Goal: Complete application form: Complete application form

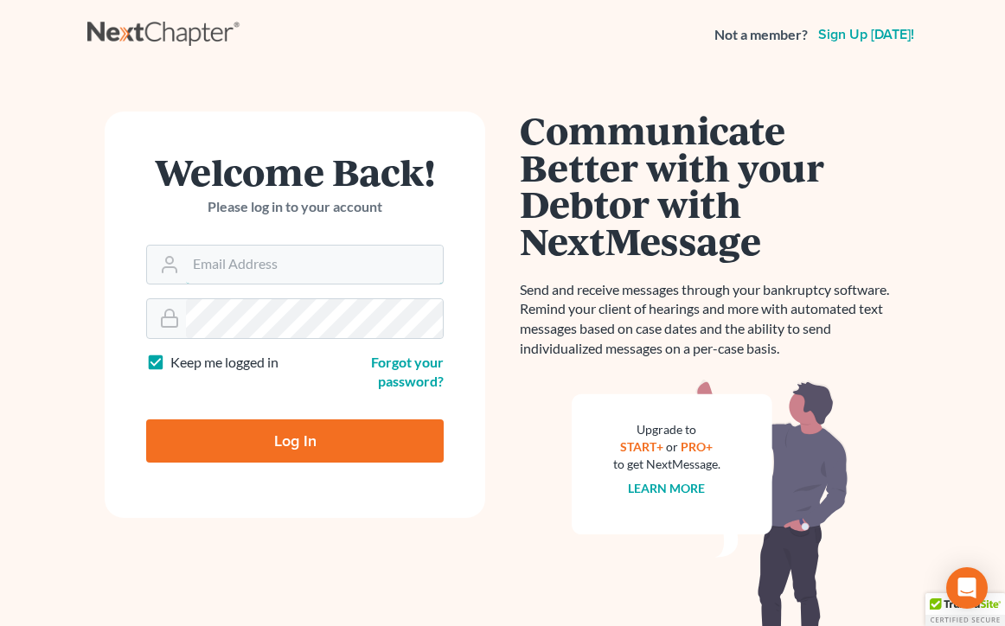
type input "[EMAIL_ADDRESS][DOMAIN_NAME]"
click at [295, 438] on input "Log In" at bounding box center [294, 440] width 297 height 43
type input "Thinking..."
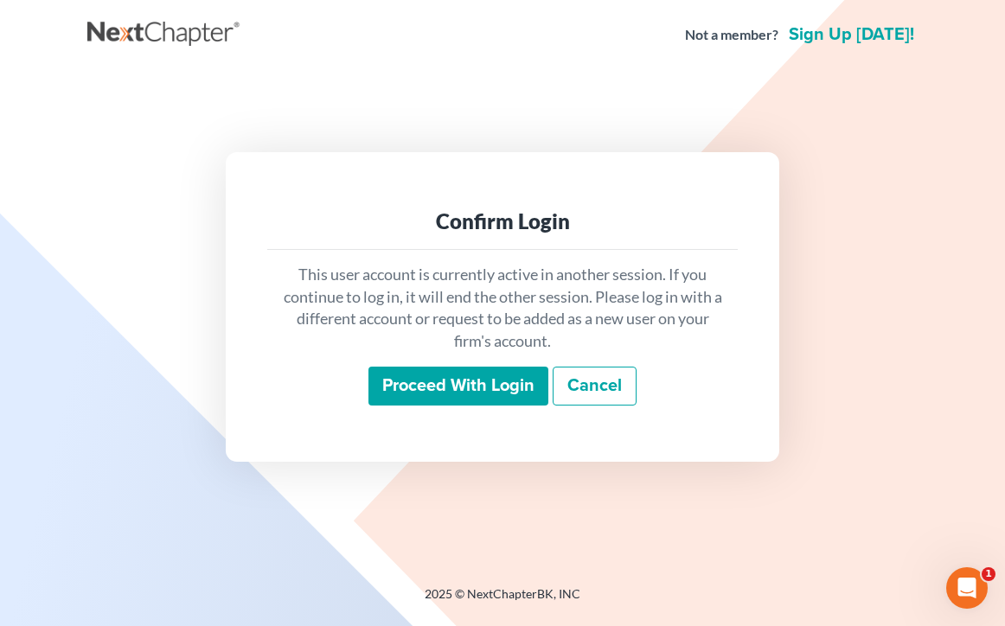
click at [452, 381] on input "Proceed with login" at bounding box center [458, 387] width 180 height 40
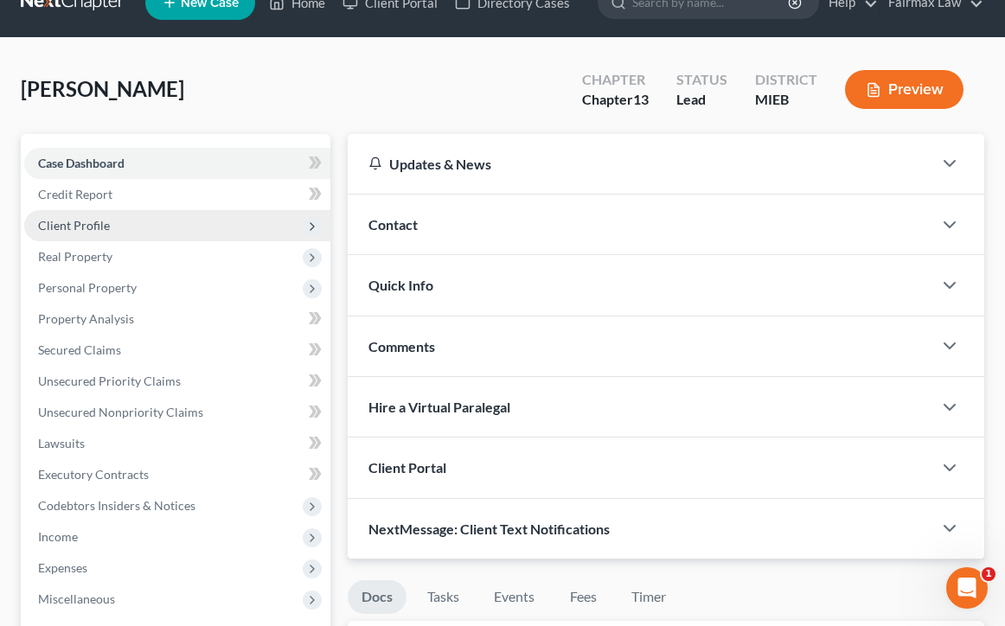
scroll to position [29, 0]
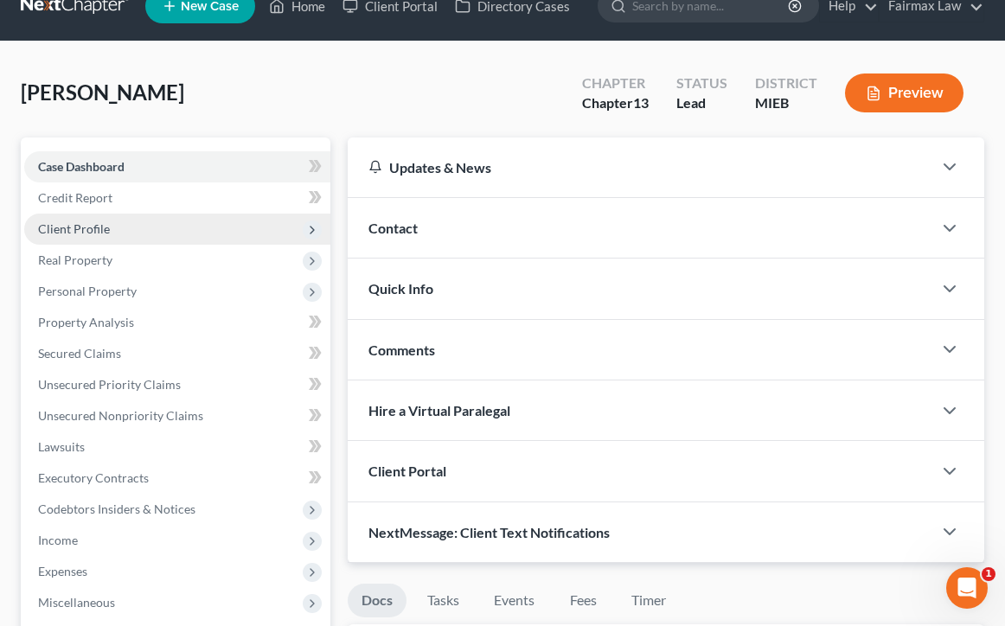
click at [74, 236] on span "Client Profile" at bounding box center [177, 229] width 306 height 31
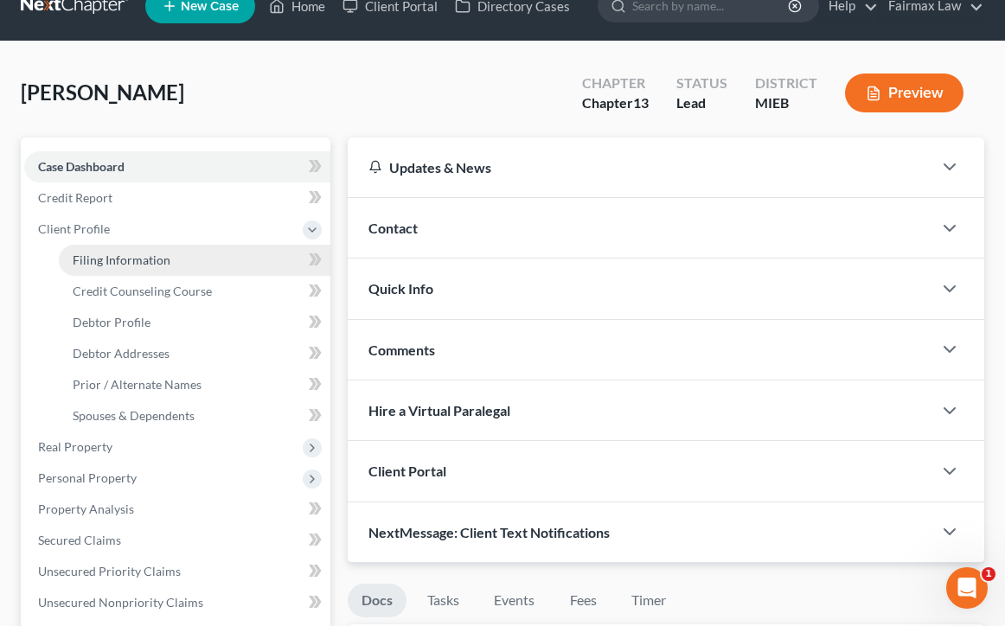
click at [99, 257] on span "Filing Information" at bounding box center [122, 260] width 98 height 15
select select "1"
select select "0"
select select "3"
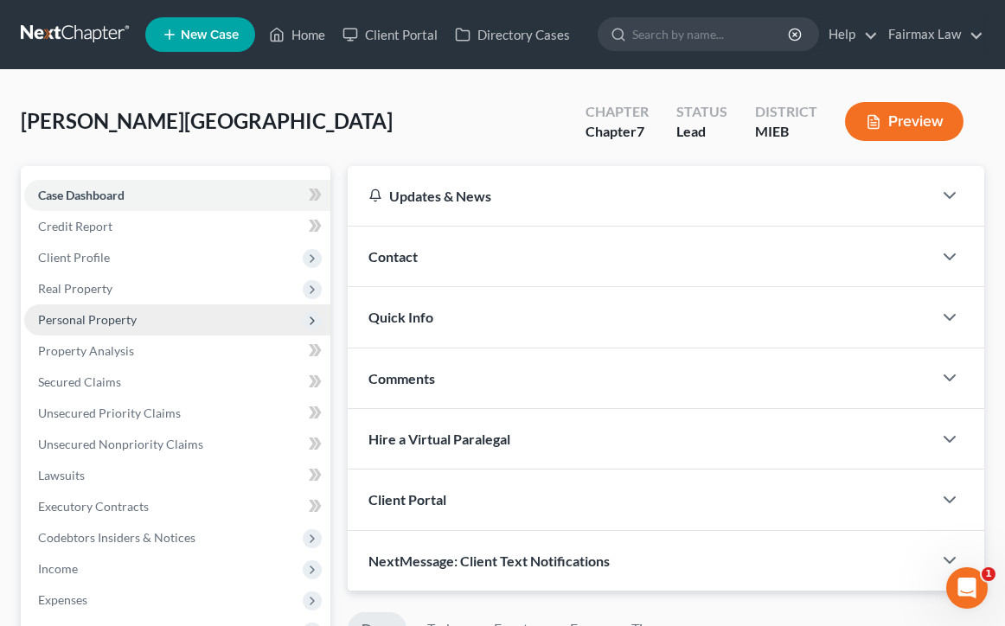
click at [144, 307] on span "Personal Property" at bounding box center [177, 319] width 306 height 31
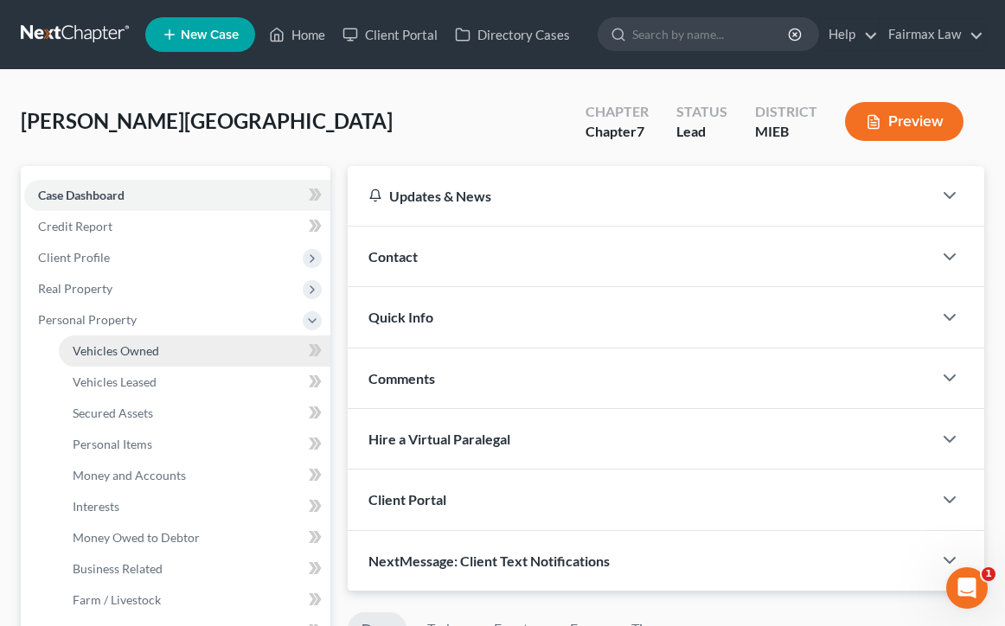
click at [137, 351] on span "Vehicles Owned" at bounding box center [116, 350] width 86 height 15
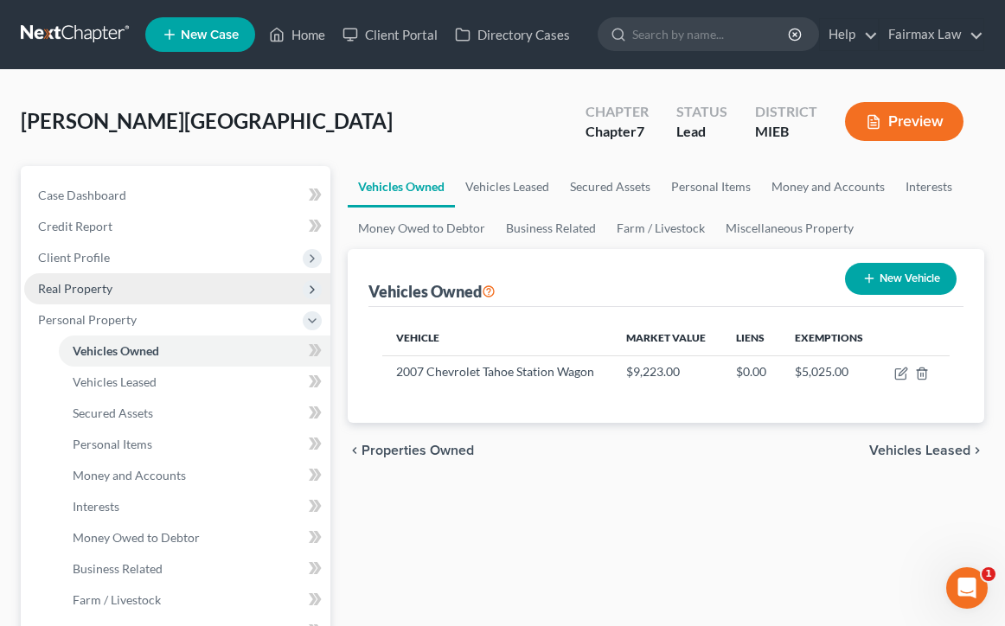
click at [123, 290] on span "Real Property" at bounding box center [177, 288] width 306 height 31
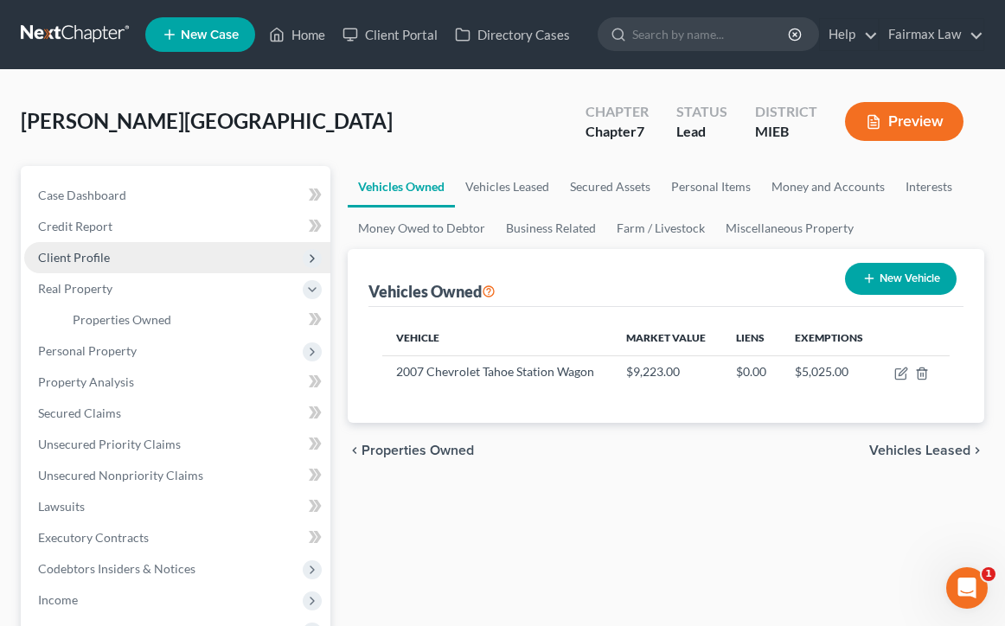
click at [124, 253] on span "Client Profile" at bounding box center [177, 257] width 306 height 31
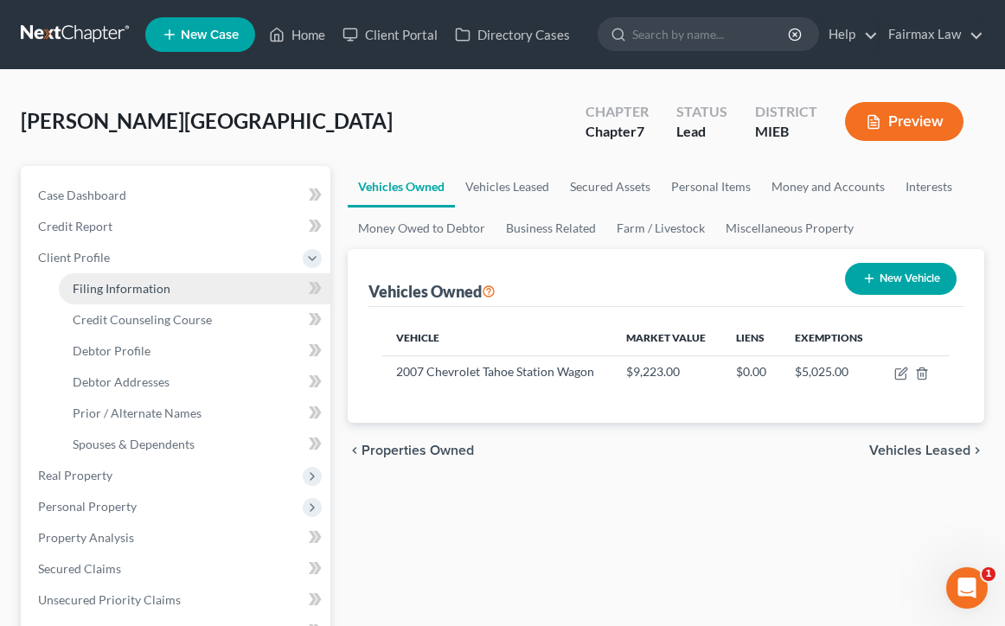
click at [128, 285] on span "Filing Information" at bounding box center [122, 288] width 98 height 15
select select "1"
select select "0"
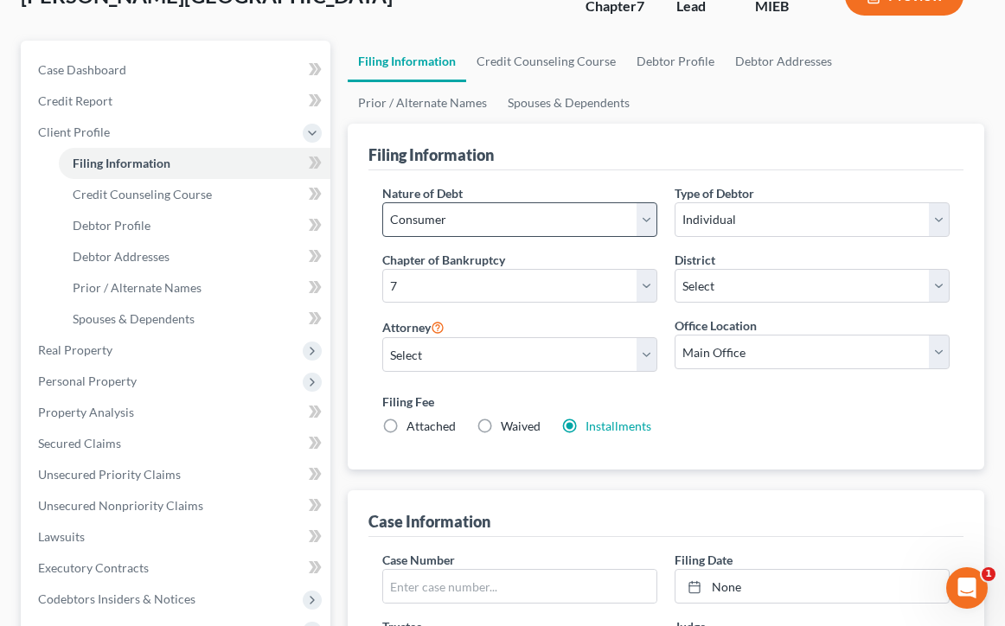
scroll to position [127, 0]
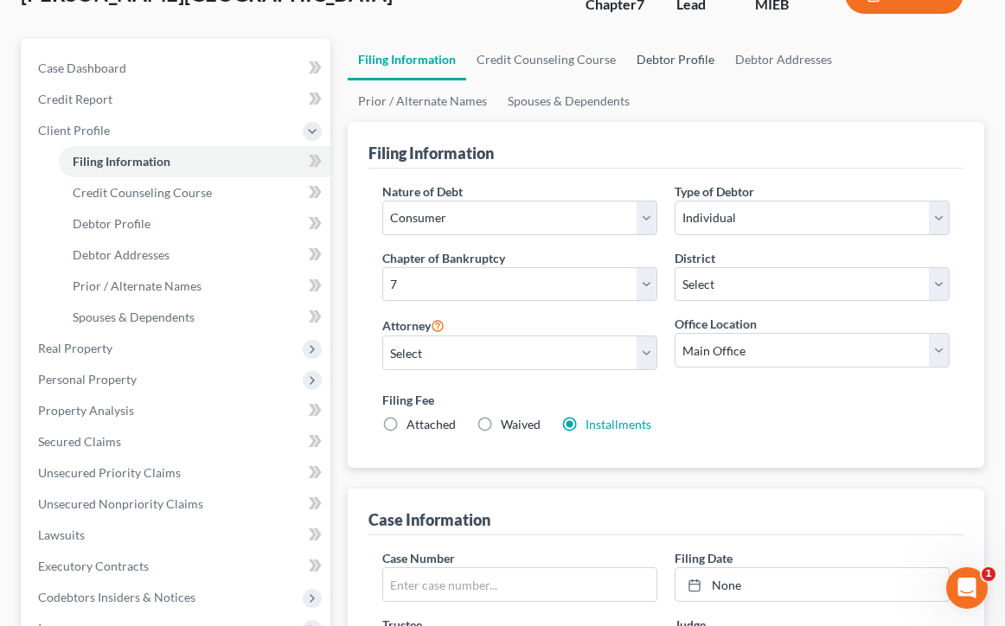
click at [696, 66] on link "Debtor Profile" at bounding box center [675, 60] width 99 height 42
select select "0"
select select "3"
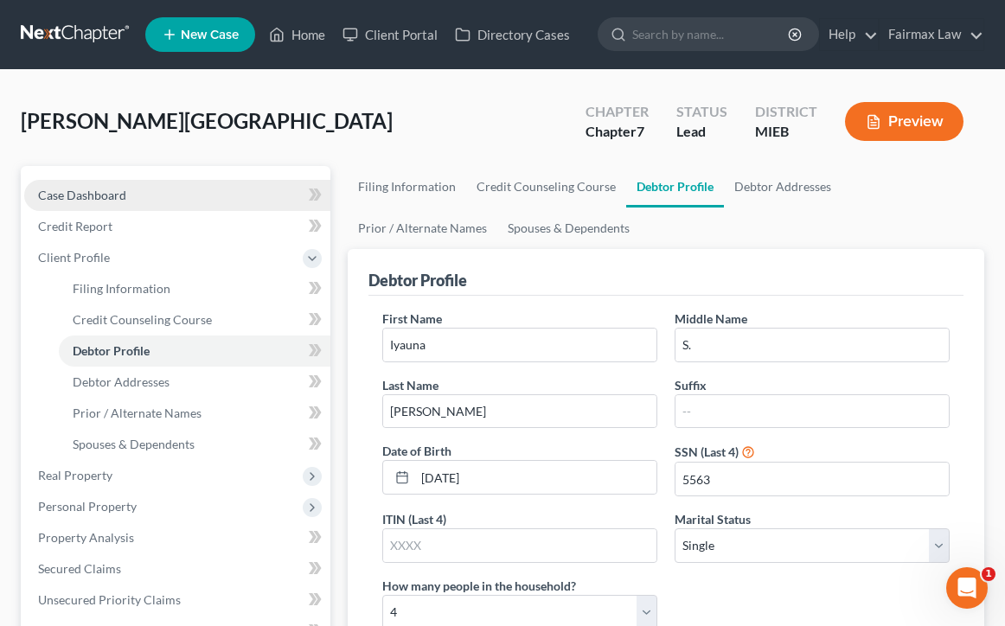
click at [116, 194] on span "Case Dashboard" at bounding box center [82, 195] width 88 height 15
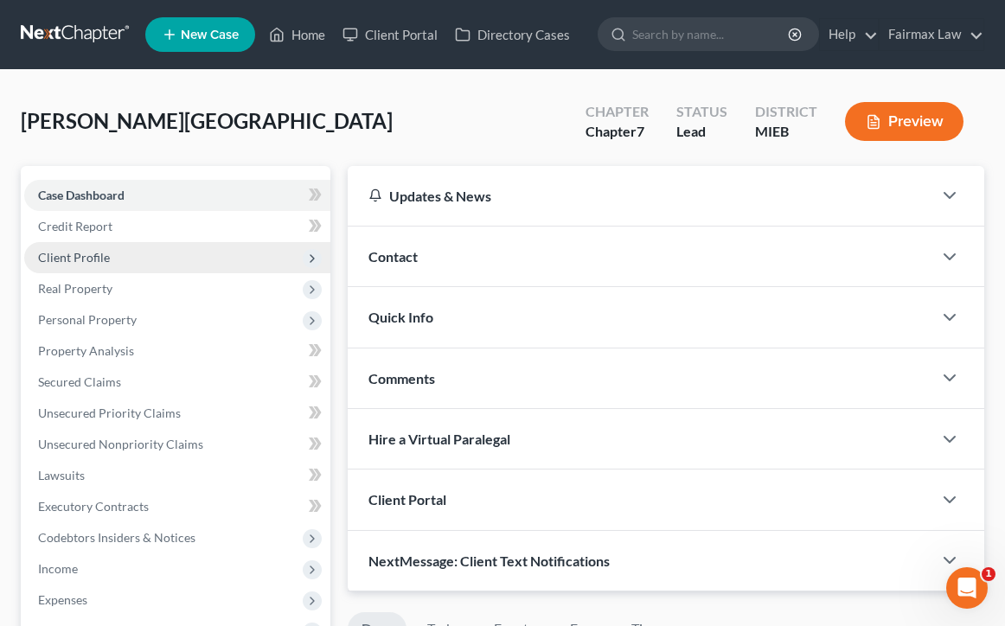
click at [104, 262] on span "Client Profile" at bounding box center [74, 257] width 72 height 15
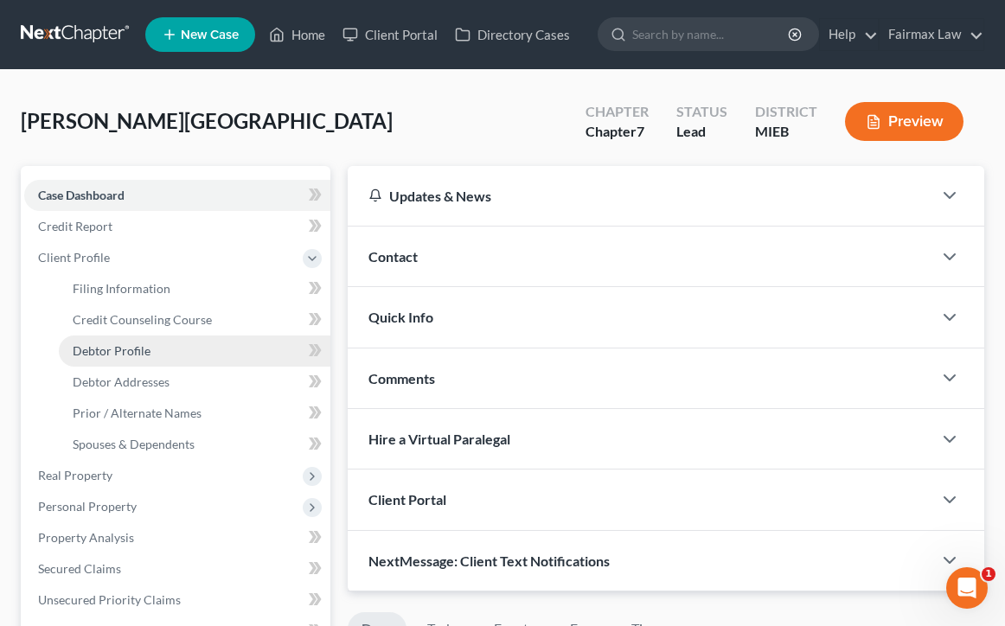
click at [219, 349] on link "Debtor Profile" at bounding box center [195, 351] width 272 height 31
select select "0"
select select "3"
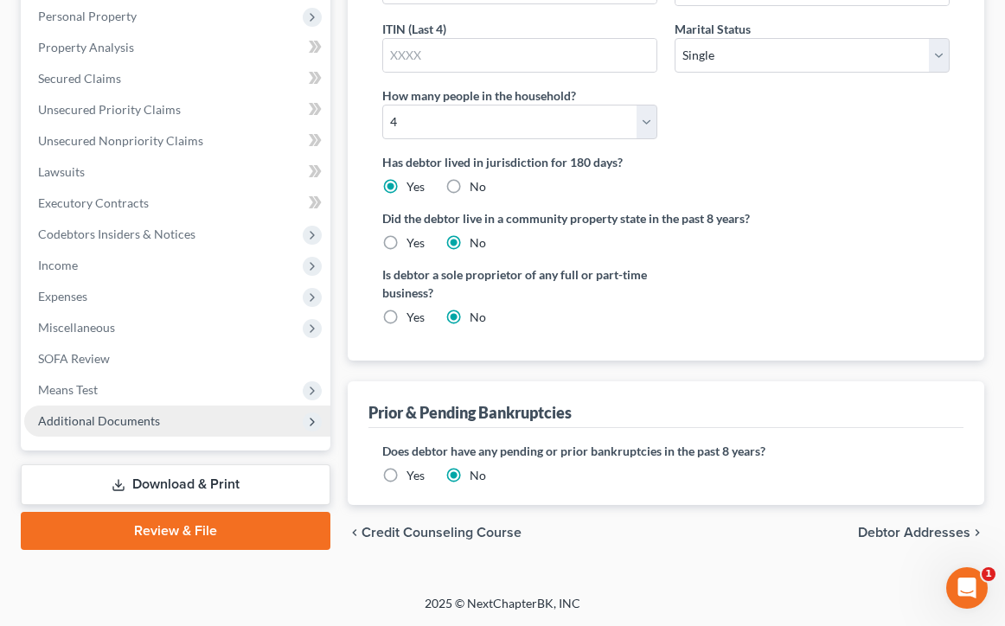
scroll to position [489, 0]
click at [110, 417] on span "Additional Documents" at bounding box center [99, 421] width 122 height 15
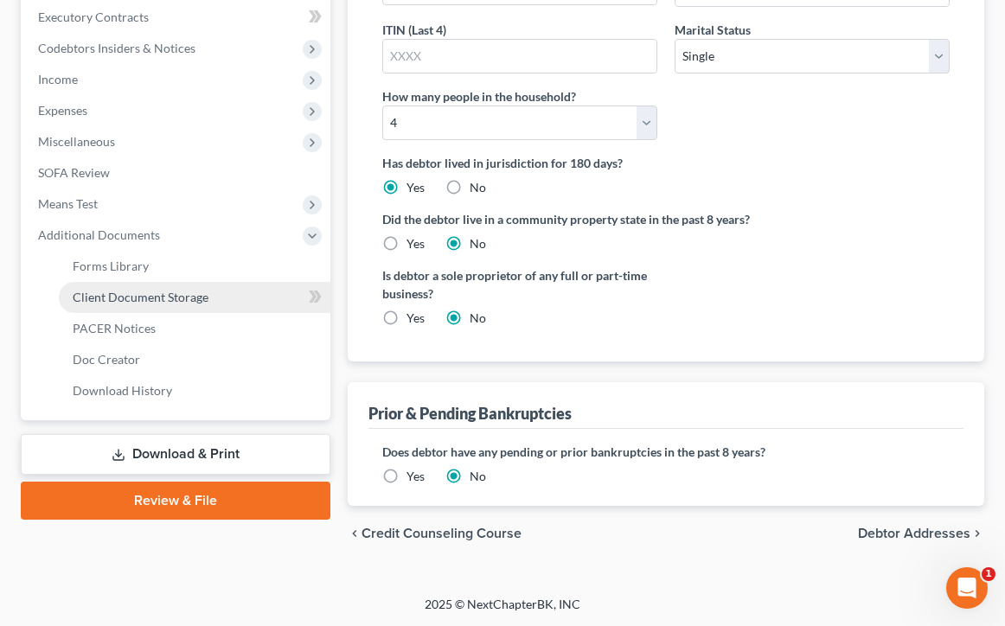
click at [150, 292] on span "Client Document Storage" at bounding box center [141, 297] width 136 height 15
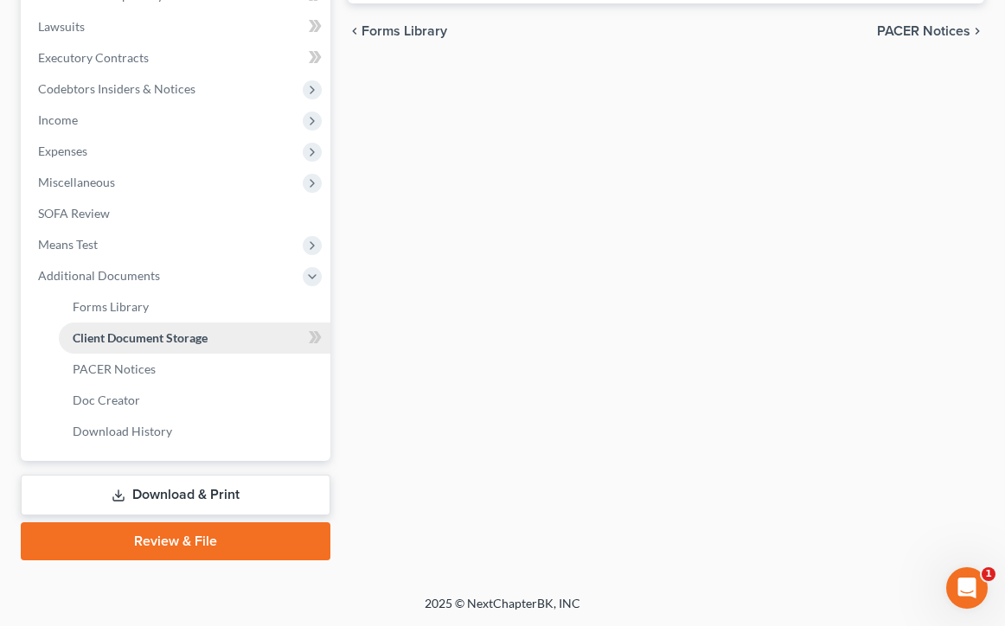
scroll to position [22, 0]
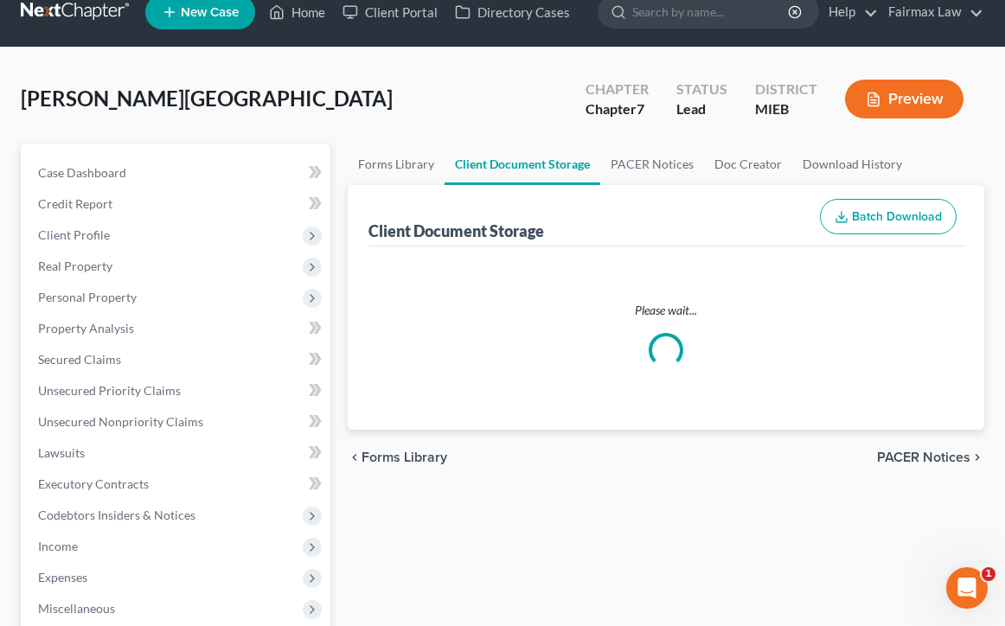
select select "7"
select select "6"
select select "32"
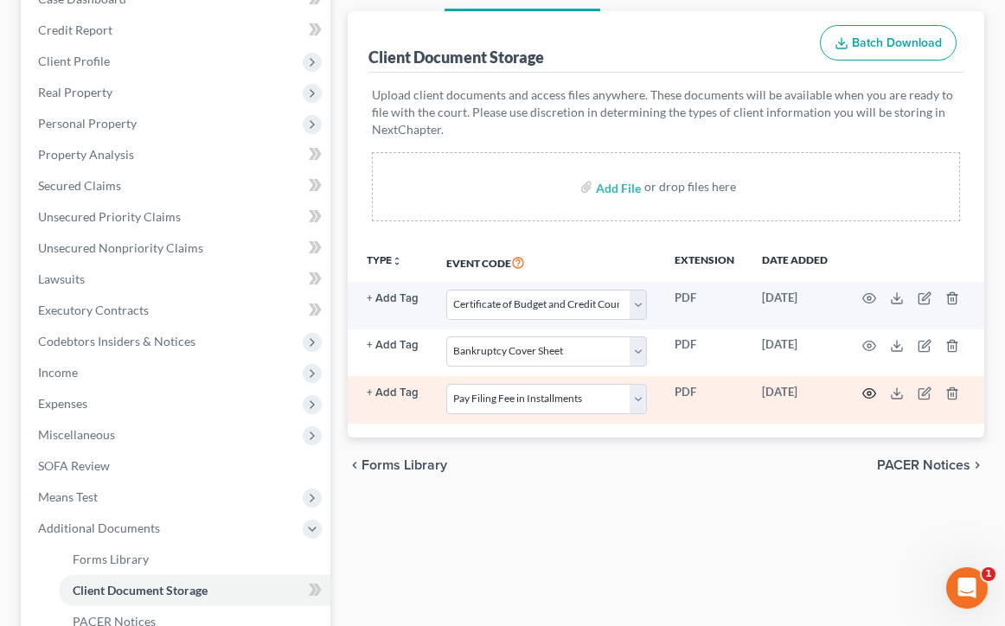
scroll to position [0, 148]
click at [867, 400] on icon "button" at bounding box center [870, 394] width 14 height 14
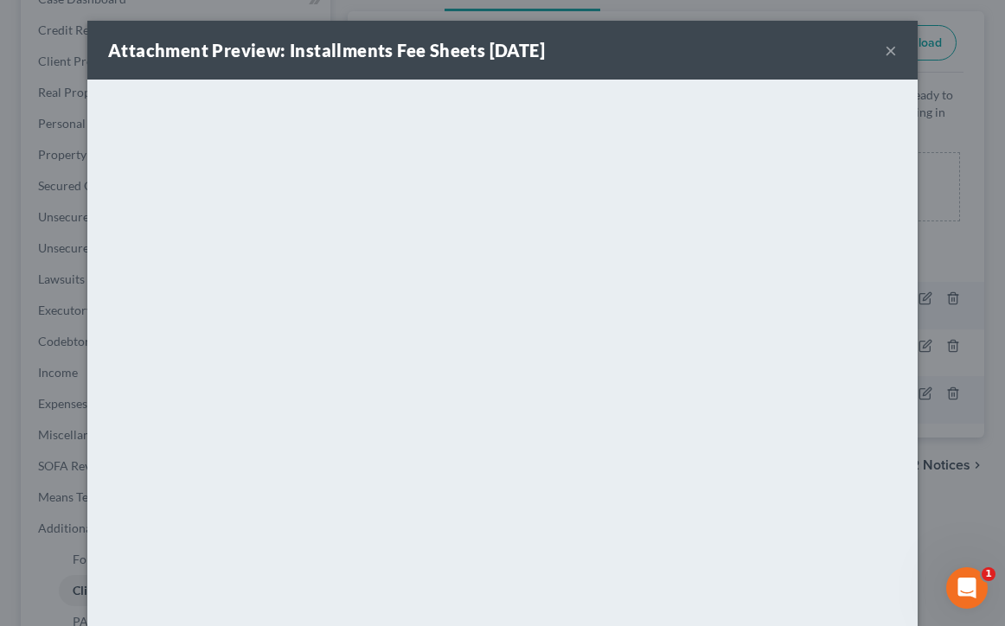
click at [892, 54] on button "×" at bounding box center [891, 50] width 12 height 21
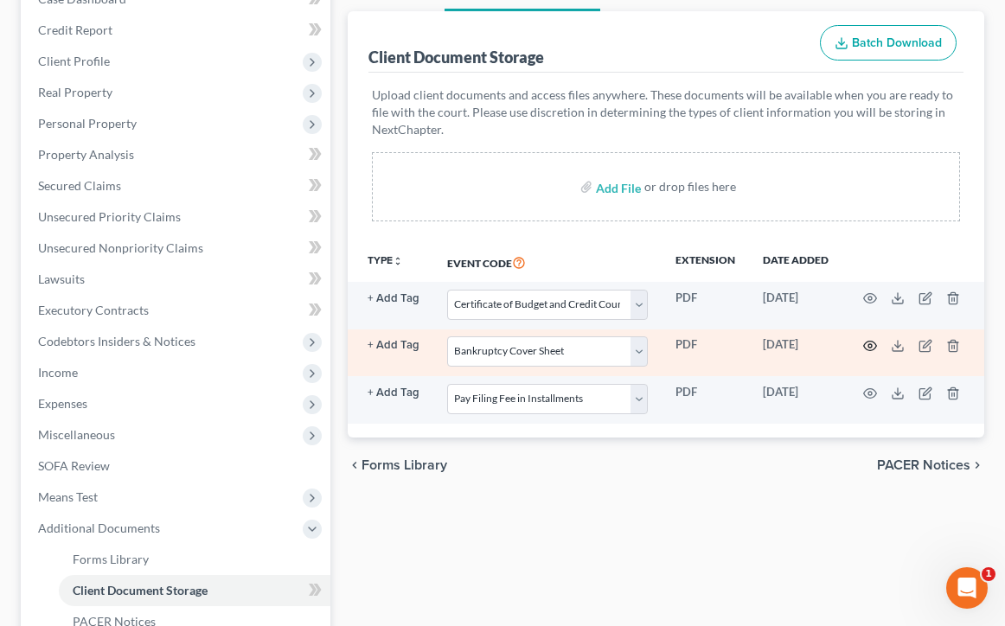
click at [873, 346] on icon "button" at bounding box center [870, 346] width 14 height 14
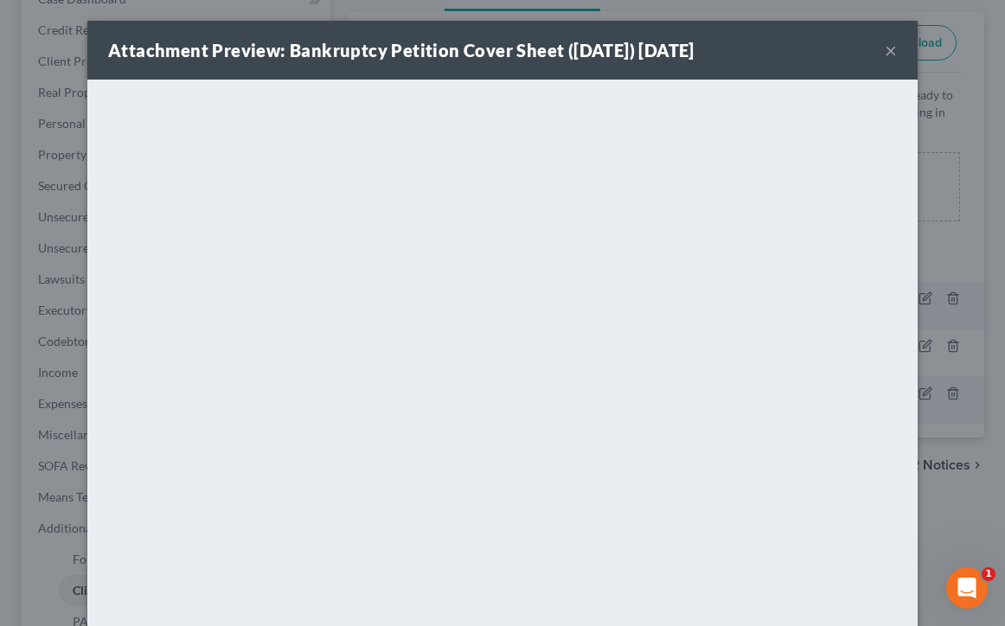
scroll to position [0, 0]
click at [892, 51] on button "×" at bounding box center [891, 50] width 12 height 21
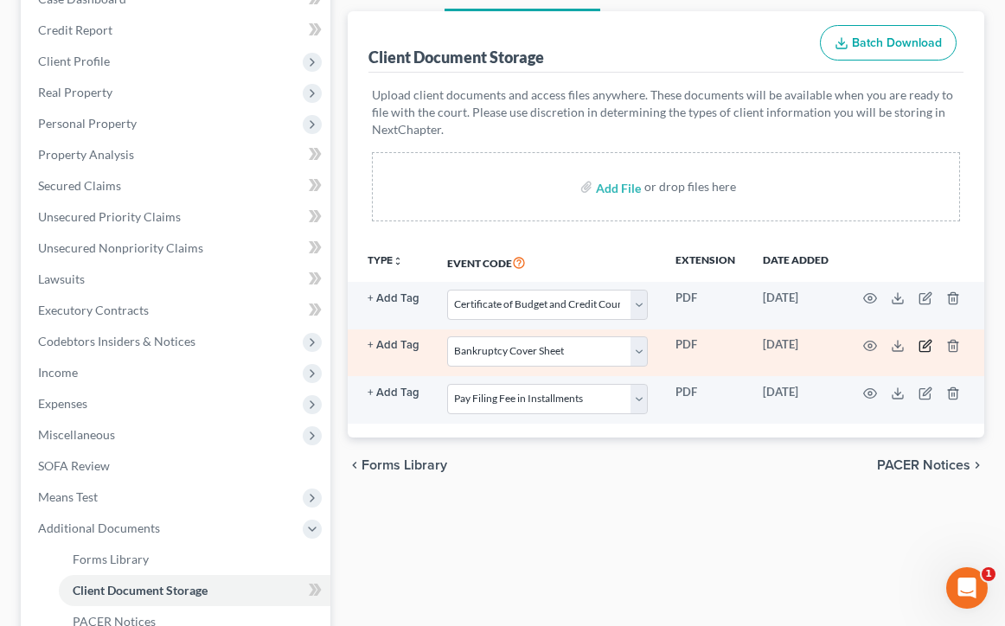
click at [924, 347] on icon "button" at bounding box center [925, 346] width 14 height 14
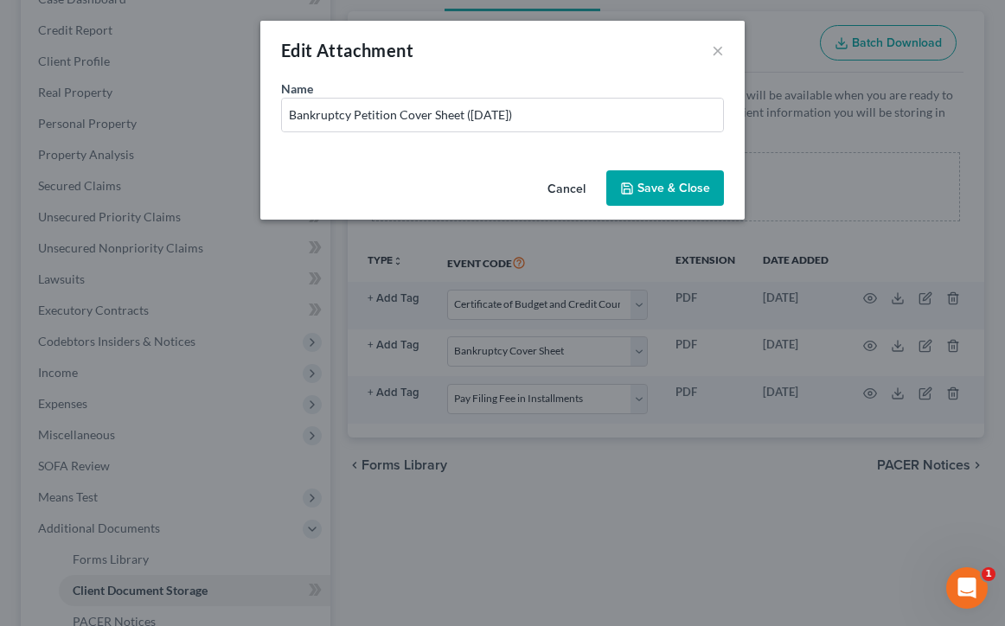
click at [669, 182] on span "Save & Close" at bounding box center [673, 188] width 73 height 15
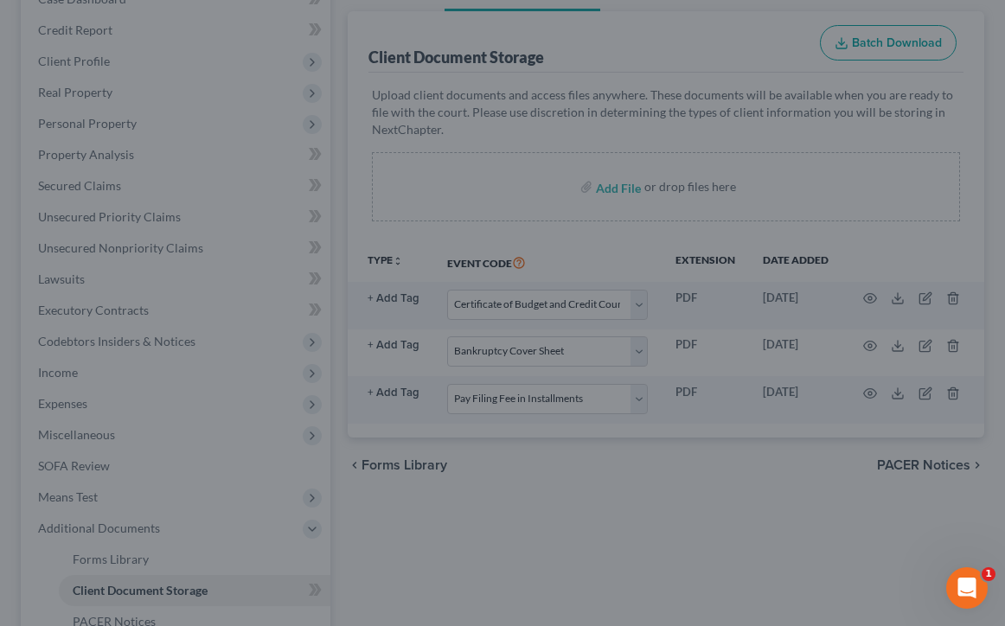
select select "6"
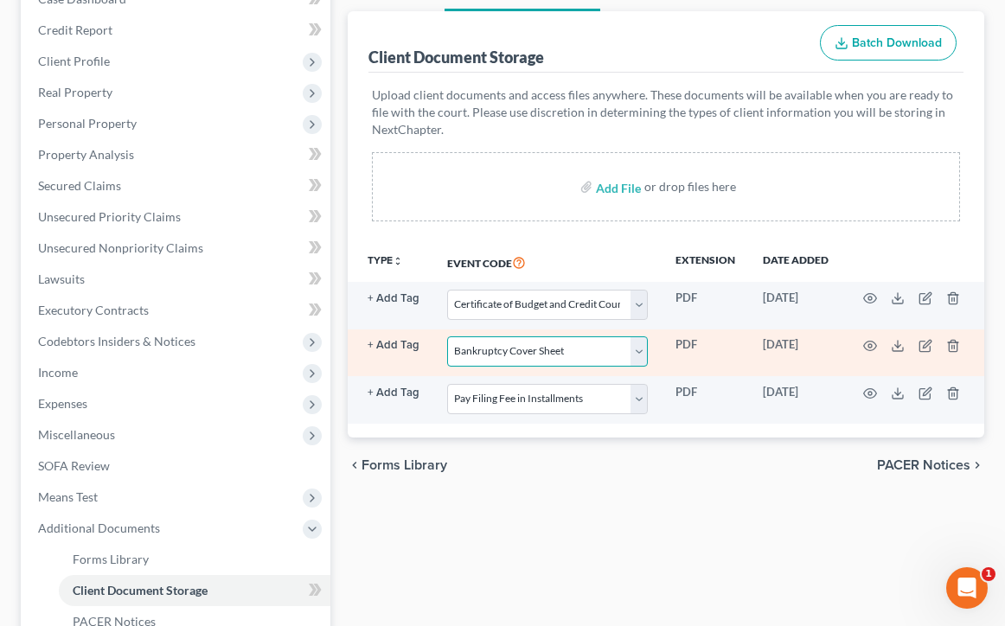
scroll to position [0, 148]
click at [863, 345] on icon "button" at bounding box center [870, 346] width 14 height 14
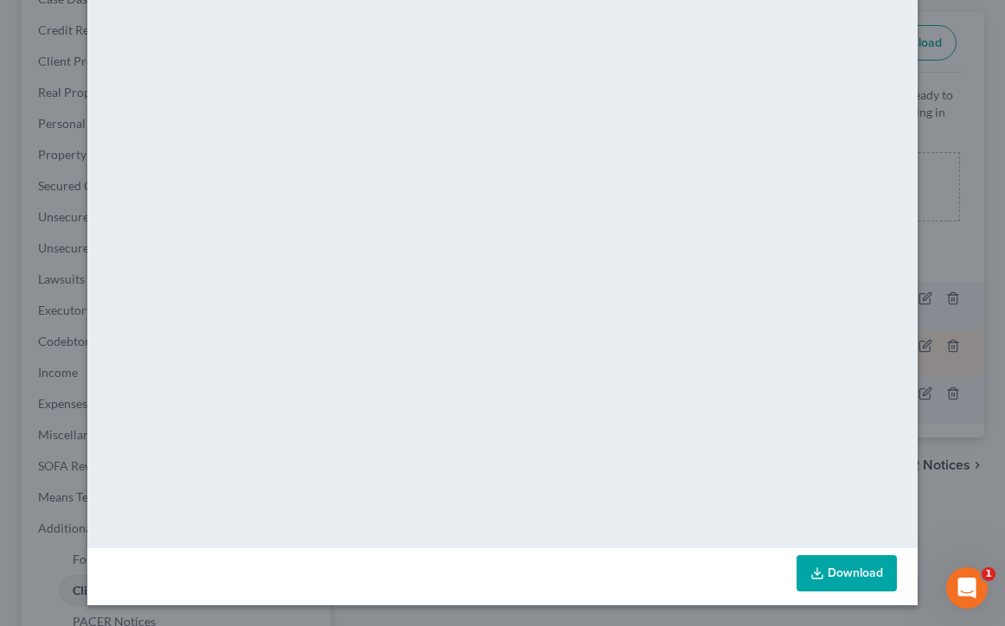
scroll to position [105, 0]
click at [848, 568] on link "Download" at bounding box center [846, 573] width 100 height 36
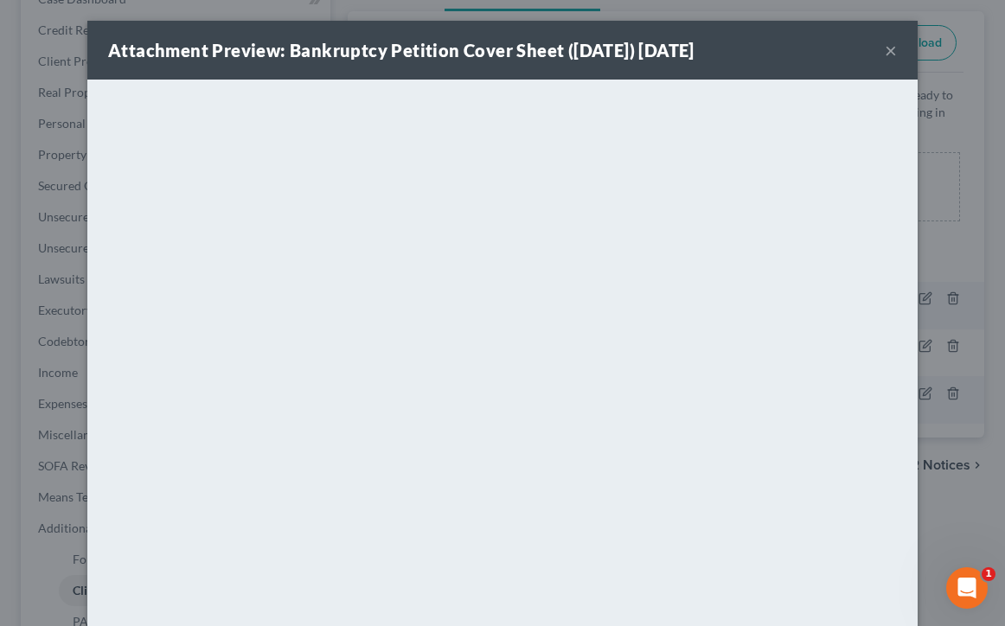
scroll to position [0, 0]
click at [879, 54] on div "Attachment Preview: Bankruptcy Petition Cover Sheet (08/18/2025) 08/18/2025 ×" at bounding box center [502, 50] width 830 height 59
click at [883, 51] on div "Attachment Preview: Bankruptcy Petition Cover Sheet (08/18/2025) 08/18/2025 ×" at bounding box center [502, 50] width 830 height 59
click at [886, 51] on button "×" at bounding box center [891, 50] width 12 height 21
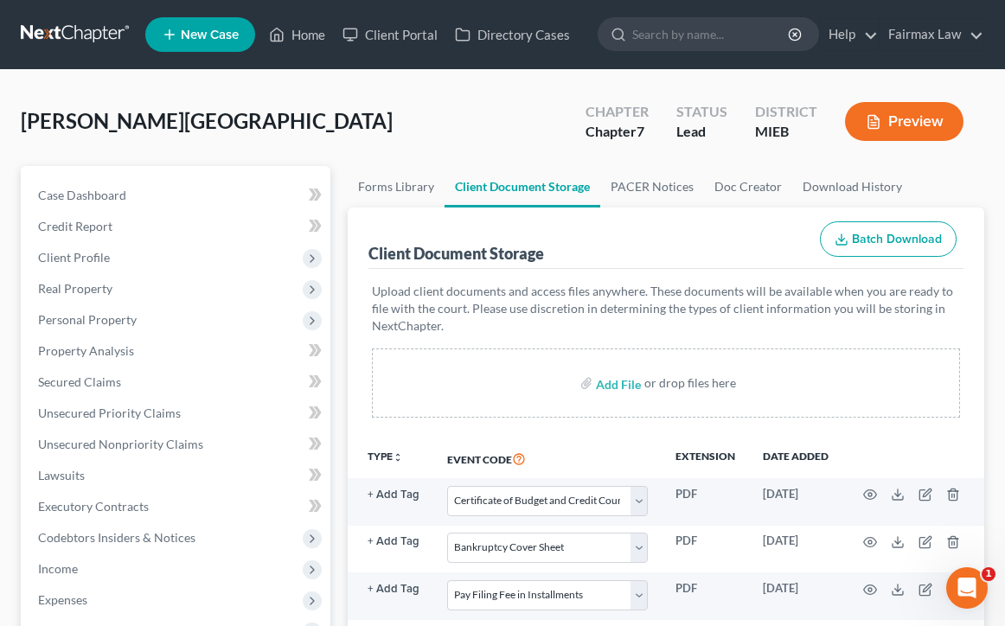
select select "7"
select select "6"
select select "32"
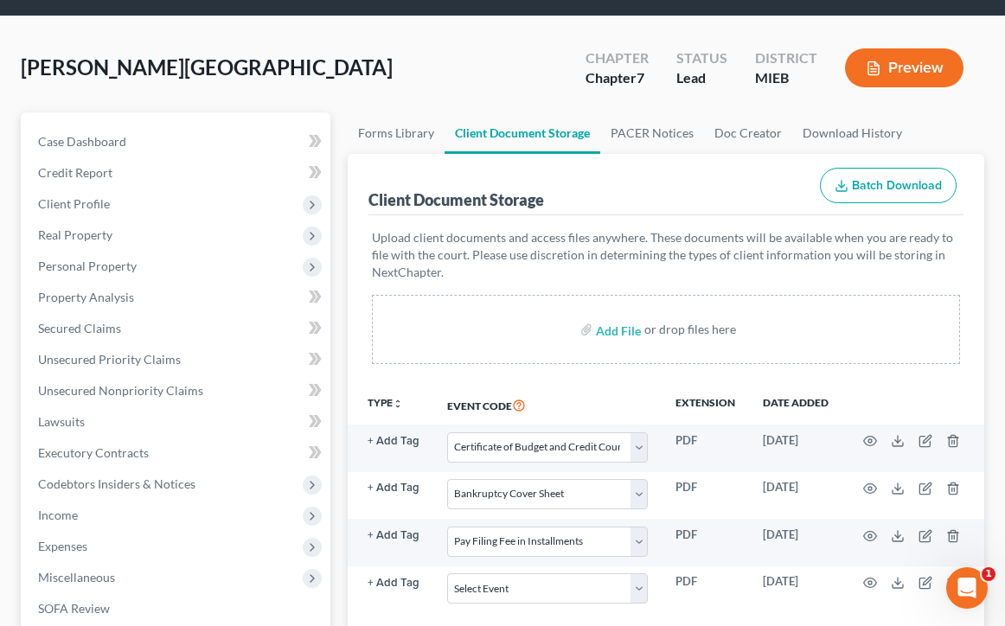
scroll to position [98, 0]
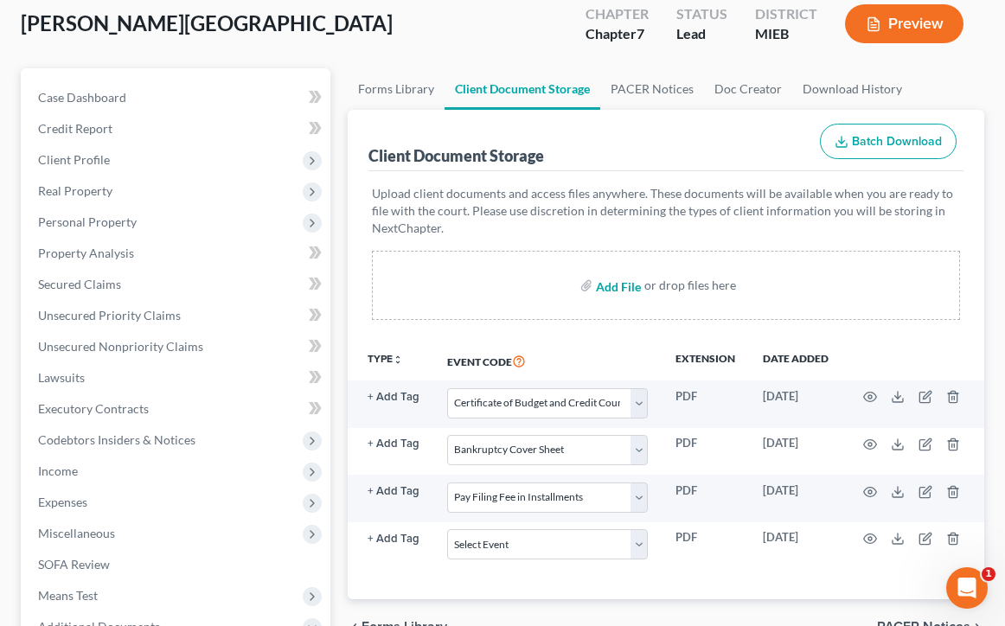
click at [620, 292] on input "file" at bounding box center [617, 285] width 42 height 31
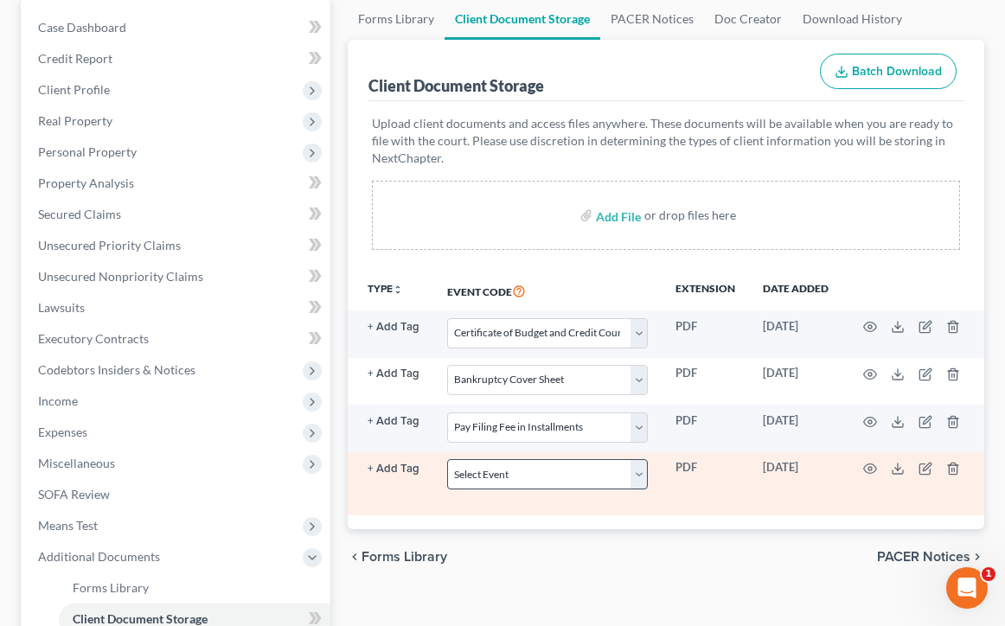
scroll to position [195, 0]
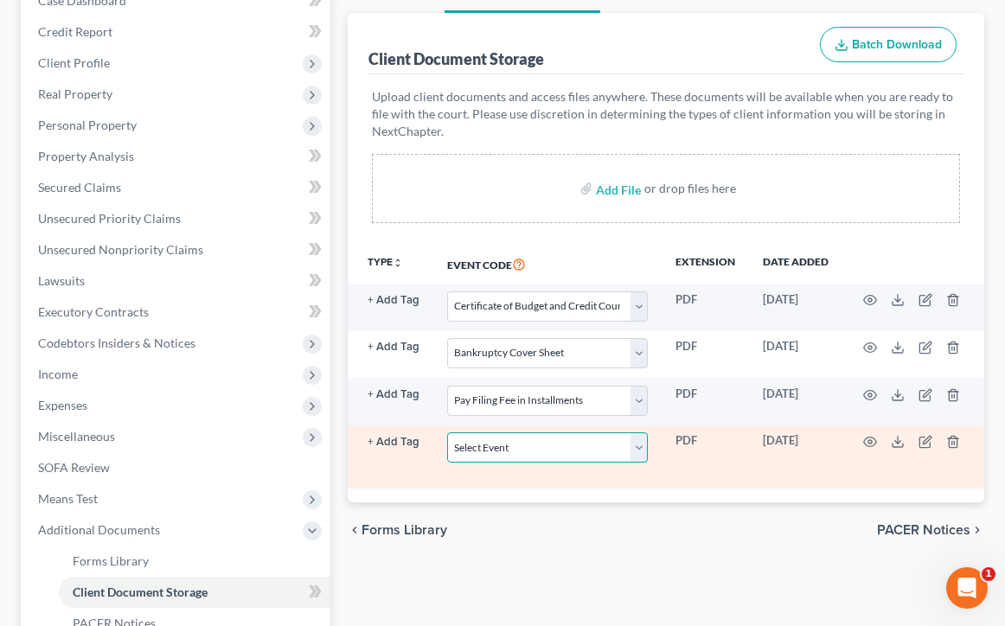
select select "6"
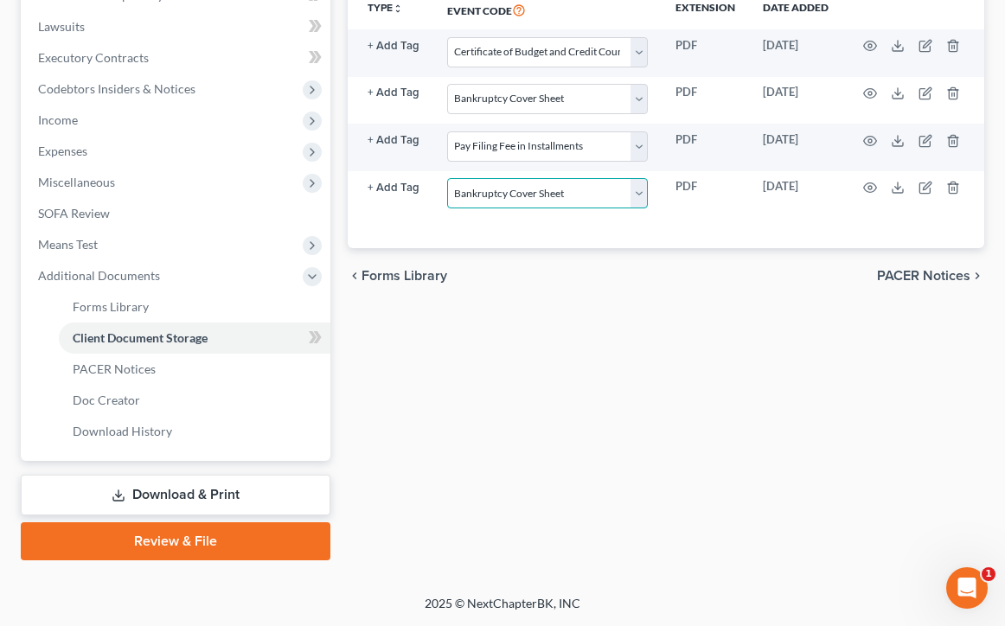
scroll to position [378, 0]
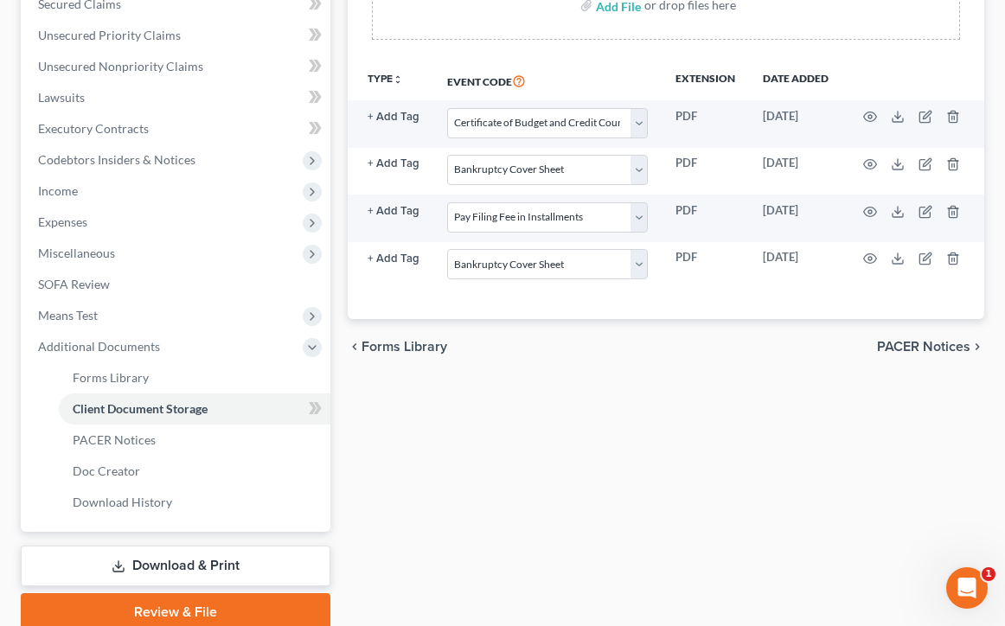
click at [828, 404] on div "Forms Library Client Document Storage PACER Notices Doc Creator Download Histor…" at bounding box center [666, 209] width 654 height 843
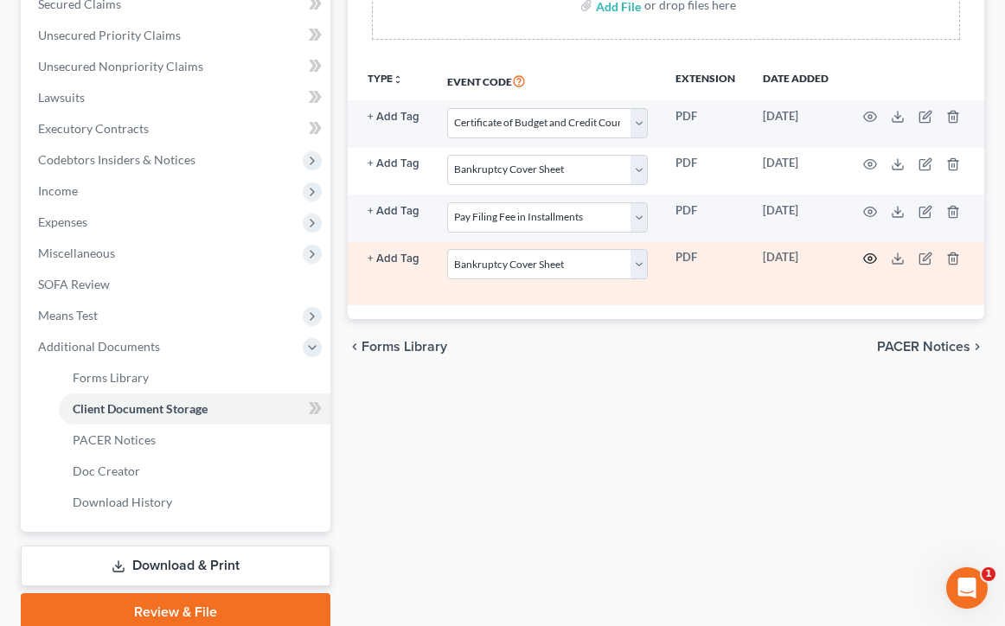
click at [868, 260] on circle "button" at bounding box center [869, 258] width 3 height 3
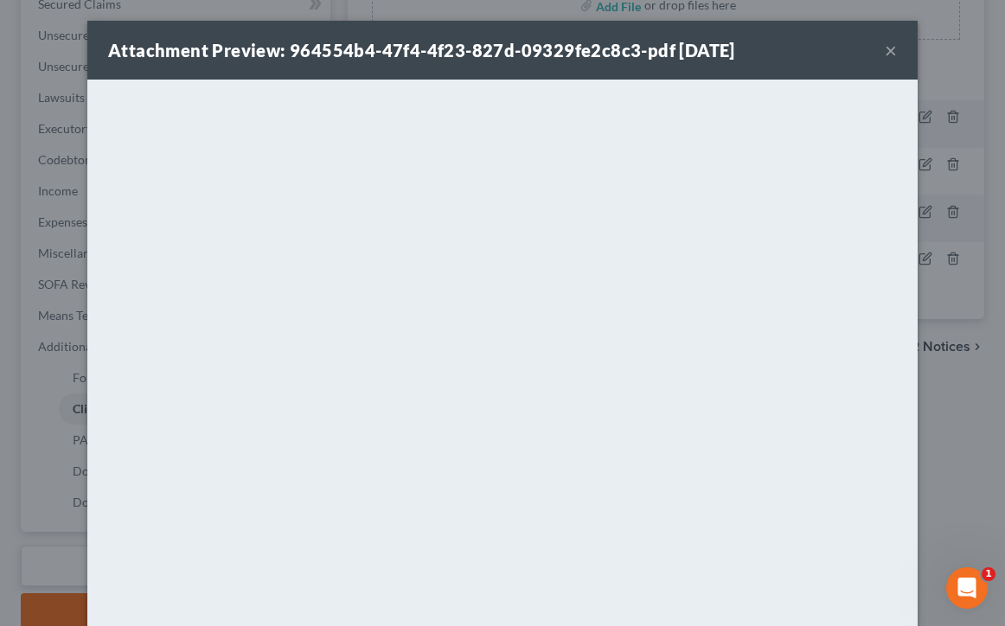
click at [889, 53] on button "×" at bounding box center [891, 50] width 12 height 21
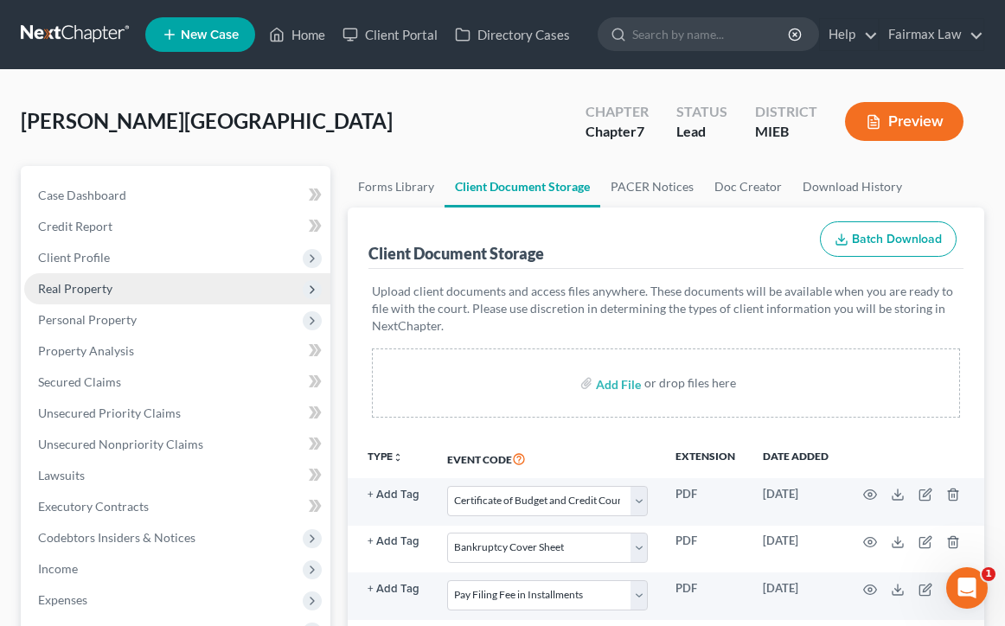
scroll to position [0, 0]
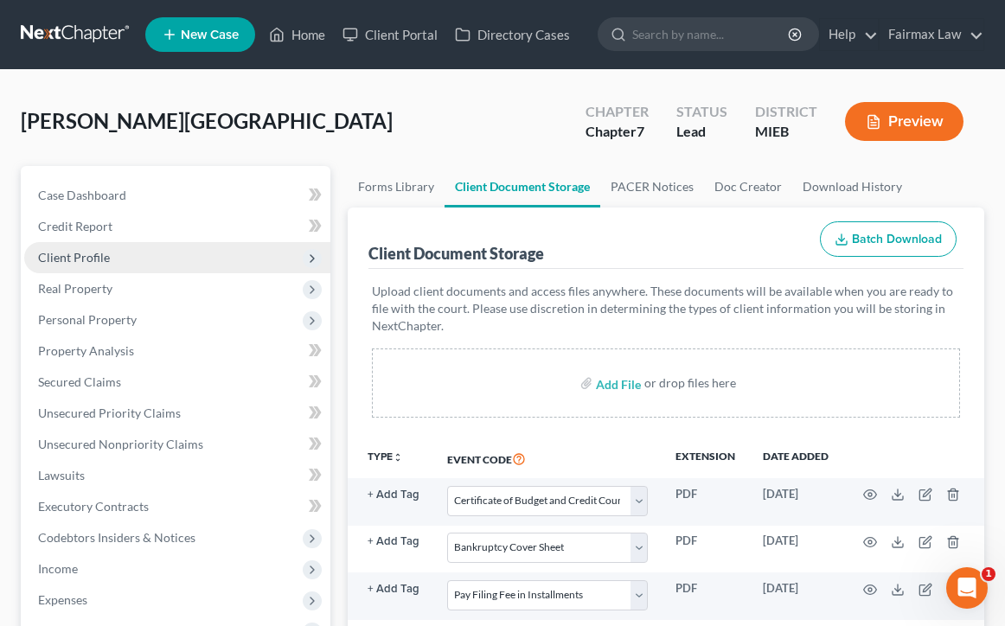
click at [232, 258] on span "Client Profile" at bounding box center [177, 257] width 306 height 31
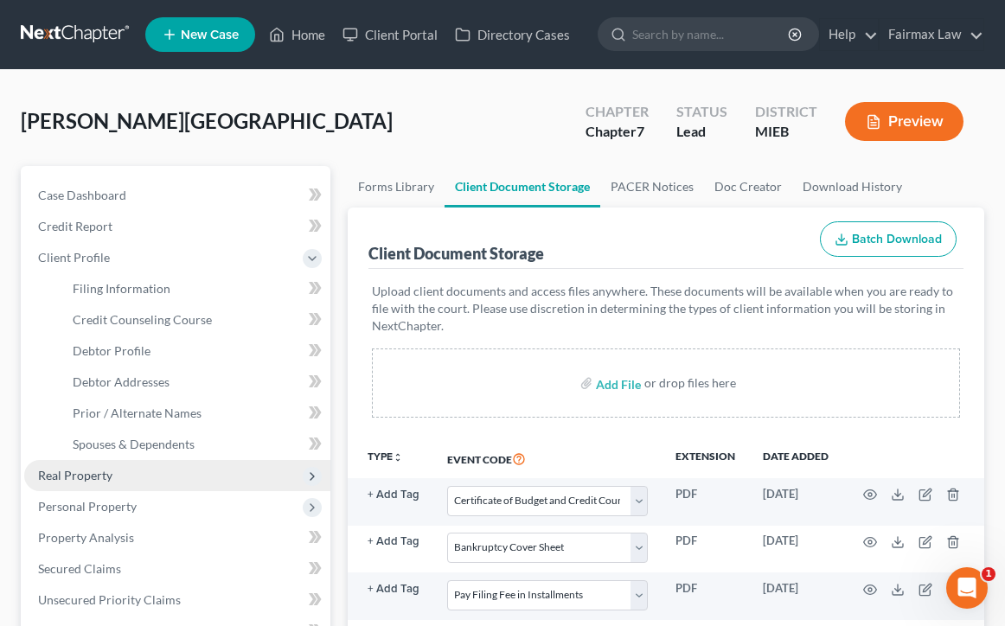
click at [147, 478] on span "Real Property" at bounding box center [177, 475] width 306 height 31
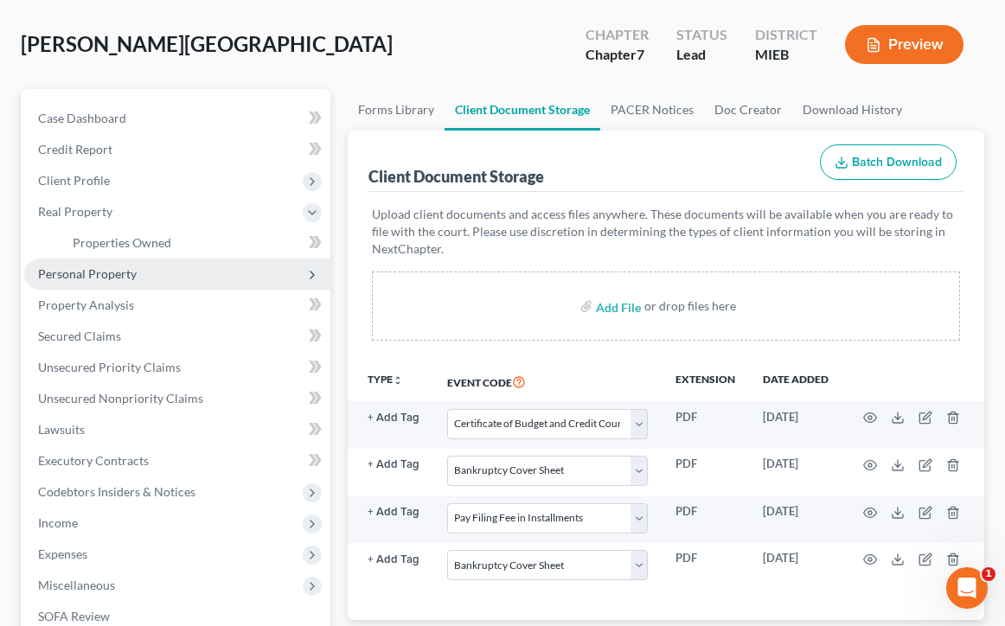
scroll to position [80, 0]
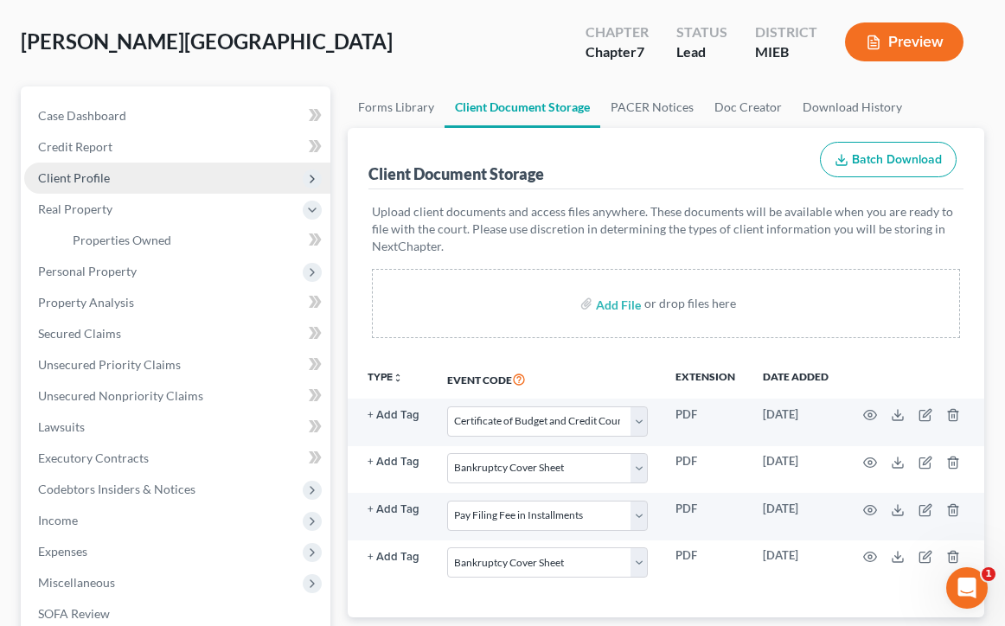
click at [183, 188] on span "Client Profile" at bounding box center [177, 178] width 306 height 31
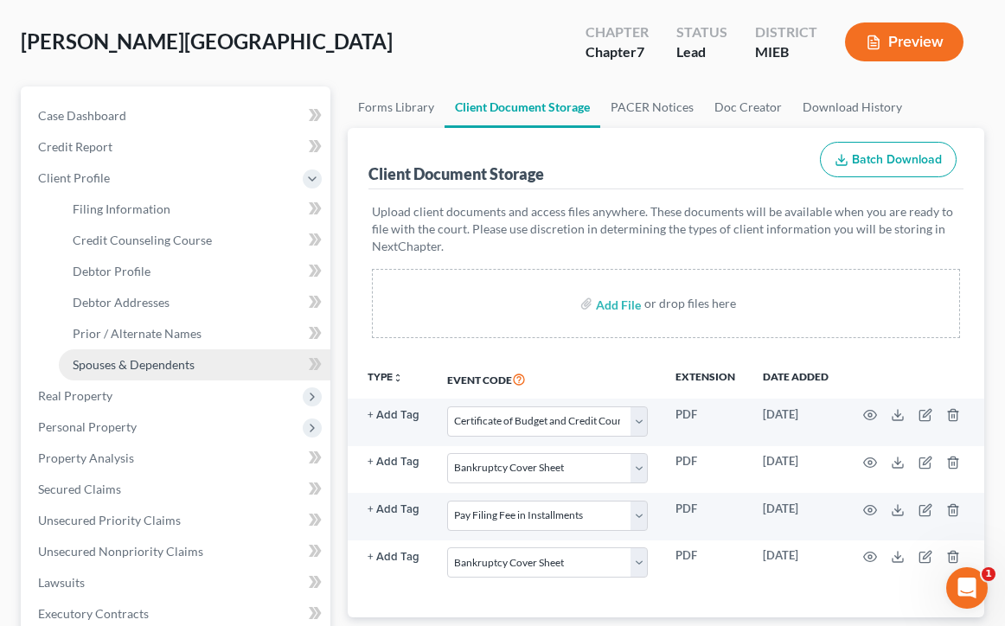
click at [169, 365] on span "Spouses & Dependents" at bounding box center [134, 364] width 122 height 15
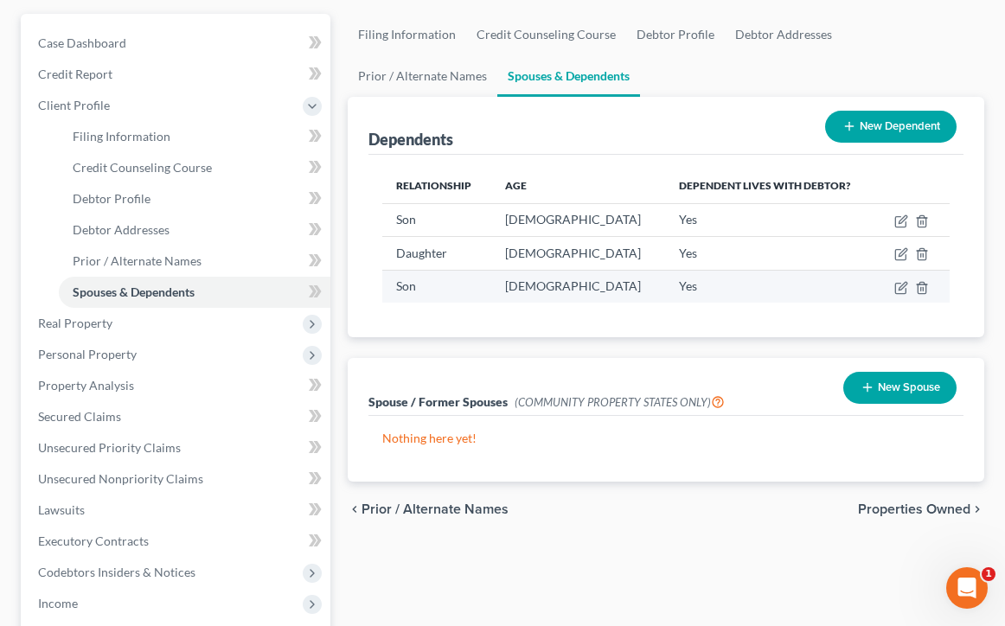
scroll to position [154, 0]
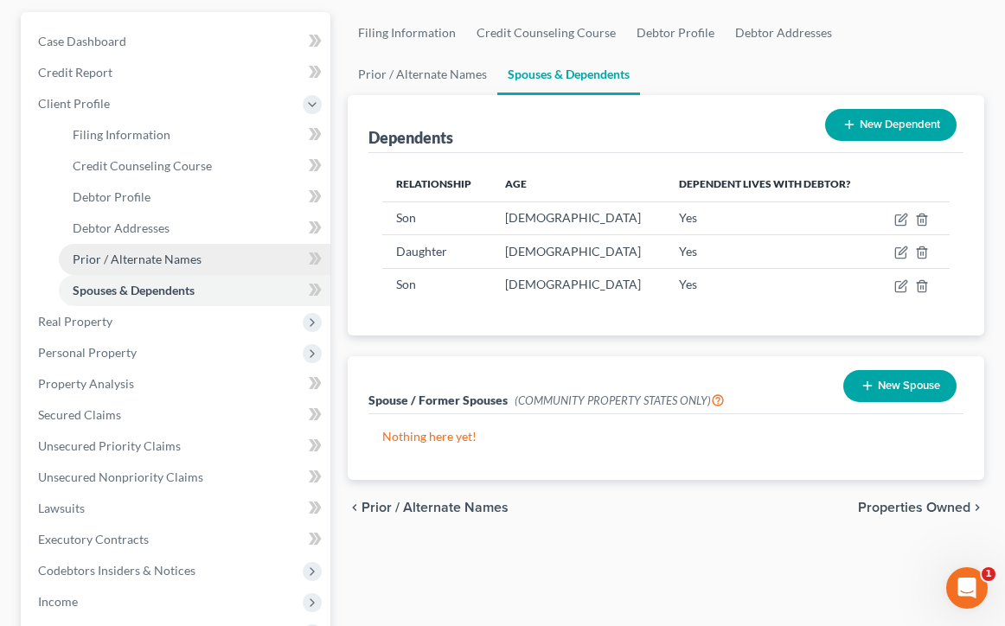
click at [170, 259] on span "Prior / Alternate Names" at bounding box center [137, 259] width 129 height 15
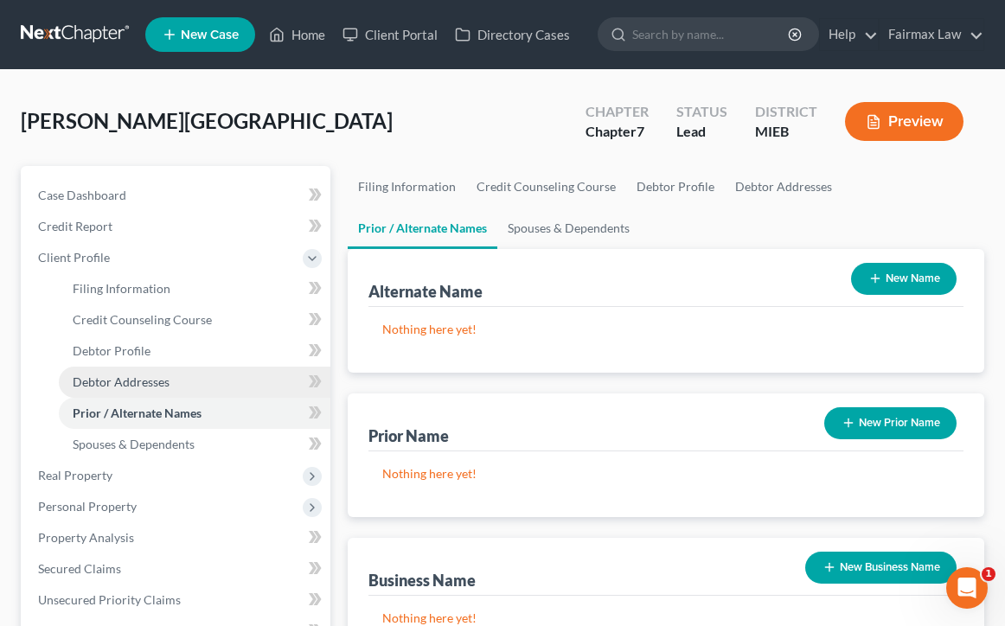
click at [157, 375] on span "Debtor Addresses" at bounding box center [121, 381] width 97 height 15
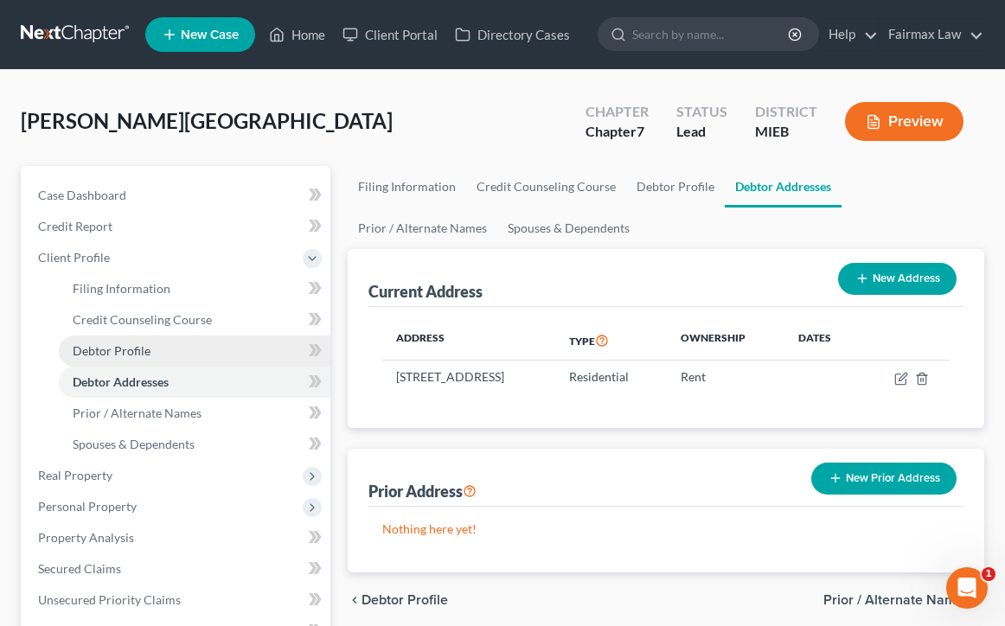
click at [196, 348] on link "Debtor Profile" at bounding box center [195, 351] width 272 height 31
select select "0"
select select "3"
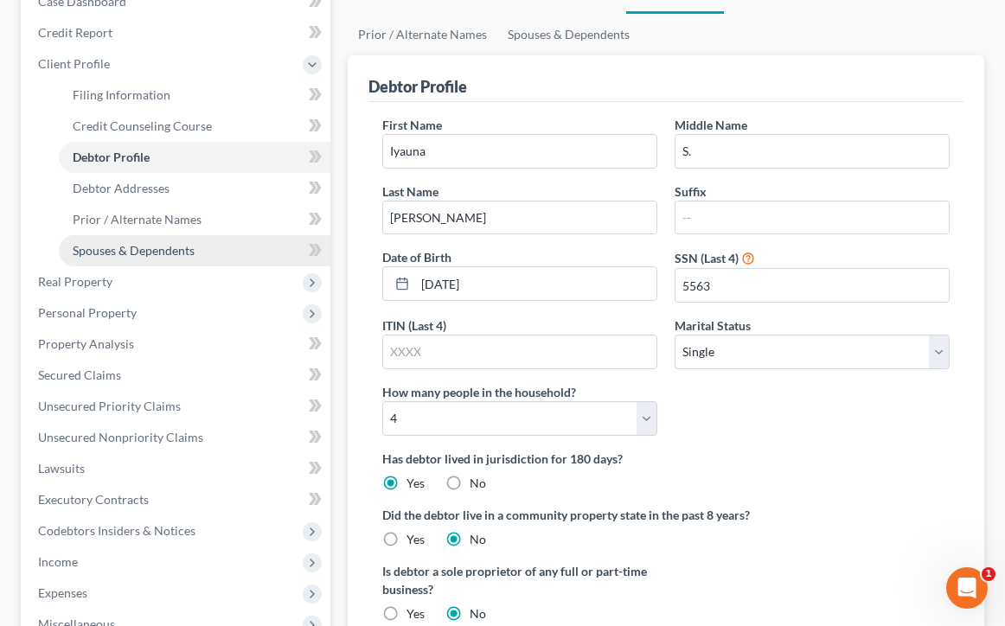
scroll to position [194, 0]
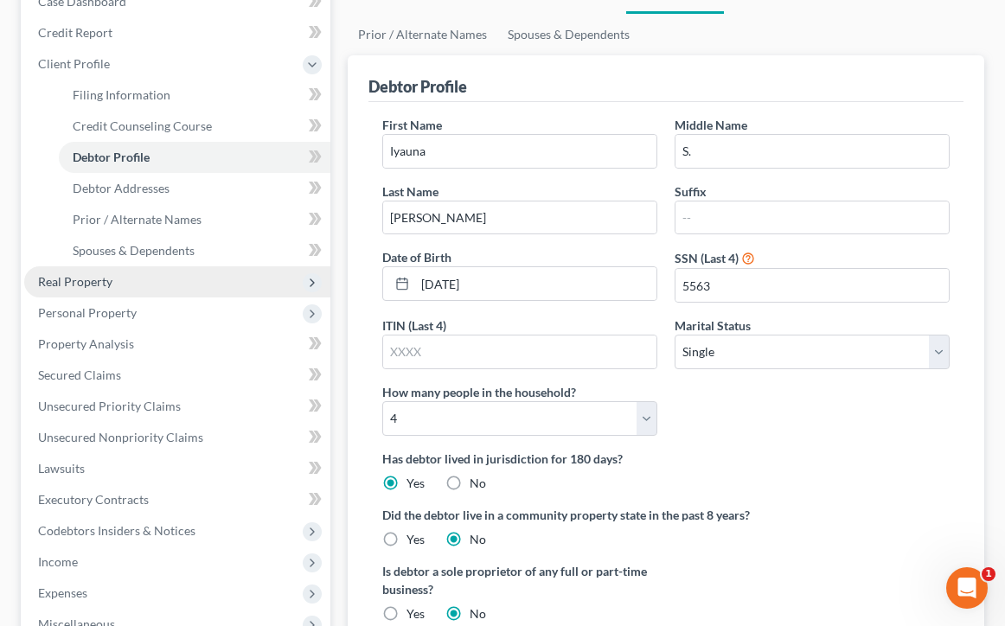
click at [99, 293] on span "Real Property" at bounding box center [177, 281] width 306 height 31
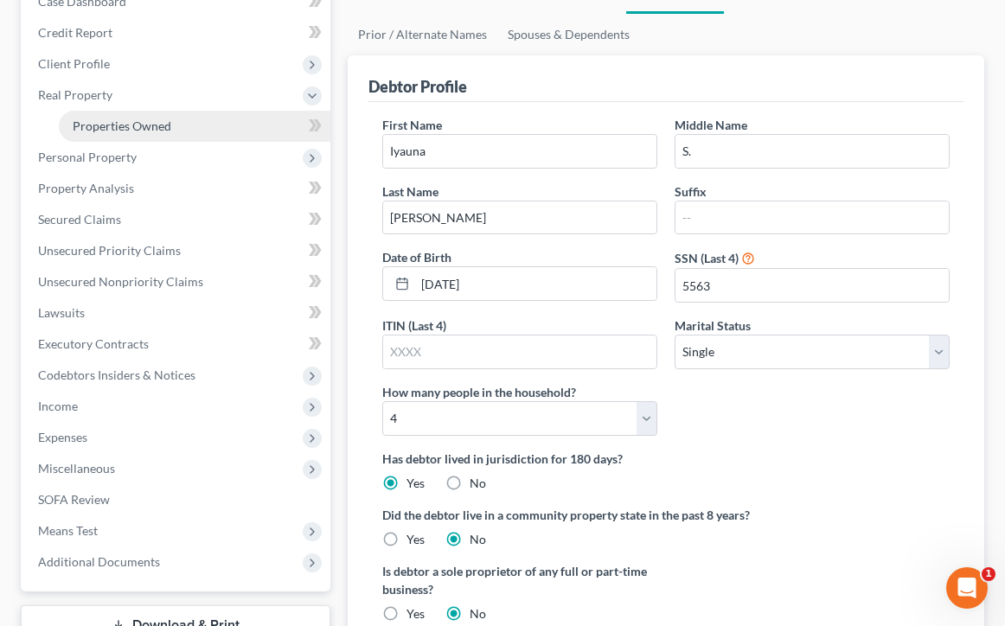
click at [125, 129] on span "Properties Owned" at bounding box center [122, 125] width 99 height 15
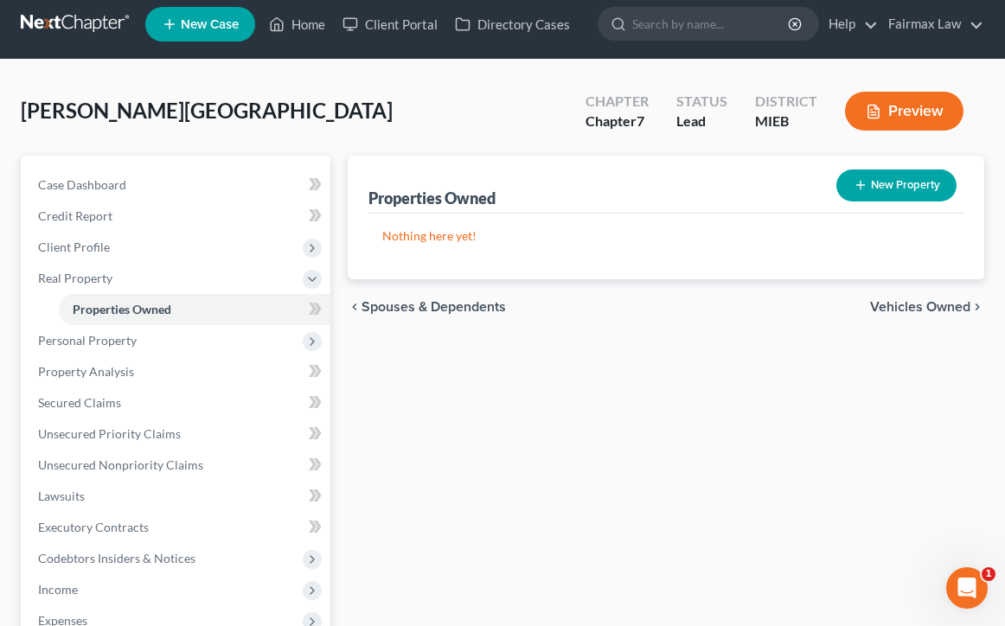
scroll to position [13, 0]
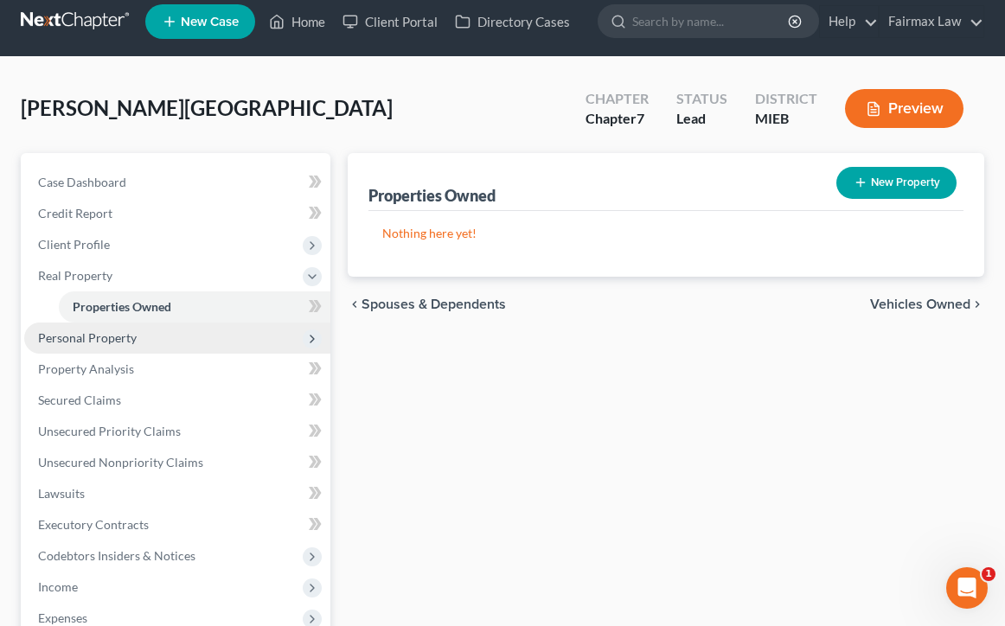
click at [199, 336] on span "Personal Property" at bounding box center [177, 338] width 306 height 31
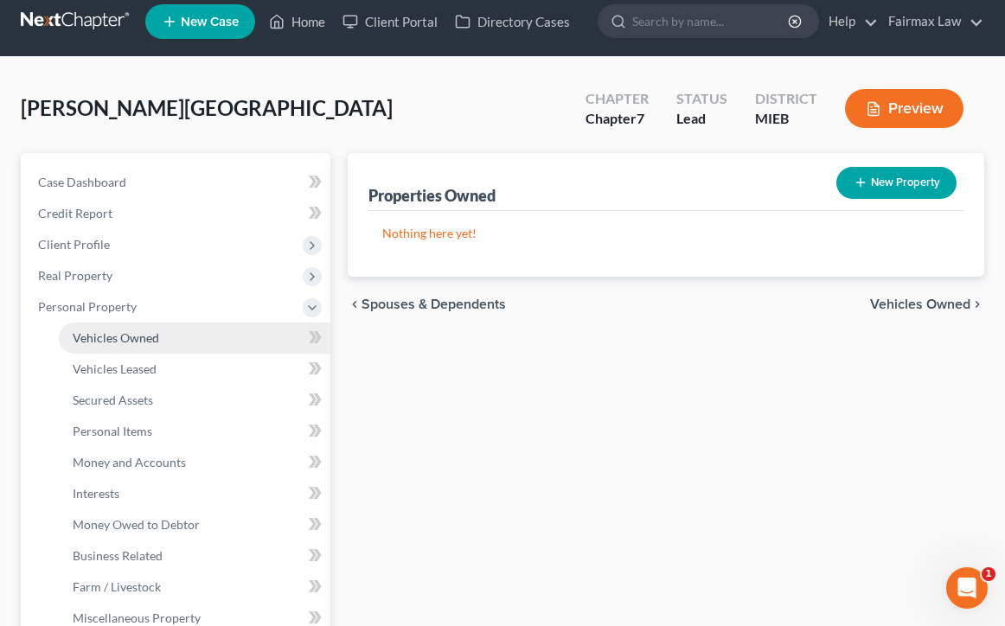
click at [194, 341] on link "Vehicles Owned" at bounding box center [195, 338] width 272 height 31
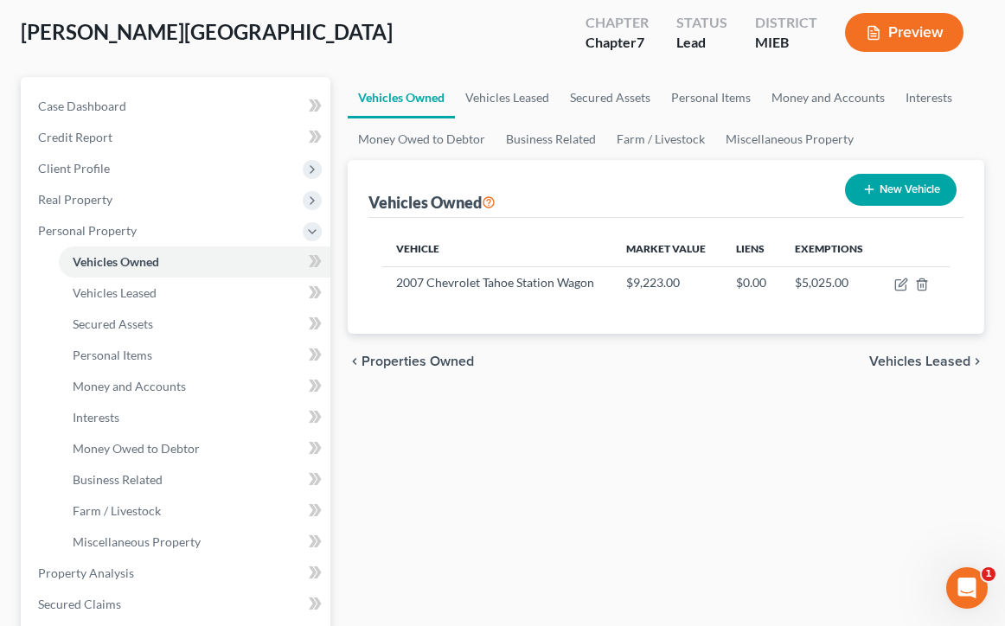
scroll to position [96, 0]
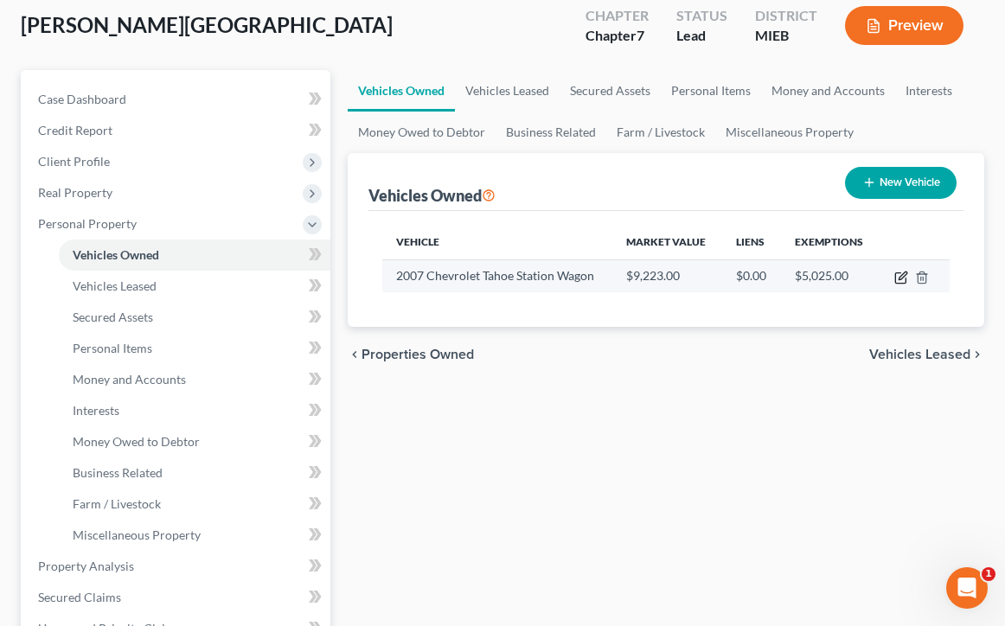
click at [902, 281] on icon "button" at bounding box center [901, 278] width 14 height 14
select select "0"
select select "19"
select select "3"
select select "0"
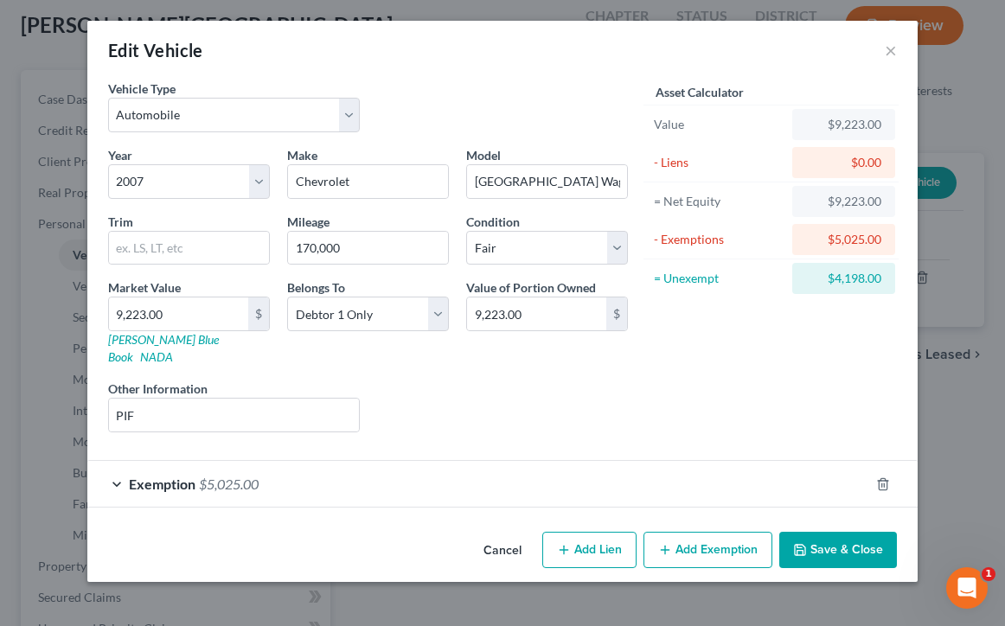
click at [116, 465] on div "Exemption $5,025.00" at bounding box center [478, 484] width 782 height 46
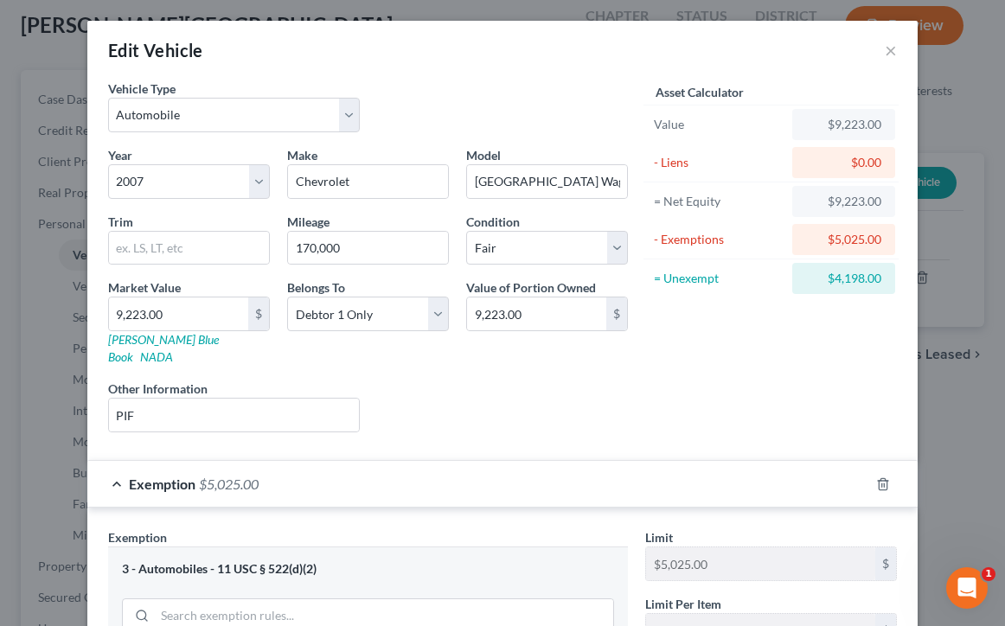
scroll to position [0, 0]
click at [888, 52] on button "×" at bounding box center [891, 50] width 12 height 21
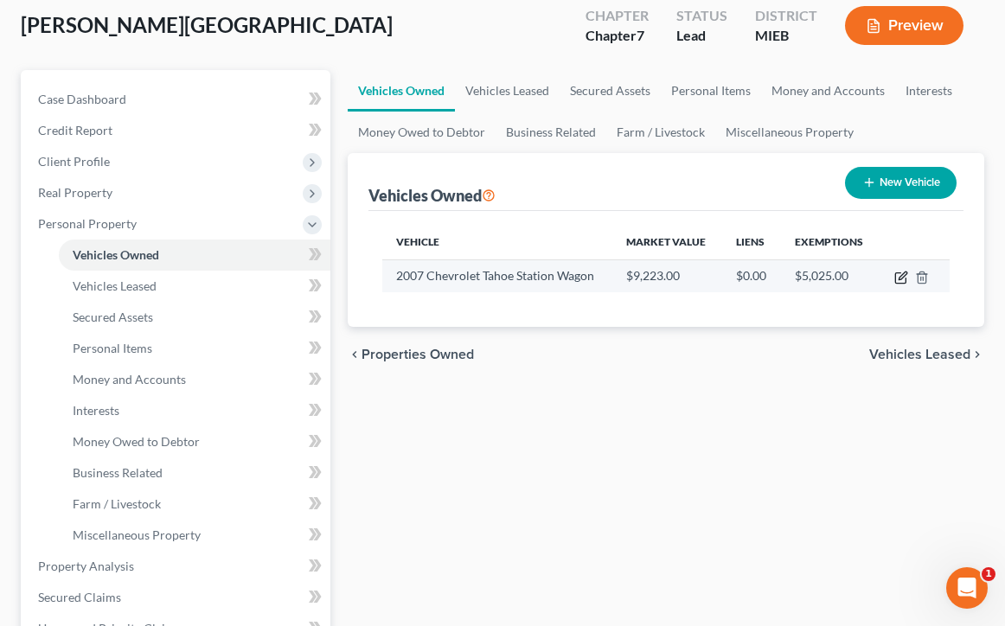
click at [900, 282] on icon "button" at bounding box center [901, 278] width 14 height 14
click at [903, 273] on icon "button" at bounding box center [902, 276] width 8 height 8
select select "0"
select select "19"
select select "3"
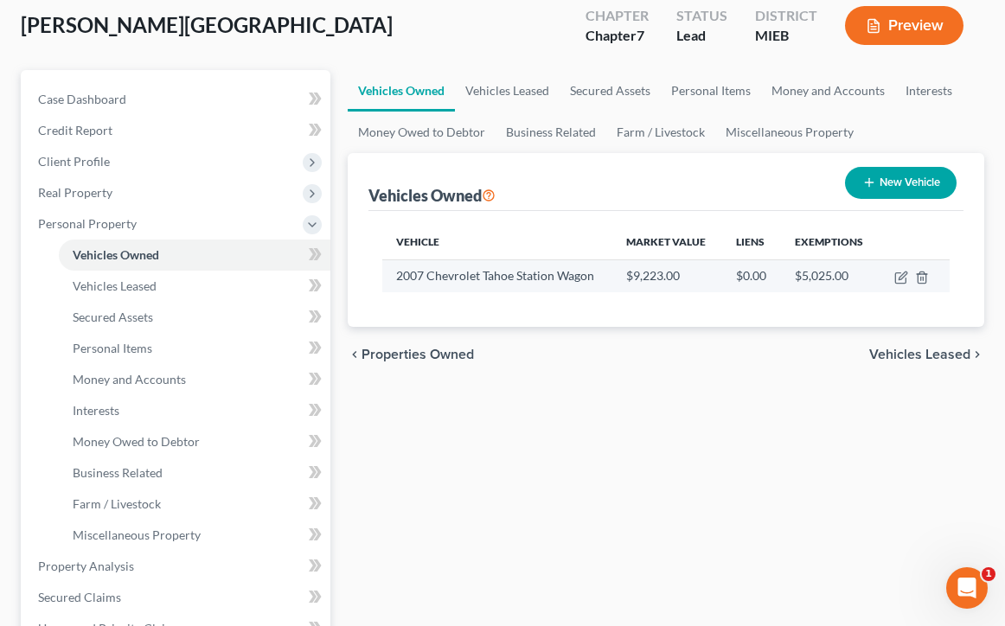
select select "0"
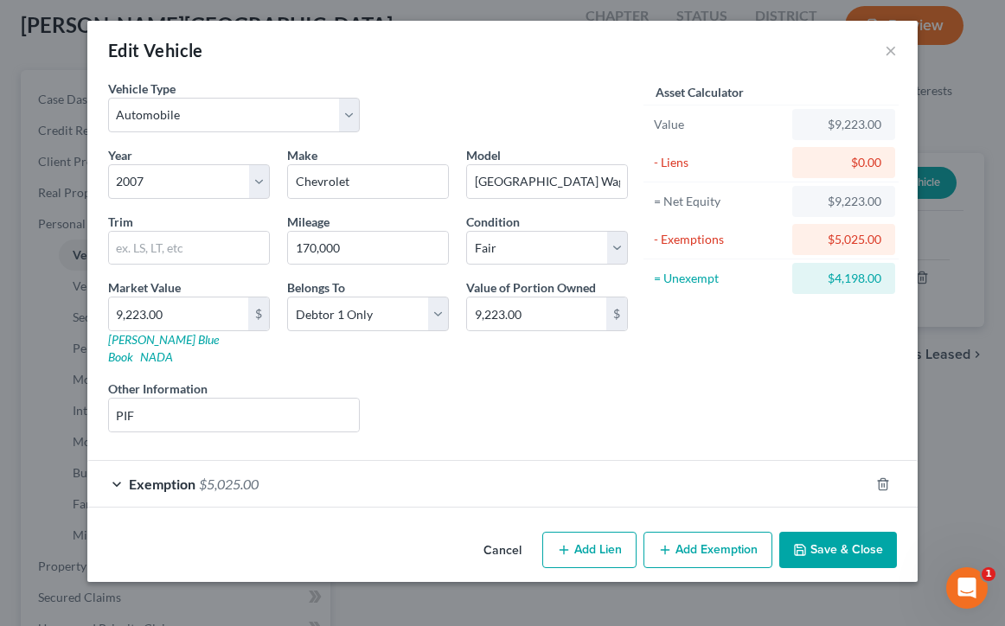
select select "0"
select select "19"
select select "3"
select select "0"
click at [709, 329] on div "Asset Calculator Value $9,223.00 - Liens $0.00 = Net Equity $9,223.00 - Exempti…" at bounding box center [770, 263] width 269 height 367
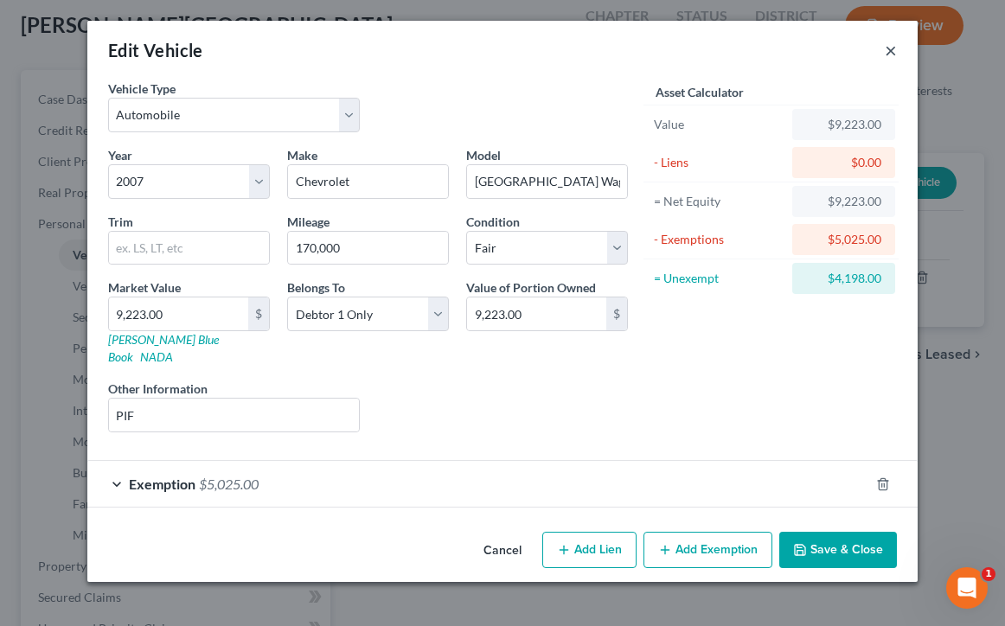
click at [892, 54] on button "×" at bounding box center [891, 50] width 12 height 21
click at [892, 55] on button "×" at bounding box center [891, 50] width 12 height 21
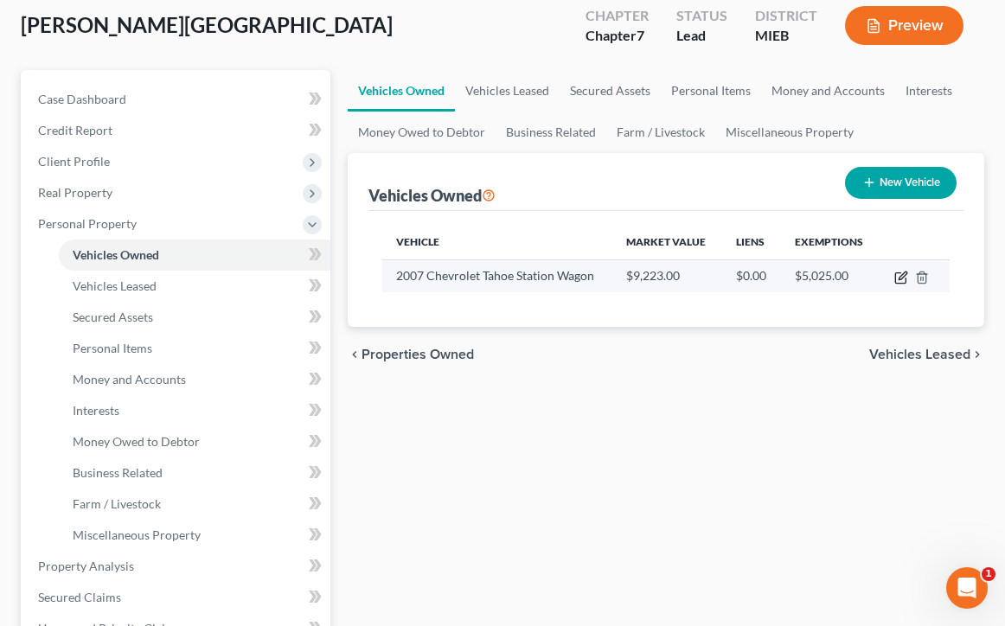
click at [905, 276] on icon "button" at bounding box center [902, 276] width 8 height 8
select select "0"
select select "19"
select select "3"
select select "0"
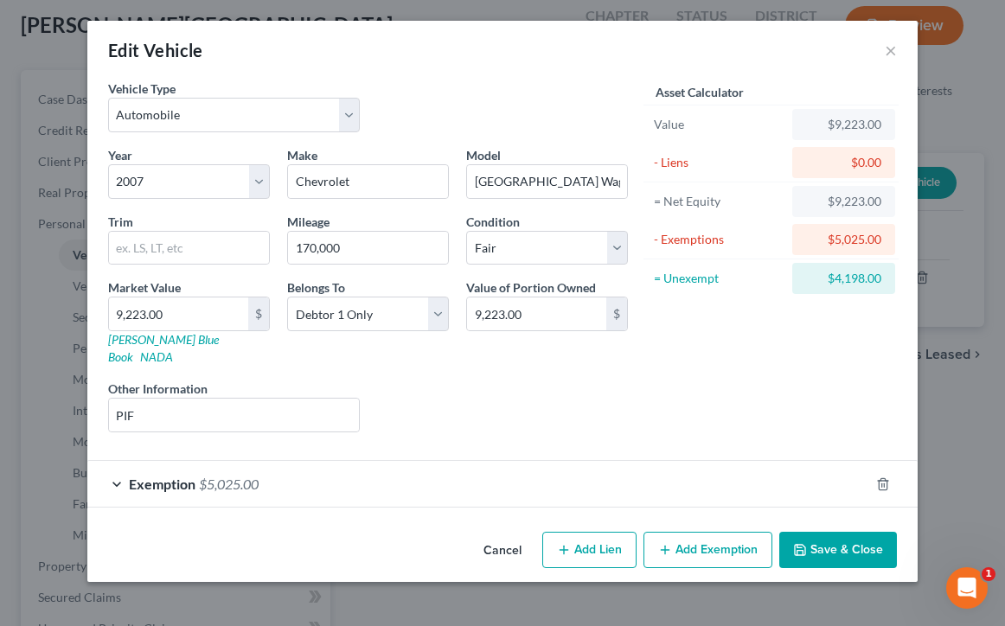
click at [118, 472] on div "Exemption $5,025.00" at bounding box center [478, 484] width 782 height 46
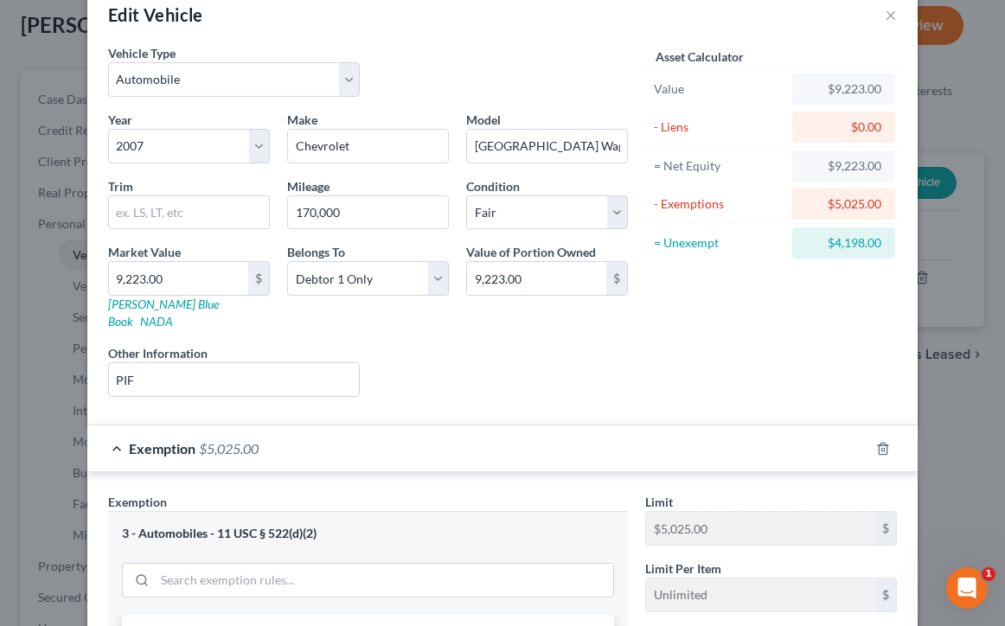
scroll to position [29, 0]
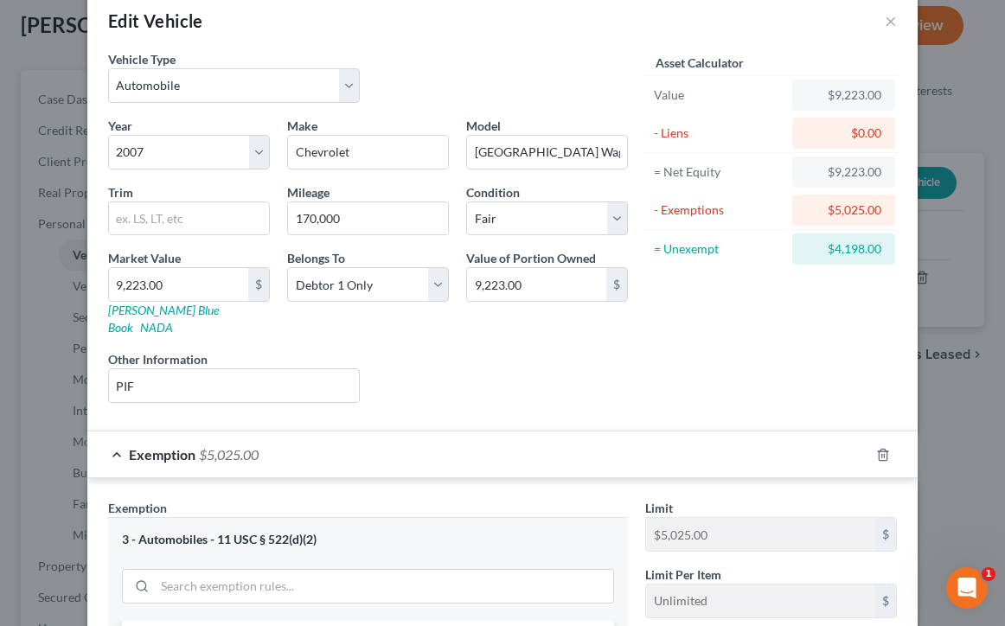
click at [117, 432] on div "Exemption $5,025.00" at bounding box center [478, 455] width 782 height 46
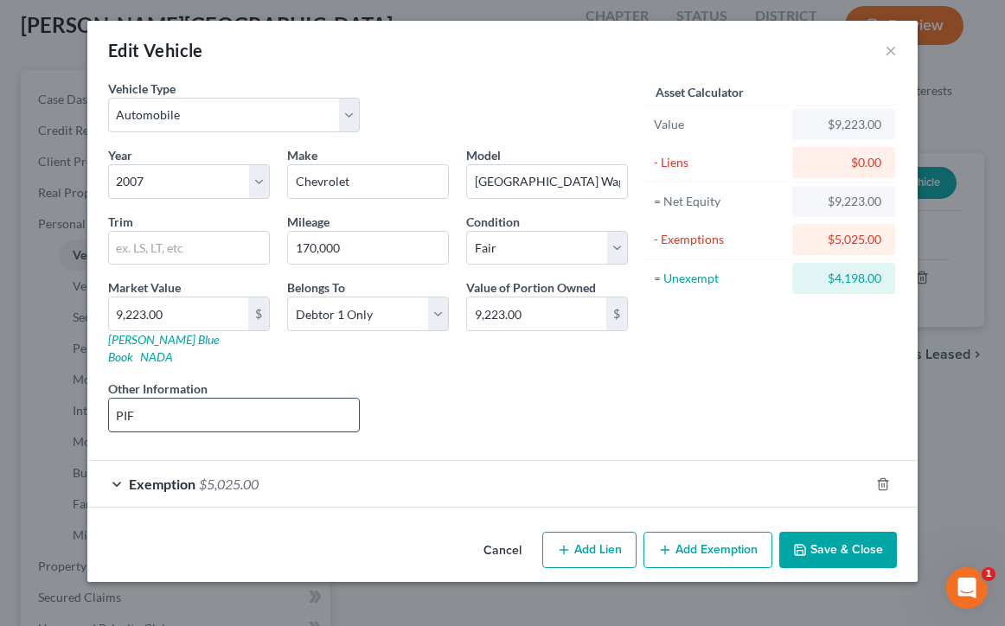
scroll to position [0, 0]
click at [892, 54] on button "×" at bounding box center [891, 50] width 12 height 21
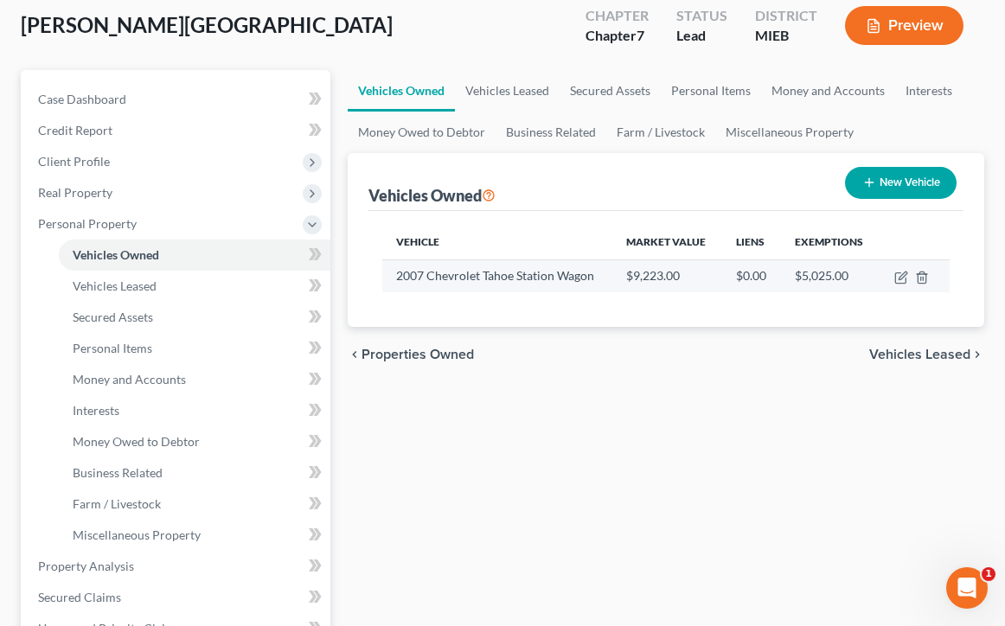
click at [892, 279] on td at bounding box center [914, 275] width 71 height 33
click at [894, 279] on icon "button" at bounding box center [901, 278] width 14 height 14
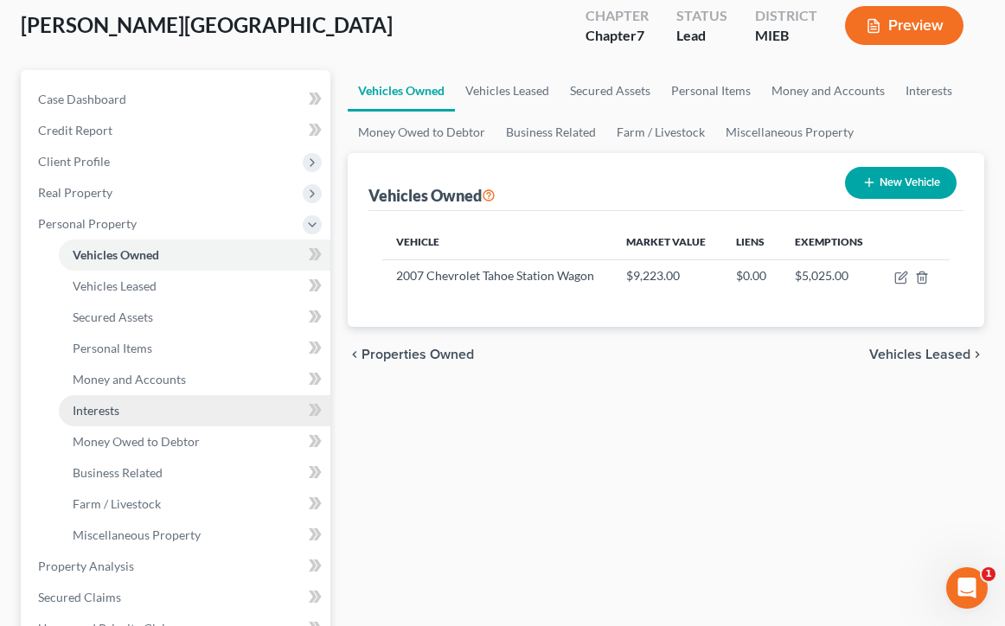
select select "0"
select select "19"
select select "3"
select select "0"
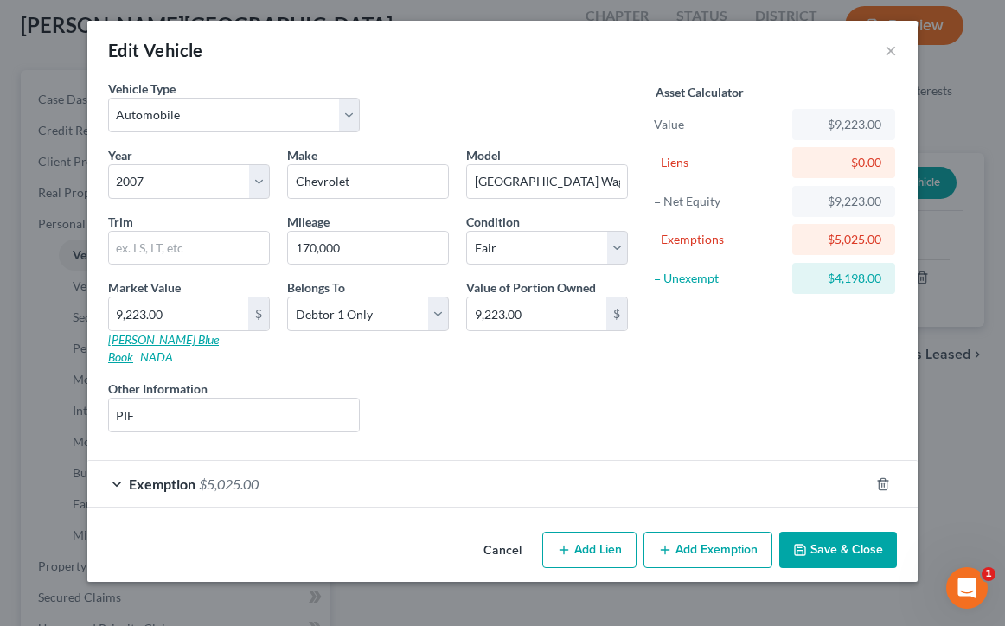
click at [144, 343] on link "Kelly Blue Book" at bounding box center [163, 348] width 111 height 32
click at [116, 465] on div "Exemption $5,025.00" at bounding box center [478, 484] width 782 height 46
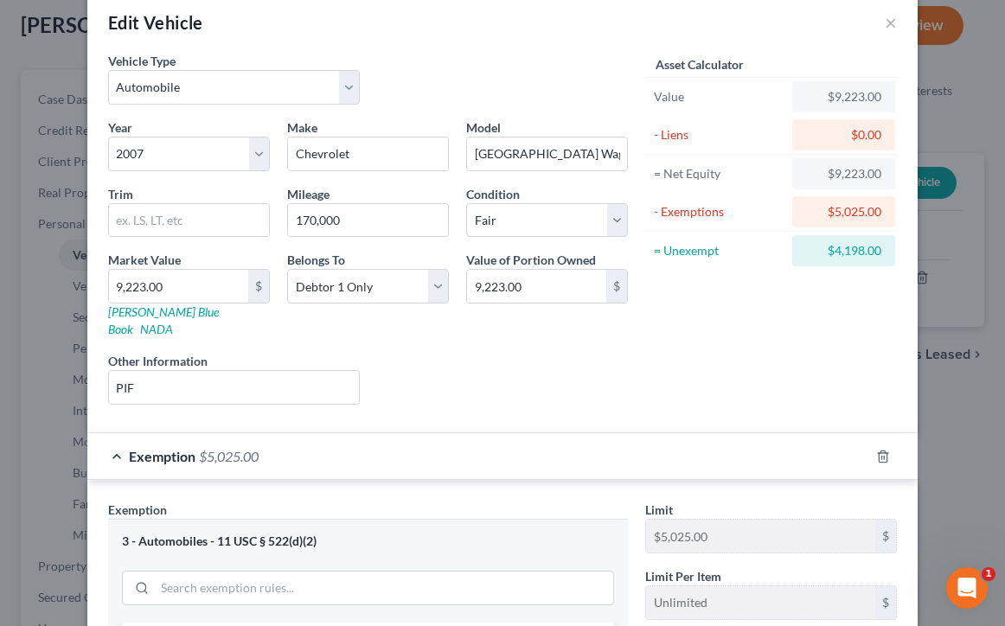
scroll to position [29, 0]
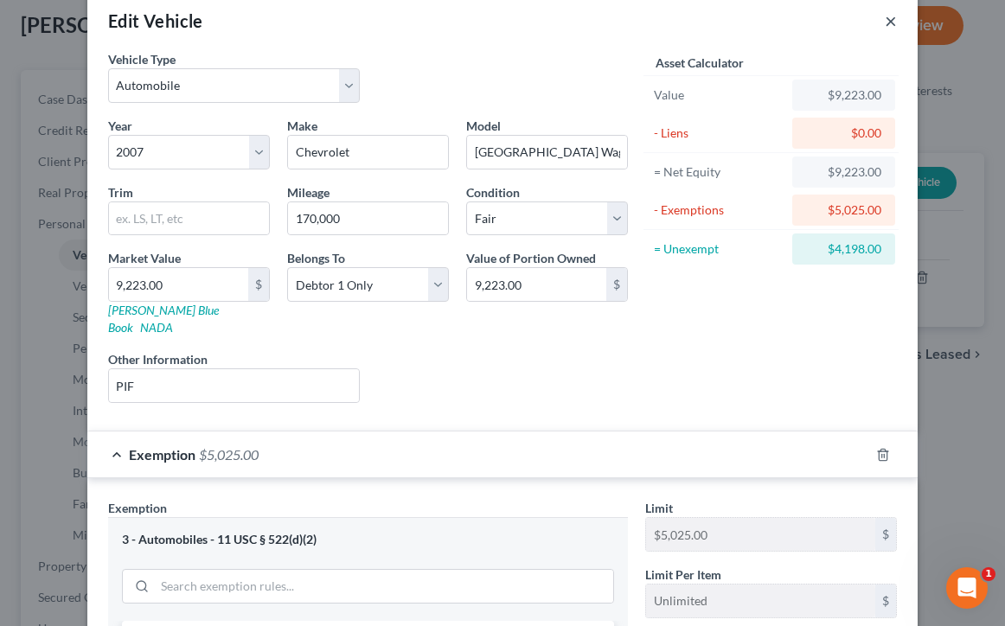
click at [895, 18] on button "×" at bounding box center [891, 20] width 12 height 21
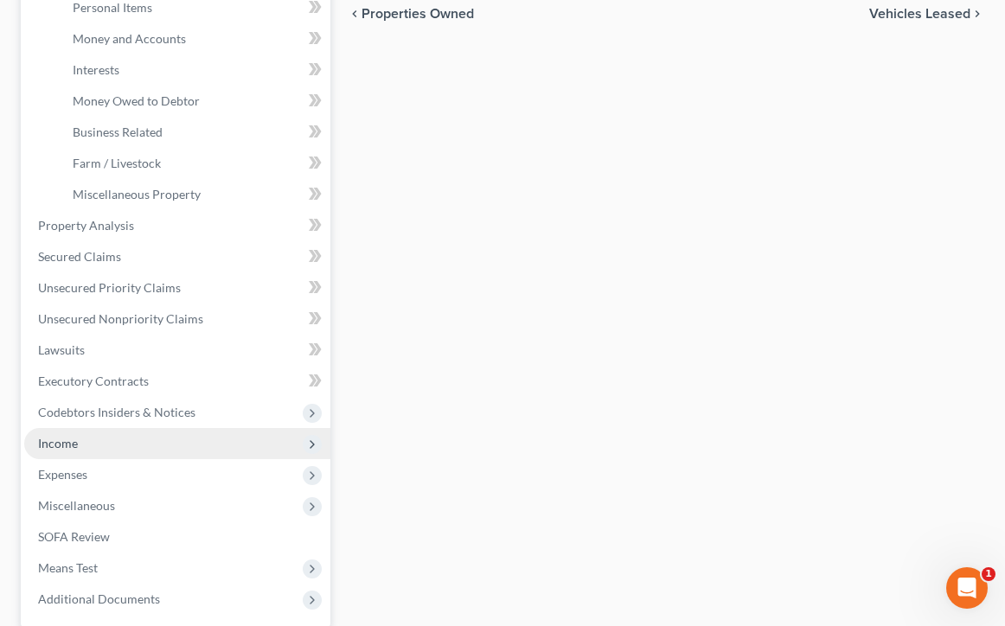
scroll to position [451, 0]
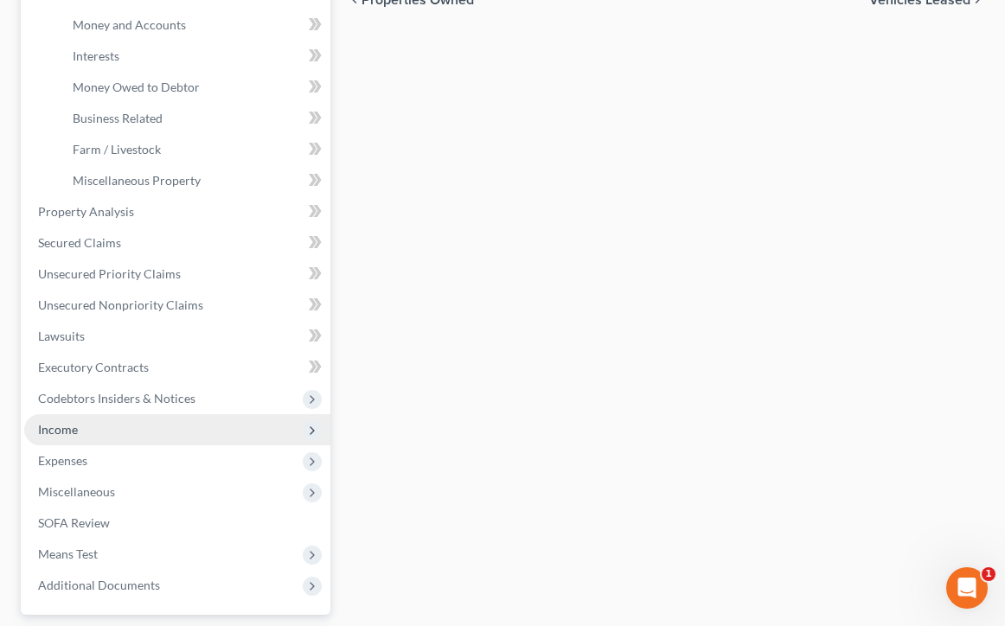
click at [163, 425] on span "Income" at bounding box center [177, 429] width 306 height 31
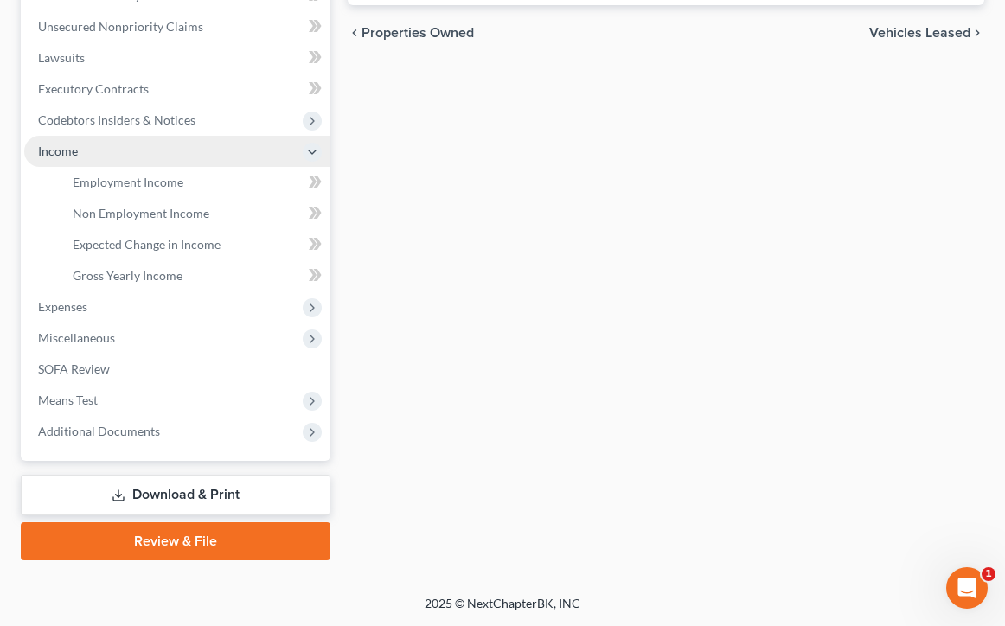
scroll to position [418, 0]
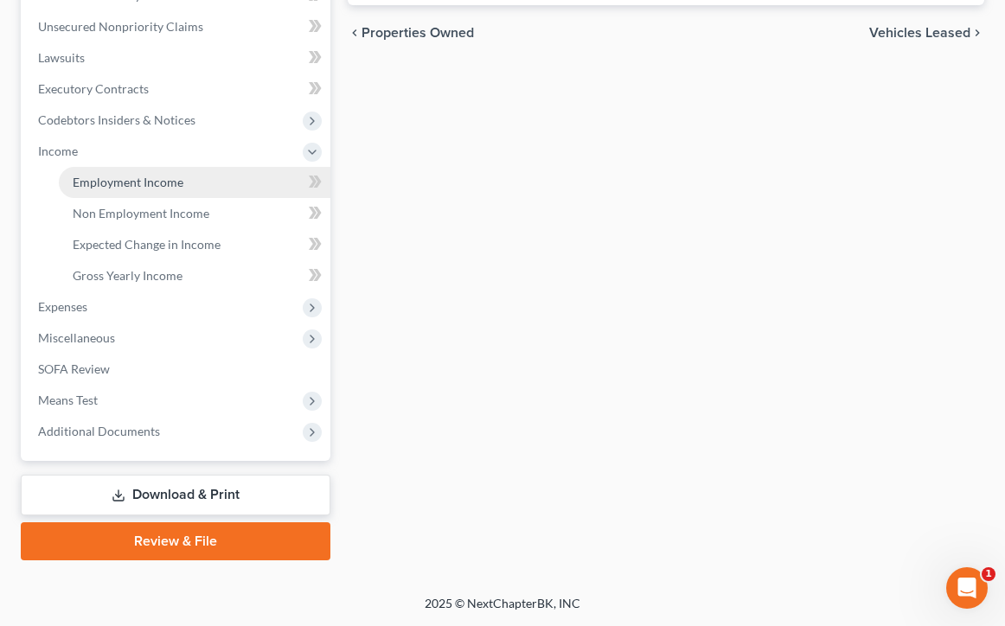
click at [162, 186] on span "Employment Income" at bounding box center [128, 182] width 111 height 15
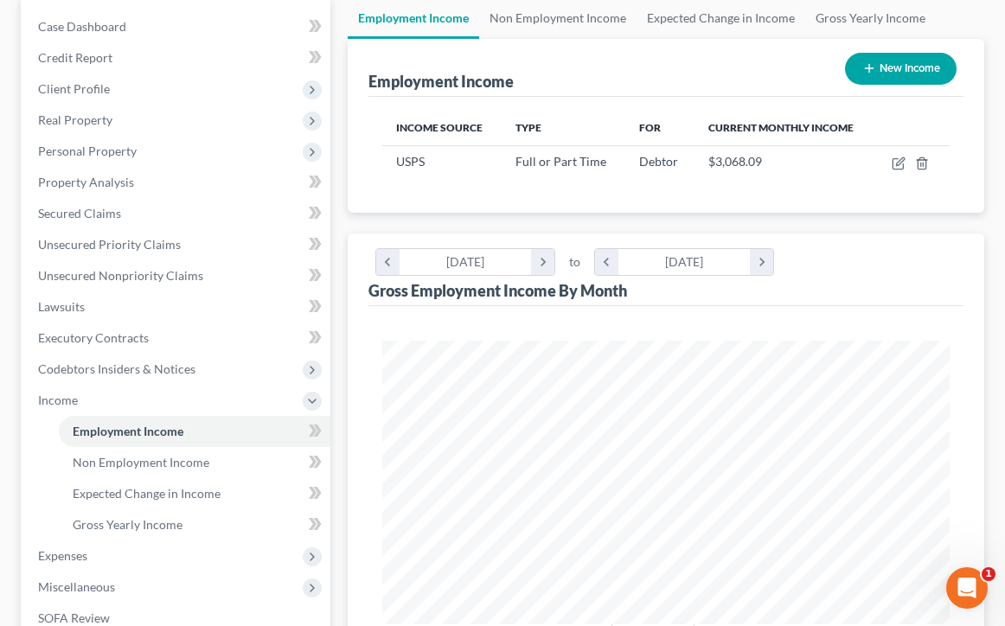
scroll to position [171, 0]
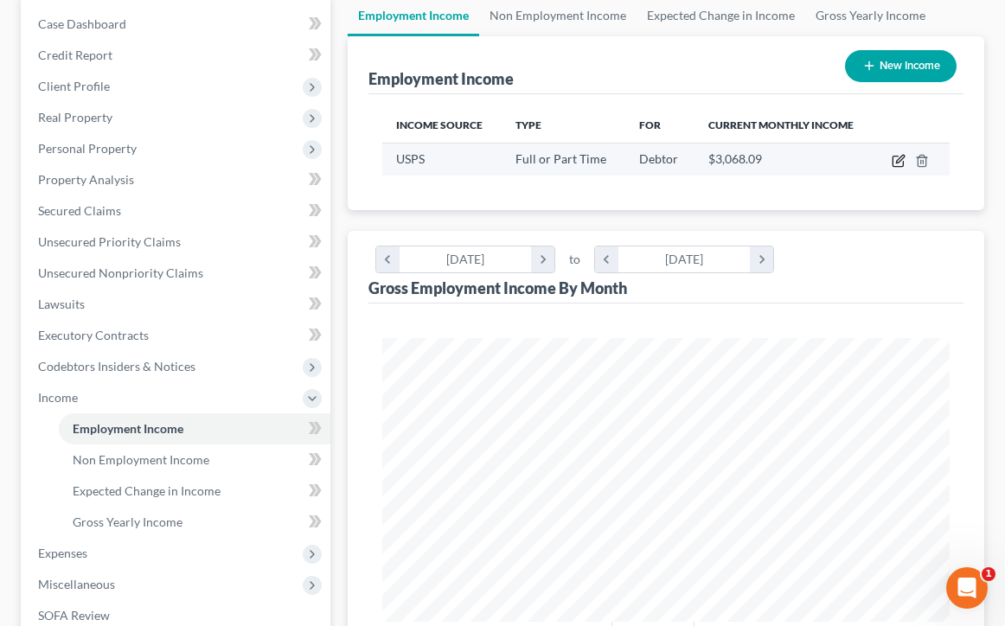
click at [896, 162] on icon "button" at bounding box center [899, 161] width 14 height 14
select select "0"
select select "36"
select select "2"
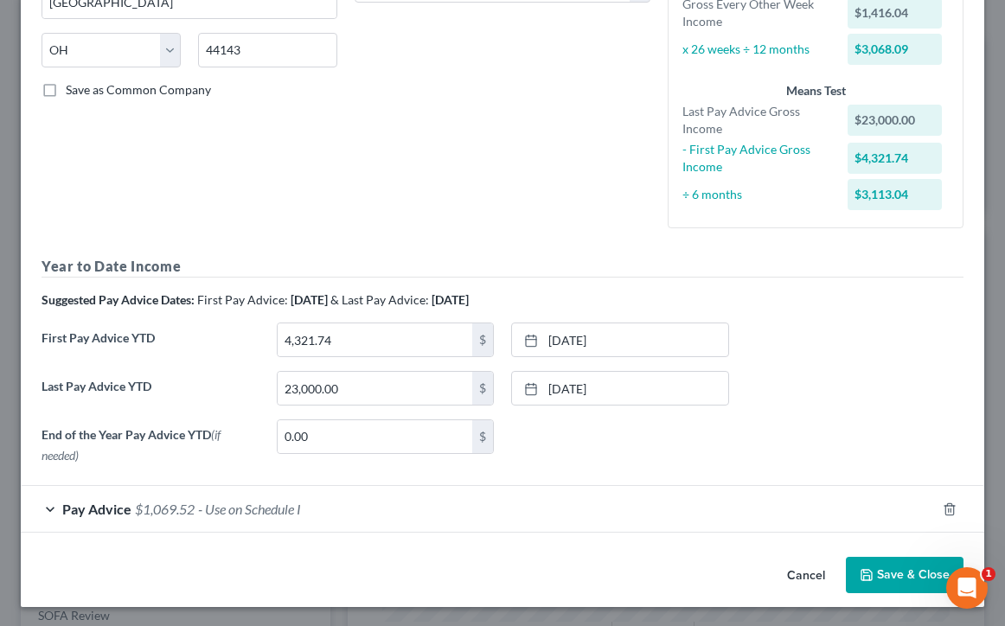
scroll to position [323, 0]
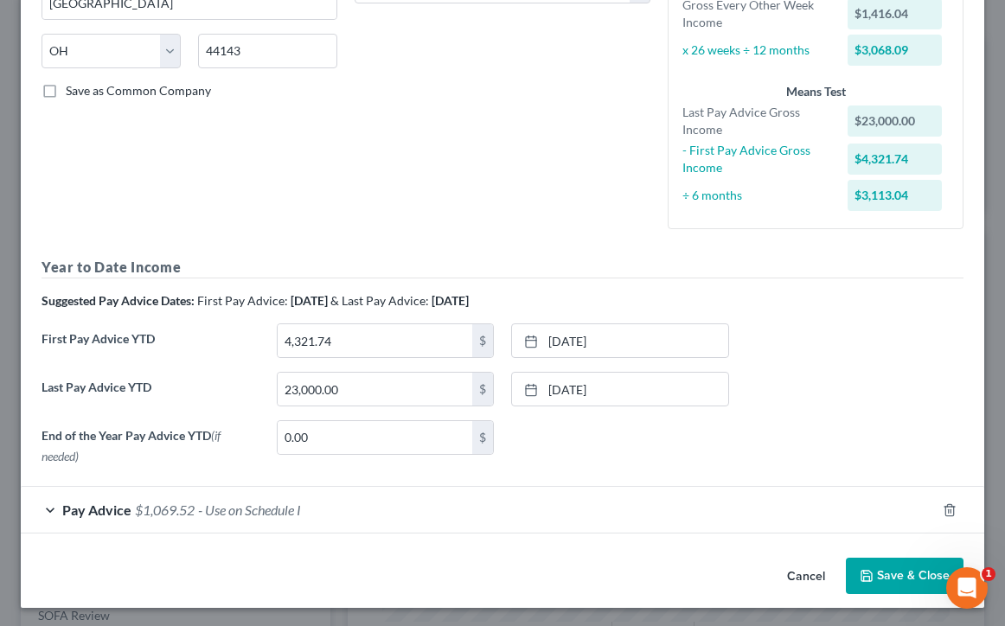
click at [54, 508] on div "Pay Advice $1,069.52 - Use on Schedule I" at bounding box center [478, 510] width 915 height 46
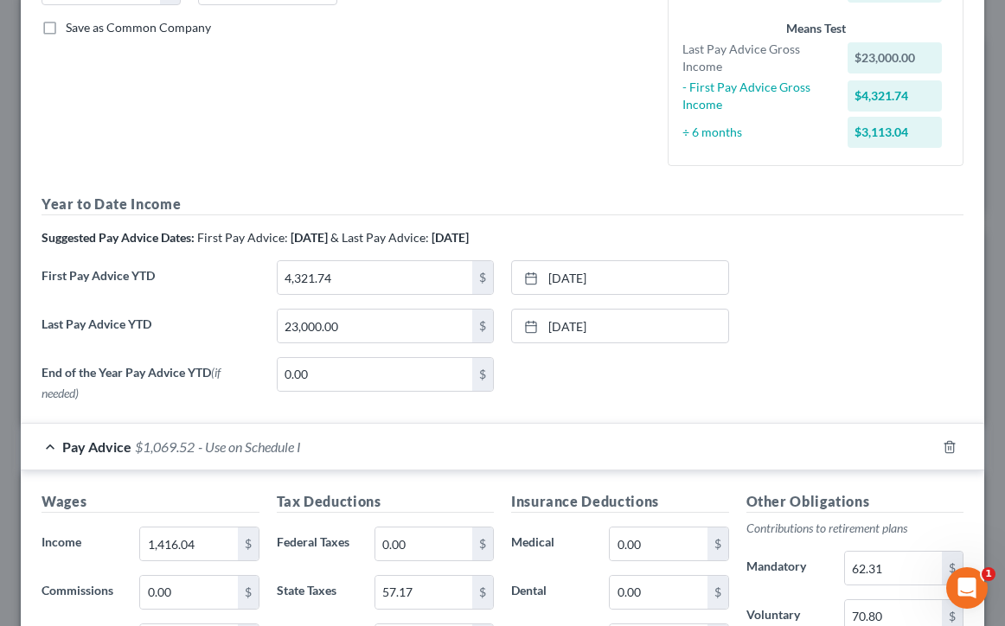
scroll to position [354, 0]
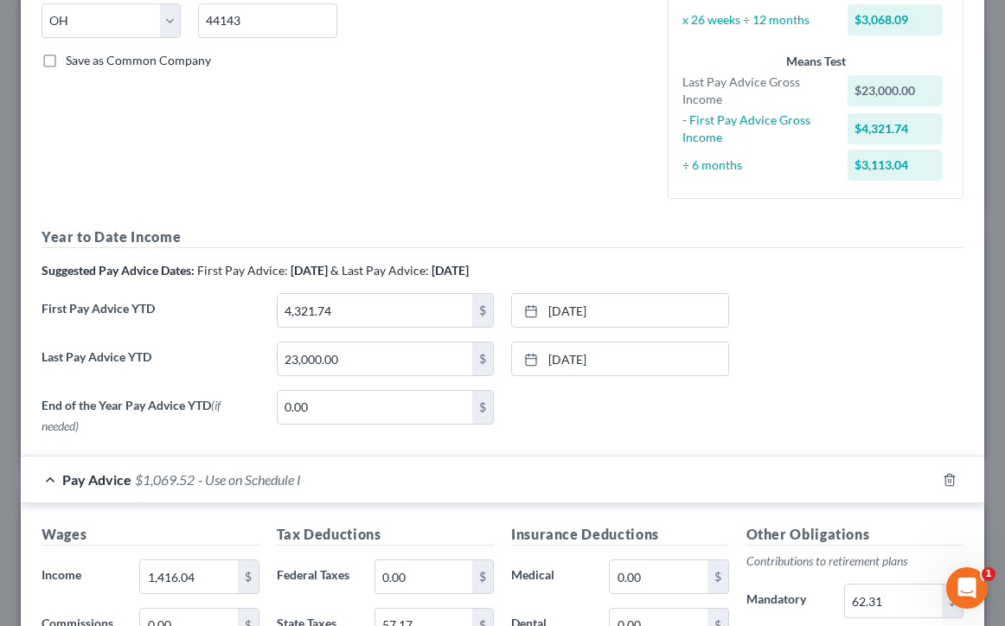
click at [47, 479] on div "Pay Advice $1,069.52 - Use on Schedule I" at bounding box center [478, 480] width 915 height 46
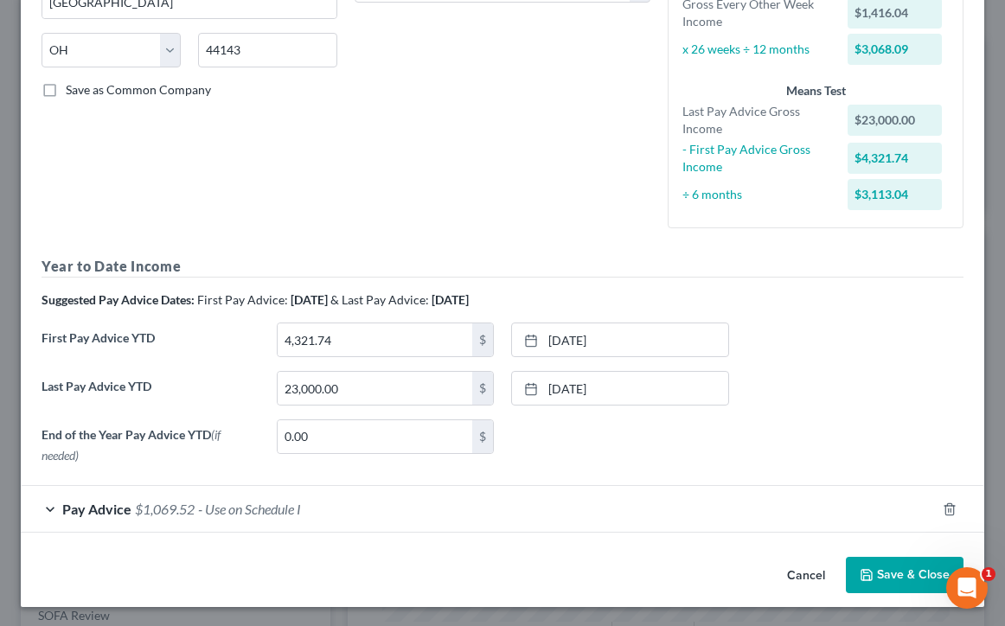
scroll to position [323, 0]
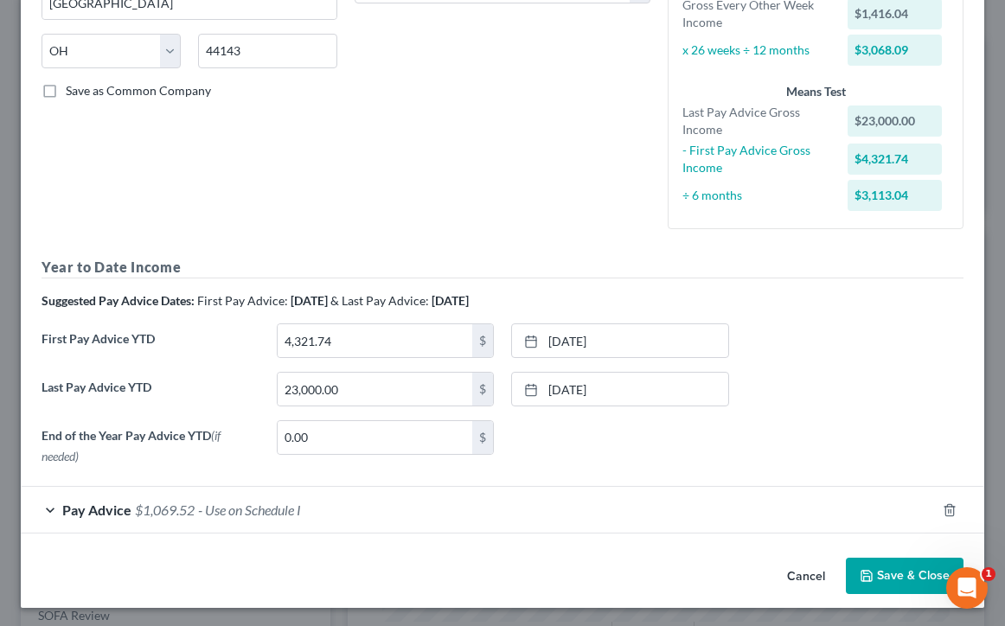
click at [51, 508] on div "Pay Advice $1,069.52 - Use on Schedule I" at bounding box center [478, 510] width 915 height 46
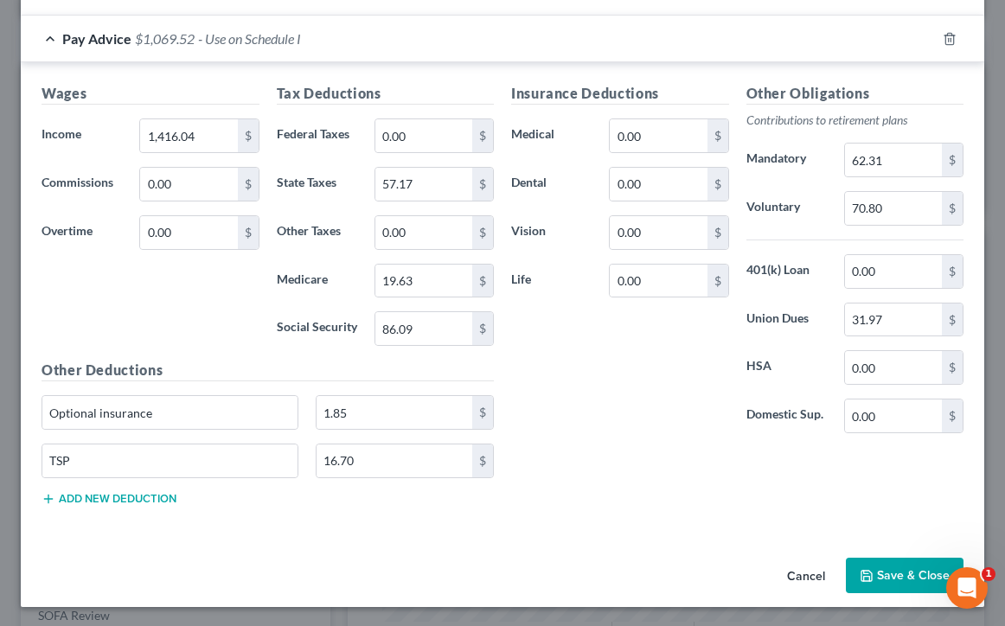
scroll to position [794, 0]
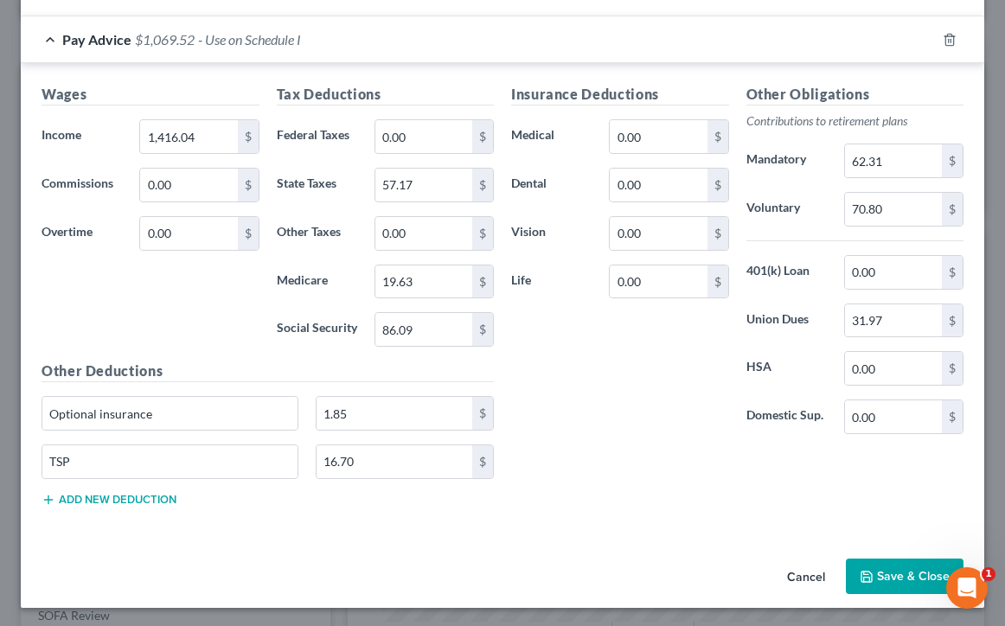
click at [813, 575] on button "Cancel" at bounding box center [806, 577] width 66 height 35
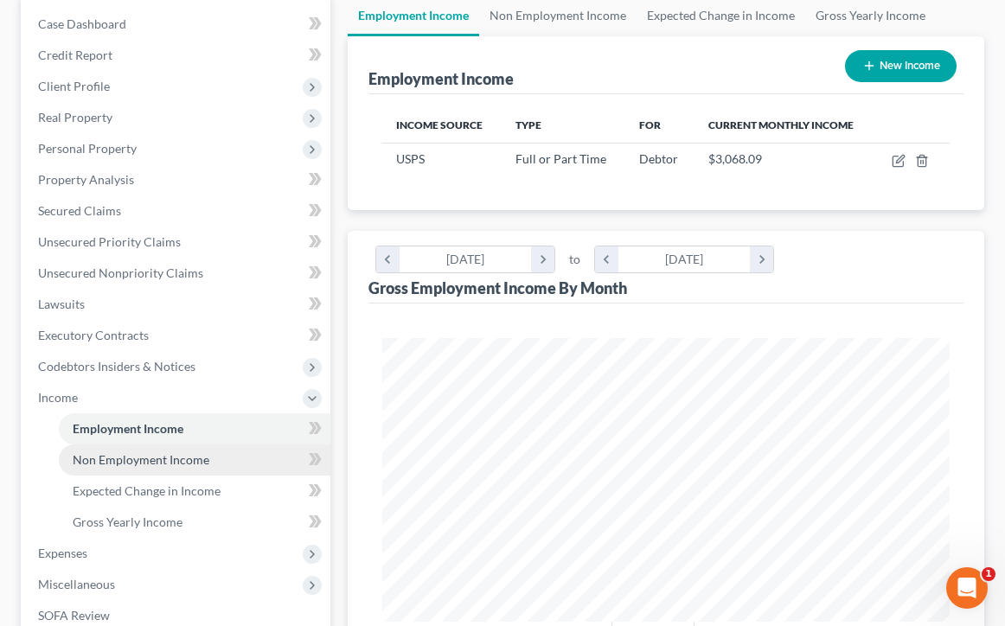
click at [191, 461] on span "Non Employment Income" at bounding box center [141, 459] width 137 height 15
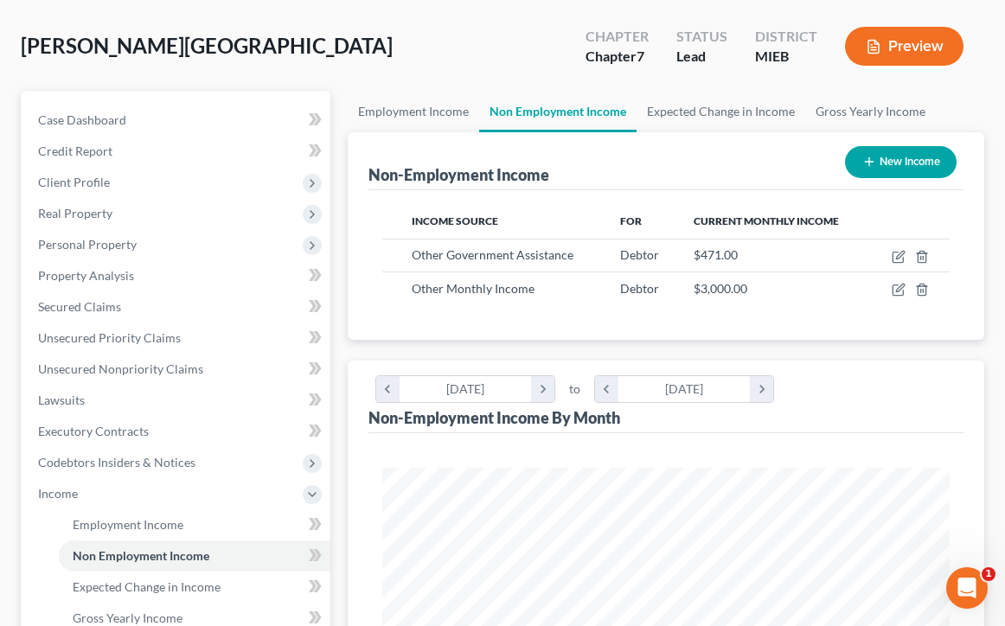
scroll to position [76, 0]
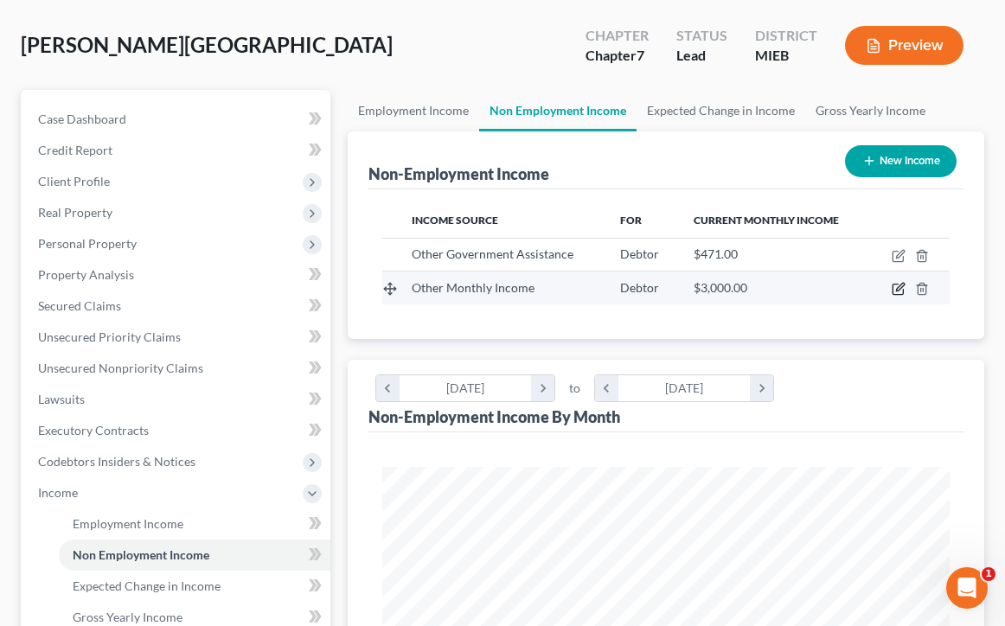
click at [897, 289] on icon "button" at bounding box center [900, 288] width 8 height 8
select select "13"
select select "0"
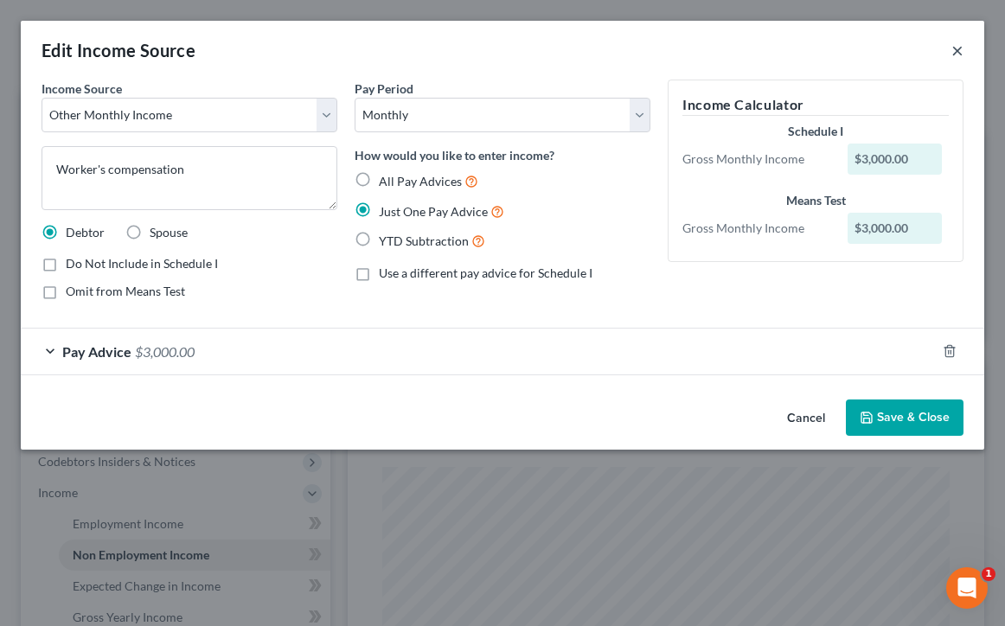
click at [957, 51] on button "×" at bounding box center [957, 50] width 12 height 21
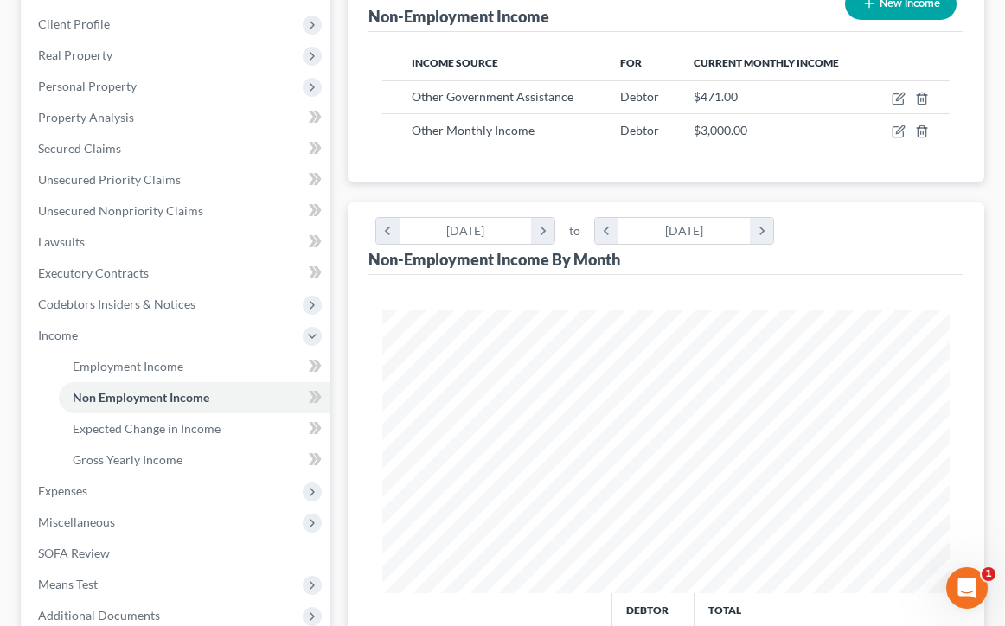
scroll to position [240, 0]
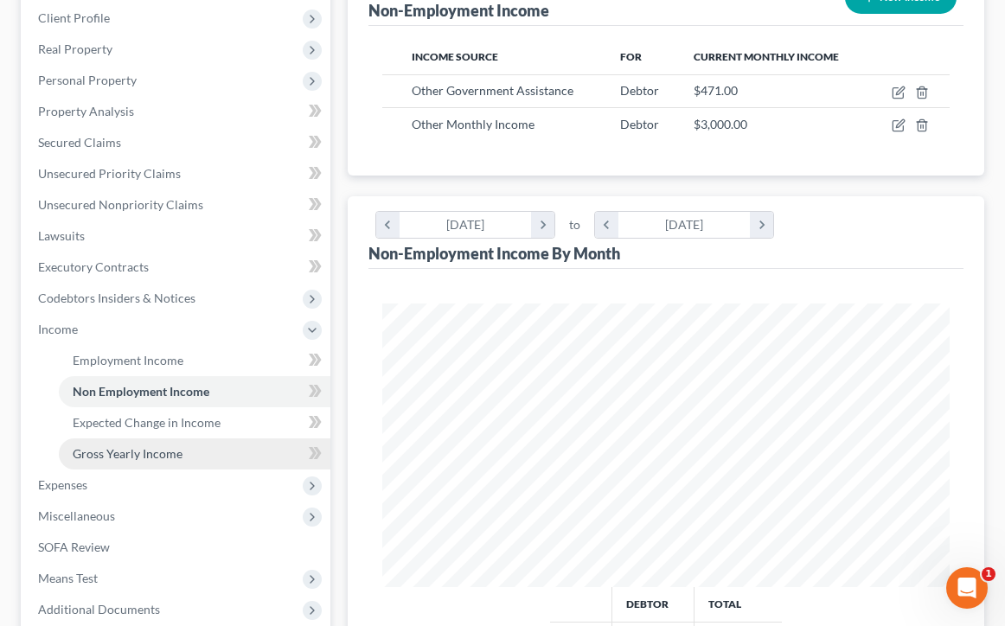
click at [166, 459] on span "Gross Yearly Income" at bounding box center [128, 453] width 110 height 15
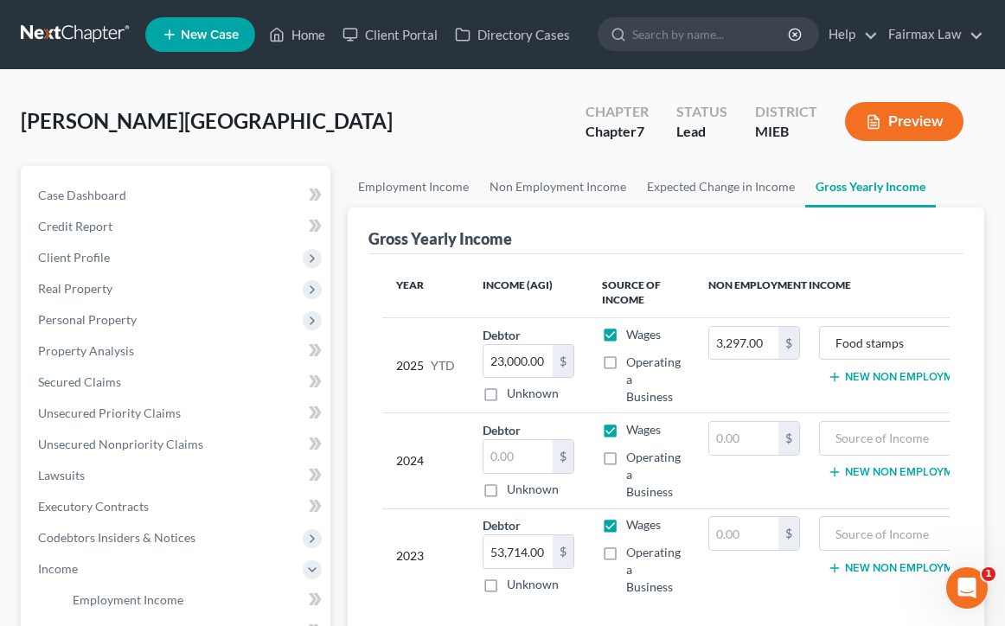
click at [913, 118] on button "Preview" at bounding box center [904, 121] width 118 height 39
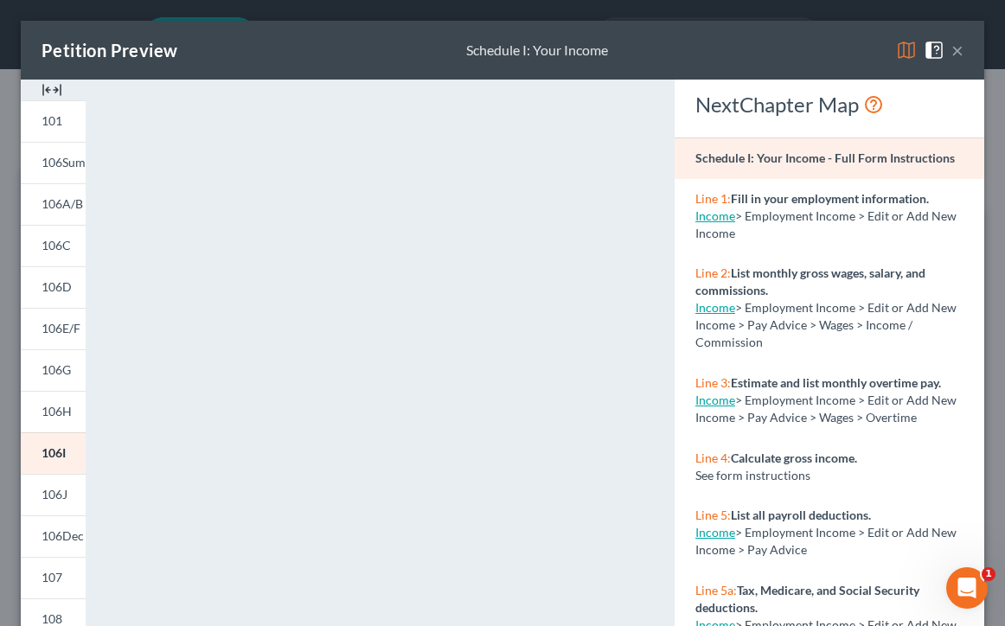
click at [960, 57] on button "×" at bounding box center [957, 50] width 12 height 21
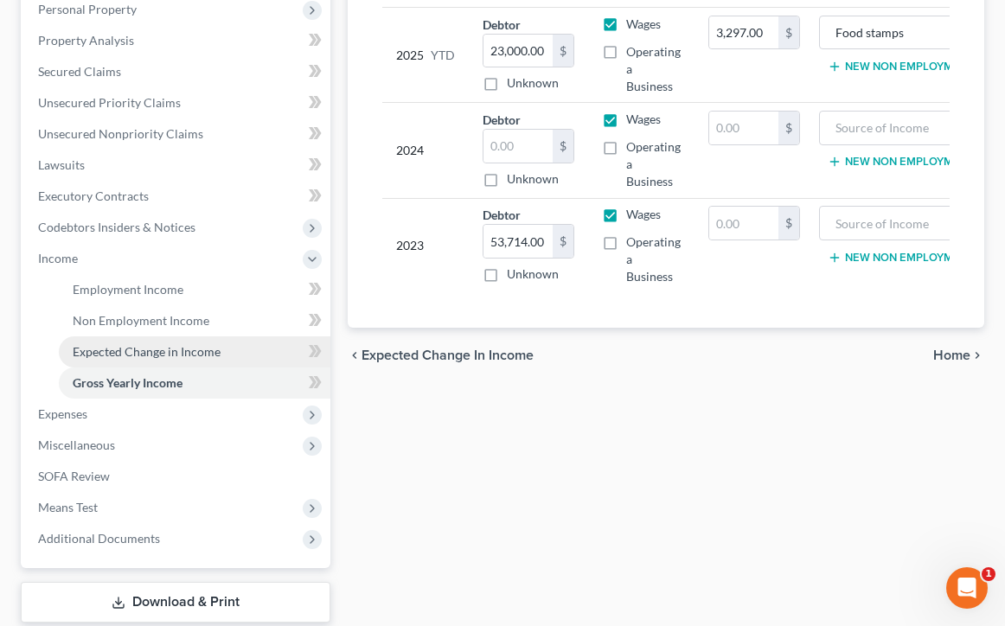
scroll to position [323, 0]
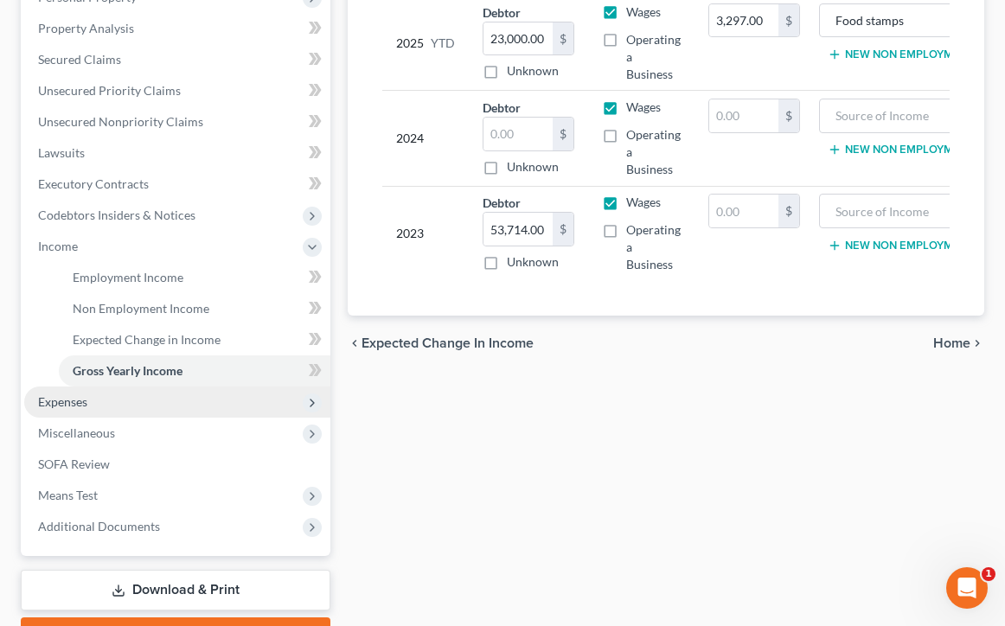
click at [206, 404] on span "Expenses" at bounding box center [177, 402] width 306 height 31
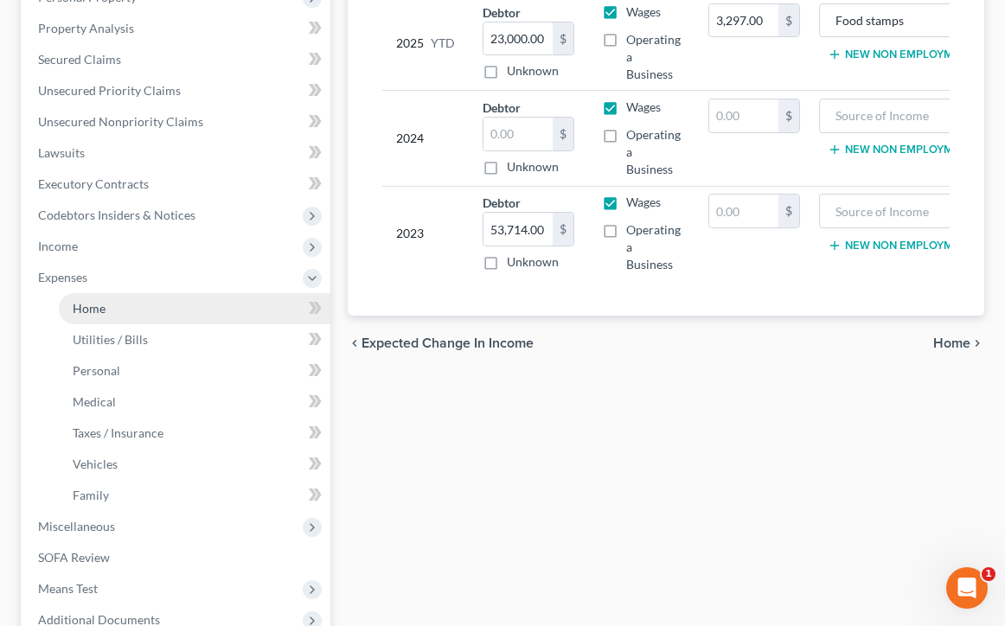
click at [195, 317] on link "Home" at bounding box center [195, 308] width 272 height 31
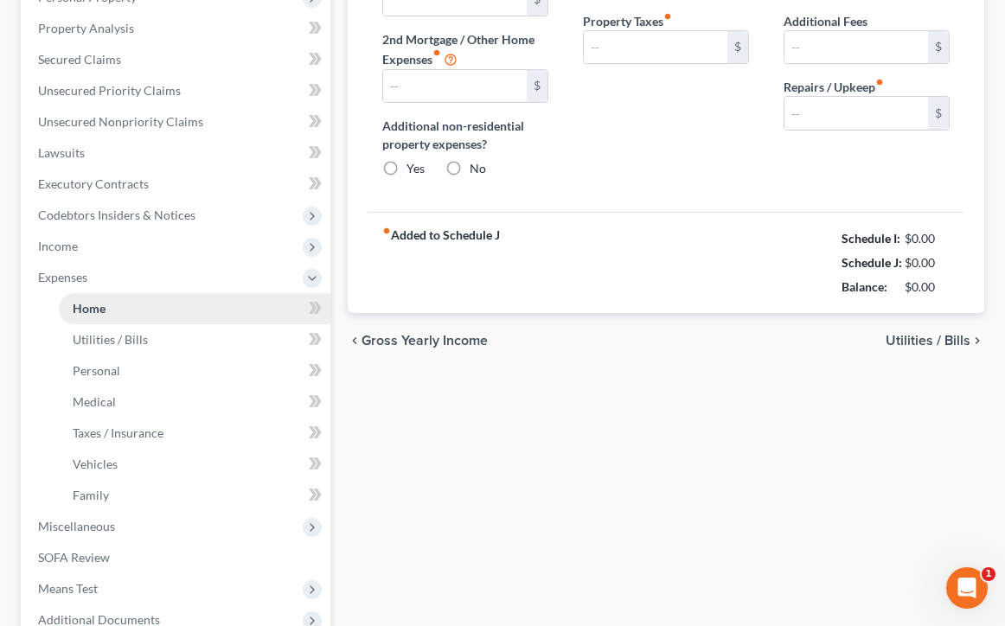
type input "1,200.00"
type input "0.00"
radio input "true"
type input "0.00"
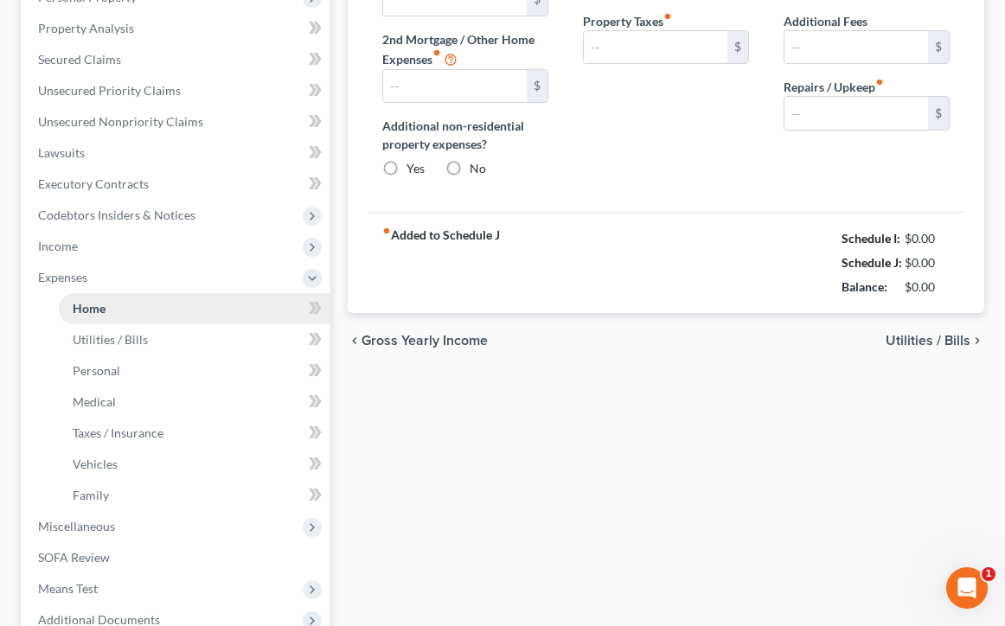
type input "0.00"
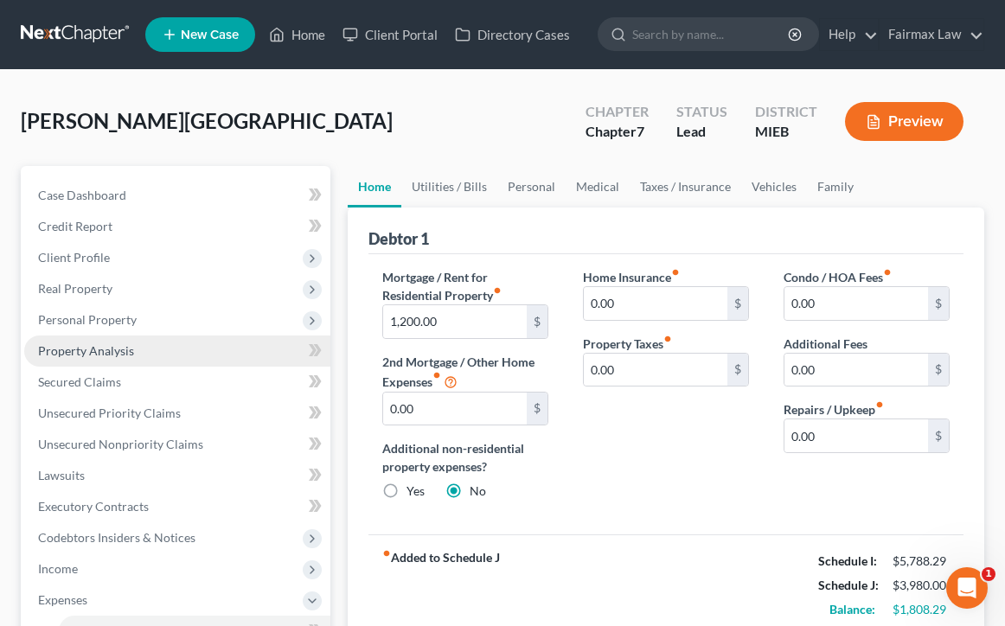
click at [121, 349] on span "Property Analysis" at bounding box center [86, 350] width 96 height 15
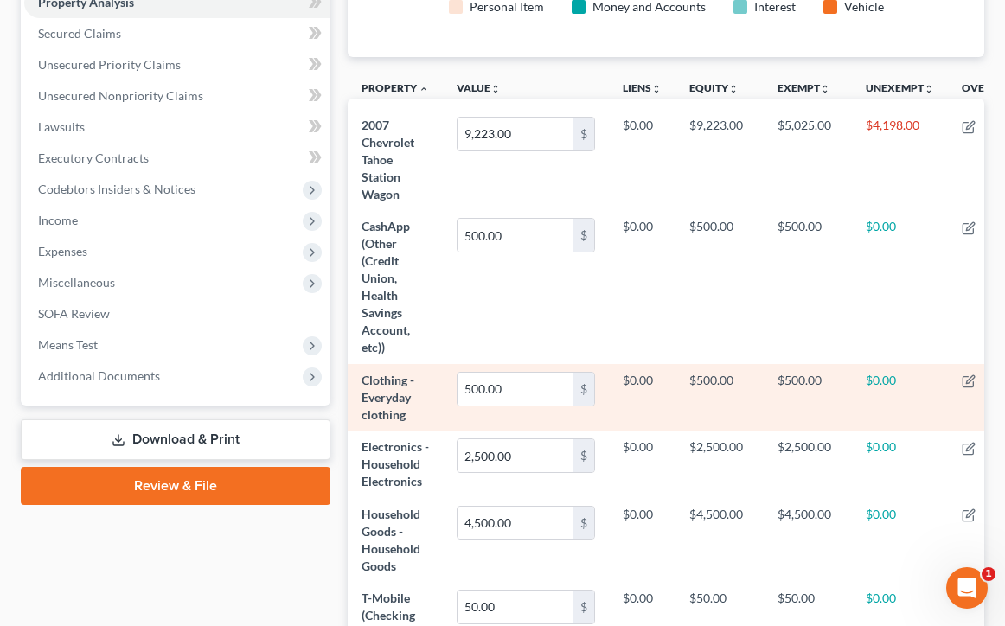
scroll to position [371, 0]
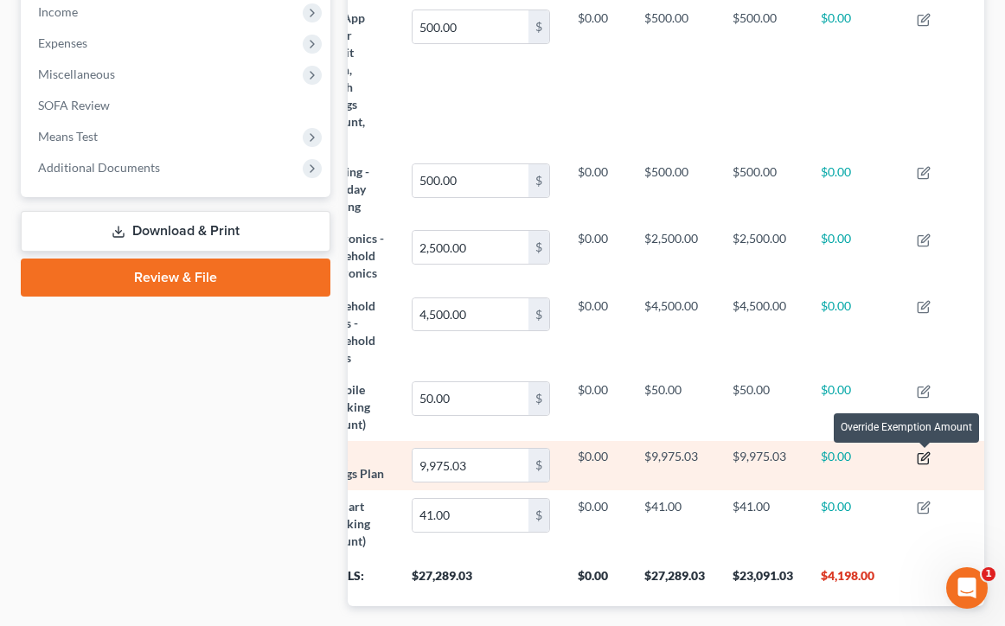
click at [925, 457] on icon "button" at bounding box center [925, 456] width 8 height 8
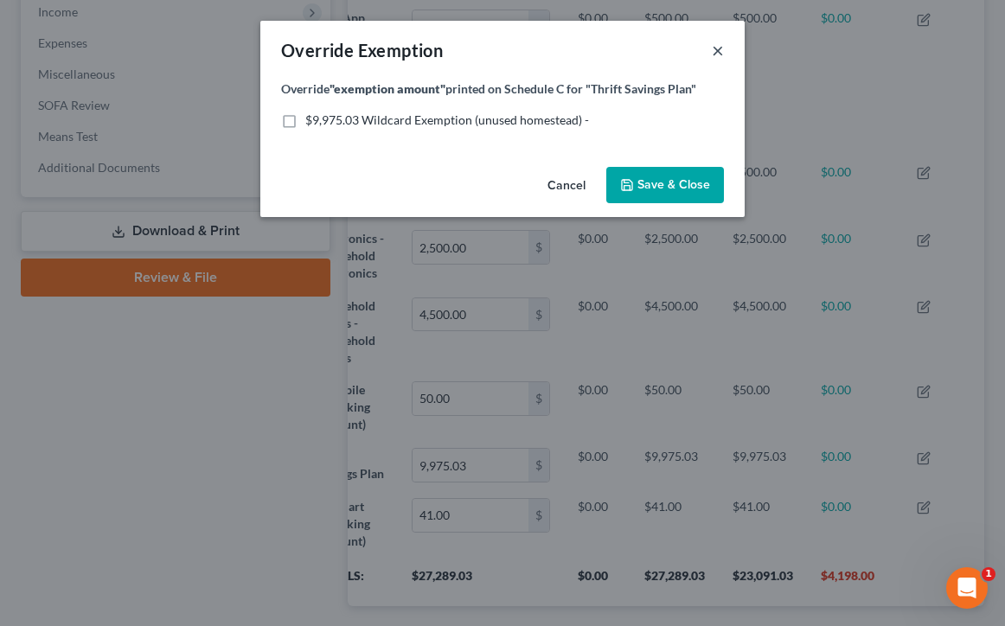
click at [714, 53] on button "×" at bounding box center [718, 50] width 12 height 21
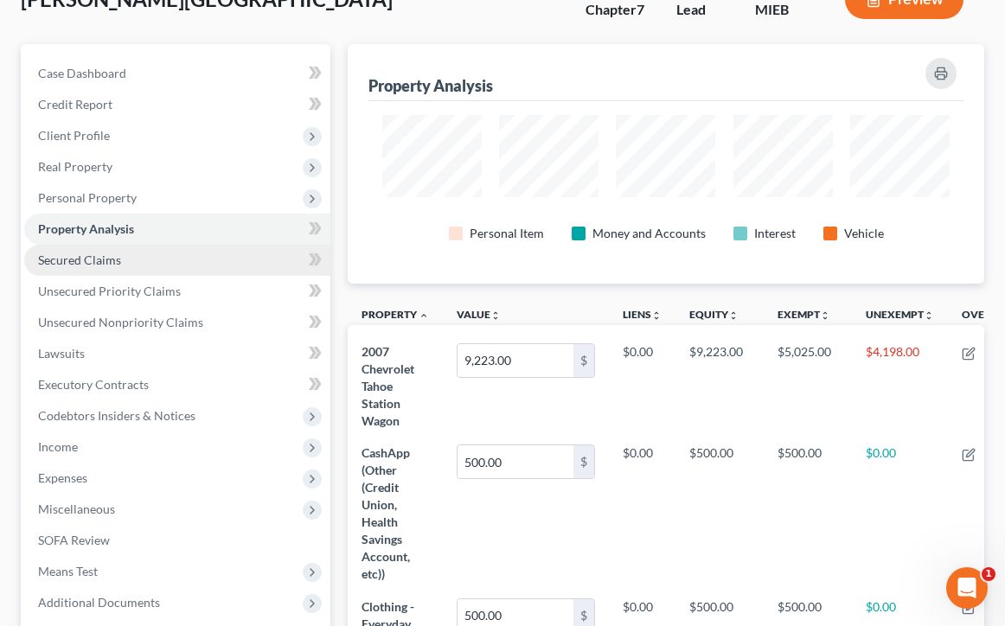
click at [206, 263] on link "Secured Claims" at bounding box center [177, 260] width 306 height 31
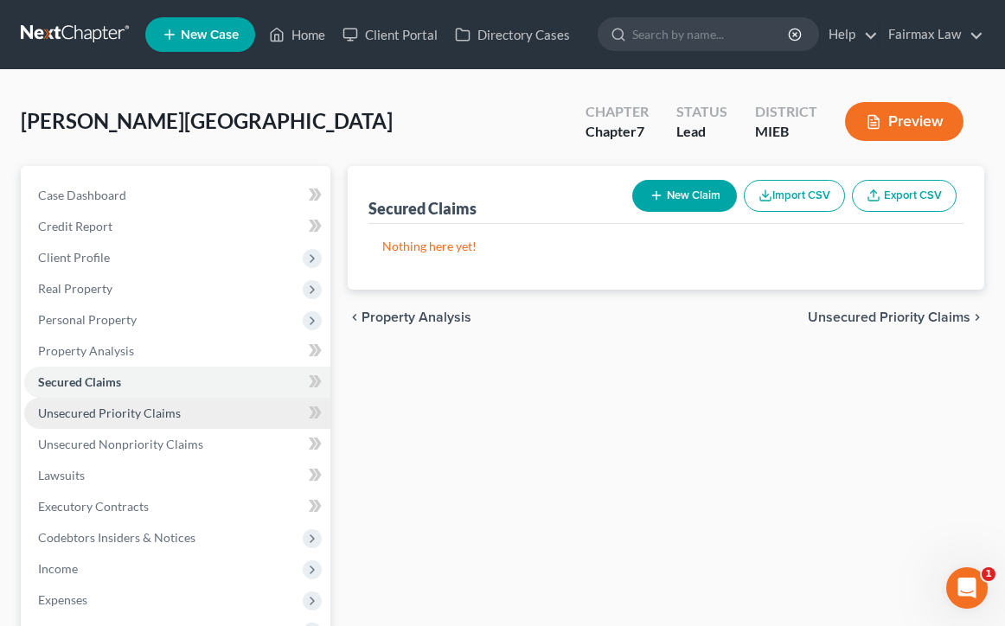
click at [177, 413] on link "Unsecured Priority Claims" at bounding box center [177, 413] width 306 height 31
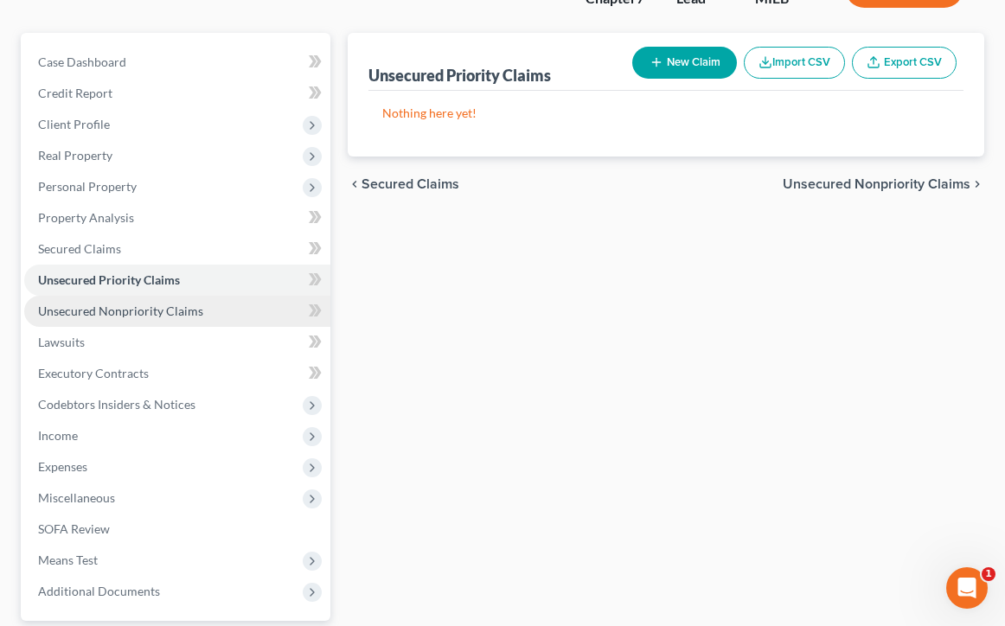
click at [157, 319] on link "Unsecured Nonpriority Claims" at bounding box center [177, 311] width 306 height 31
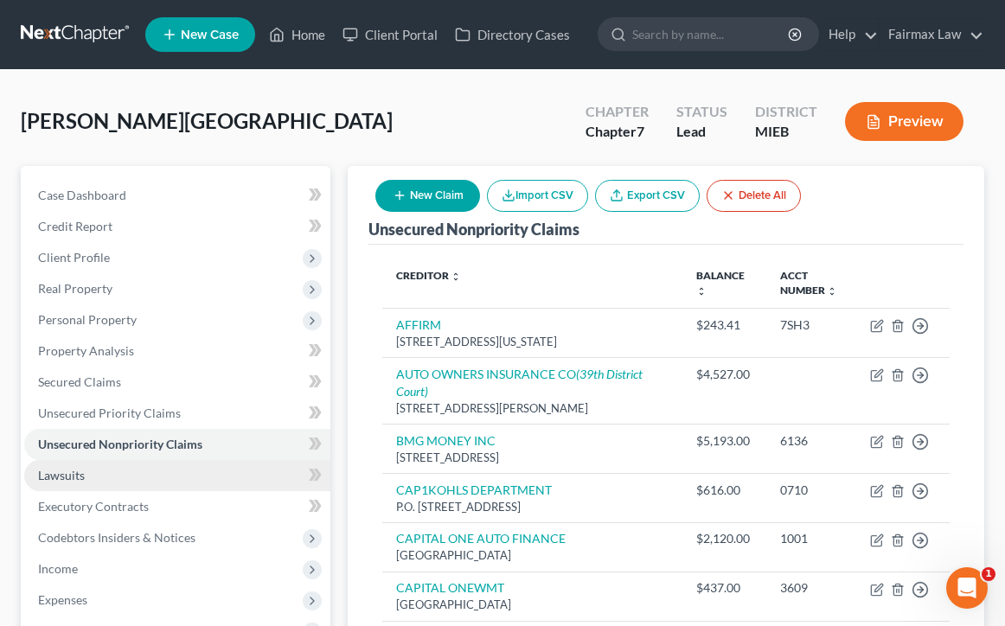
click at [137, 485] on link "Lawsuits" at bounding box center [177, 475] width 306 height 31
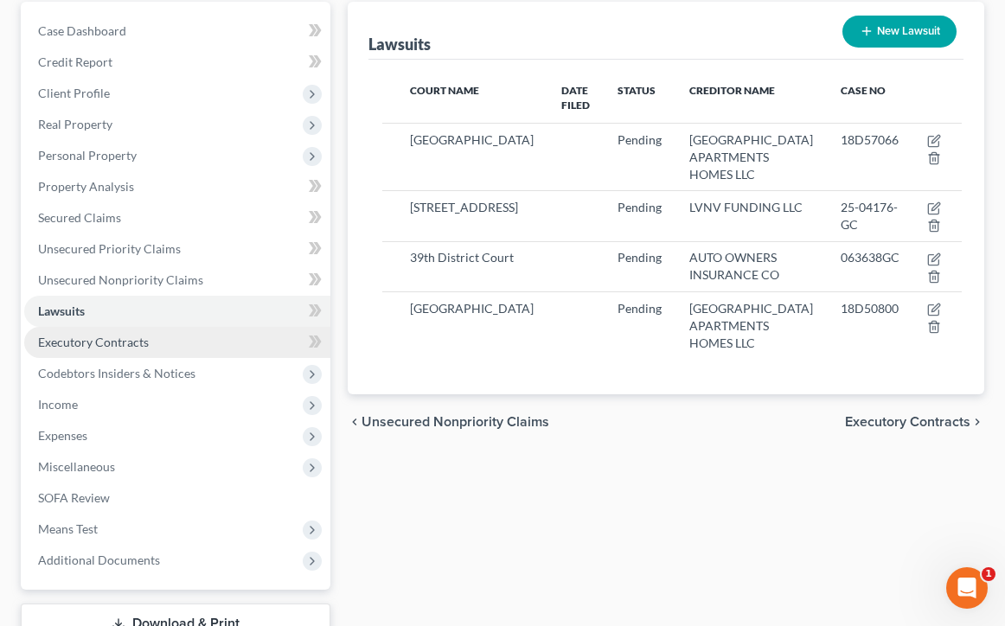
click at [110, 350] on link "Executory Contracts" at bounding box center [177, 342] width 306 height 31
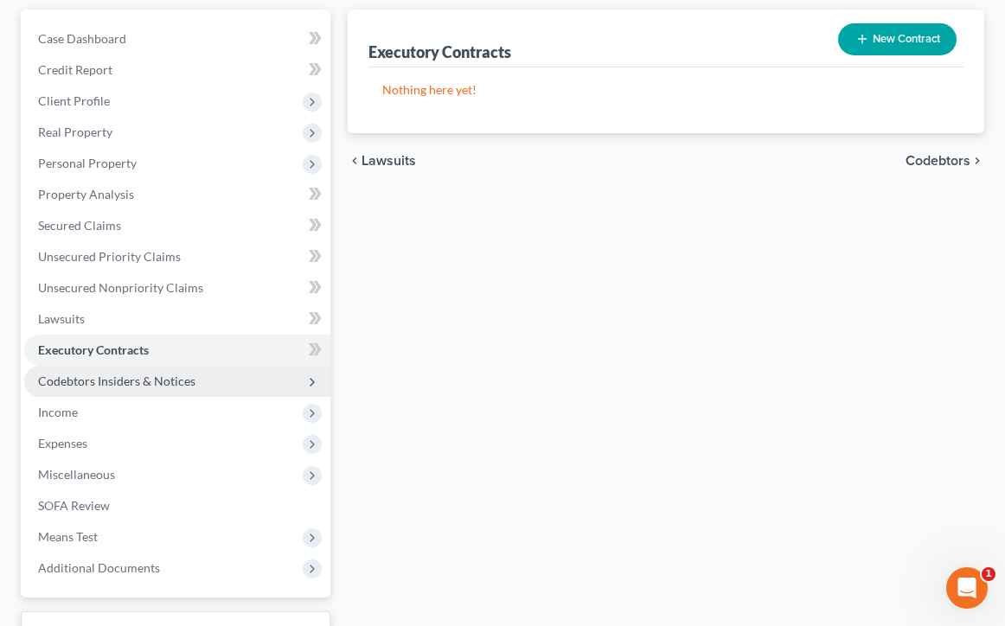
click at [93, 383] on span "Codebtors Insiders & Notices" at bounding box center [116, 381] width 157 height 15
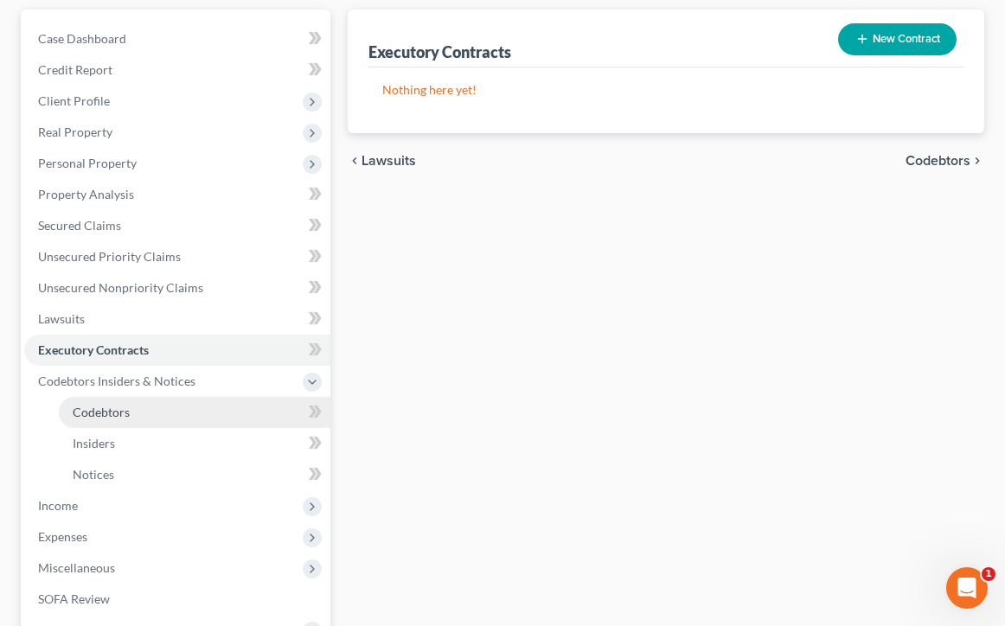
click at [98, 412] on span "Codebtors" at bounding box center [101, 412] width 57 height 15
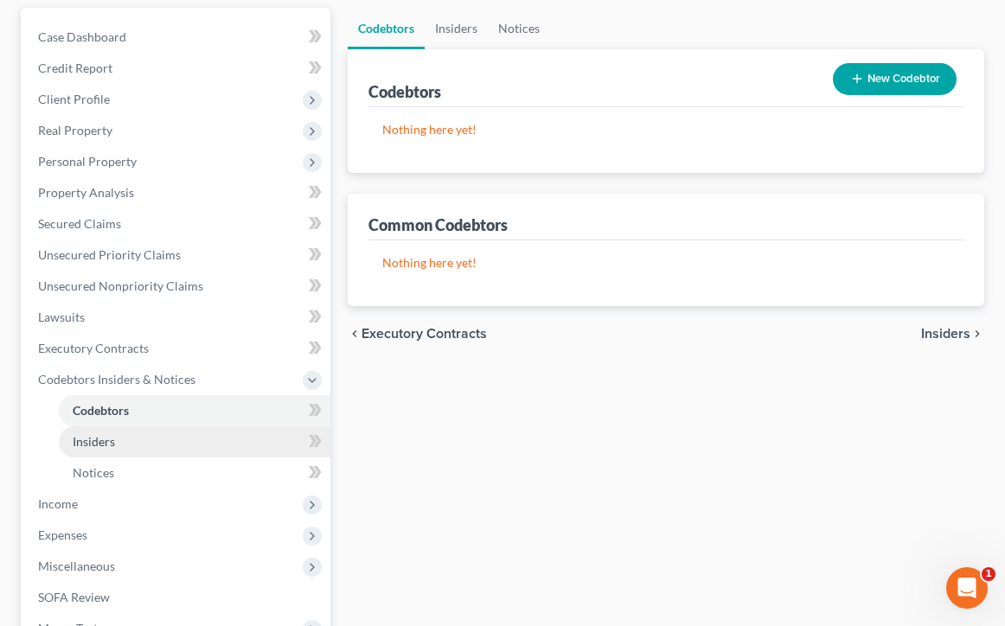
click at [99, 434] on span "Insiders" at bounding box center [94, 441] width 42 height 15
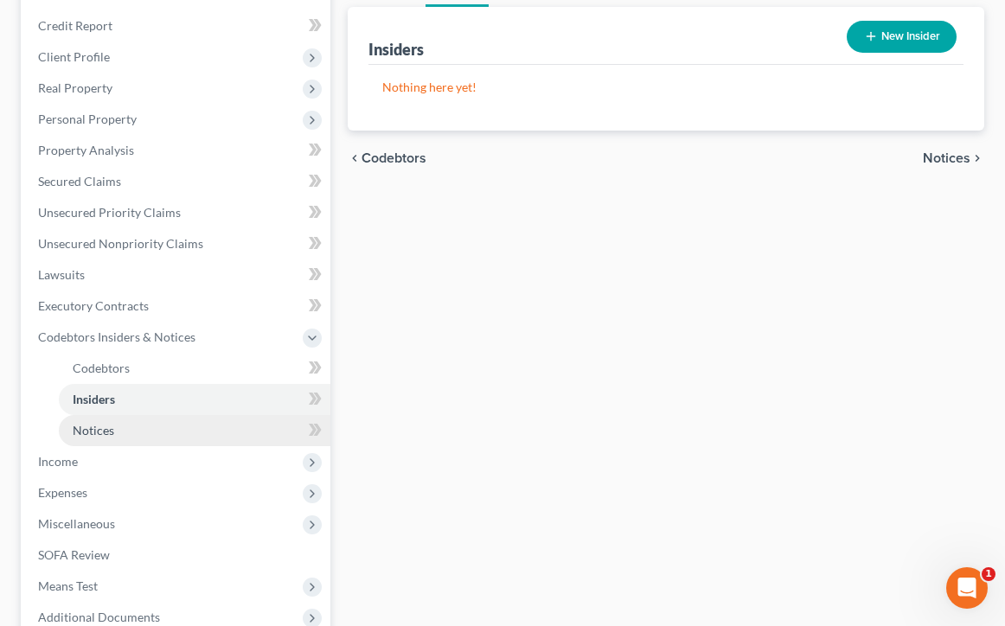
click at [99, 427] on span "Notices" at bounding box center [94, 430] width 42 height 15
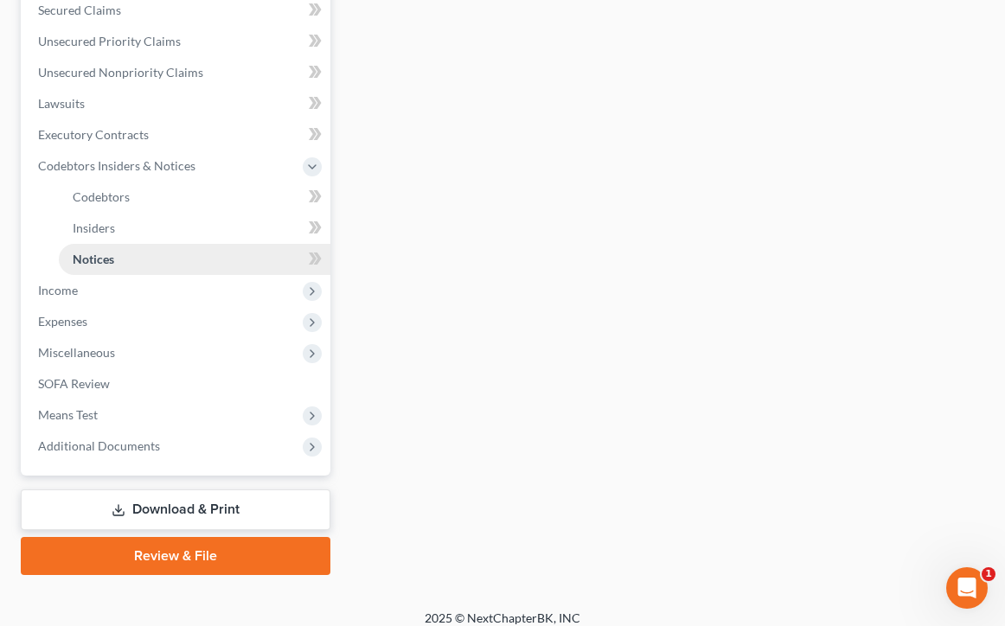
scroll to position [387, 0]
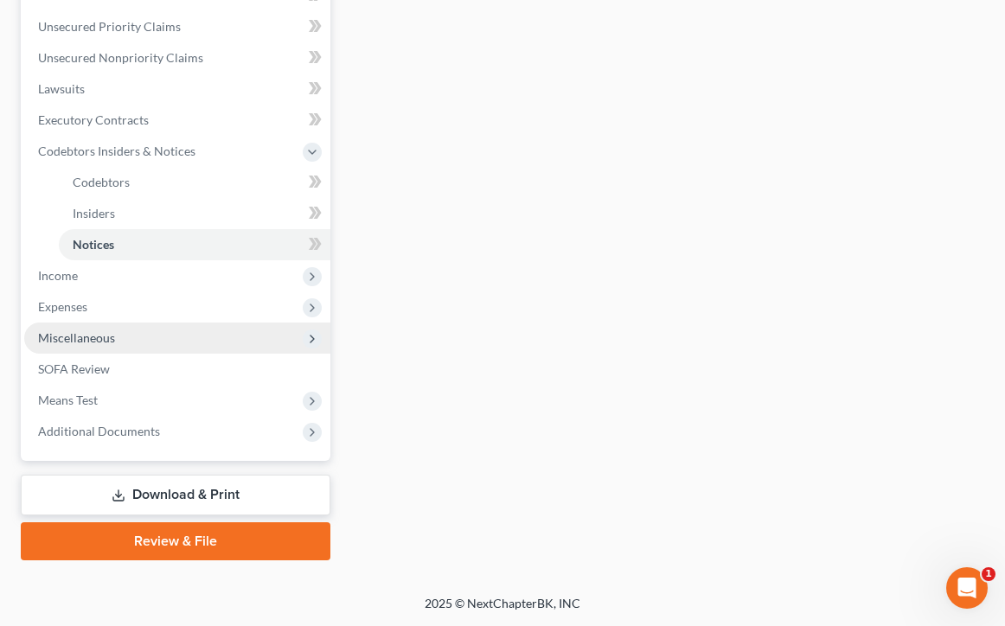
click at [96, 336] on span "Miscellaneous" at bounding box center [76, 337] width 77 height 15
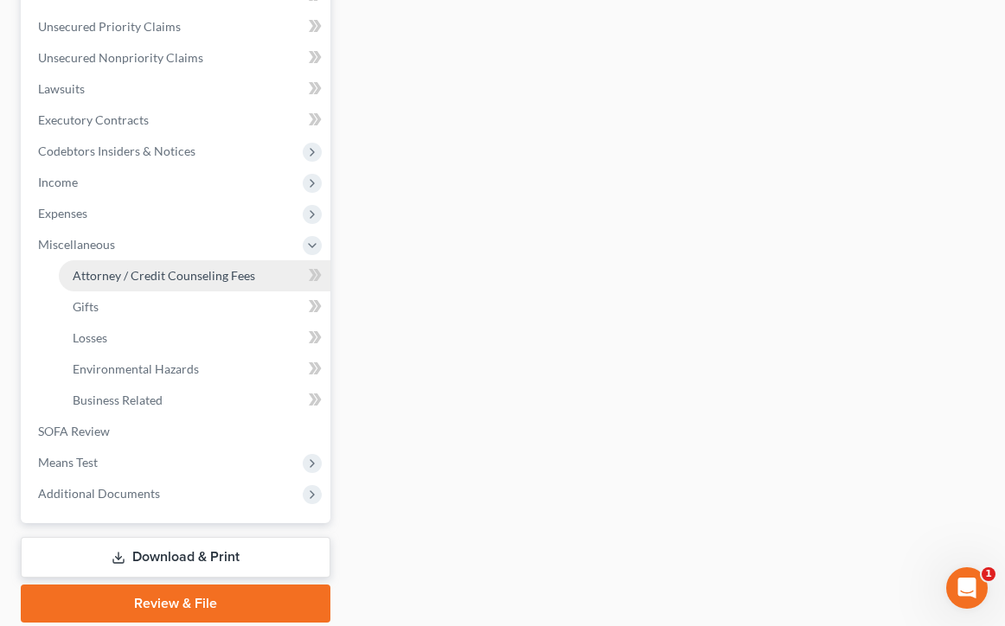
click at [116, 278] on span "Attorney / Credit Counseling Fees" at bounding box center [164, 275] width 182 height 15
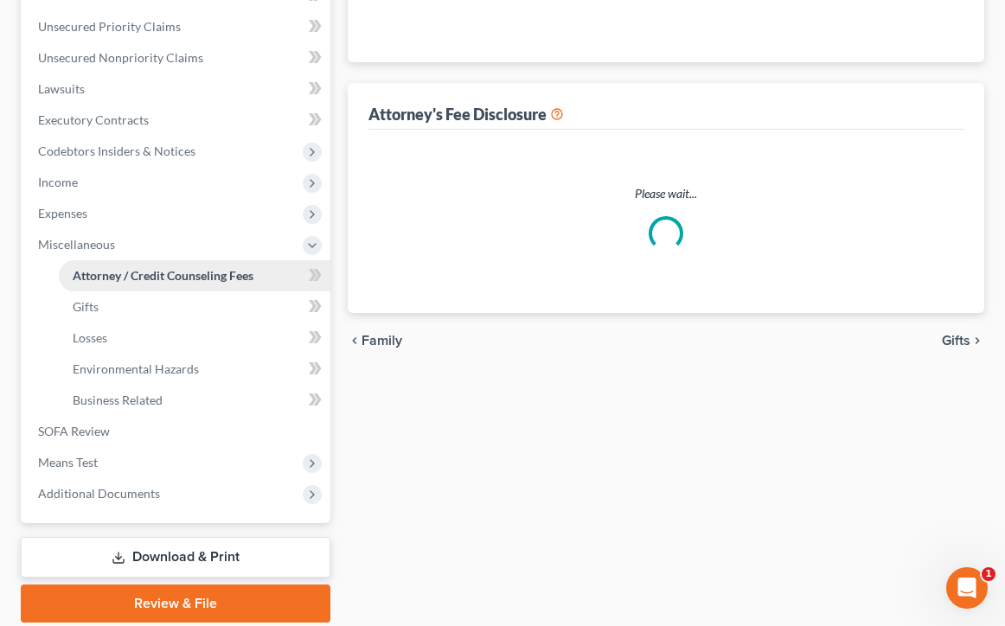
scroll to position [89, 0]
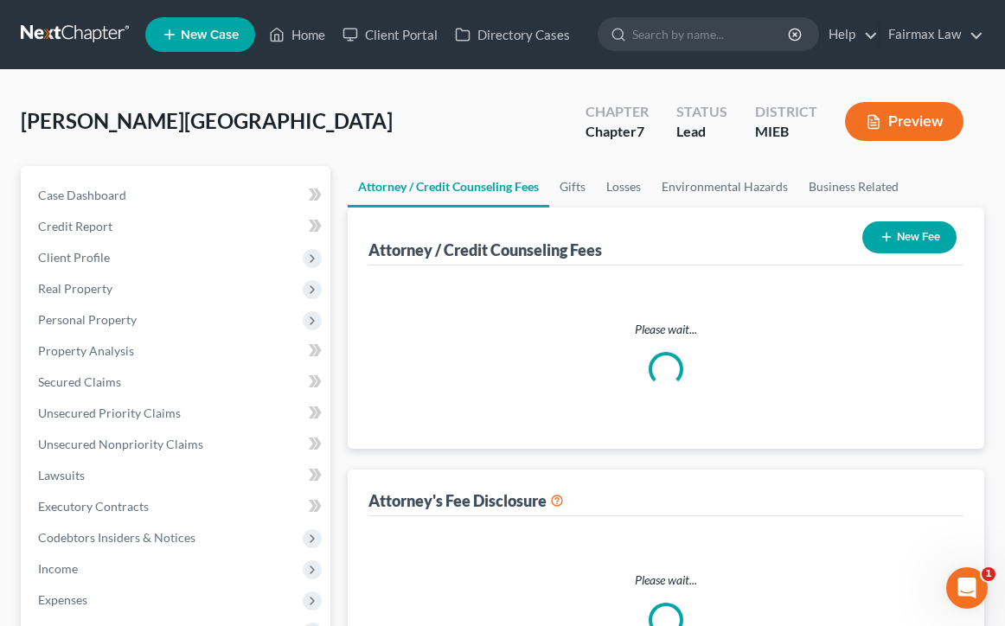
select select "2"
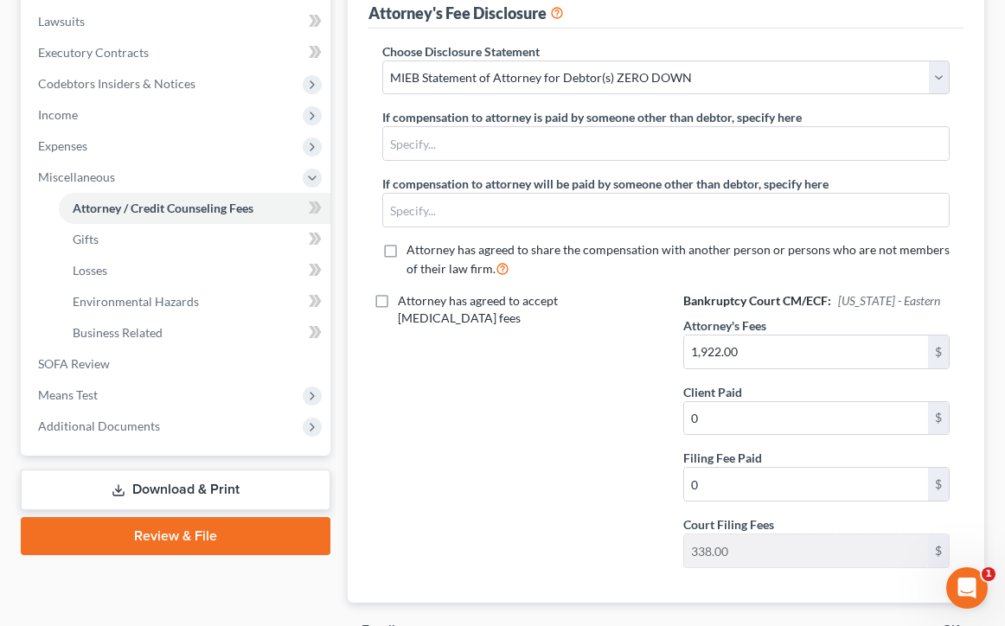
scroll to position [455, 0]
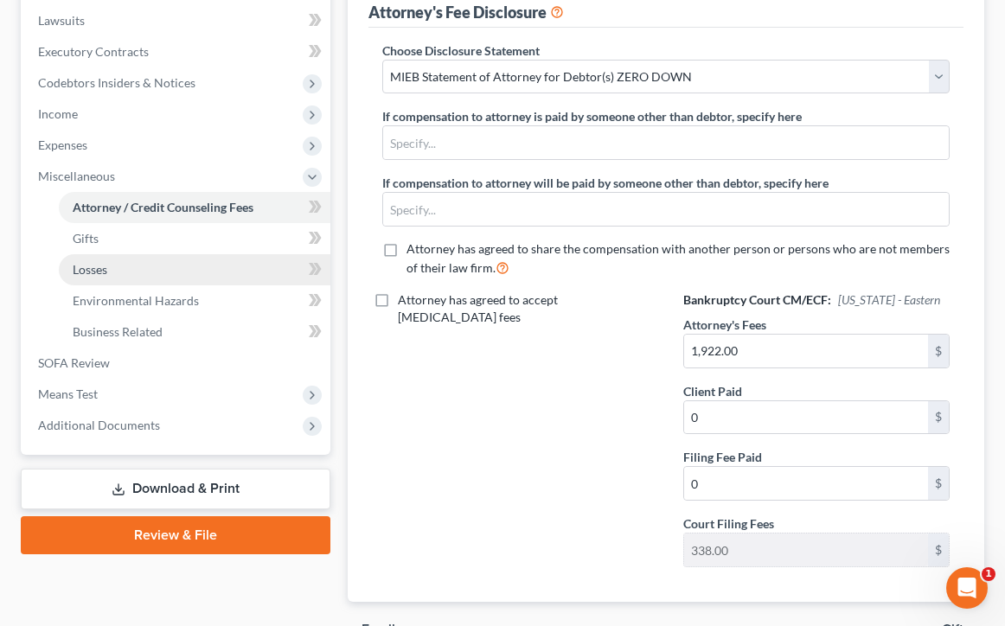
click at [202, 271] on link "Losses" at bounding box center [195, 269] width 272 height 31
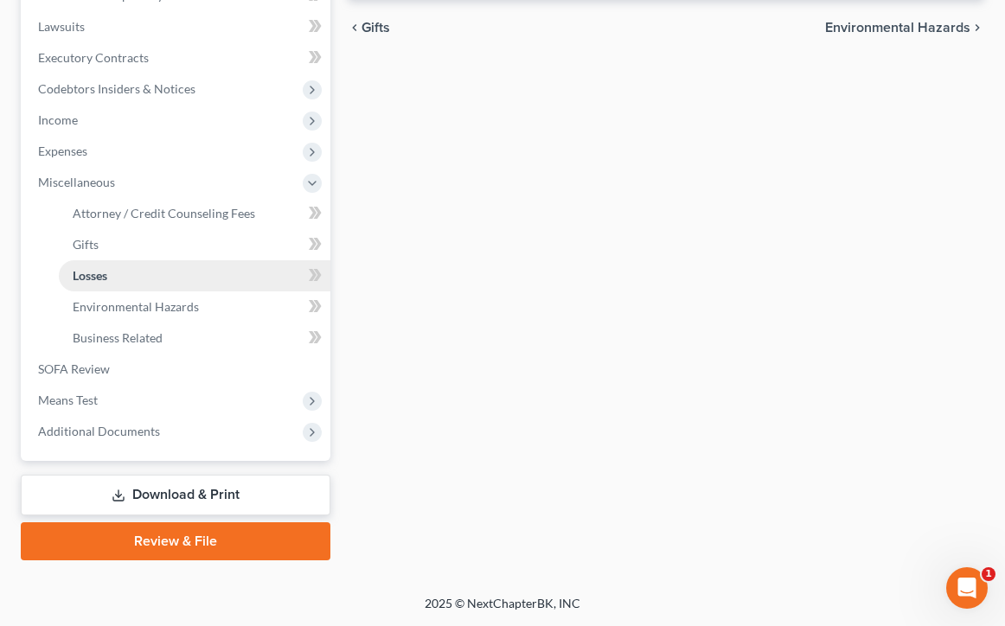
scroll to position [3, 0]
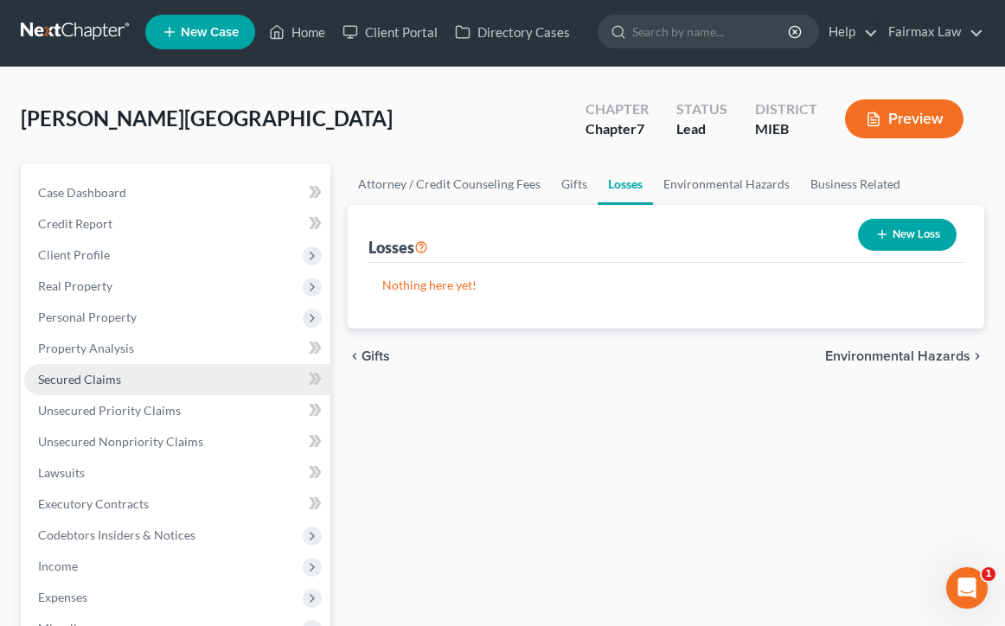
click at [191, 387] on link "Secured Claims" at bounding box center [177, 379] width 306 height 31
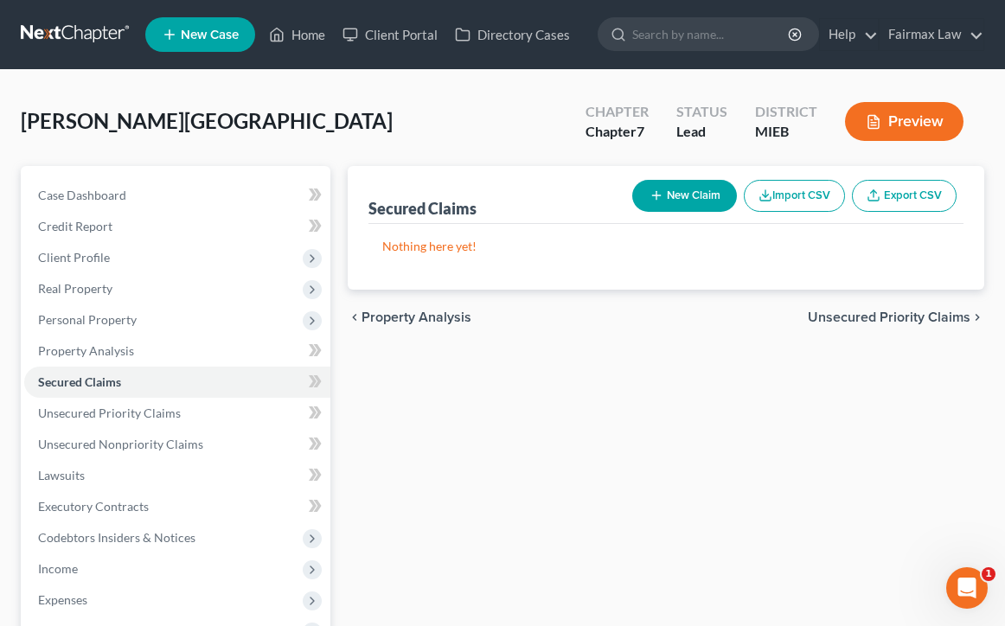
click at [664, 201] on button "New Claim" at bounding box center [684, 196] width 105 height 32
select select "0"
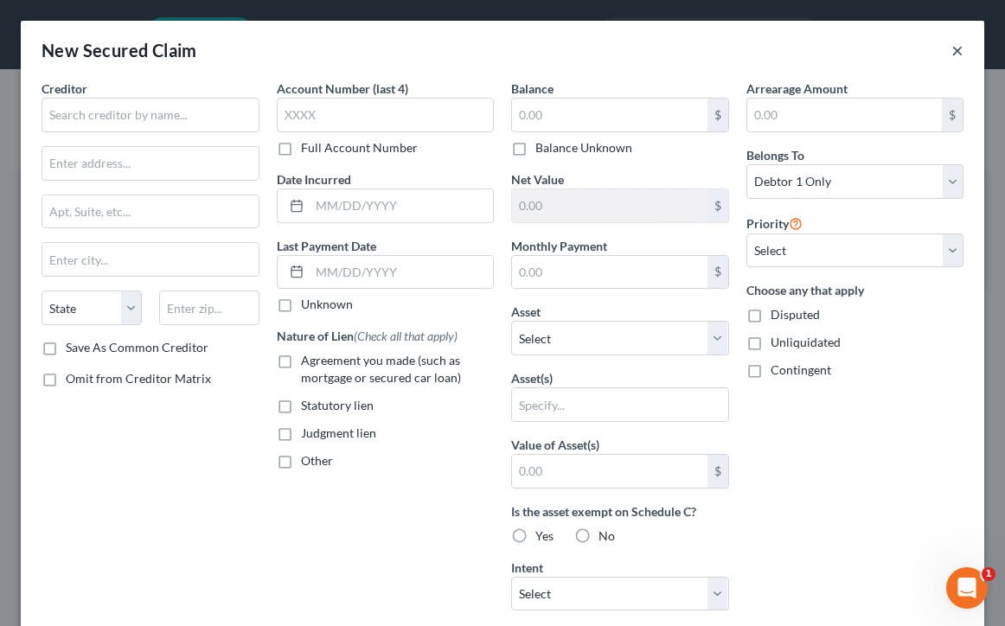
click at [962, 51] on button "×" at bounding box center [957, 50] width 12 height 21
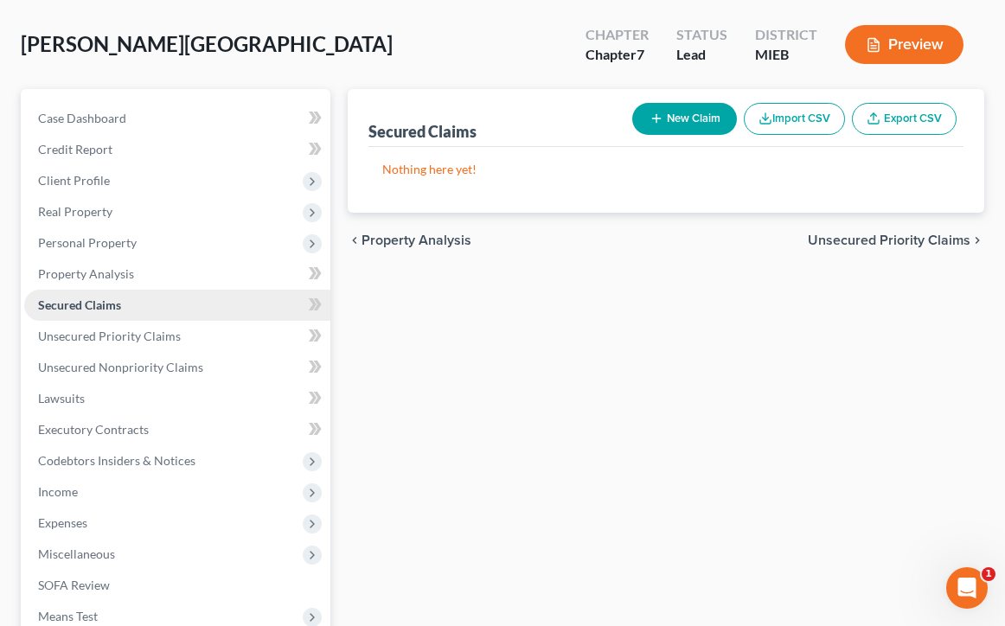
scroll to position [78, 0]
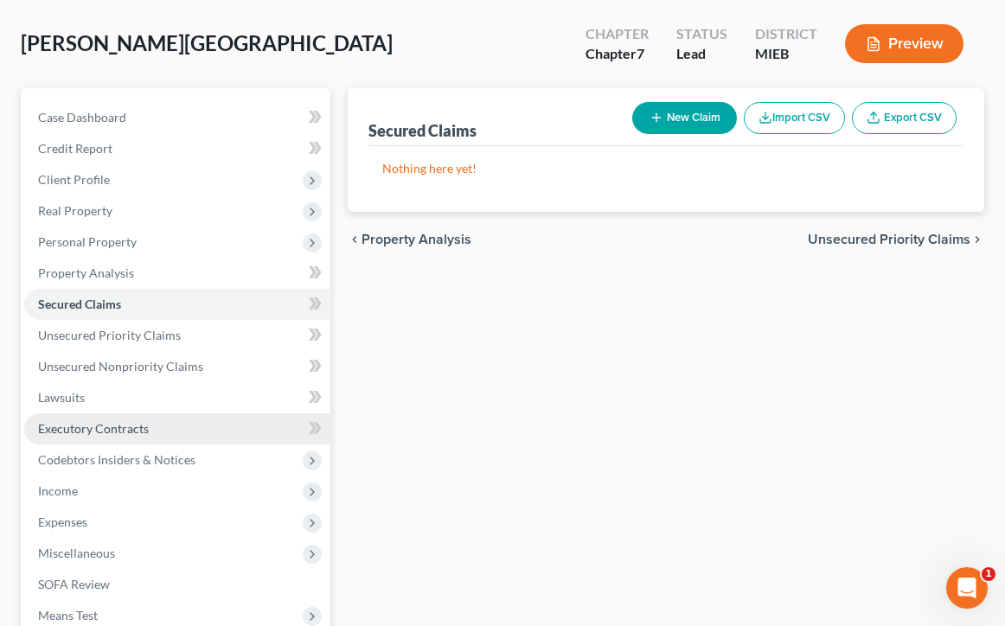
click at [152, 438] on link "Executory Contracts" at bounding box center [177, 428] width 306 height 31
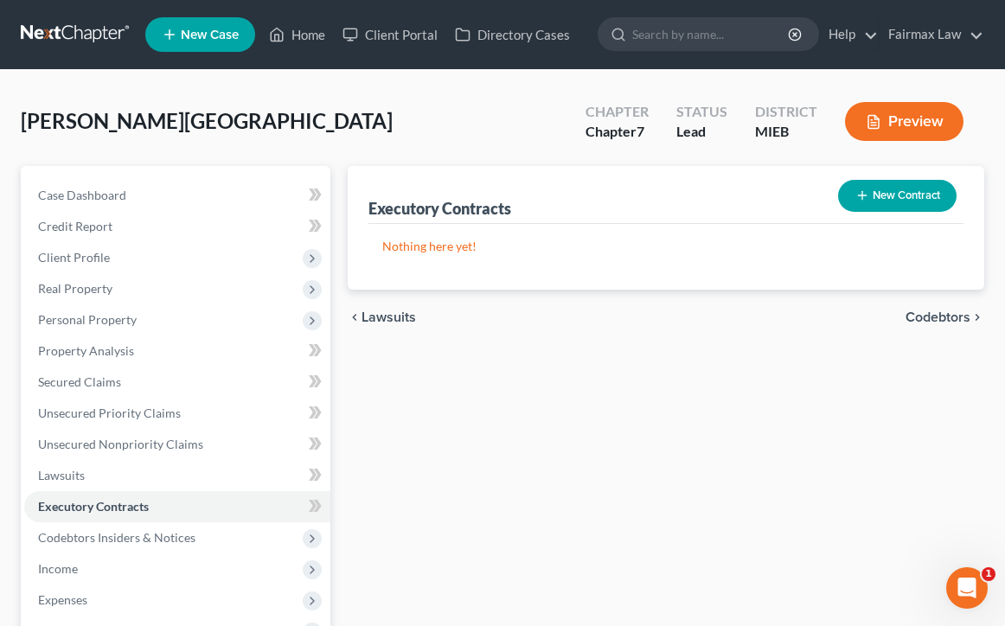
click at [845, 204] on button "New Contract" at bounding box center [897, 196] width 118 height 32
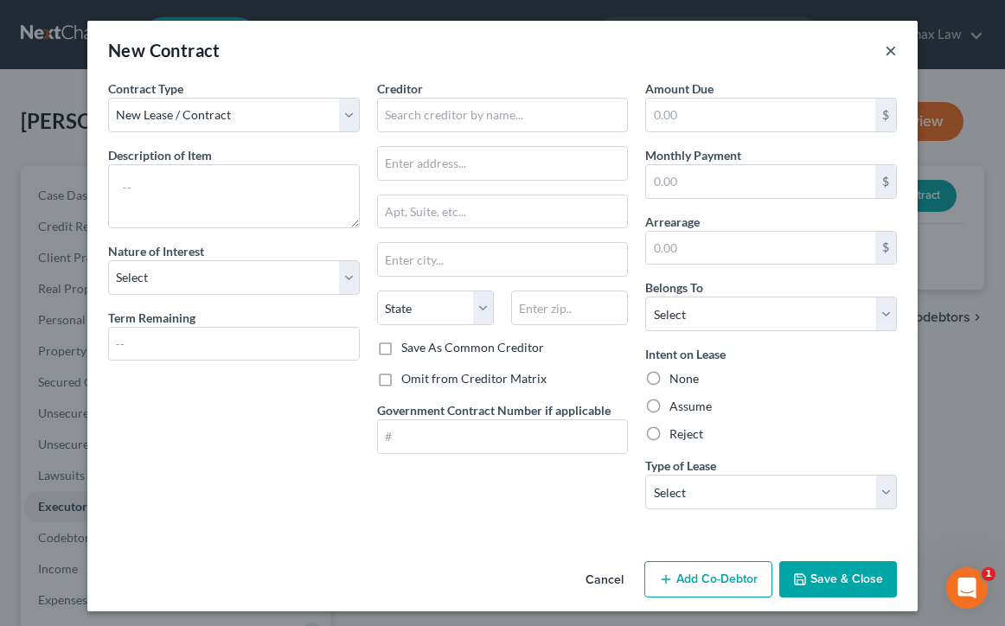
click at [887, 50] on button "×" at bounding box center [891, 50] width 12 height 21
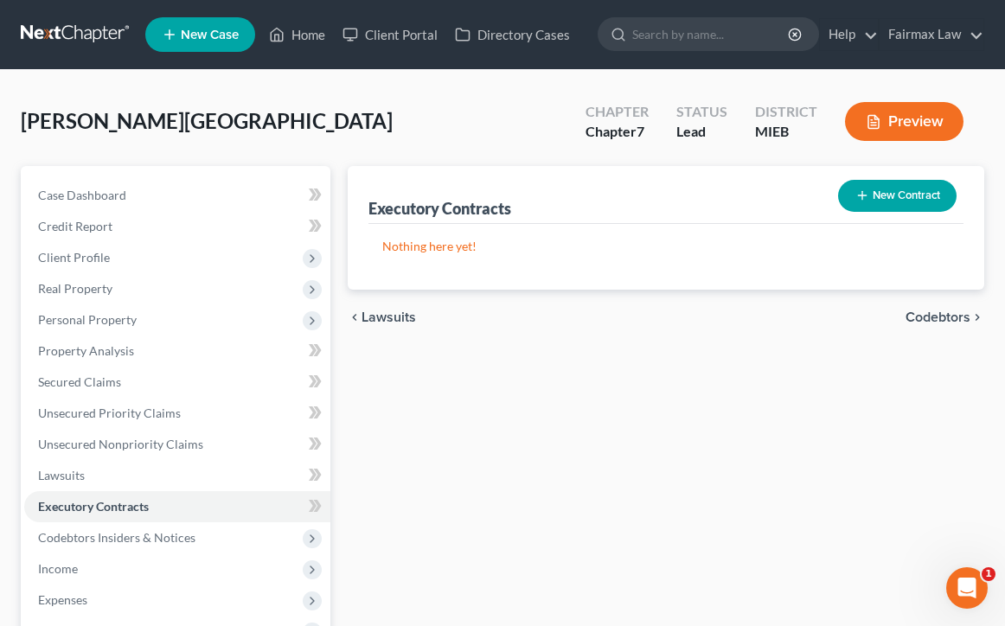
scroll to position [146, 0]
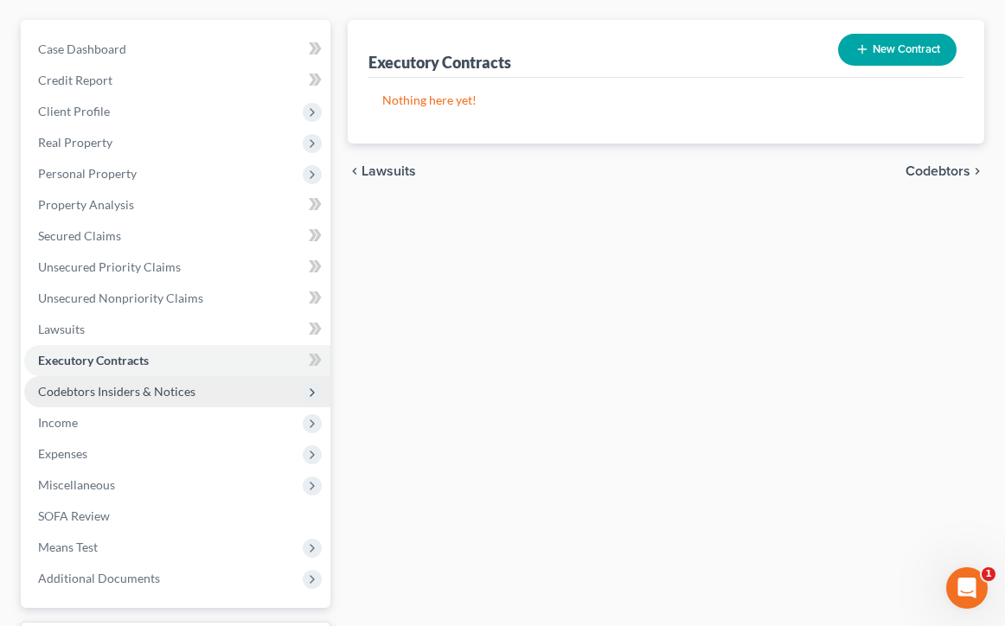
click at [107, 394] on span "Codebtors Insiders & Notices" at bounding box center [116, 391] width 157 height 15
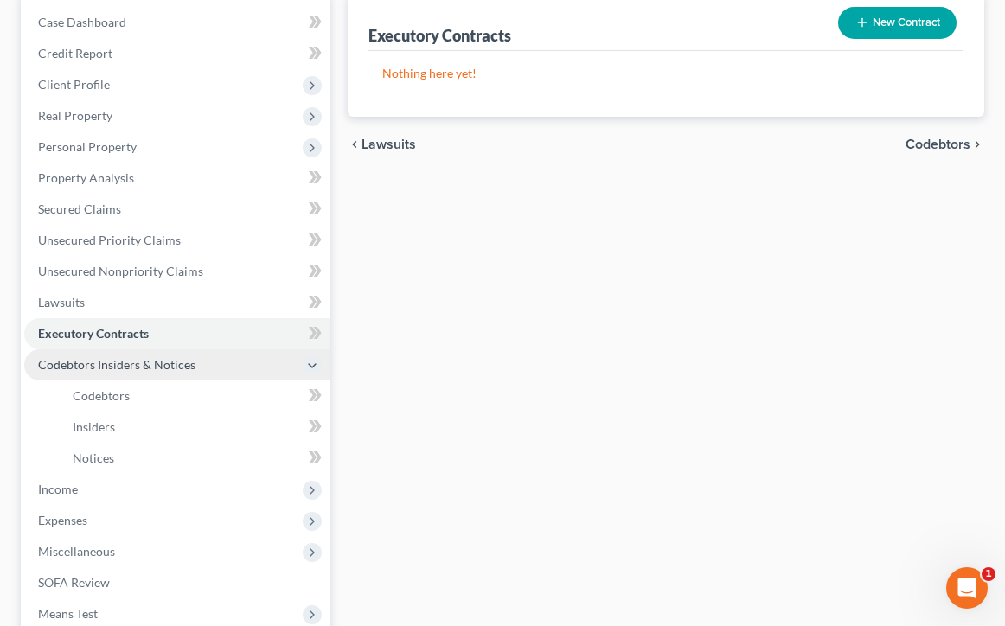
scroll to position [176, 0]
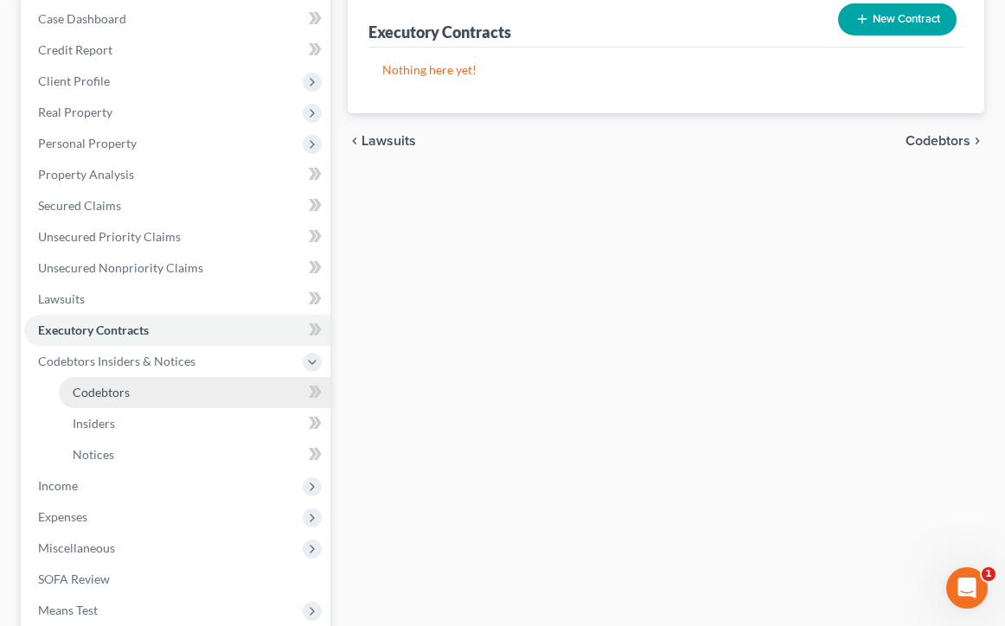
click at [107, 403] on link "Codebtors" at bounding box center [195, 392] width 272 height 31
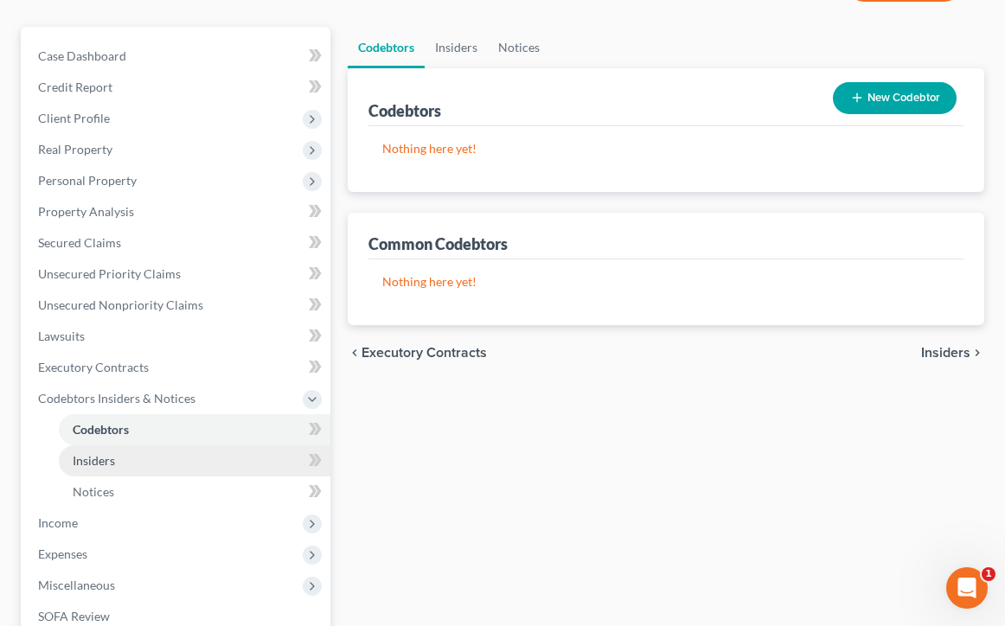
click at [113, 470] on link "Insiders" at bounding box center [195, 460] width 272 height 31
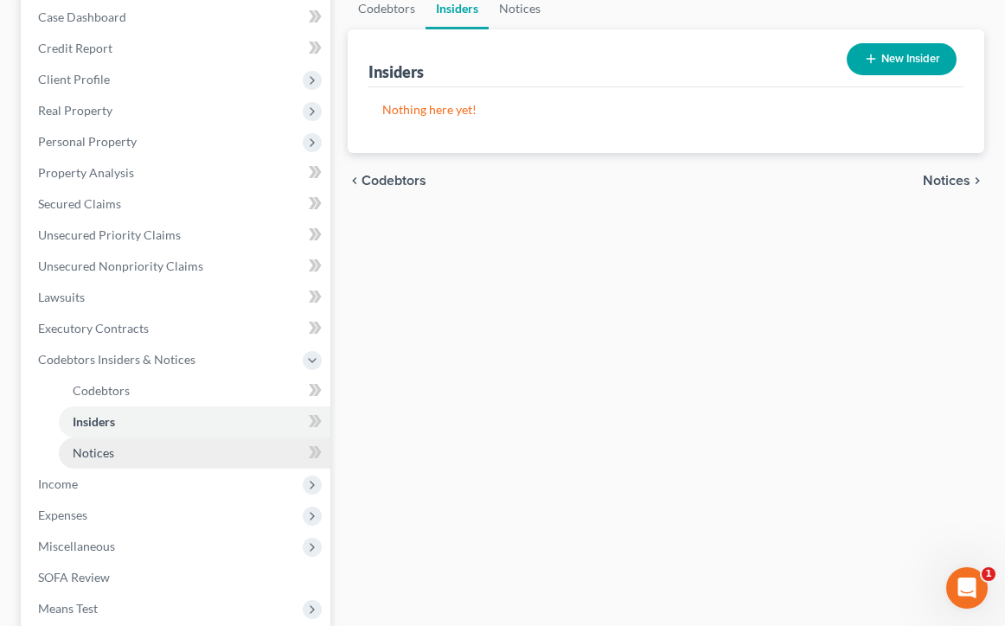
click at [107, 458] on span "Notices" at bounding box center [94, 452] width 42 height 15
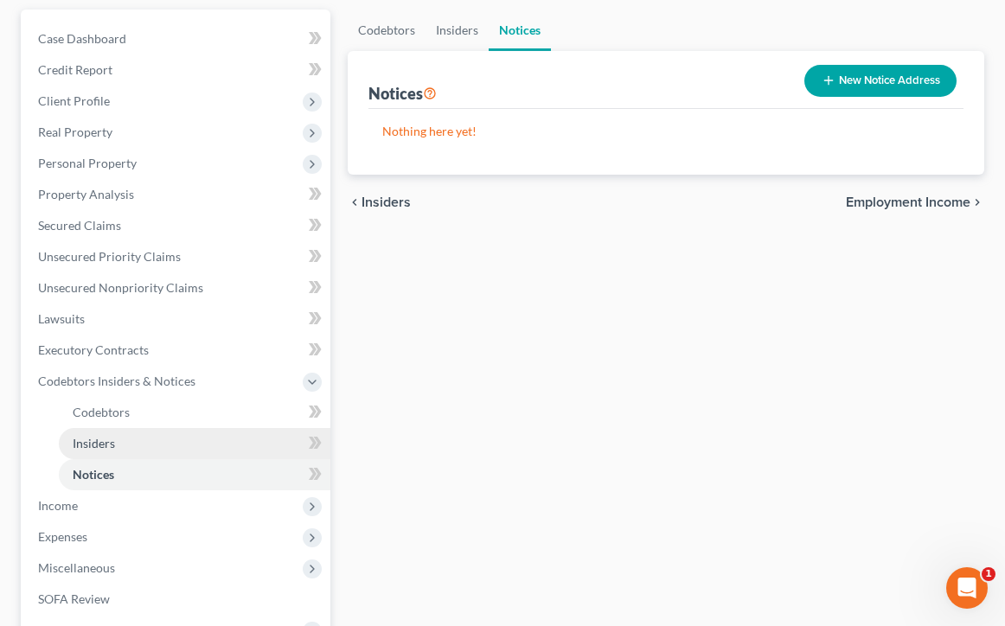
click at [98, 454] on link "Insiders" at bounding box center [195, 443] width 272 height 31
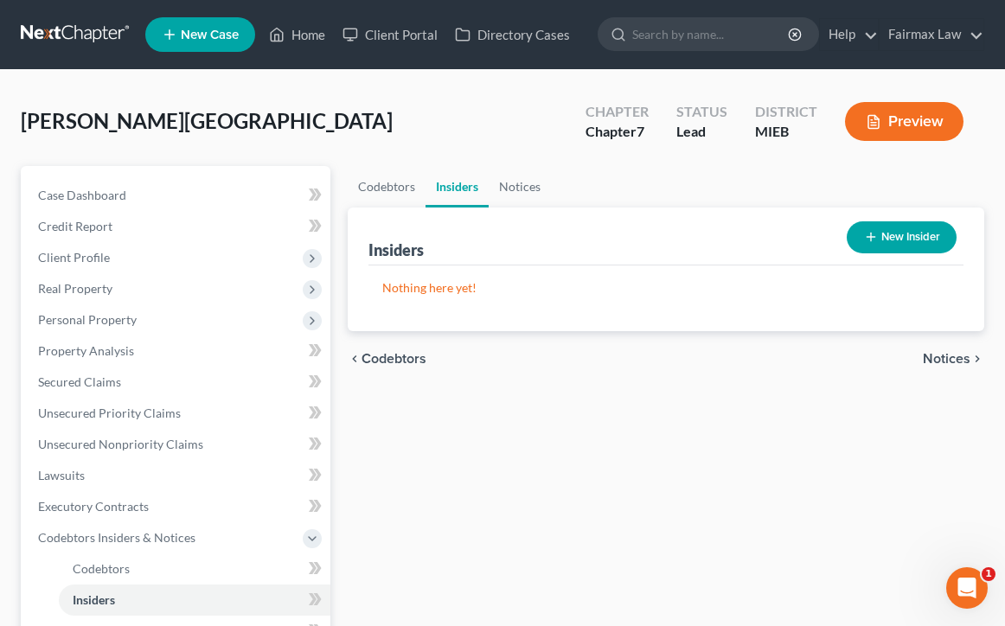
click at [866, 241] on icon "button" at bounding box center [871, 237] width 14 height 14
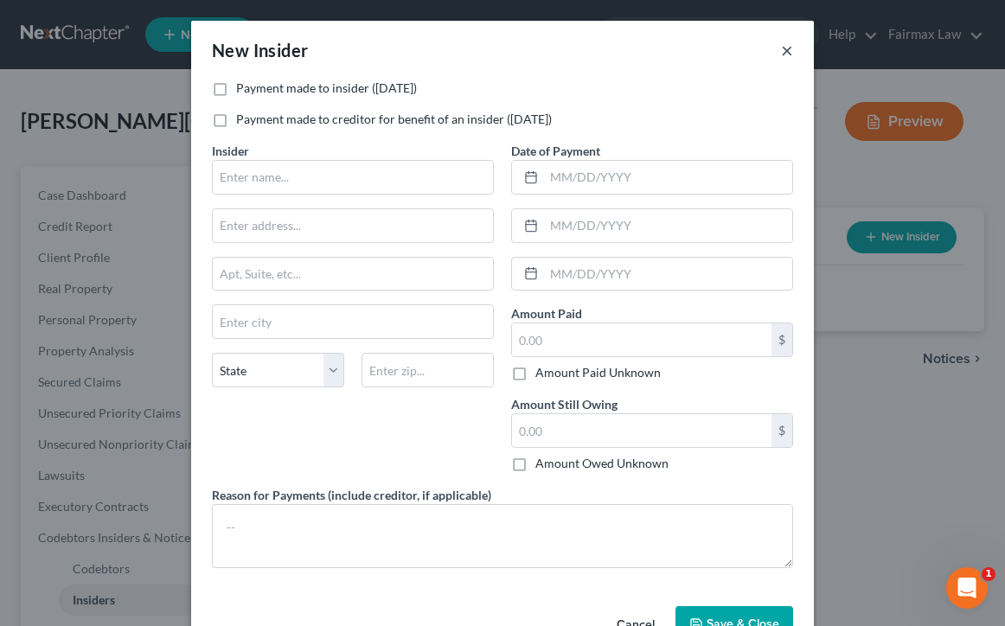
click at [790, 48] on button "×" at bounding box center [787, 50] width 12 height 21
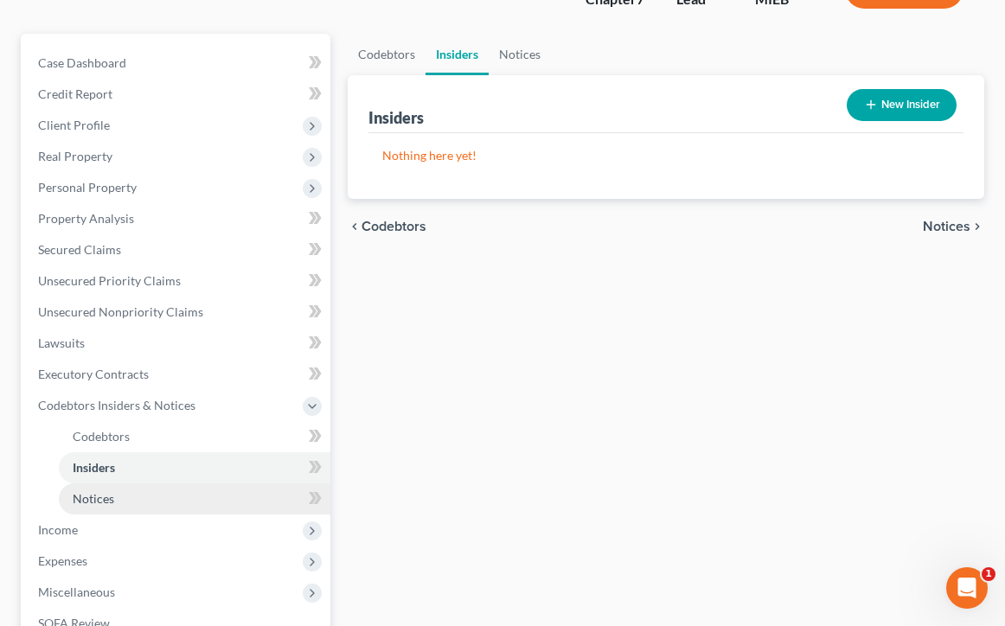
click at [248, 496] on link "Notices" at bounding box center [195, 498] width 272 height 31
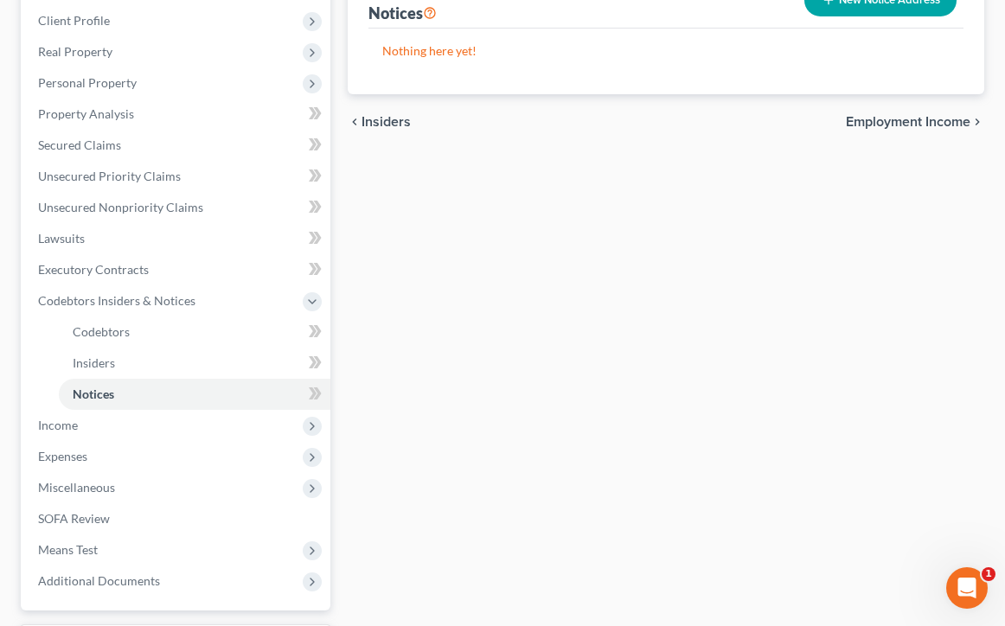
click at [905, 4] on button "New Notice Address" at bounding box center [880, 0] width 152 height 32
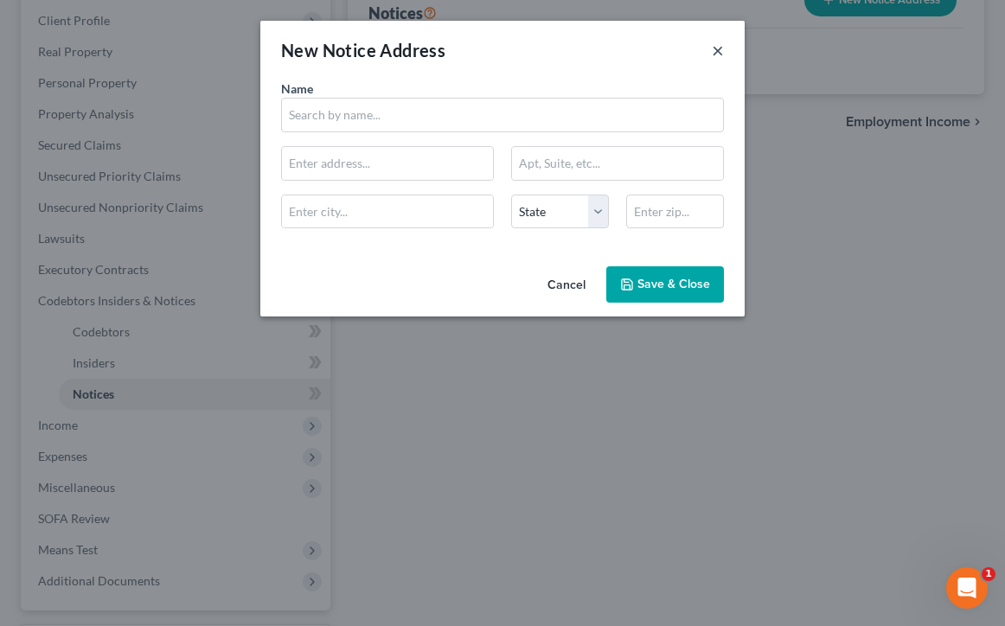
click at [713, 46] on button "×" at bounding box center [718, 50] width 12 height 21
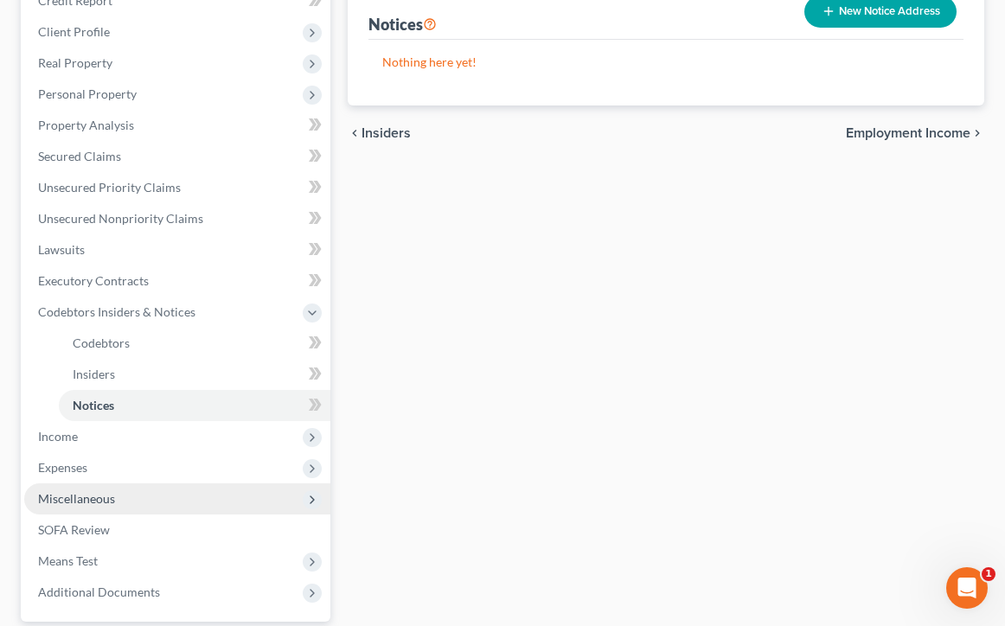
click at [204, 479] on span "Expenses" at bounding box center [177, 467] width 306 height 31
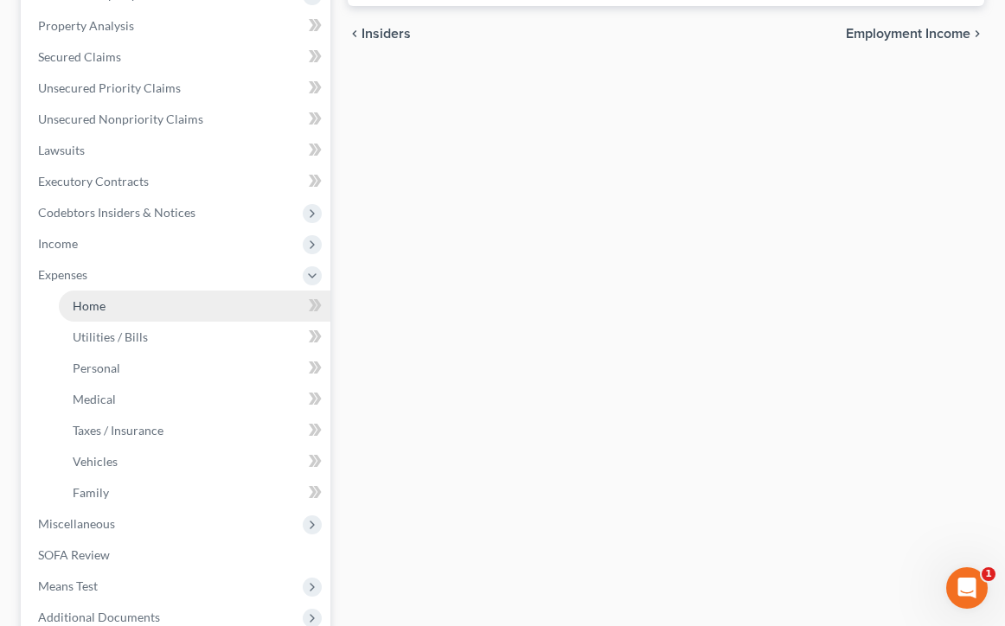
click at [142, 315] on link "Home" at bounding box center [195, 306] width 272 height 31
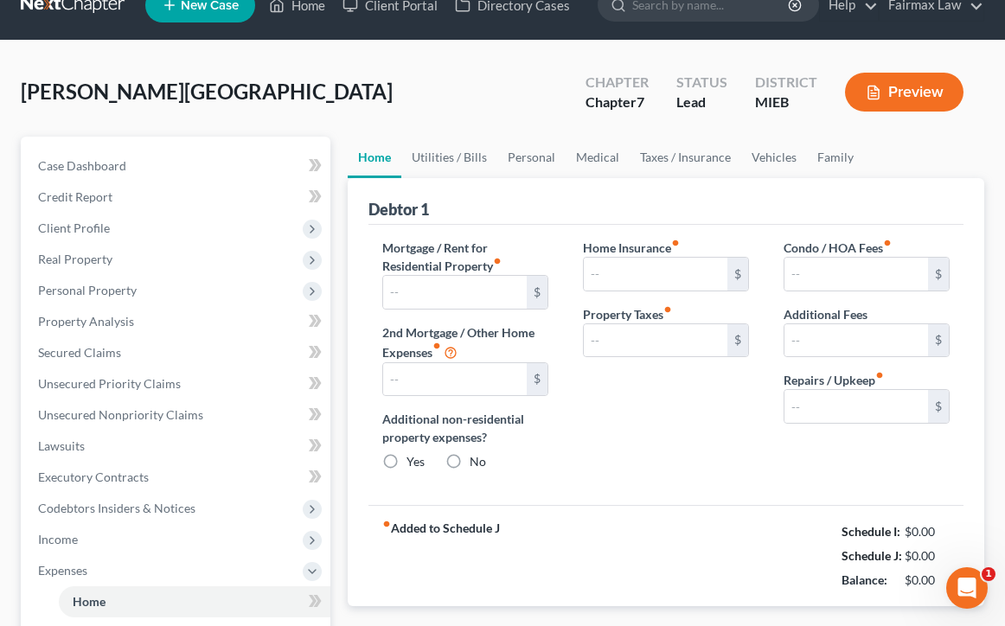
type input "1,200.00"
type input "0.00"
radio input "true"
type input "0.00"
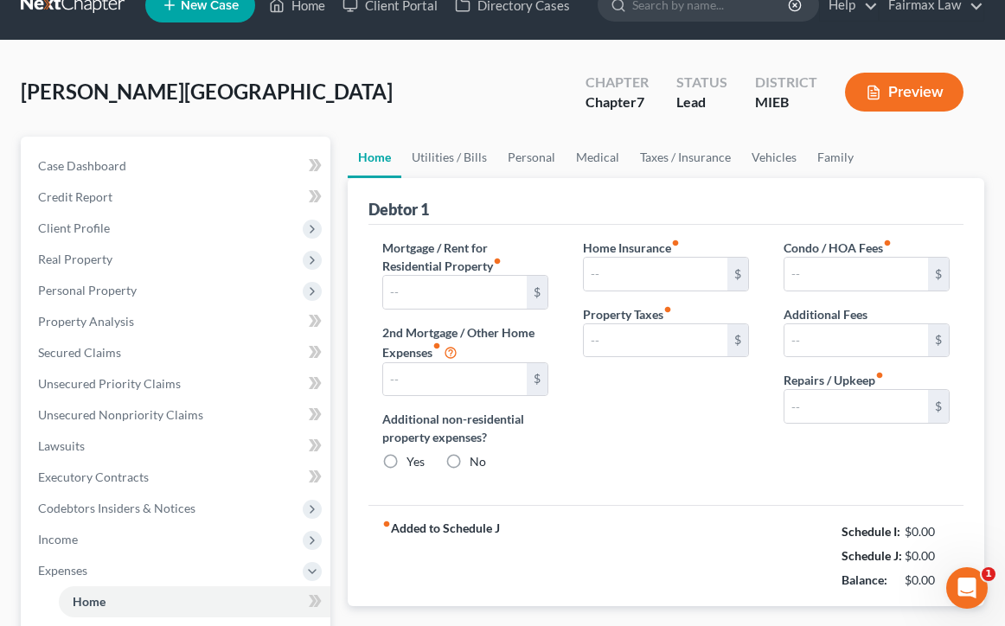
type input "0.00"
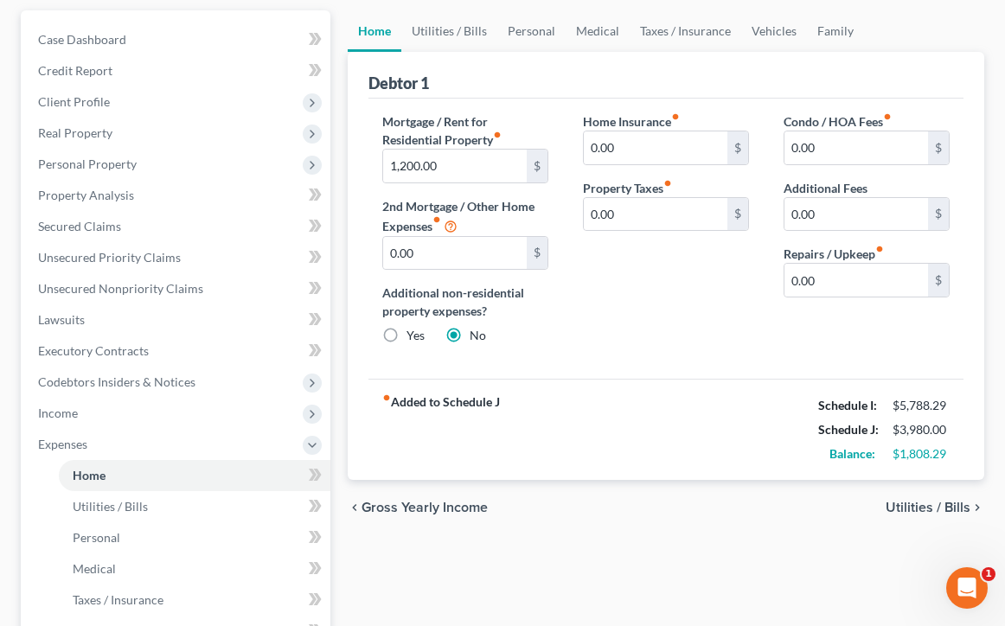
click at [956, 510] on span "Utilities / Bills" at bounding box center [928, 508] width 85 height 14
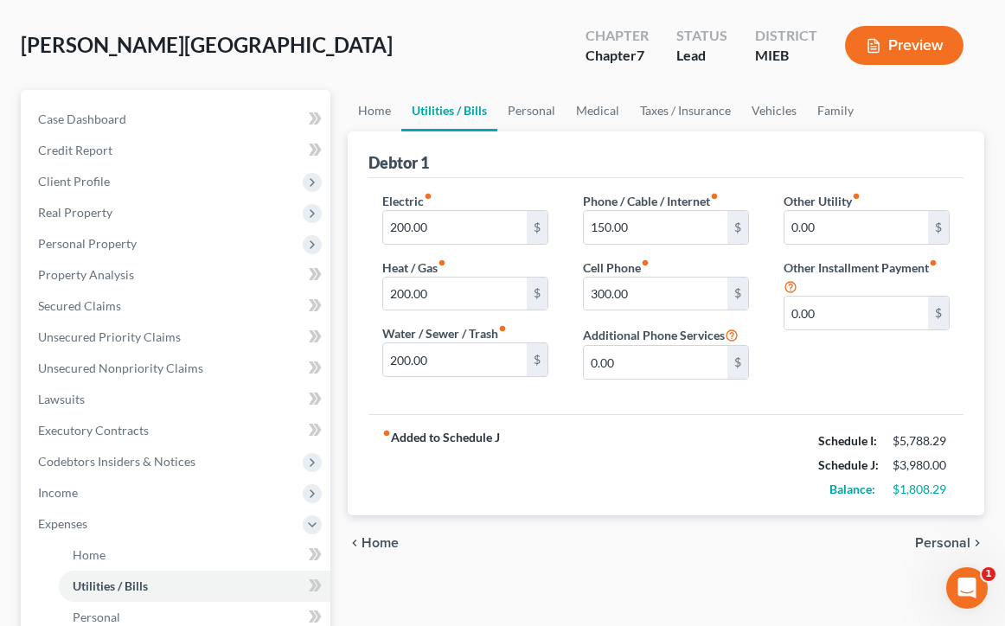
click at [962, 539] on span "Personal" at bounding box center [942, 543] width 55 height 14
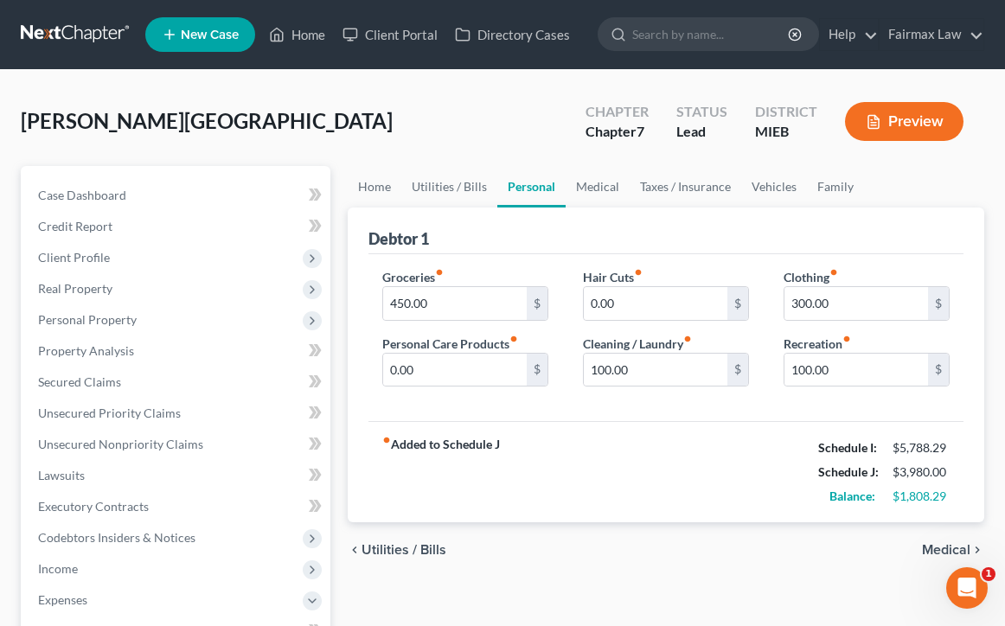
click at [960, 548] on span "Medical" at bounding box center [946, 550] width 48 height 14
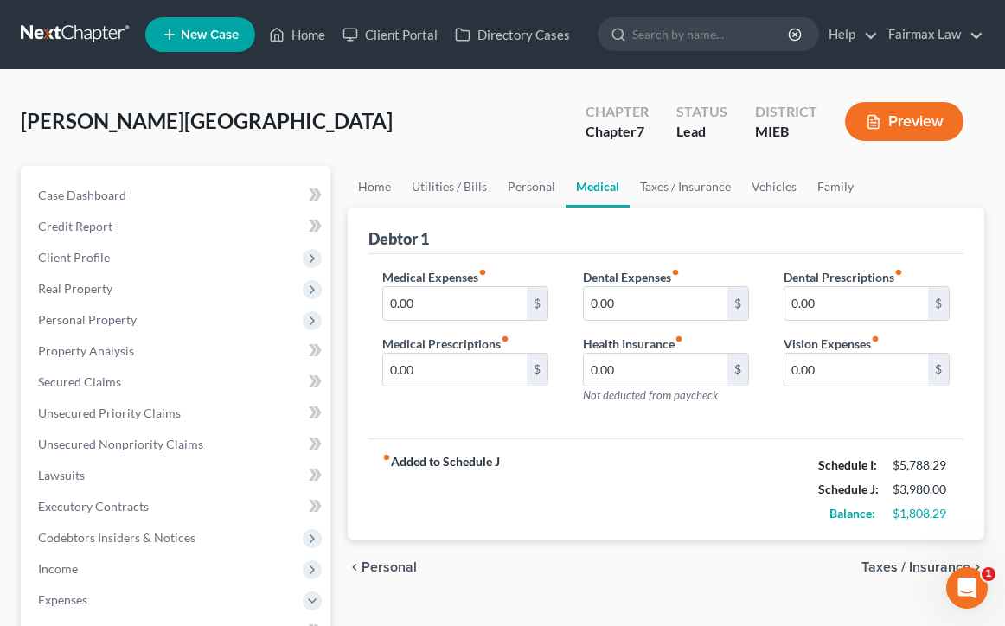
click at [936, 568] on span "Taxes / Insurance" at bounding box center [915, 567] width 109 height 14
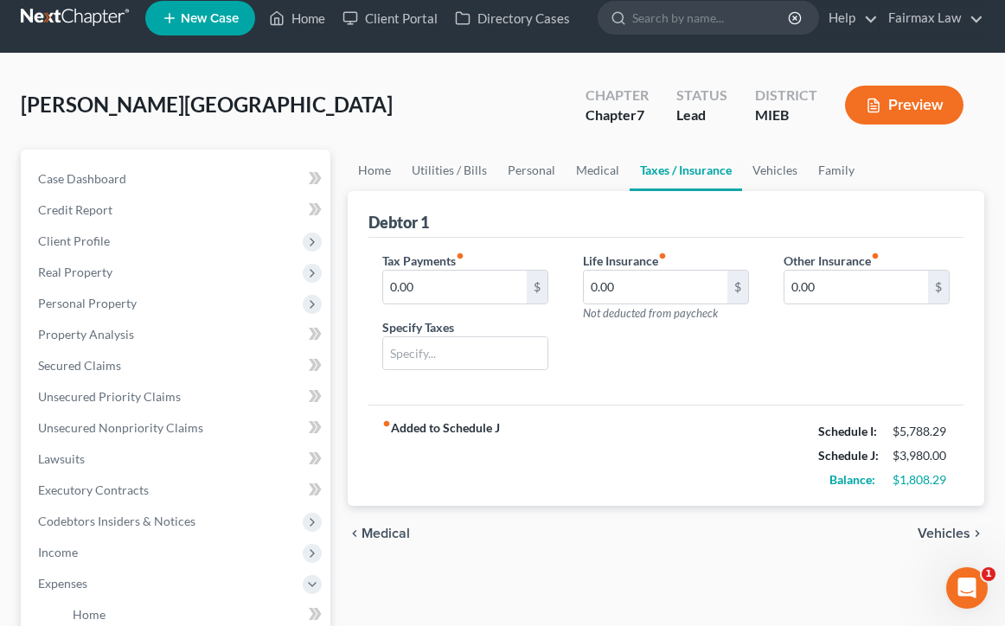
click at [942, 540] on span "Vehicles" at bounding box center [944, 534] width 53 height 14
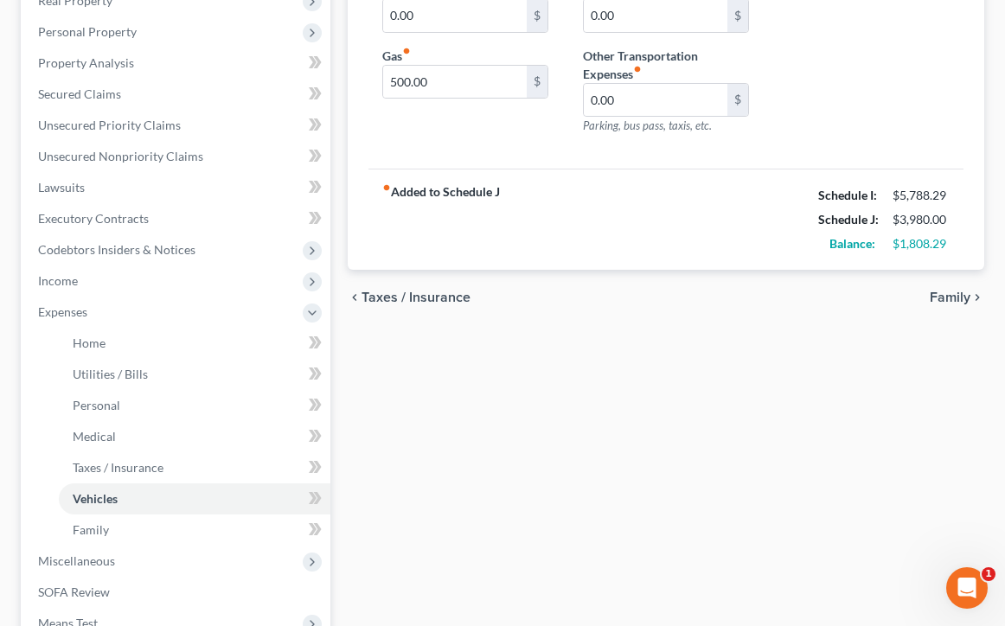
click at [952, 302] on span "Family" at bounding box center [950, 298] width 41 height 14
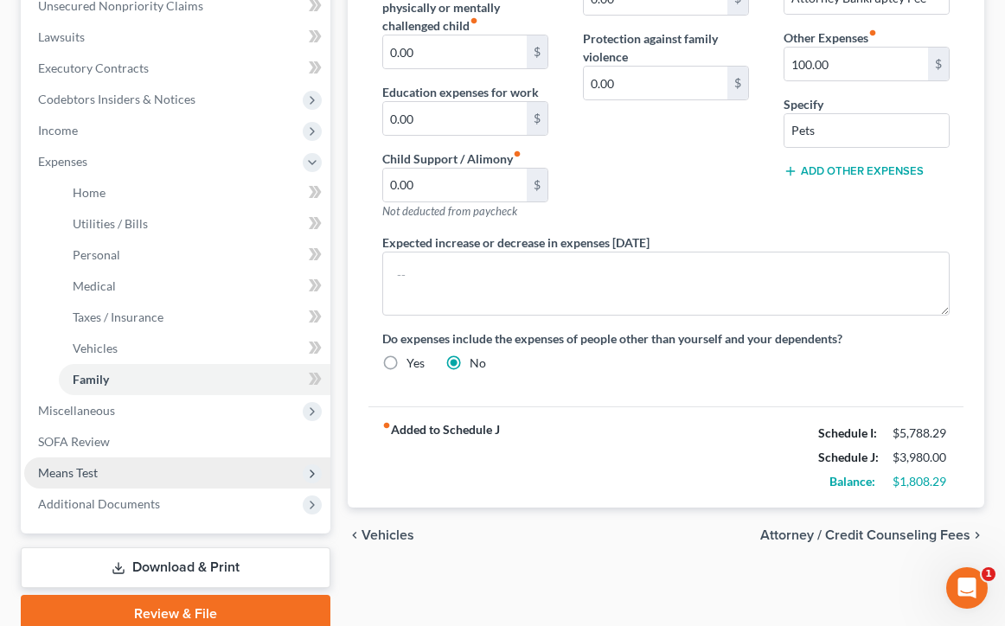
click at [186, 476] on span "Means Test" at bounding box center [177, 472] width 306 height 31
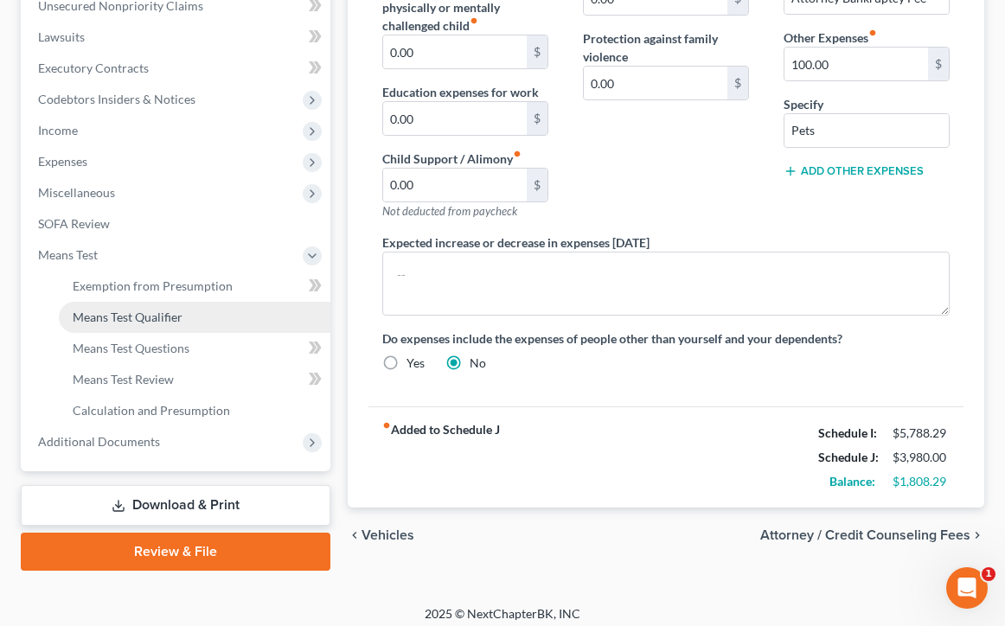
click at [157, 307] on link "Means Test Qualifier" at bounding box center [195, 317] width 272 height 31
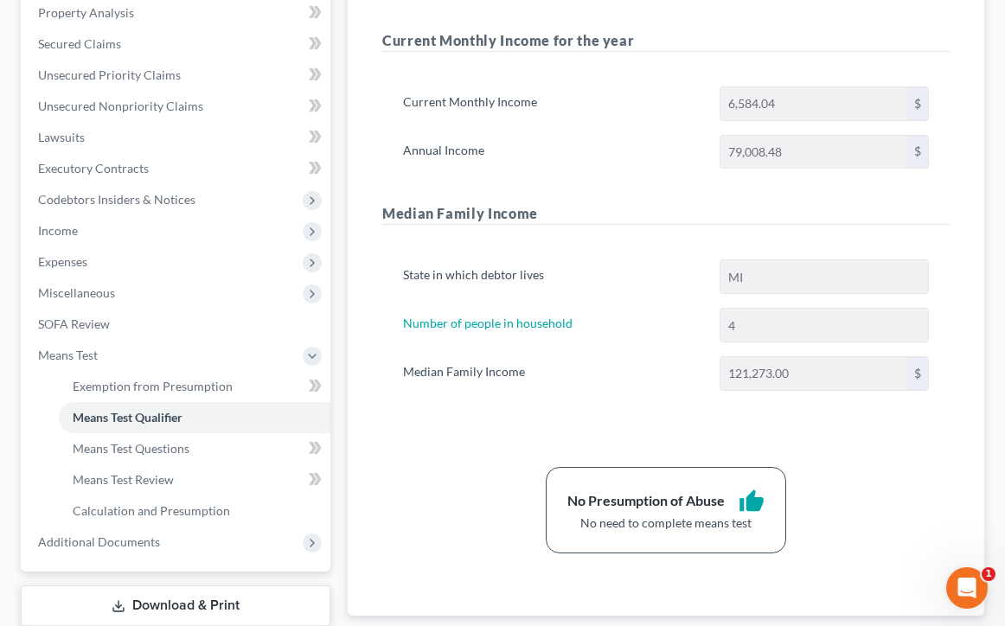
scroll to position [340, 1]
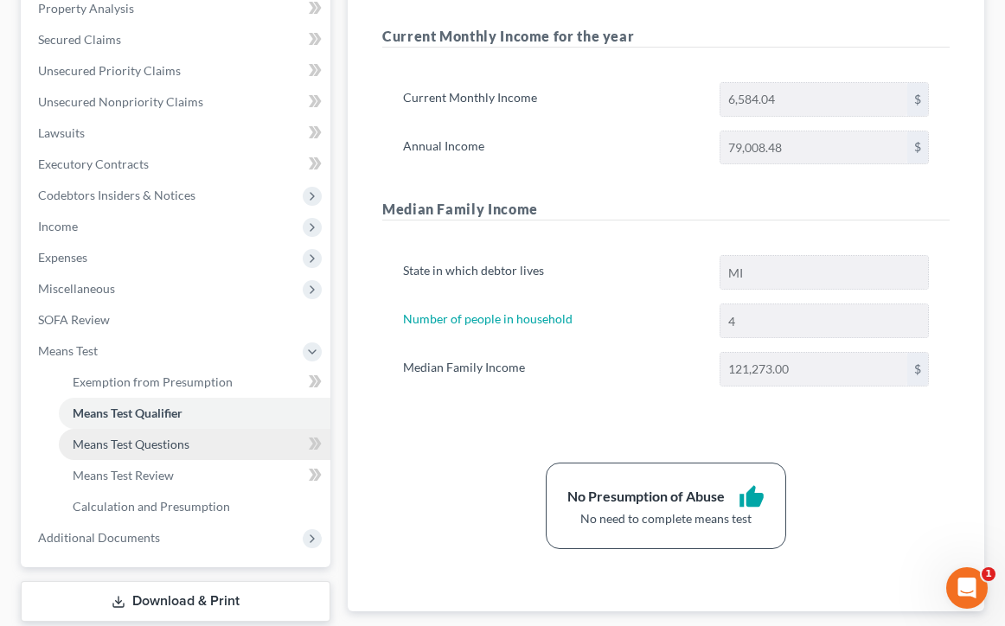
click at [246, 444] on link "Means Test Questions" at bounding box center [195, 444] width 272 height 31
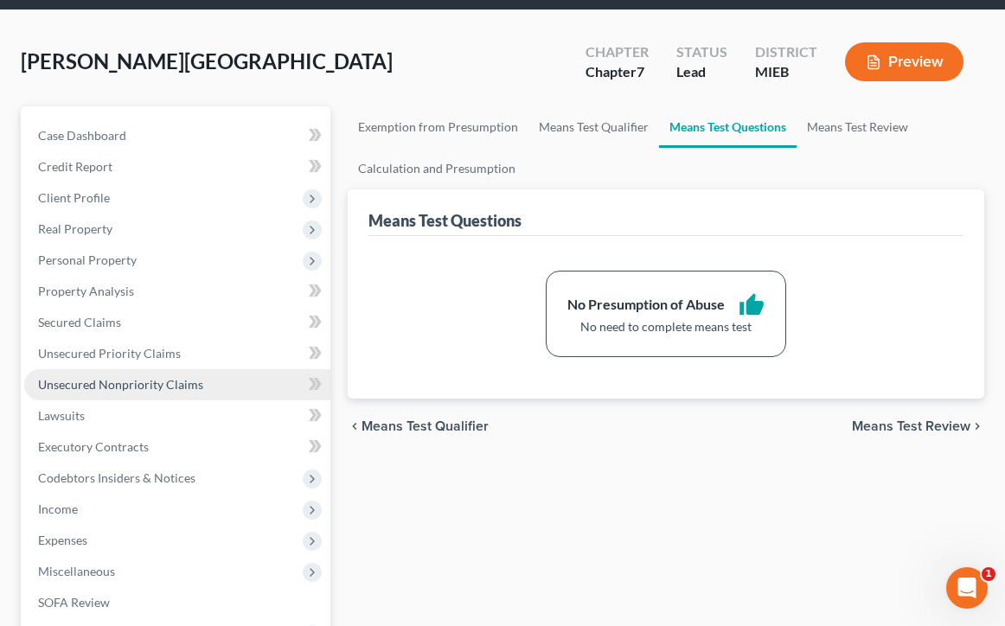
scroll to position [283, 0]
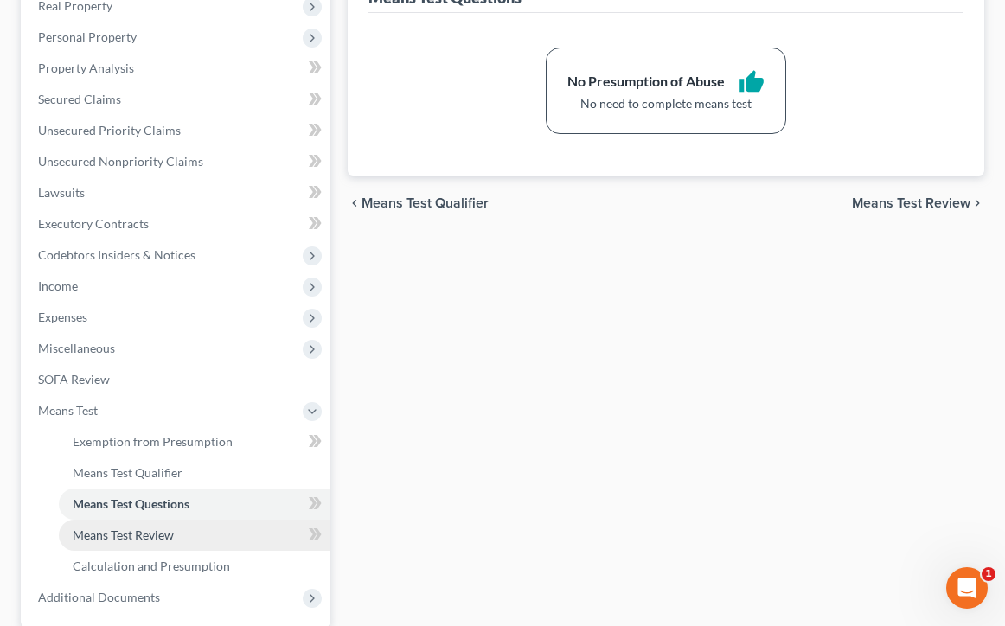
click at [181, 530] on link "Means Test Review" at bounding box center [195, 535] width 272 height 31
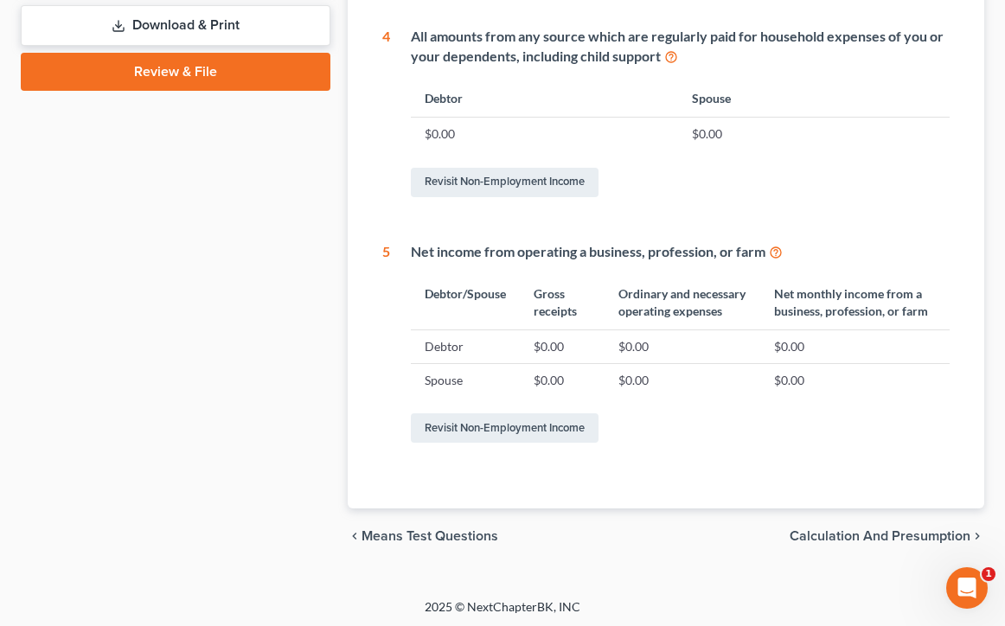
scroll to position [918, 0]
click at [901, 531] on span "Calculation and Presumption" at bounding box center [880, 537] width 181 height 14
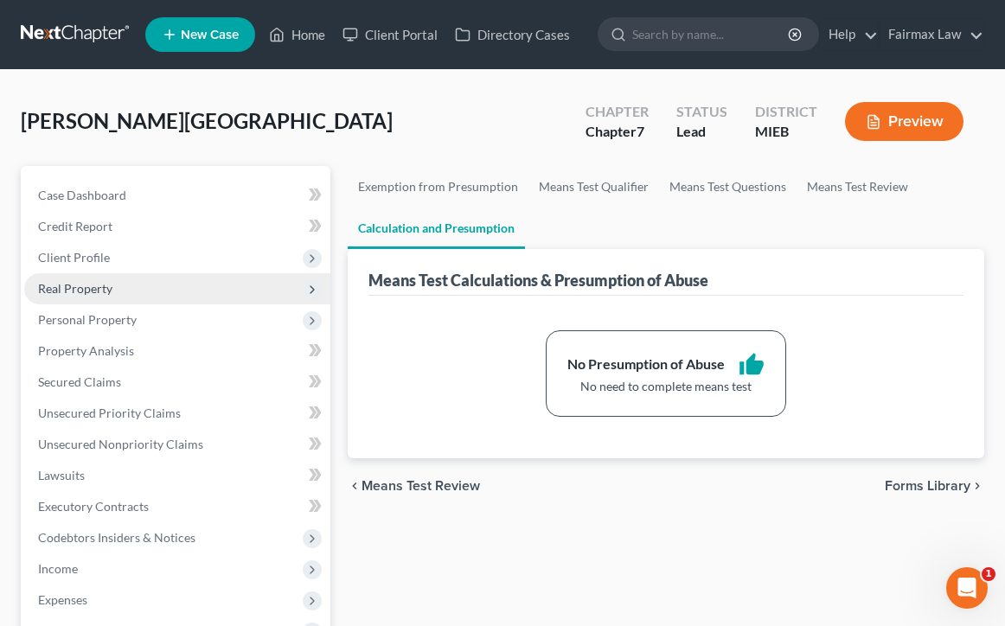
click at [163, 284] on span "Real Property" at bounding box center [177, 288] width 306 height 31
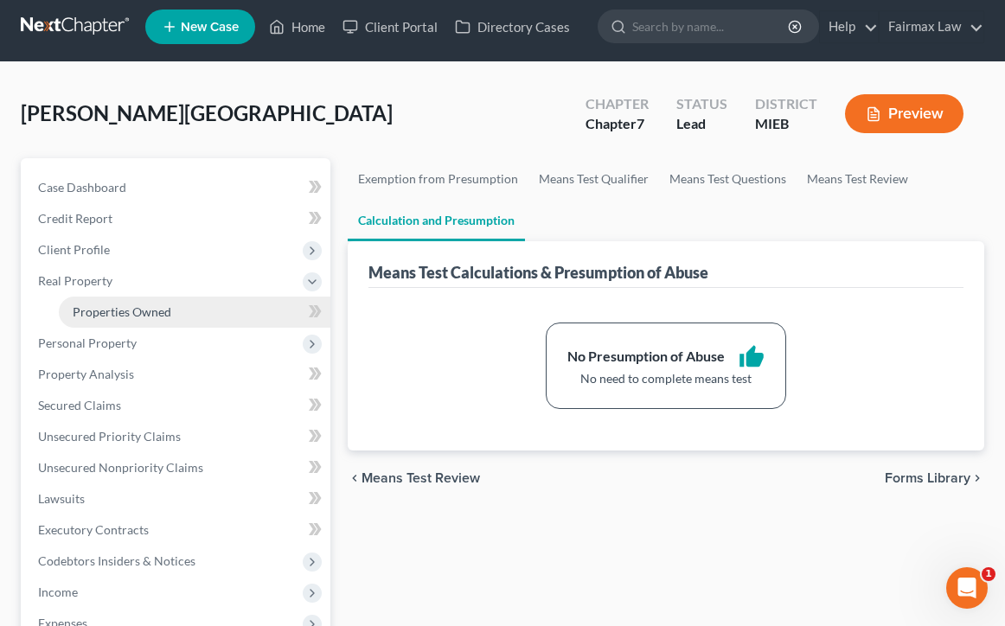
click at [152, 321] on link "Properties Owned" at bounding box center [195, 312] width 272 height 31
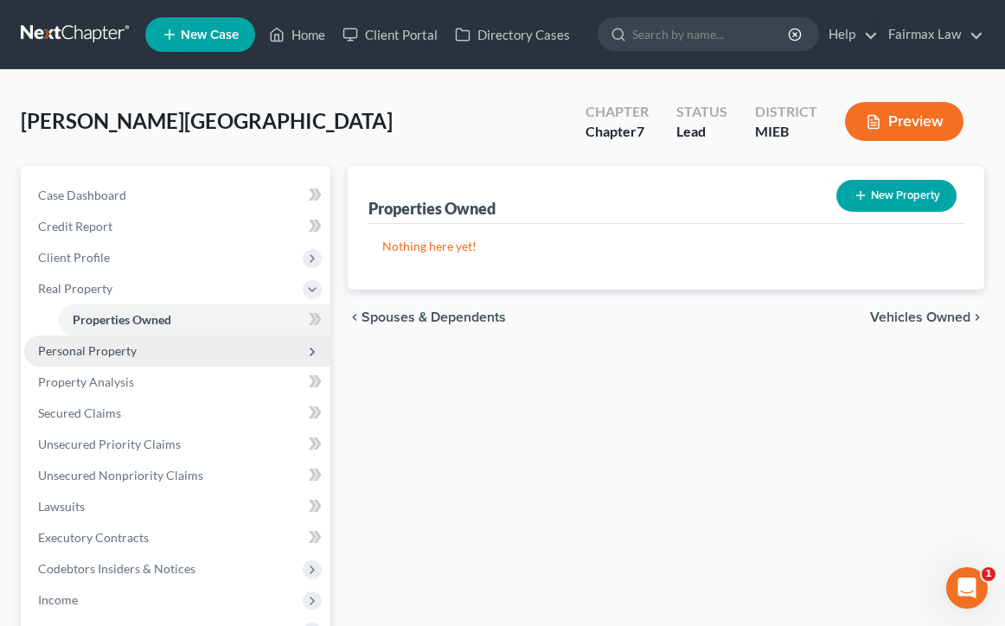
click at [163, 357] on span "Personal Property" at bounding box center [177, 351] width 306 height 31
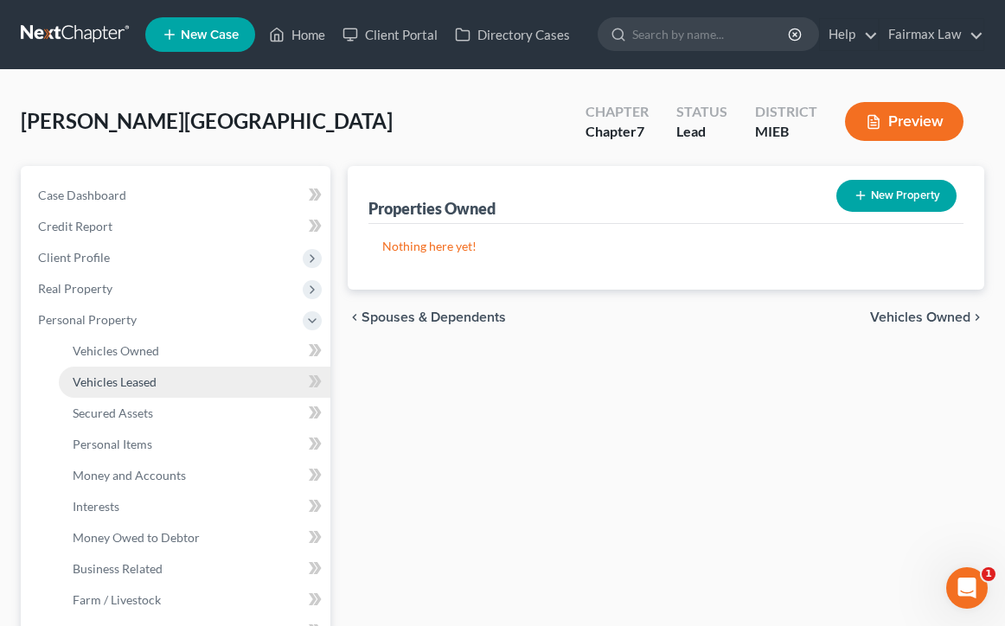
click at [163, 368] on link "Vehicles Leased" at bounding box center [195, 382] width 272 height 31
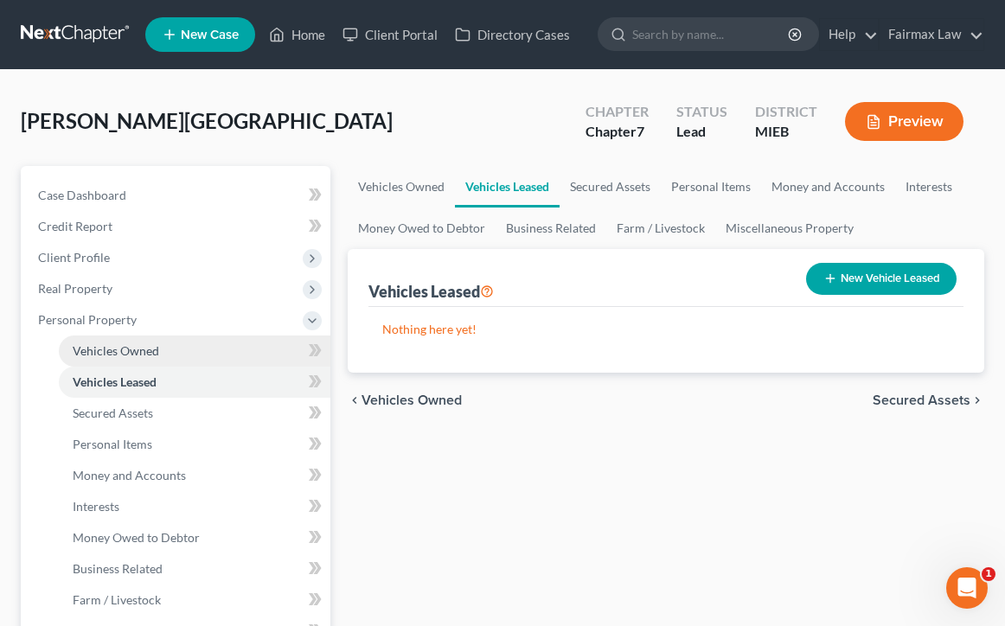
click at [161, 355] on link "Vehicles Owned" at bounding box center [195, 351] width 272 height 31
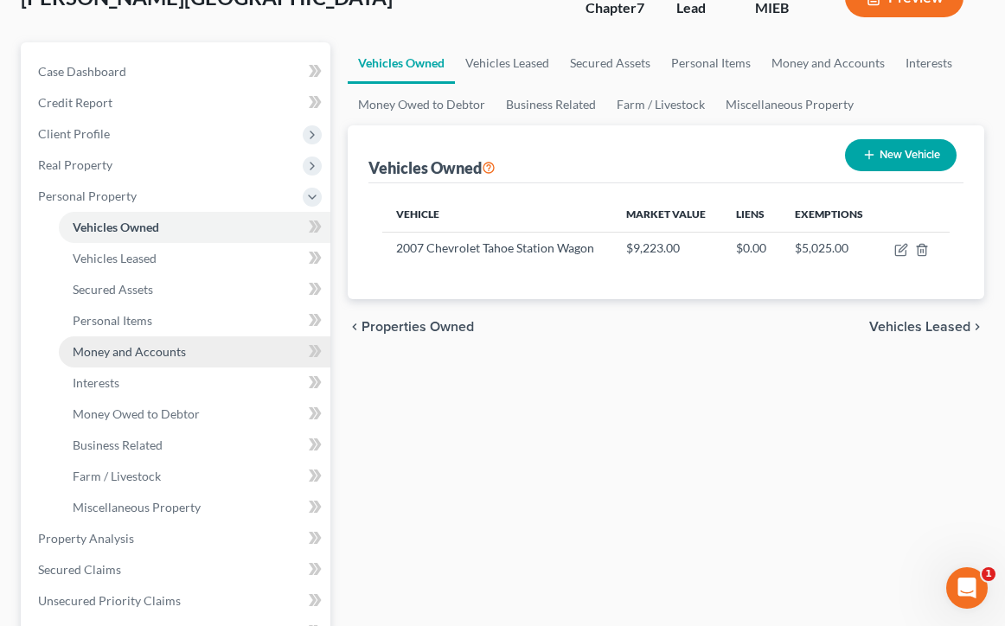
scroll to position [125, 0]
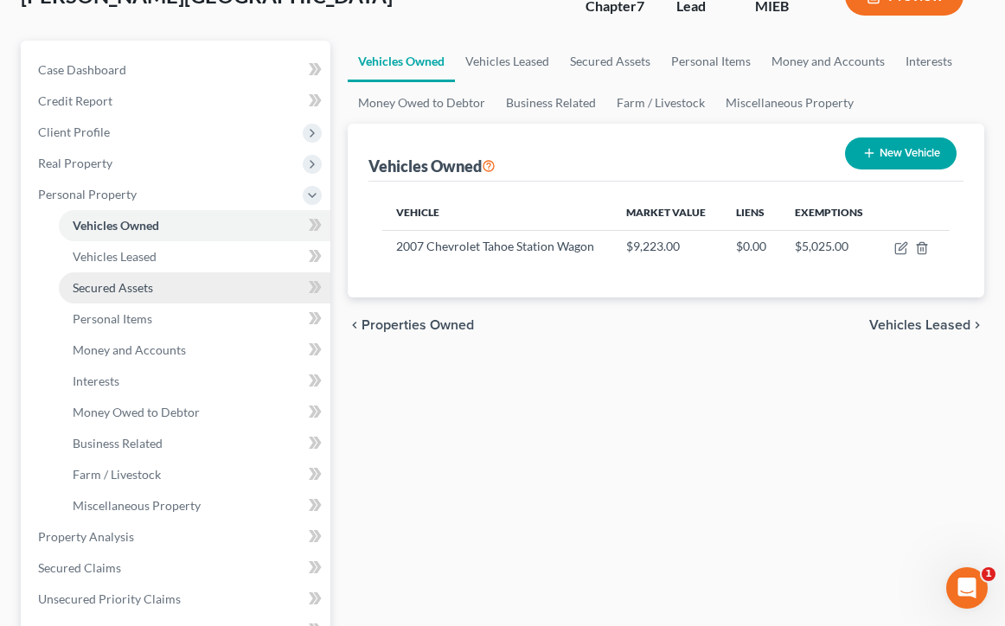
click at [157, 291] on link "Secured Assets" at bounding box center [195, 287] width 272 height 31
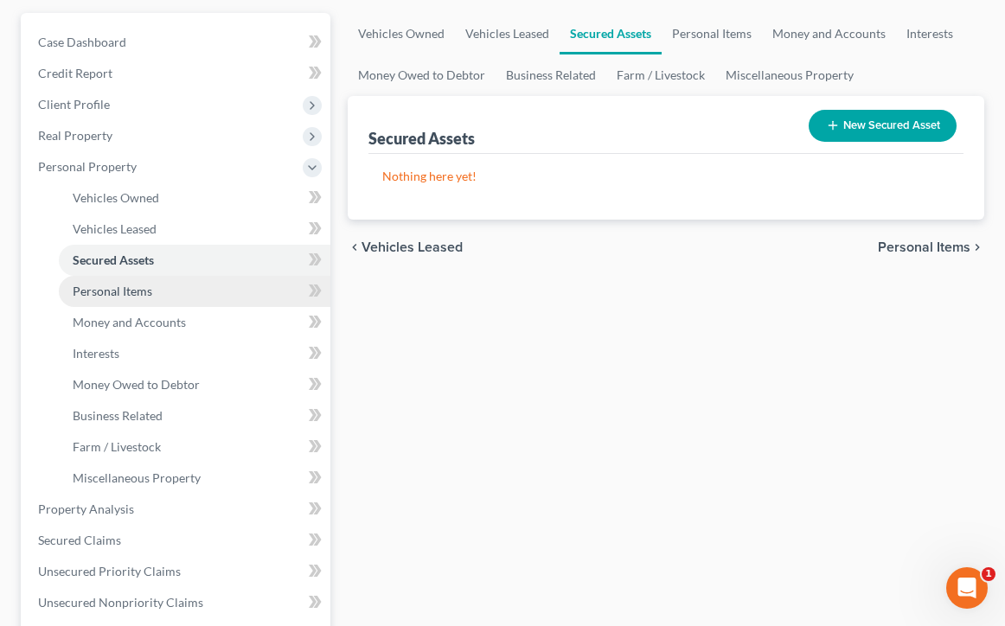
click at [157, 291] on link "Personal Items" at bounding box center [195, 291] width 272 height 31
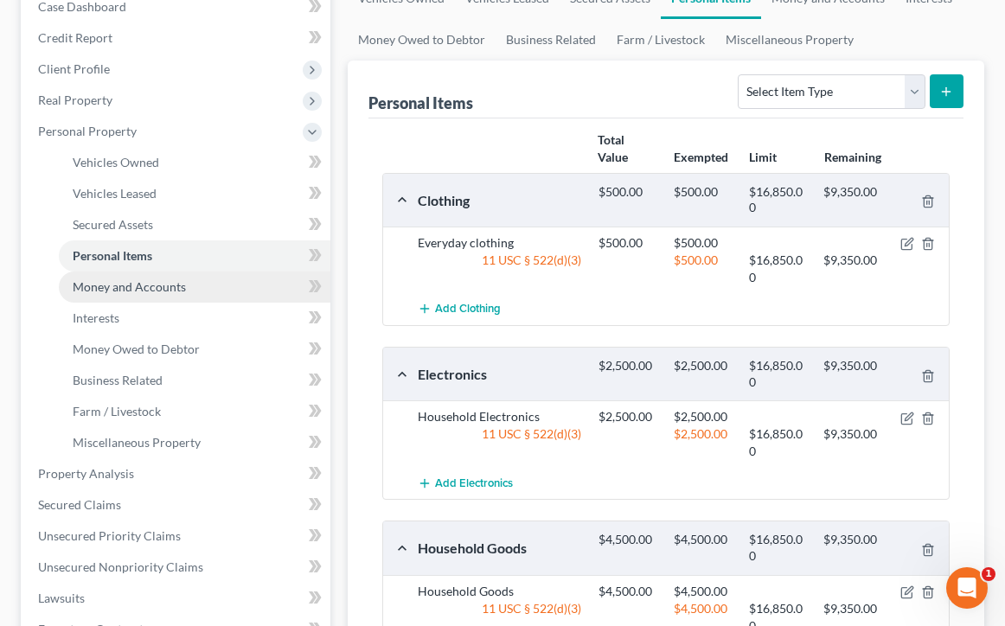
click at [155, 293] on span "Money and Accounts" at bounding box center [129, 286] width 113 height 15
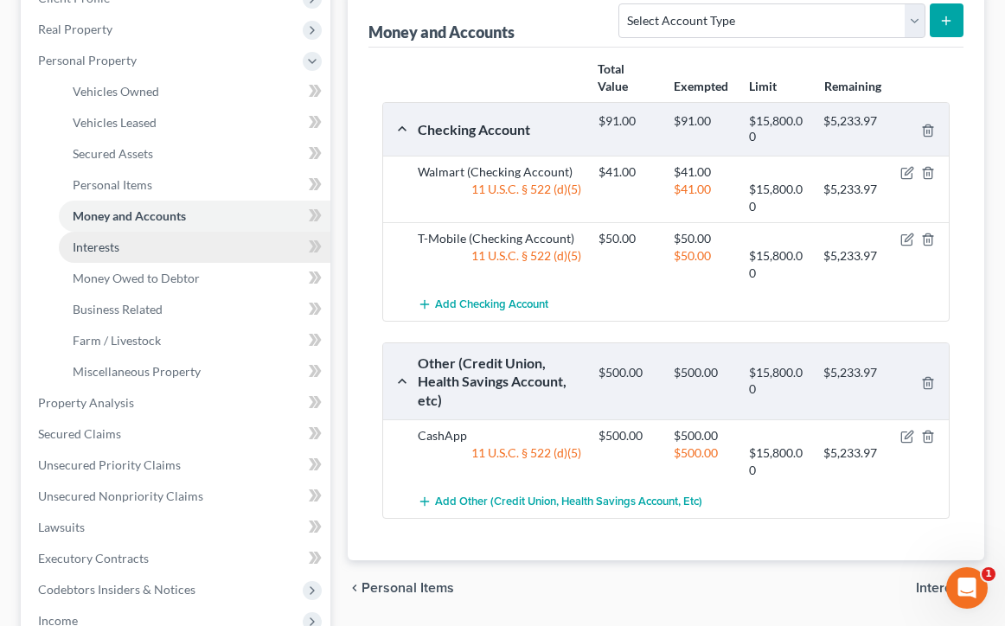
click at [116, 240] on span "Interests" at bounding box center [96, 247] width 47 height 15
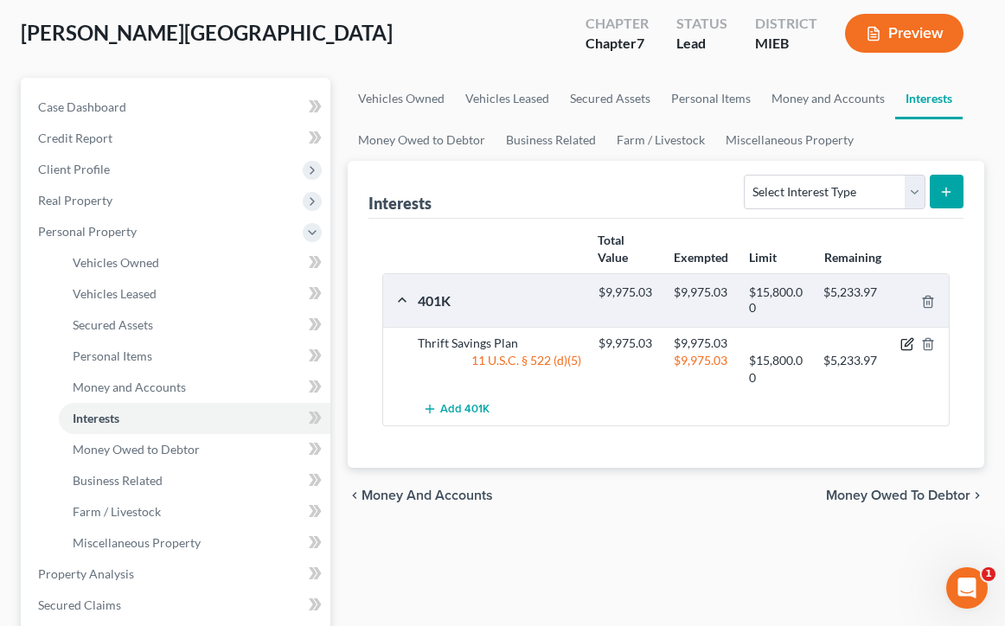
click at [911, 346] on icon "button" at bounding box center [907, 344] width 14 height 14
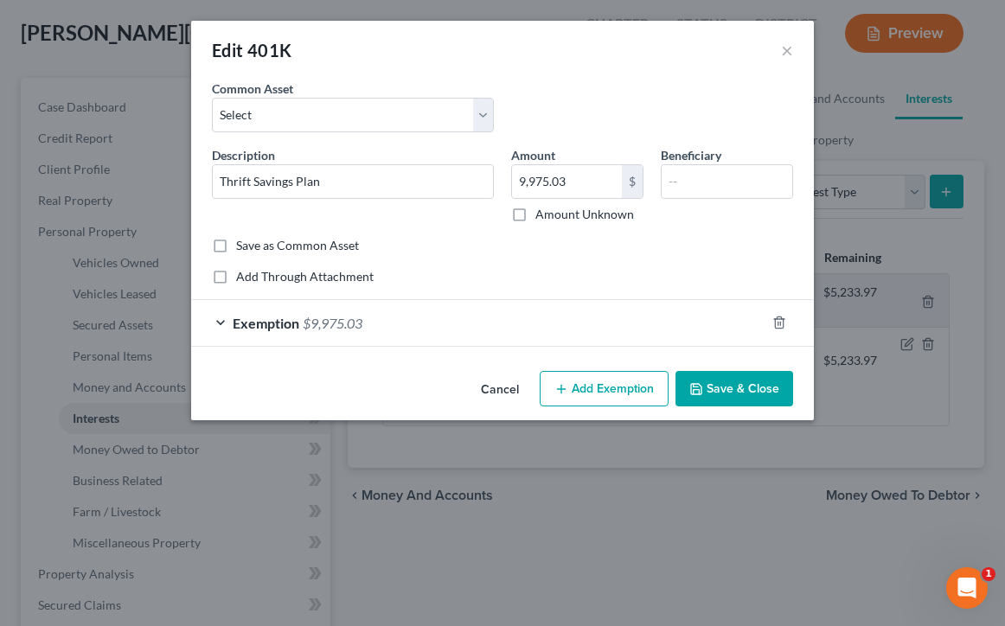
click at [231, 316] on div "Exemption $9,975.03" at bounding box center [478, 323] width 574 height 46
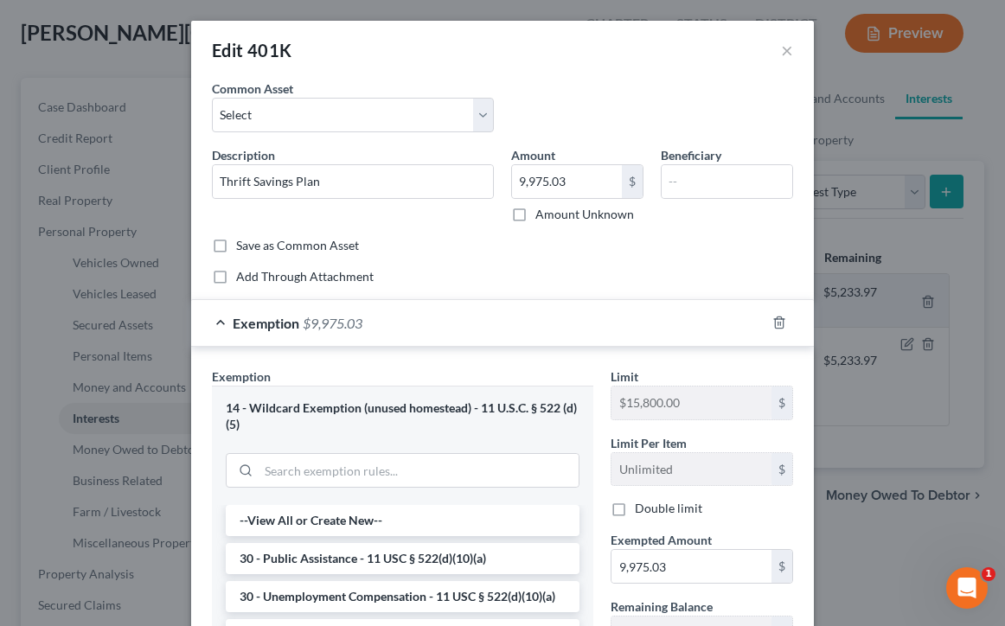
click at [231, 316] on div "Exemption $9,975.03" at bounding box center [478, 323] width 574 height 46
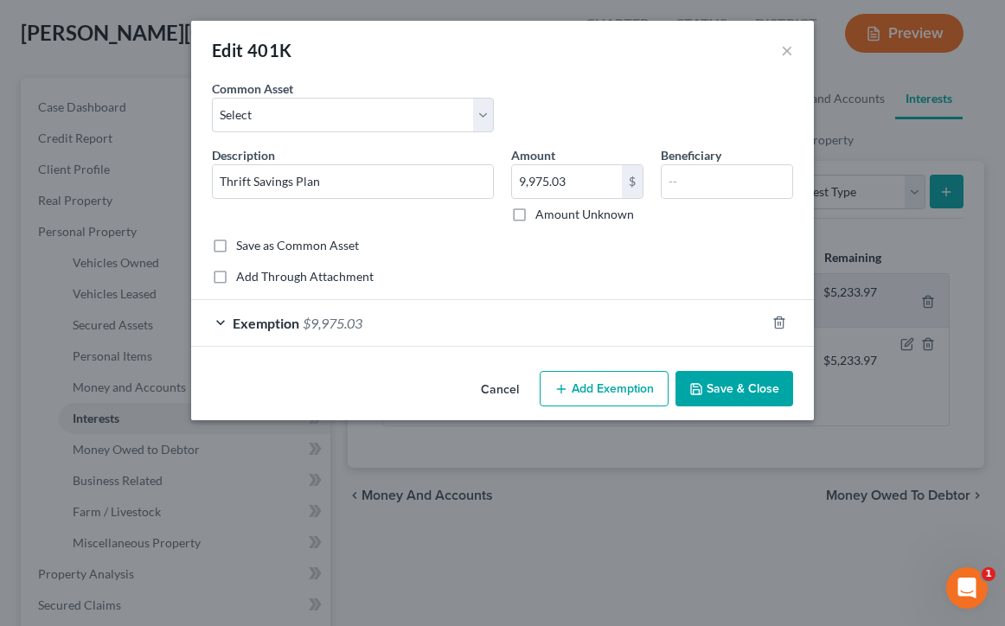
click at [498, 391] on button "Cancel" at bounding box center [500, 390] width 66 height 35
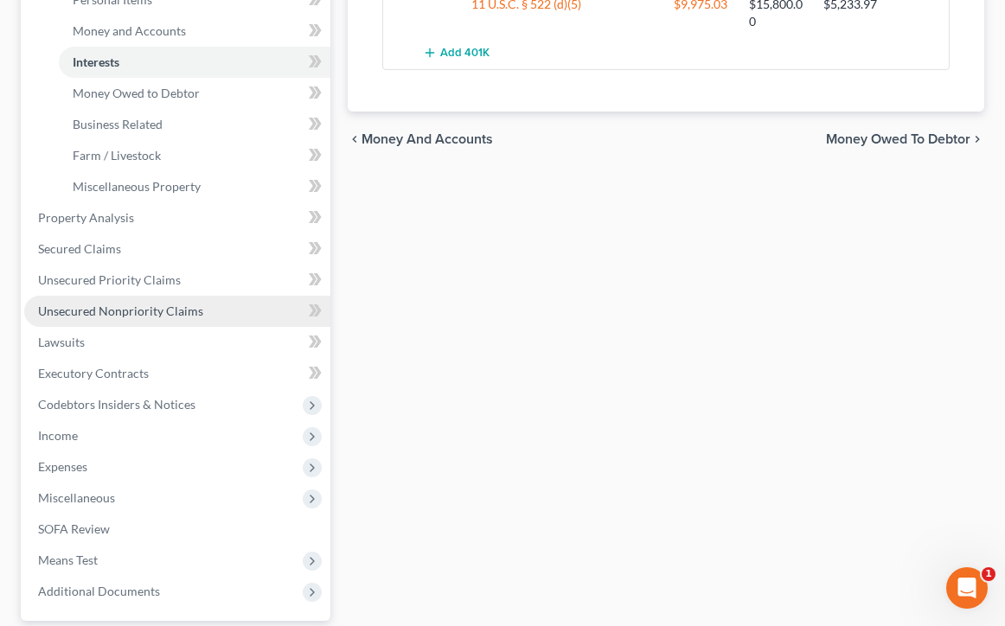
scroll to position [467, 0]
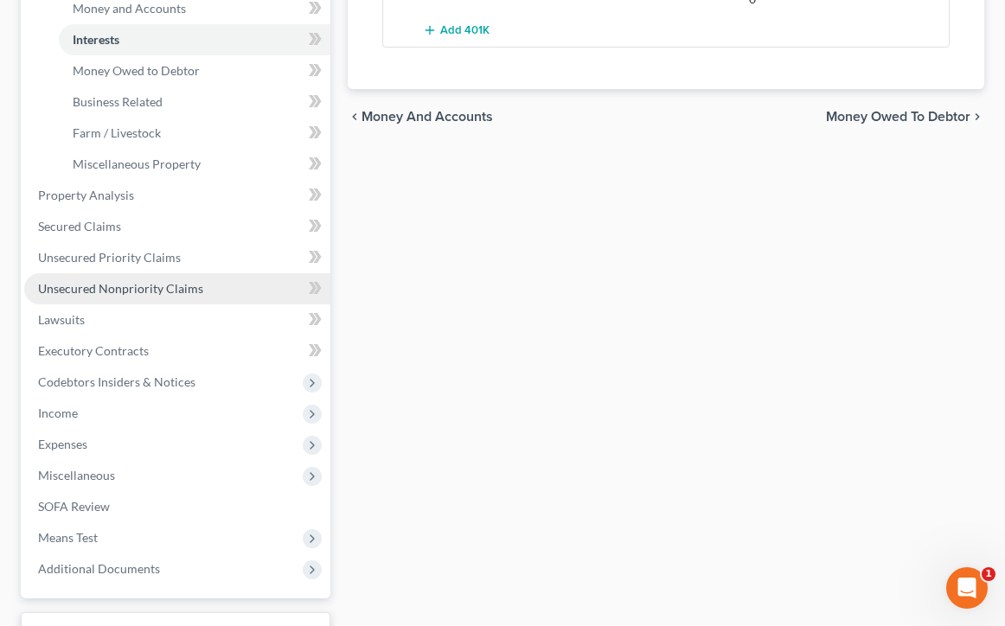
click at [257, 288] on link "Unsecured Nonpriority Claims" at bounding box center [177, 288] width 306 height 31
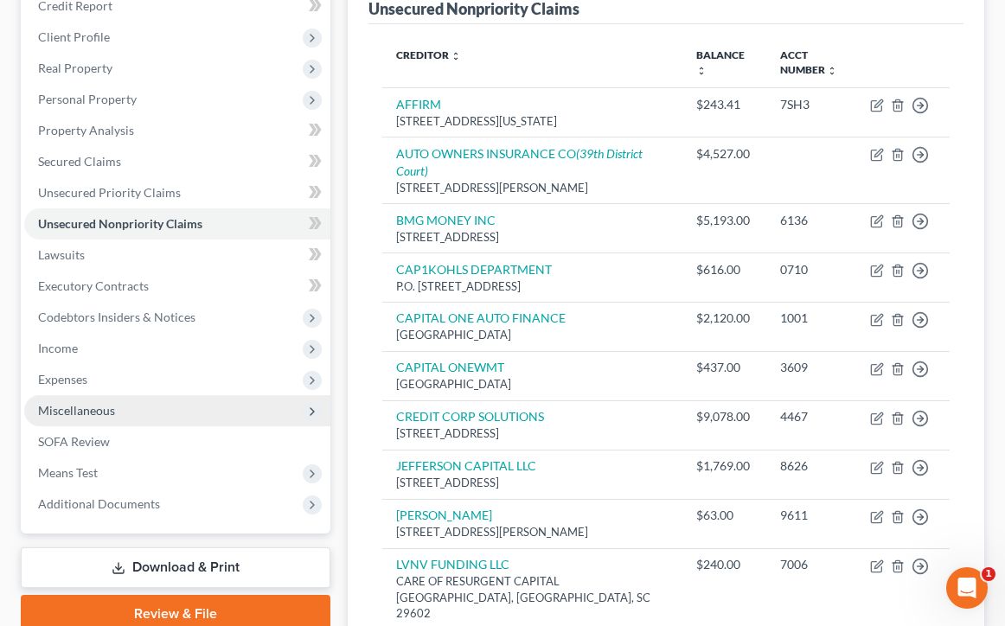
scroll to position [223, 0]
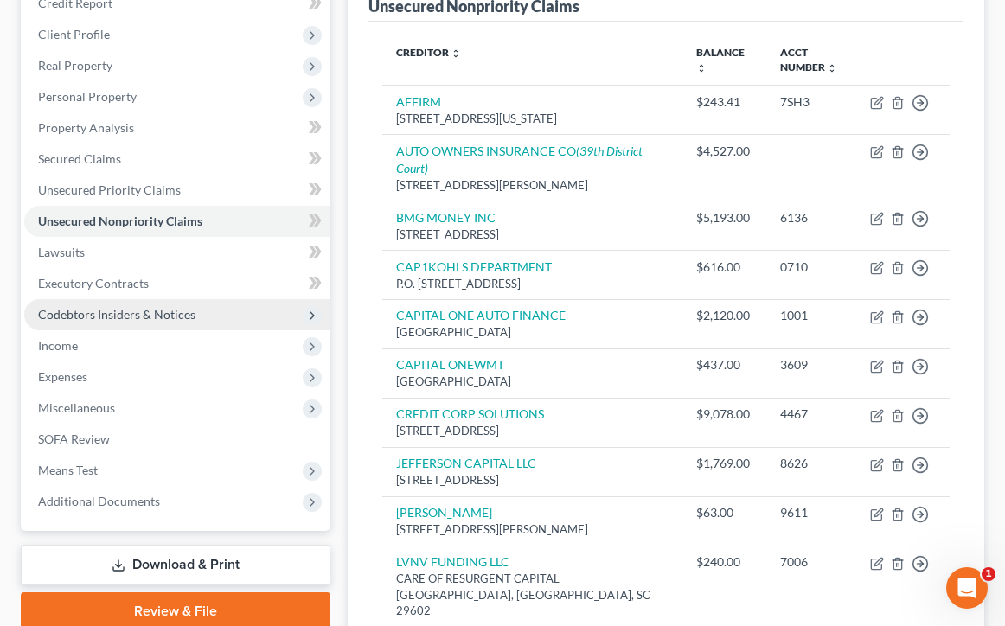
click at [182, 324] on span "Codebtors Insiders & Notices" at bounding box center [177, 314] width 306 height 31
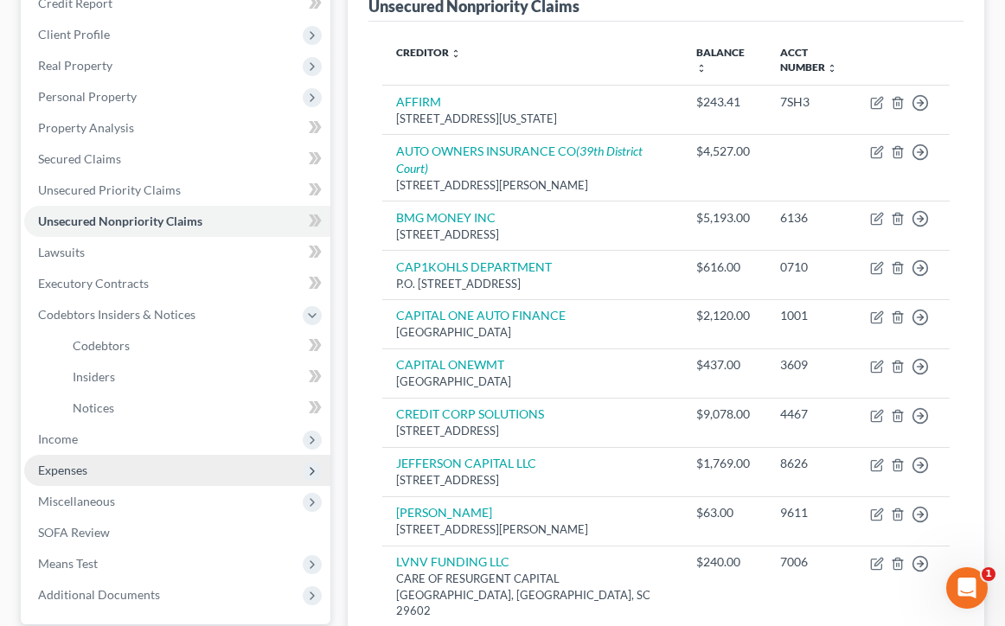
click at [165, 457] on span "Expenses" at bounding box center [177, 470] width 306 height 31
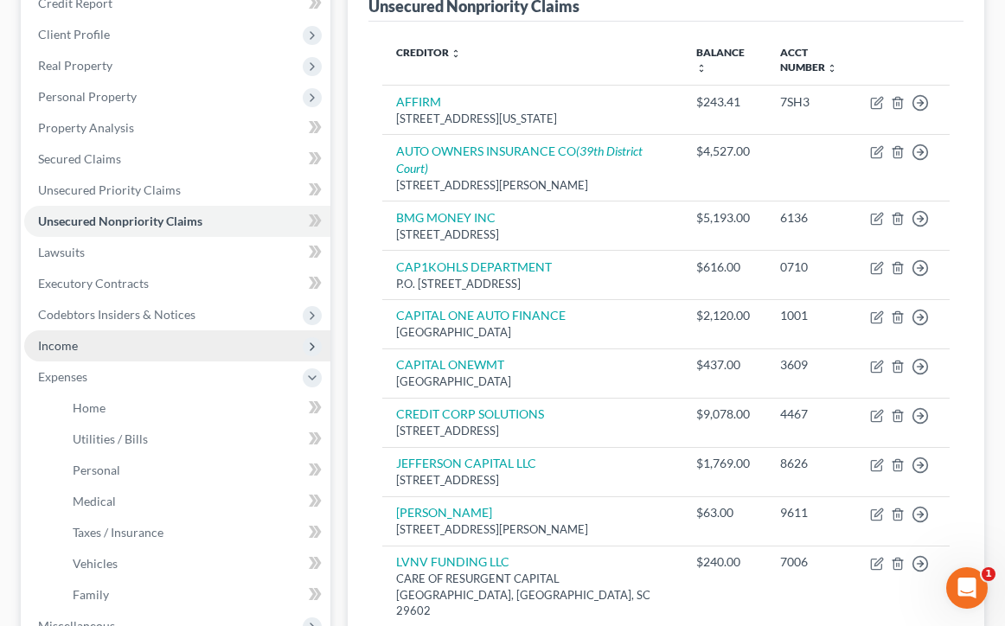
click at [152, 341] on span "Income" at bounding box center [177, 345] width 306 height 31
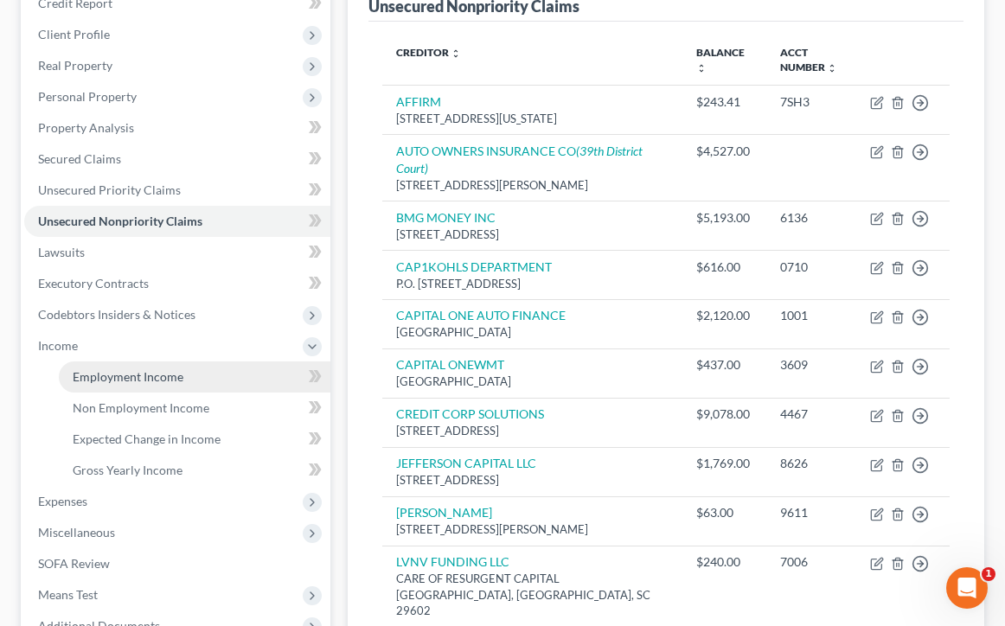
click at [152, 379] on span "Employment Income" at bounding box center [128, 376] width 111 height 15
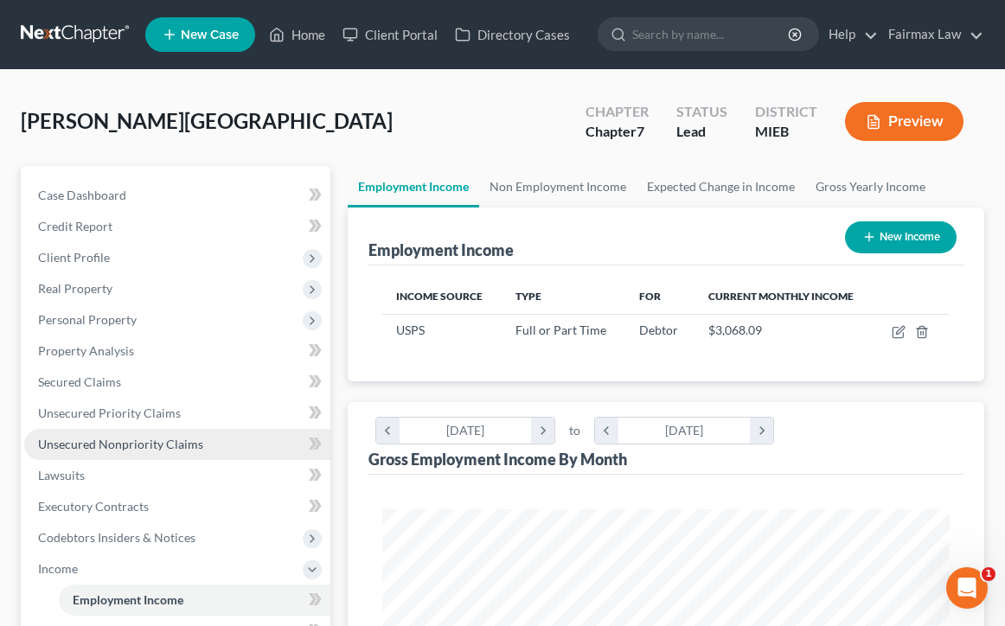
scroll to position [108, 0]
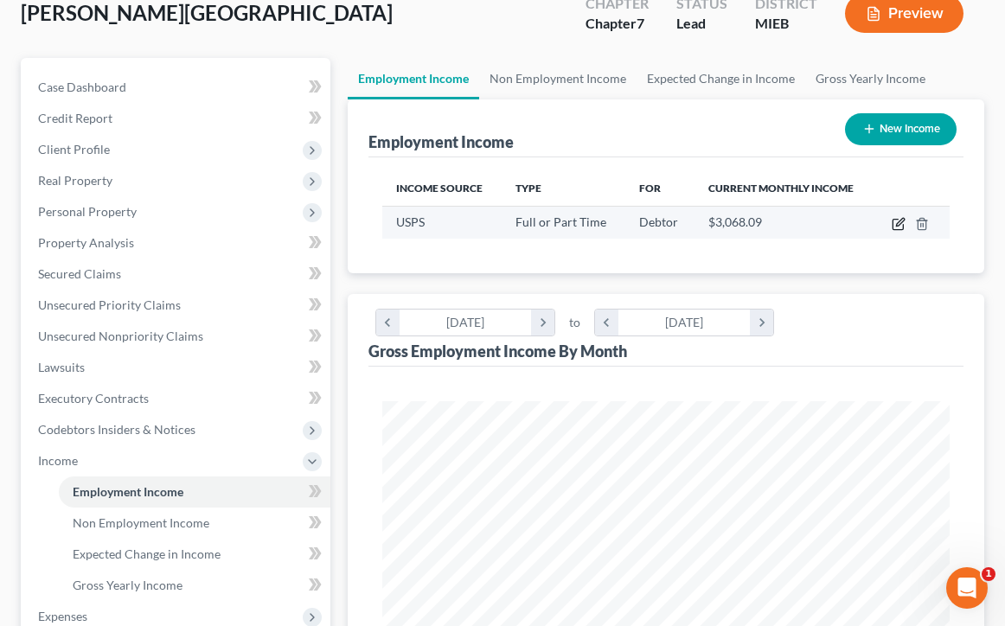
click at [899, 222] on icon "button" at bounding box center [899, 224] width 14 height 14
select select "0"
select select "36"
select select "2"
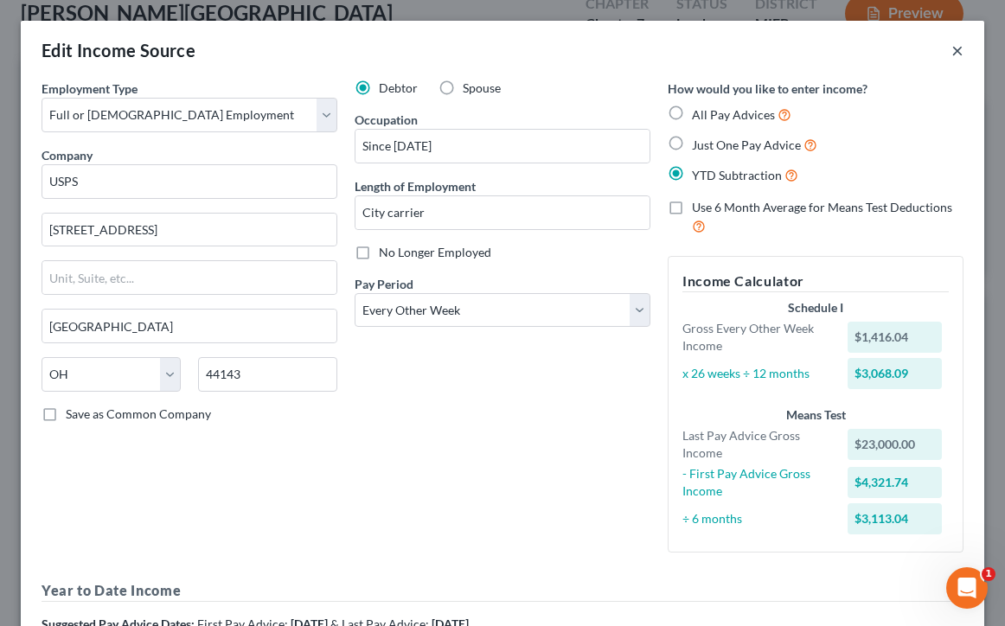
scroll to position [0, 0]
click at [961, 48] on button "×" at bounding box center [957, 50] width 12 height 21
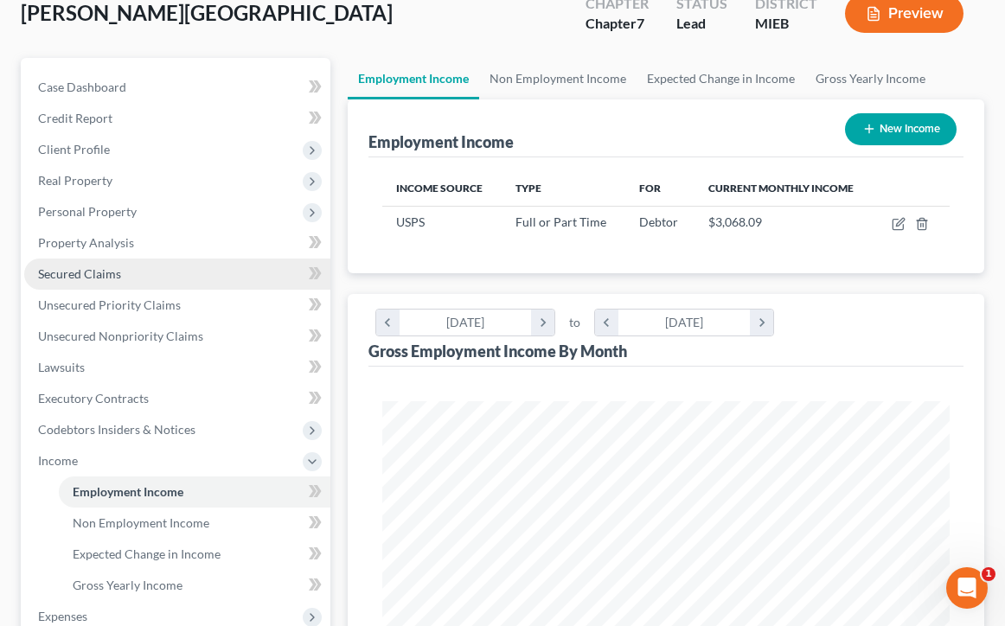
click at [151, 273] on link "Secured Claims" at bounding box center [177, 274] width 306 height 31
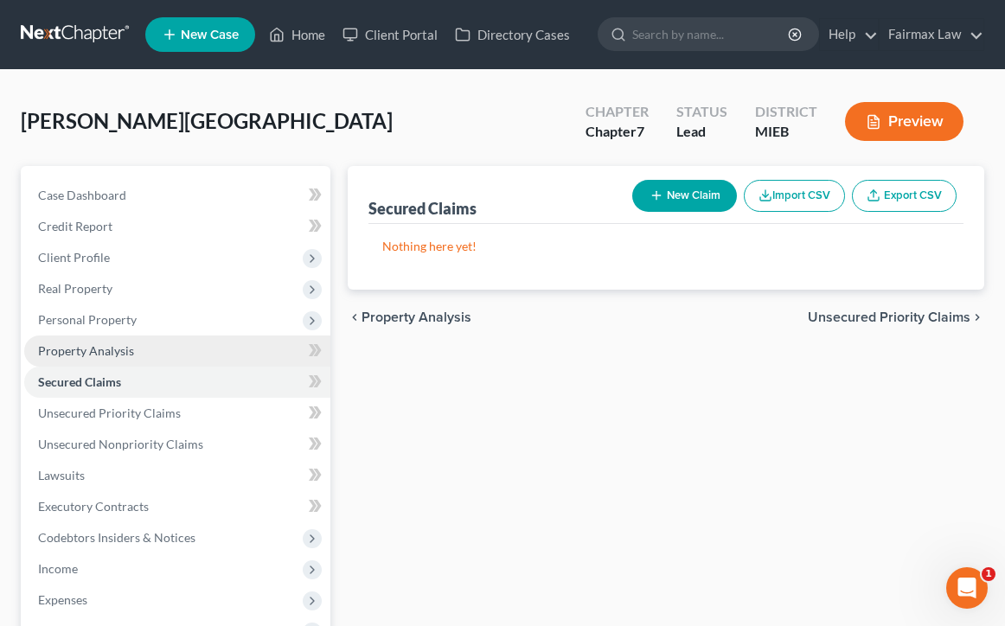
click at [133, 352] on link "Property Analysis" at bounding box center [177, 351] width 306 height 31
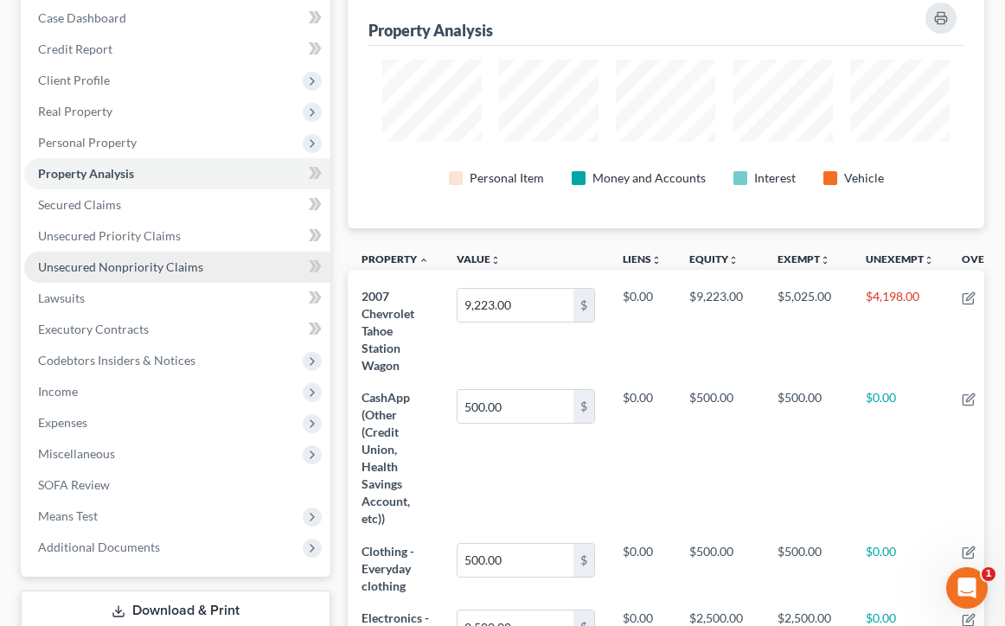
scroll to position [139, 0]
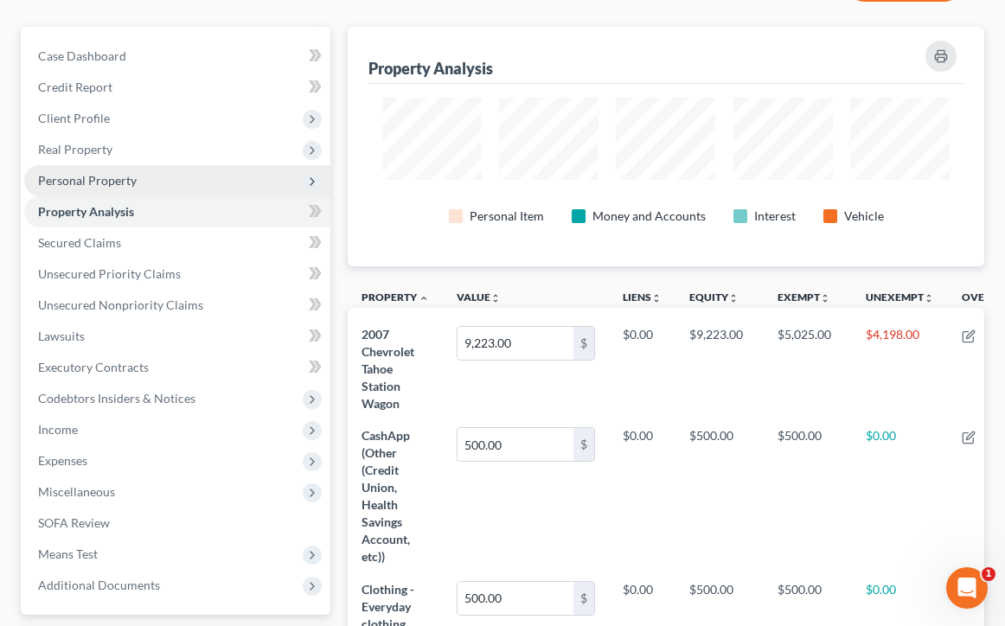
click at [119, 187] on span "Personal Property" at bounding box center [87, 180] width 99 height 15
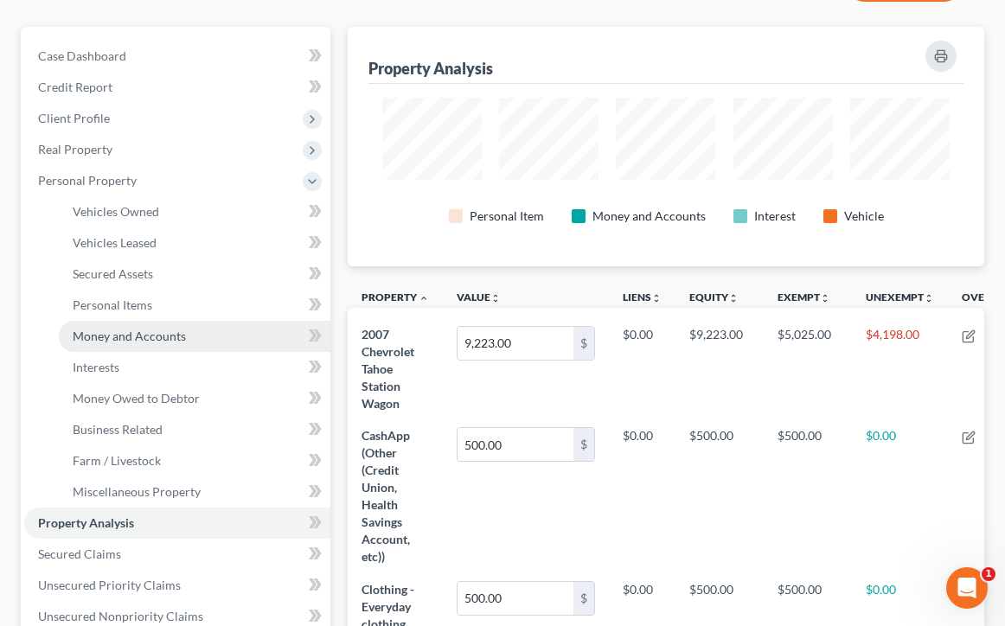
click at [139, 342] on span "Money and Accounts" at bounding box center [129, 336] width 113 height 15
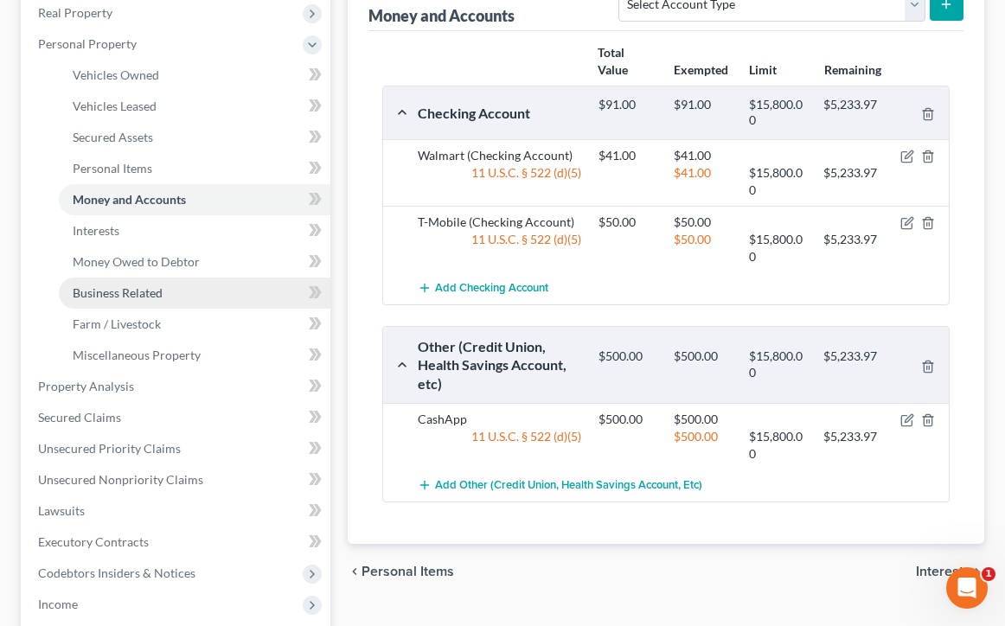
scroll to position [283, 0]
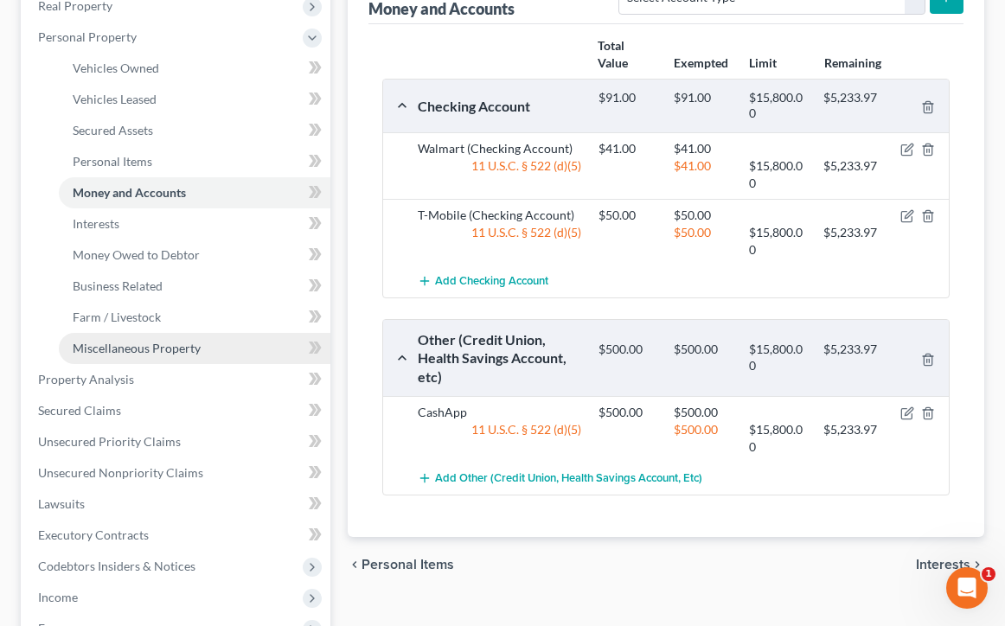
click at [214, 351] on link "Miscellaneous Property" at bounding box center [195, 348] width 272 height 31
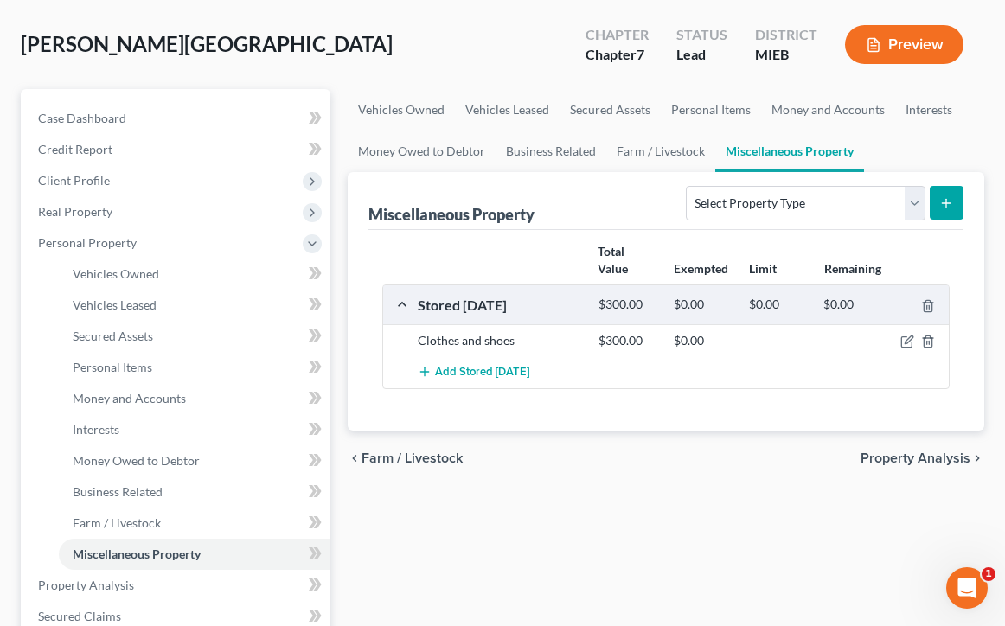
scroll to position [79, 0]
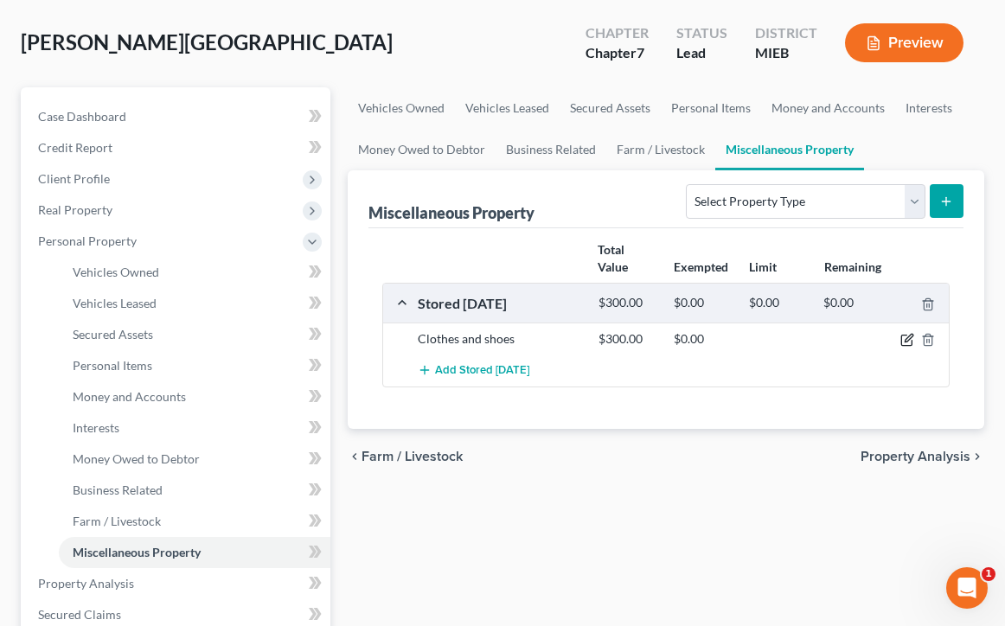
click at [910, 337] on icon "button" at bounding box center [907, 340] width 14 height 14
select select "10"
select select "18"
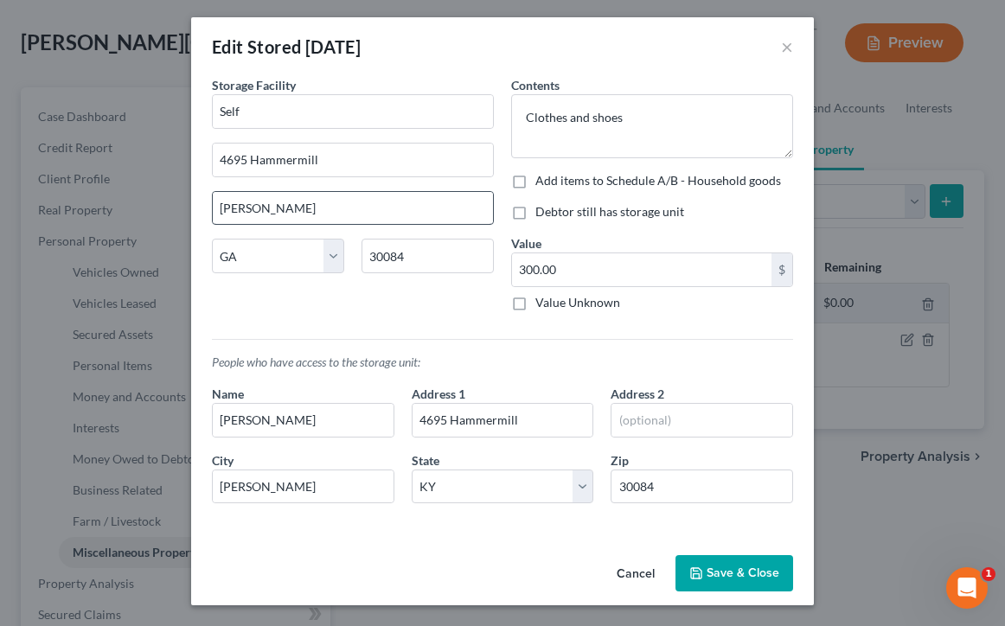
scroll to position [3, 0]
click at [783, 43] on button "×" at bounding box center [787, 46] width 12 height 21
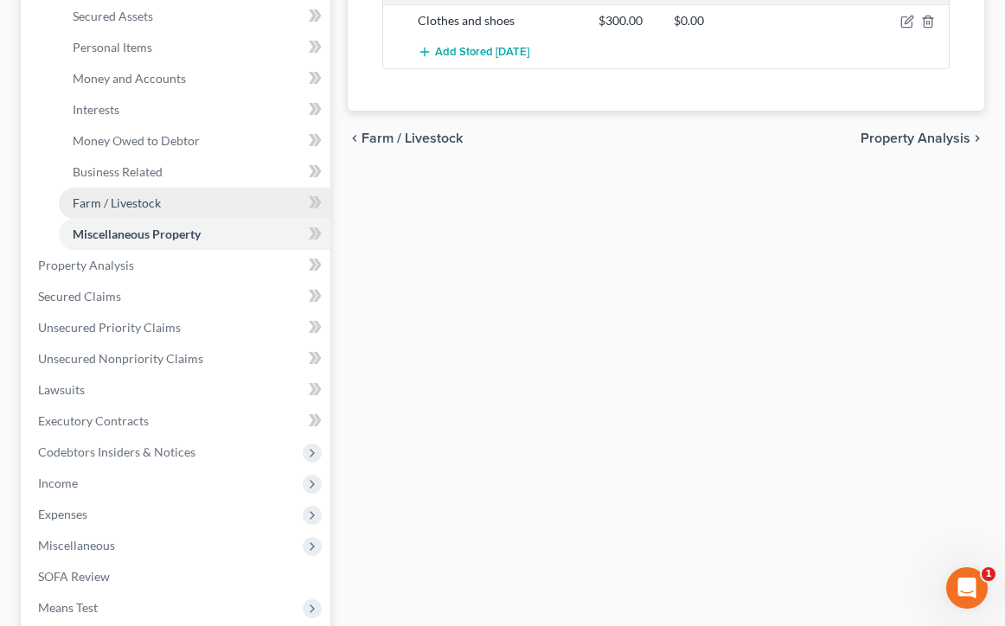
scroll to position [431, 0]
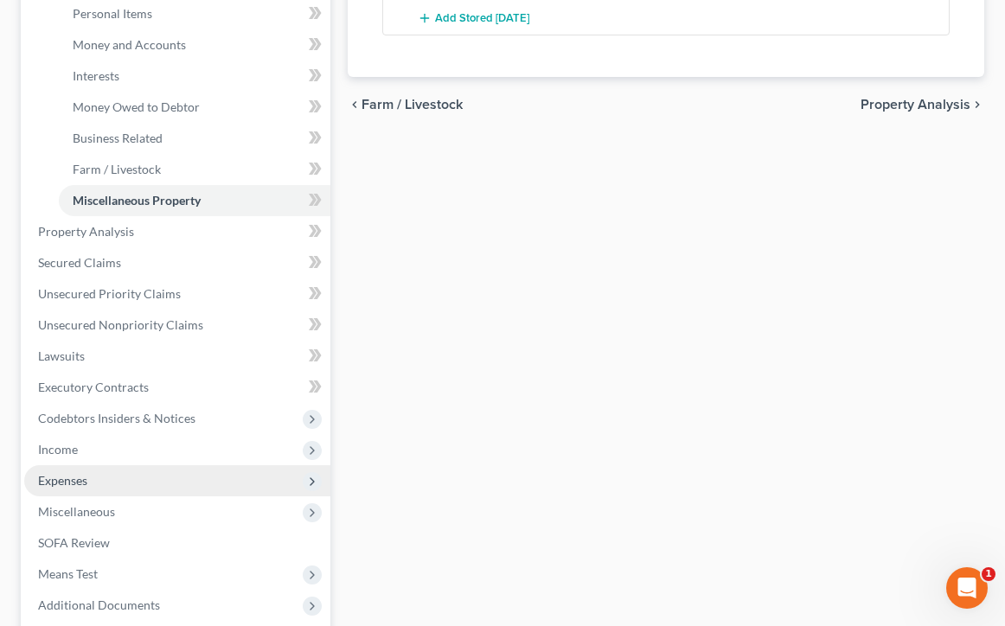
click at [80, 475] on span "Expenses" at bounding box center [62, 480] width 49 height 15
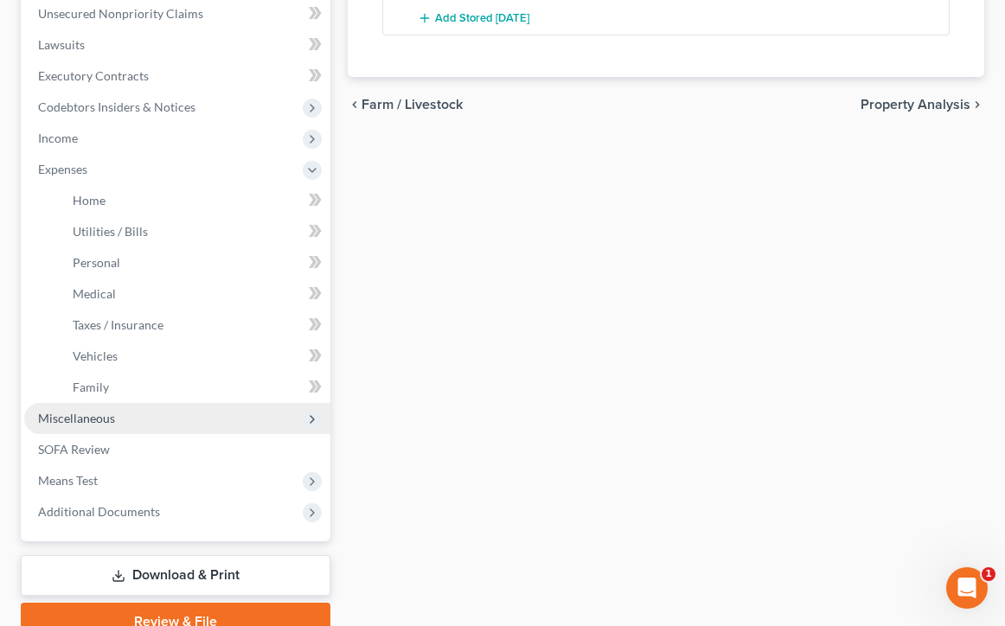
click at [126, 410] on span "Miscellaneous" at bounding box center [177, 418] width 306 height 31
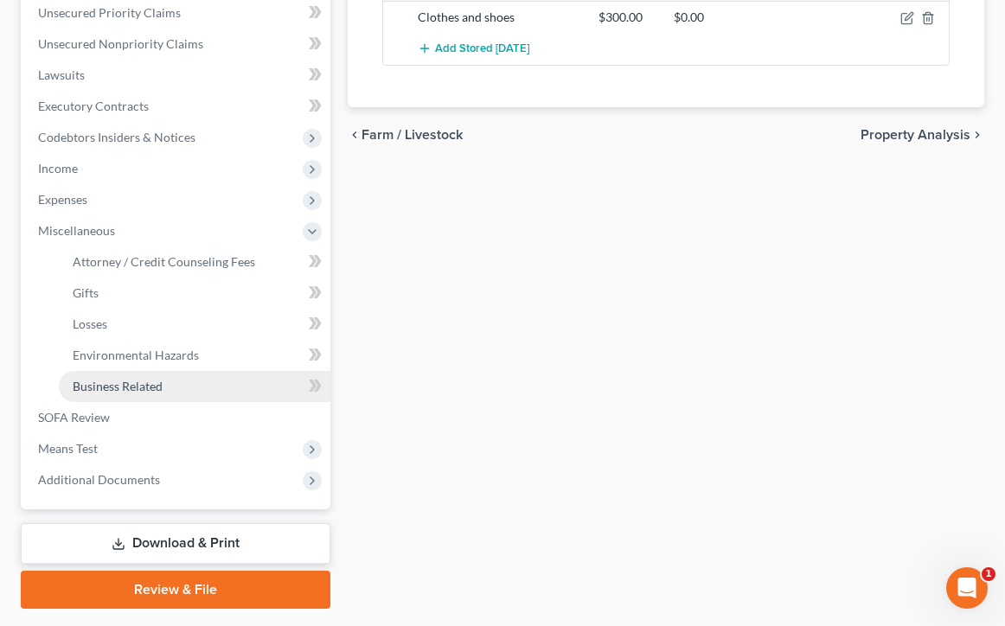
scroll to position [396, 0]
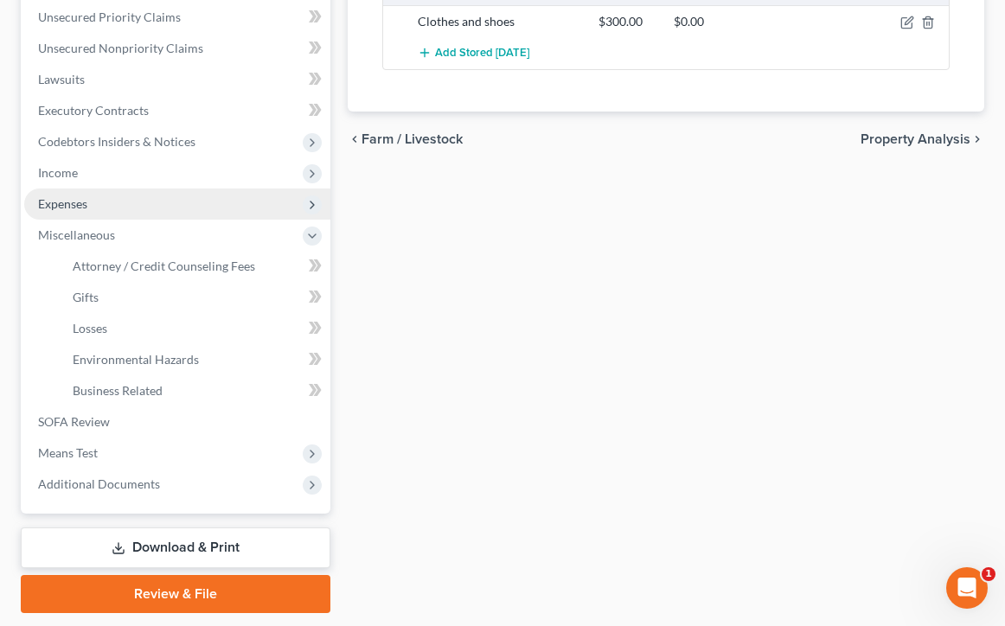
click at [118, 195] on span "Expenses" at bounding box center [177, 204] width 306 height 31
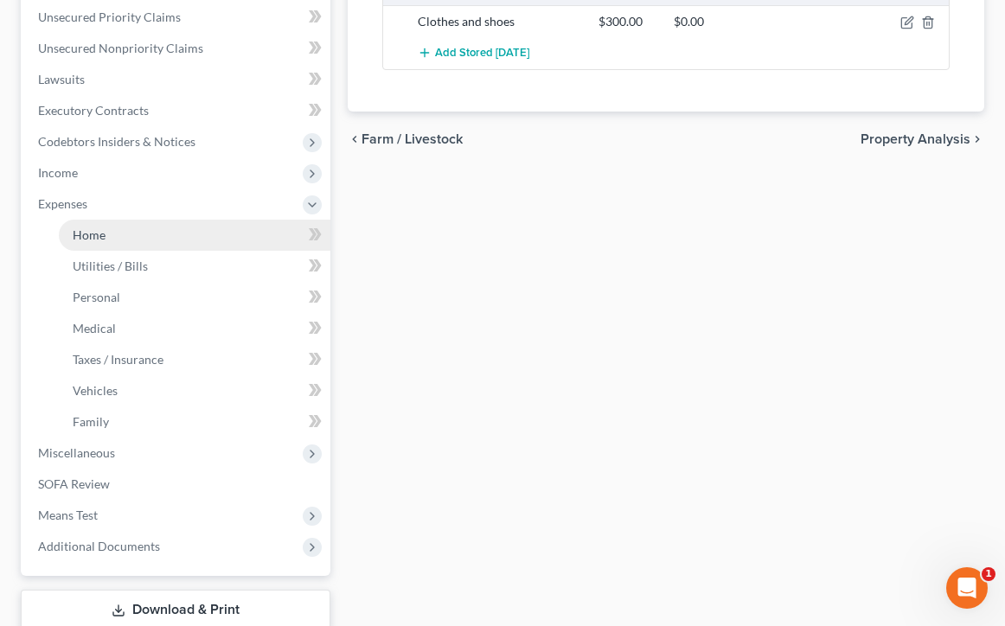
click at [106, 237] on link "Home" at bounding box center [195, 235] width 272 height 31
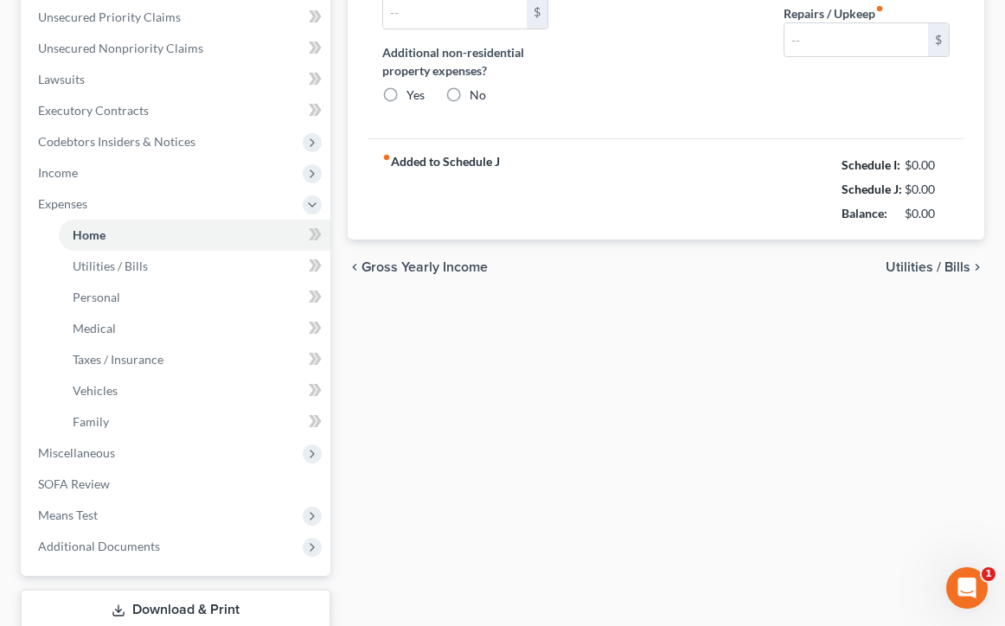
scroll to position [50, 0]
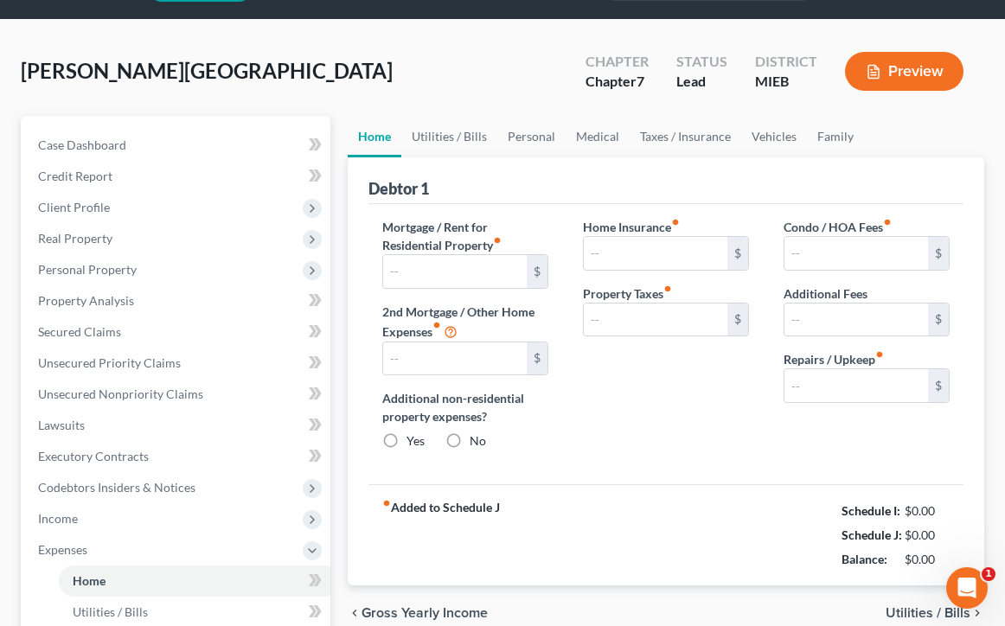
type input "1,200.00"
type input "0.00"
radio input "true"
type input "0.00"
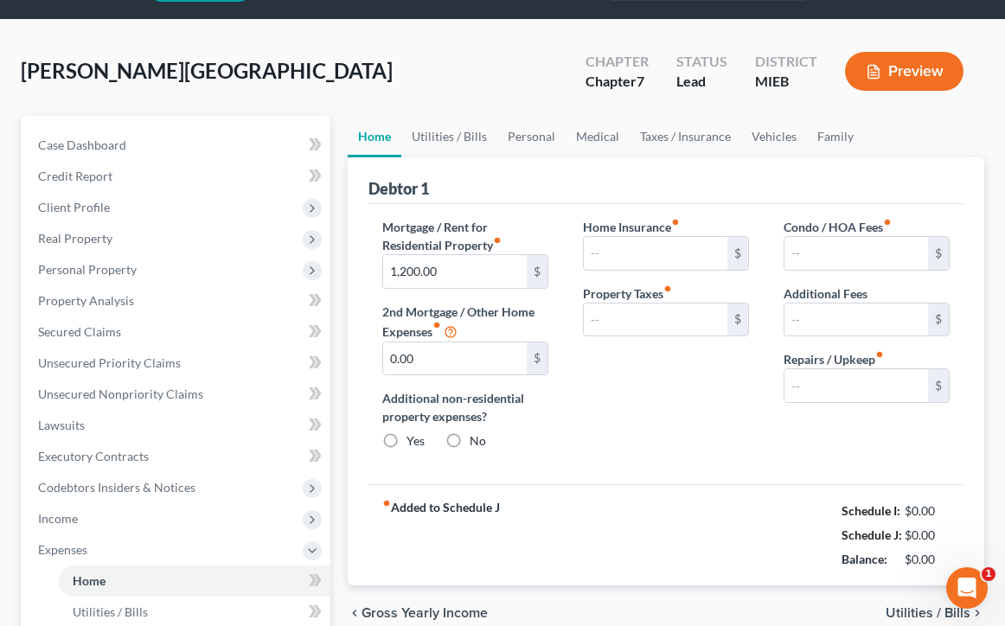
type input "0.00"
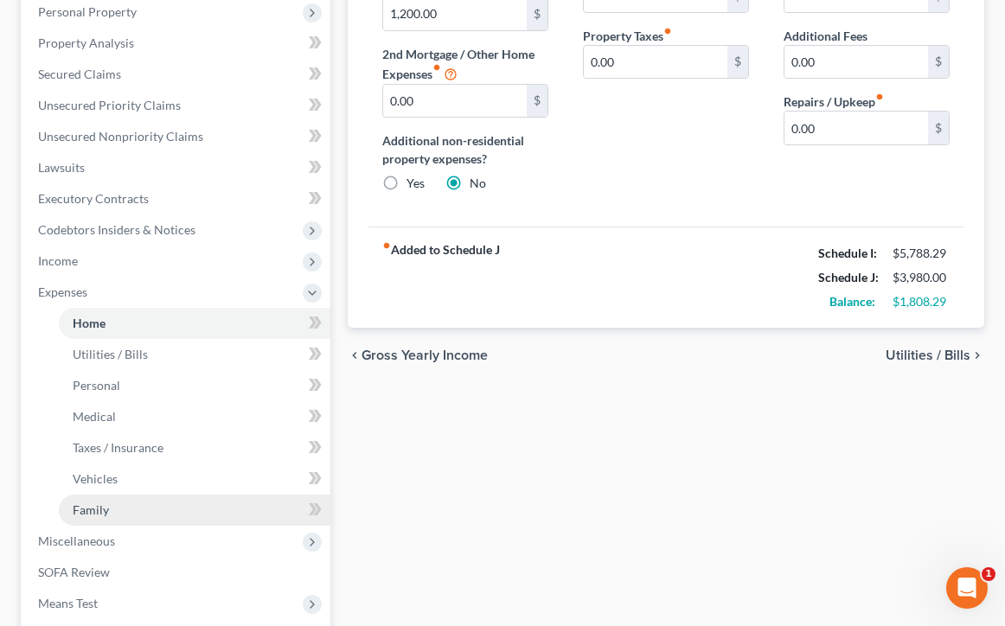
scroll to position [323, 0]
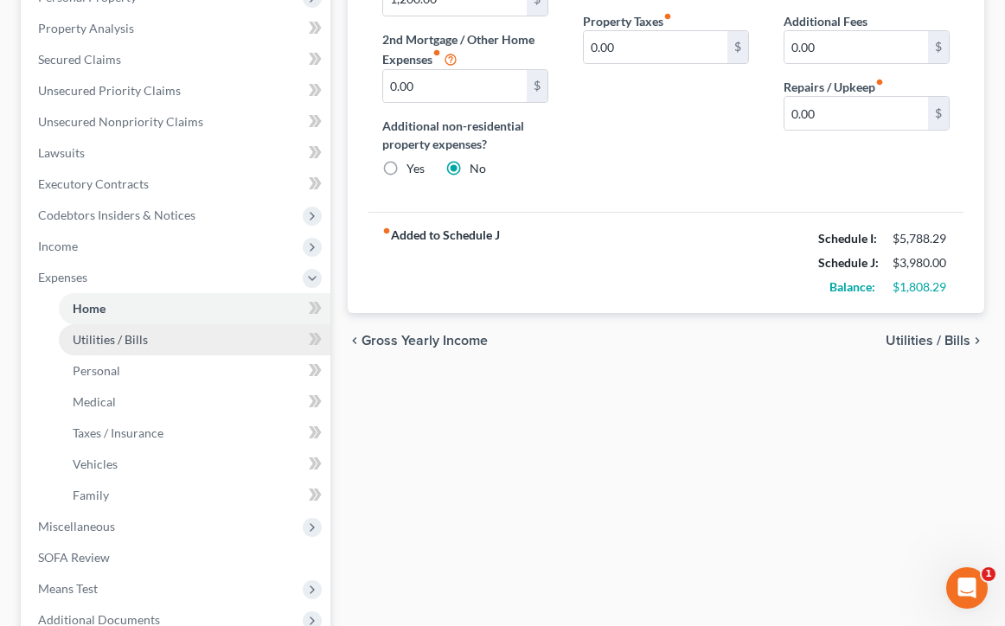
click at [131, 341] on span "Utilities / Bills" at bounding box center [110, 339] width 75 height 15
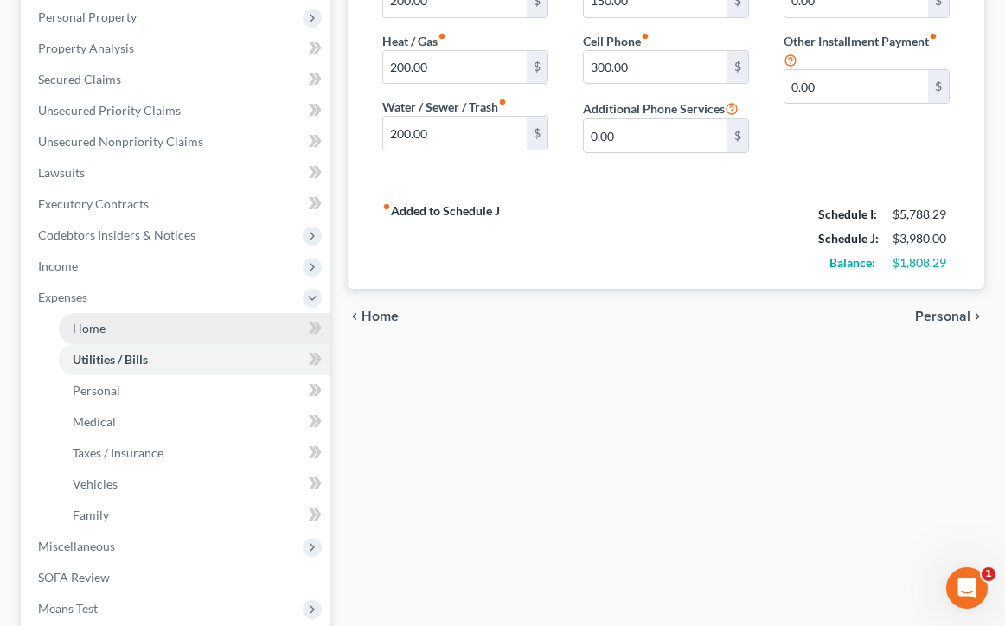
scroll to position [304, 0]
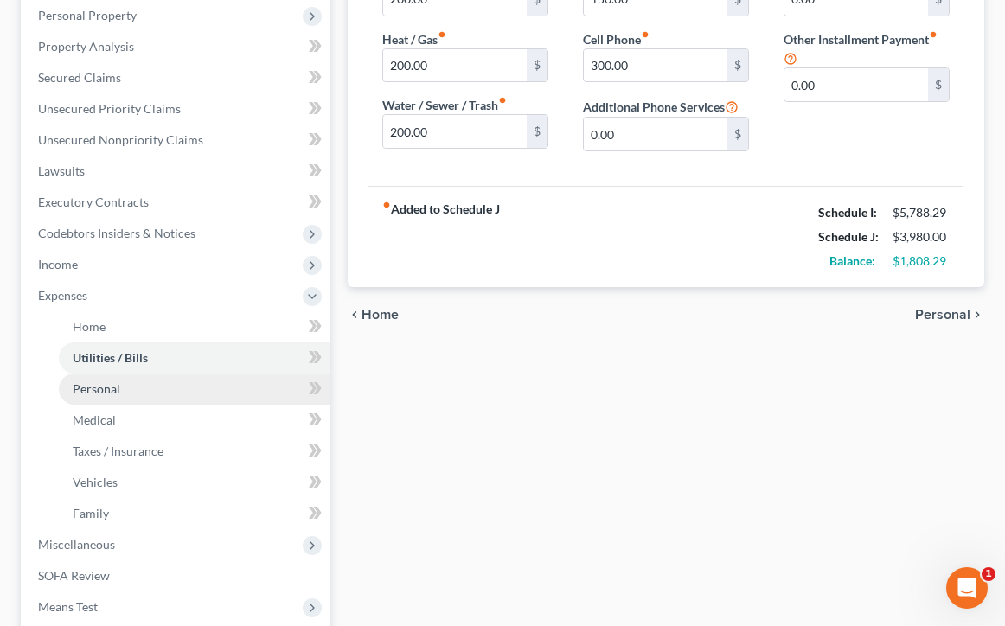
click at [131, 390] on link "Personal" at bounding box center [195, 389] width 272 height 31
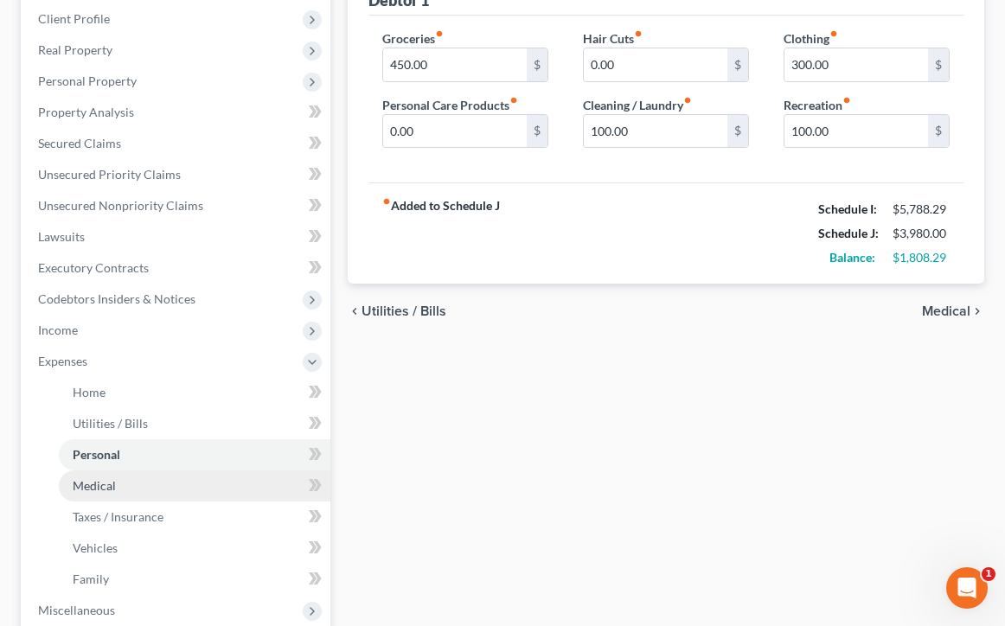
scroll to position [240, 1]
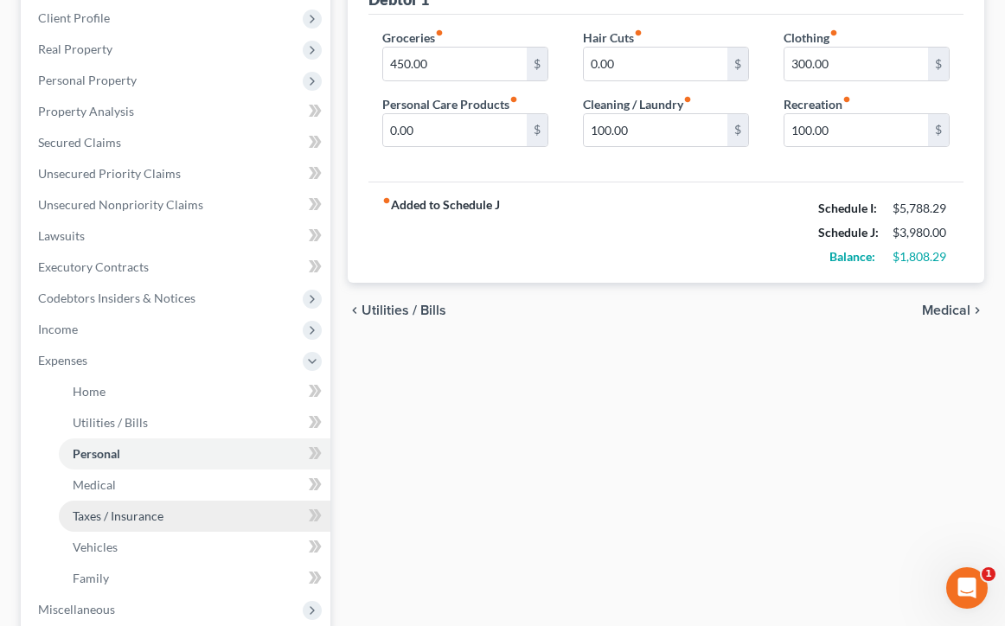
click at [166, 519] on link "Taxes / Insurance" at bounding box center [195, 516] width 272 height 31
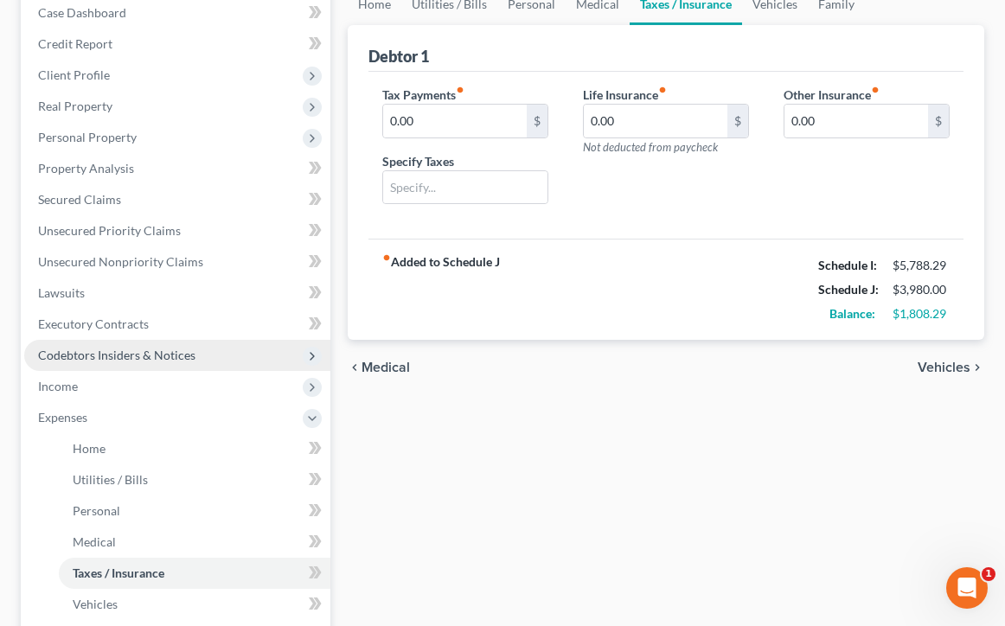
scroll to position [179, 0]
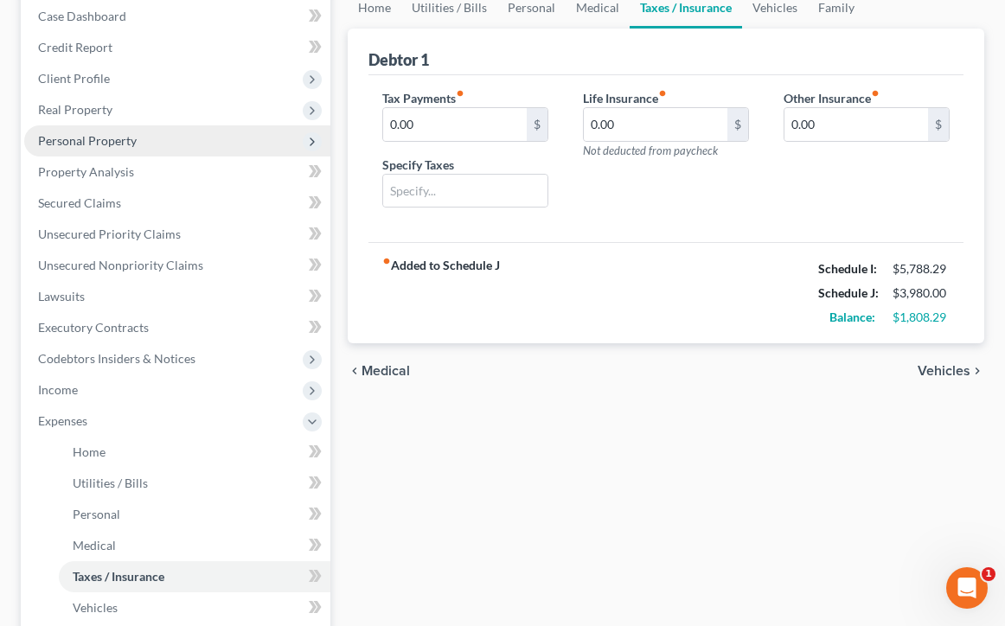
click at [237, 135] on span "Personal Property" at bounding box center [177, 140] width 306 height 31
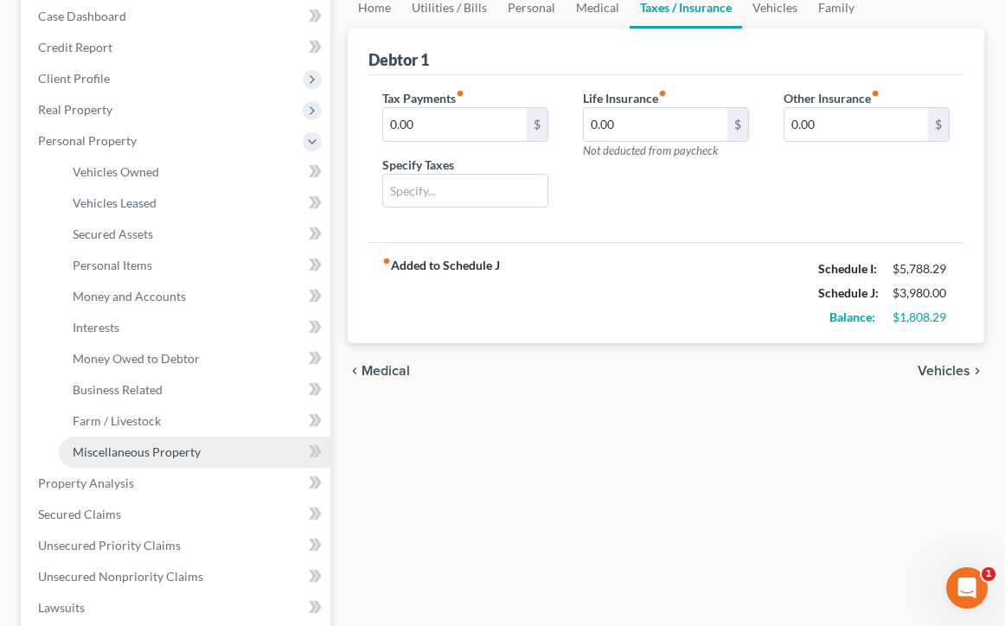
click at [156, 447] on span "Miscellaneous Property" at bounding box center [137, 451] width 128 height 15
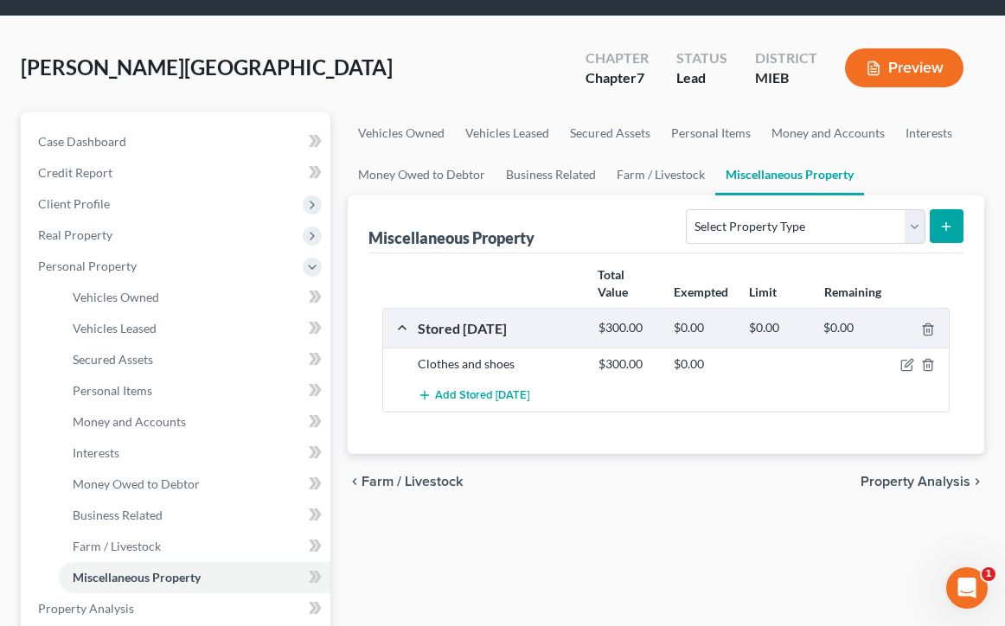
scroll to position [58, 0]
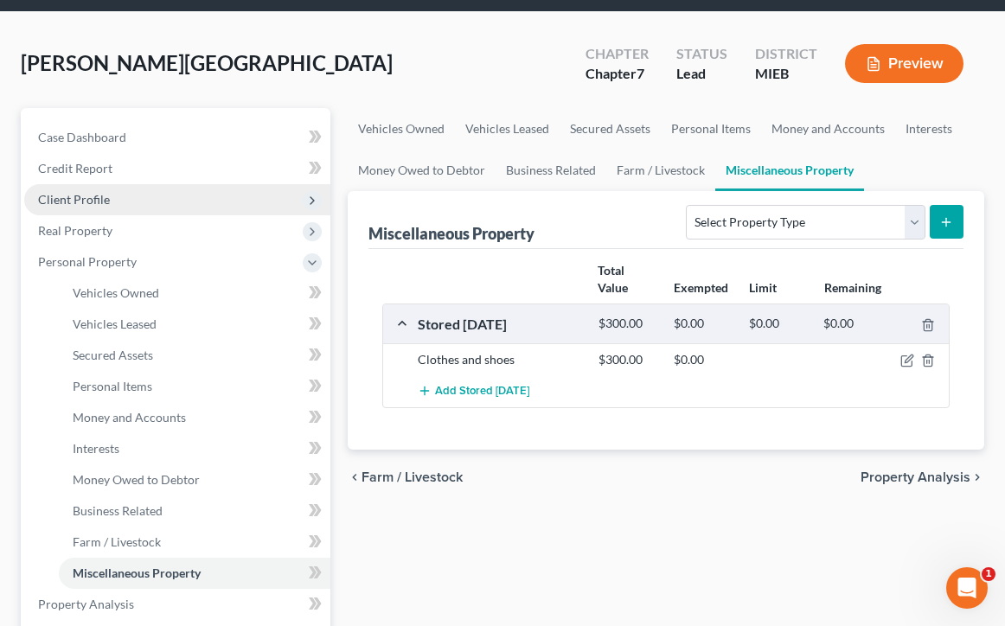
click at [228, 211] on span "Client Profile" at bounding box center [177, 199] width 306 height 31
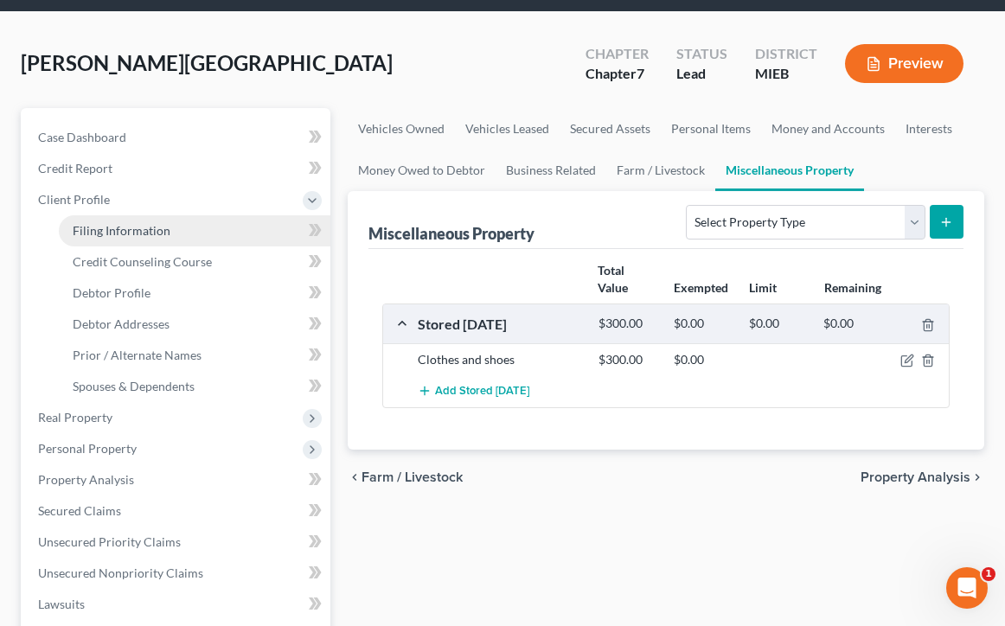
click at [163, 232] on span "Filing Information" at bounding box center [122, 230] width 98 height 15
select select "1"
select select "0"
select select "40"
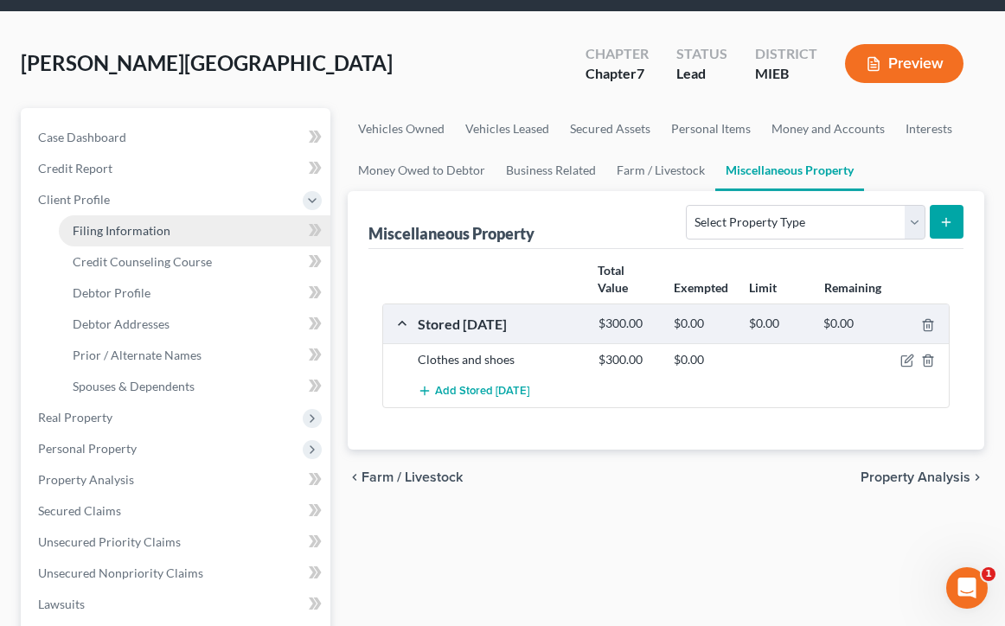
select select "0"
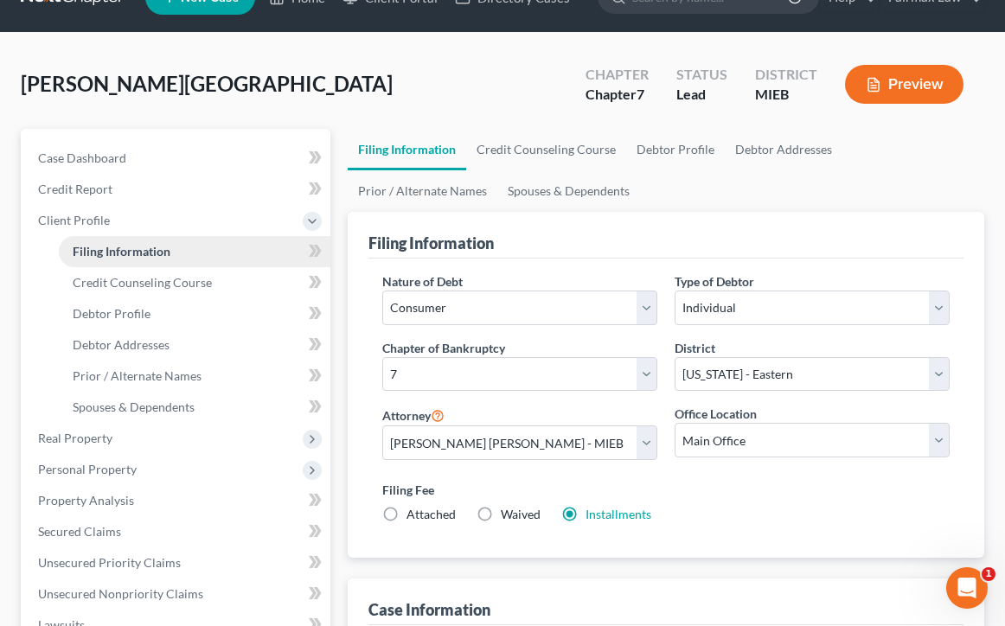
scroll to position [39, 0]
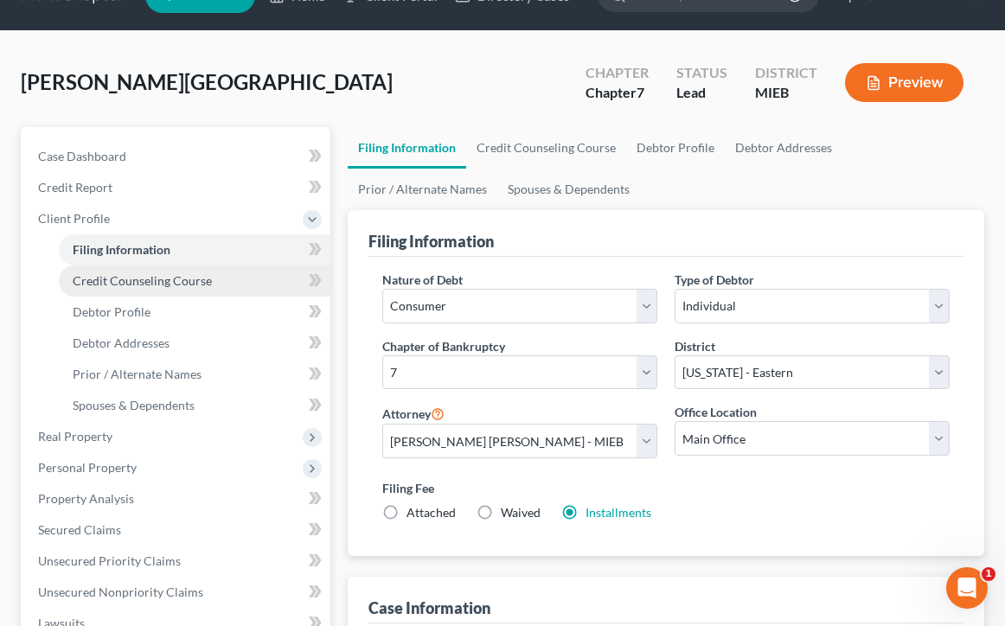
click at [176, 284] on span "Credit Counseling Course" at bounding box center [142, 280] width 139 height 15
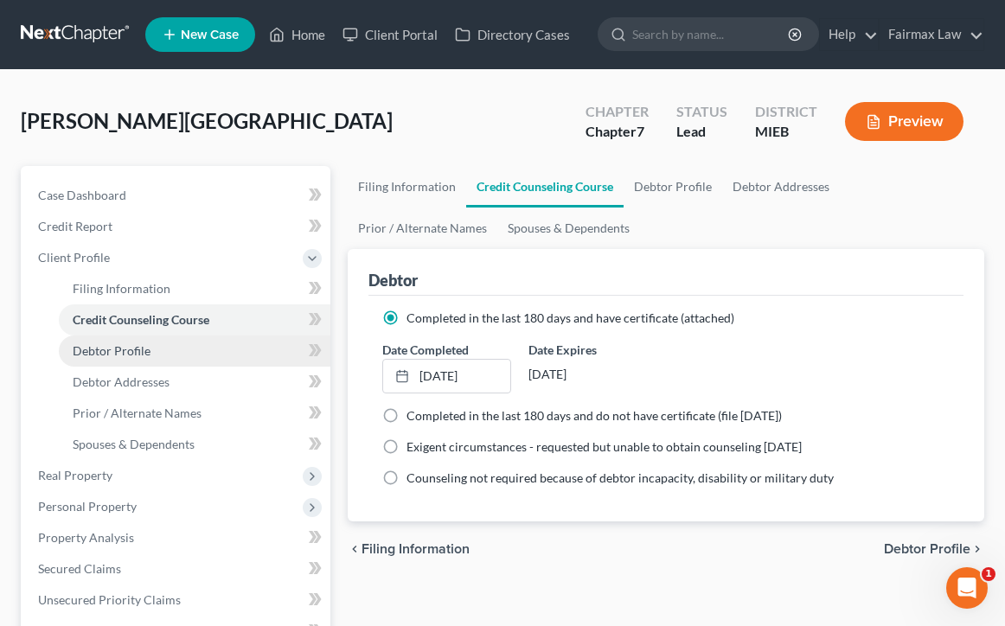
click at [145, 349] on span "Debtor Profile" at bounding box center [112, 350] width 78 height 15
select select "0"
select select "3"
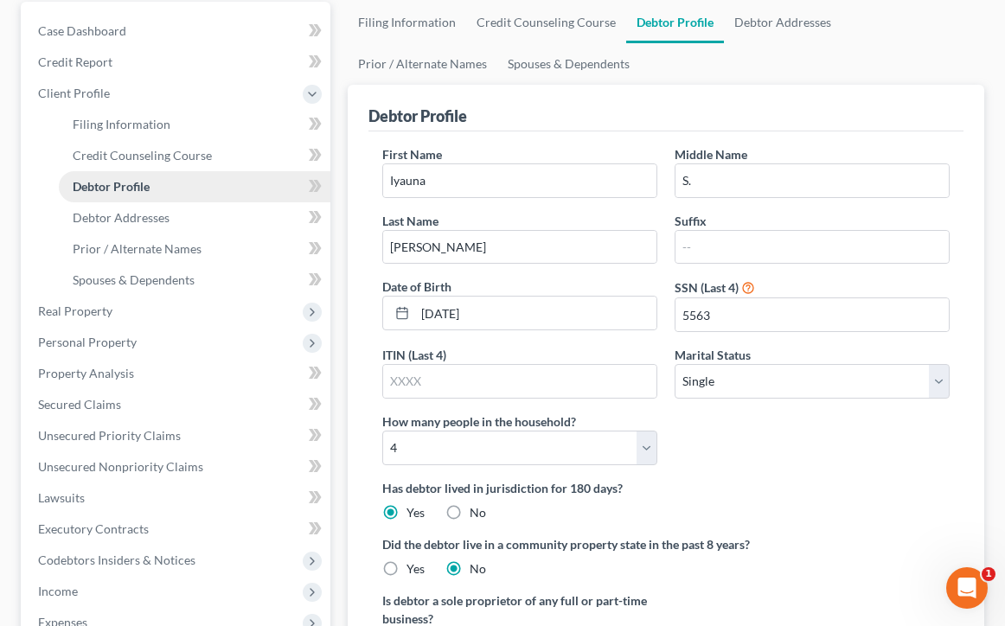
scroll to position [182, 0]
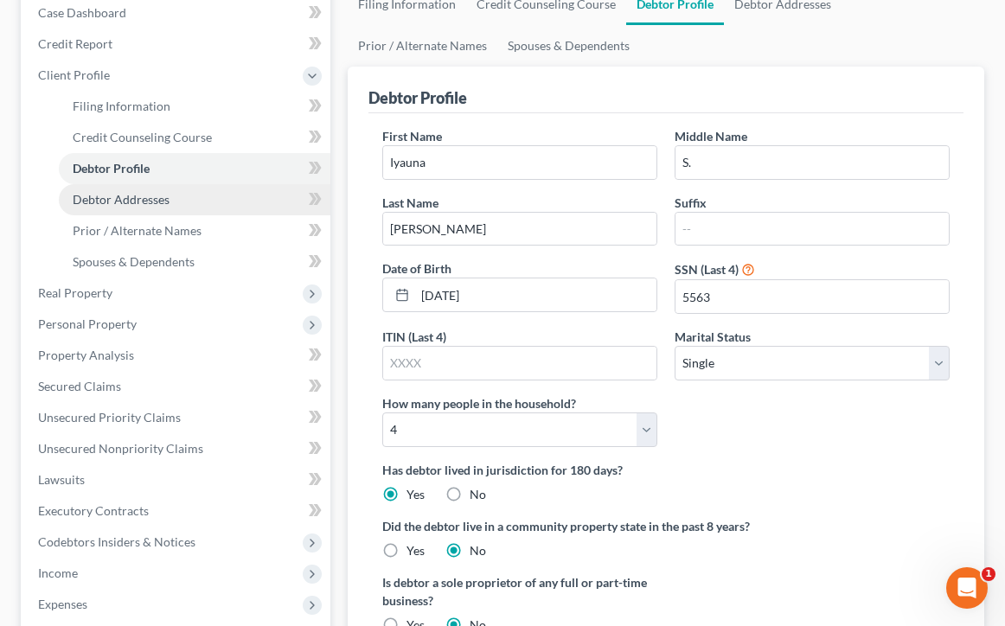
click at [189, 205] on link "Debtor Addresses" at bounding box center [195, 199] width 272 height 31
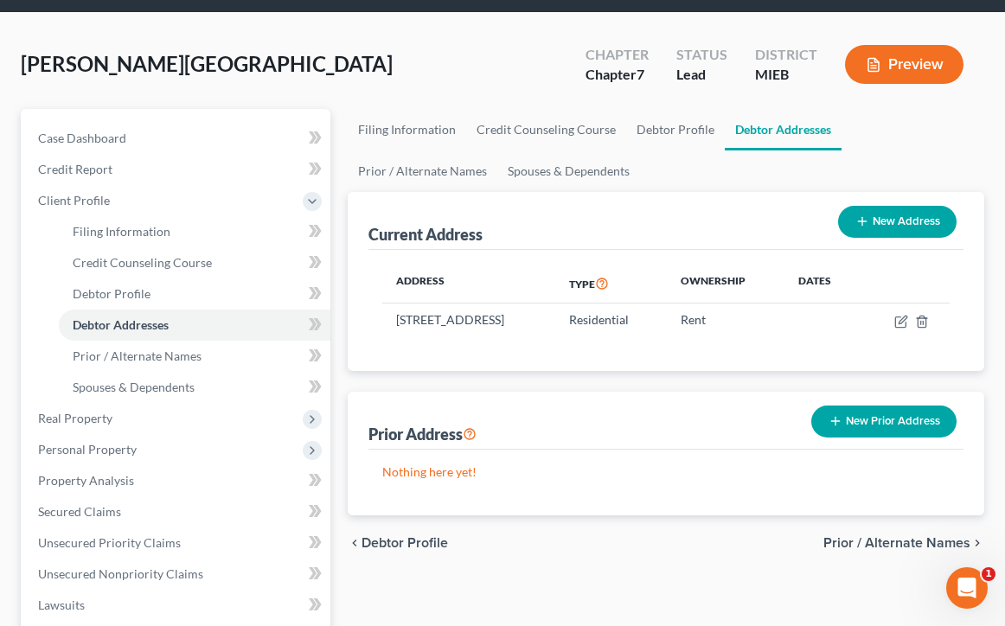
scroll to position [60, 0]
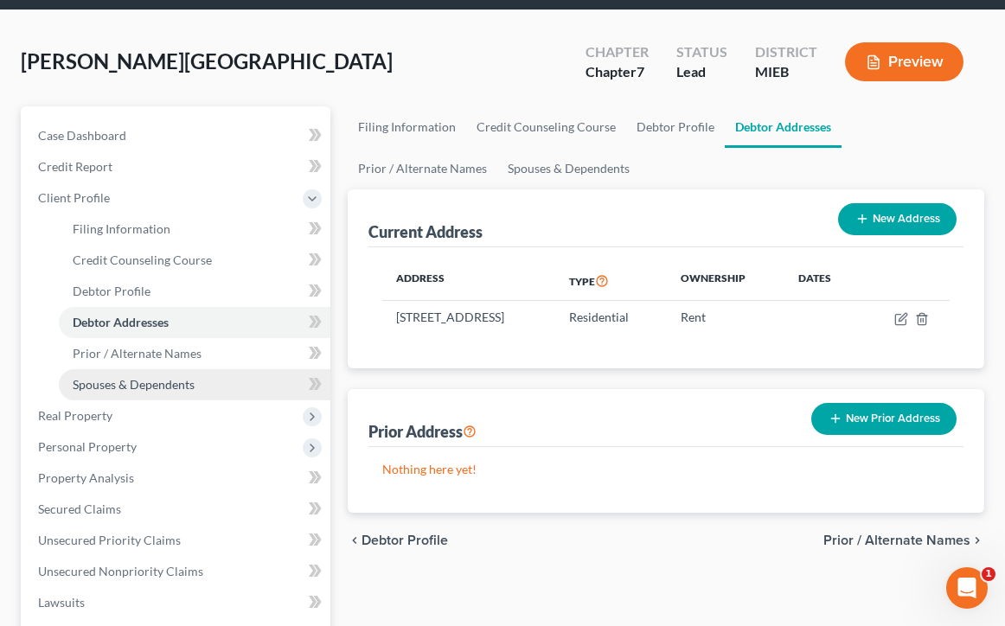
click at [211, 374] on link "Spouses & Dependents" at bounding box center [195, 384] width 272 height 31
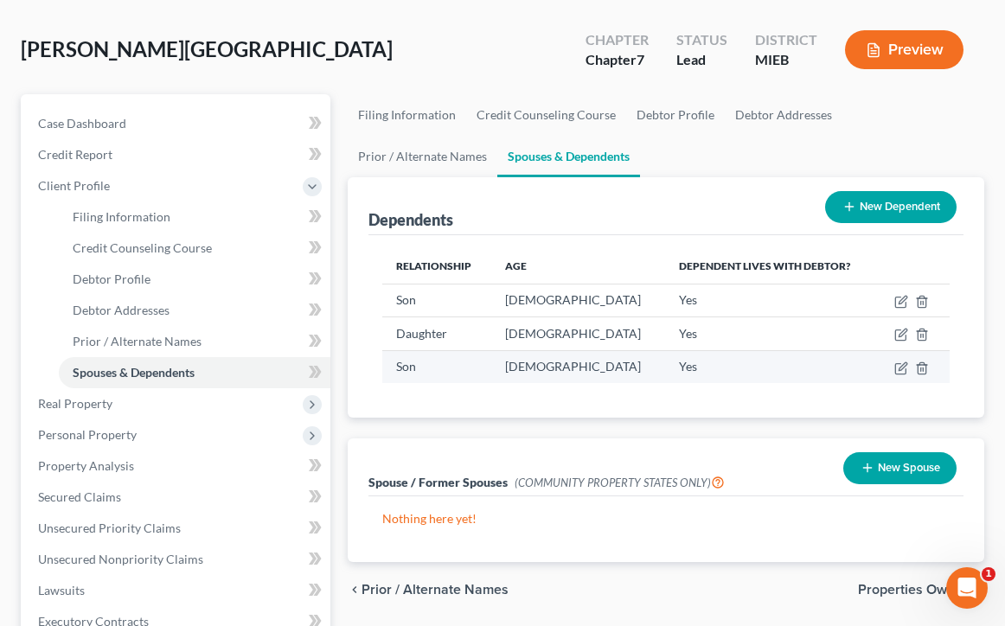
scroll to position [74, 0]
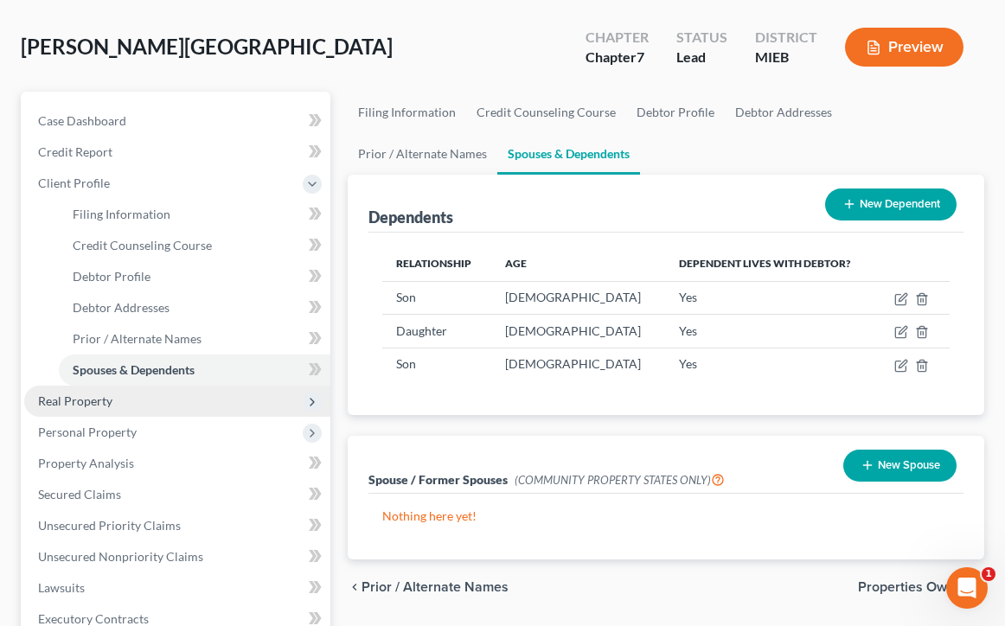
click at [176, 401] on span "Real Property" at bounding box center [177, 401] width 306 height 31
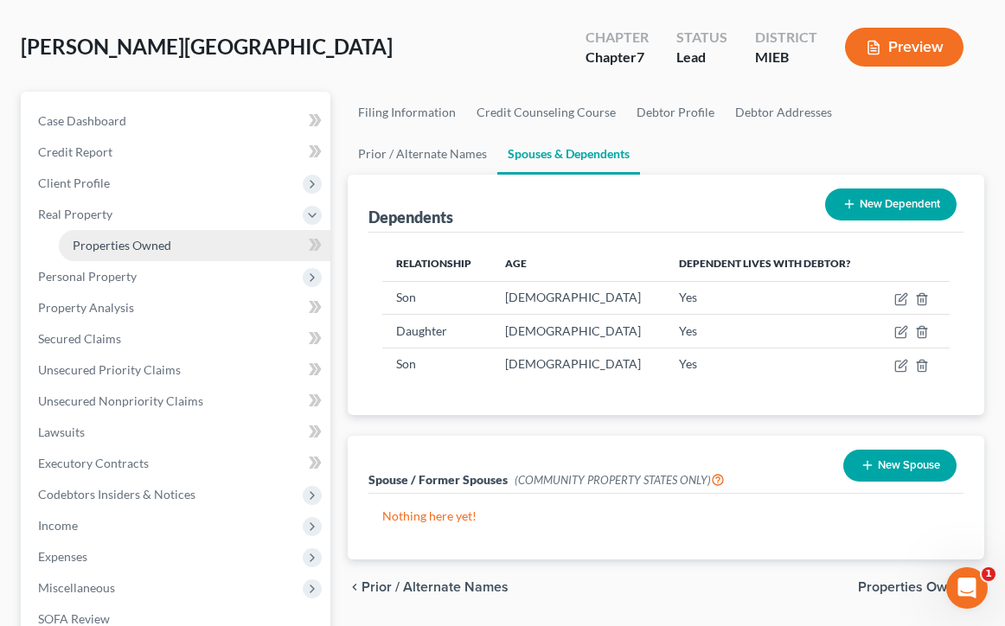
click at [184, 246] on link "Properties Owned" at bounding box center [195, 245] width 272 height 31
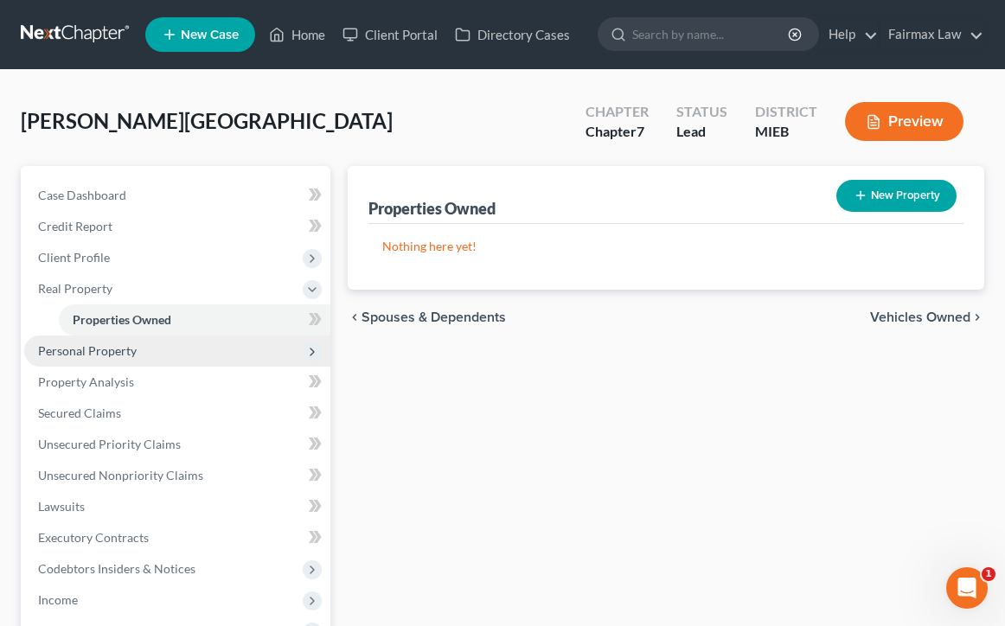
click at [106, 352] on span "Personal Property" at bounding box center [87, 350] width 99 height 15
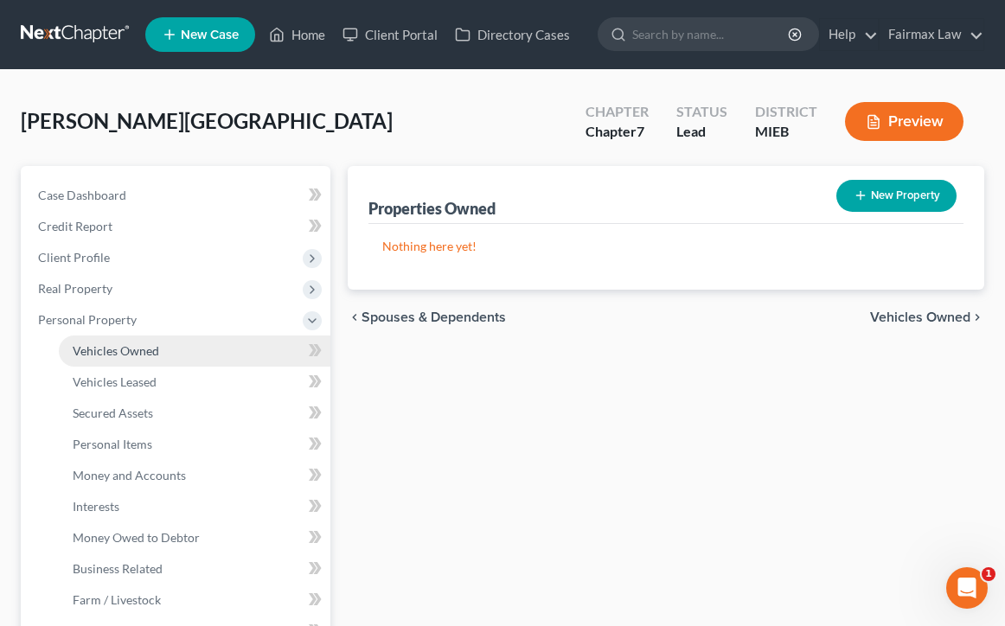
click at [152, 349] on span "Vehicles Owned" at bounding box center [116, 350] width 86 height 15
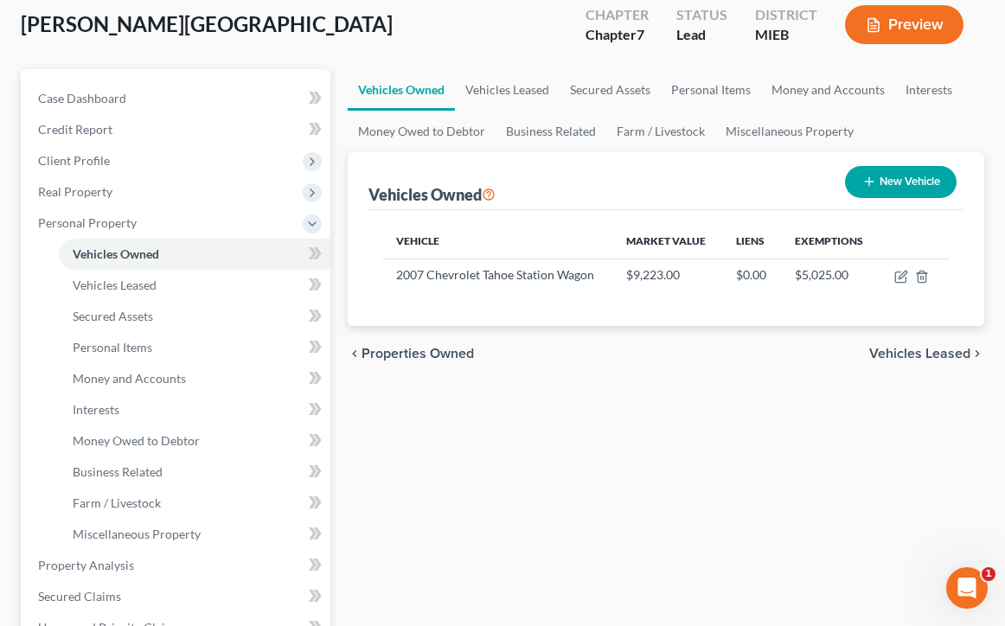
scroll to position [109, 0]
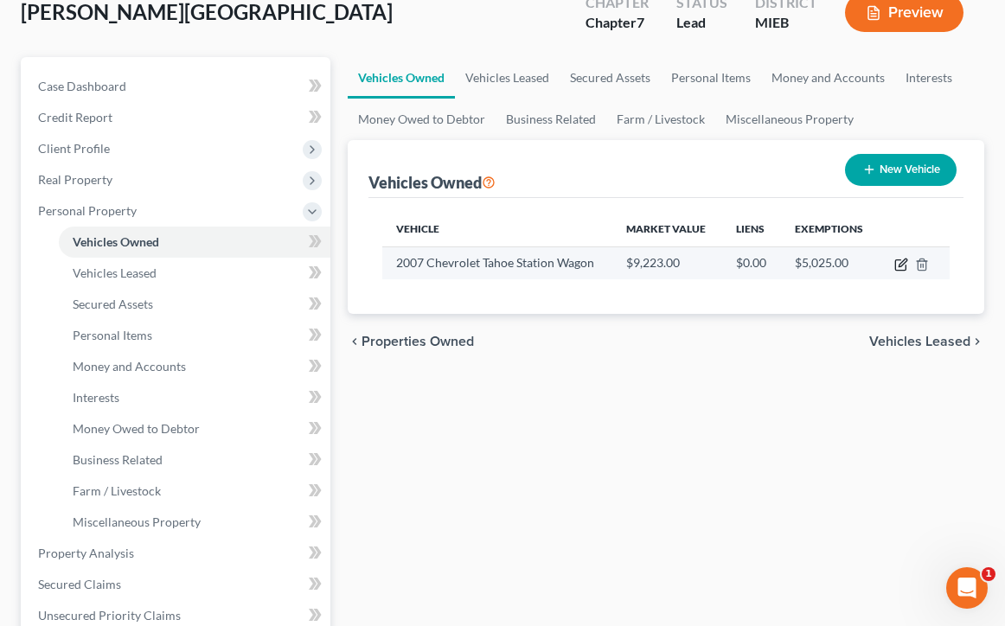
click at [905, 268] on icon "button" at bounding box center [900, 265] width 10 height 10
select select "0"
select select "19"
select select "3"
select select "0"
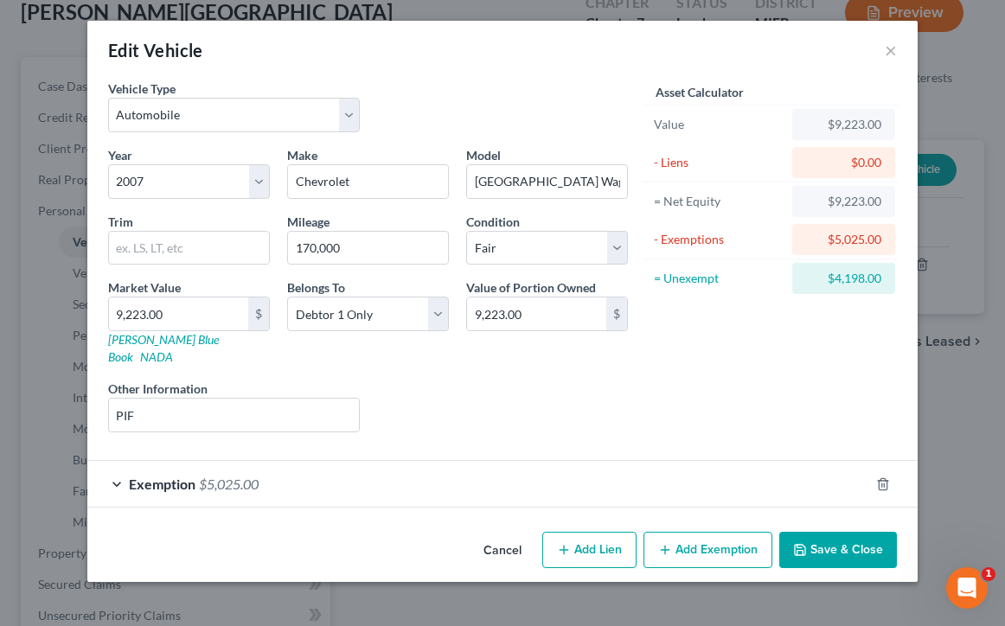
click at [116, 465] on div "Exemption $5,025.00" at bounding box center [478, 484] width 782 height 46
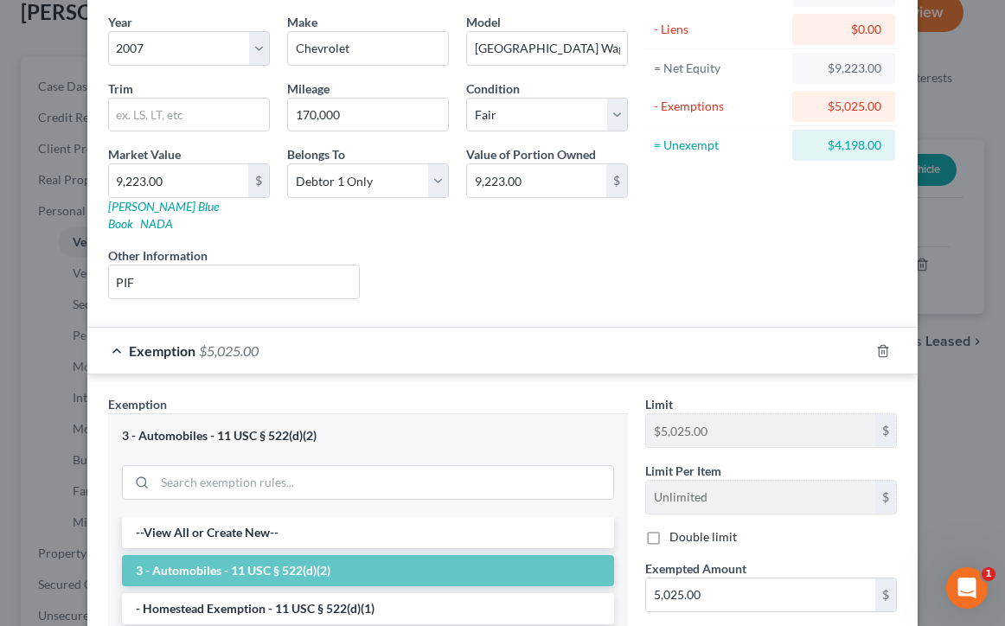
scroll to position [131, 0]
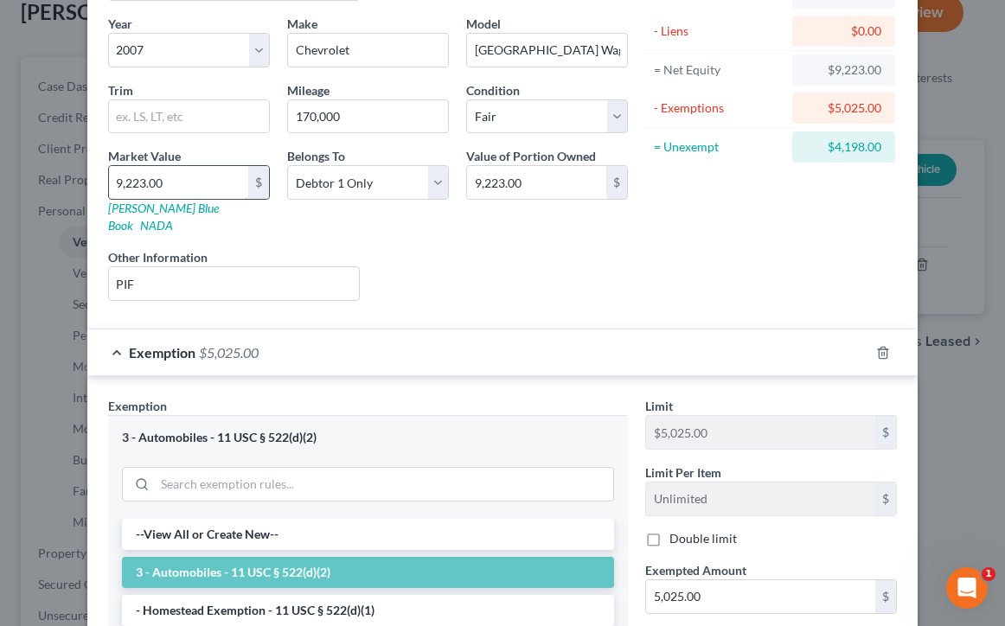
click at [237, 185] on input "9,223.00" at bounding box center [178, 182] width 139 height 33
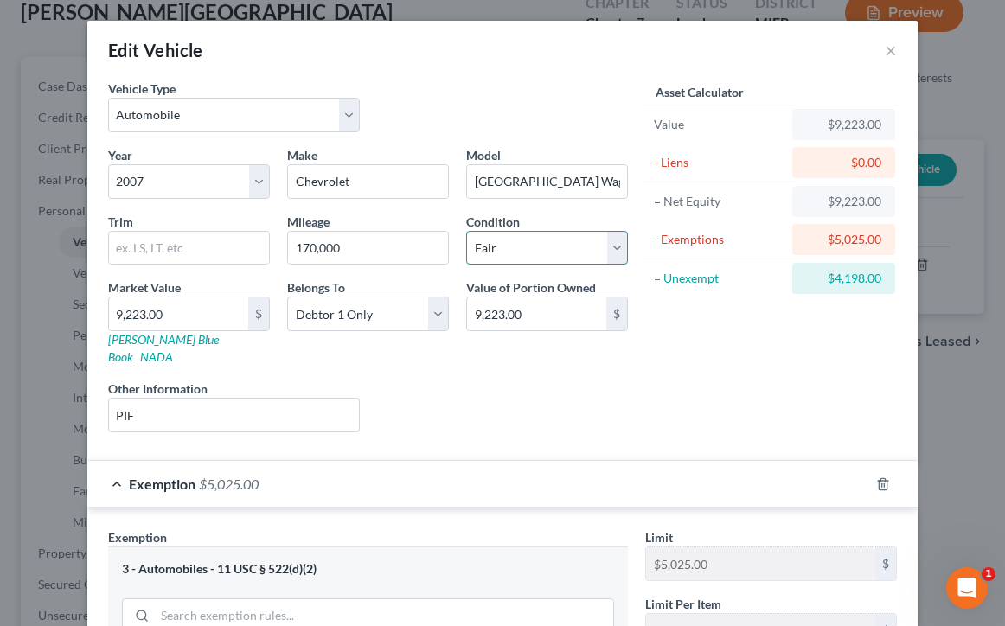
scroll to position [0, 0]
click at [894, 48] on button "×" at bounding box center [891, 50] width 12 height 21
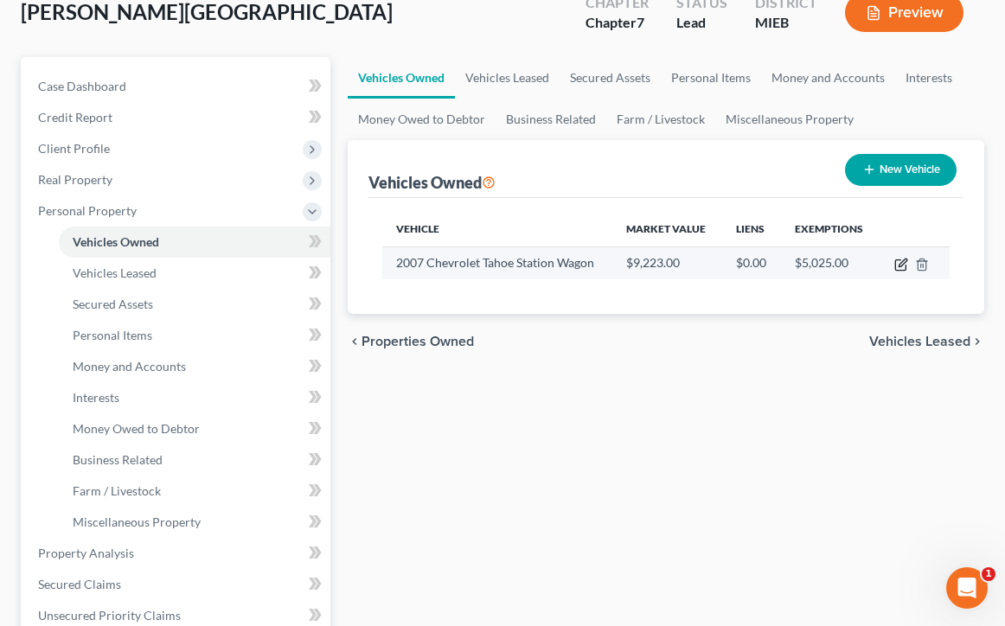
click at [903, 261] on icon "button" at bounding box center [902, 263] width 8 height 8
select select "0"
select select "19"
select select "3"
select select "0"
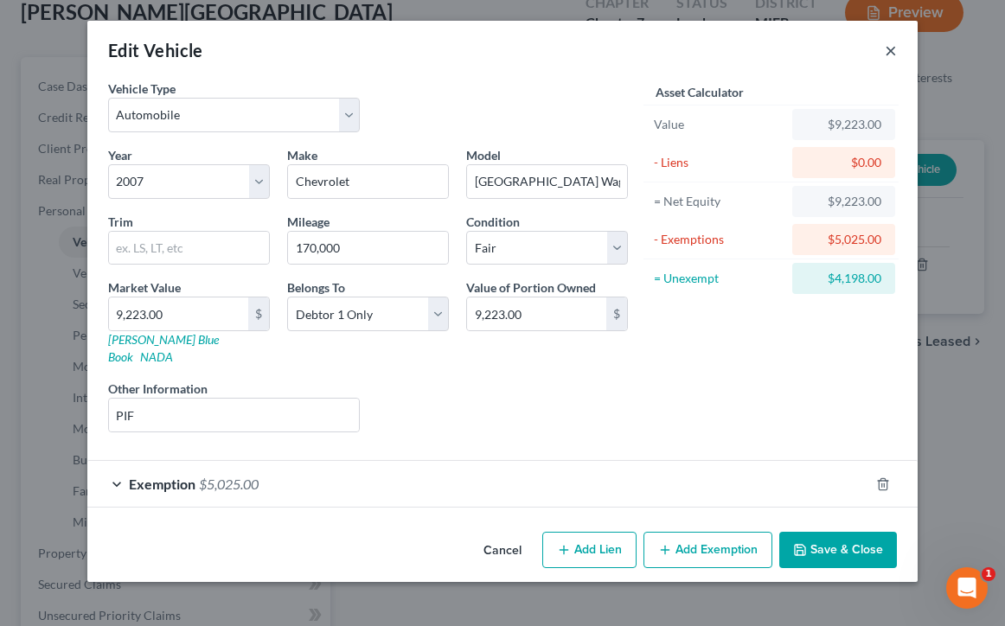
click at [892, 48] on button "×" at bounding box center [891, 50] width 12 height 21
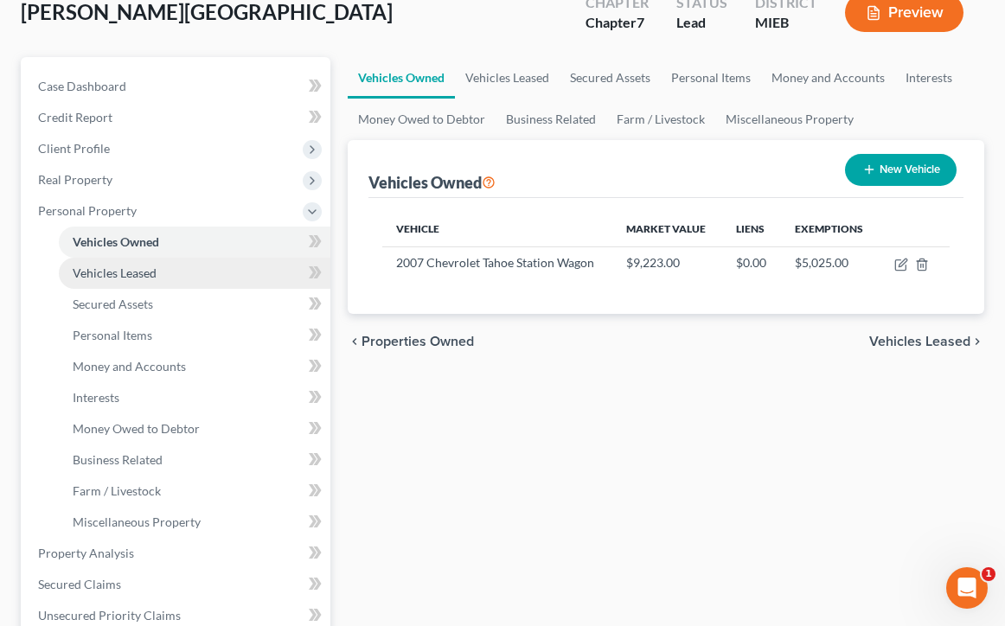
click at [189, 271] on link "Vehicles Leased" at bounding box center [195, 273] width 272 height 31
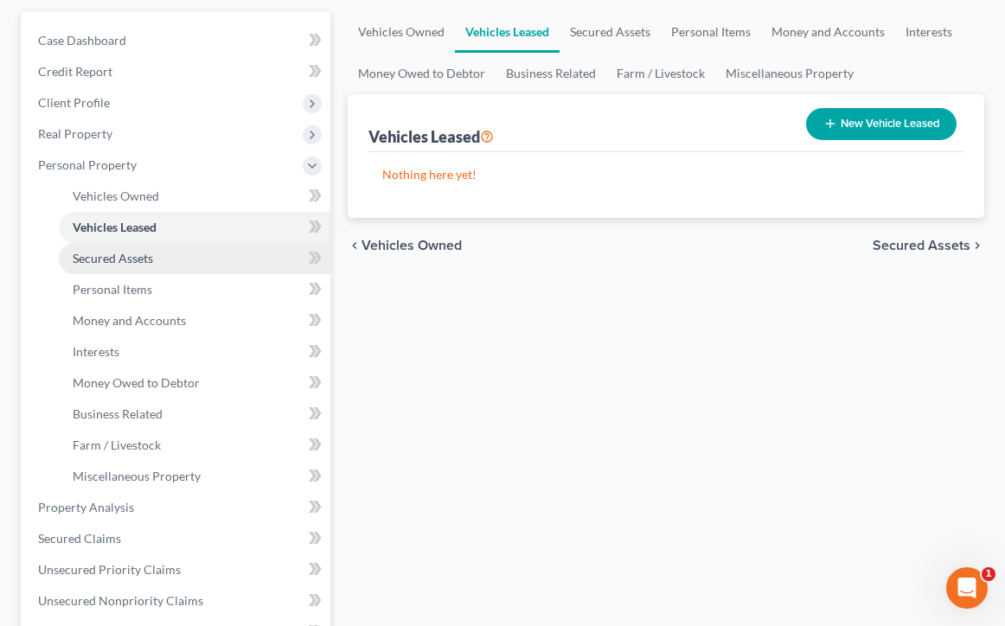
scroll to position [160, 0]
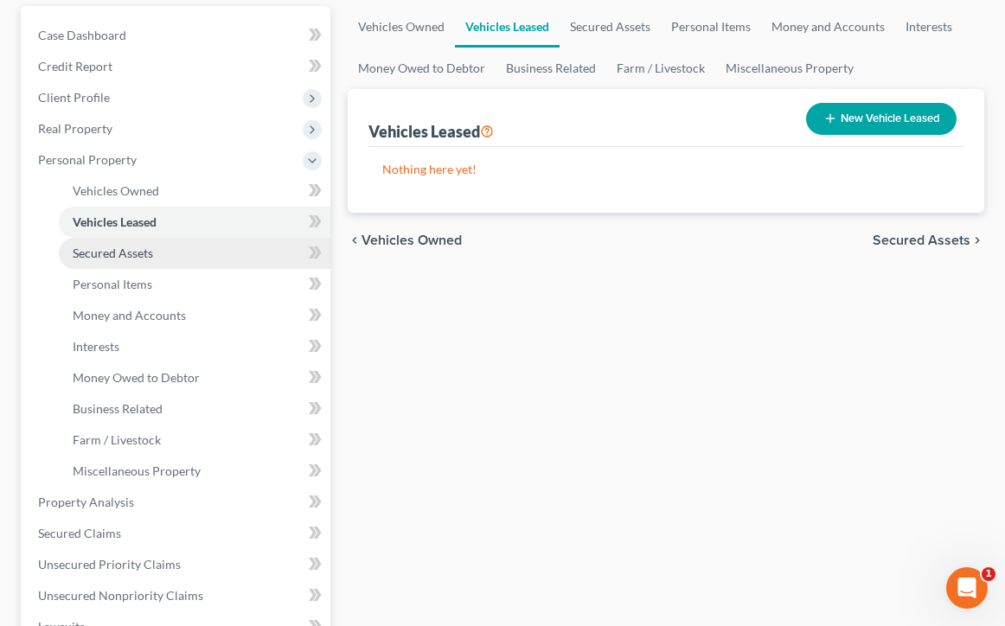
click at [185, 253] on link "Secured Assets" at bounding box center [195, 253] width 272 height 31
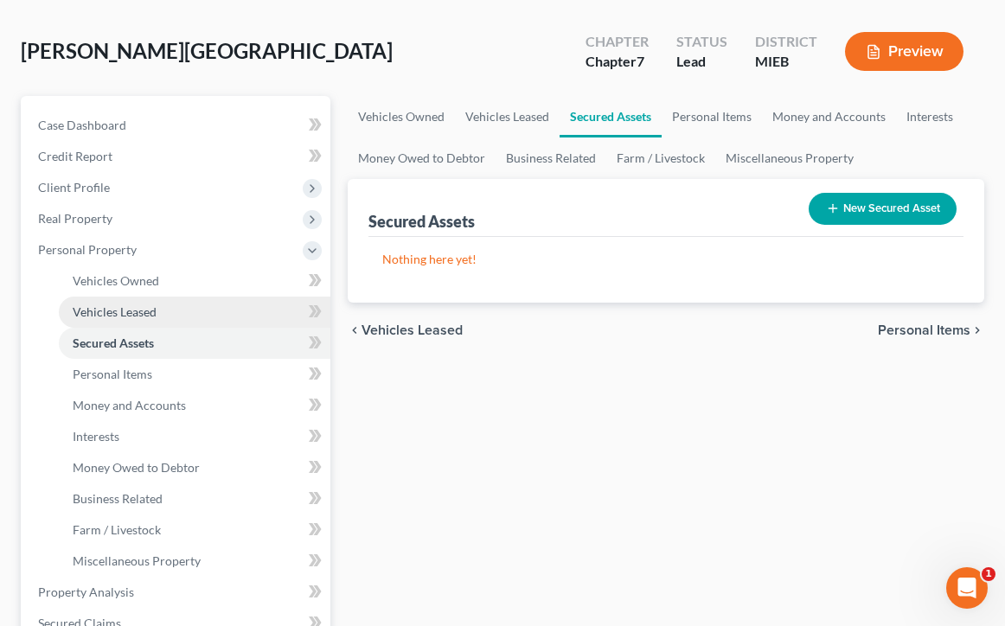
scroll to position [92, 0]
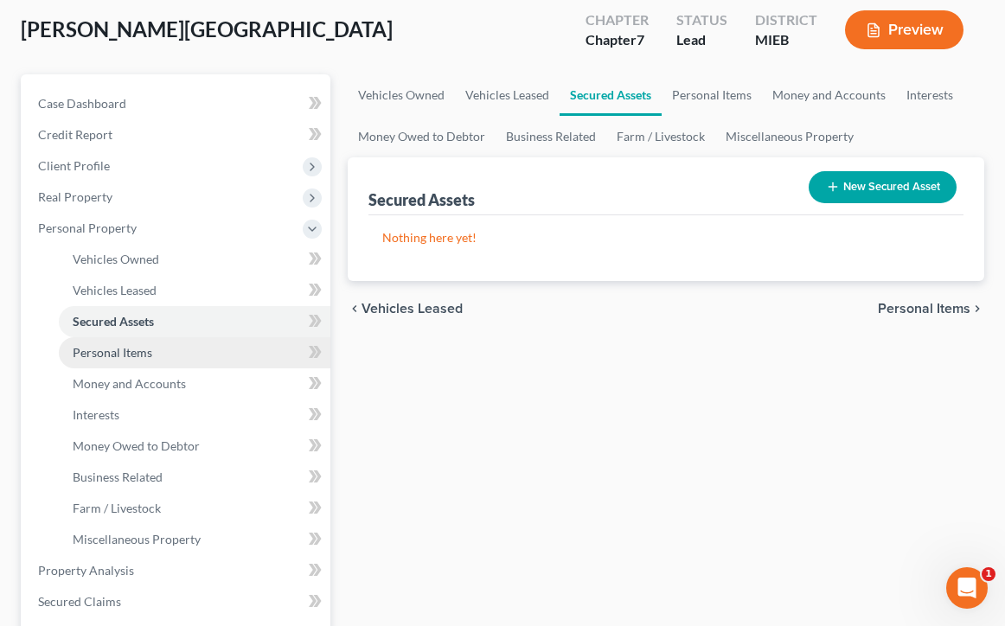
click at [187, 357] on link "Personal Items" at bounding box center [195, 352] width 272 height 31
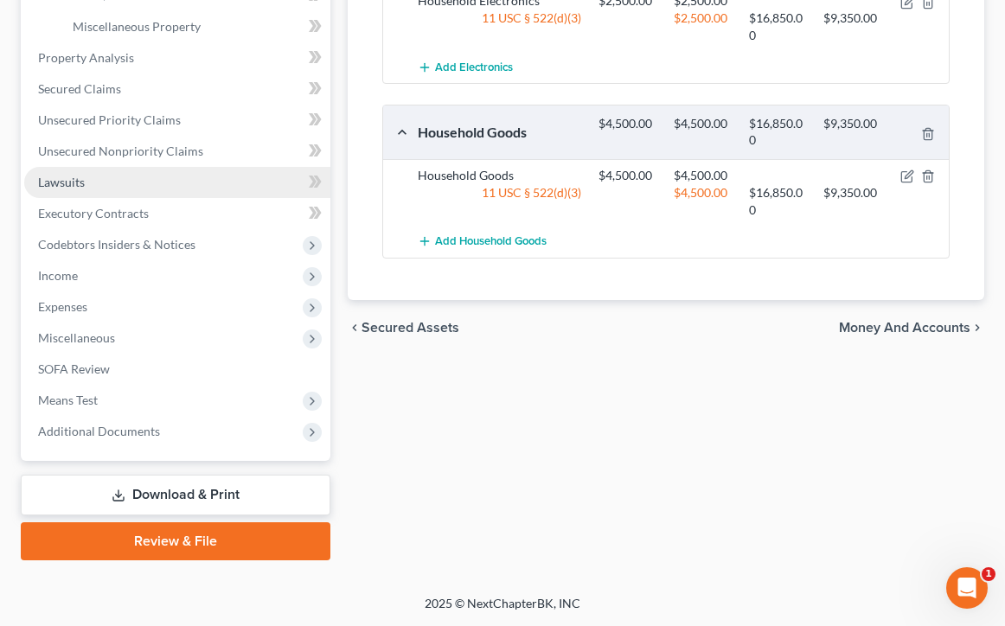
scroll to position [604, 0]
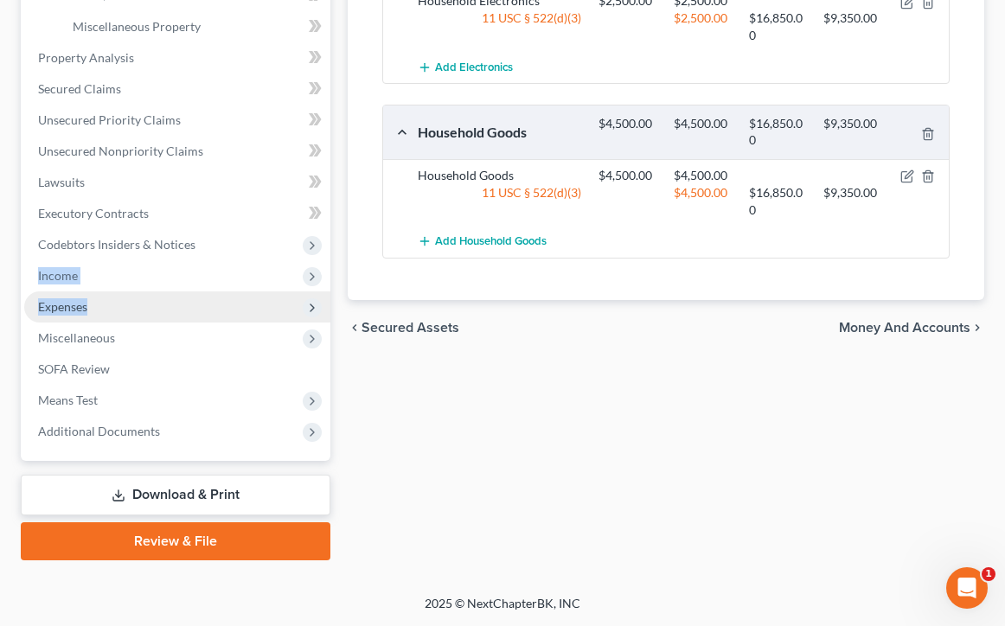
drag, startPoint x: 142, startPoint y: 252, endPoint x: 142, endPoint y: 299, distance: 47.6
click at [142, 299] on ul "Case Dashboard Payments Invoices Payments Payments Credit Report Client Profile" at bounding box center [177, 11] width 306 height 872
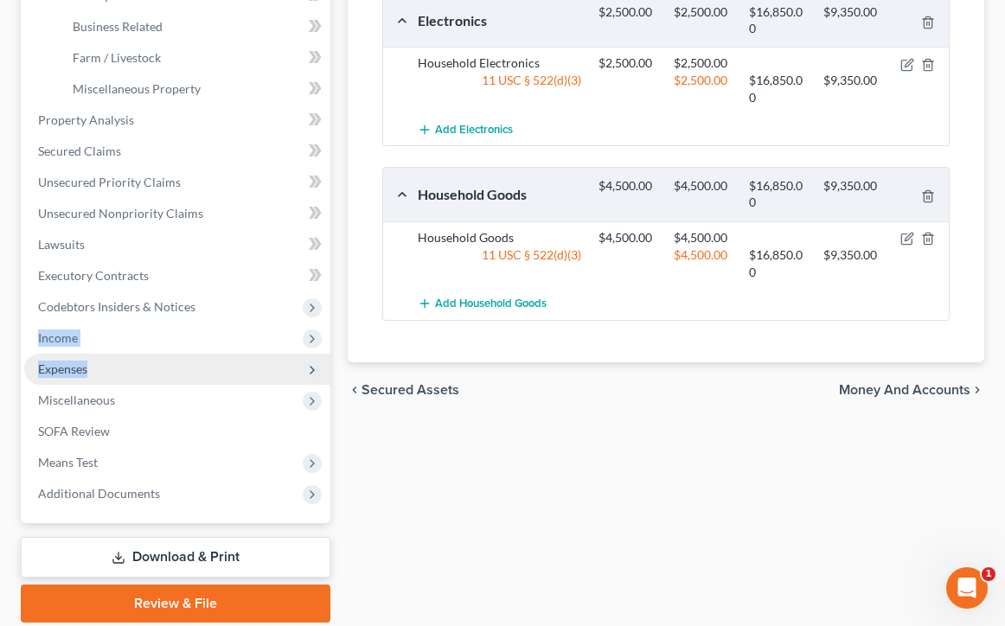
scroll to position [537, 0]
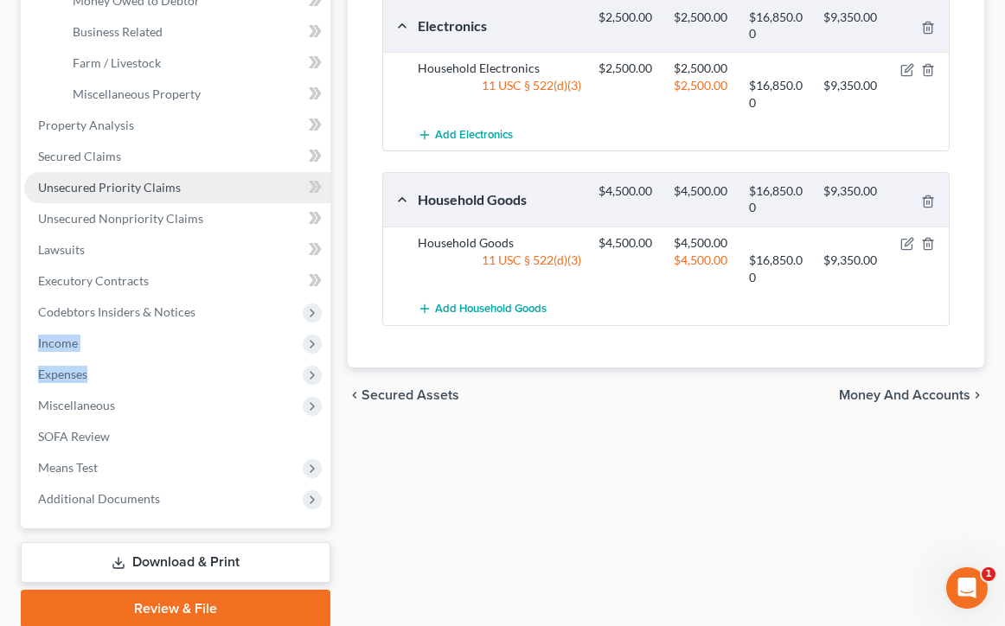
click at [166, 196] on link "Unsecured Priority Claims" at bounding box center [177, 187] width 306 height 31
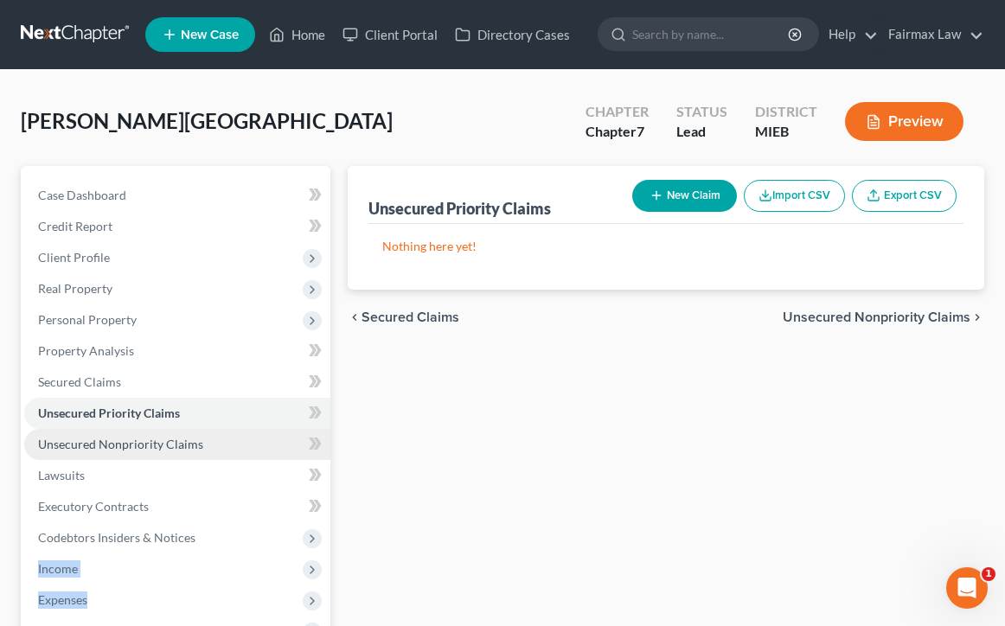
click at [187, 444] on span "Unsecured Nonpriority Claims" at bounding box center [120, 444] width 165 height 15
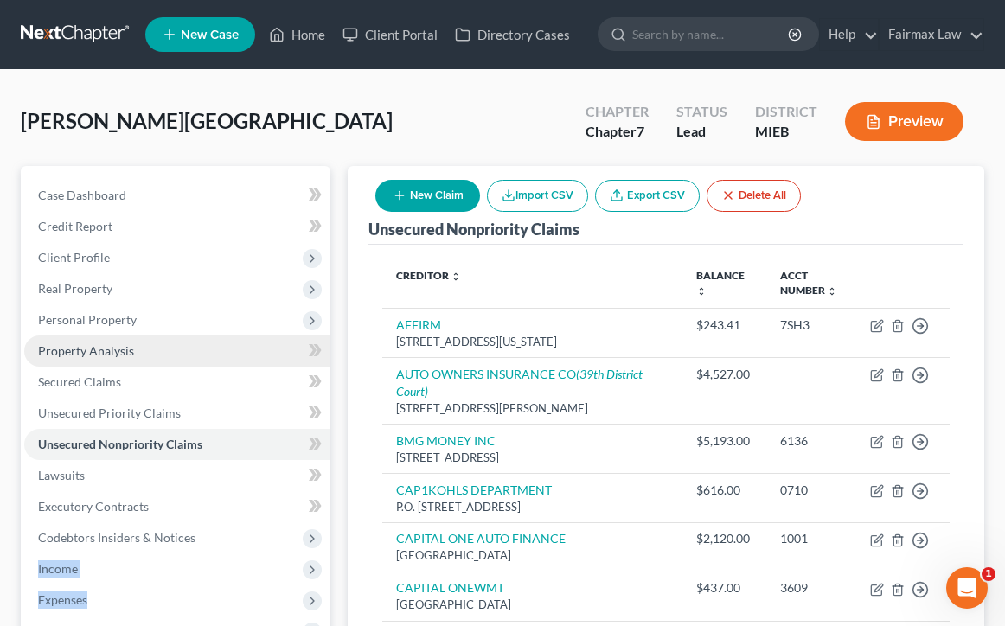
click at [207, 355] on link "Property Analysis" at bounding box center [177, 351] width 306 height 31
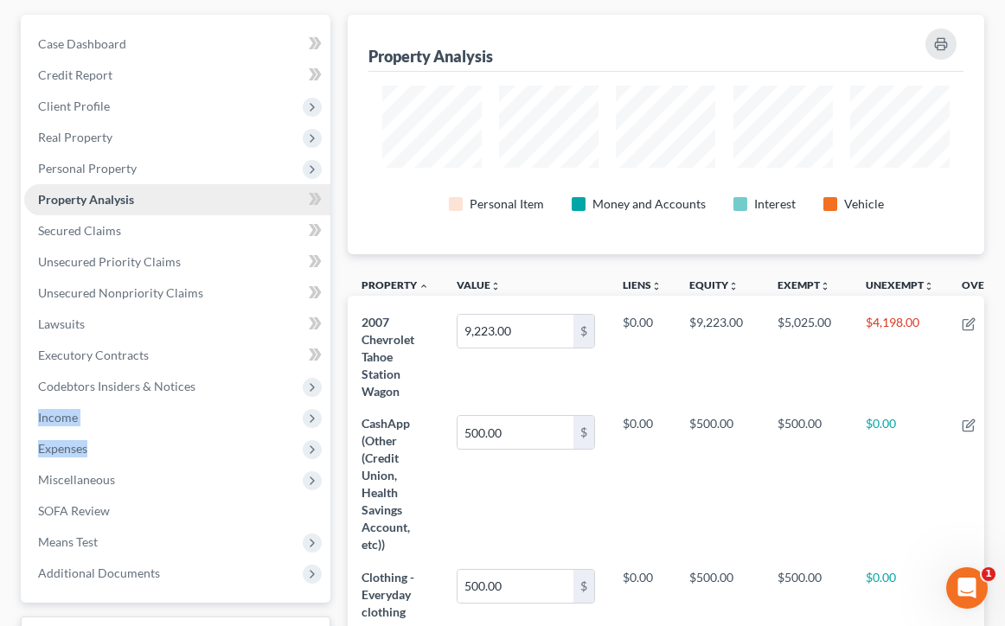
scroll to position [187, 0]
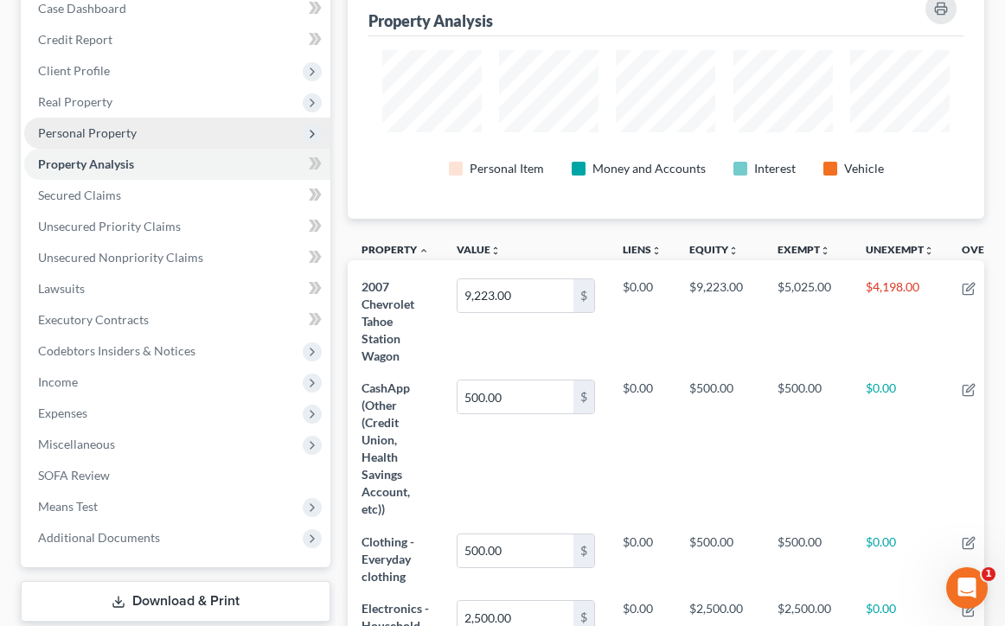
click at [136, 131] on span "Personal Property" at bounding box center [177, 133] width 306 height 31
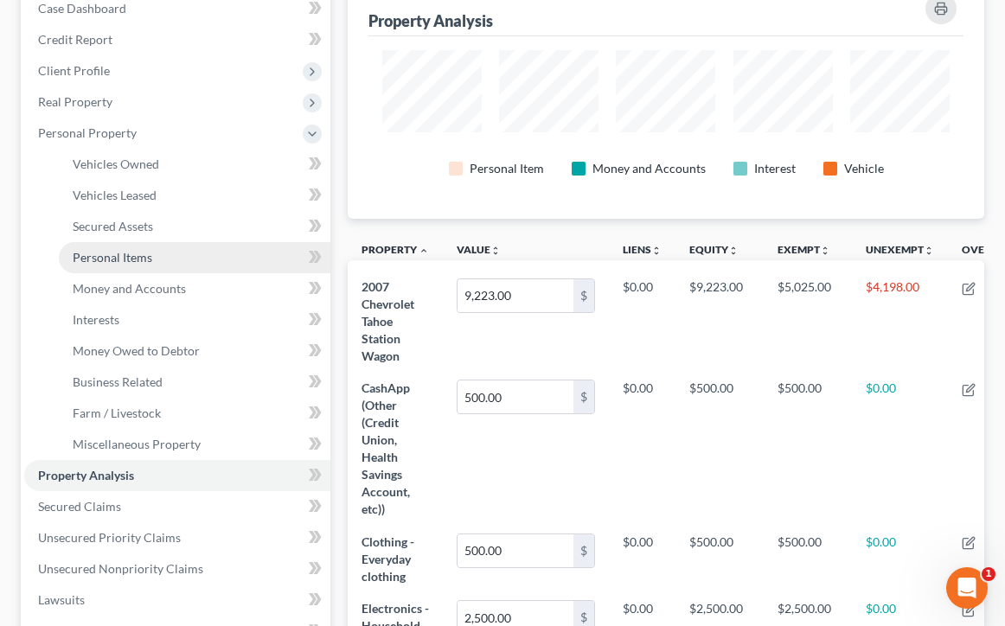
click at [125, 263] on span "Personal Items" at bounding box center [113, 257] width 80 height 15
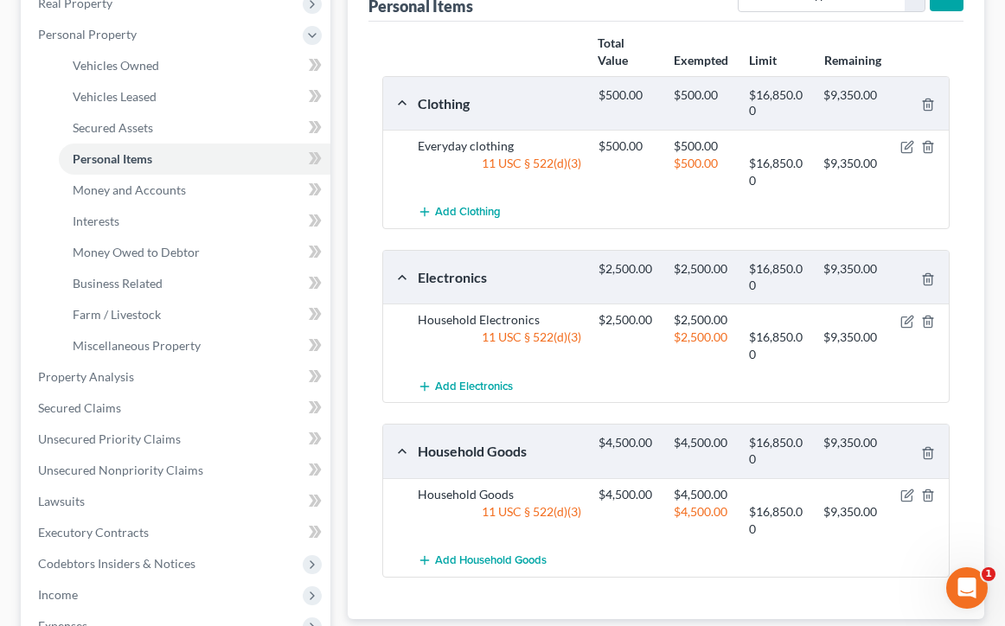
scroll to position [287, 0]
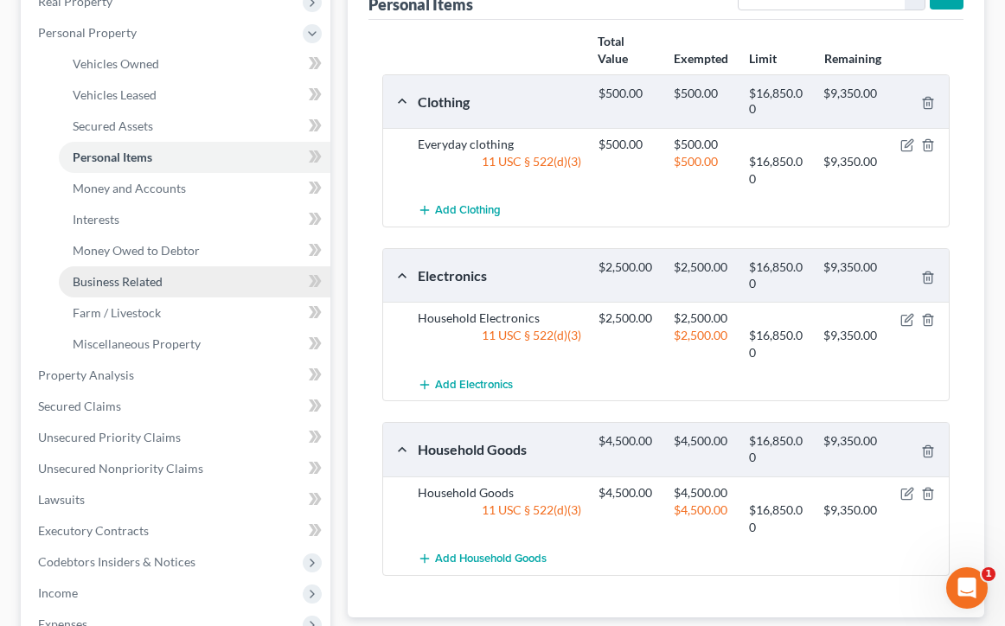
click at [101, 280] on span "Business Related" at bounding box center [118, 281] width 90 height 15
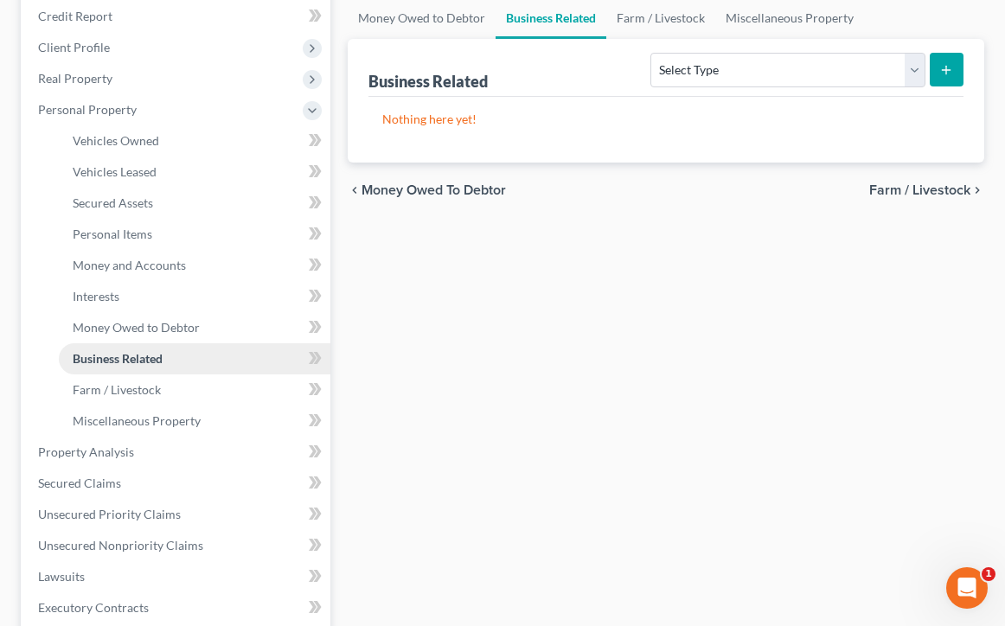
scroll to position [212, 0]
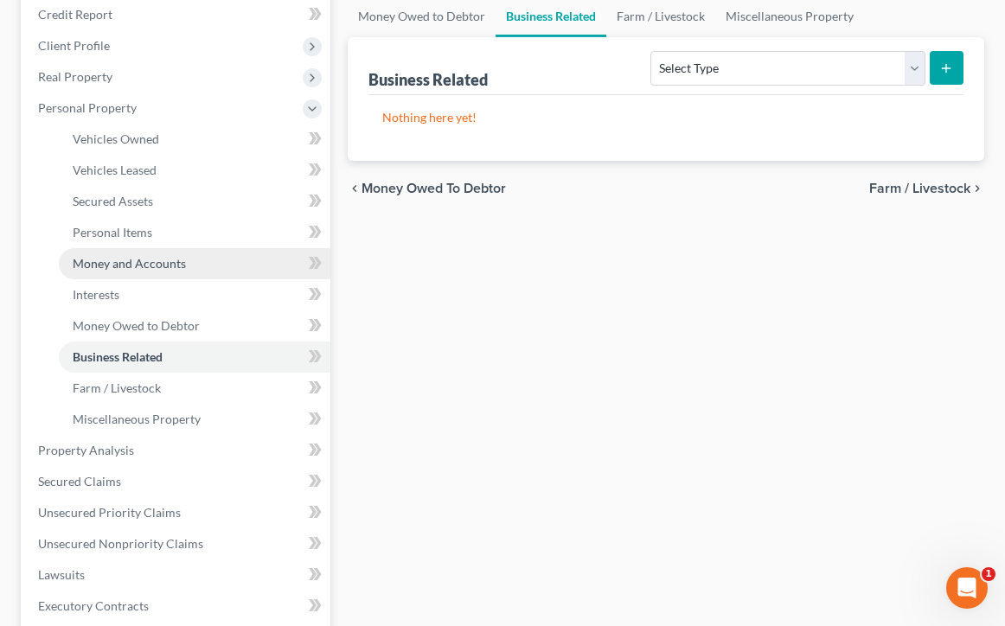
click at [157, 265] on span "Money and Accounts" at bounding box center [129, 263] width 113 height 15
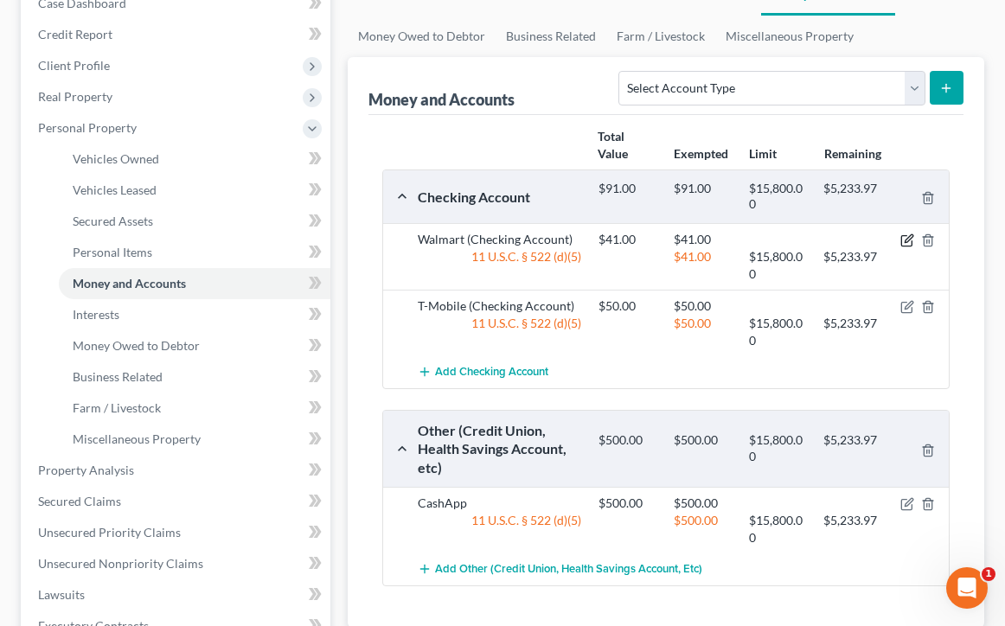
click at [909, 244] on icon "button" at bounding box center [907, 240] width 14 height 14
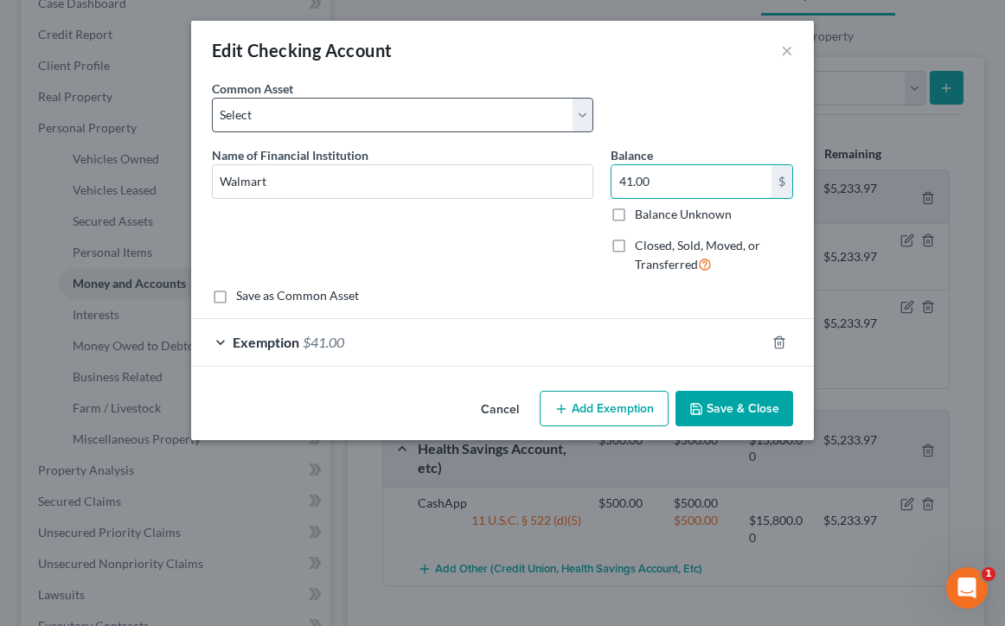
drag, startPoint x: 694, startPoint y: 195, endPoint x: 387, endPoint y: 123, distance: 315.3
click at [387, 123] on div "Common Asset Select Dollar Bank Wisely Comerica Bank USAA Huntington Bank Money…" at bounding box center [502, 192] width 581 height 225
type input "2.00"
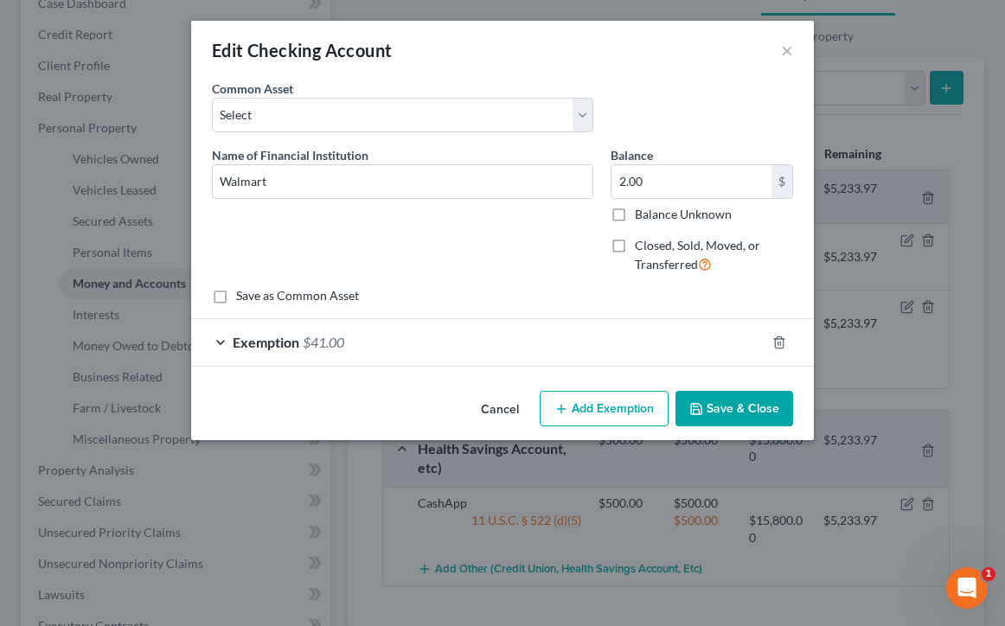
click at [740, 402] on button "Save & Close" at bounding box center [734, 409] width 118 height 36
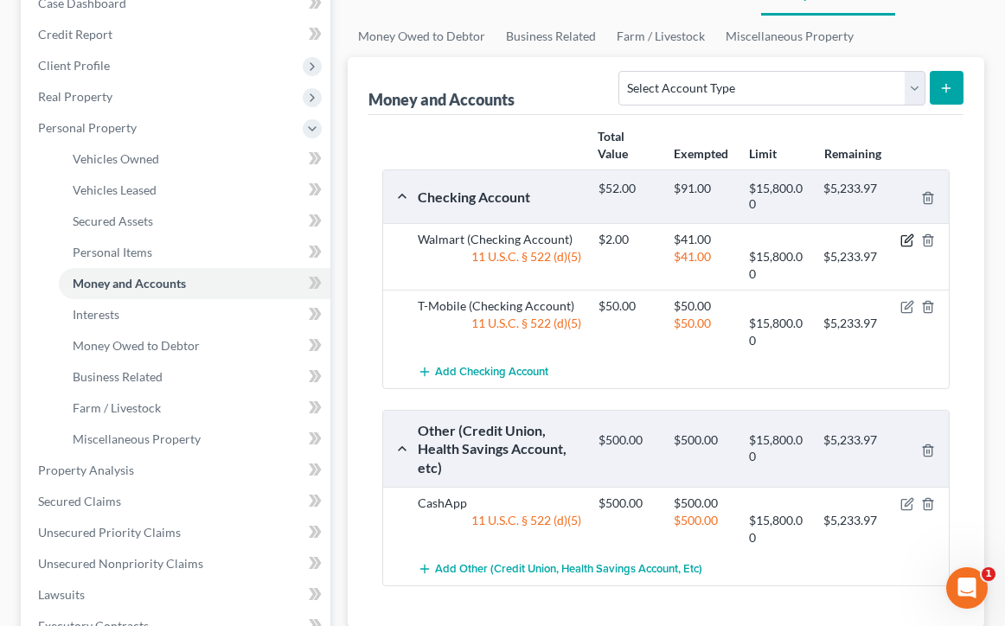
click at [908, 237] on icon "button" at bounding box center [909, 239] width 8 height 8
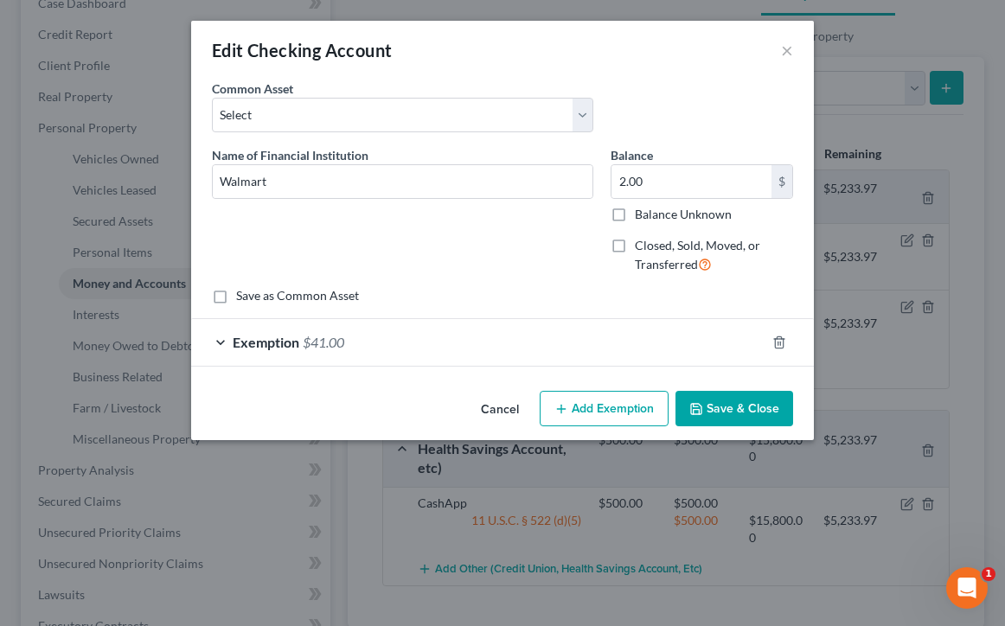
click at [222, 343] on div "Exemption $41.00" at bounding box center [478, 342] width 574 height 46
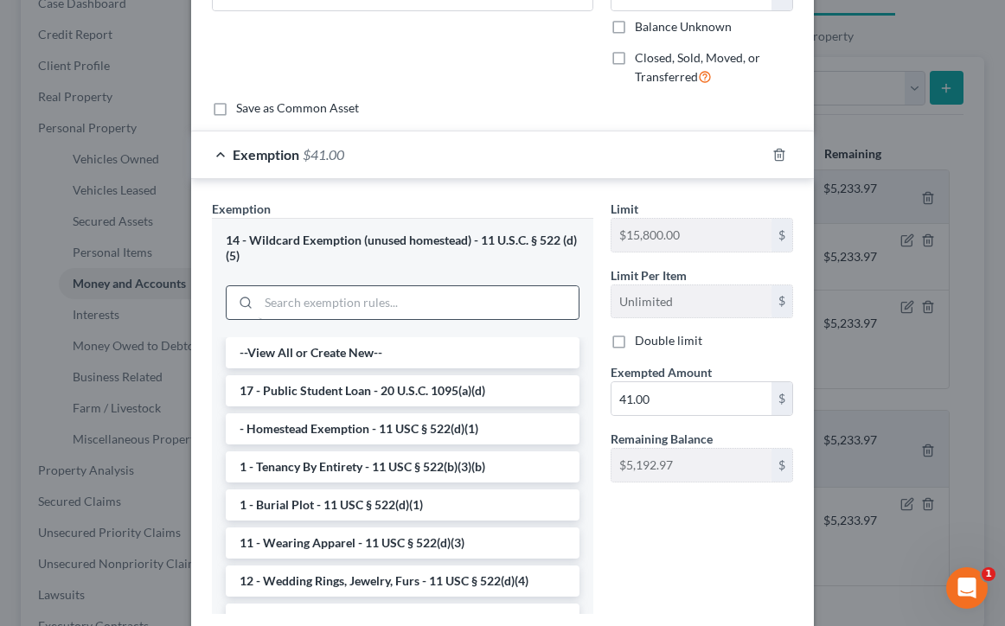
scroll to position [190, 0]
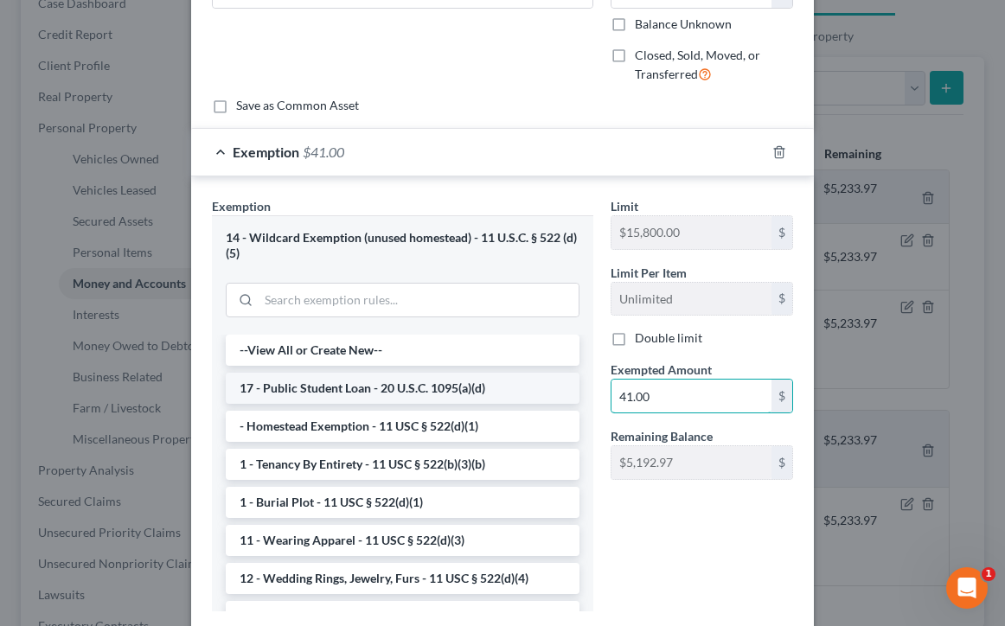
drag, startPoint x: 668, startPoint y: 393, endPoint x: 571, endPoint y: 389, distance: 97.8
click at [571, 389] on div "Exemption Set must be selected for CA. Exemption * 14 - Wildcard Exemption (unu…" at bounding box center [502, 411] width 598 height 429
type input "2.00"
click at [688, 547] on div "Limit $15,800.00 $ Limit Per Item Unlimited $ Double limit Exempted Amount * 2.…" at bounding box center [702, 411] width 200 height 428
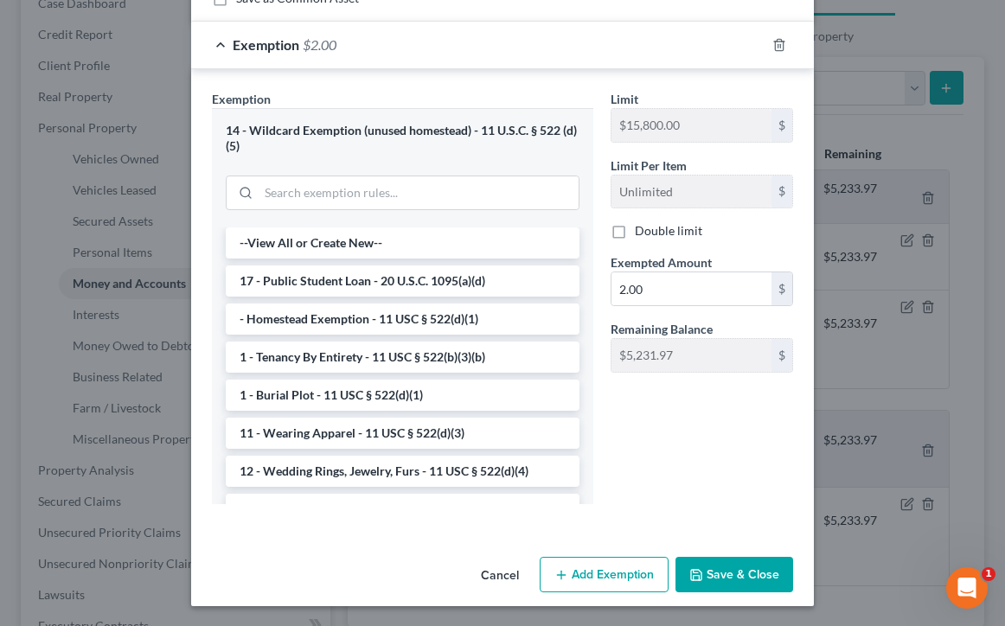
scroll to position [297, 0]
click at [706, 572] on button "Save & Close" at bounding box center [734, 576] width 118 height 36
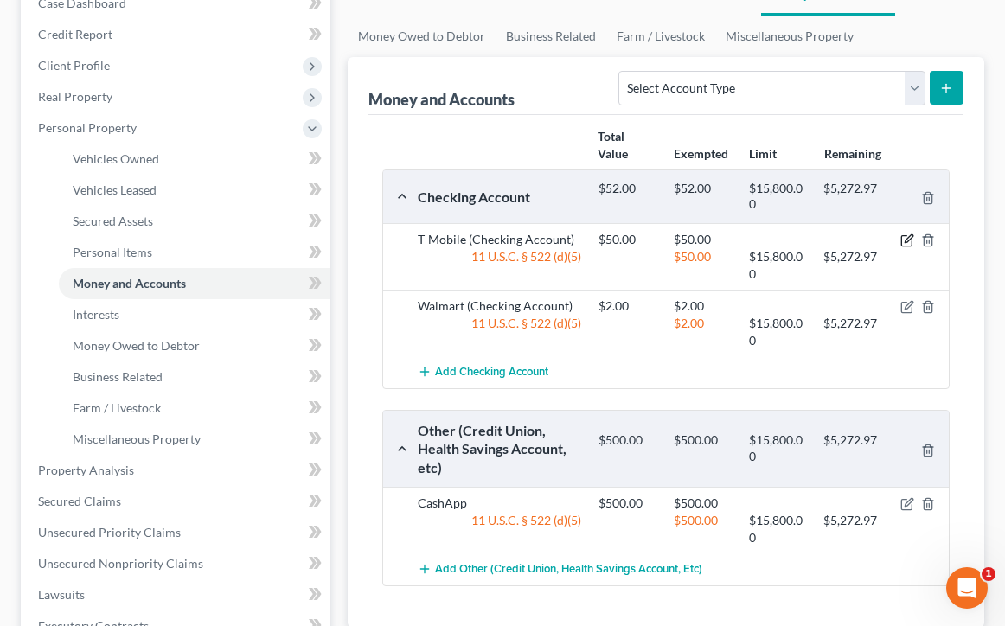
click at [908, 236] on icon "button" at bounding box center [909, 239] width 8 height 8
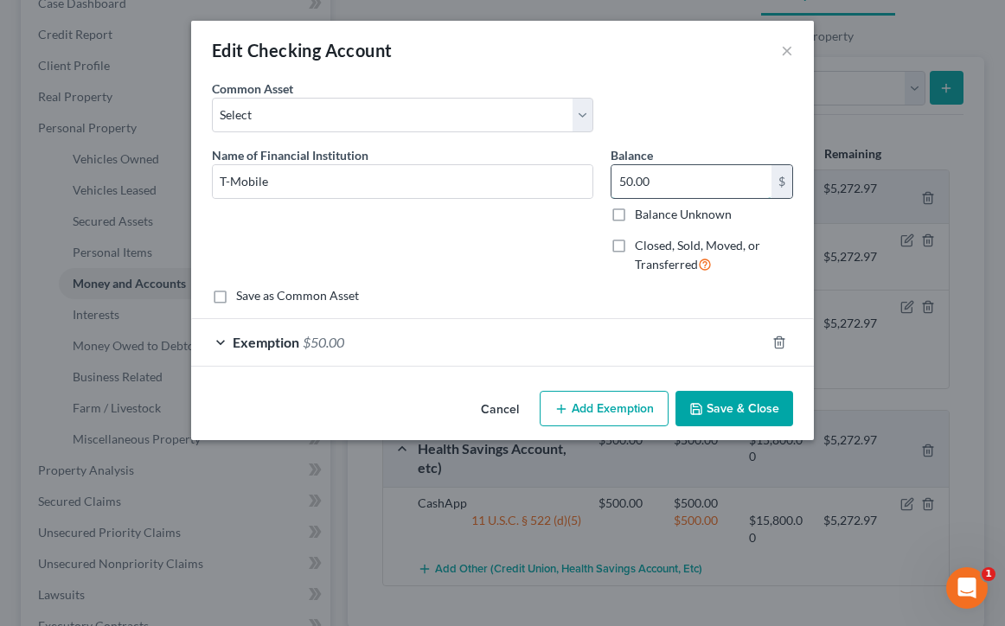
click at [696, 174] on input "50.00" at bounding box center [691, 181] width 160 height 33
type input "5"
type input "0.00"
click at [224, 334] on div "Exemption $50.00" at bounding box center [478, 342] width 574 height 46
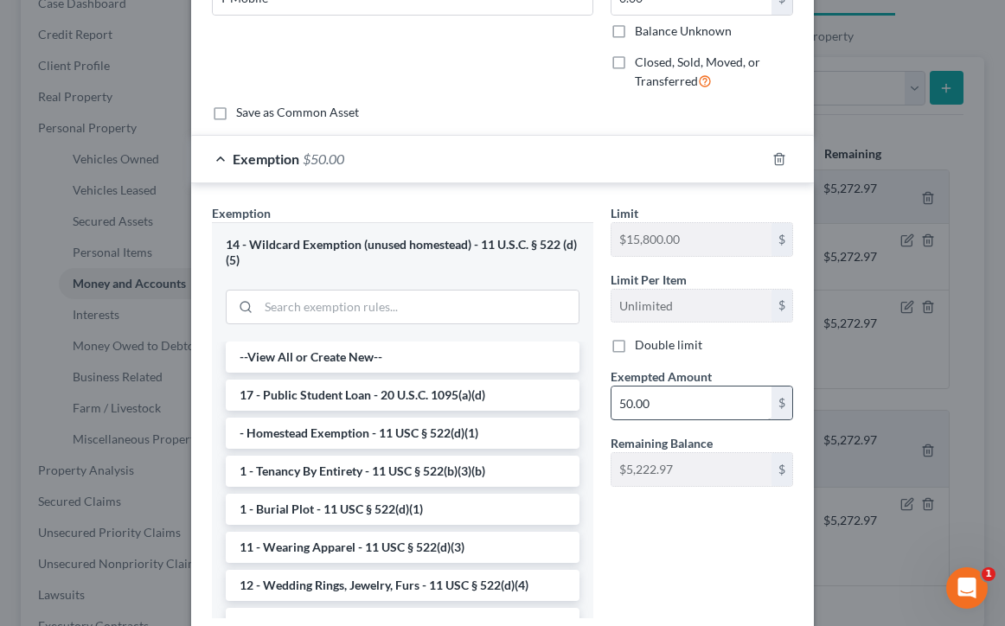
scroll to position [186, 0]
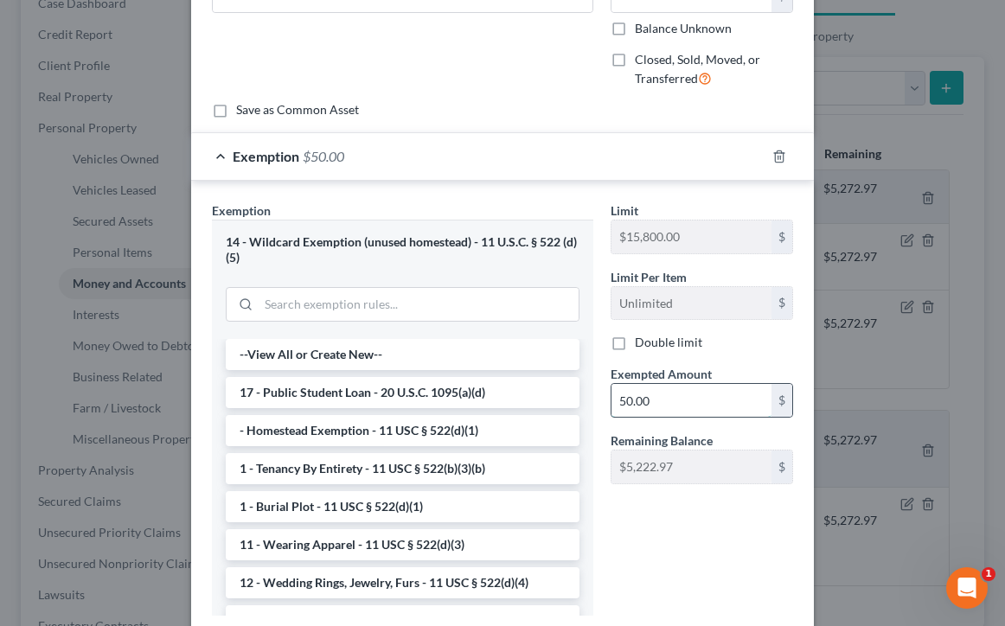
click at [630, 401] on input "50.00" at bounding box center [691, 400] width 160 height 33
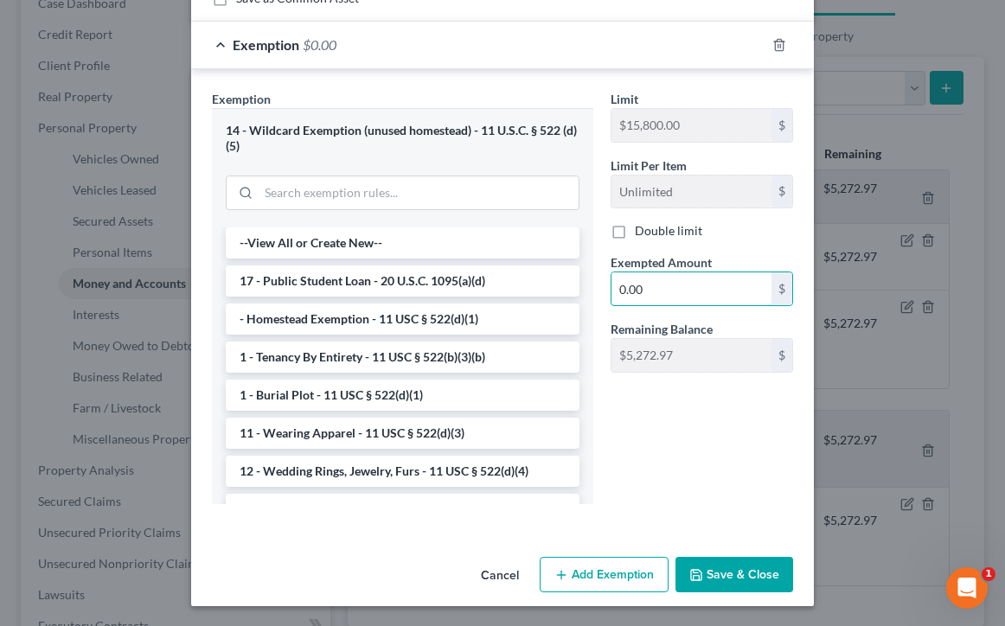
scroll to position [297, 0]
type input "0.00"
click at [767, 581] on button "Save & Close" at bounding box center [734, 576] width 118 height 36
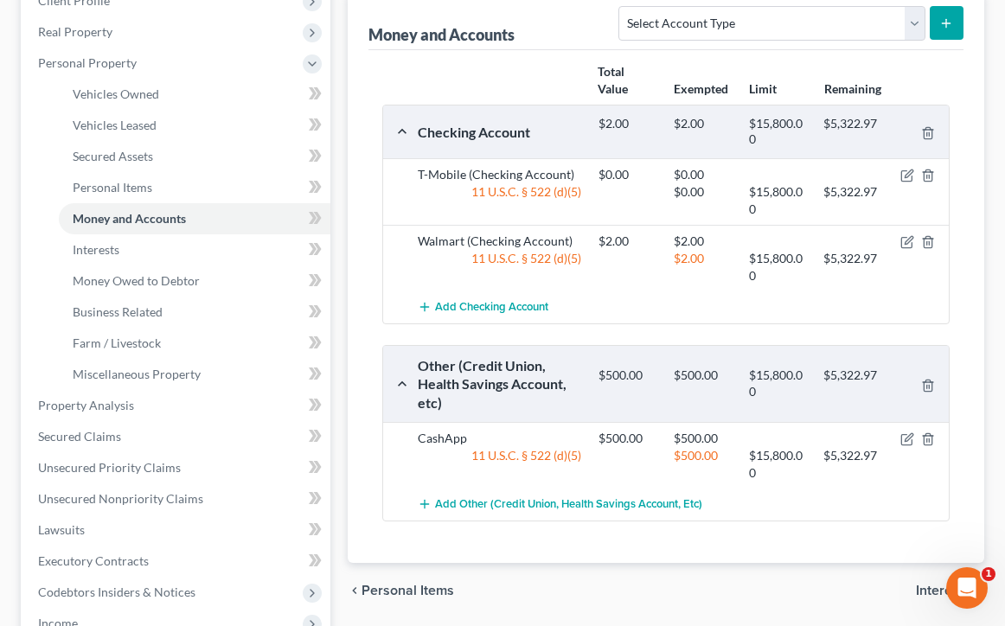
scroll to position [259, 0]
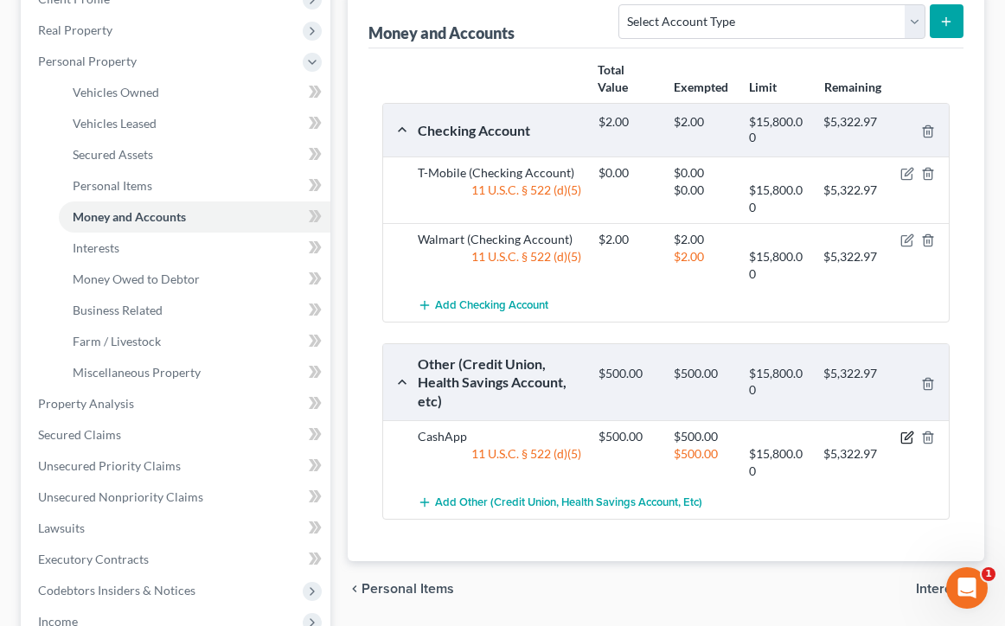
click at [903, 437] on icon "button" at bounding box center [907, 438] width 14 height 14
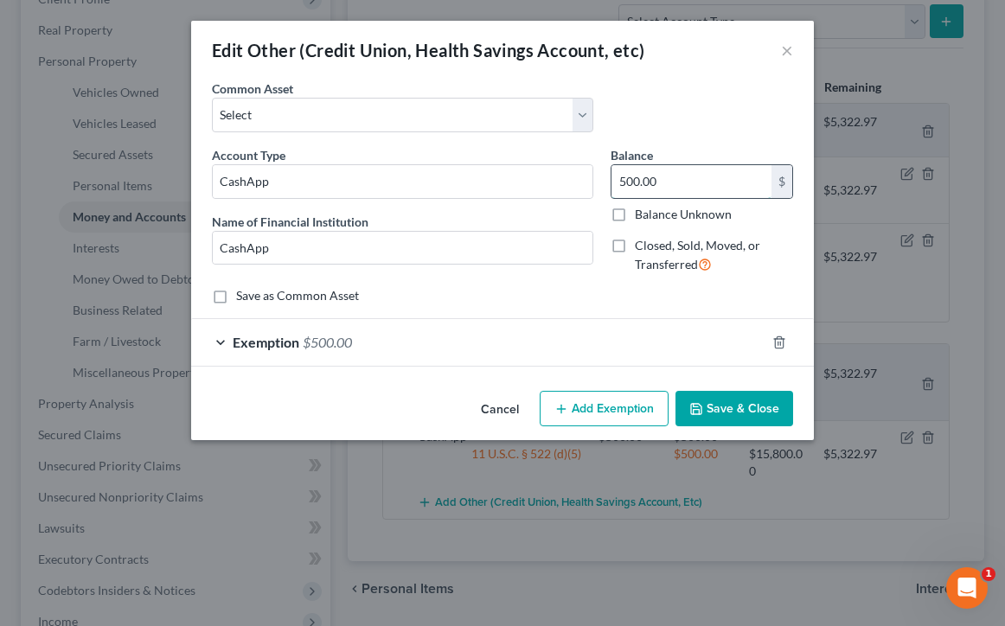
click at [625, 182] on input "500.00" at bounding box center [691, 181] width 160 height 33
type input "100.00"
click at [223, 349] on div "Exemption $500.00" at bounding box center [478, 342] width 574 height 46
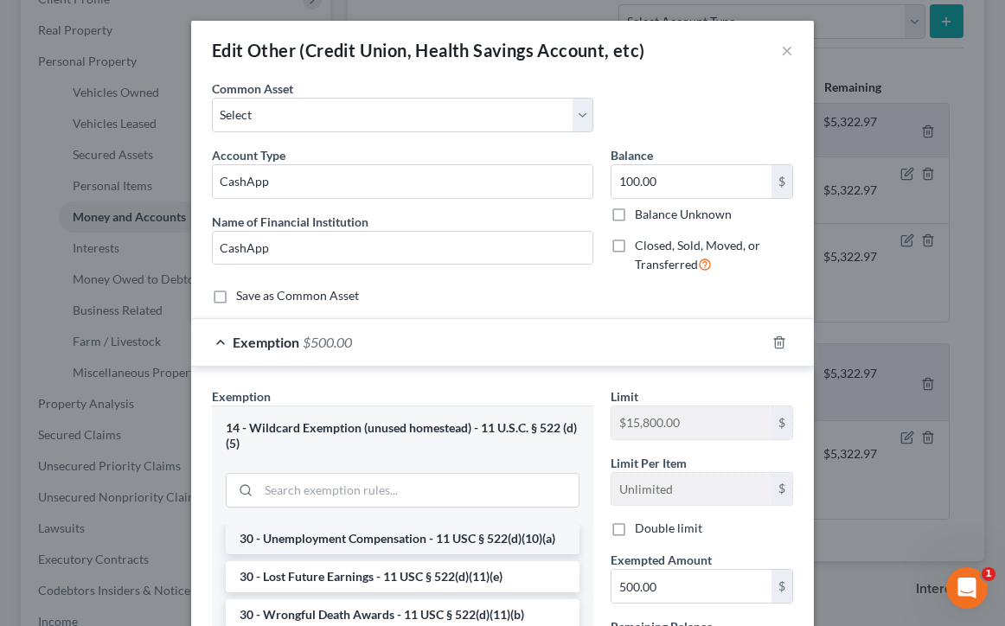
scroll to position [96, 0]
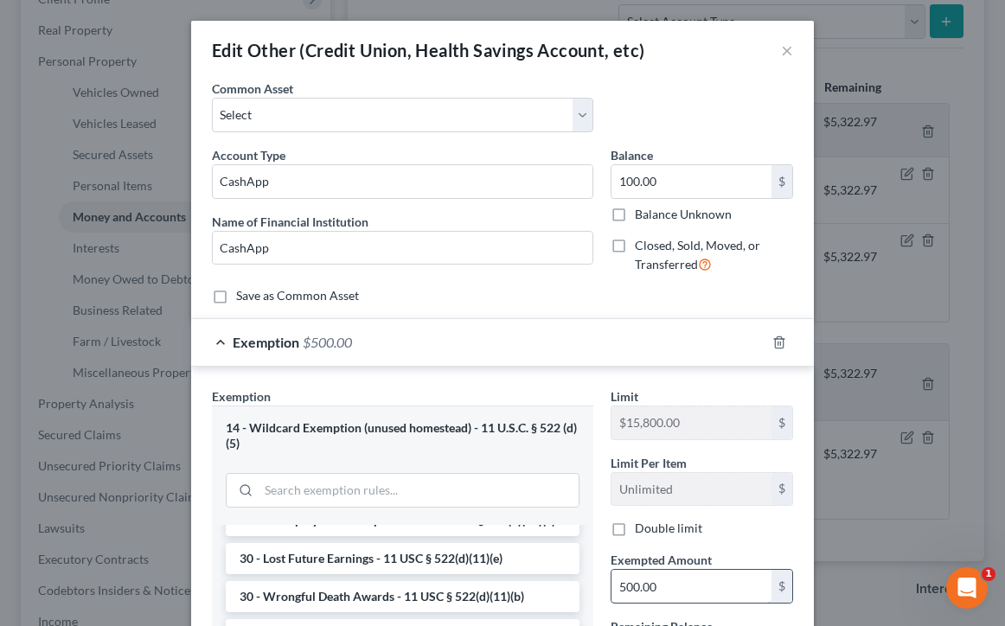
click at [628, 581] on input "500.00" at bounding box center [691, 586] width 160 height 33
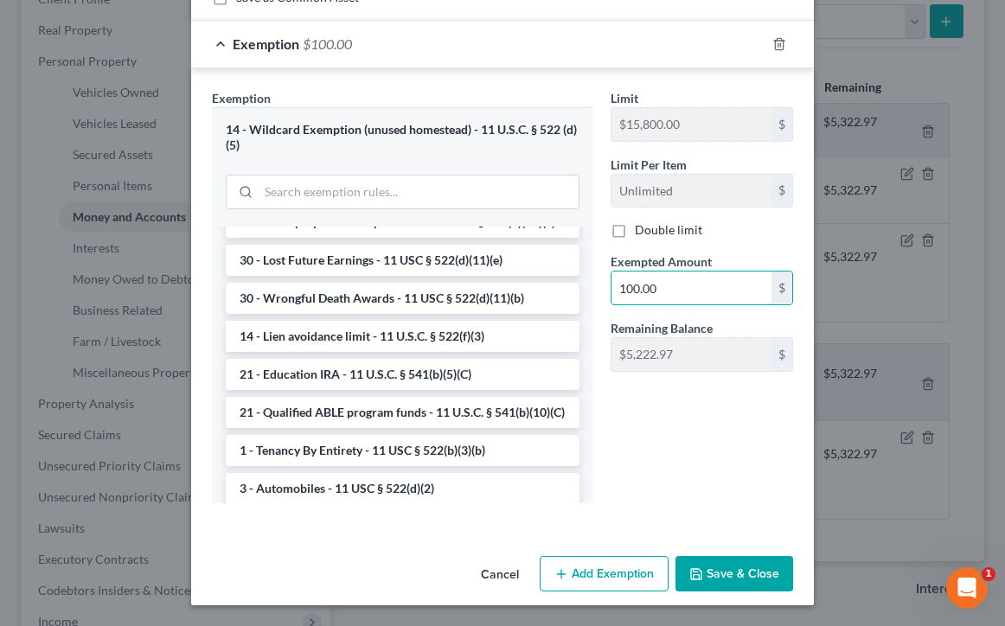
scroll to position [297, 0]
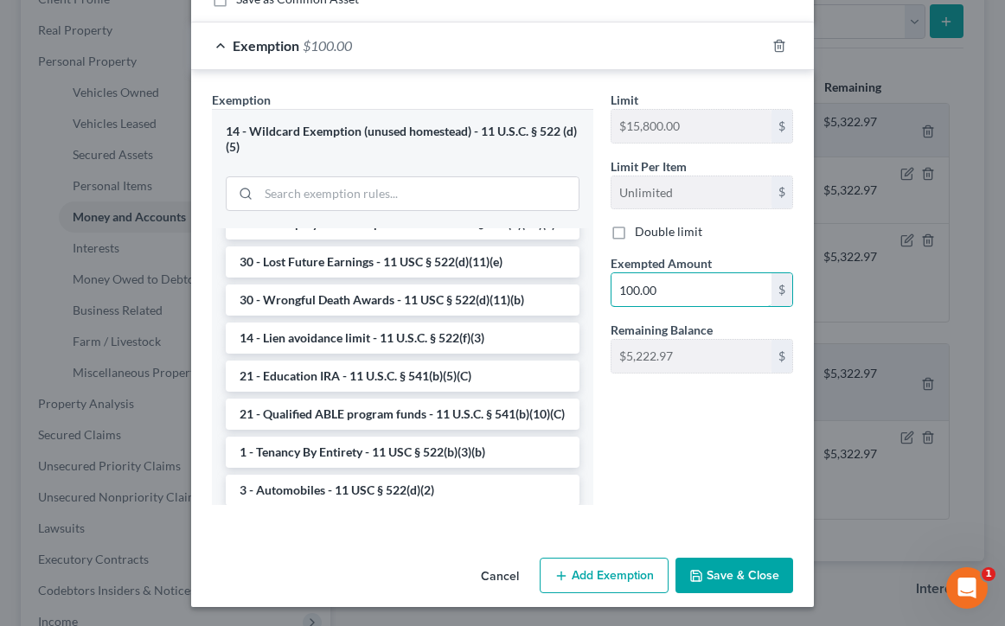
type input "100.00"
click at [765, 576] on button "Save & Close" at bounding box center [734, 576] width 118 height 36
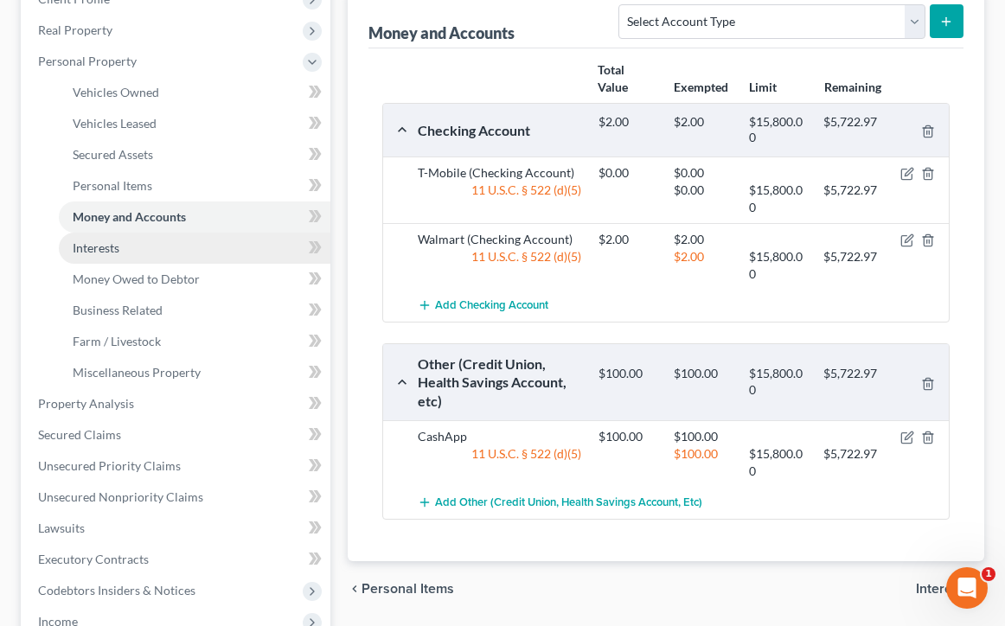
click at [208, 242] on link "Interests" at bounding box center [195, 248] width 272 height 31
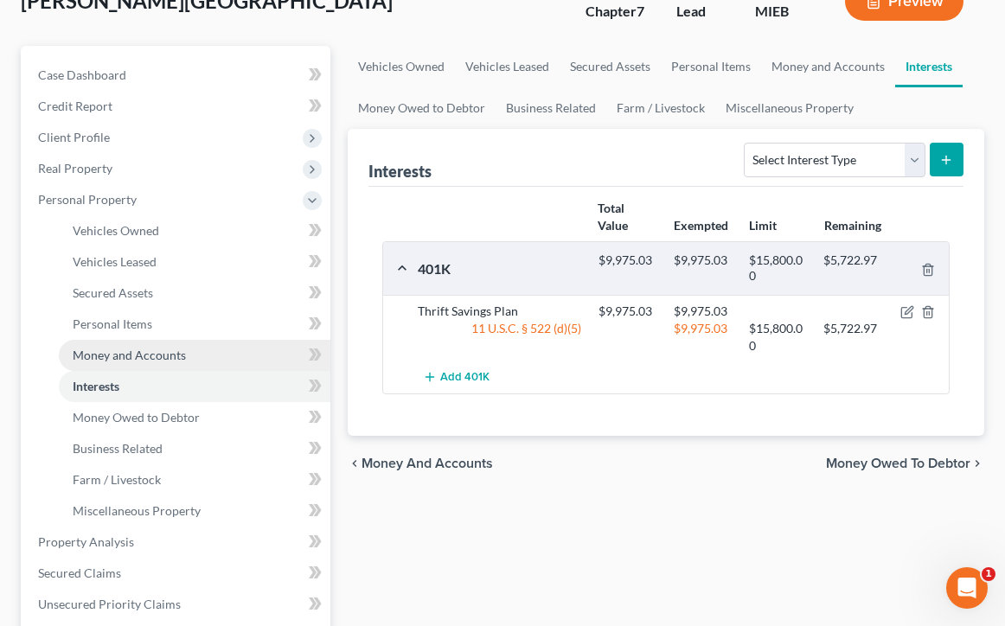
scroll to position [121, 0]
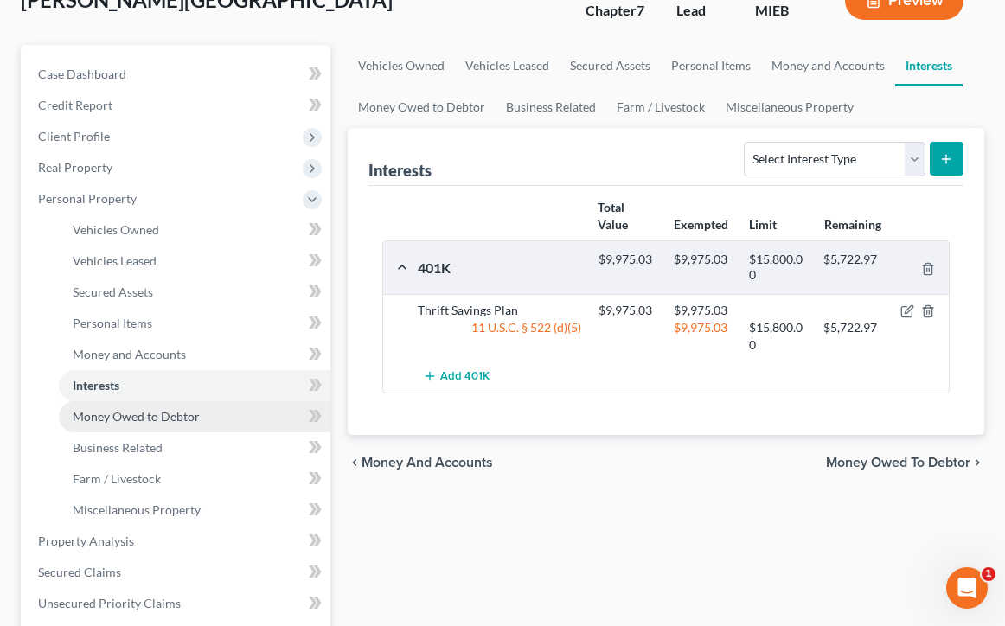
click at [240, 419] on link "Money Owed to Debtor" at bounding box center [195, 416] width 272 height 31
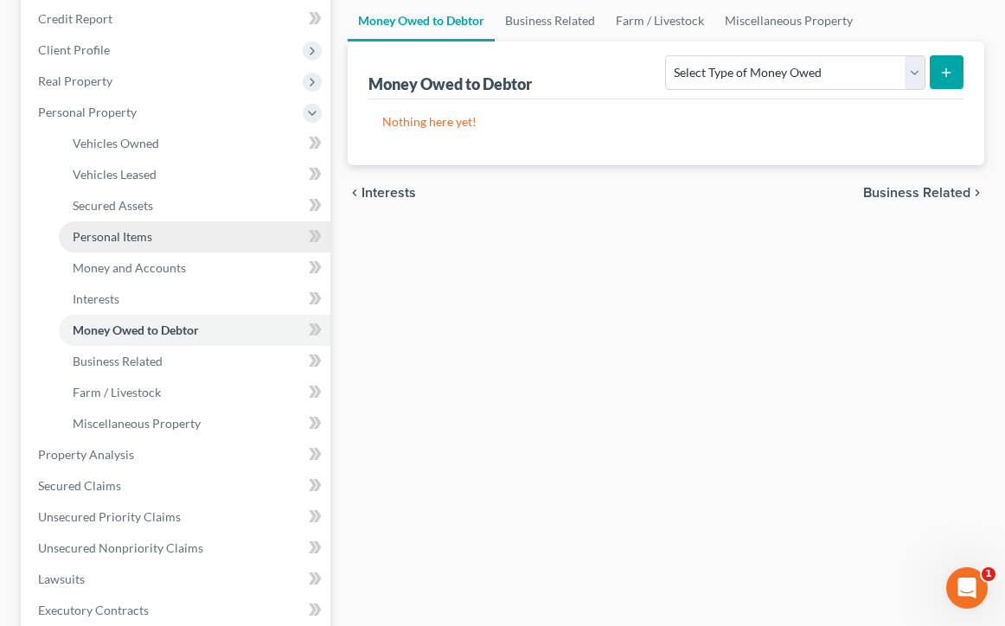
scroll to position [210, 0]
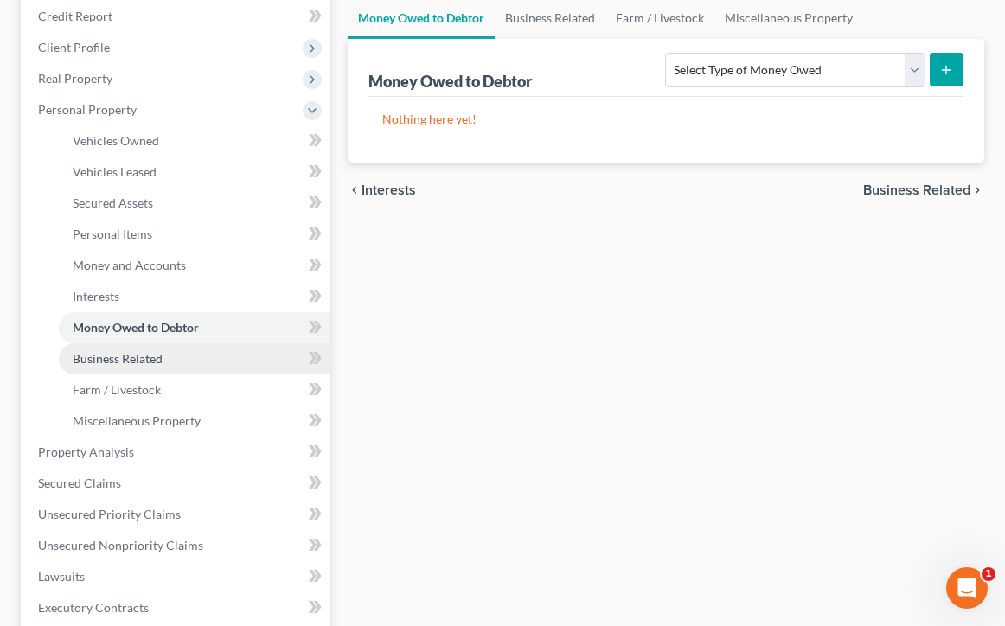
click at [242, 363] on link "Business Related" at bounding box center [195, 358] width 272 height 31
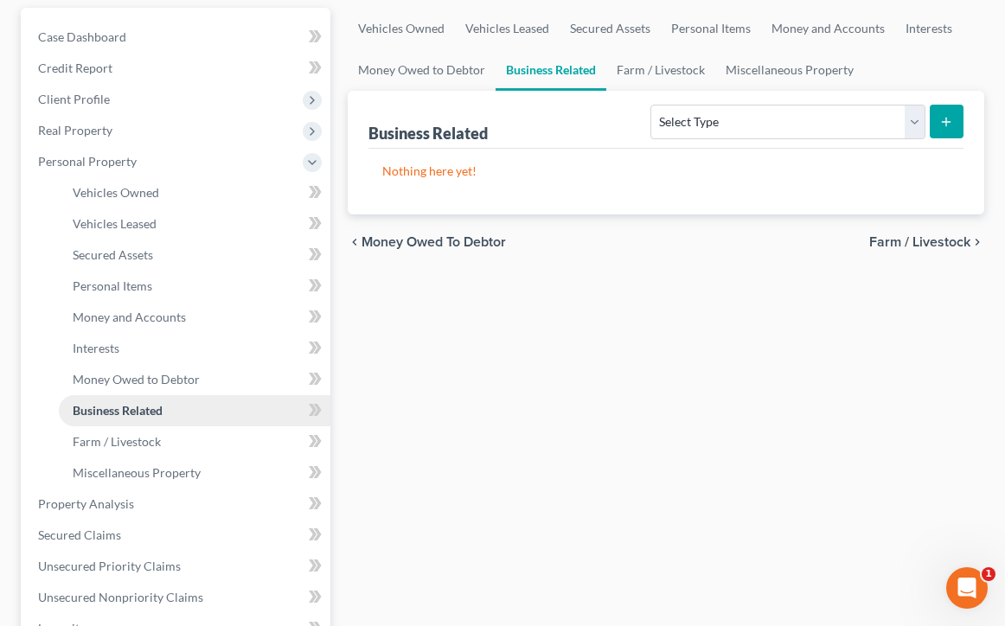
scroll to position [158, 0]
click at [219, 380] on link "Money Owed to Debtor" at bounding box center [195, 379] width 272 height 31
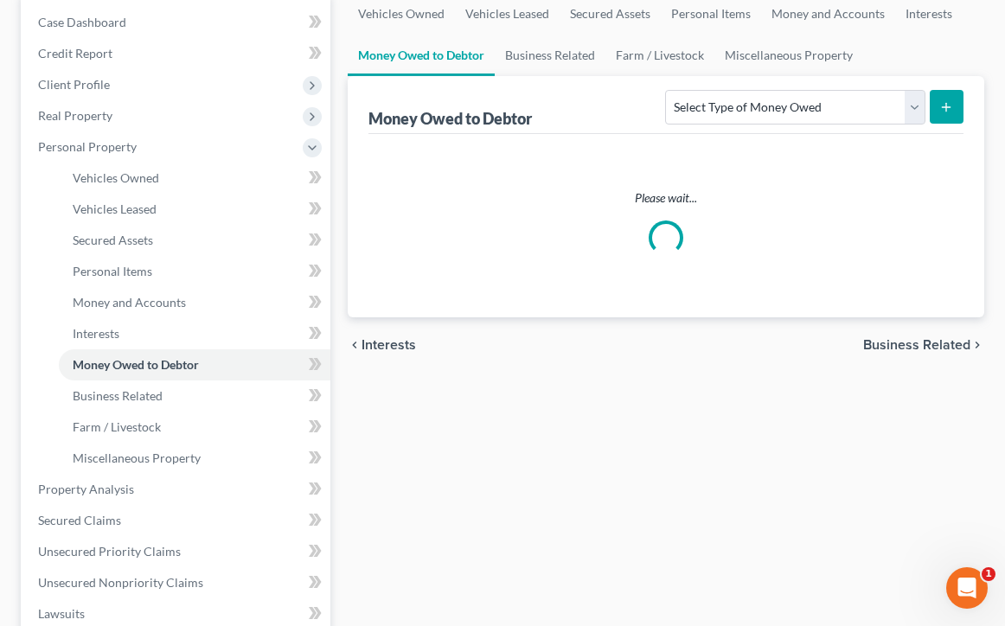
scroll to position [176, 0]
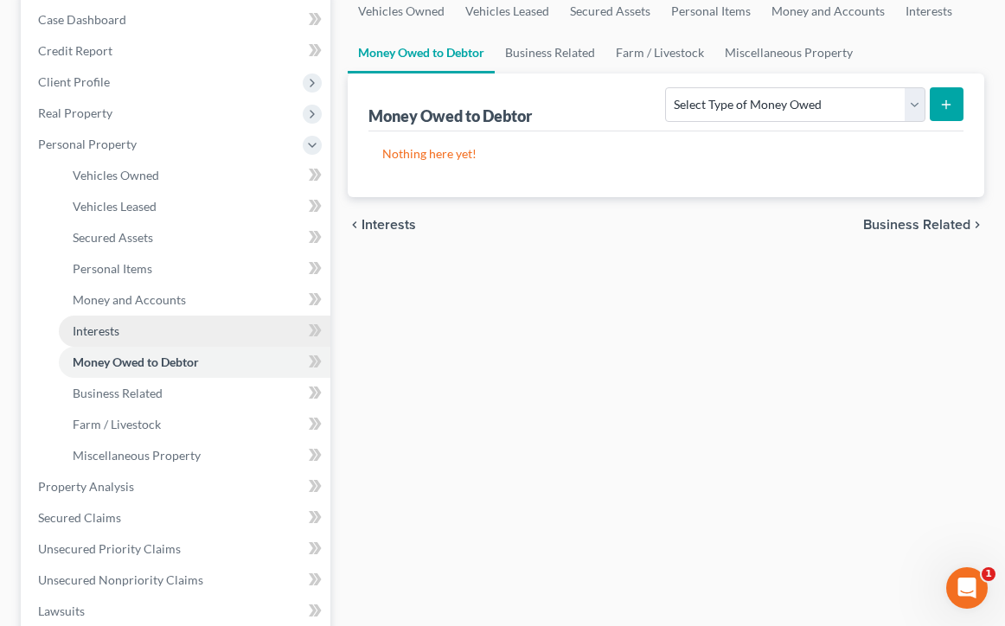
click at [155, 333] on link "Interests" at bounding box center [195, 331] width 272 height 31
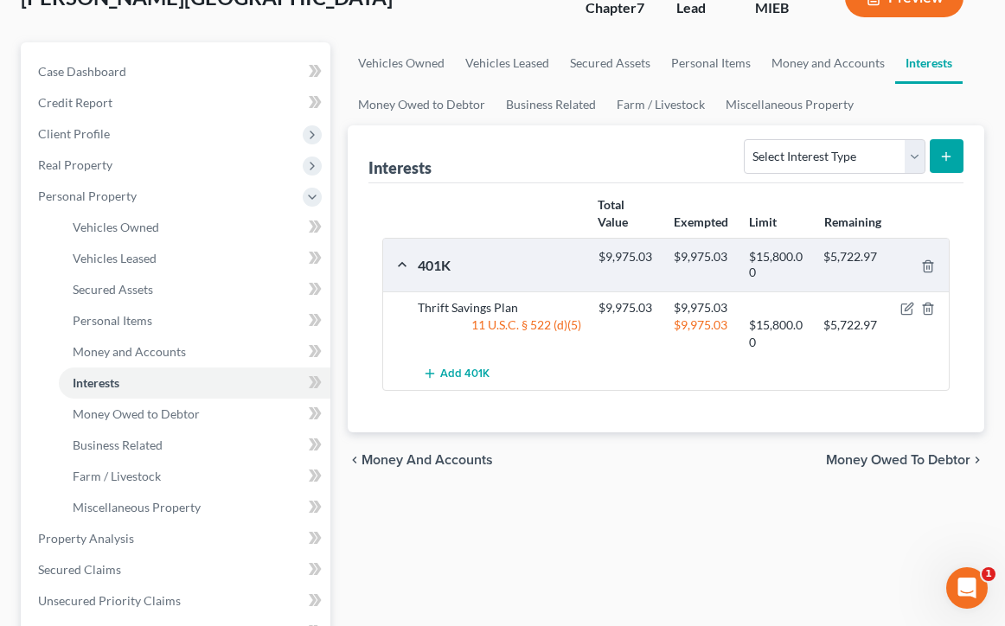
scroll to position [131, 0]
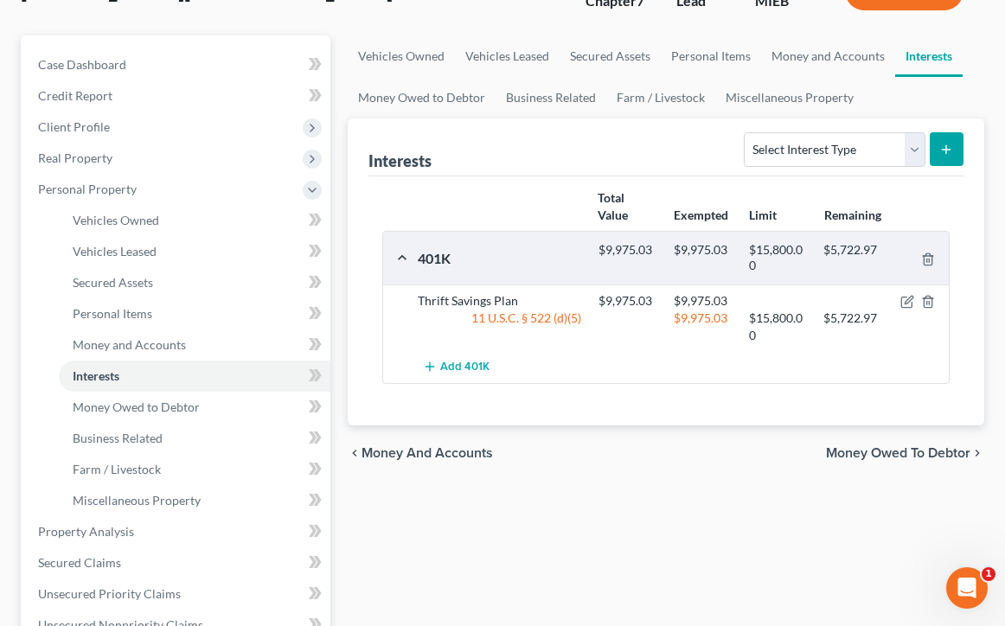
click at [942, 144] on icon "submit" at bounding box center [946, 150] width 14 height 14
select select "term_life_insurance"
click at [950, 134] on button "submit" at bounding box center [947, 149] width 34 height 34
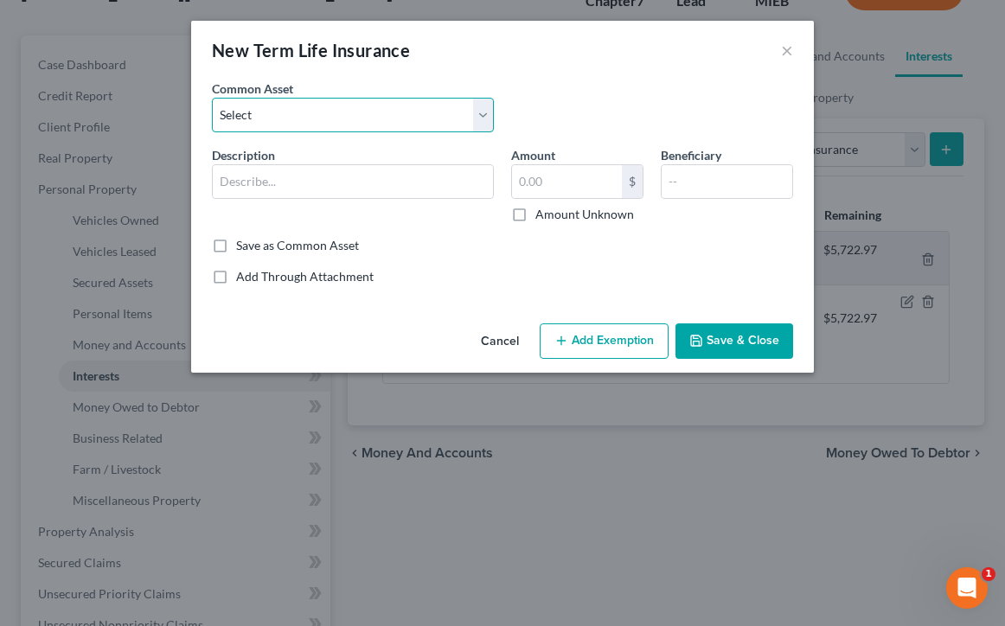
select select "3"
type input "Group life insurance (through employer). This term policy holds no value."
type input "0"
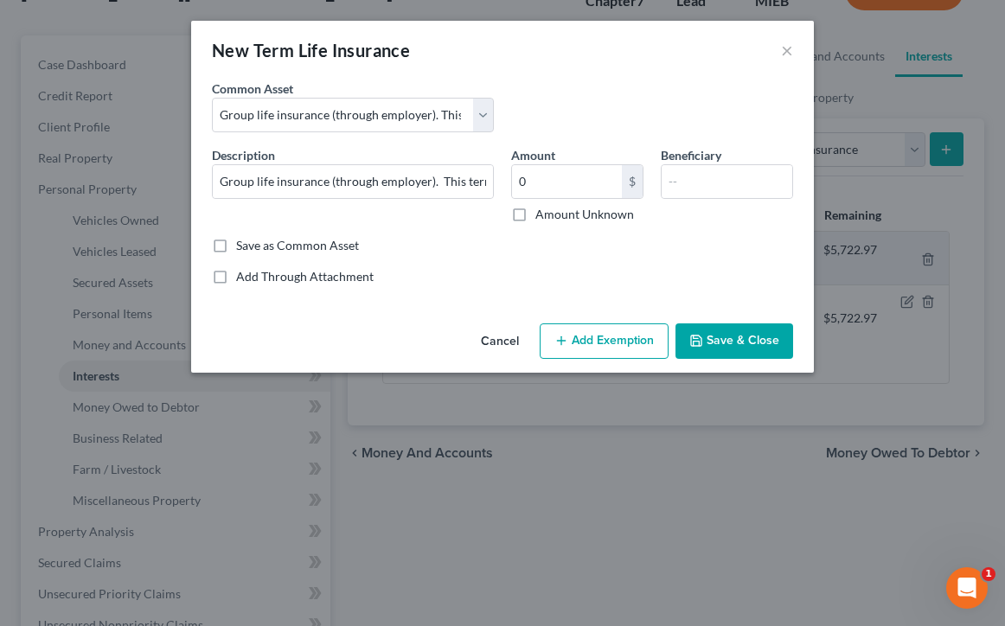
click at [464, 233] on div "Description * Group life insurance (through employer). This term policy holds n…" at bounding box center [502, 191] width 598 height 91
drag, startPoint x: 763, startPoint y: 339, endPoint x: 762, endPoint y: 304, distance: 35.5
click at [762, 304] on div "New Term Life Insurance × An exemption set must first be selected from the Fili…" at bounding box center [502, 197] width 623 height 352
click at [454, 183] on input "Group life insurance (through employer). This term policy holds no value." at bounding box center [353, 181] width 280 height 33
click at [763, 342] on button "Save & Close" at bounding box center [734, 341] width 118 height 36
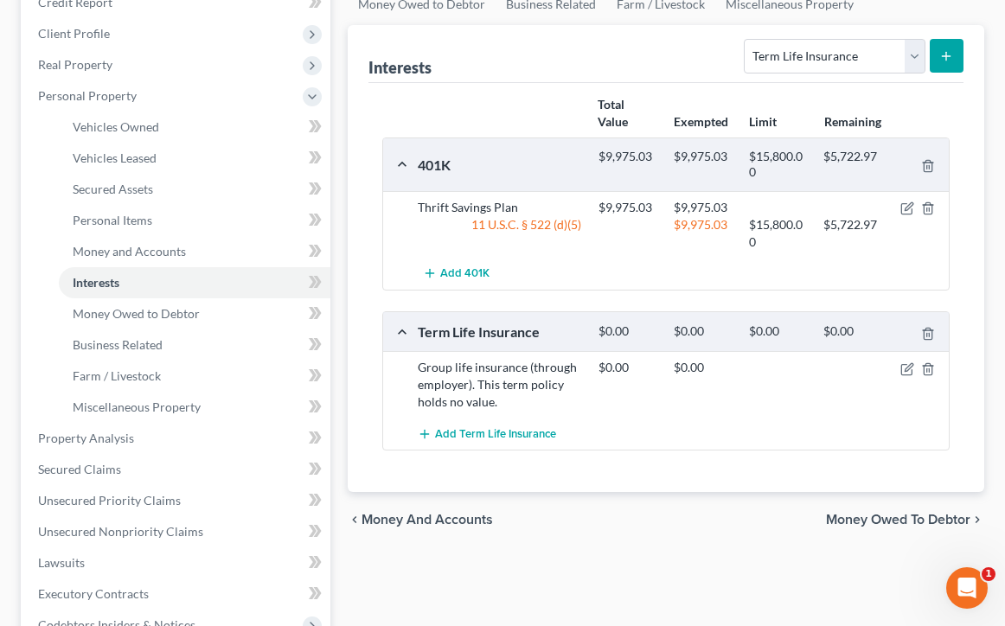
scroll to position [227, 0]
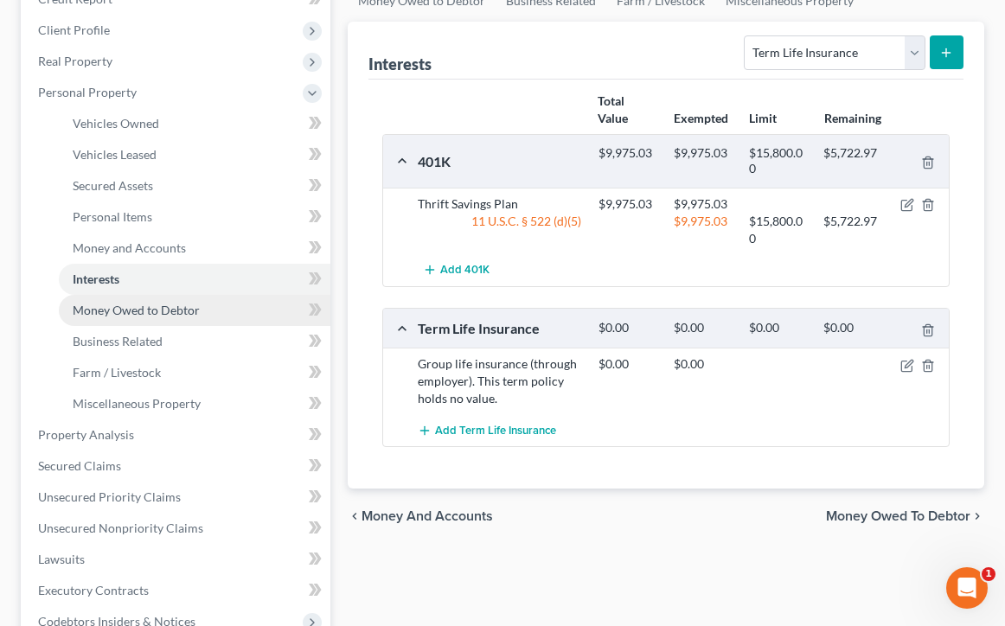
click at [217, 318] on link "Money Owed to Debtor" at bounding box center [195, 310] width 272 height 31
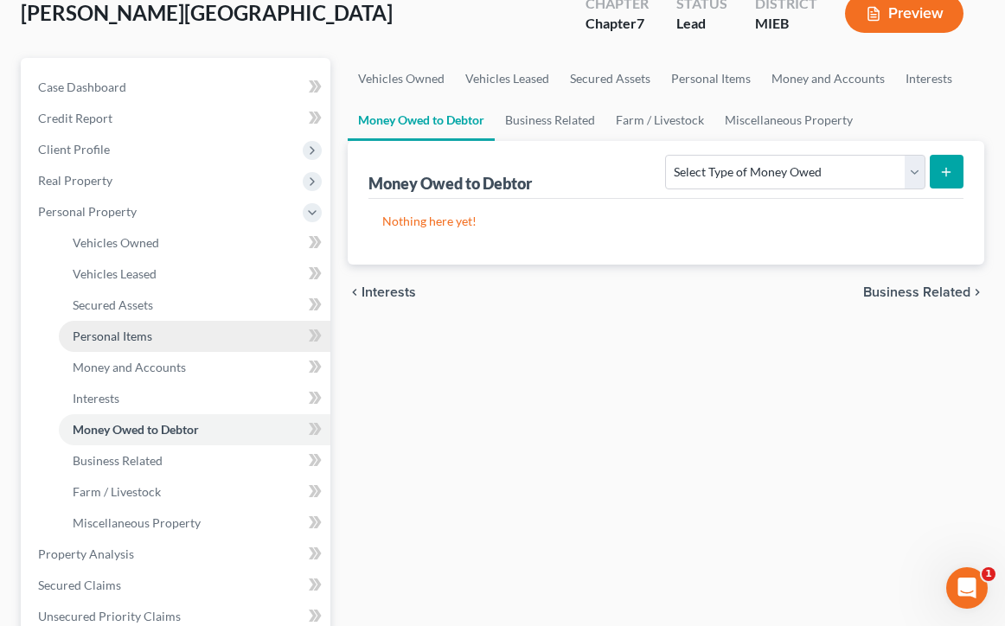
scroll to position [110, 0]
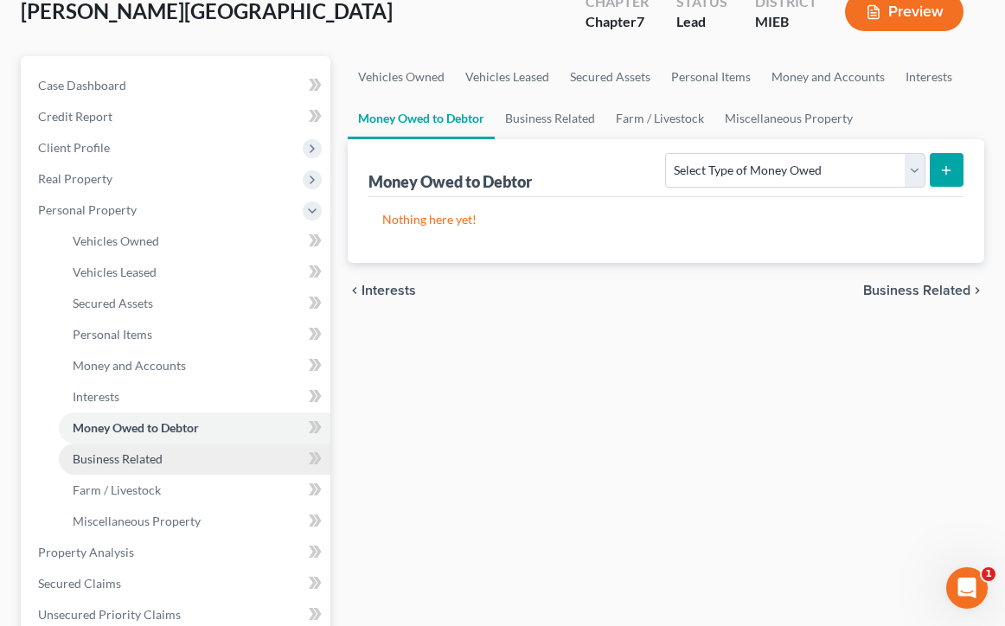
click at [184, 458] on link "Business Related" at bounding box center [195, 459] width 272 height 31
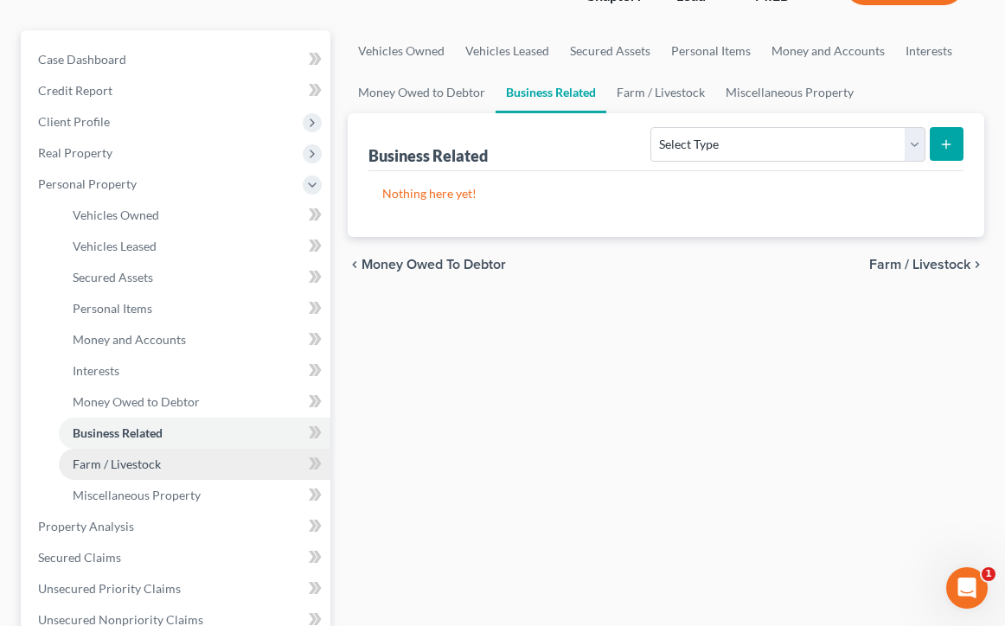
click at [158, 462] on span "Farm / Livestock" at bounding box center [117, 464] width 88 height 15
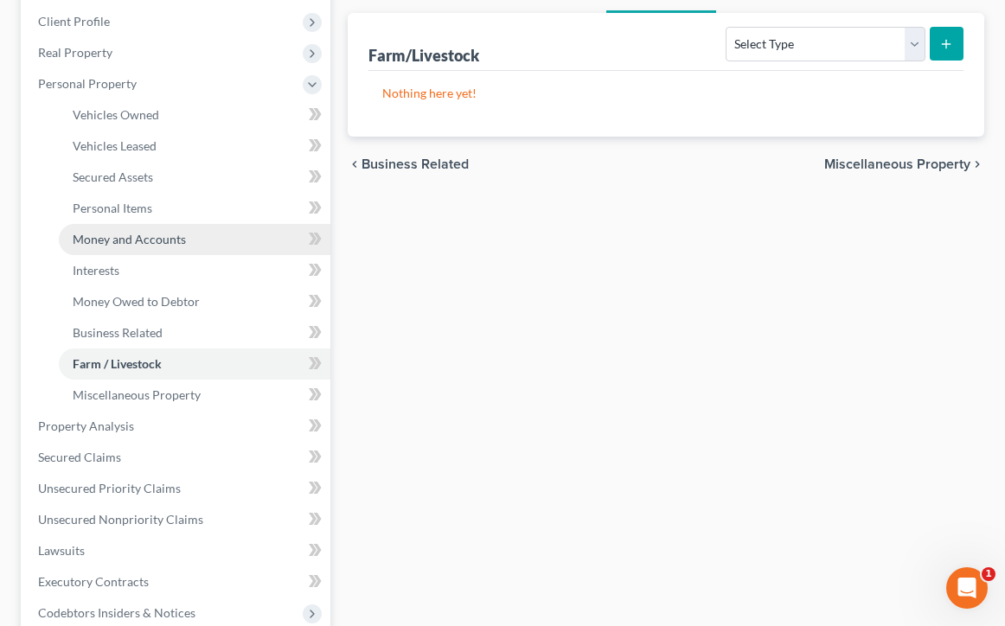
scroll to position [266, 0]
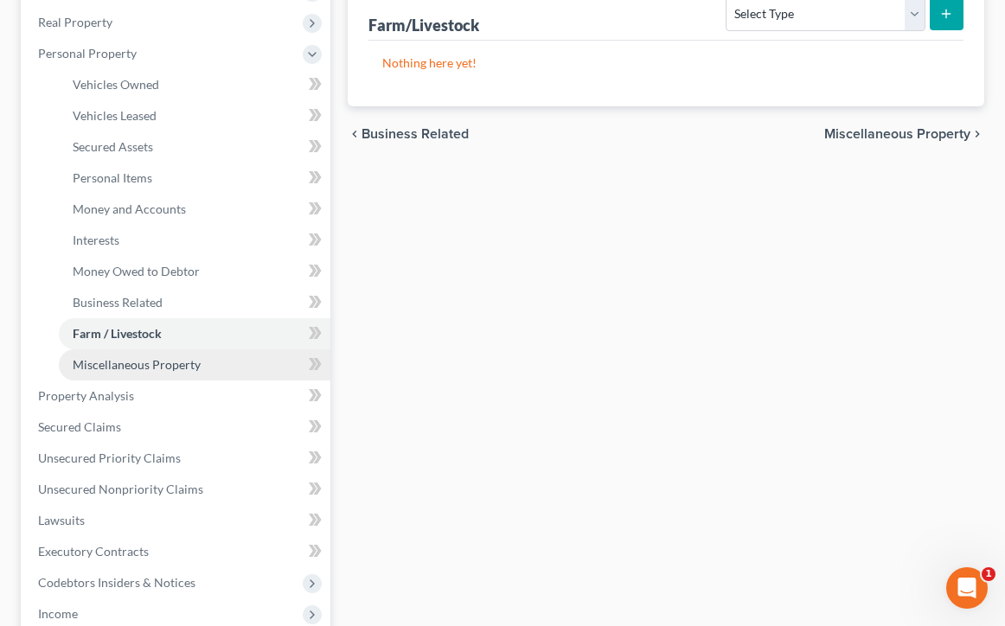
click at [165, 360] on span "Miscellaneous Property" at bounding box center [137, 364] width 128 height 15
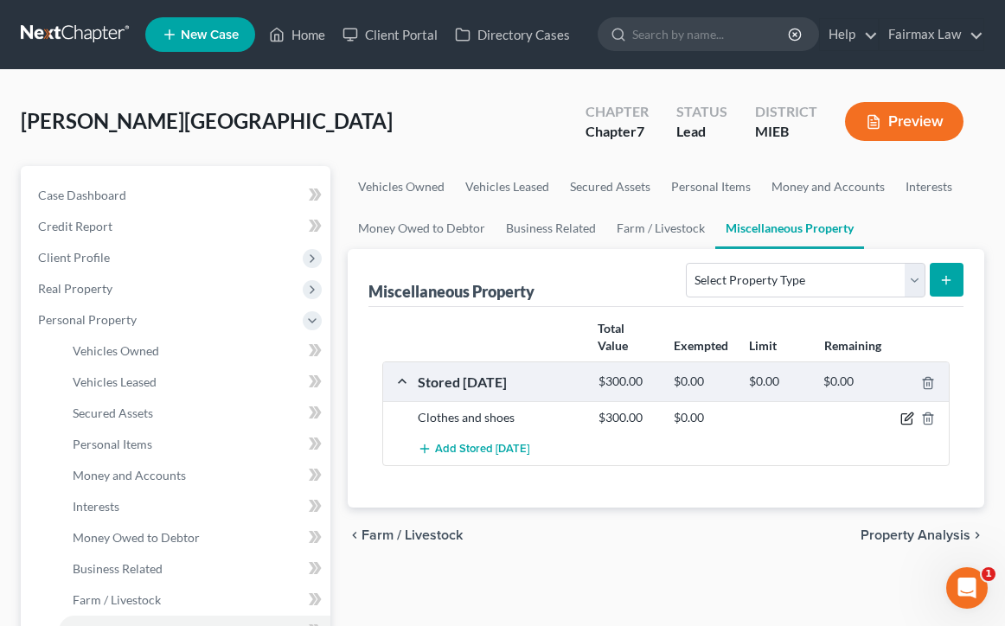
click at [907, 412] on icon "button" at bounding box center [907, 419] width 14 height 14
select select "10"
select select "18"
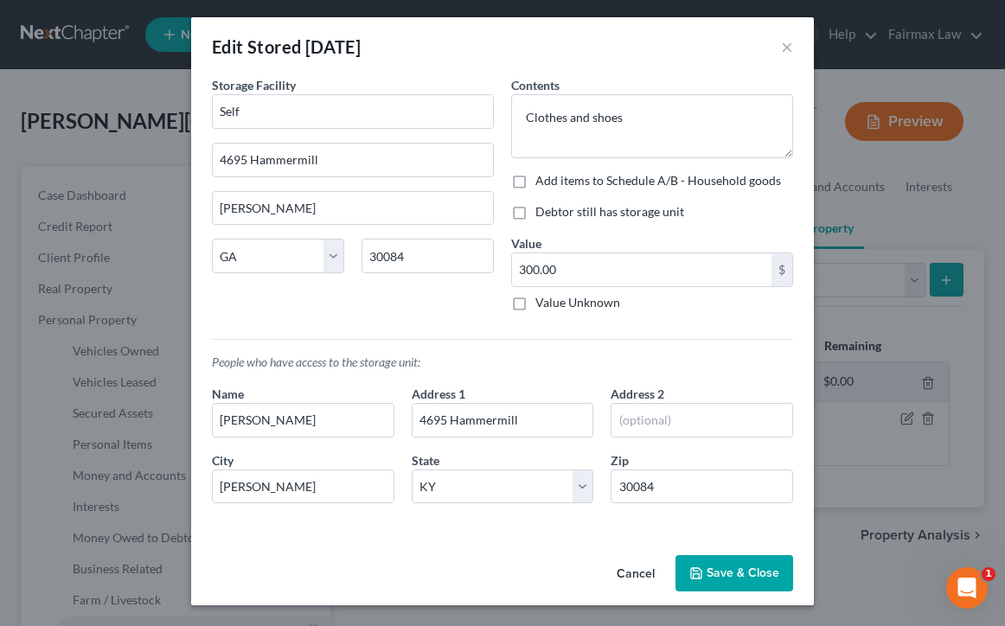
scroll to position [3, 0]
click at [535, 215] on label "Debtor still has storage unit" at bounding box center [609, 211] width 149 height 17
click at [542, 214] on input "Debtor still has storage unit" at bounding box center [547, 208] width 11 height 11
checkbox input "true"
select select "10"
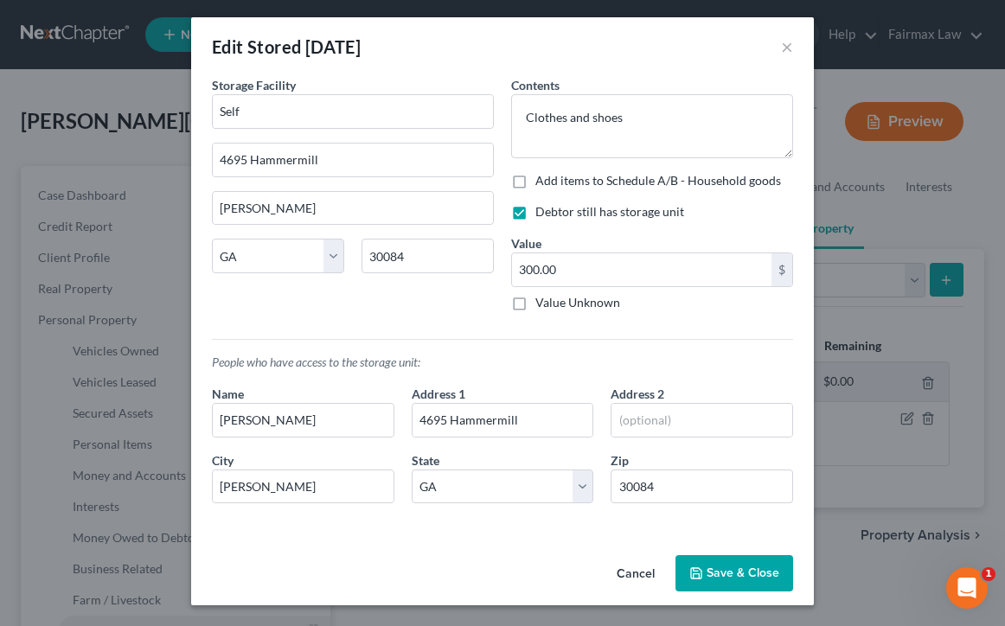
click at [733, 570] on button "Save & Close" at bounding box center [734, 573] width 118 height 36
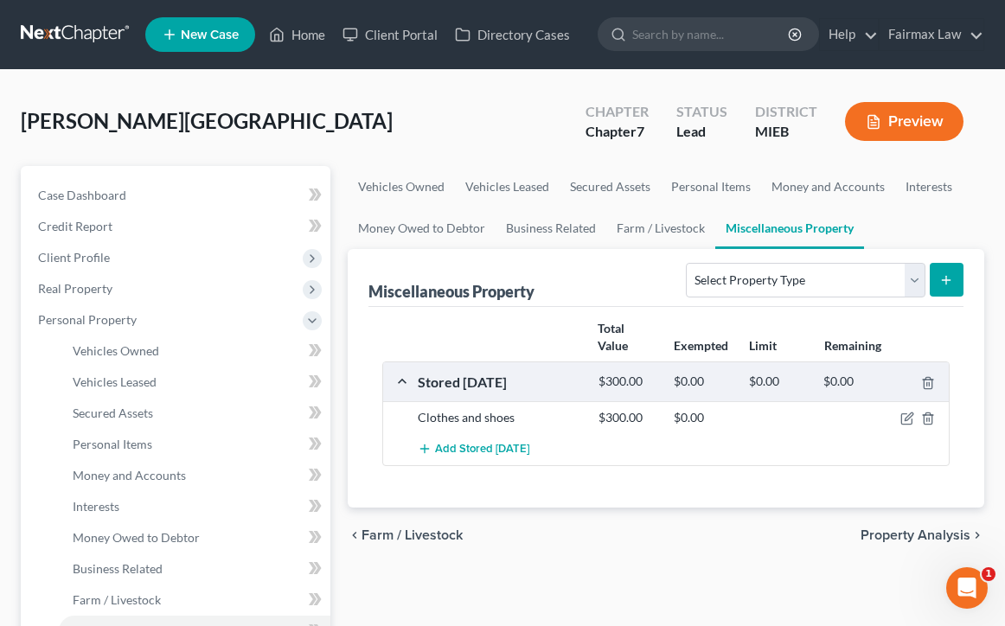
scroll to position [3, 0]
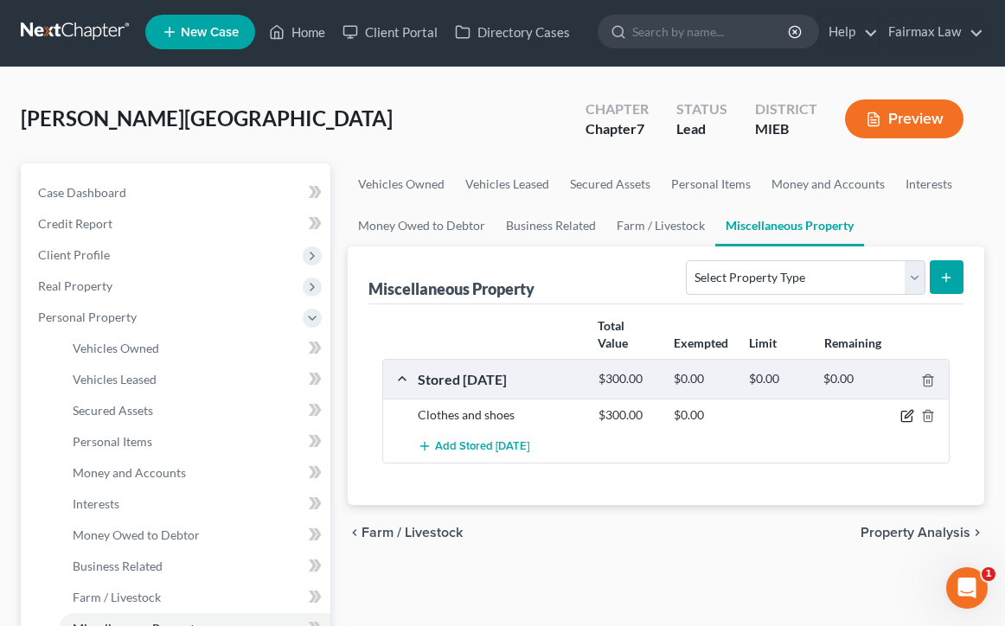
click at [907, 417] on icon "button" at bounding box center [909, 415] width 8 height 8
select select "10"
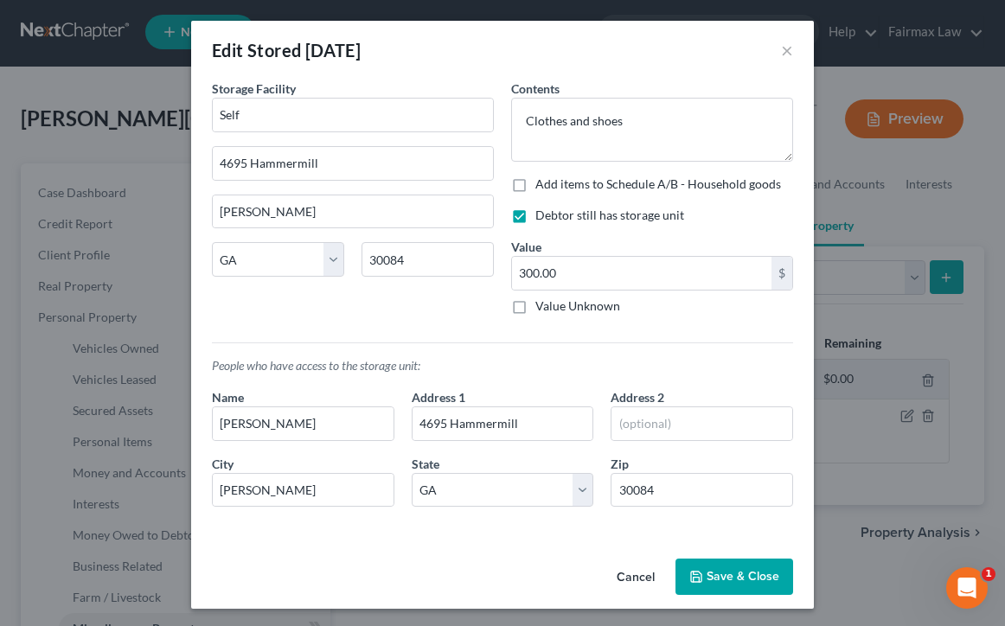
scroll to position [1, 0]
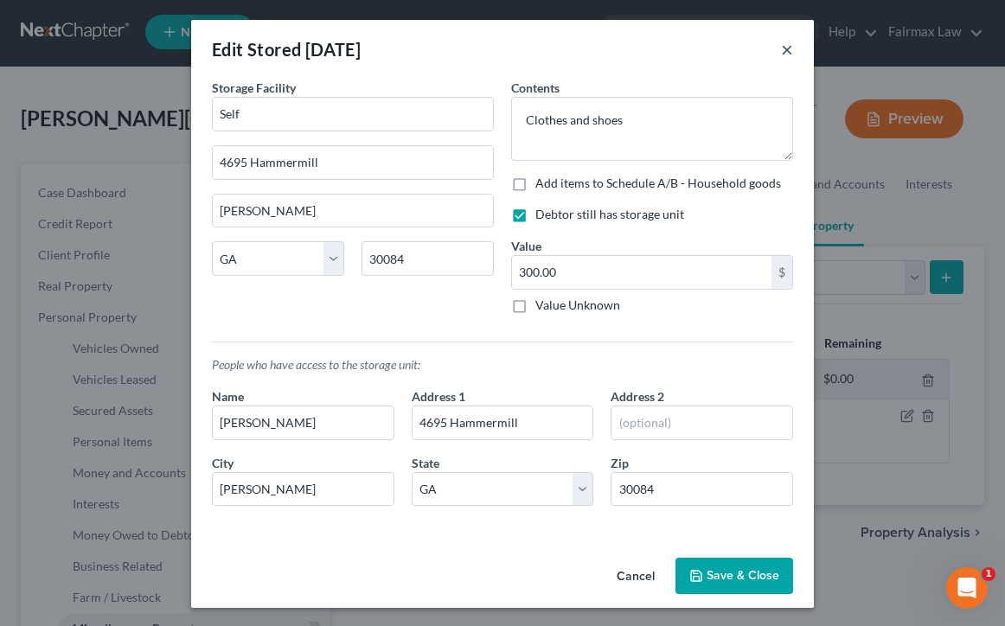
click at [784, 48] on button "×" at bounding box center [787, 49] width 12 height 21
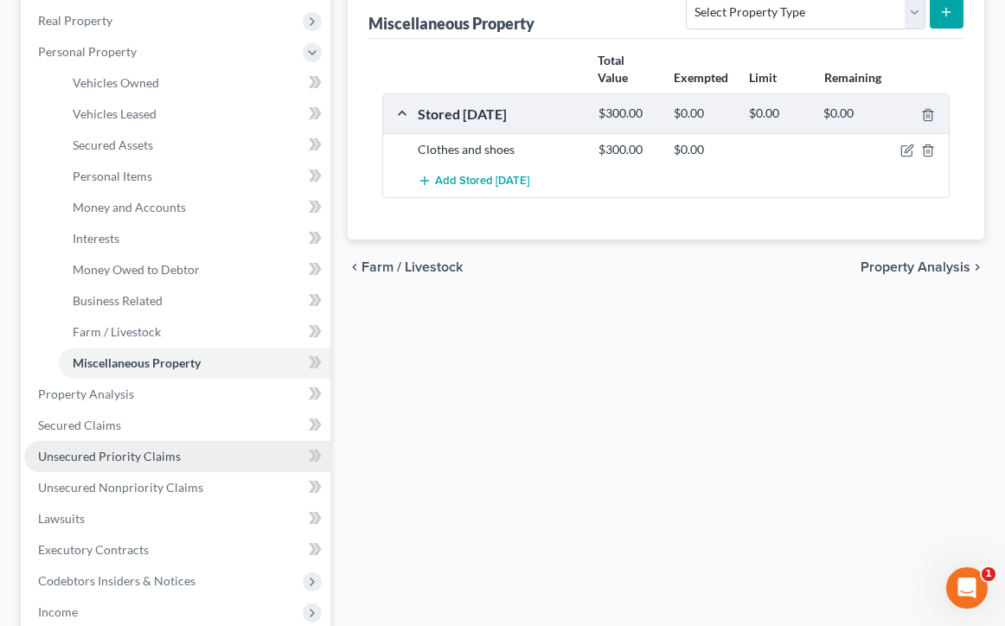
scroll to position [278, 0]
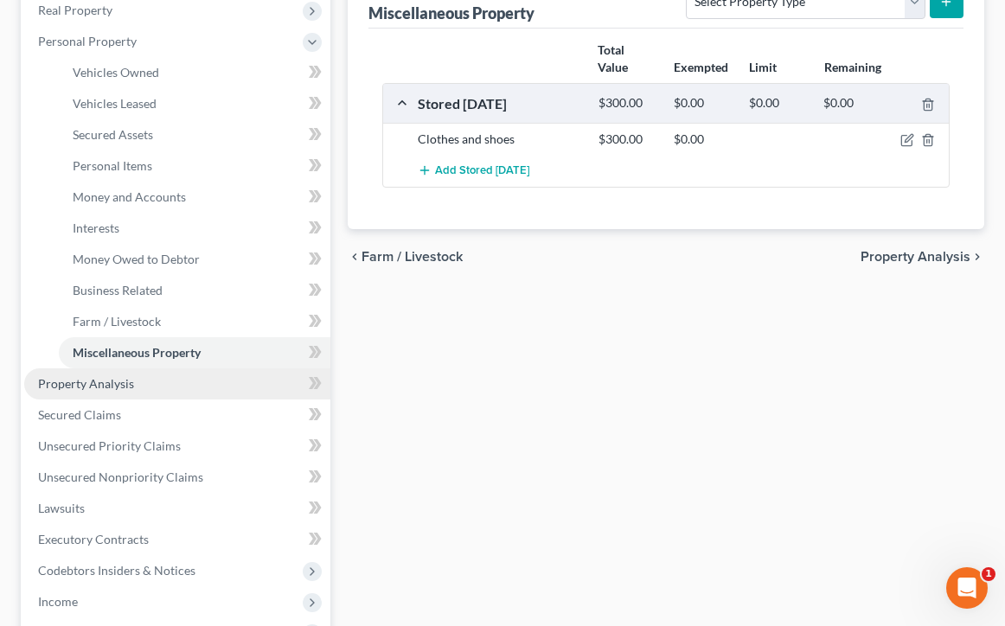
click at [181, 380] on link "Property Analysis" at bounding box center [177, 383] width 306 height 31
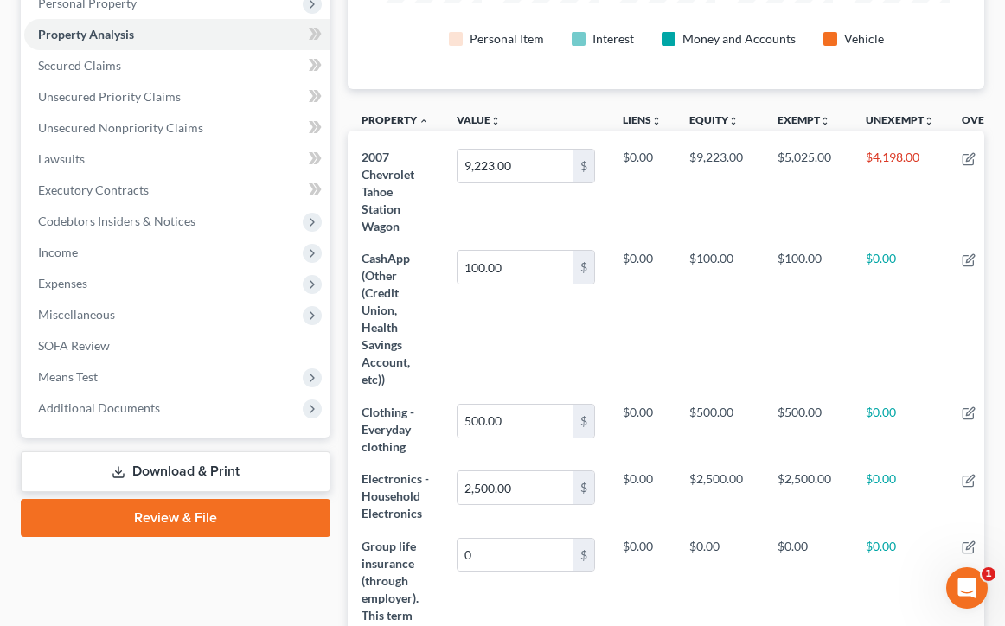
scroll to position [138, 0]
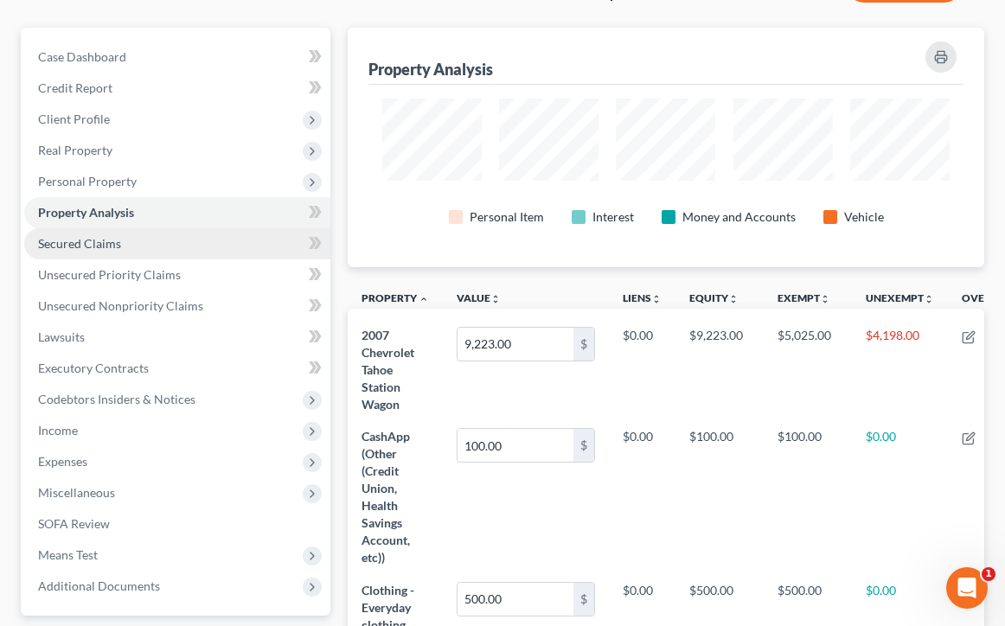
click at [144, 240] on link "Secured Claims" at bounding box center [177, 243] width 306 height 31
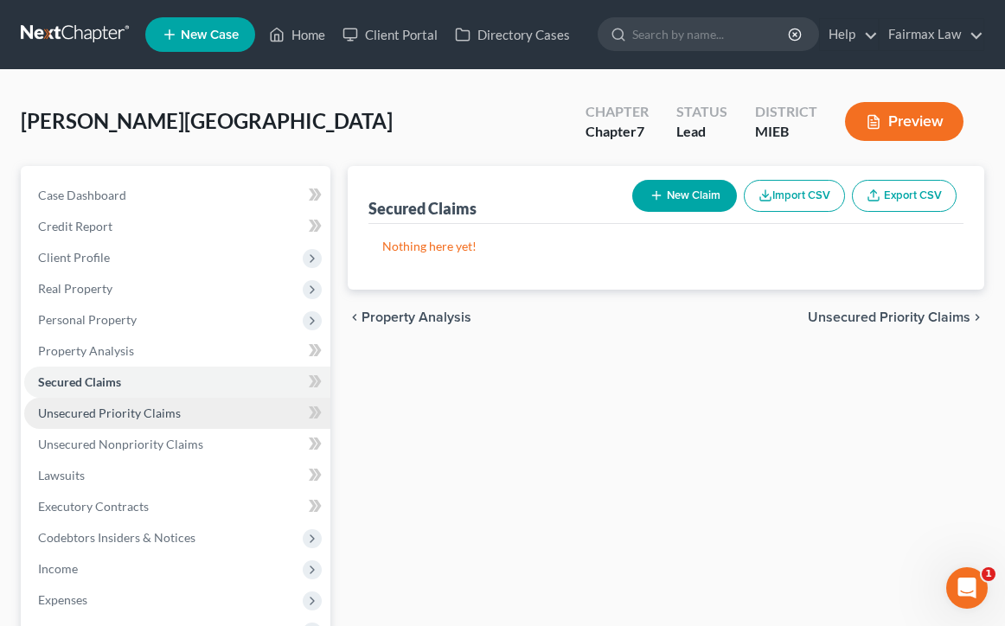
click at [149, 419] on span "Unsecured Priority Claims" at bounding box center [109, 413] width 143 height 15
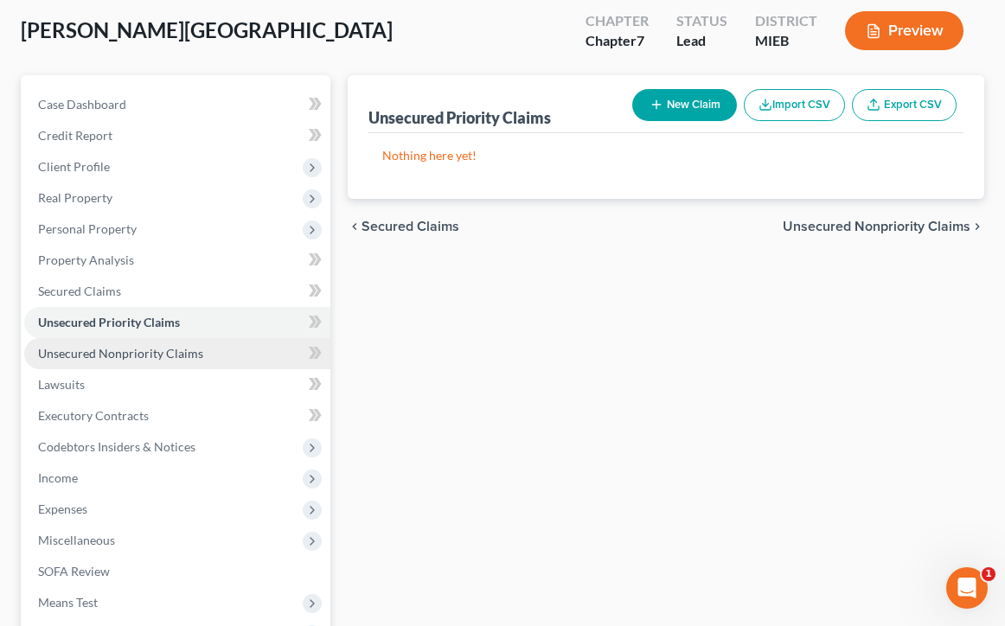
scroll to position [91, 0]
click at [155, 361] on link "Unsecured Nonpriority Claims" at bounding box center [177, 353] width 306 height 31
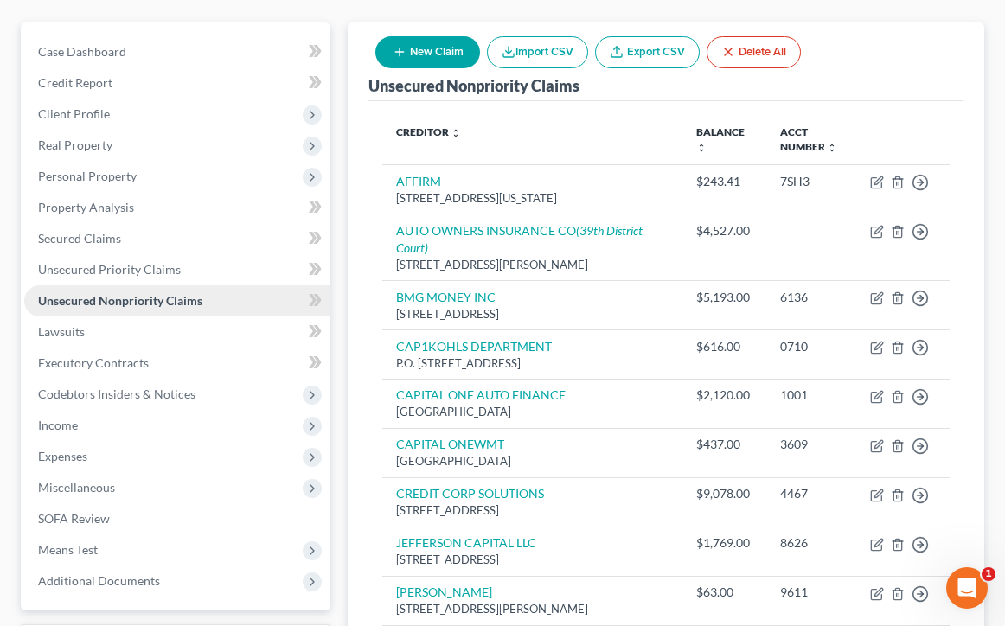
scroll to position [146, 0]
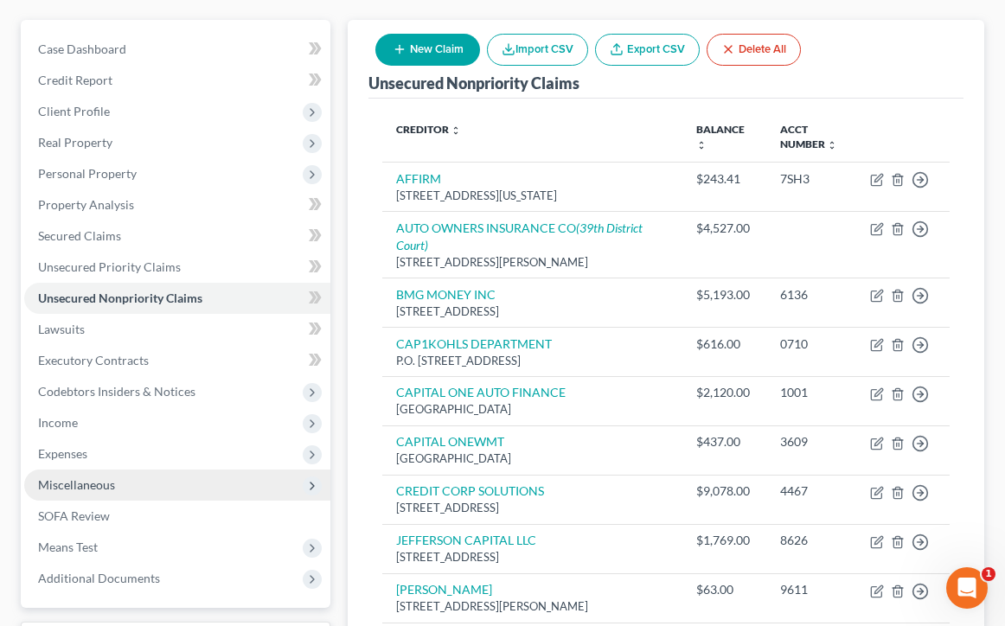
click at [199, 491] on span "Miscellaneous" at bounding box center [177, 485] width 306 height 31
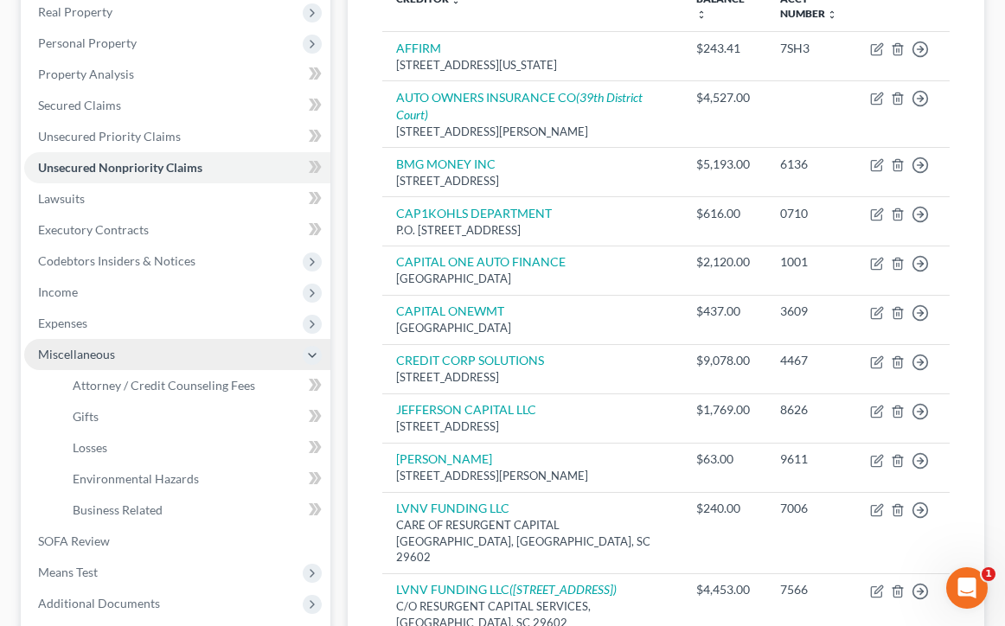
scroll to position [286, 0]
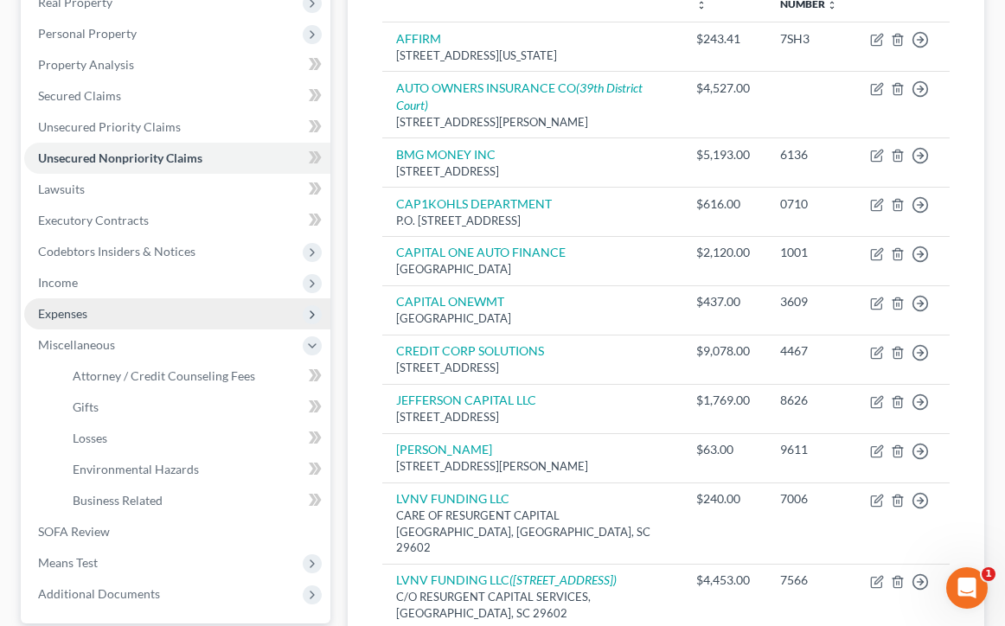
click at [172, 303] on span "Expenses" at bounding box center [177, 313] width 306 height 31
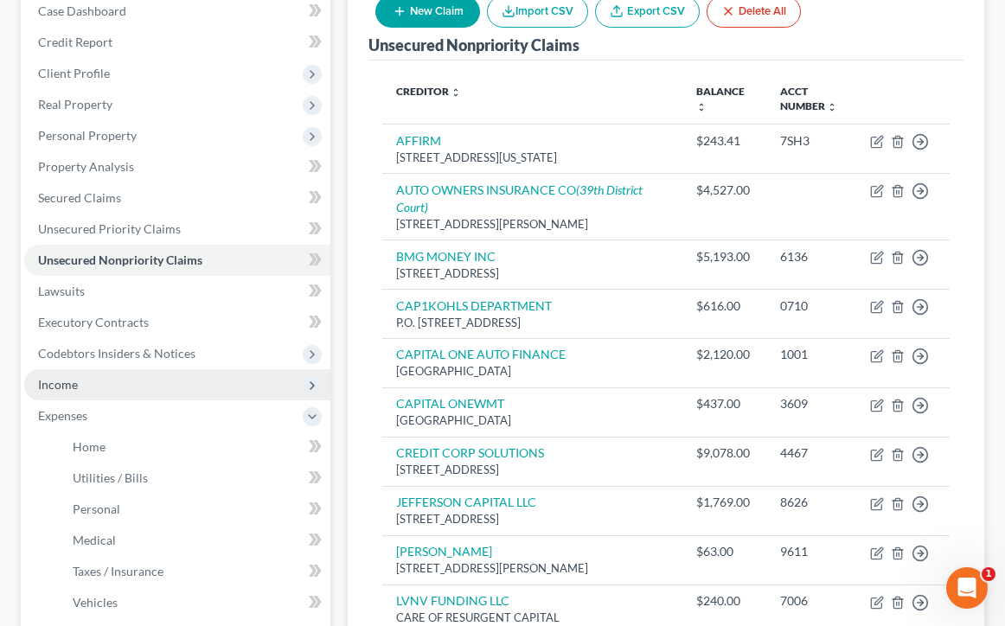
scroll to position [181, 0]
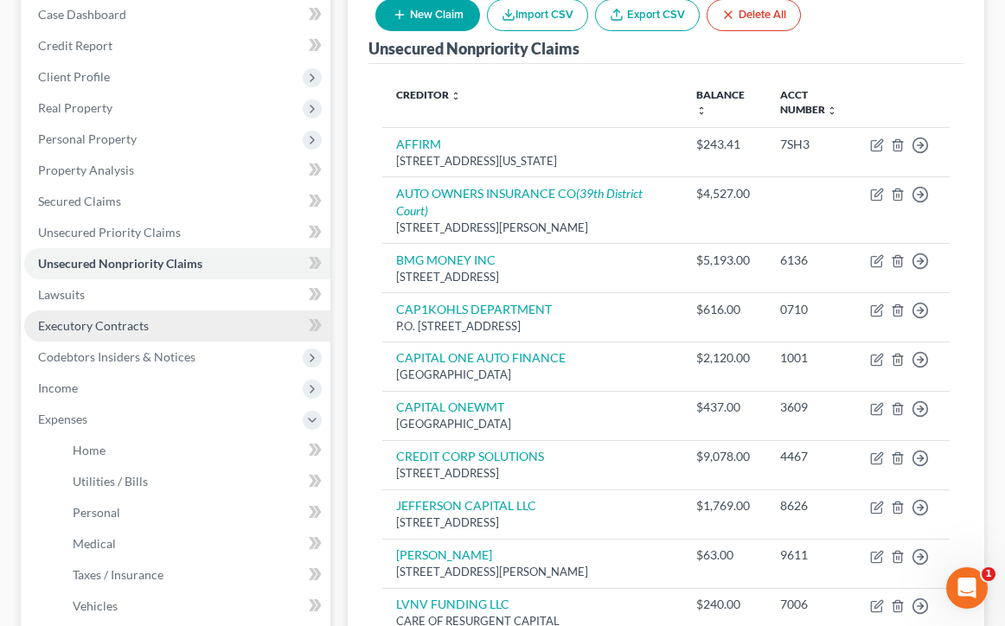
click at [119, 323] on span "Executory Contracts" at bounding box center [93, 325] width 111 height 15
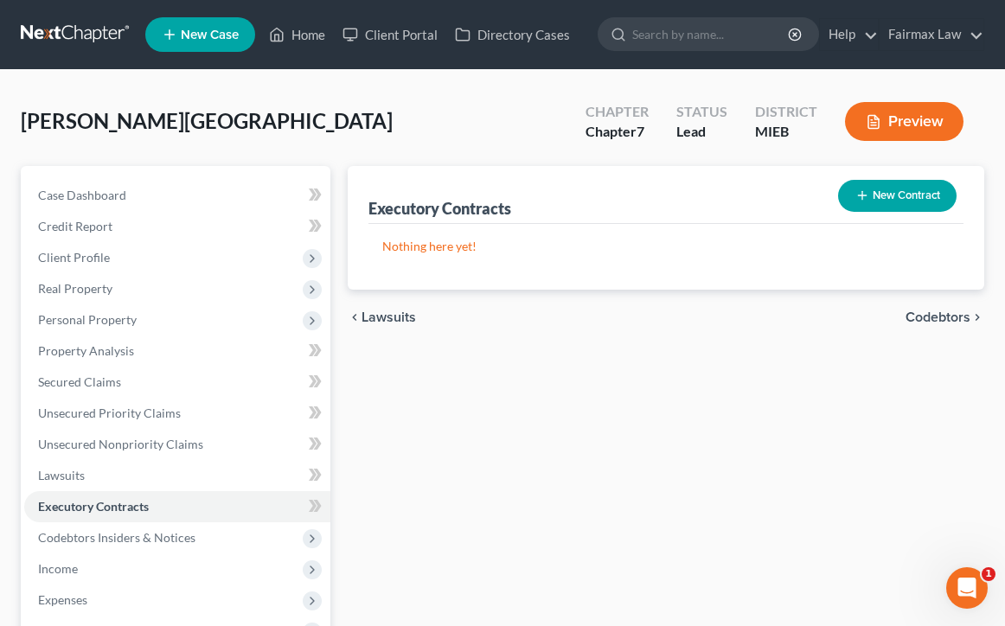
click at [875, 198] on button "New Contract" at bounding box center [897, 196] width 118 height 32
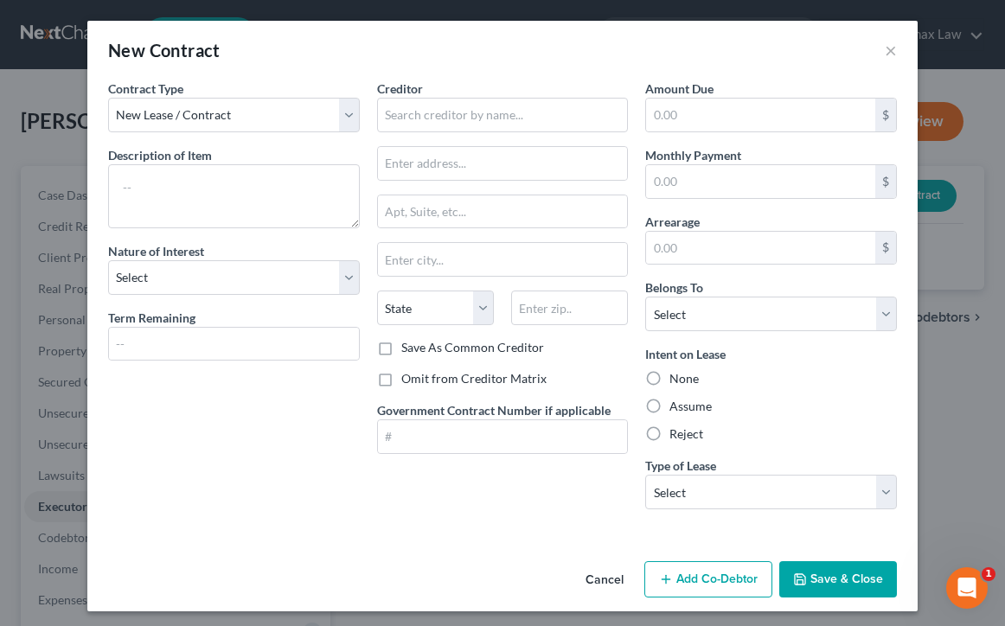
click at [292, 296] on div "Contract Type New Lease / Contract New Timeshare Description of non-residential…" at bounding box center [233, 302] width 269 height 444
click at [592, 118] on input "text" at bounding box center [503, 115] width 252 height 35
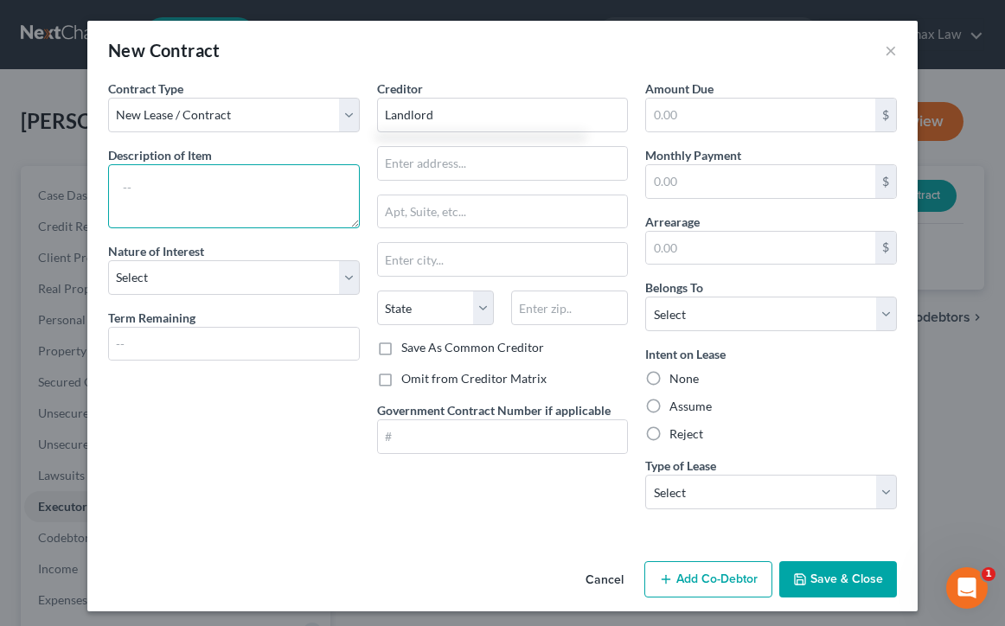
click at [285, 177] on textarea at bounding box center [234, 196] width 252 height 64
type input "Landlord"
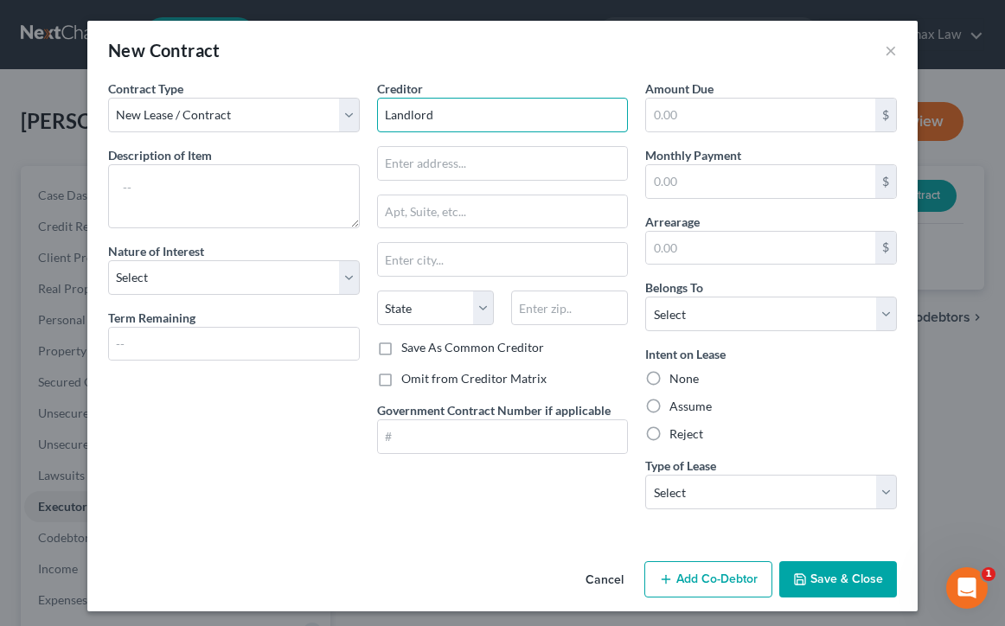
drag, startPoint x: 503, startPoint y: 129, endPoint x: 325, endPoint y: 93, distance: 181.6
click at [325, 93] on div "Contract Type New Lease / Contract New Timeshare Description of non-residential…" at bounding box center [502, 302] width 806 height 444
click at [614, 577] on button "Cancel" at bounding box center [605, 580] width 66 height 35
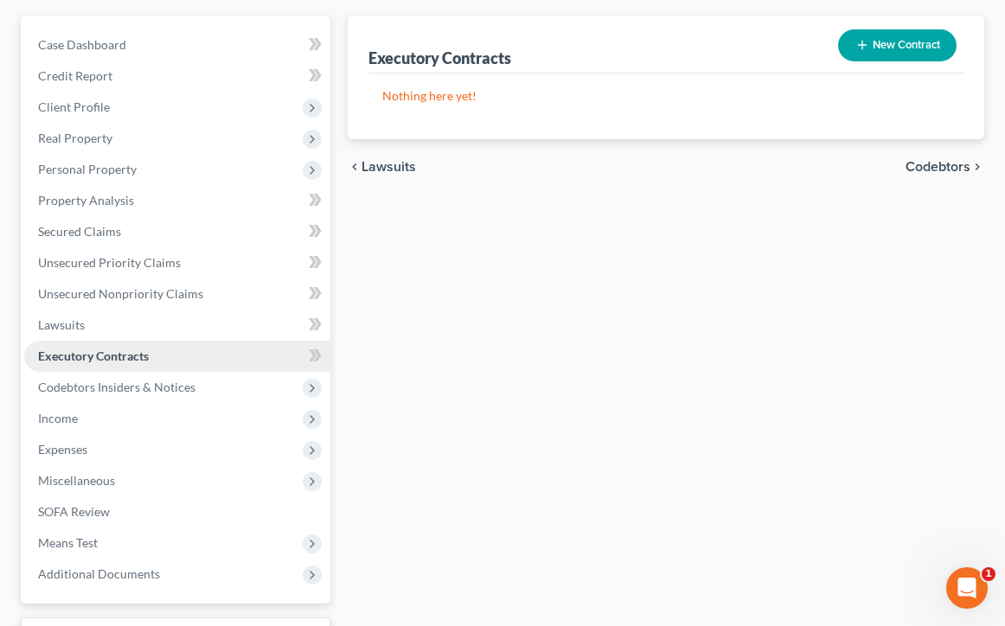
scroll to position [153, 0]
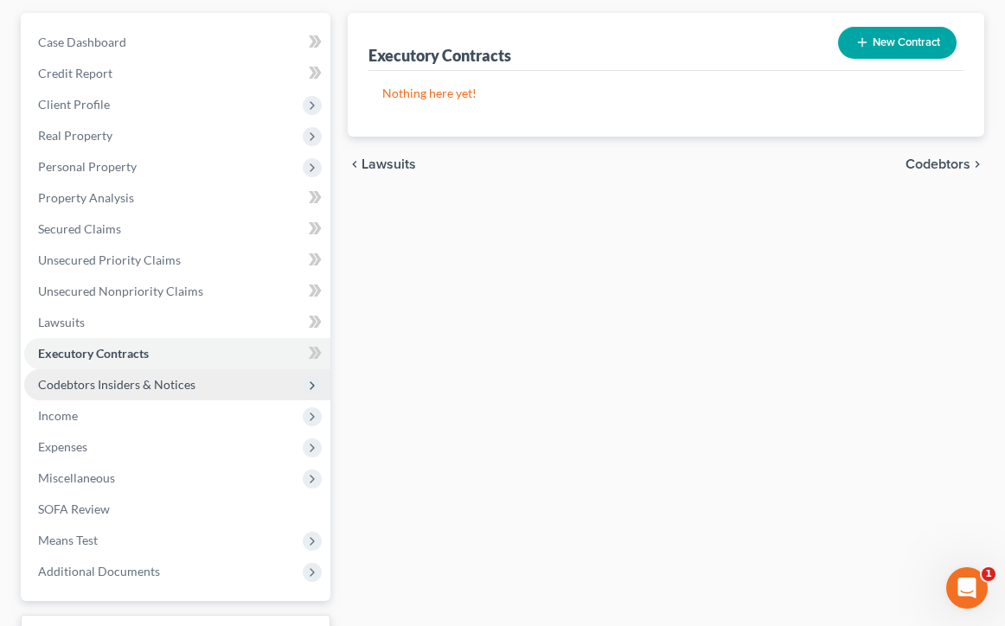
click at [182, 381] on span "Codebtors Insiders & Notices" at bounding box center [116, 384] width 157 height 15
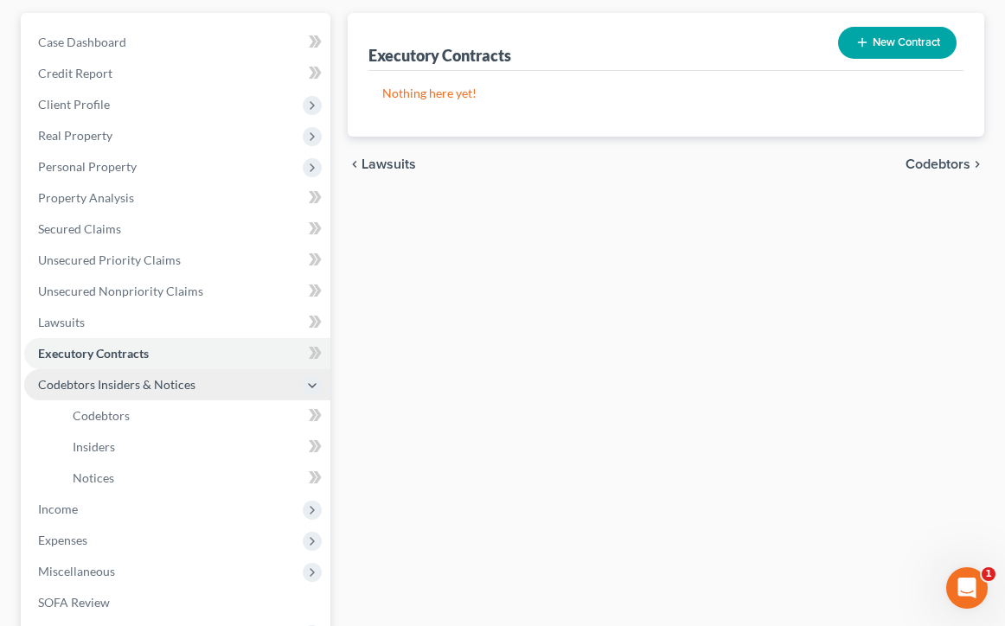
click at [182, 381] on span "Codebtors Insiders & Notices" at bounding box center [116, 384] width 157 height 15
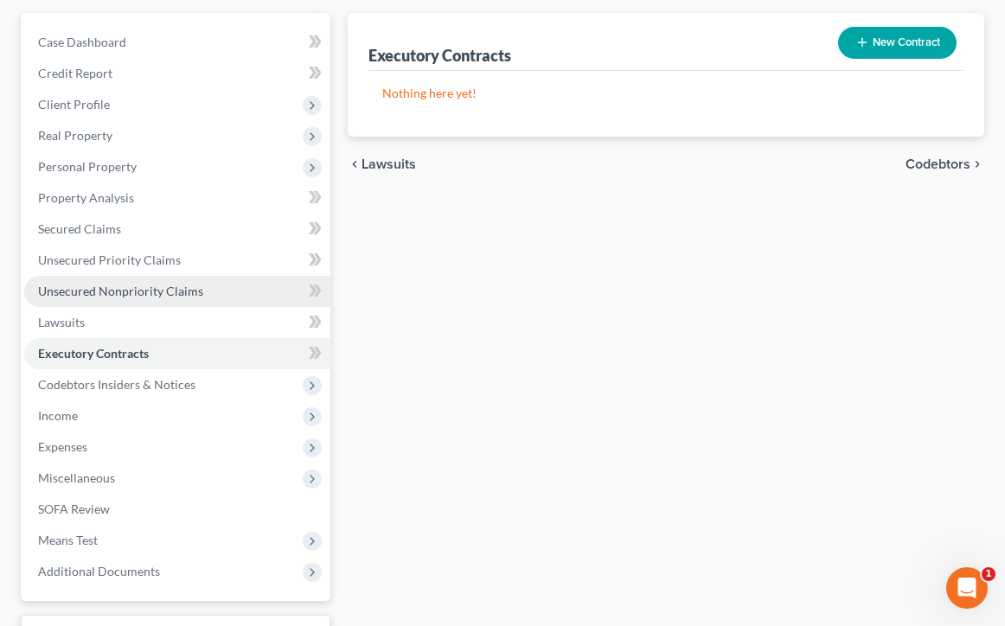
click at [183, 297] on span "Unsecured Nonpriority Claims" at bounding box center [120, 291] width 165 height 15
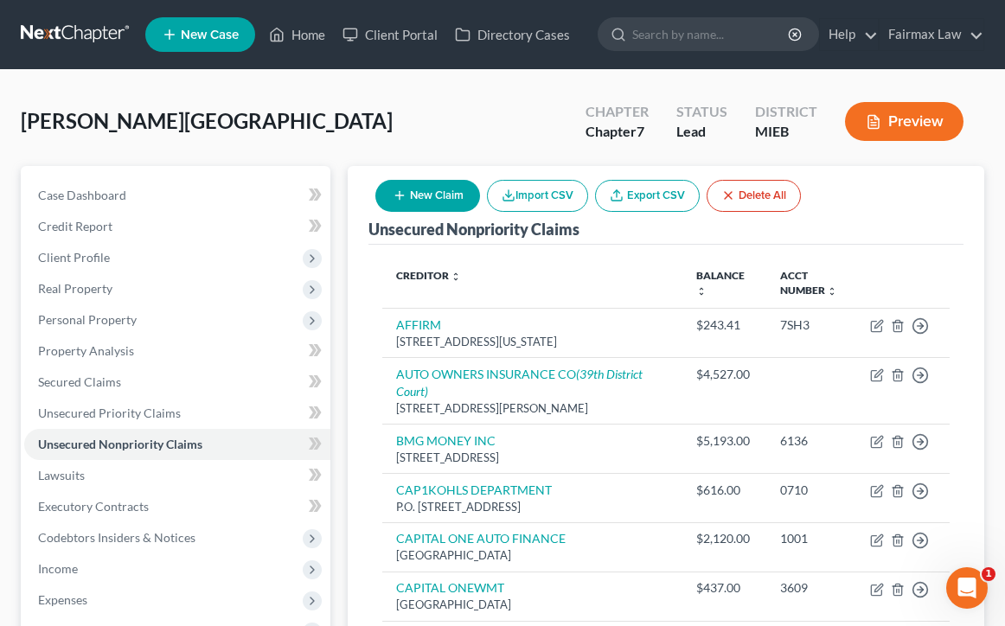
click at [450, 198] on button "New Claim" at bounding box center [427, 196] width 105 height 32
select select "0"
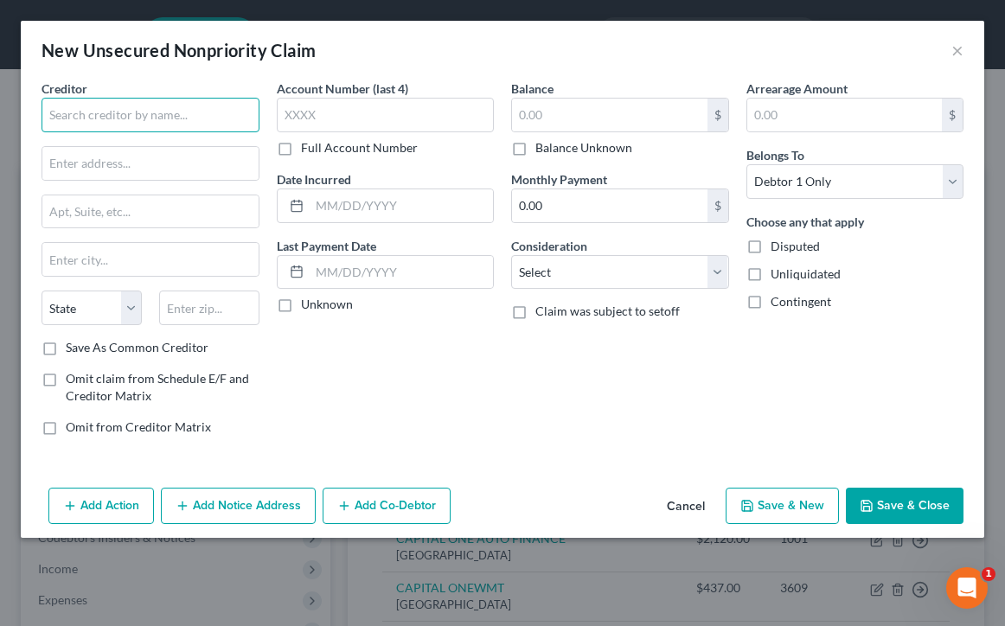
click at [164, 112] on input "text" at bounding box center [151, 115] width 218 height 35
type input "LVNV Funding LLC"
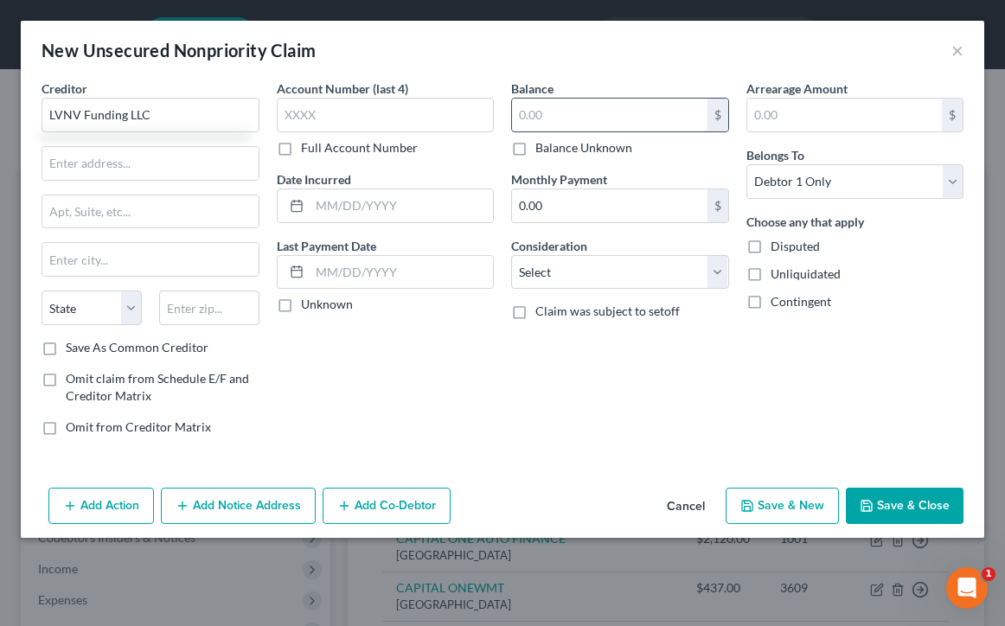
click at [550, 109] on input "text" at bounding box center [609, 115] width 195 height 33
type input "447.00"
click at [202, 108] on input "LVNV Funding LLC" at bounding box center [151, 115] width 218 height 35
click at [183, 110] on input "LVNV Funding LLC" at bounding box center [151, 115] width 218 height 35
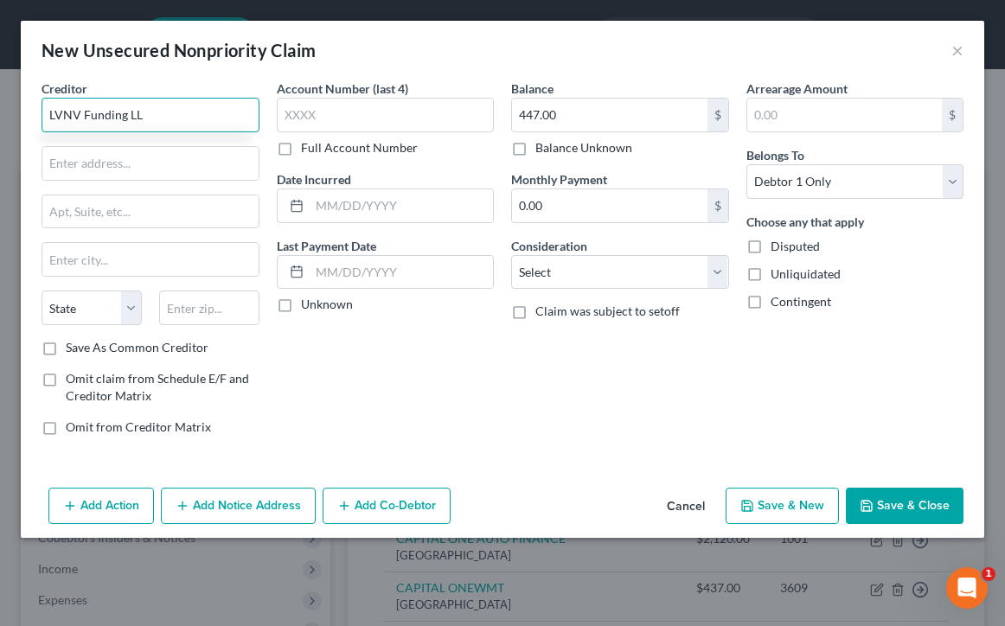
type input "LVNV Funding LLC"
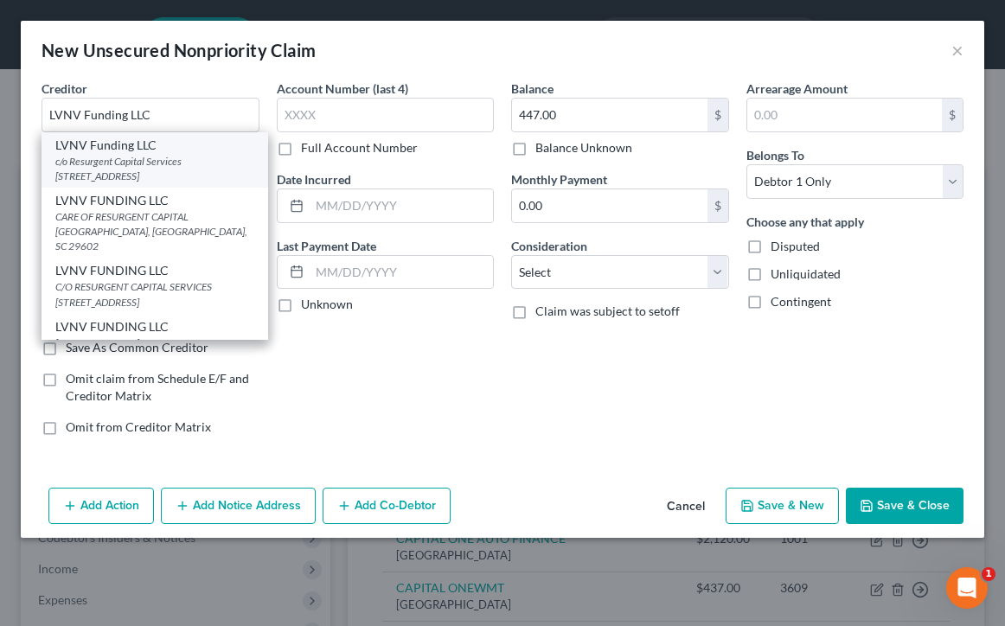
click at [185, 181] on div "c/o Resurgent Capital Services PO Box 10587, Greenville, SC 29603" at bounding box center [154, 168] width 199 height 29
type input "c/o Resurgent Capital Services"
type input "PO Box 10587"
type input "Greenville"
select select "42"
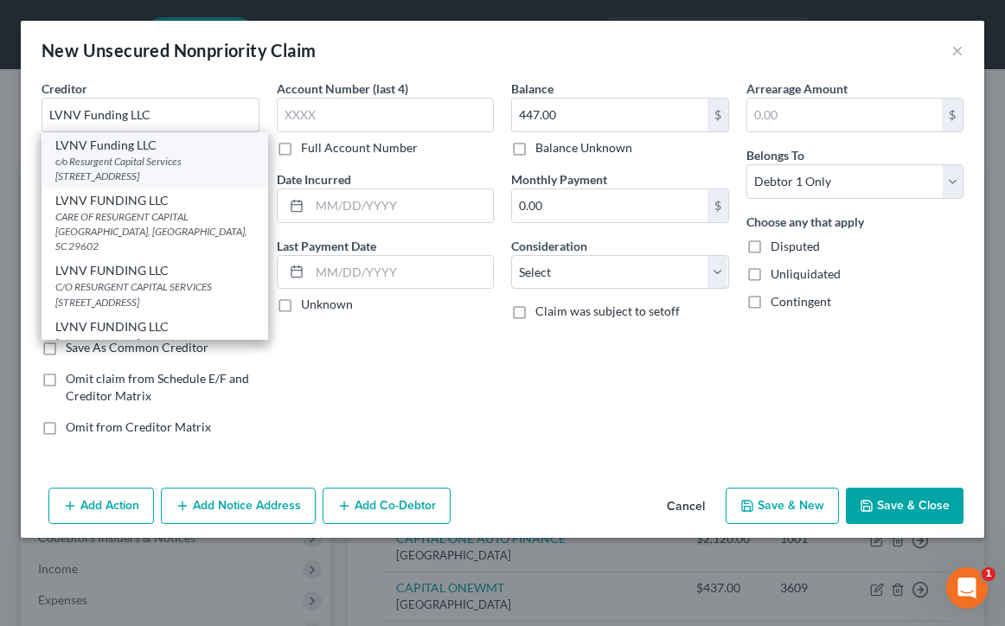
type input "29603"
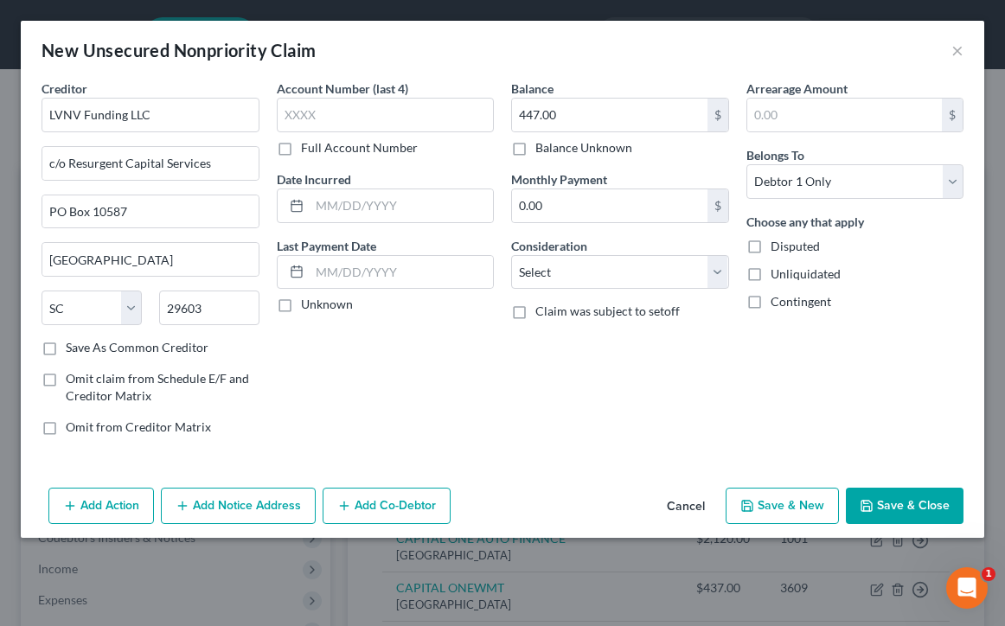
click at [274, 384] on div "Account Number (last 4) Full Account Number Date Incurred Last Payment Date Unk…" at bounding box center [385, 265] width 235 height 370
click at [895, 507] on button "Save & Close" at bounding box center [905, 506] width 118 height 36
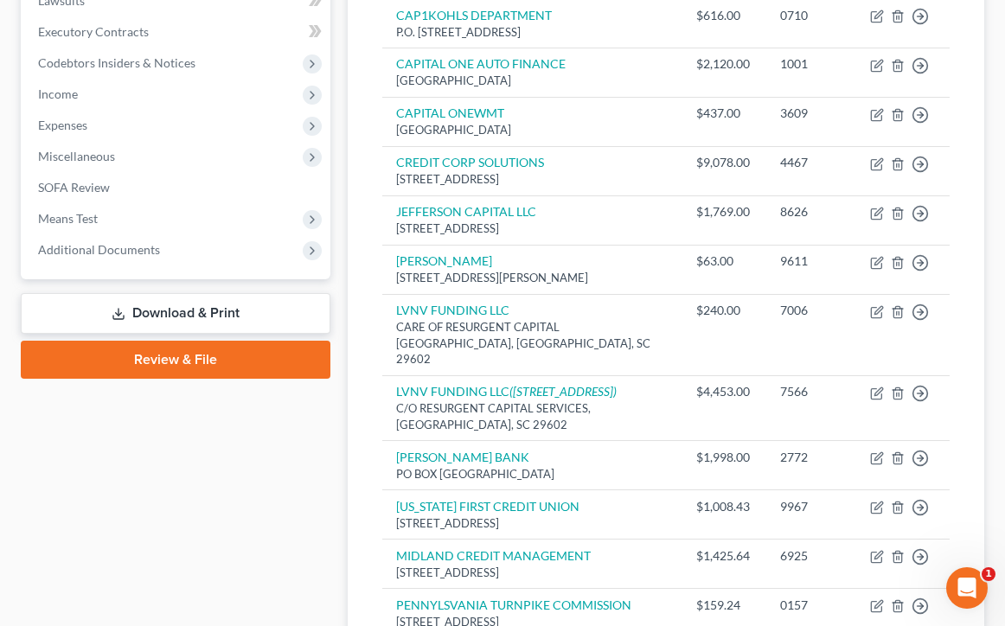
scroll to position [163, 0]
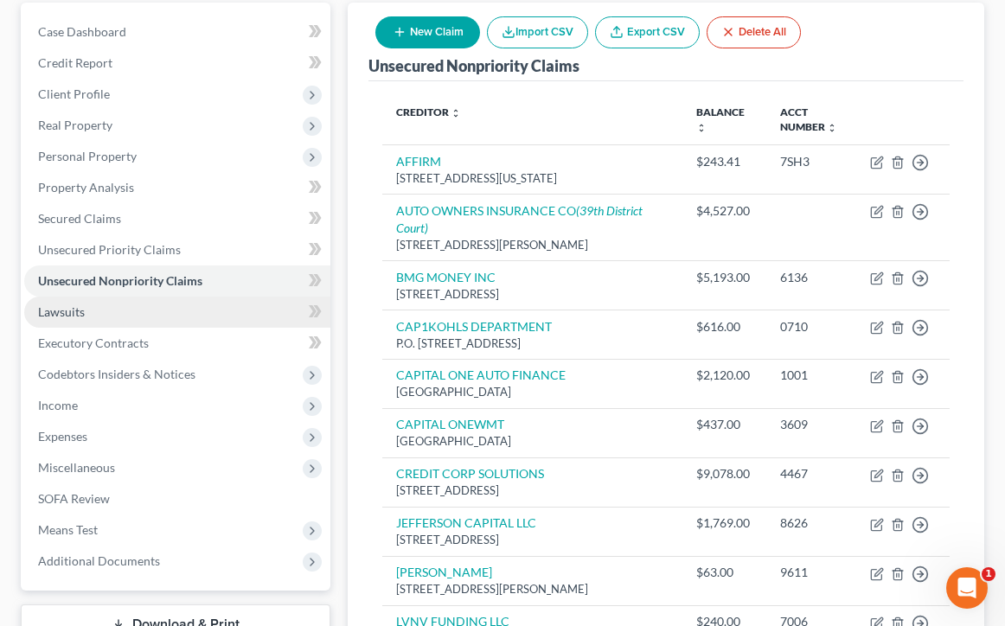
click at [122, 316] on link "Lawsuits" at bounding box center [177, 312] width 306 height 31
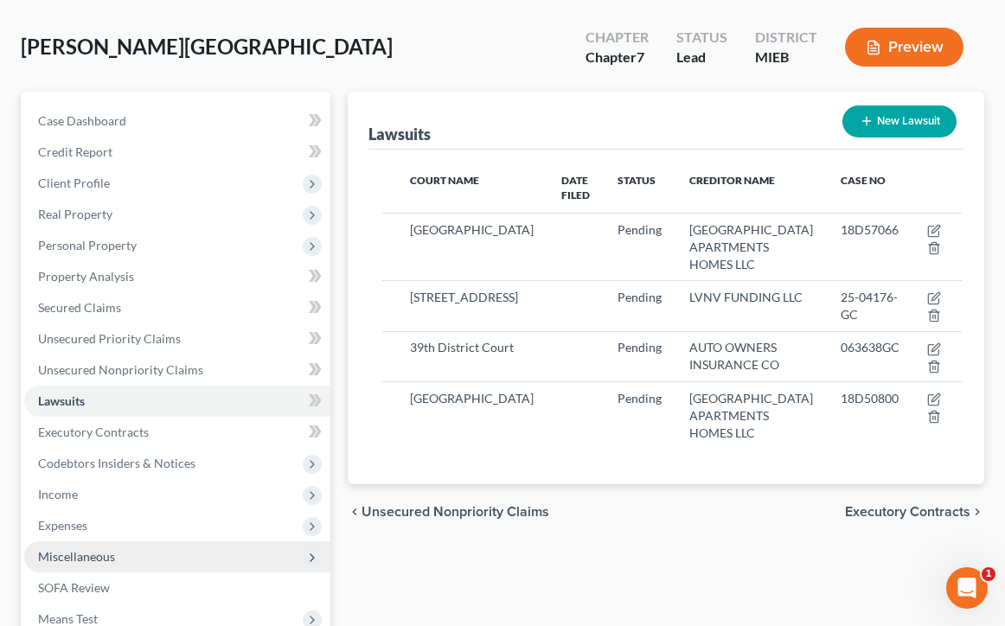
scroll to position [77, 0]
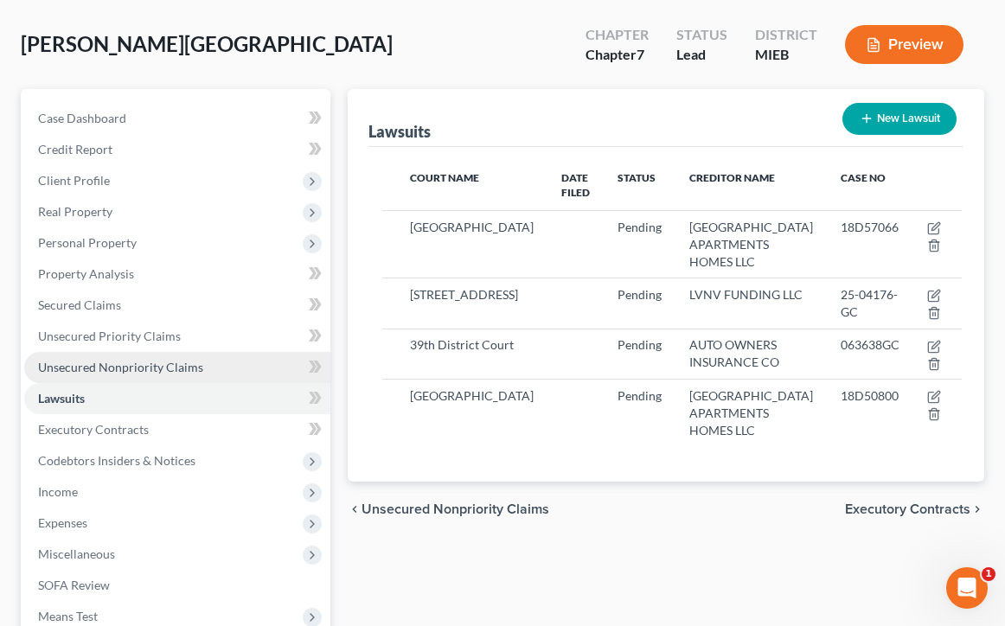
click at [194, 362] on span "Unsecured Nonpriority Claims" at bounding box center [120, 367] width 165 height 15
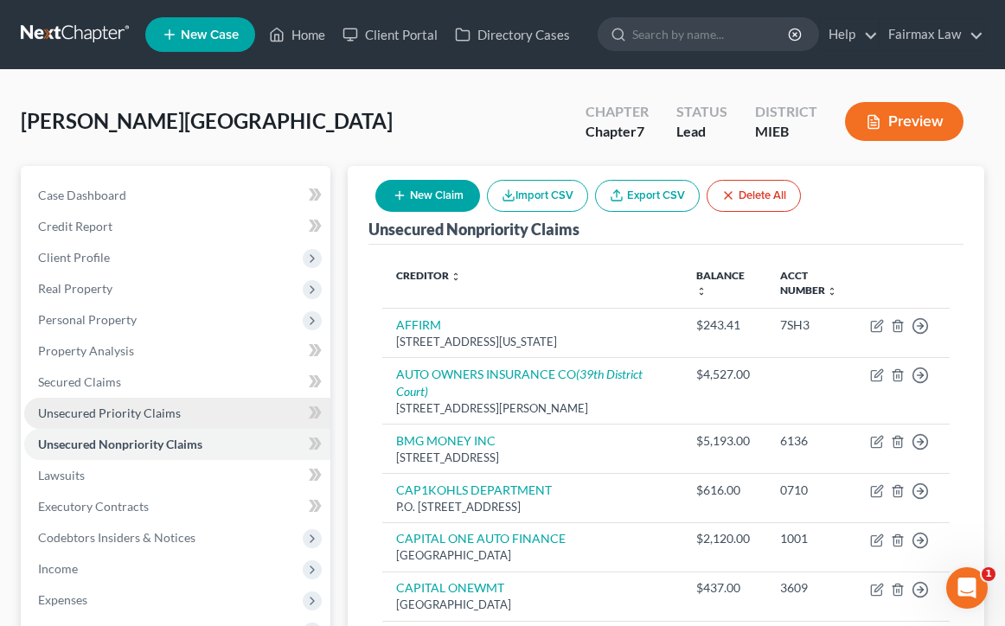
click at [160, 412] on span "Unsecured Priority Claims" at bounding box center [109, 413] width 143 height 15
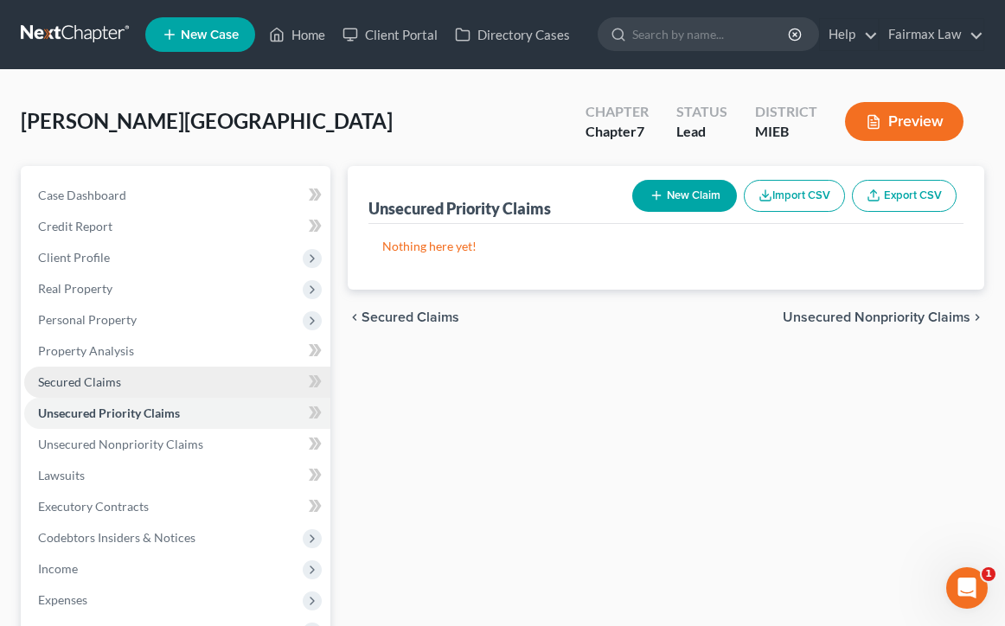
click at [151, 390] on link "Secured Claims" at bounding box center [177, 382] width 306 height 31
click at [151, 410] on span "Unsecured Priority Claims" at bounding box center [109, 413] width 143 height 15
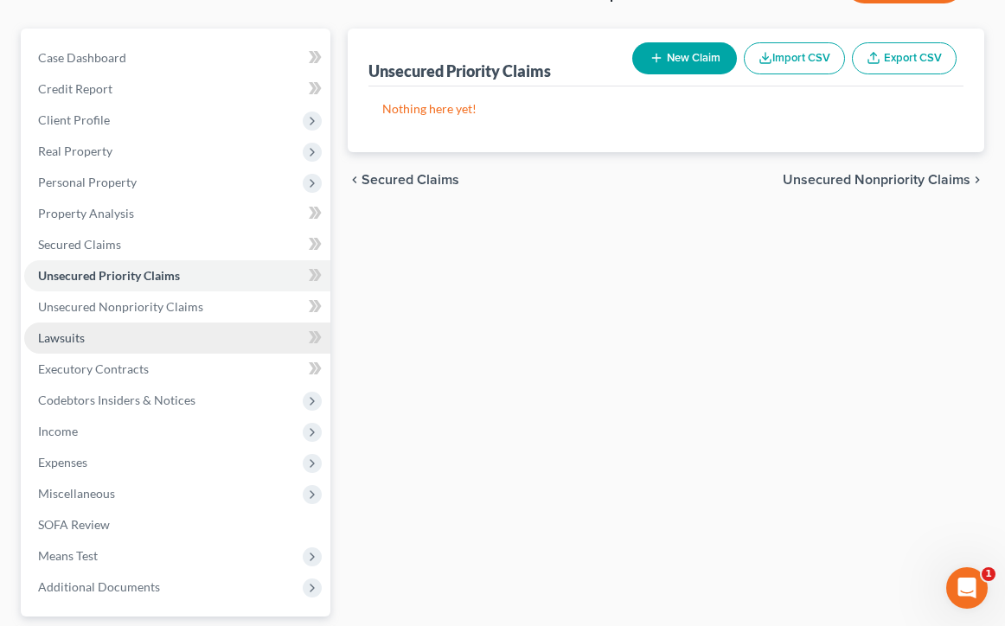
scroll to position [139, 0]
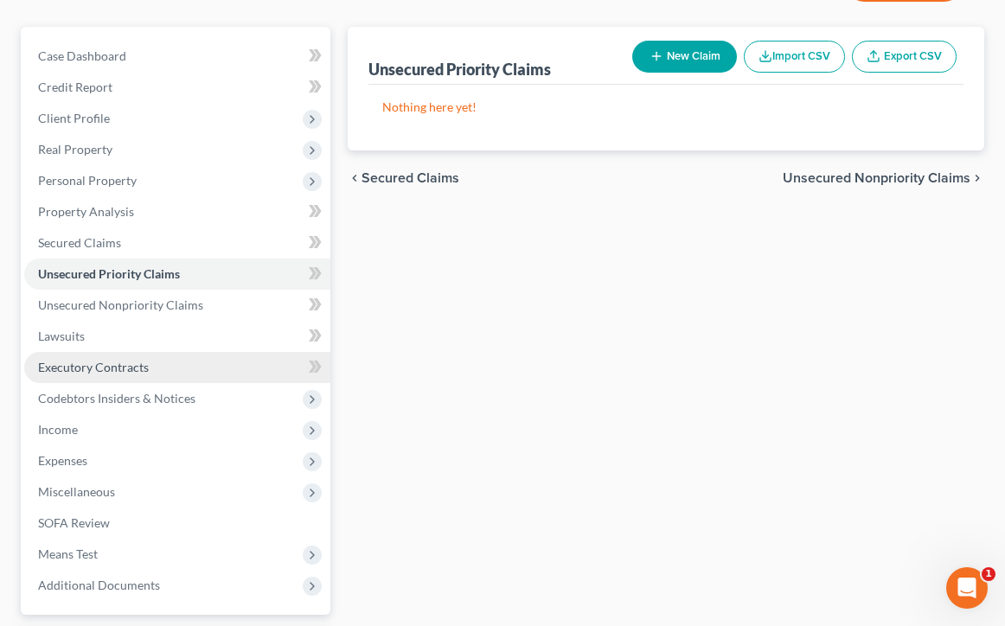
click at [113, 368] on span "Executory Contracts" at bounding box center [93, 367] width 111 height 15
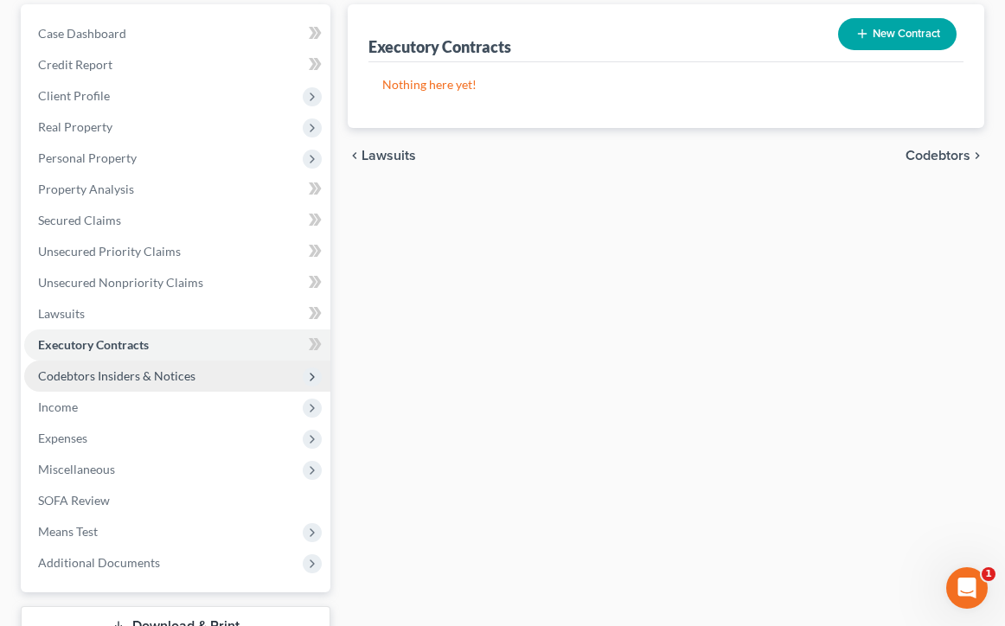
scroll to position [165, 0]
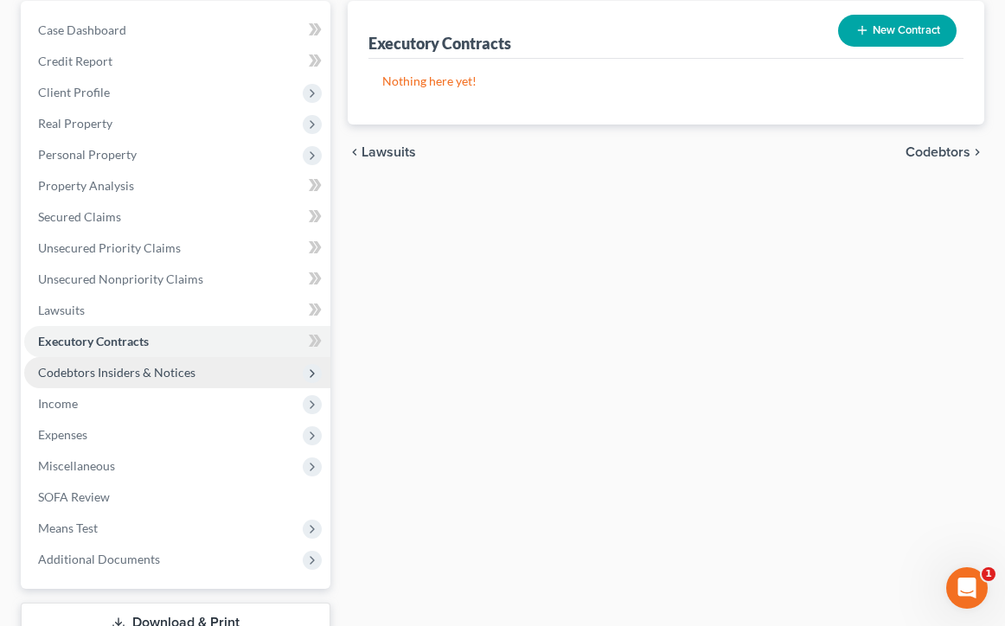
click at [155, 370] on span "Codebtors Insiders & Notices" at bounding box center [116, 372] width 157 height 15
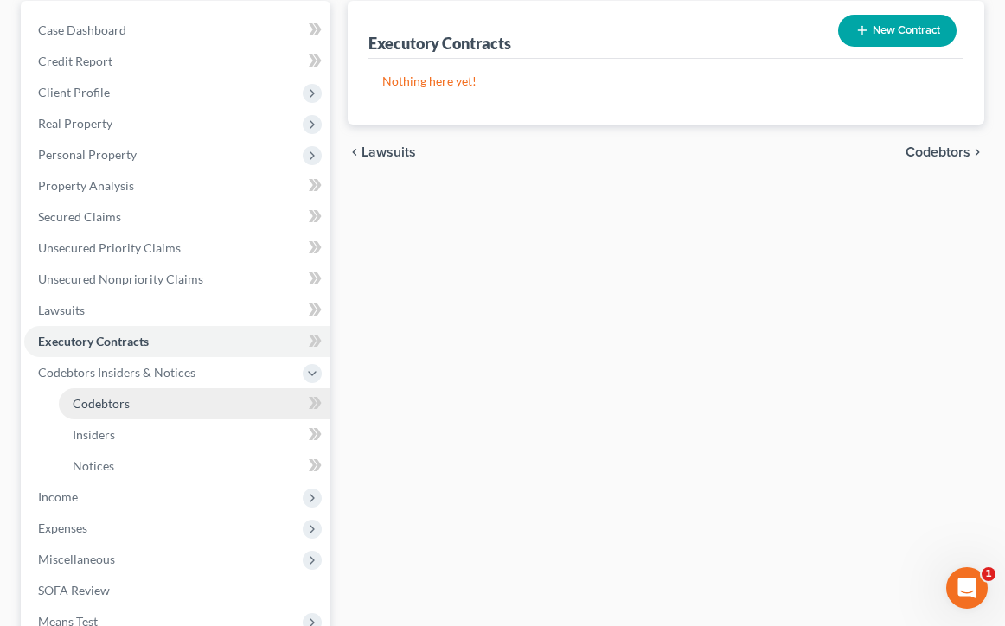
click at [144, 401] on link "Codebtors" at bounding box center [195, 403] width 272 height 31
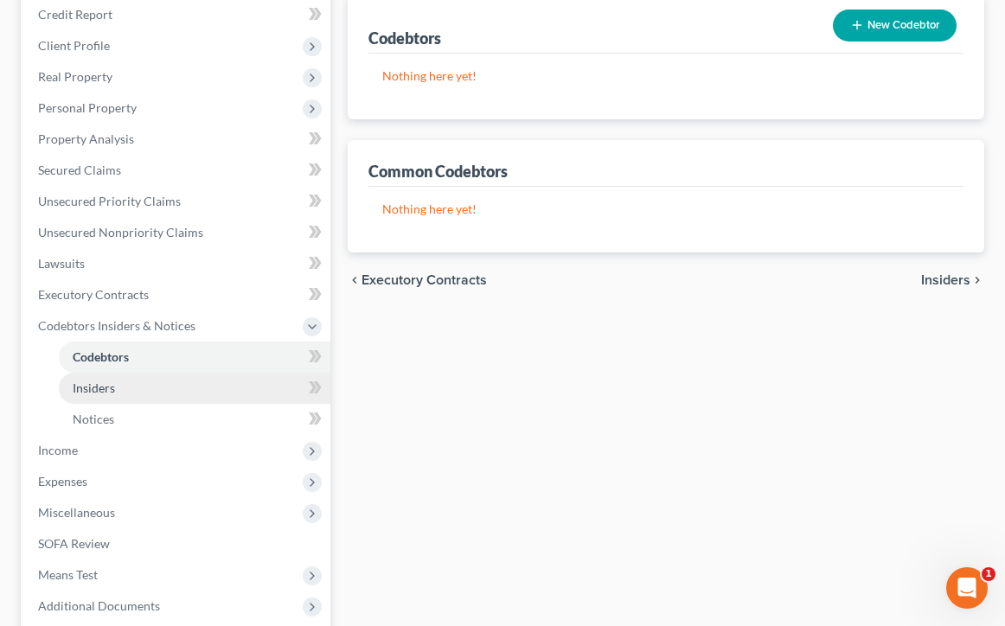
click at [132, 396] on link "Insiders" at bounding box center [195, 388] width 272 height 31
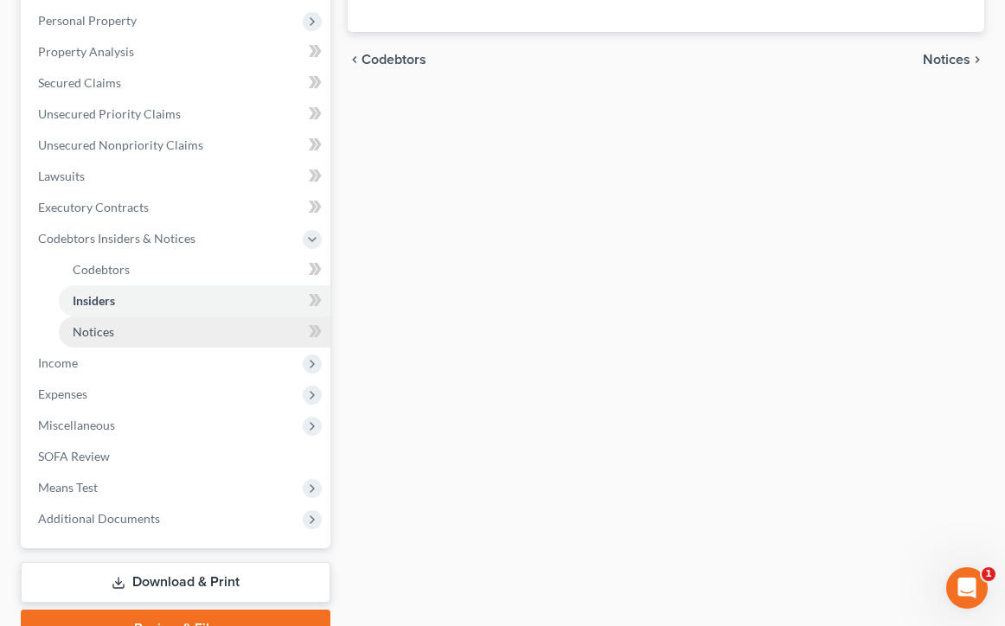
click at [119, 324] on link "Notices" at bounding box center [195, 332] width 272 height 31
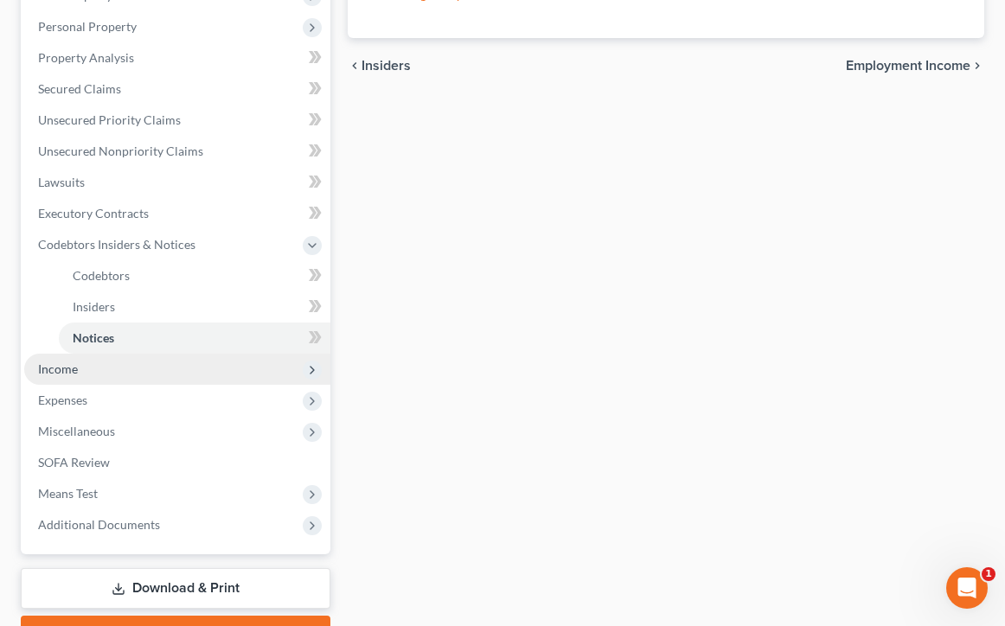
scroll to position [294, 0]
click at [64, 374] on span "Income" at bounding box center [58, 368] width 40 height 15
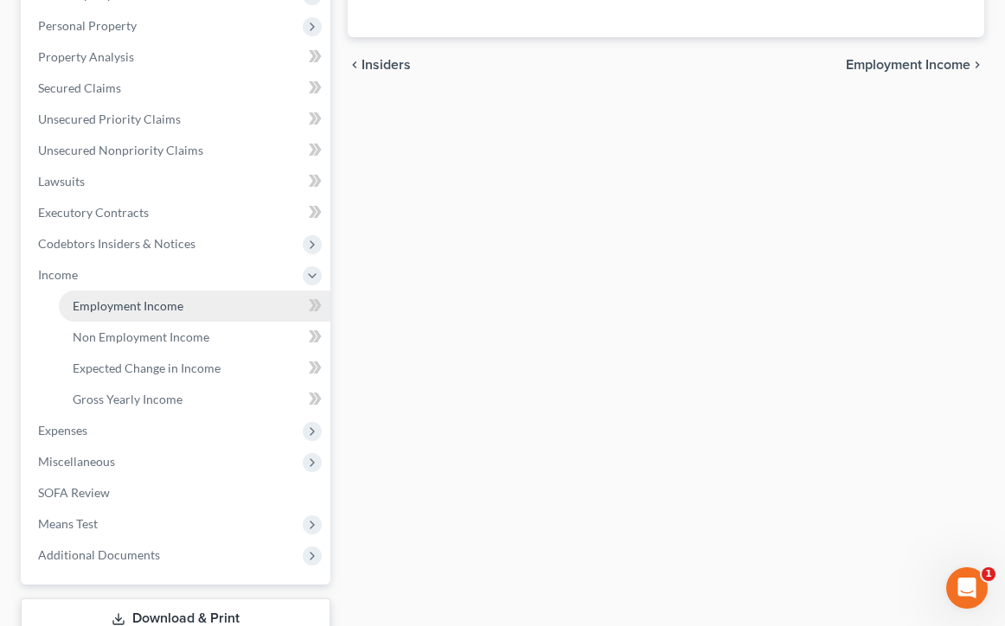
click at [111, 314] on link "Employment Income" at bounding box center [195, 306] width 272 height 31
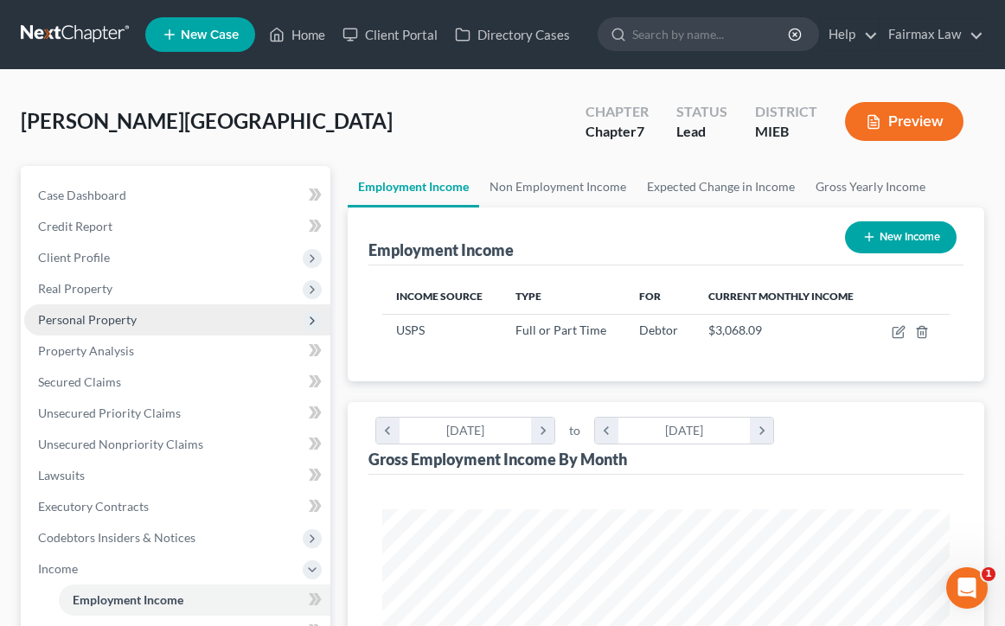
scroll to position [284, 602]
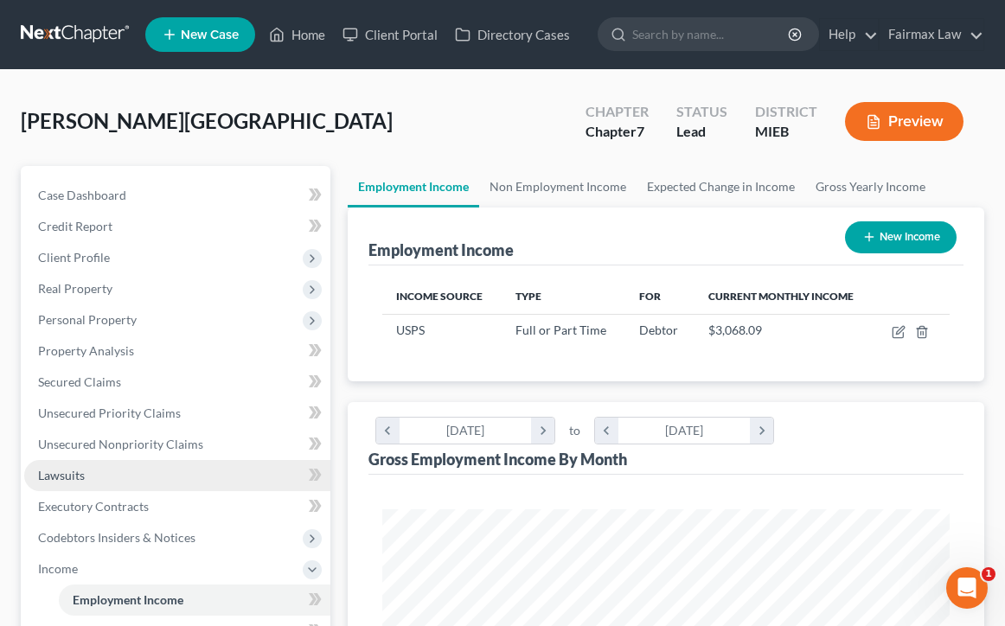
click at [88, 479] on link "Lawsuits" at bounding box center [177, 475] width 306 height 31
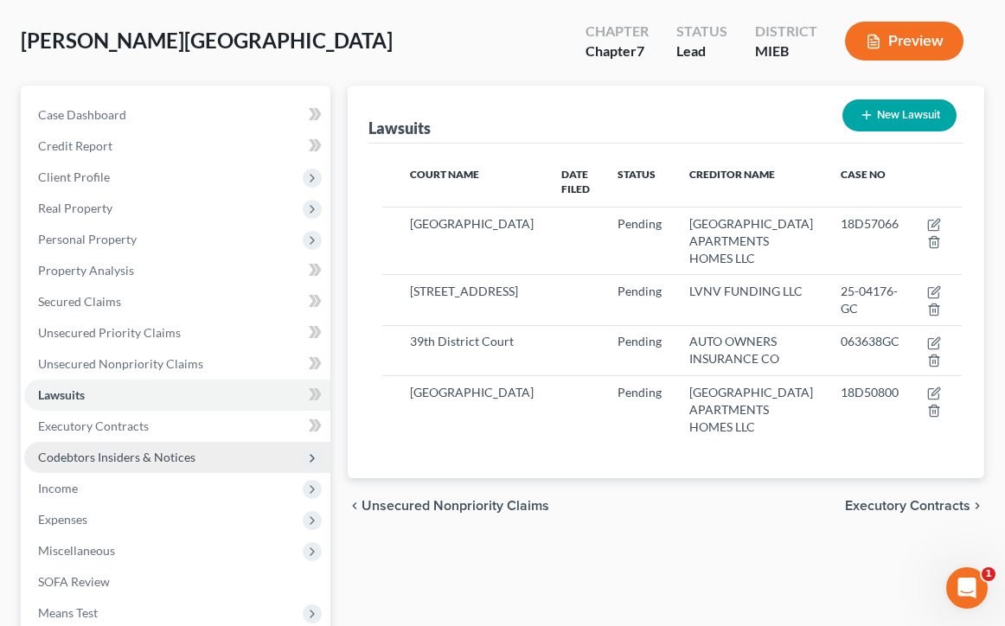
scroll to position [89, 0]
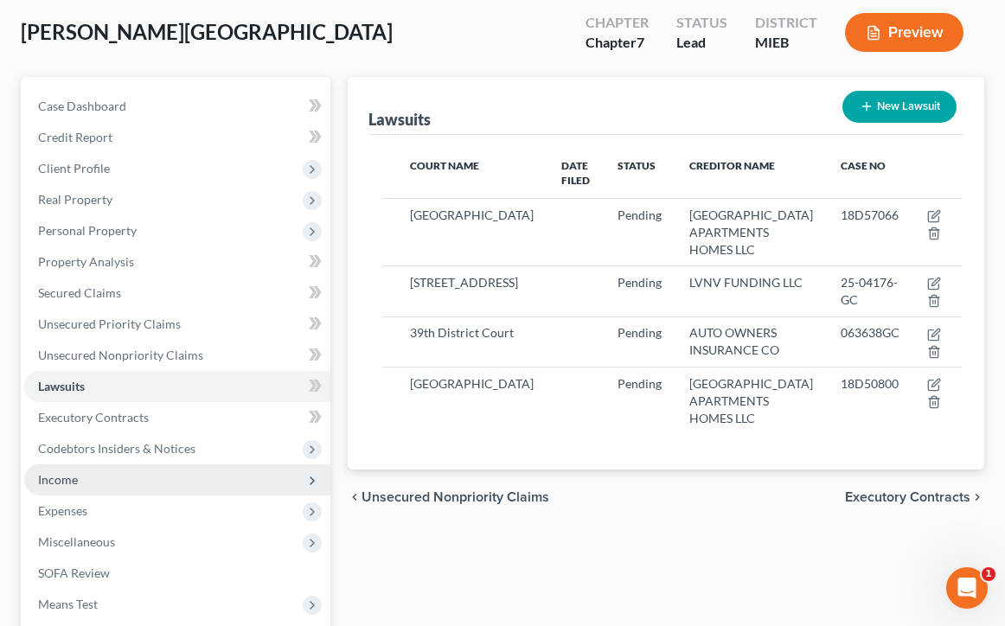
click at [83, 484] on span "Income" at bounding box center [177, 479] width 306 height 31
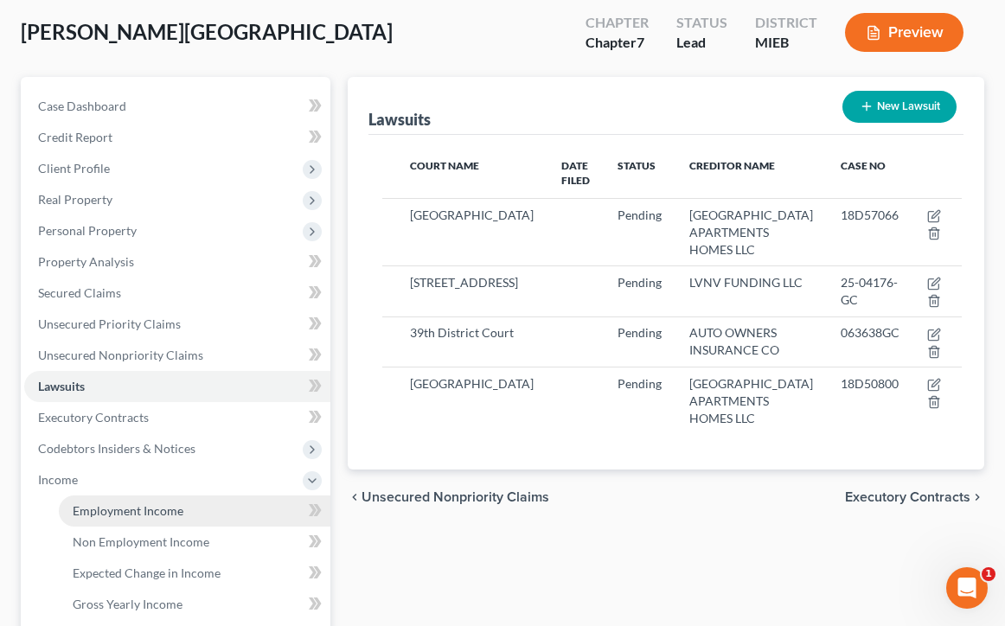
click at [106, 505] on span "Employment Income" at bounding box center [128, 510] width 111 height 15
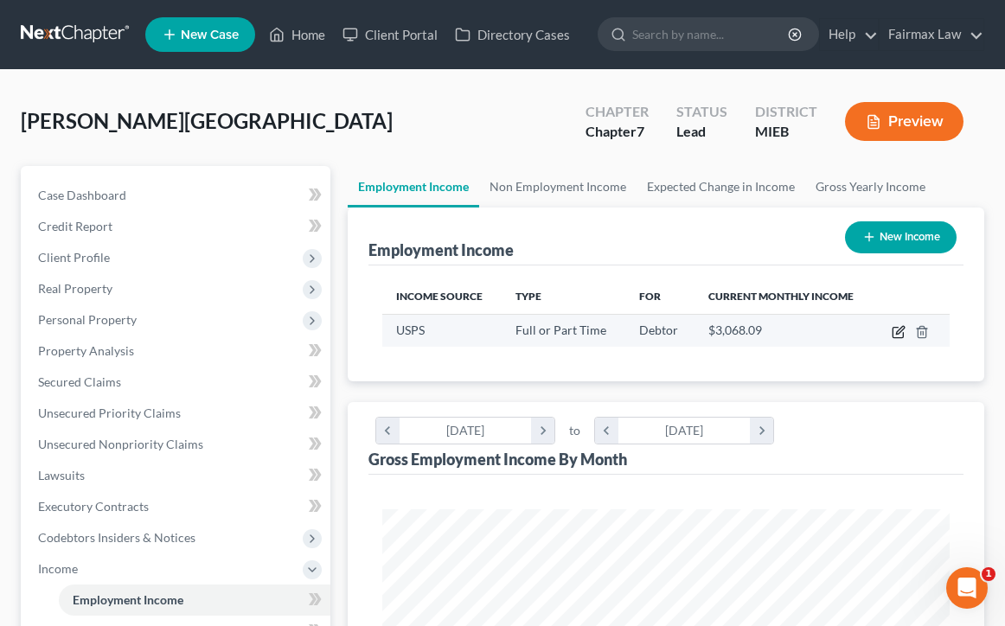
click at [897, 337] on icon "button" at bounding box center [897, 333] width 10 height 10
select select "0"
select select "36"
select select "2"
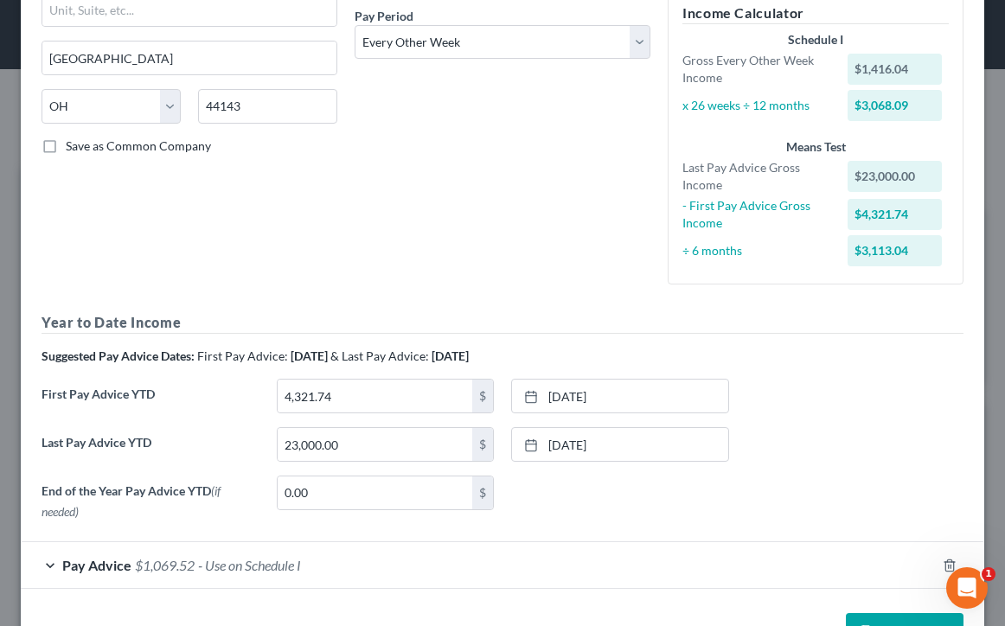
scroll to position [272, 0]
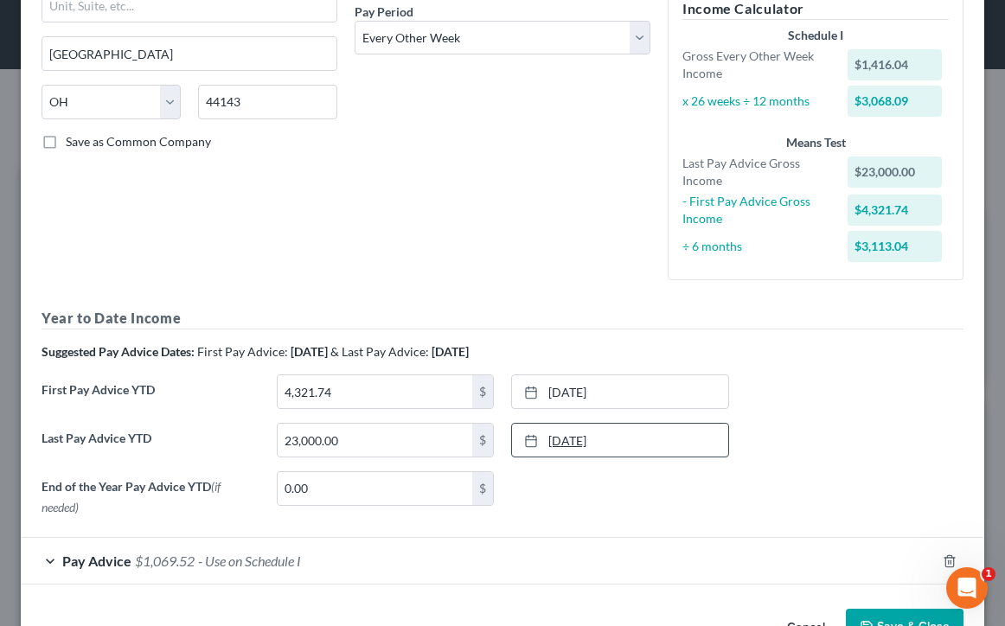
click at [678, 445] on link "7/18/2025" at bounding box center [620, 440] width 216 height 33
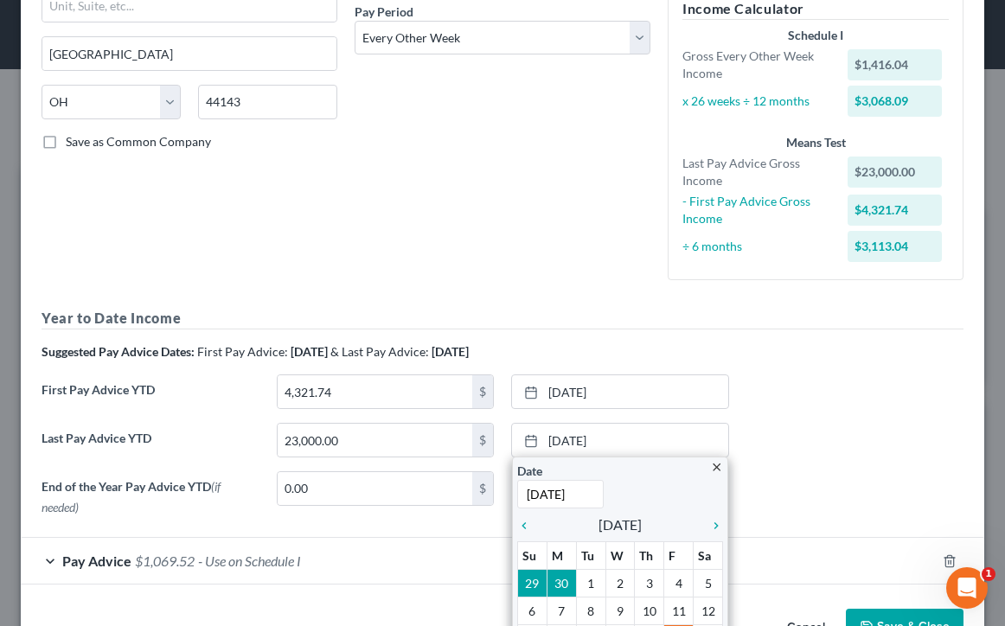
click at [847, 419] on div "First Pay Advice YTD 4,321.74 $ 2/14/2025 close Date 2/14/2025 Time 12:00 AM ch…" at bounding box center [502, 398] width 939 height 48
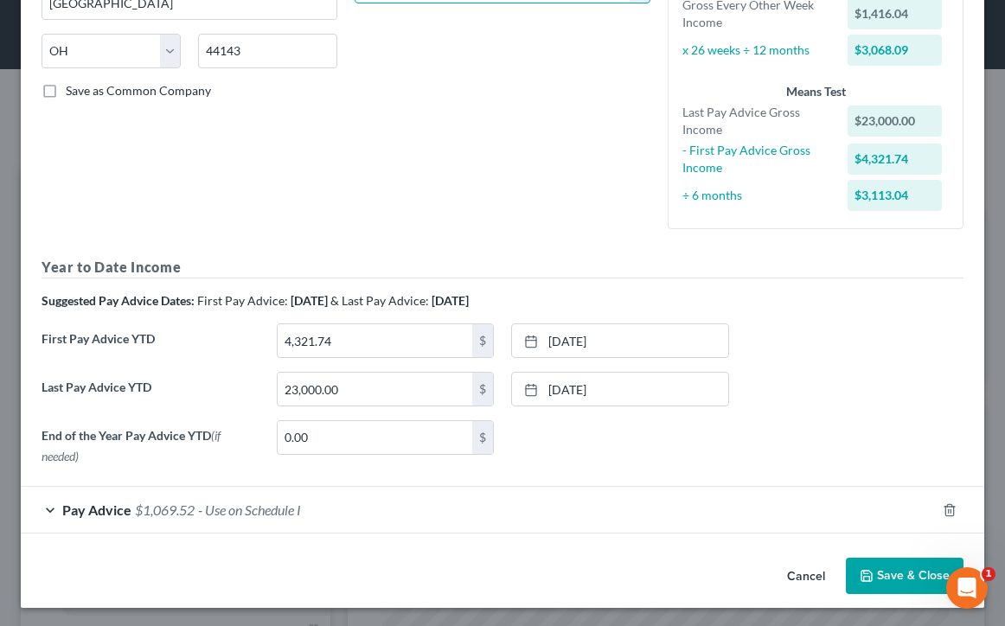
scroll to position [323, 0]
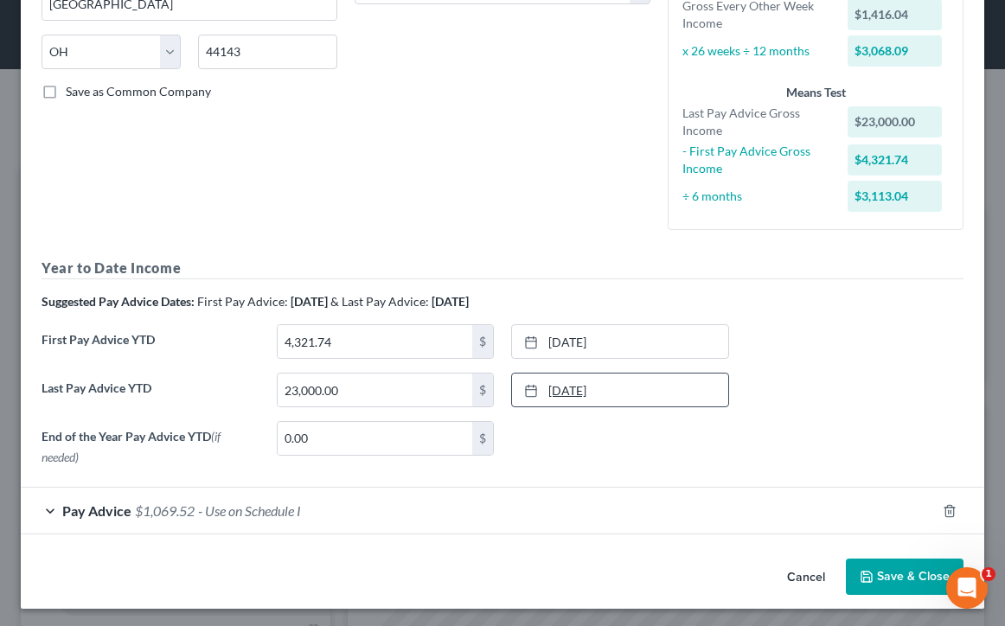
click at [609, 377] on link "7/18/2025" at bounding box center [620, 390] width 216 height 33
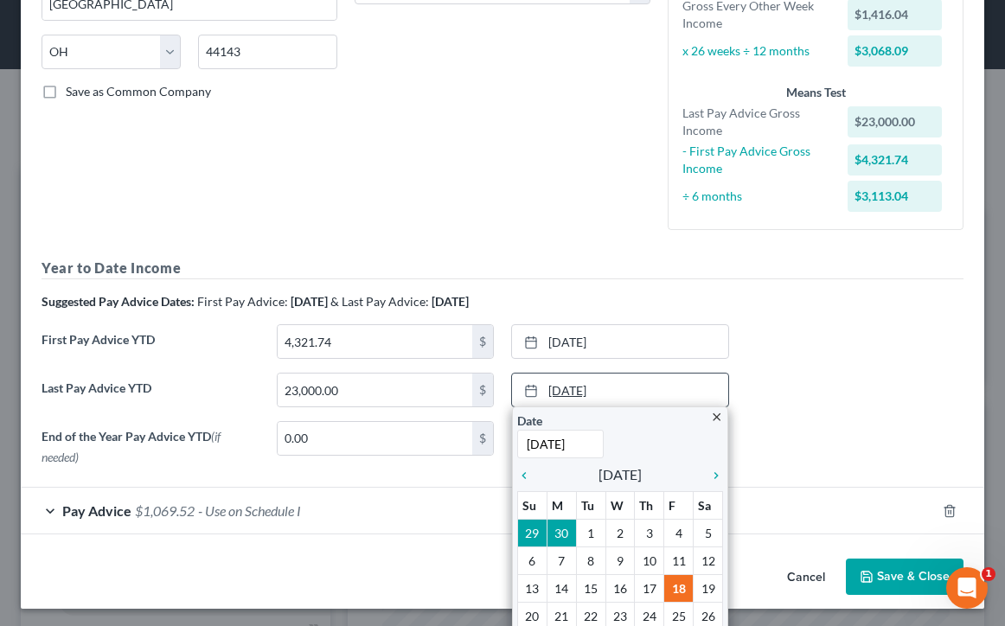
click at [598, 393] on link "7/18/2025" at bounding box center [620, 390] width 216 height 33
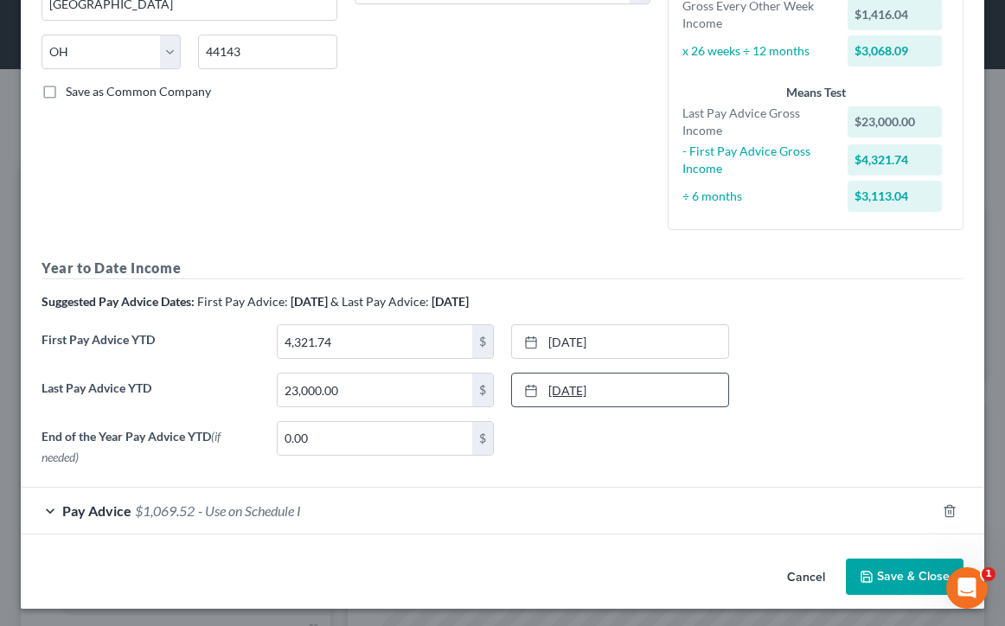
click at [598, 393] on link "7/18/2025" at bounding box center [620, 390] width 216 height 33
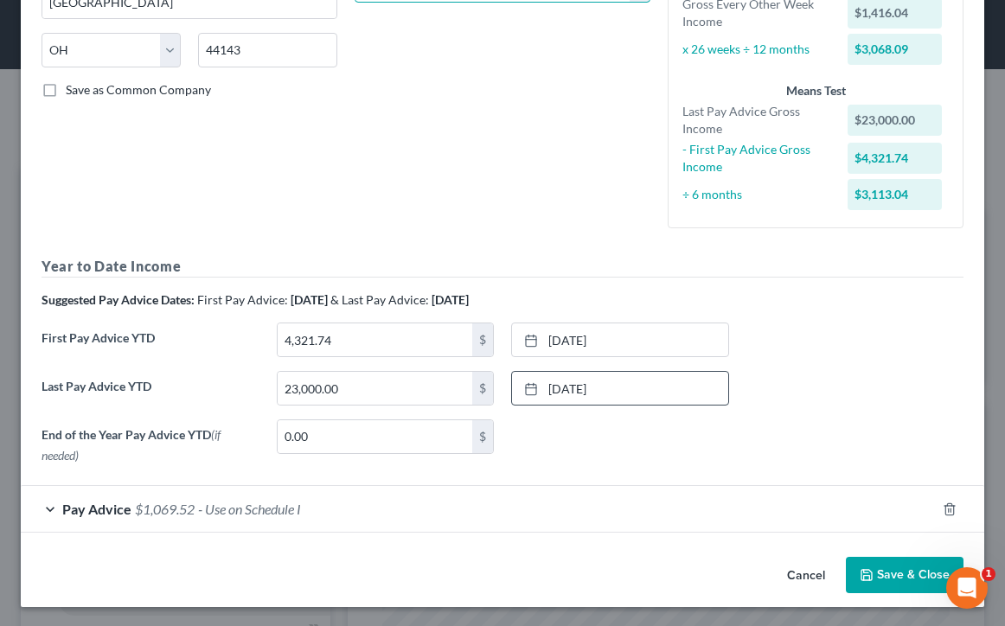
scroll to position [323, 0]
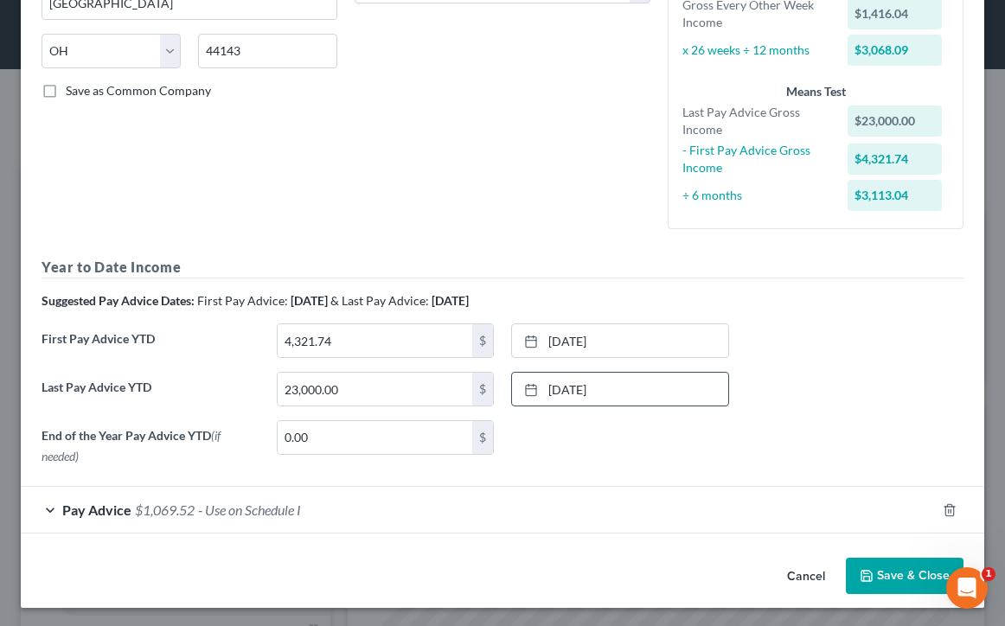
click at [912, 568] on button "Save & Close" at bounding box center [905, 576] width 118 height 36
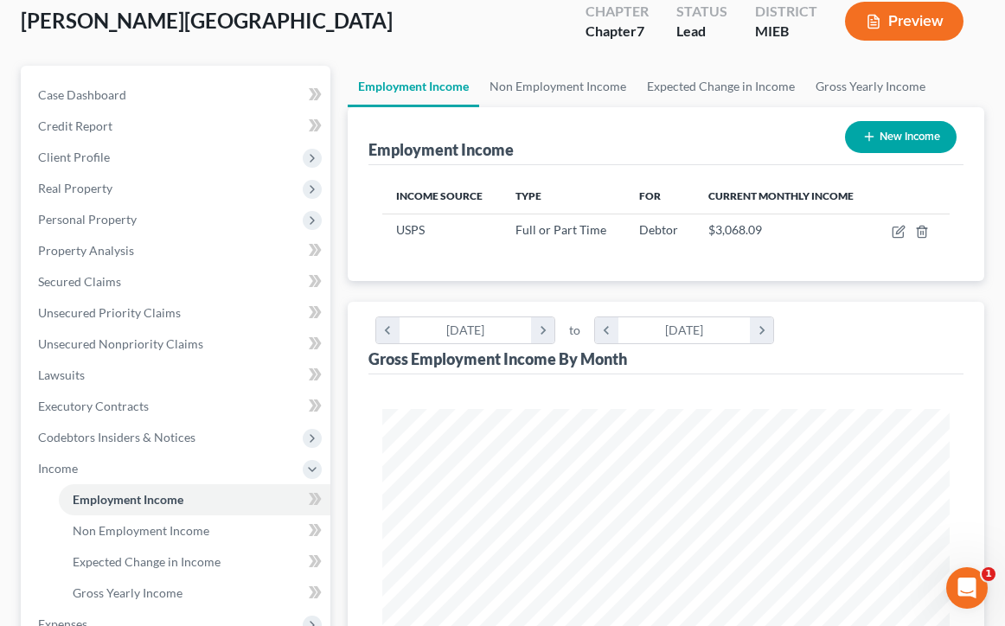
scroll to position [101, 0]
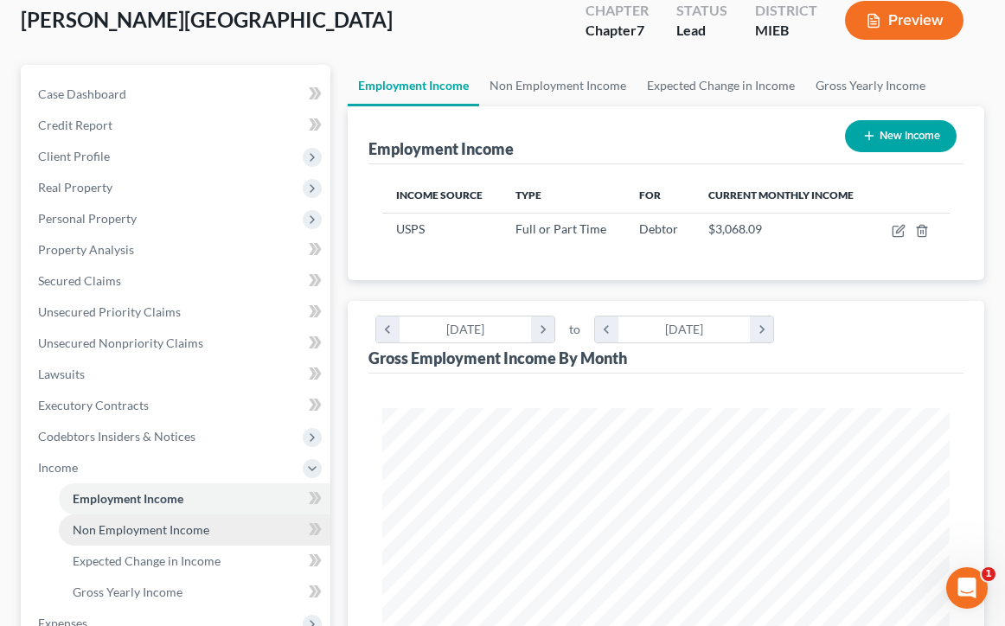
click at [202, 536] on span "Non Employment Income" at bounding box center [141, 529] width 137 height 15
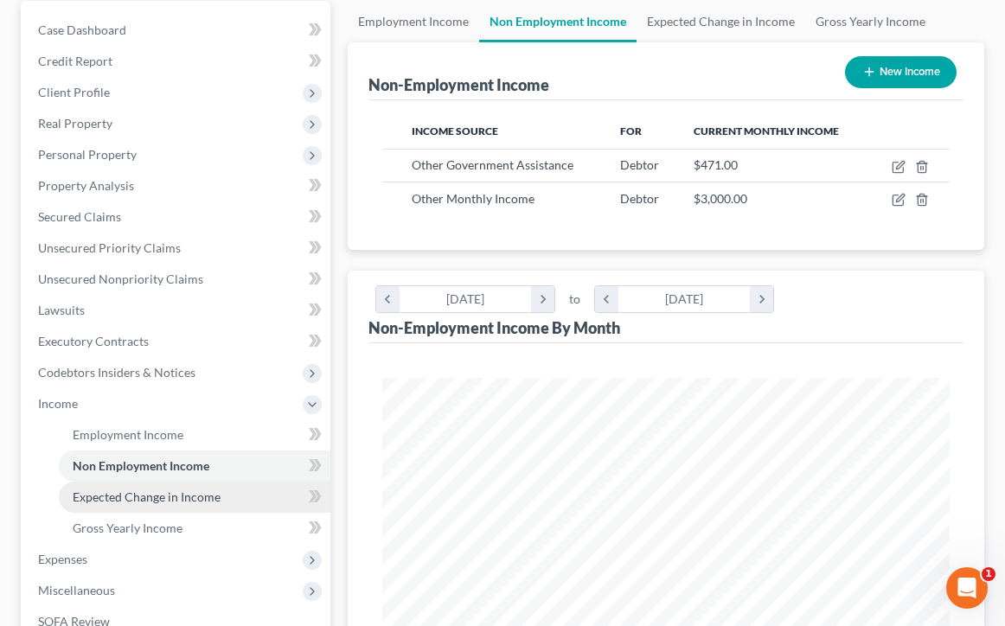
scroll to position [167, 0]
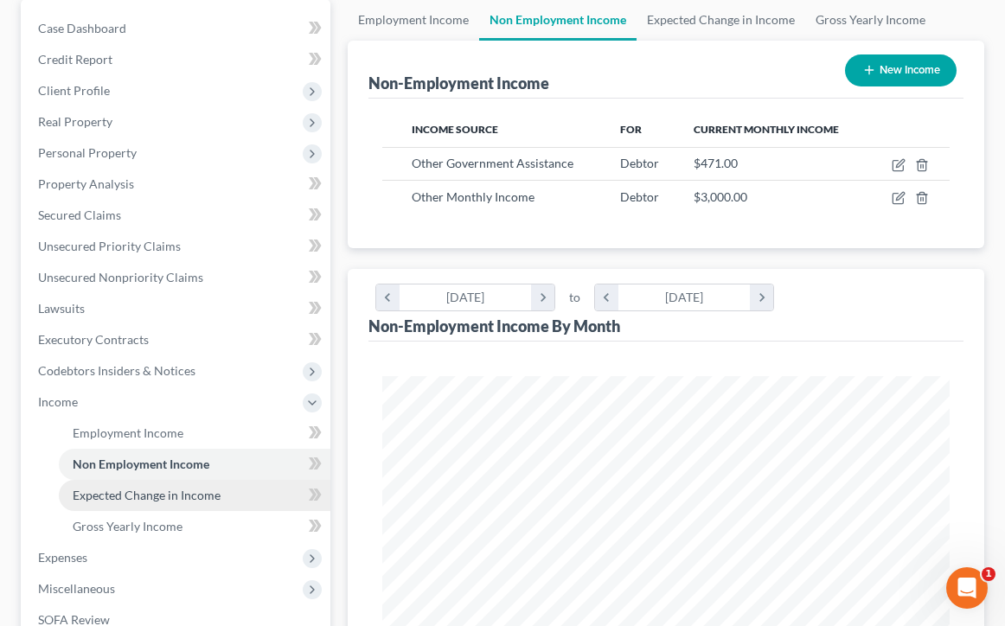
click at [262, 504] on link "Expected Change in Income" at bounding box center [195, 495] width 272 height 31
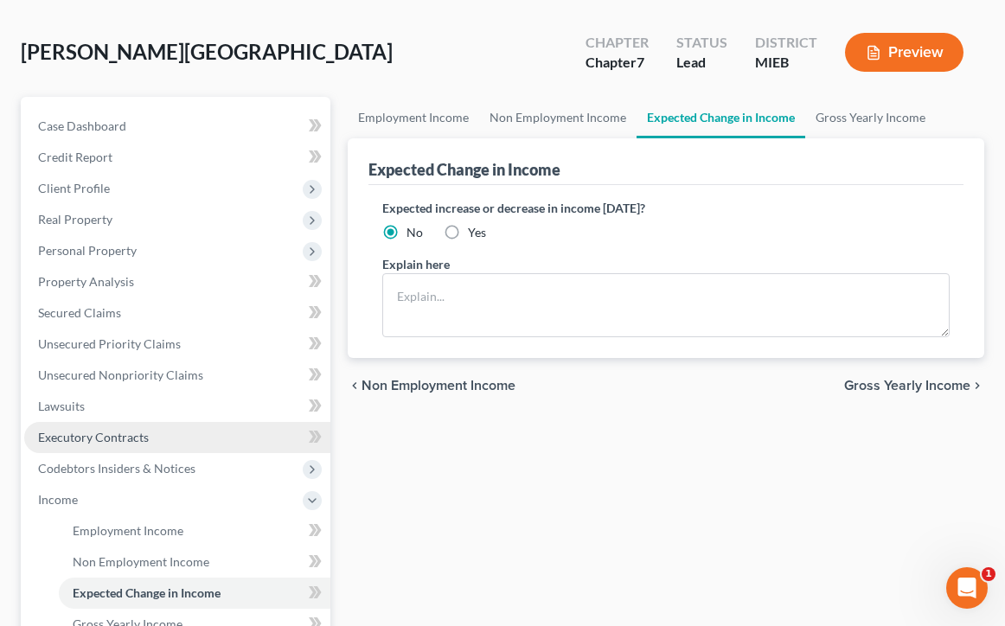
scroll to position [79, 0]
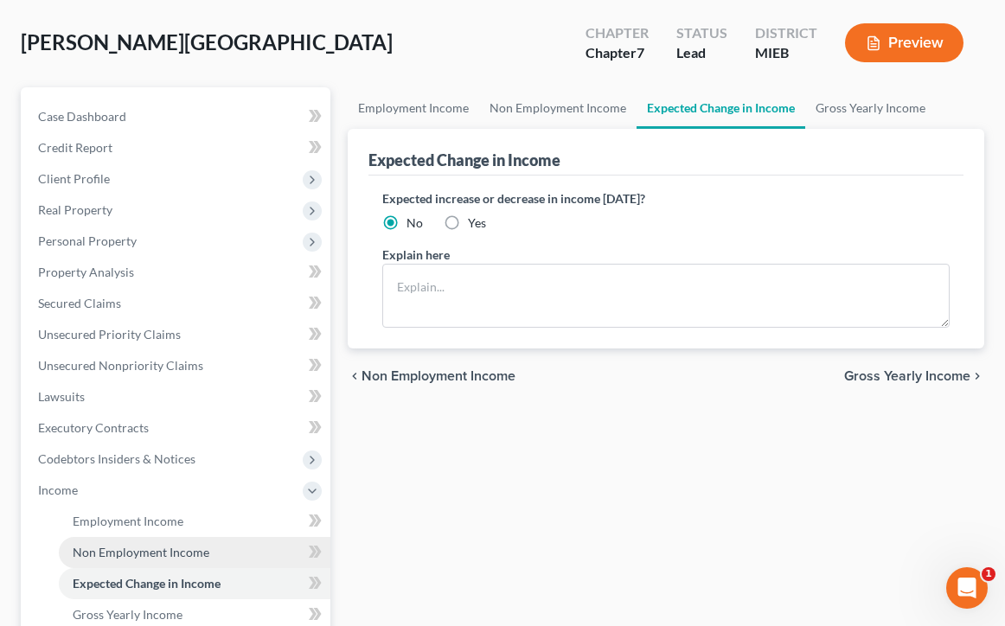
click at [201, 550] on span "Non Employment Income" at bounding box center [141, 552] width 137 height 15
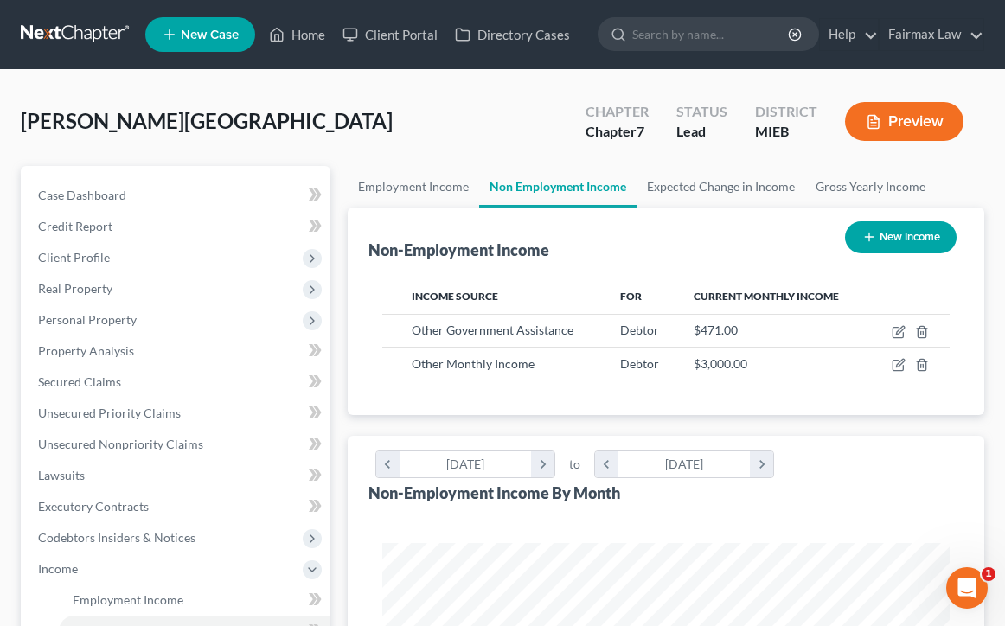
scroll to position [284, 602]
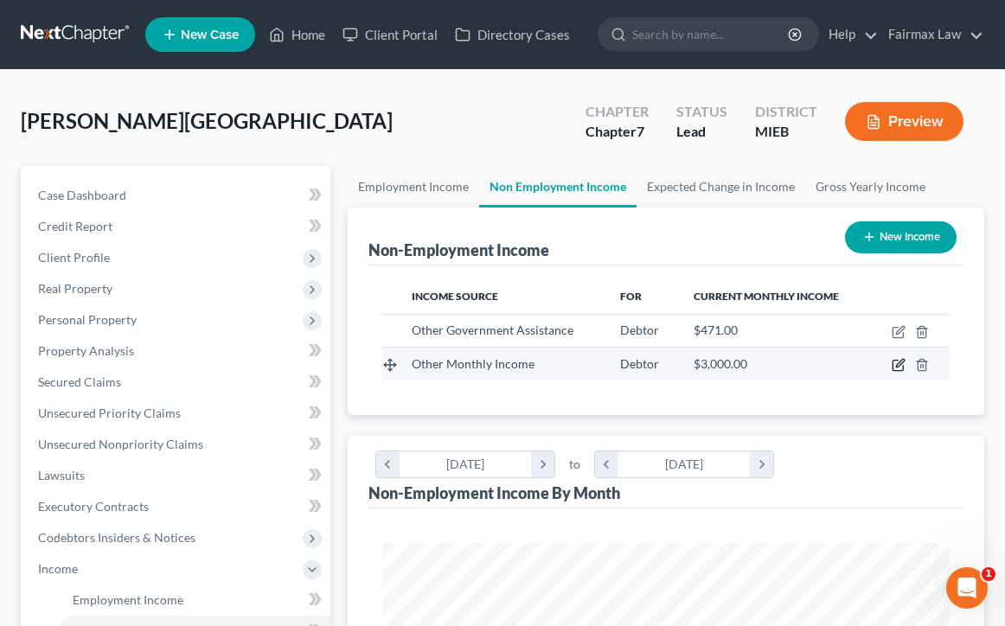
click at [894, 366] on icon "button" at bounding box center [899, 365] width 14 height 14
select select "13"
select select "0"
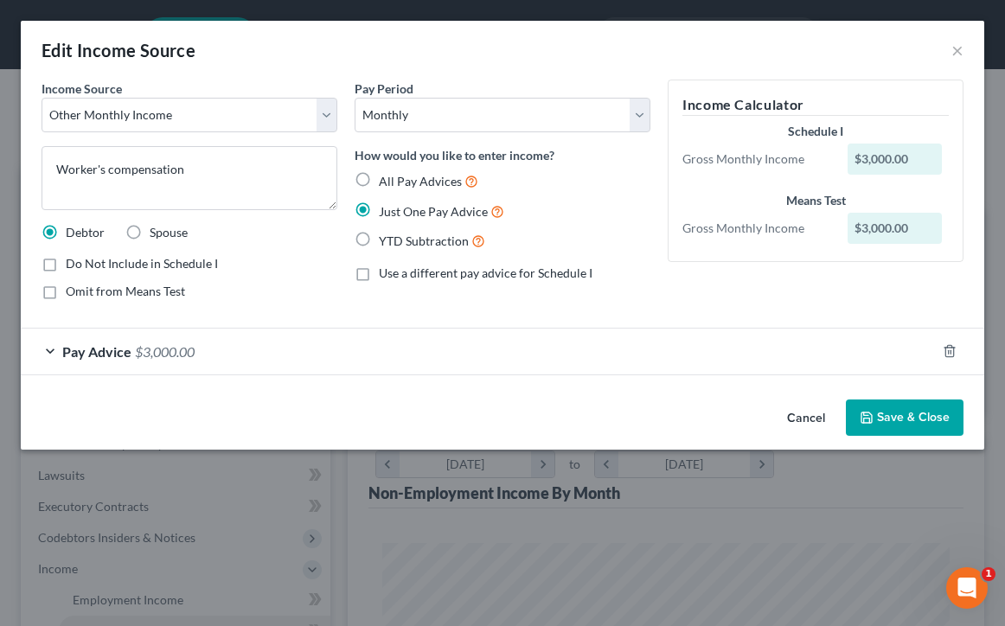
click at [52, 352] on div "Pay Advice $3,000.00" at bounding box center [478, 352] width 915 height 46
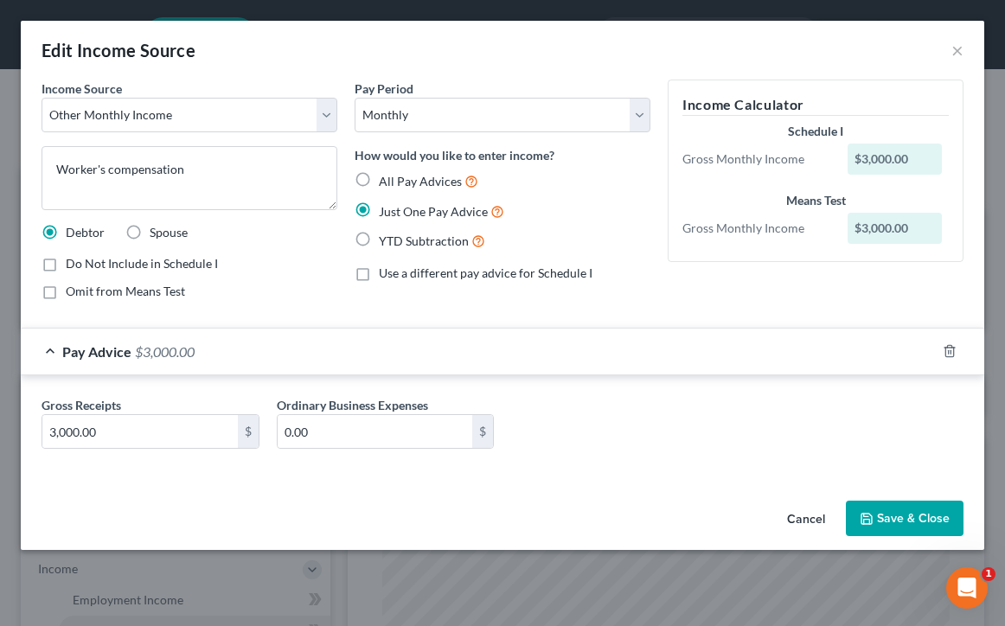
click at [66, 291] on label "Omit from Means Test" at bounding box center [125, 291] width 119 height 17
click at [73, 291] on input "Omit from Means Test" at bounding box center [78, 288] width 11 height 11
click at [66, 292] on label "Omit from Means Test" at bounding box center [125, 291] width 119 height 17
click at [73, 292] on input "Omit from Means Test" at bounding box center [78, 288] width 11 height 11
checkbox input "false"
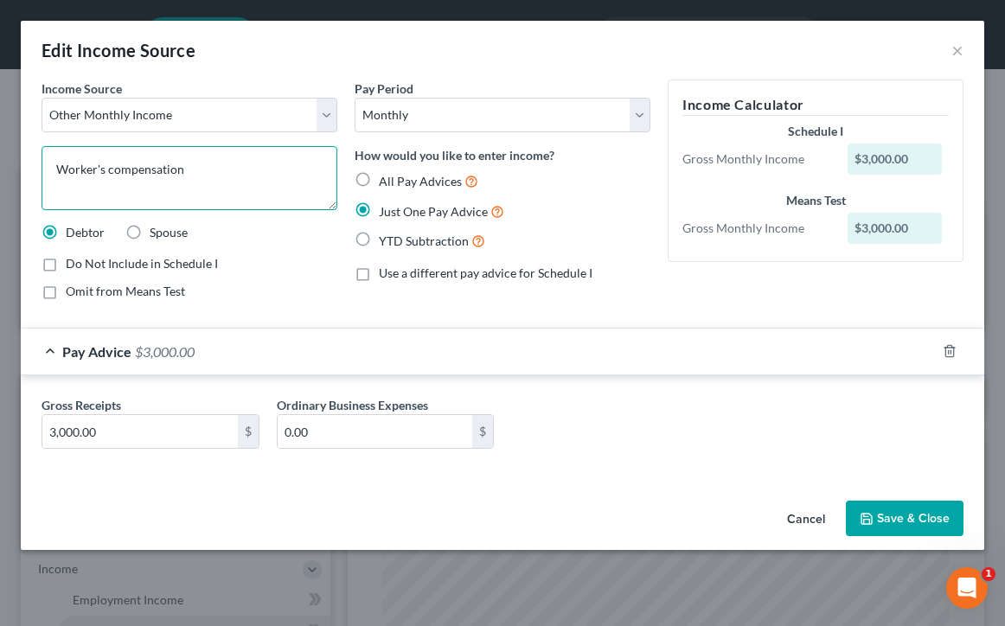
click at [194, 169] on textarea "Worker's compensation" at bounding box center [190, 178] width 296 height 64
type textarea "Worker's compensation, expected to end in October"
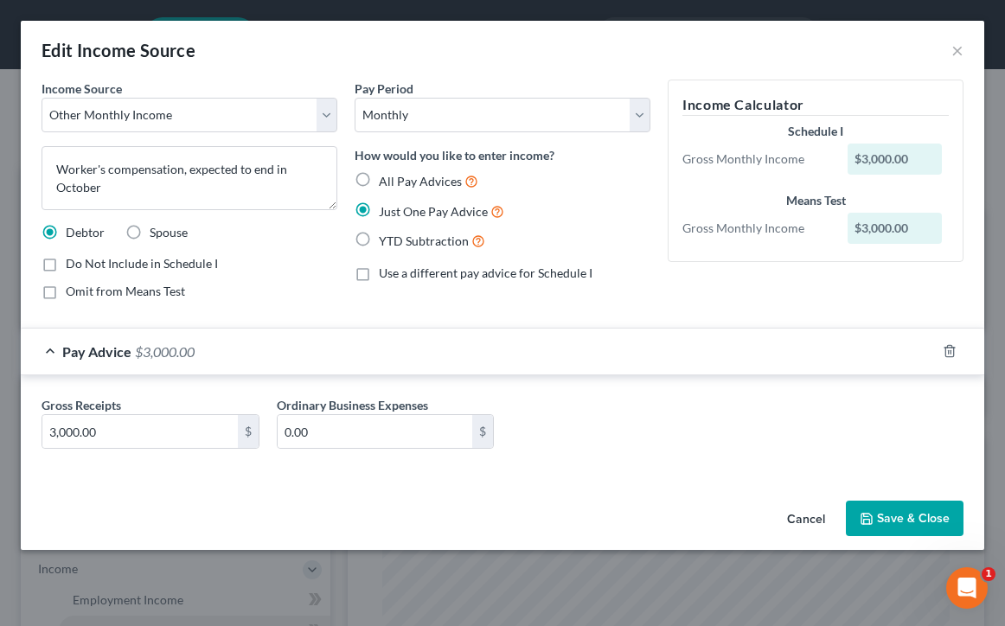
click at [892, 515] on button "Save & Close" at bounding box center [905, 519] width 118 height 36
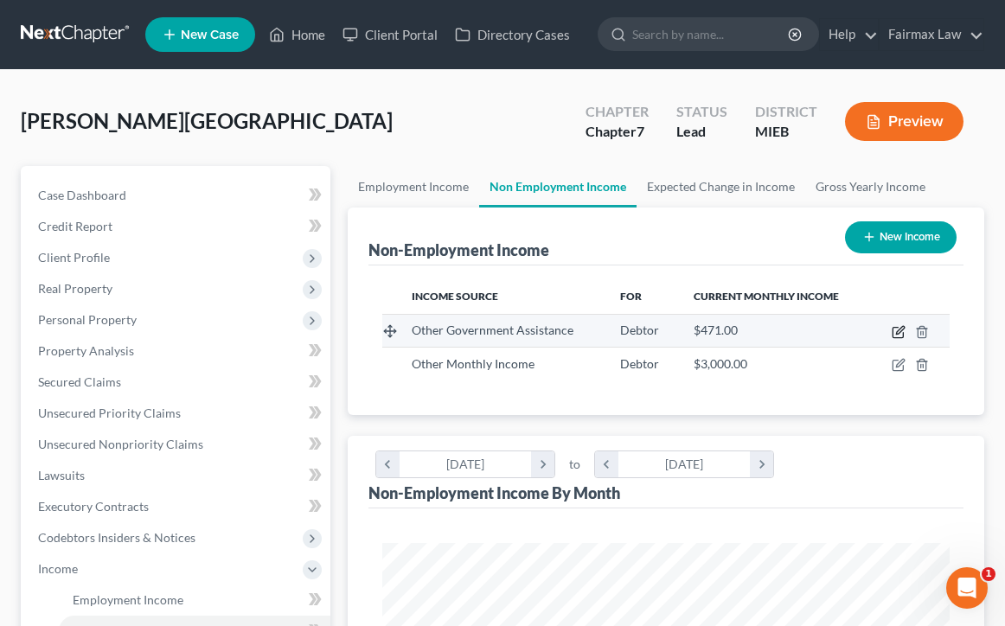
click at [898, 335] on icon "button" at bounding box center [899, 332] width 14 height 14
select select "5"
select select "0"
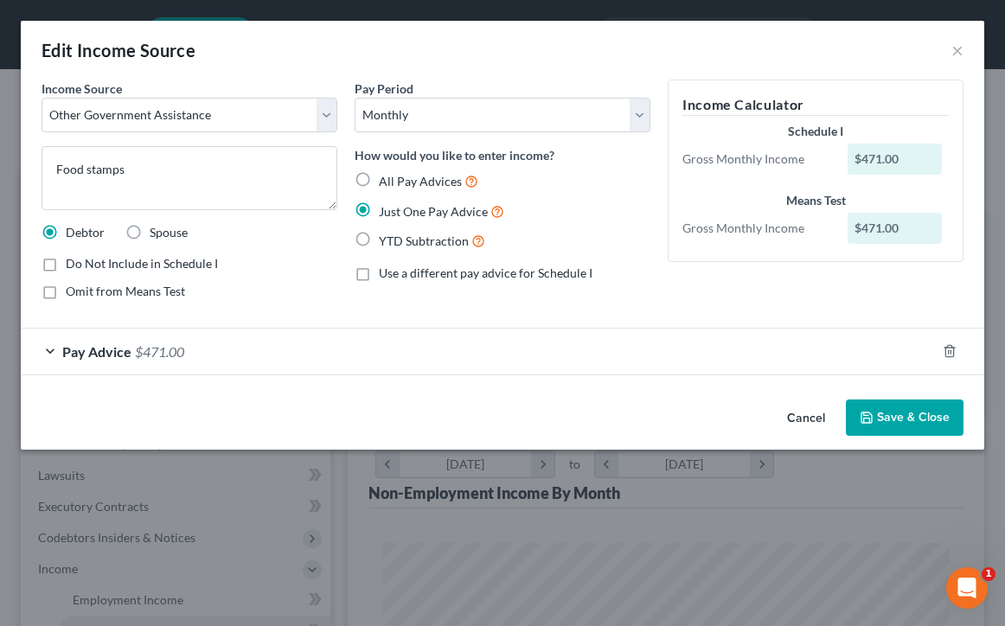
click at [938, 418] on button "Save & Close" at bounding box center [905, 418] width 118 height 36
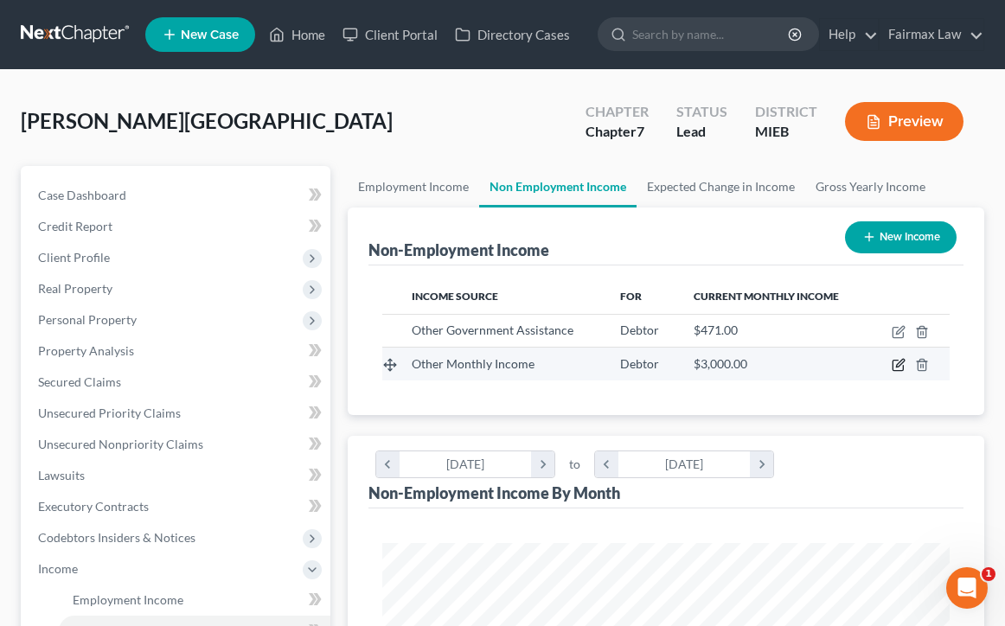
click at [892, 366] on icon "button" at bounding box center [899, 365] width 14 height 14
select select "13"
select select "0"
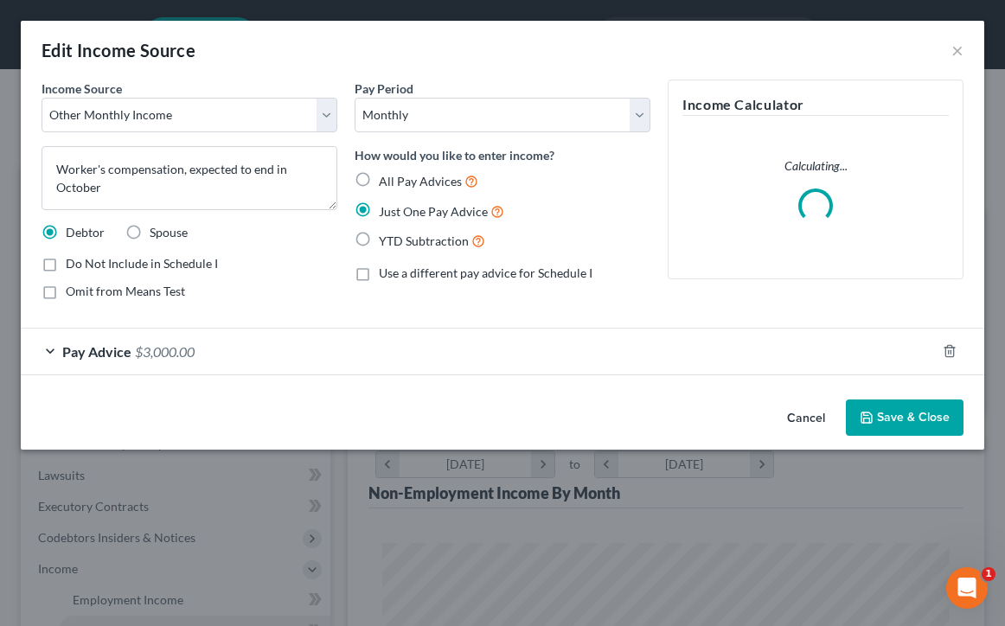
click at [805, 416] on button "Cancel" at bounding box center [806, 418] width 66 height 35
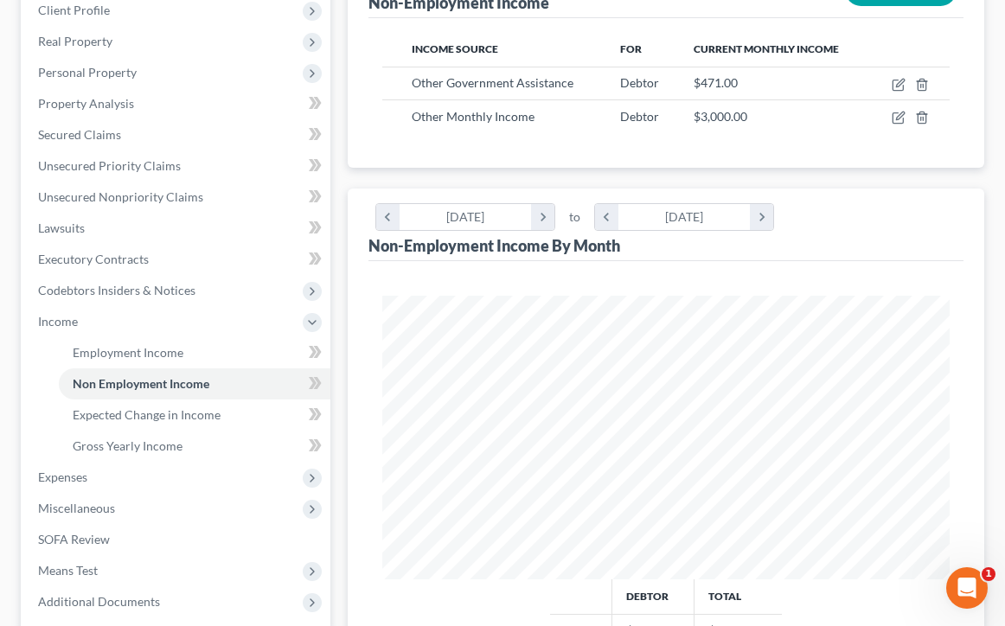
scroll to position [252, 0]
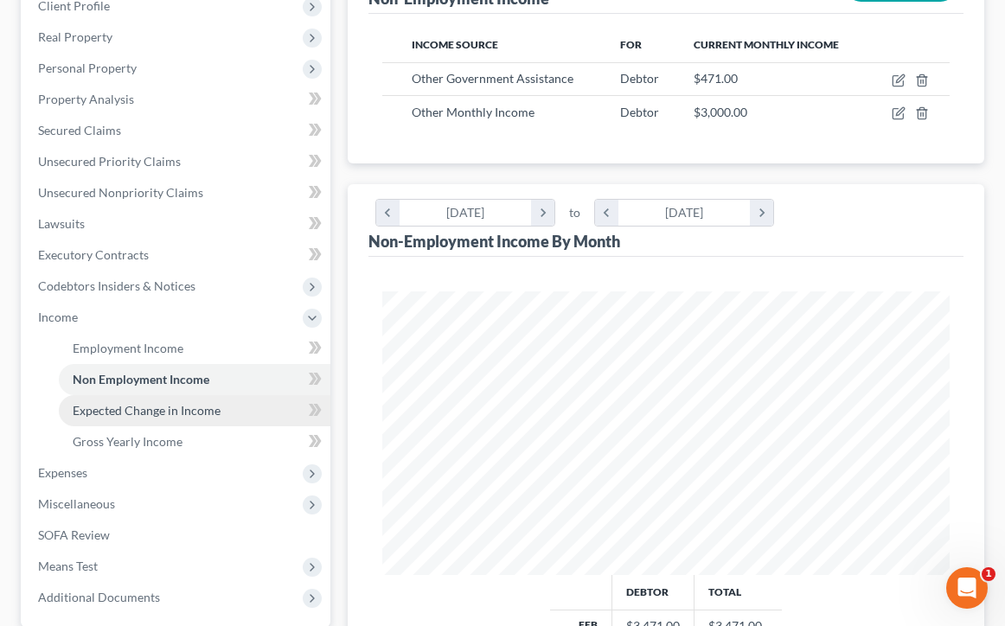
click at [184, 407] on span "Expected Change in Income" at bounding box center [147, 410] width 148 height 15
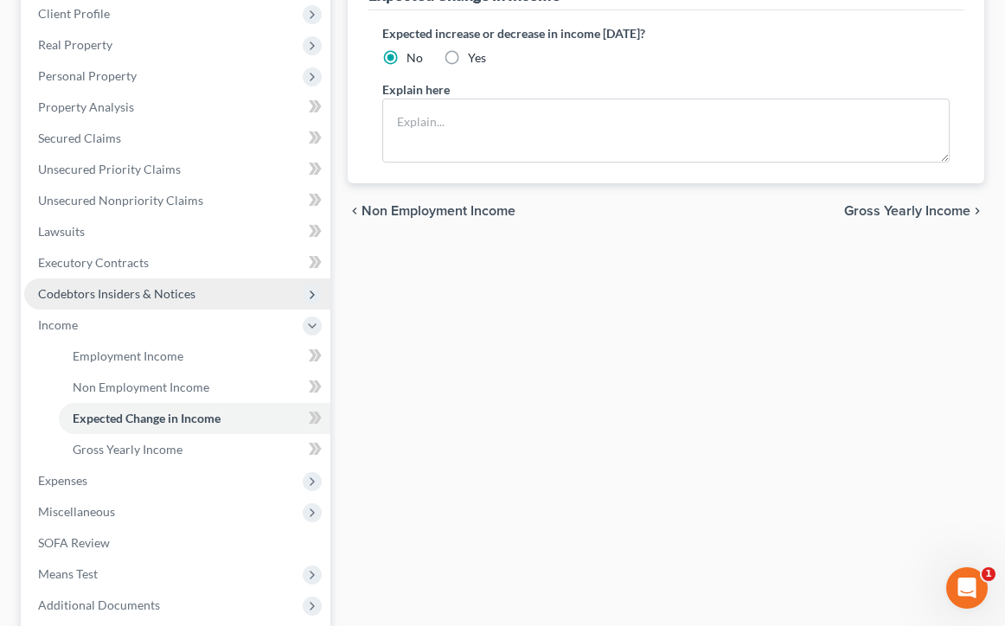
scroll to position [250, 0]
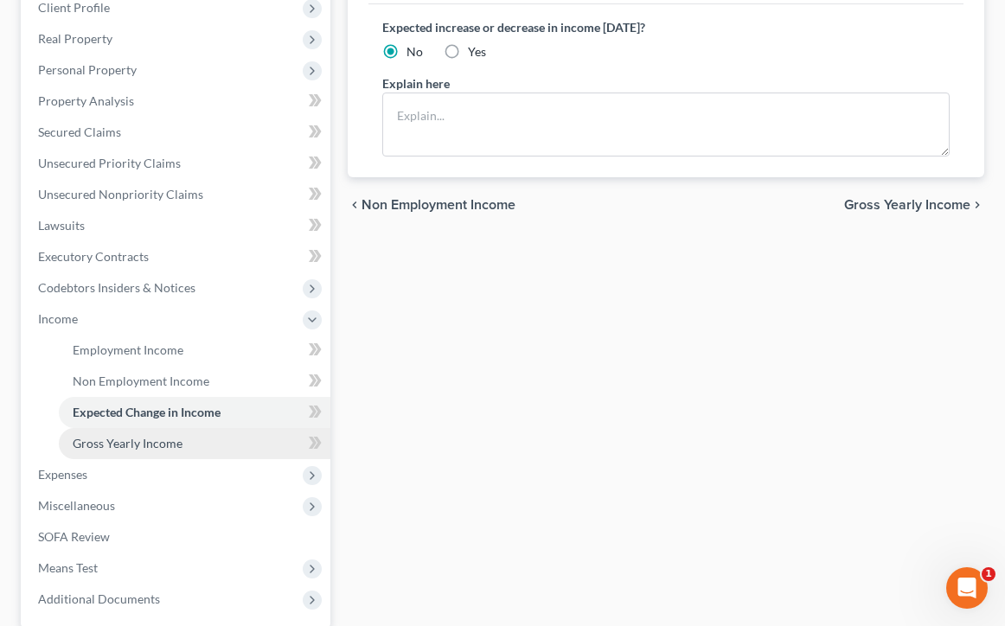
click at [161, 443] on span "Gross Yearly Income" at bounding box center [128, 443] width 110 height 15
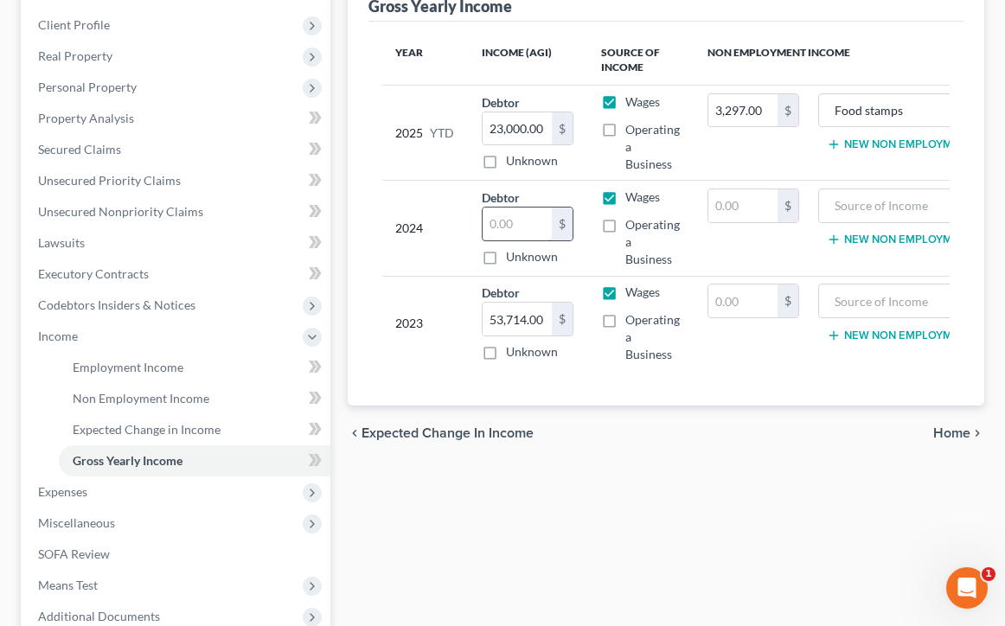
scroll to position [233, 0]
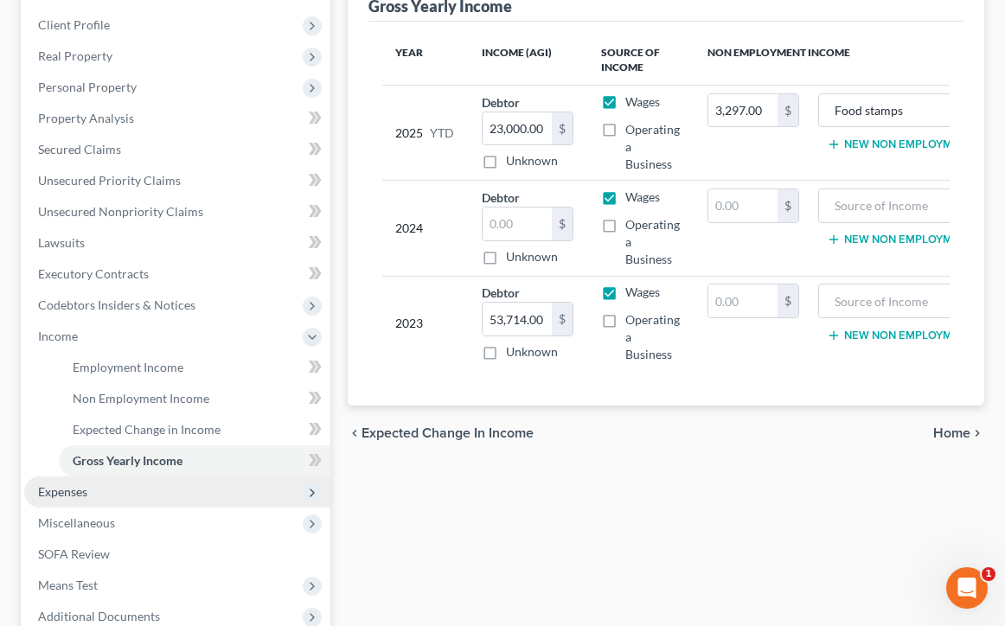
click at [246, 502] on span "Expenses" at bounding box center [177, 491] width 306 height 31
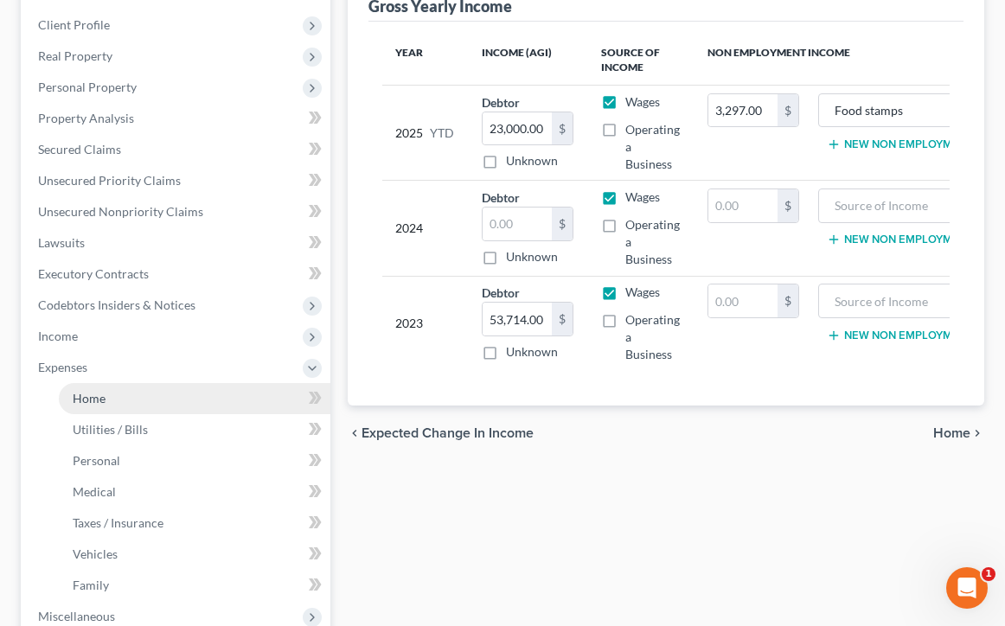
click at [187, 400] on link "Home" at bounding box center [195, 398] width 272 height 31
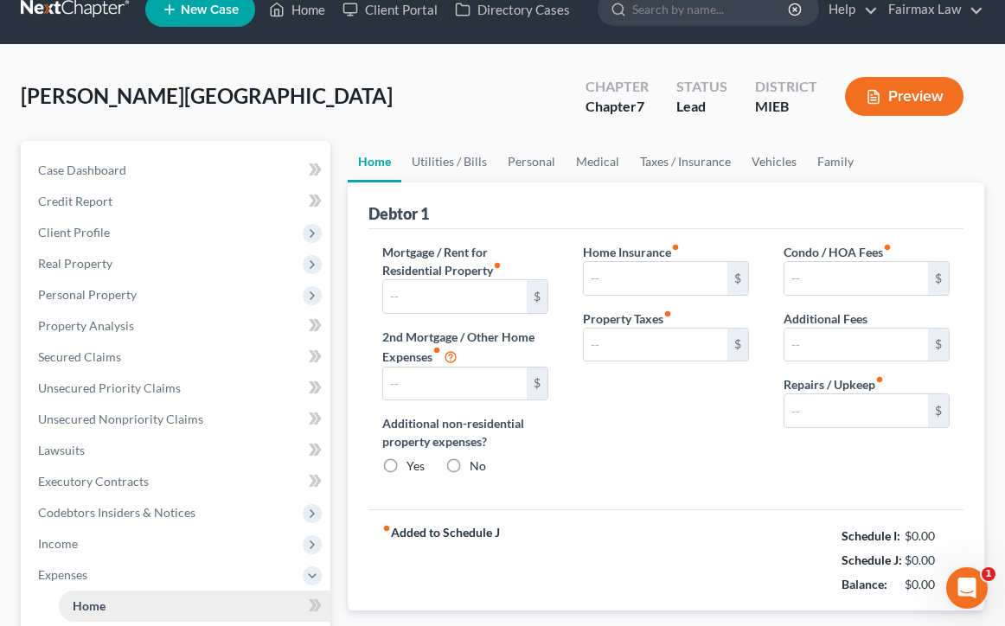
type input "1,200.00"
type input "0.00"
radio input "true"
type input "0.00"
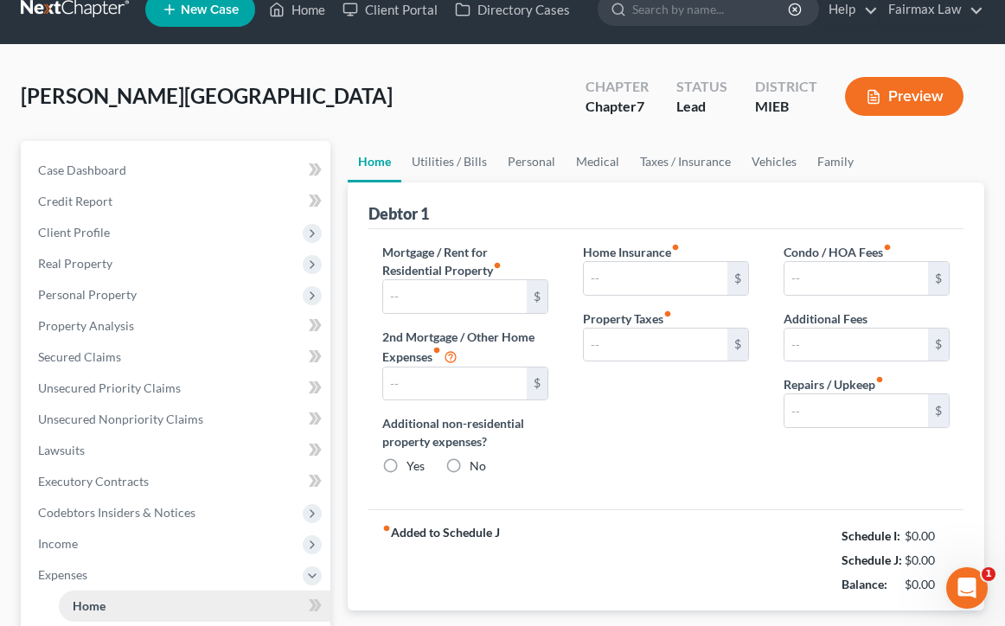
type input "0.00"
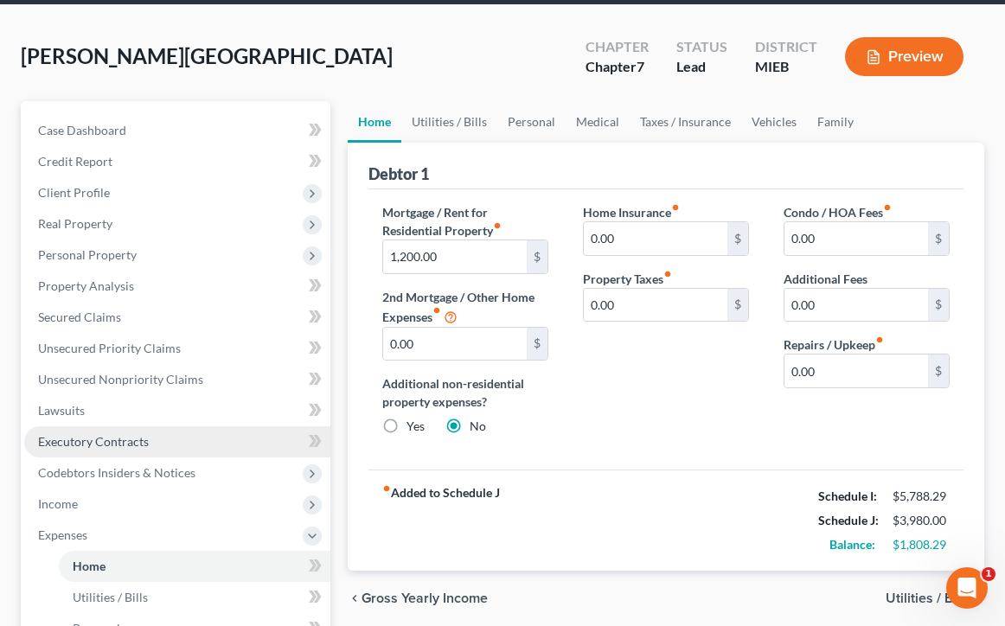
scroll to position [70, 0]
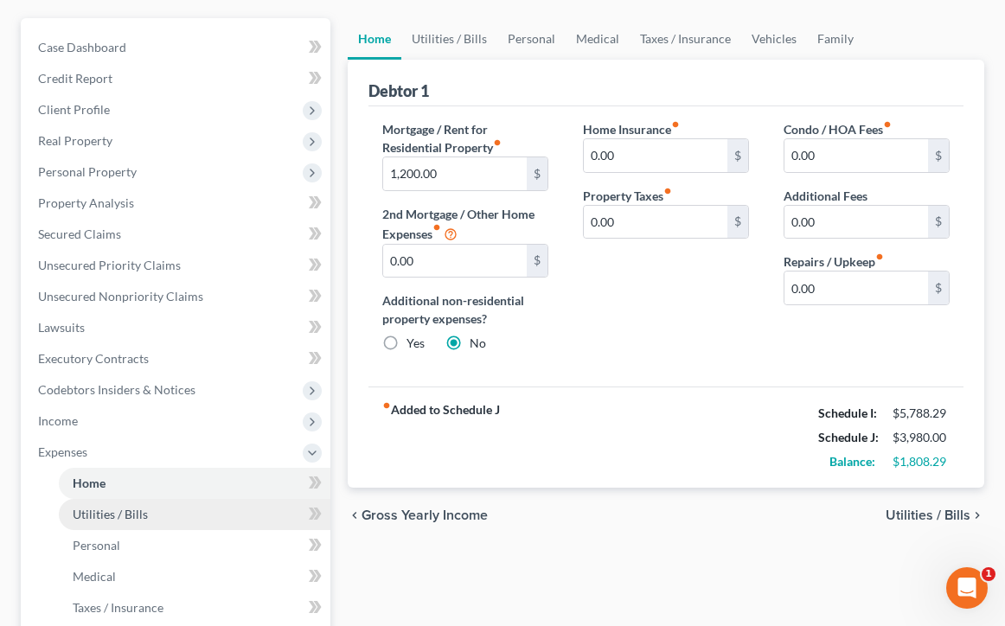
click at [148, 511] on link "Utilities / Bills" at bounding box center [195, 514] width 272 height 31
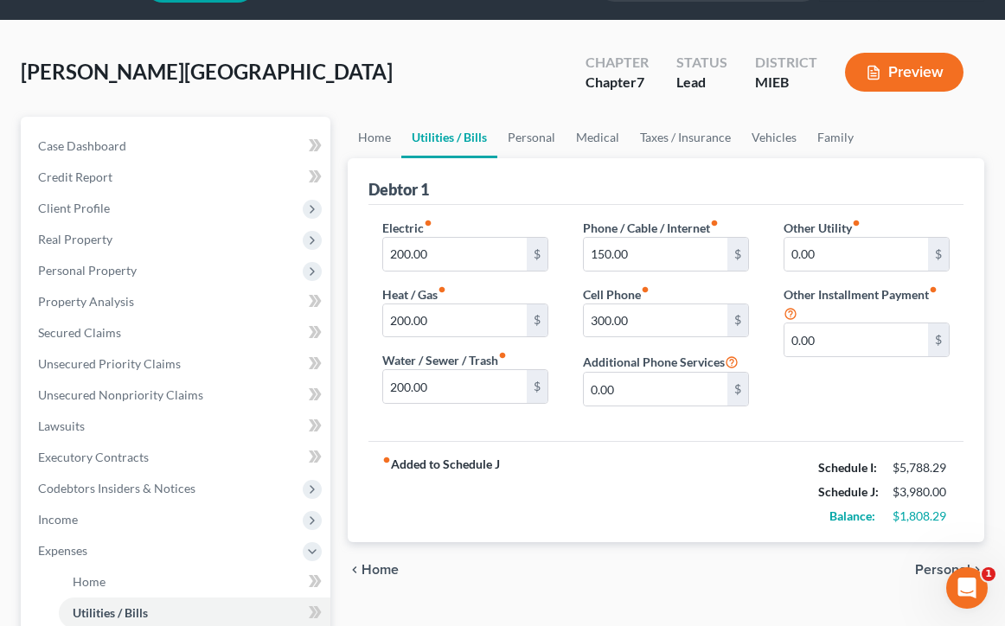
scroll to position [50, 0]
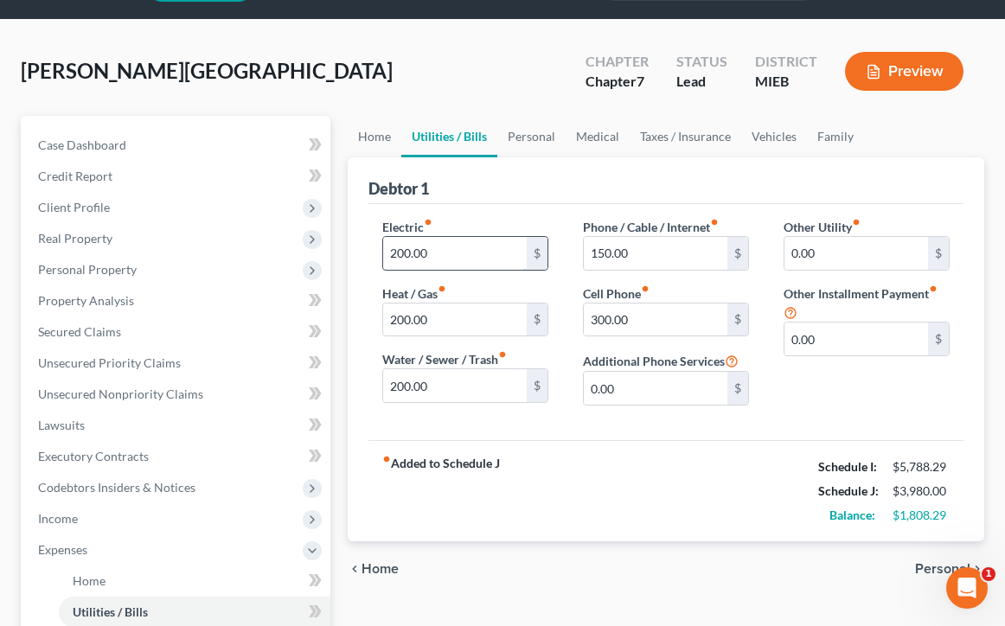
click at [407, 254] on input "200.00" at bounding box center [455, 253] width 144 height 33
type input "250.00"
click at [454, 310] on input "200.00" at bounding box center [455, 320] width 144 height 33
type input "100.00"
type input "70.00"
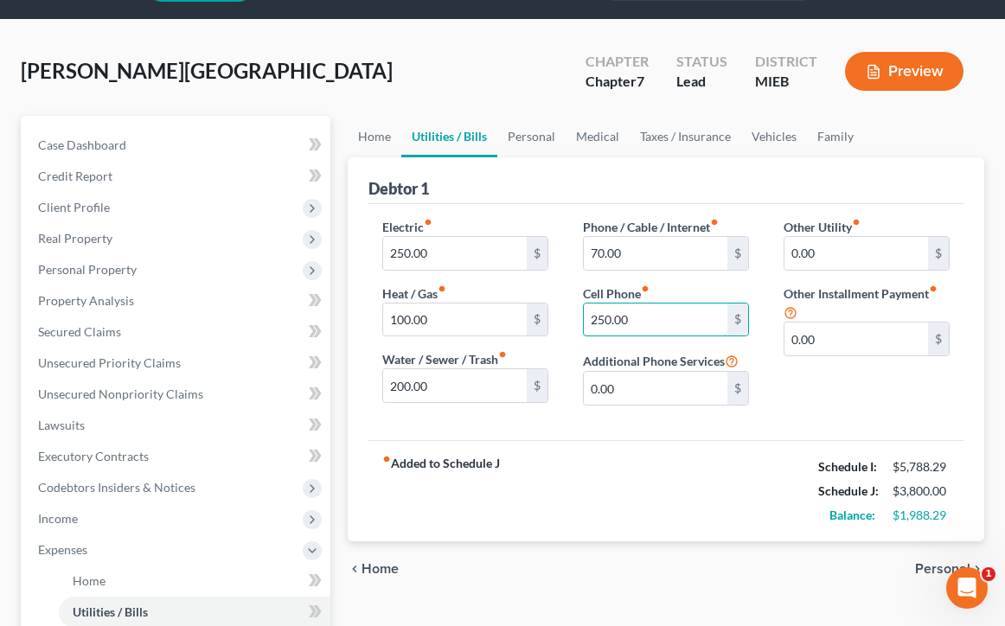
type input "250.00"
click at [788, 404] on div "Other Utility fiber_manual_record 0.00 $ Other Installment Payment fiber_manual…" at bounding box center [866, 318] width 201 height 201
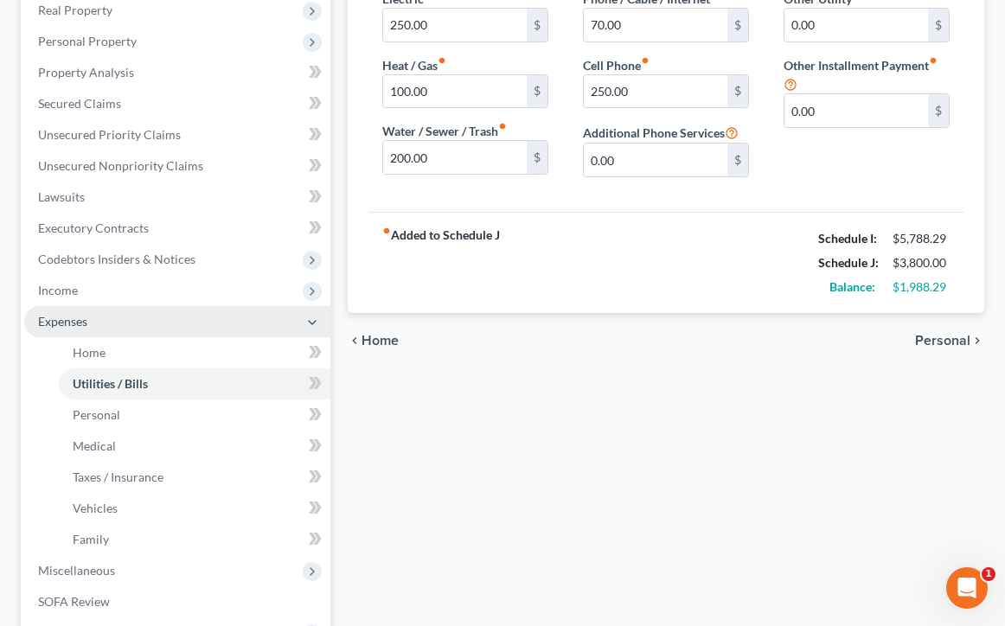
scroll to position [279, 0]
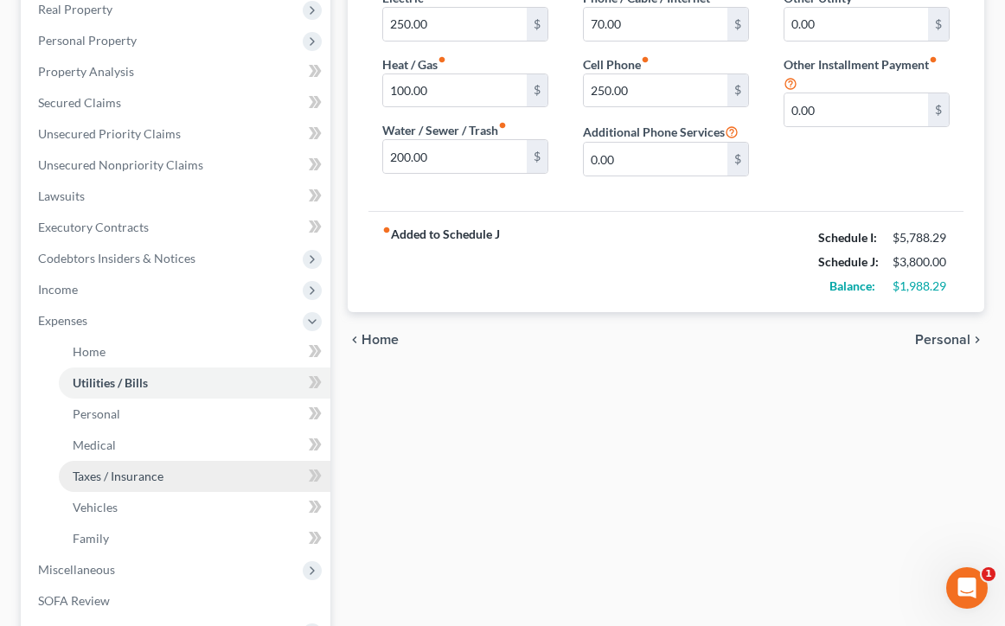
click at [167, 474] on link "Taxes / Insurance" at bounding box center [195, 476] width 272 height 31
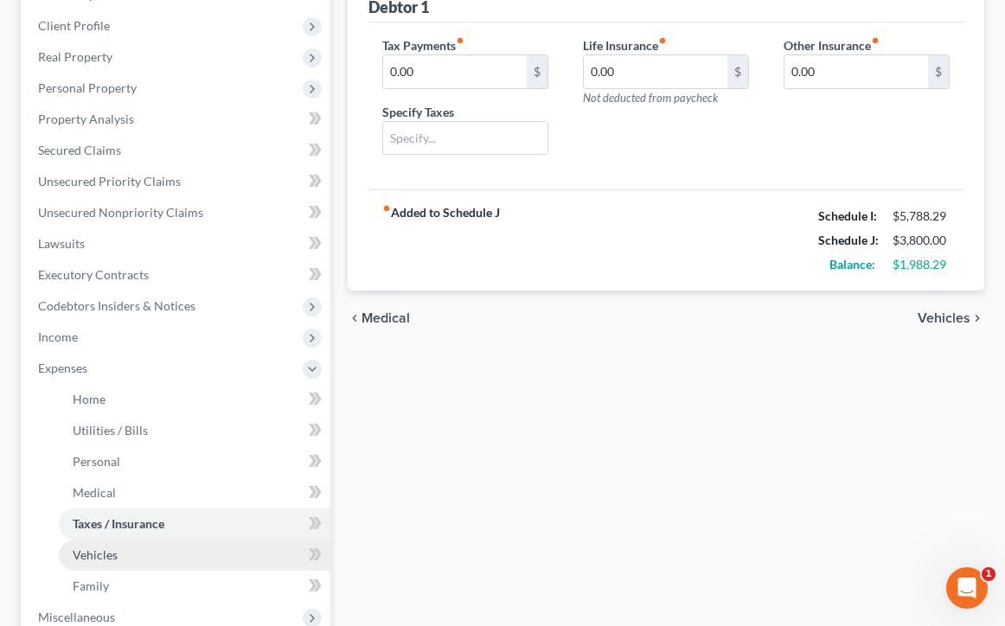
click at [112, 550] on span "Vehicles" at bounding box center [95, 554] width 45 height 15
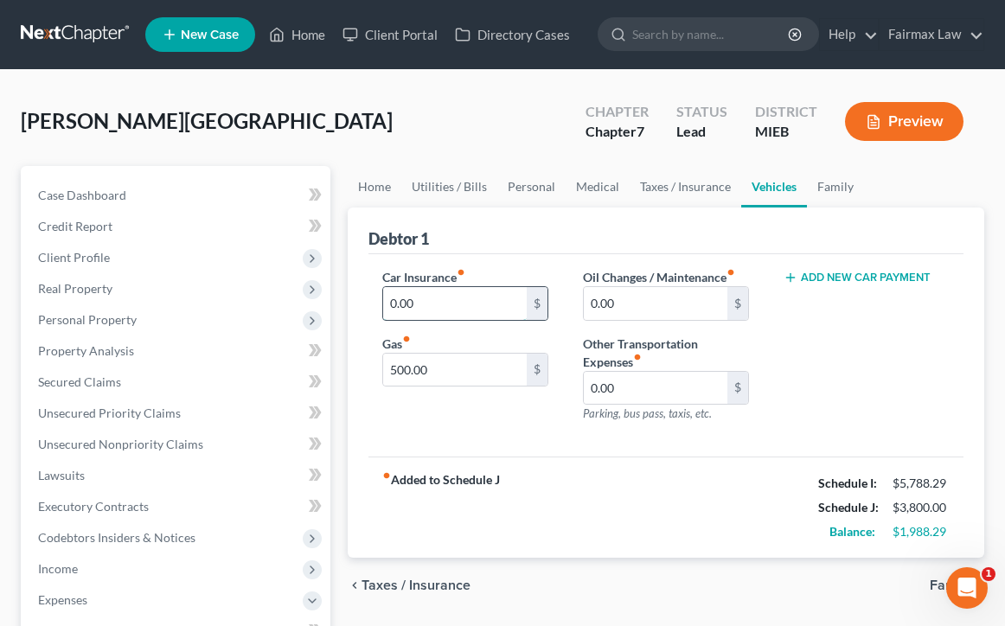
click at [397, 304] on input "0.00" at bounding box center [455, 303] width 144 height 33
type input "0"
type input "200.00"
click at [576, 448] on div "Car Insurance fiber_manual_record 200.00 $ Gas fiber_manual_record 500.00 $ Oil…" at bounding box center [665, 355] width 595 height 203
click at [671, 308] on input "0.00" at bounding box center [656, 303] width 144 height 33
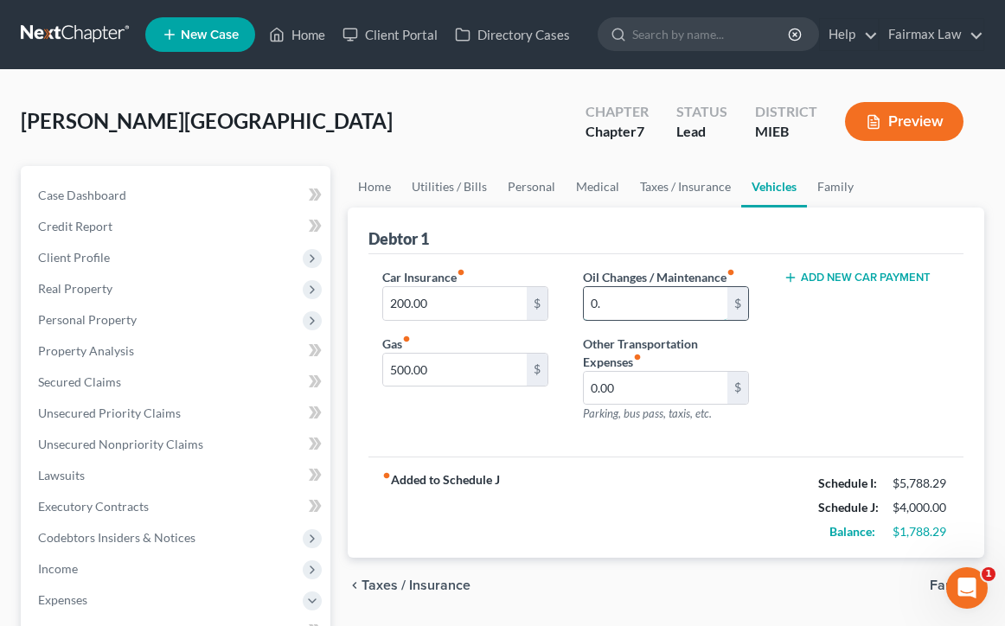
type input "0"
type input "6"
type input "0.00"
click at [532, 412] on div "Car Insurance fiber_manual_record 200.00 $ Gas fiber_manual_record 500.00 $" at bounding box center [465, 352] width 201 height 169
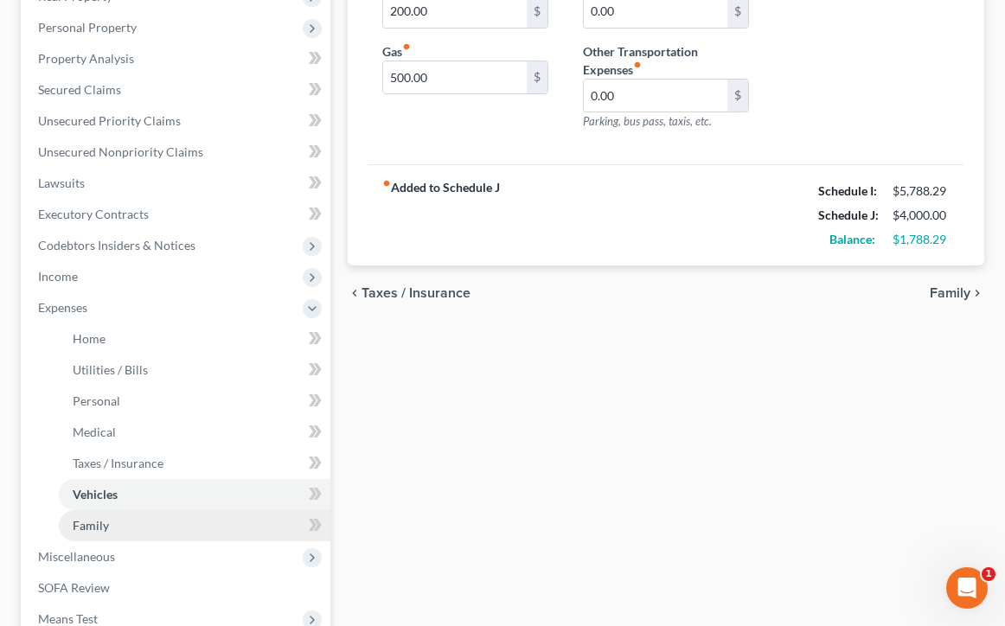
click at [190, 526] on link "Family" at bounding box center [195, 525] width 272 height 31
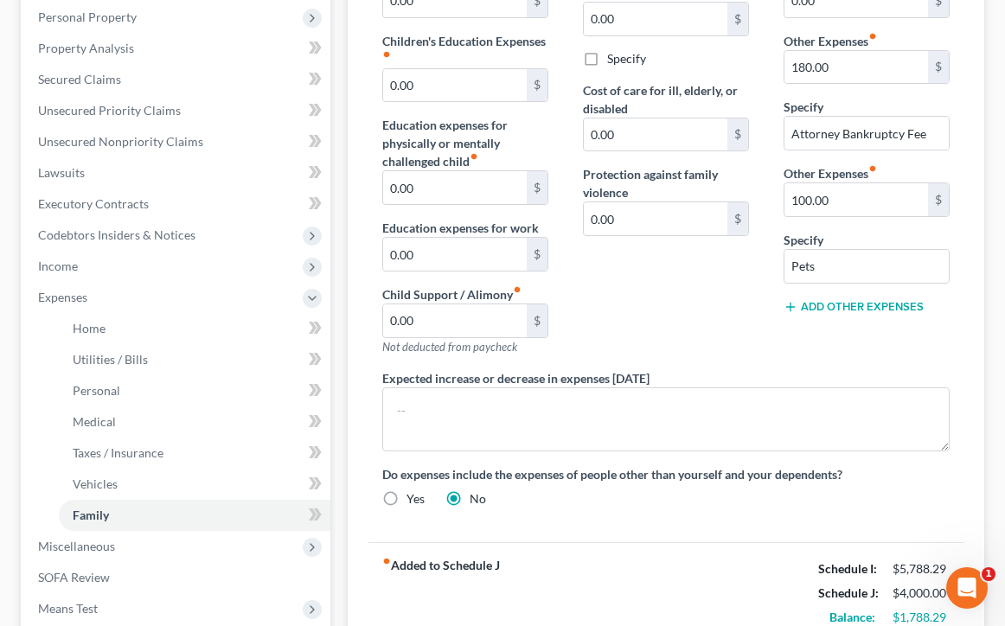
scroll to position [352, 0]
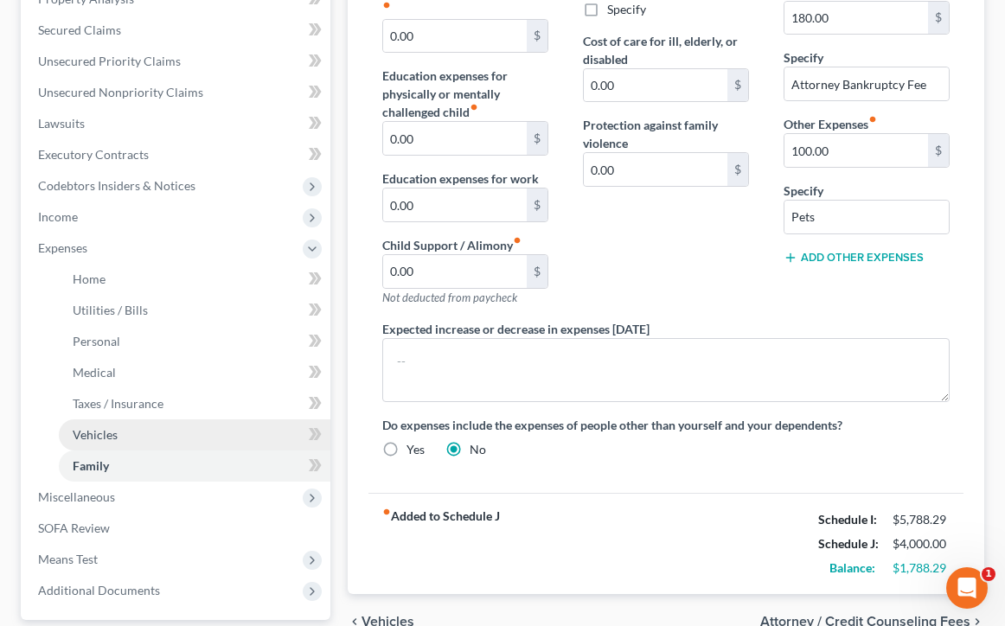
click at [185, 440] on link "Vehicles" at bounding box center [195, 434] width 272 height 31
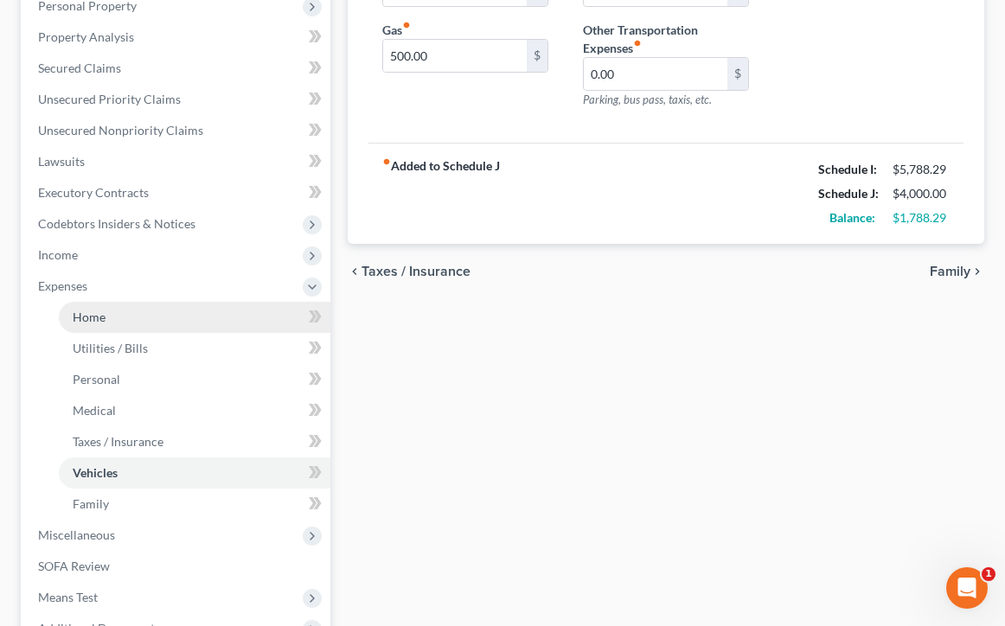
scroll to position [316, 0]
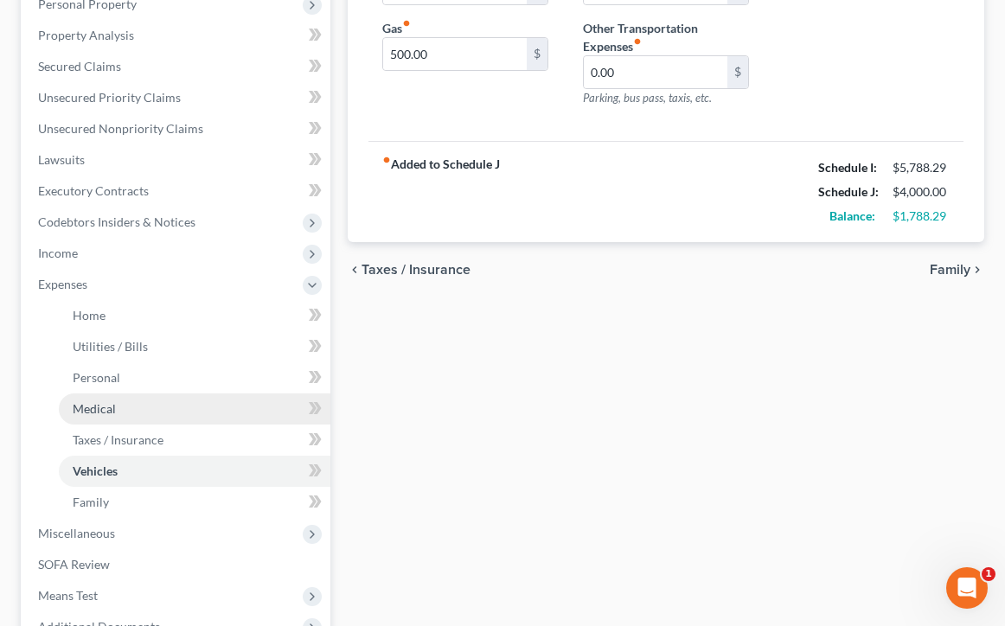
click at [151, 412] on link "Medical" at bounding box center [195, 408] width 272 height 31
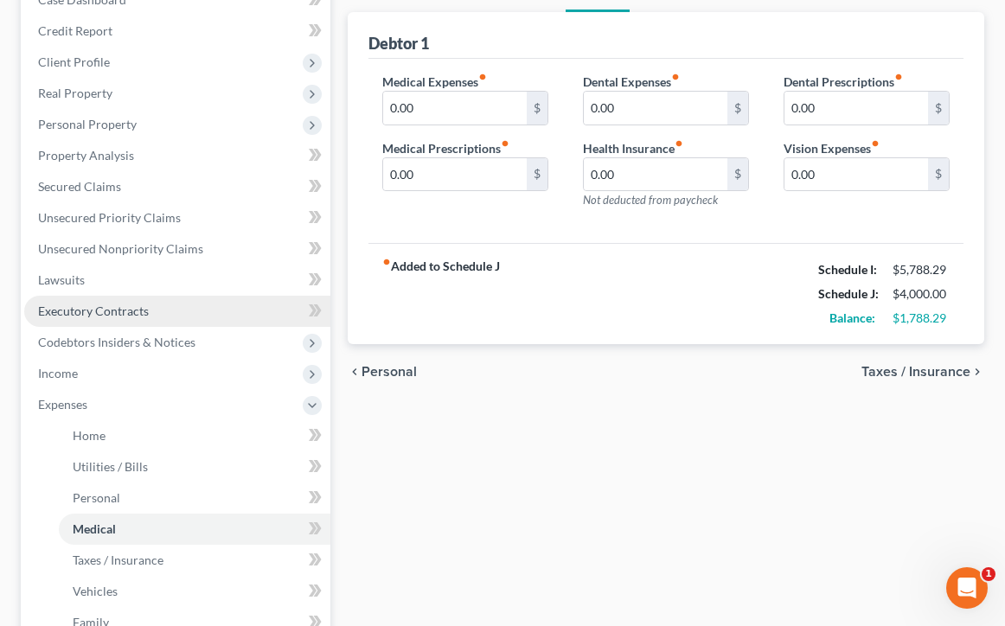
scroll to position [209, 0]
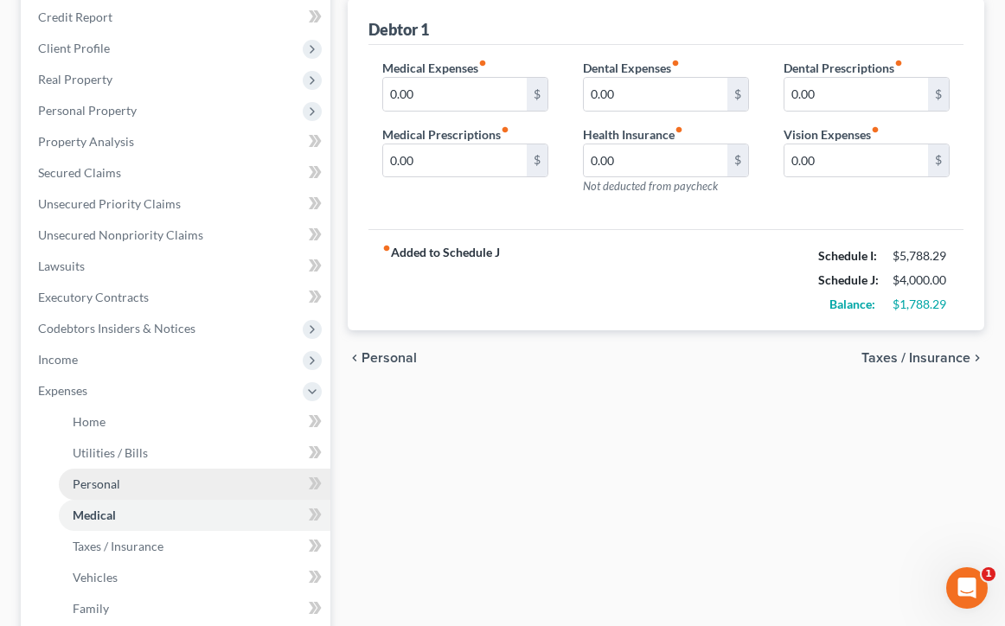
click at [209, 489] on link "Personal" at bounding box center [195, 484] width 272 height 31
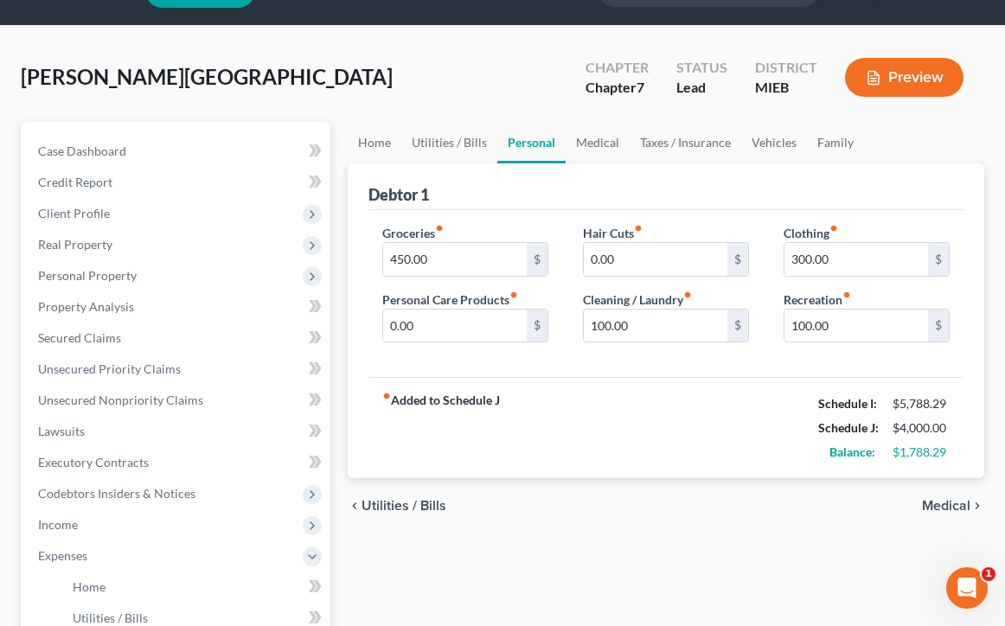
scroll to position [45, 0]
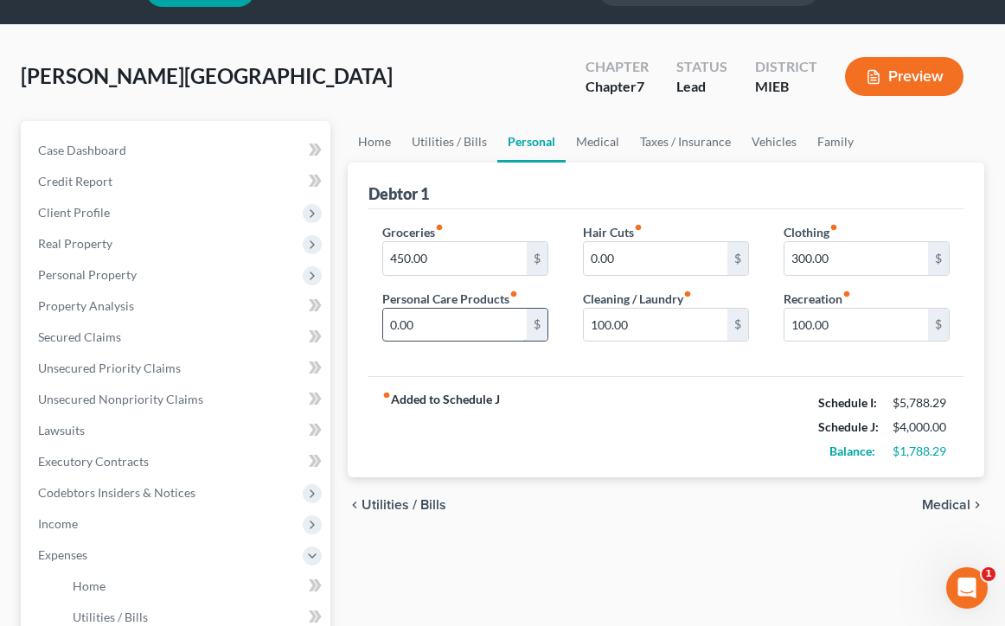
click at [501, 329] on input "0.00" at bounding box center [455, 325] width 144 height 33
drag, startPoint x: 501, startPoint y: 329, endPoint x: 351, endPoint y: 326, distance: 149.6
click at [351, 326] on div "Debtor 1 Groceries fiber_manual_record 450.00 $ Personal Care Products fiber_ma…" at bounding box center [666, 321] width 636 height 316
type input "200.00"
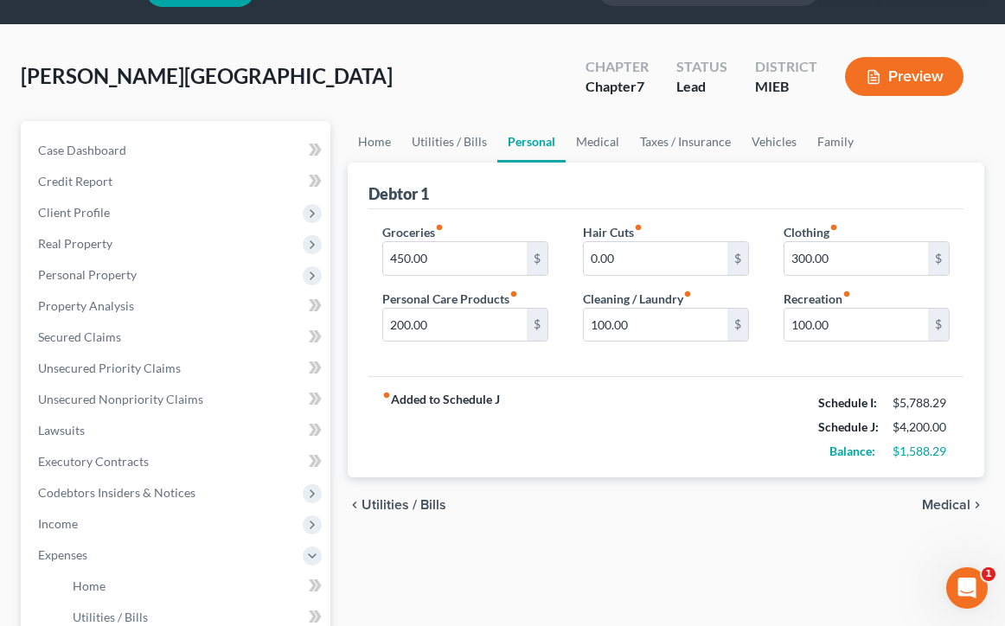
click at [644, 408] on div "fiber_manual_record Added to Schedule J Schedule I: $5,788.29 Schedule J: $4,20…" at bounding box center [665, 426] width 595 height 101
click at [822, 329] on input "100.00" at bounding box center [856, 325] width 144 height 33
type input "100.00"
click at [776, 440] on div "fiber_manual_record Added to Schedule J Schedule I: $5,788.29 Schedule J: $4,20…" at bounding box center [665, 426] width 595 height 101
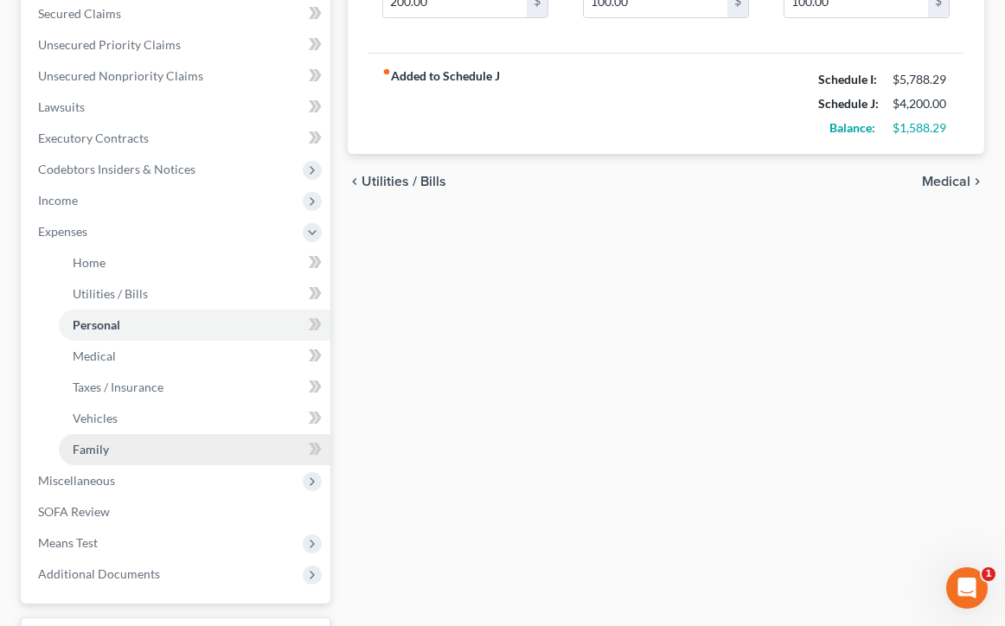
scroll to position [369, 0]
click at [268, 448] on link "Family" at bounding box center [195, 448] width 272 height 31
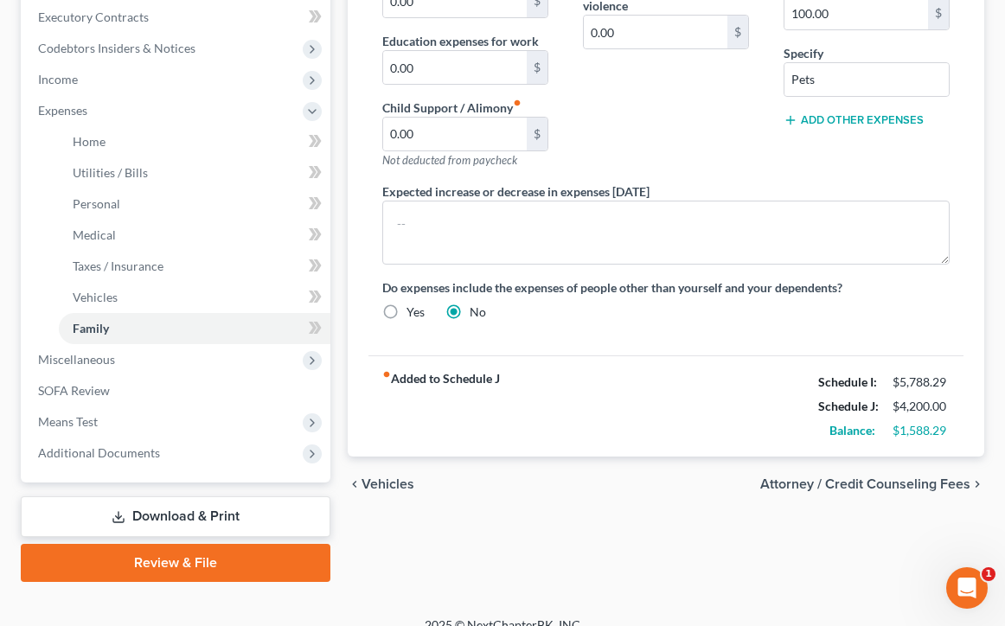
scroll to position [504, 0]
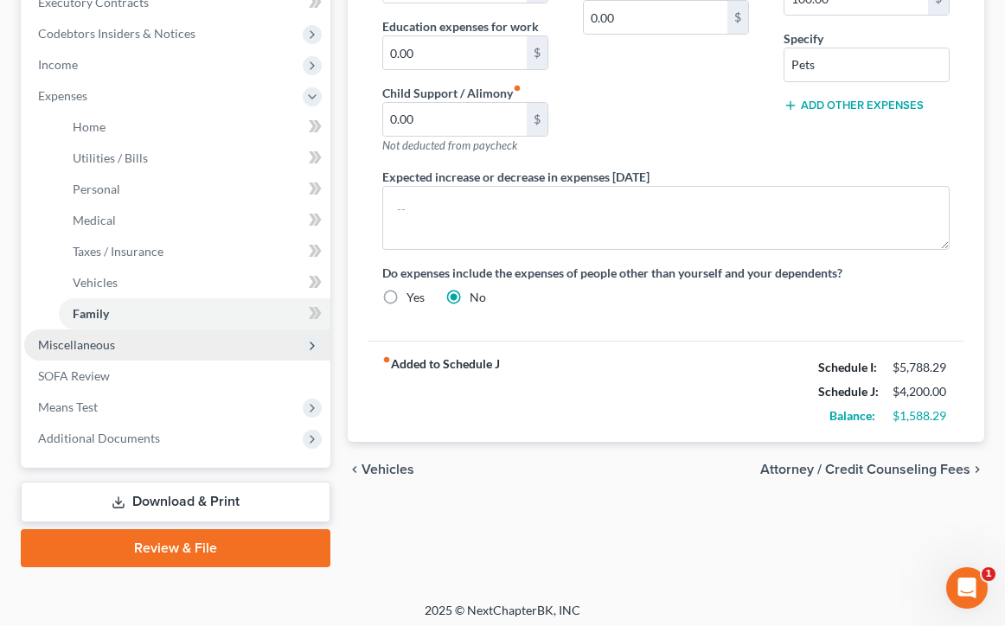
click at [203, 353] on span "Miscellaneous" at bounding box center [177, 344] width 306 height 31
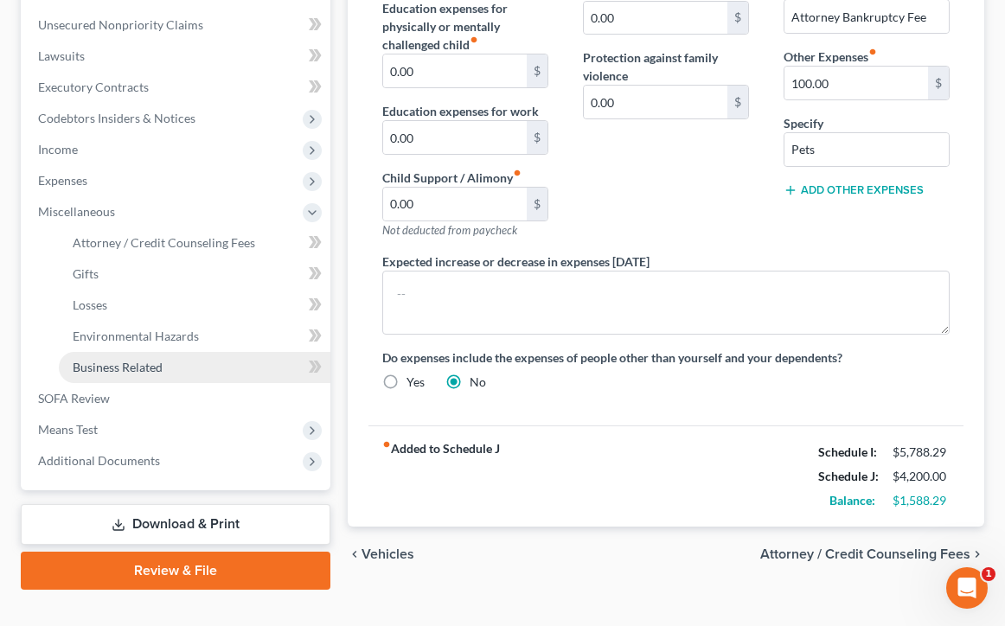
scroll to position [419, 0]
click at [185, 361] on link "Business Related" at bounding box center [195, 367] width 272 height 31
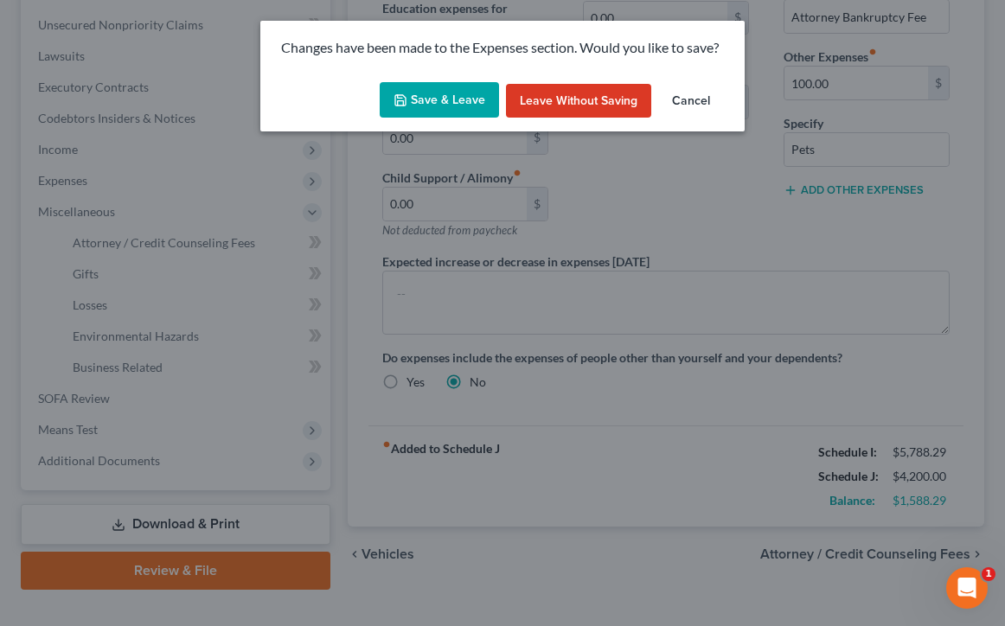
click at [467, 96] on button "Save & Leave" at bounding box center [439, 100] width 119 height 36
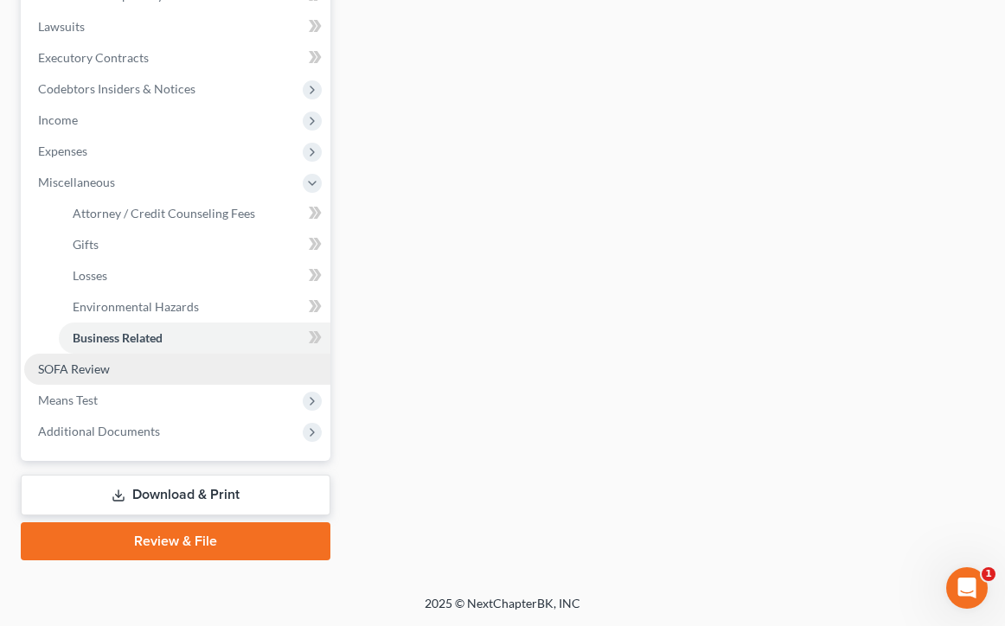
click at [117, 372] on link "SOFA Review" at bounding box center [177, 369] width 306 height 31
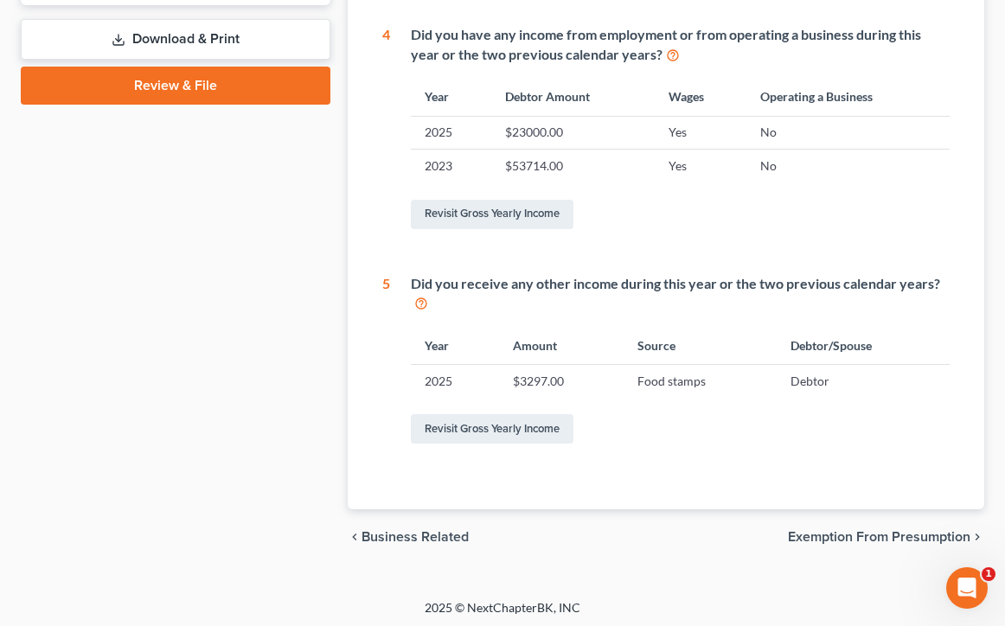
scroll to position [748, 0]
click at [868, 542] on div "chevron_left Business Related Exemption from Presumption chevron_right" at bounding box center [666, 537] width 636 height 55
click at [864, 536] on span "Exemption from Presumption" at bounding box center [879, 538] width 182 height 14
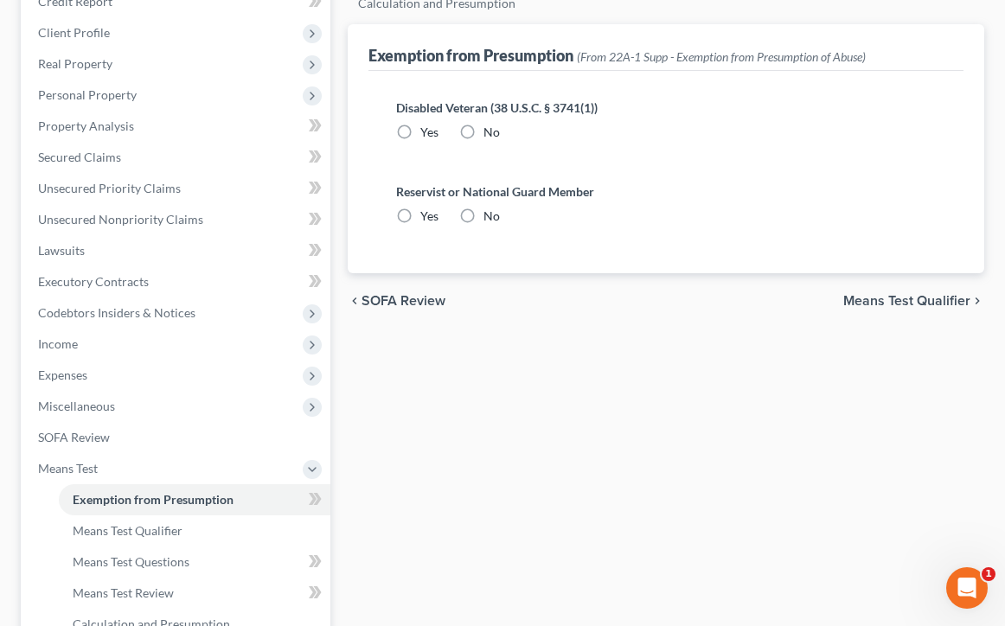
click at [939, 299] on span "Means Test Qualifier" at bounding box center [906, 301] width 127 height 14
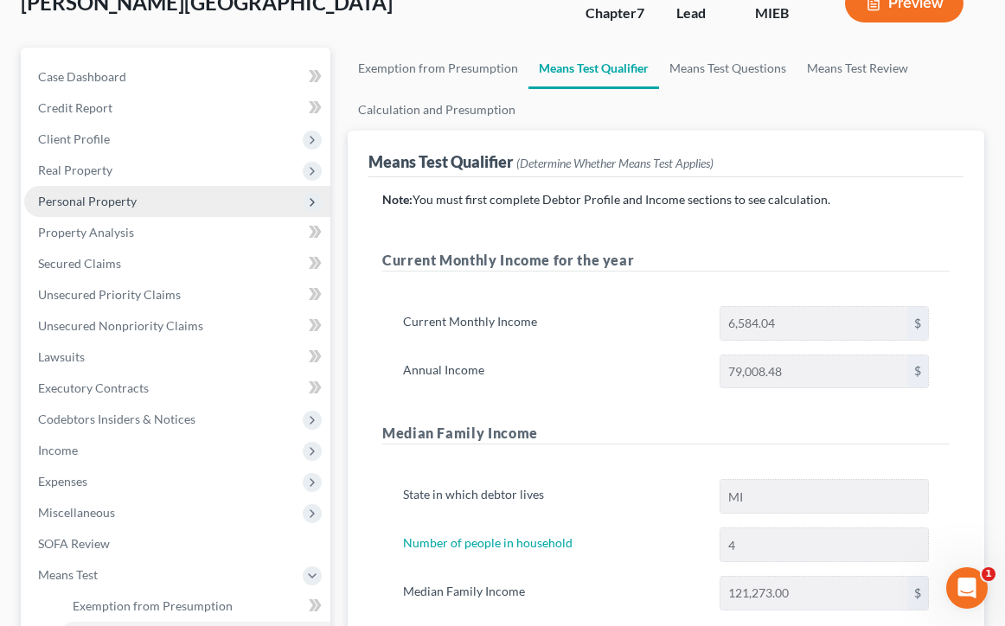
scroll to position [120, 0]
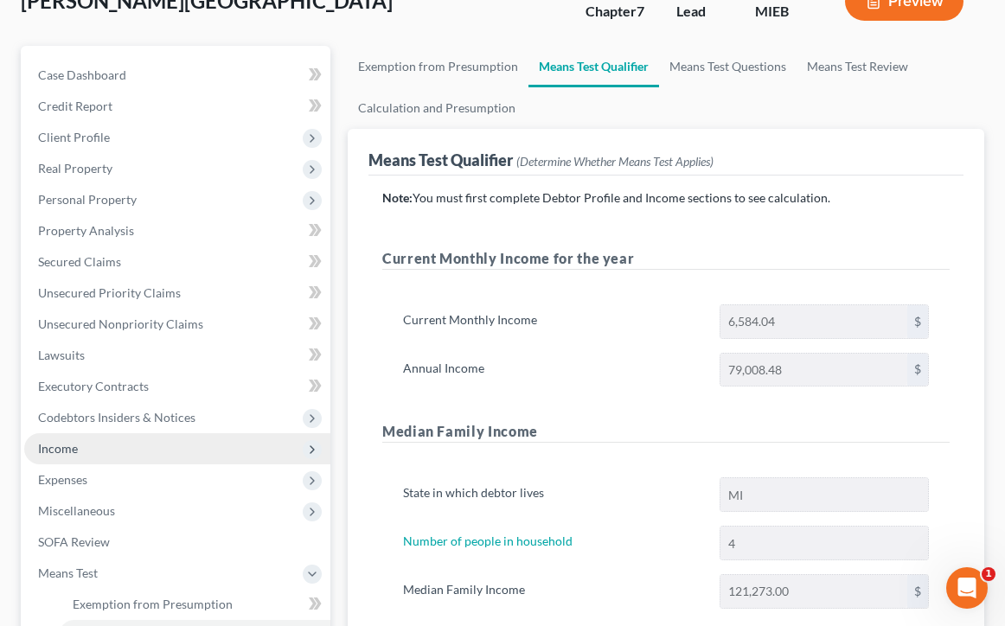
click at [167, 443] on span "Income" at bounding box center [177, 448] width 306 height 31
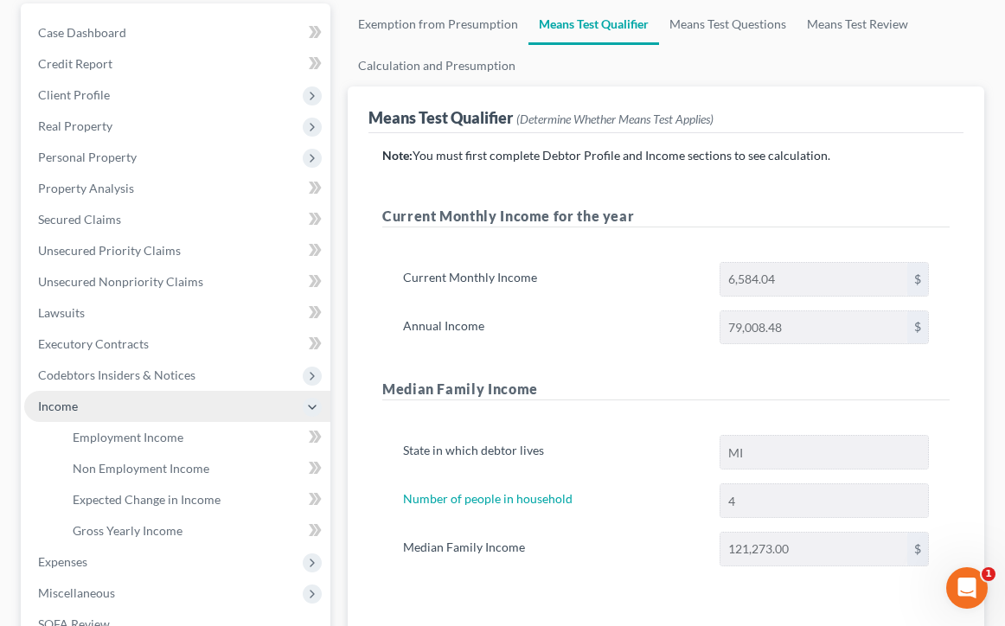
scroll to position [165, 0]
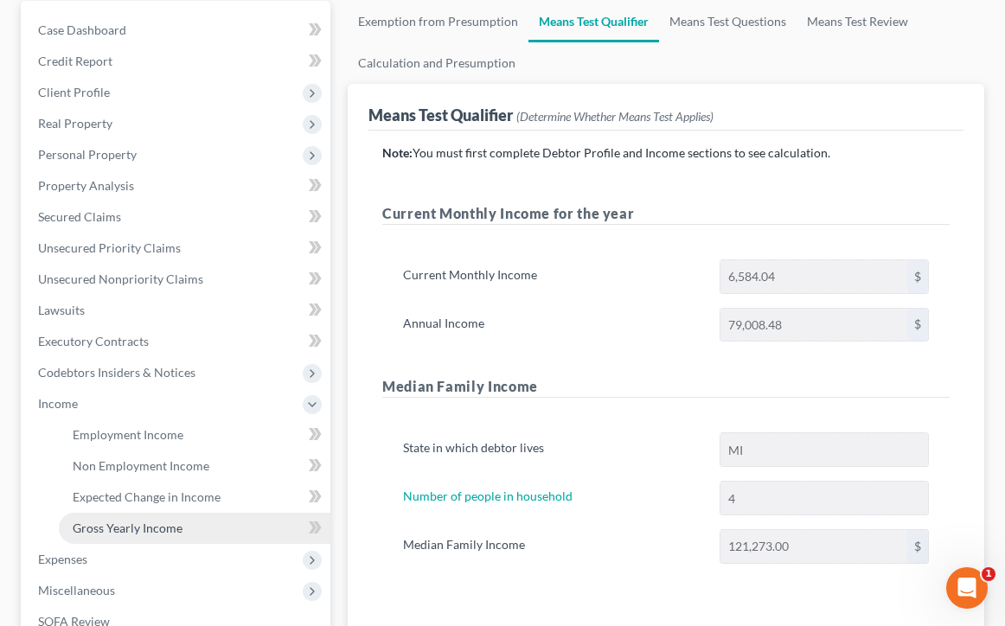
click at [157, 525] on span "Gross Yearly Income" at bounding box center [128, 528] width 110 height 15
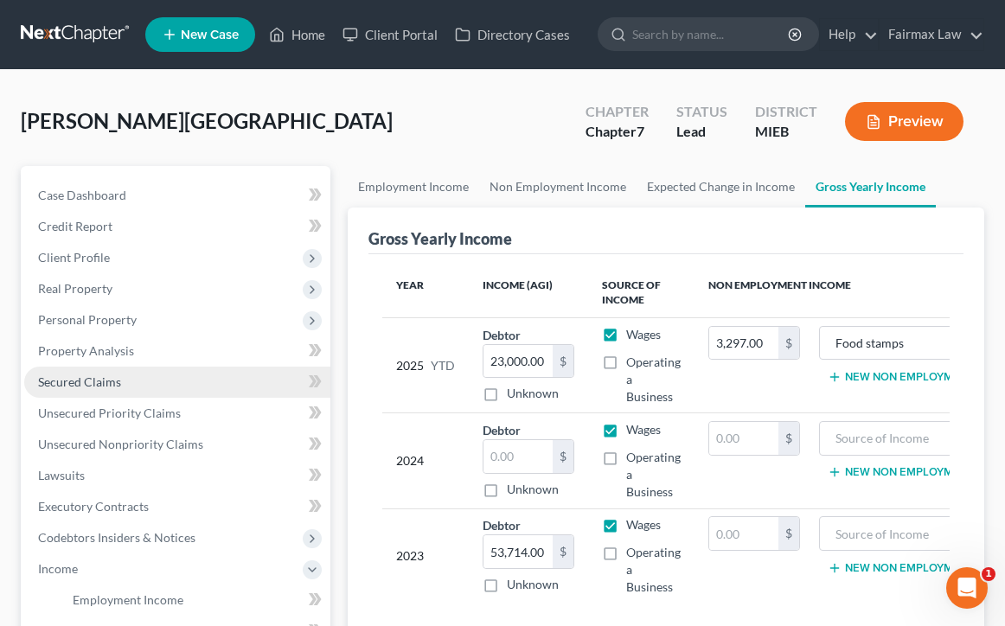
click at [170, 387] on link "Secured Claims" at bounding box center [177, 382] width 306 height 31
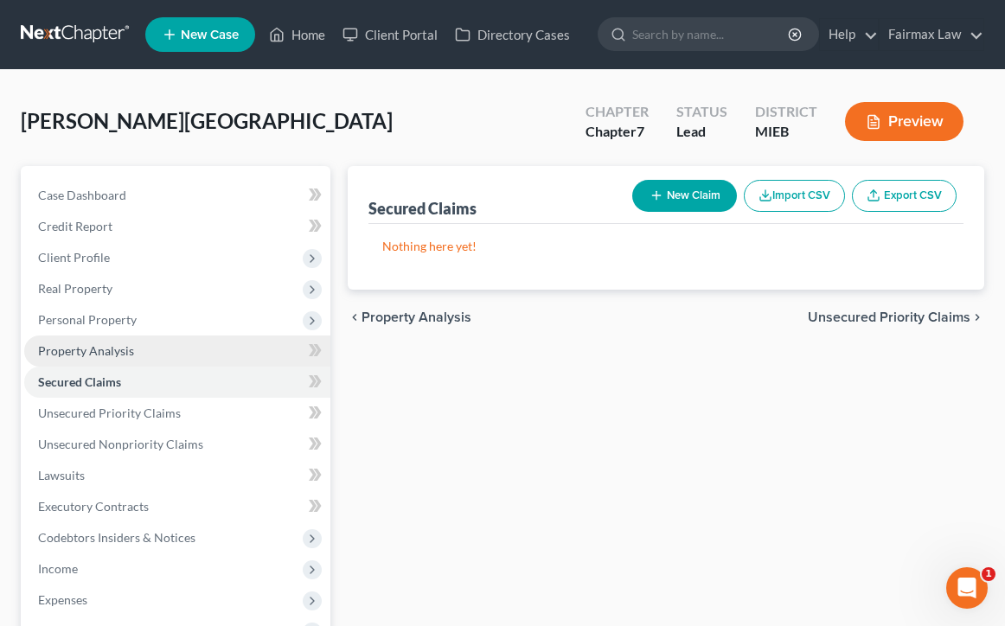
click at [162, 360] on link "Property Analysis" at bounding box center [177, 351] width 306 height 31
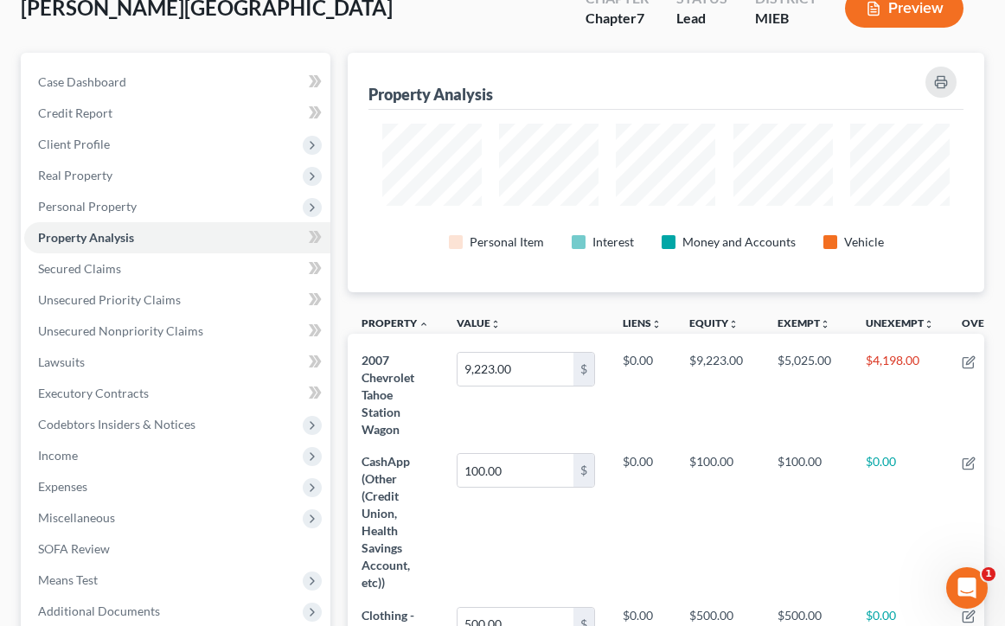
scroll to position [60, 0]
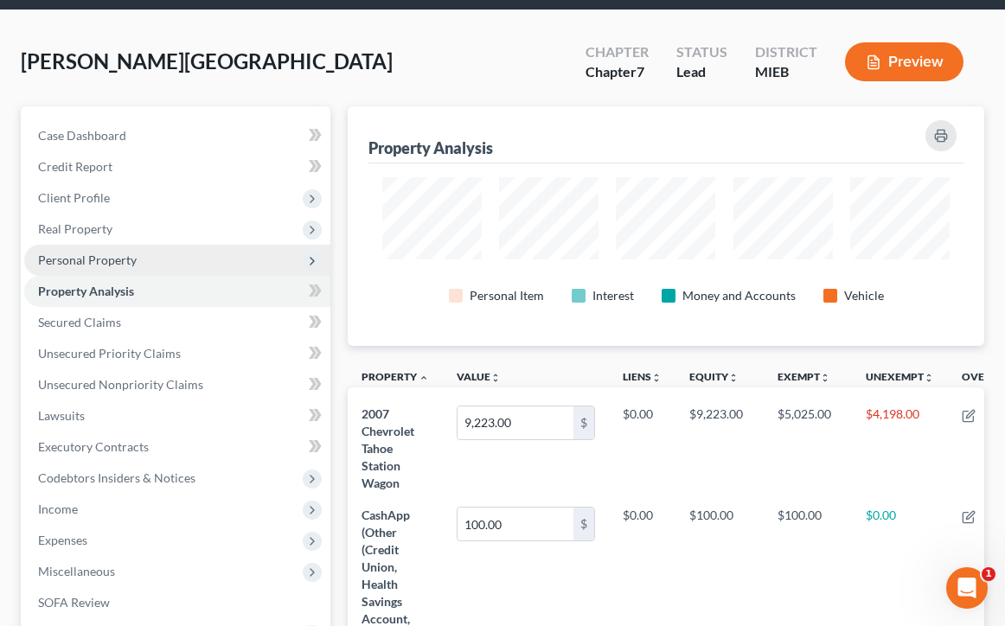
click at [133, 267] on span "Personal Property" at bounding box center [177, 260] width 306 height 31
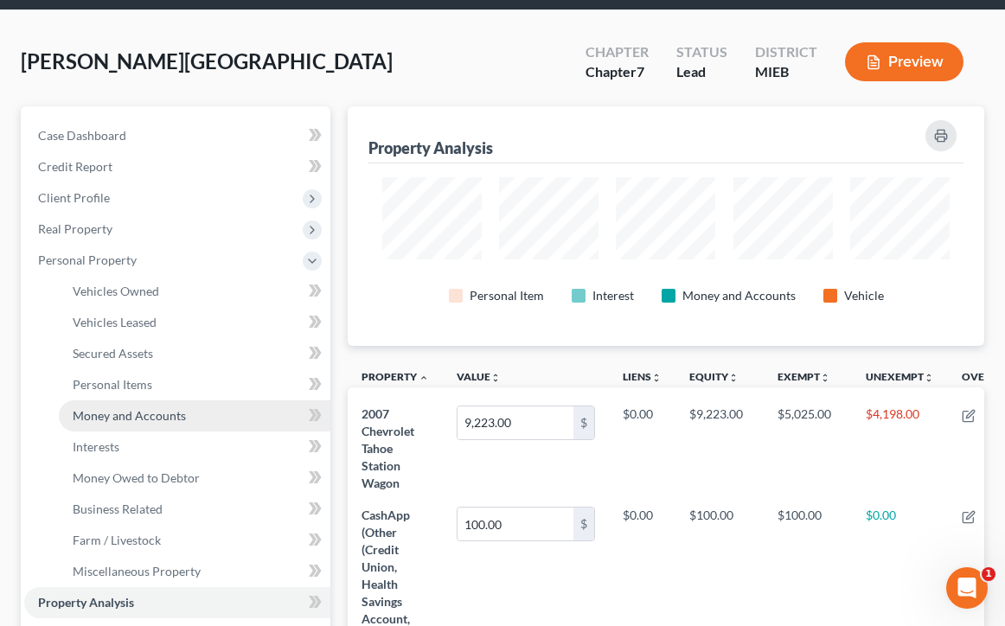
click at [152, 417] on span "Money and Accounts" at bounding box center [129, 415] width 113 height 15
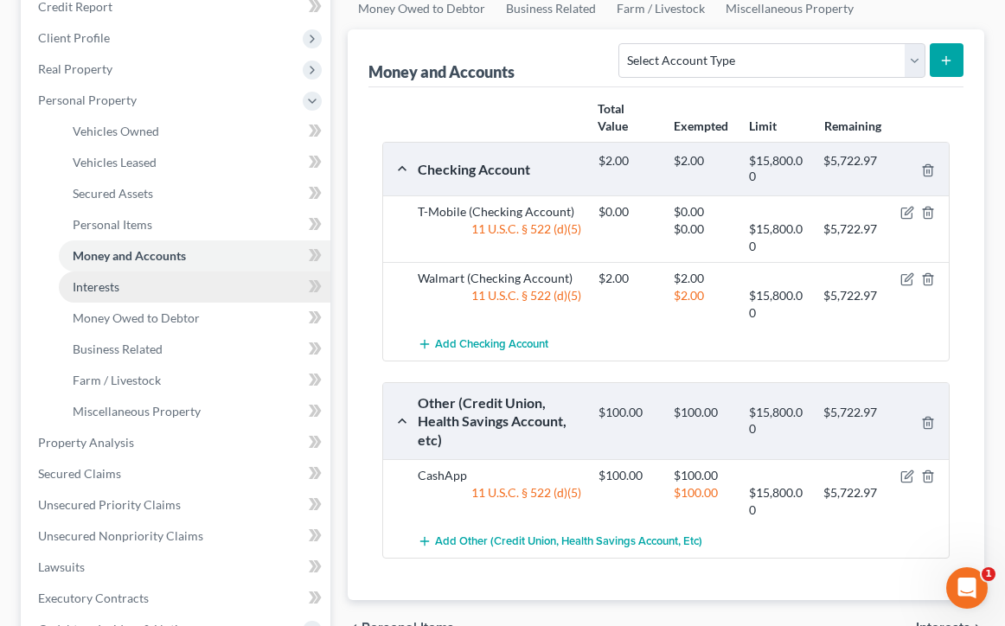
scroll to position [221, 0]
click at [112, 291] on span "Interests" at bounding box center [96, 285] width 47 height 15
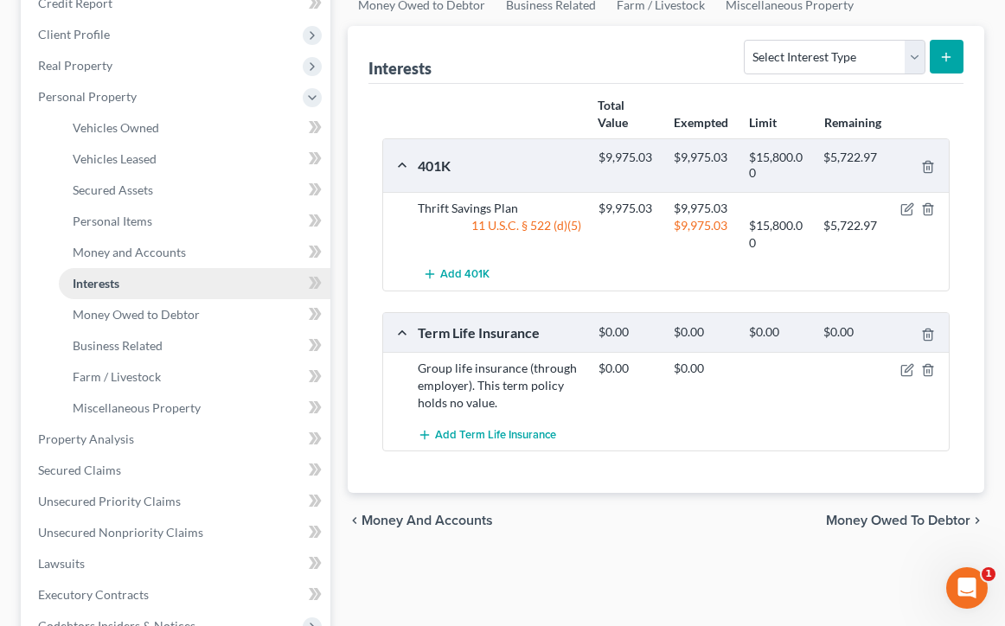
scroll to position [233, 0]
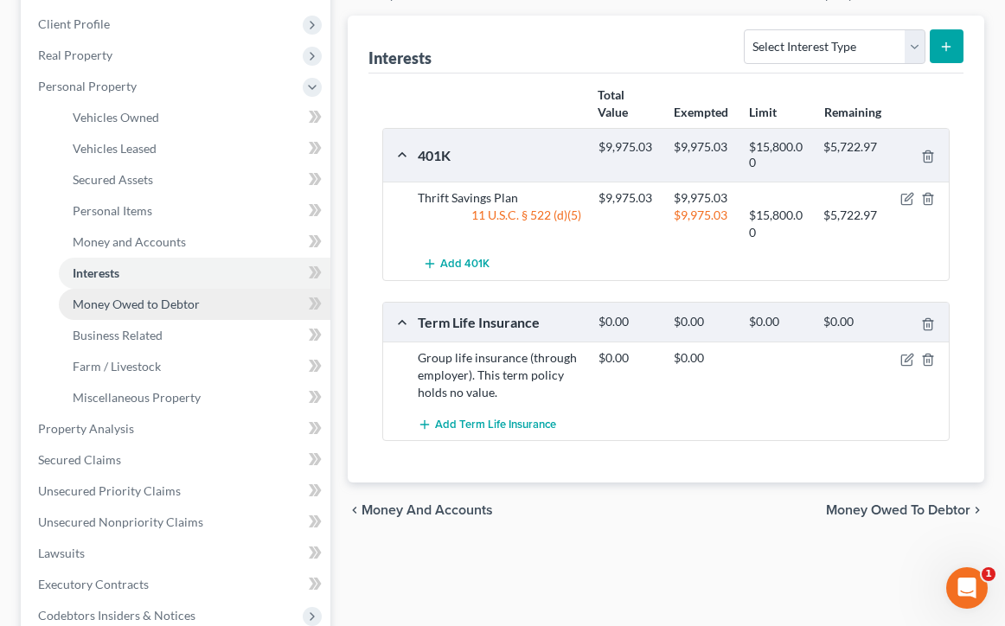
click at [159, 302] on span "Money Owed to Debtor" at bounding box center [136, 304] width 127 height 15
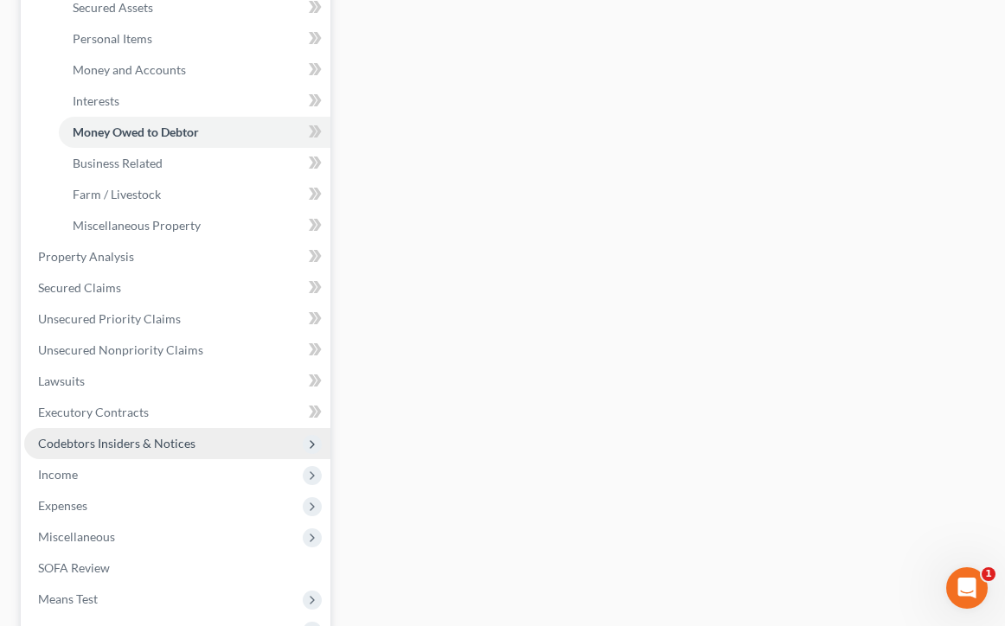
scroll to position [407, 0]
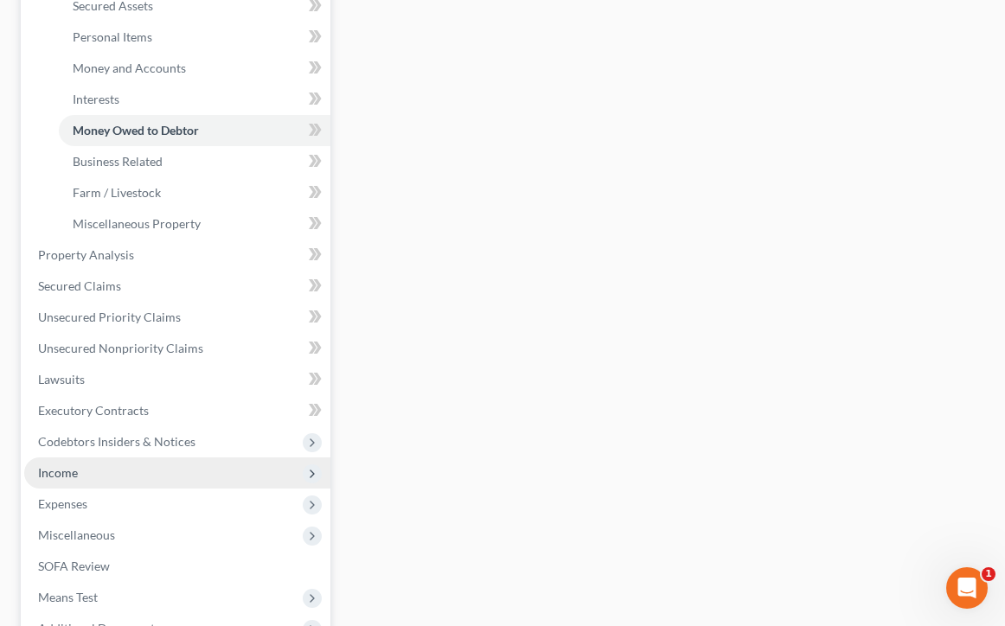
click at [132, 467] on span "Income" at bounding box center [177, 472] width 306 height 31
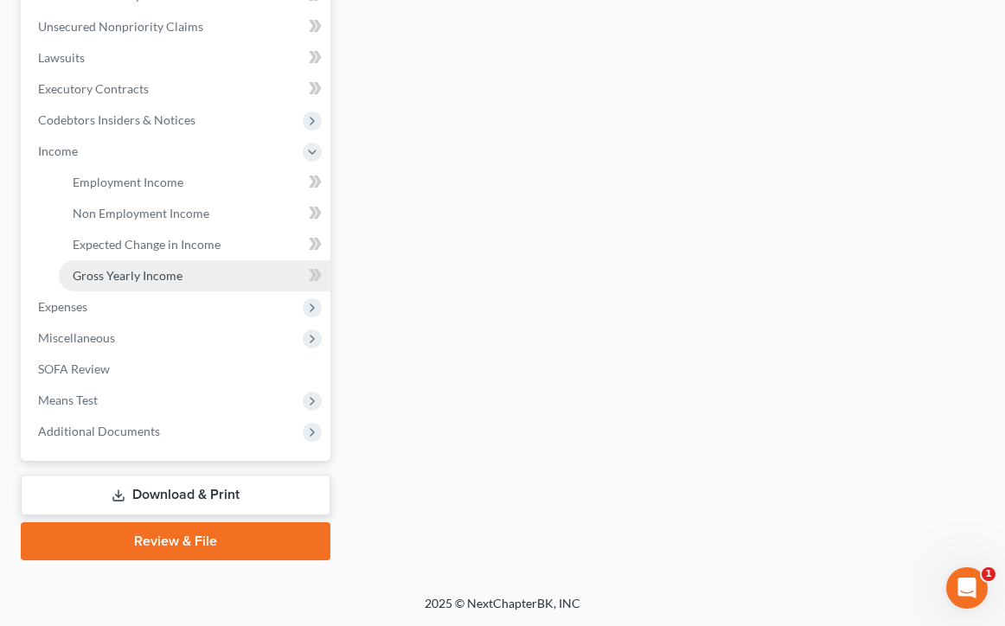
click at [189, 286] on link "Gross Yearly Income" at bounding box center [195, 275] width 272 height 31
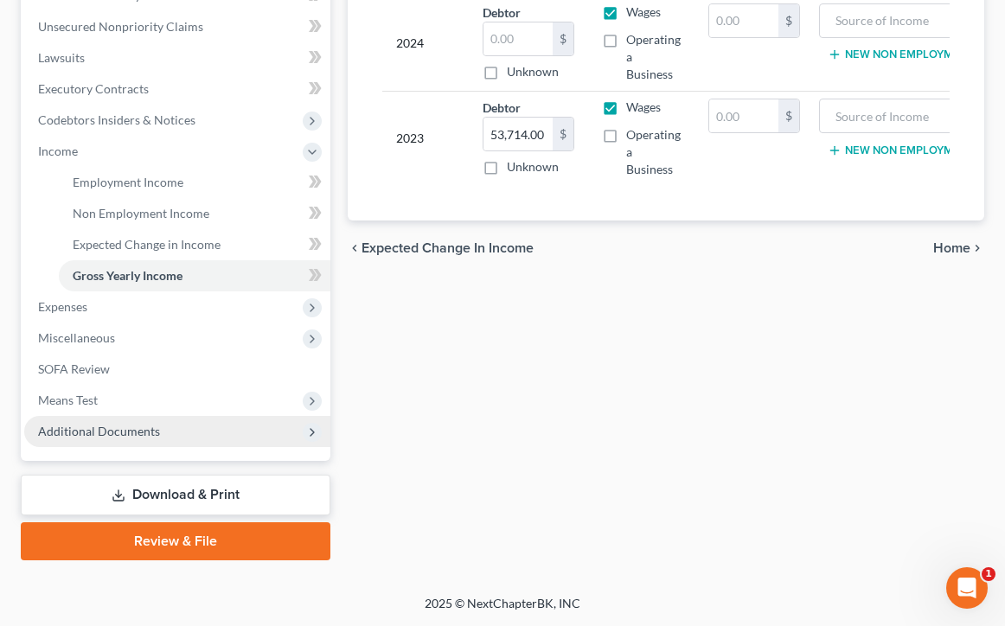
scroll to position [418, 0]
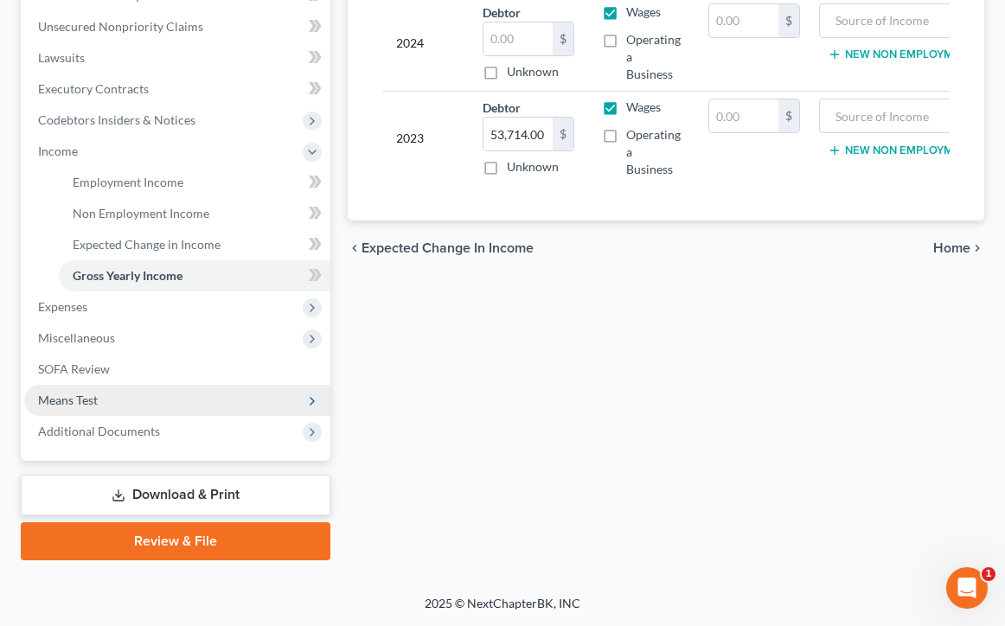
click at [119, 414] on span "Means Test" at bounding box center [177, 400] width 306 height 31
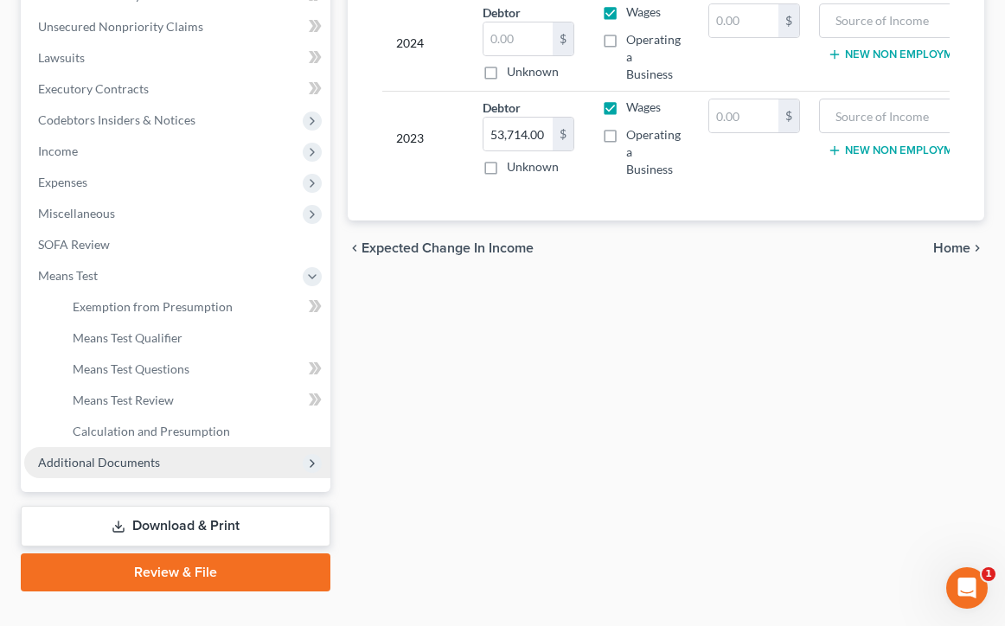
click at [130, 468] on span "Additional Documents" at bounding box center [99, 462] width 122 height 15
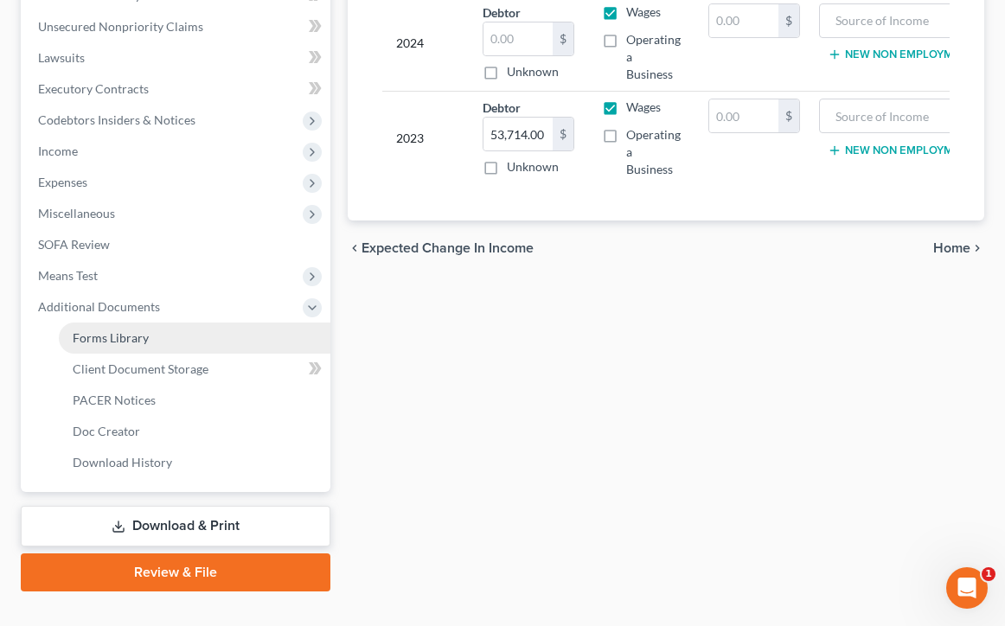
click at [131, 343] on span "Forms Library" at bounding box center [111, 337] width 76 height 15
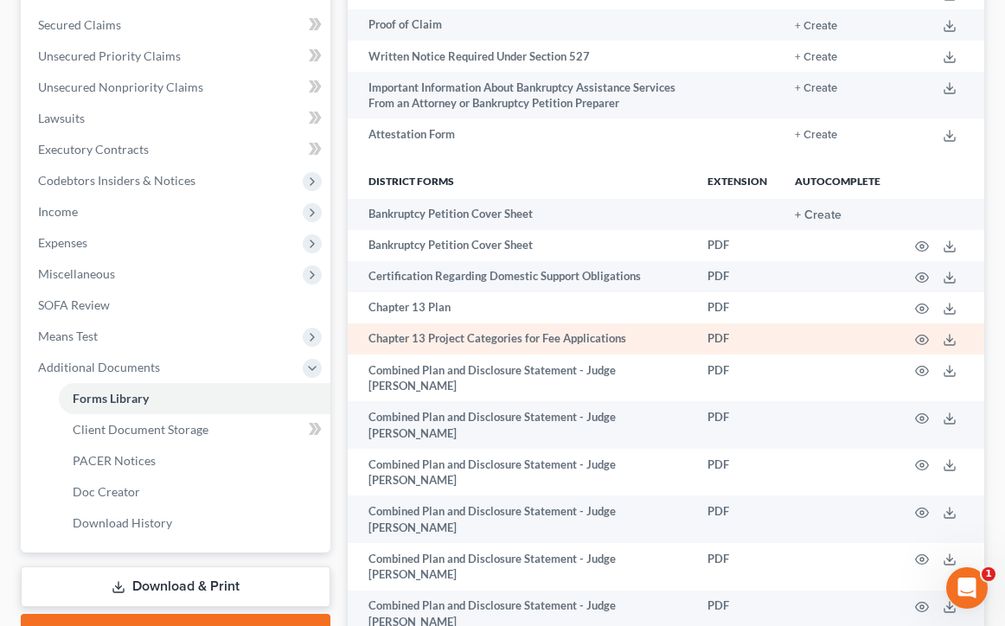
scroll to position [350, 0]
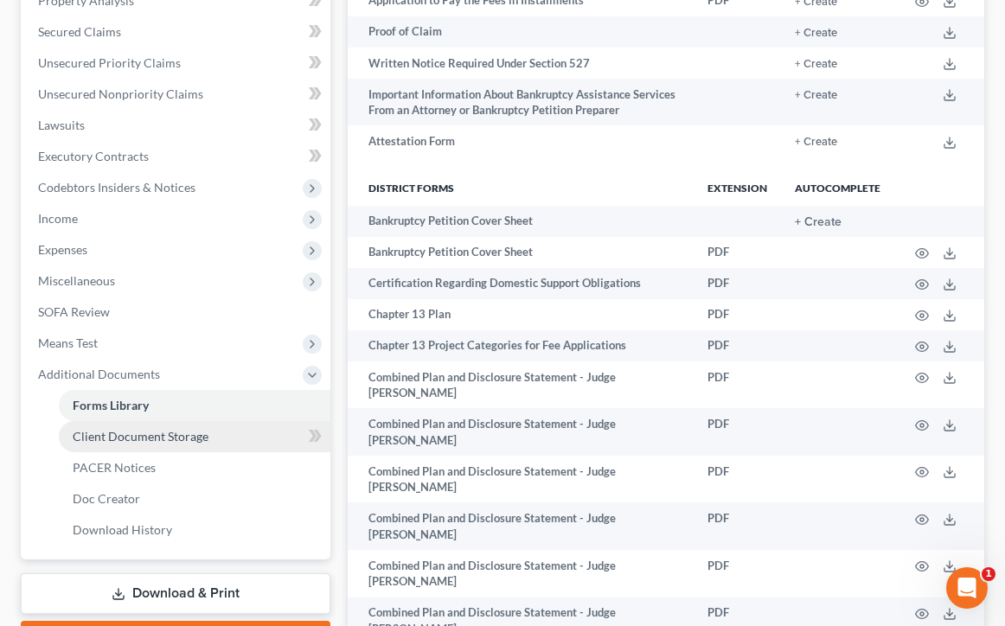
drag, startPoint x: 115, startPoint y: 439, endPoint x: 125, endPoint y: 435, distance: 11.2
click at [115, 439] on span "Client Document Storage" at bounding box center [141, 436] width 136 height 15
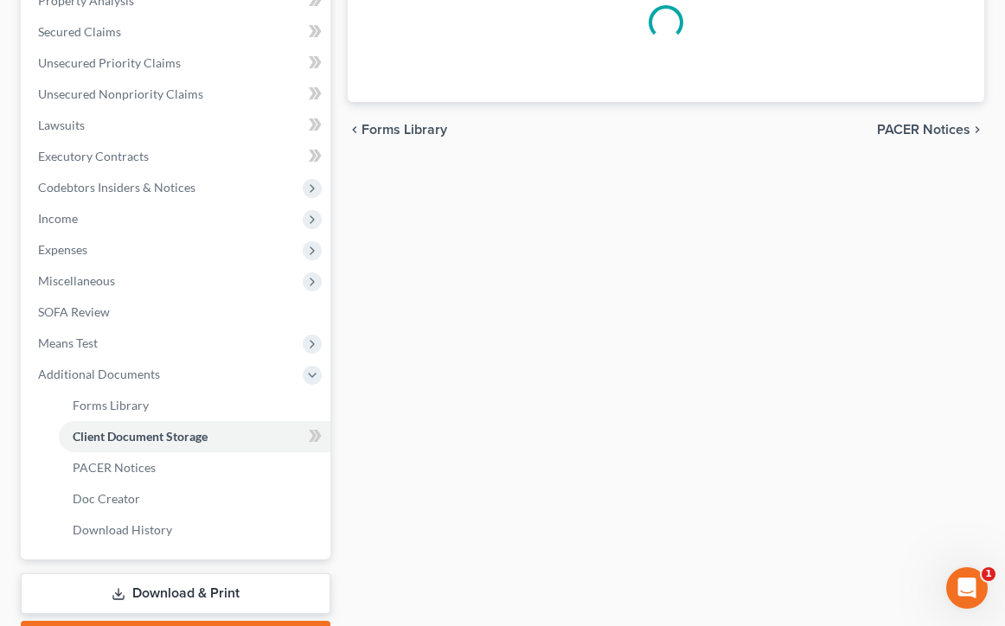
scroll to position [56, 0]
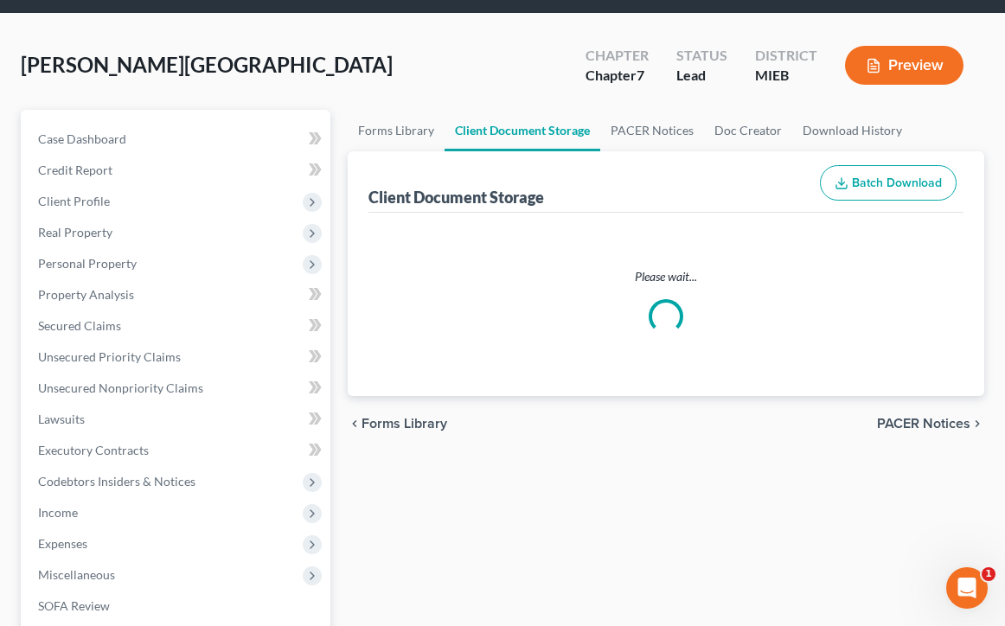
select select "7"
select select "6"
select select "32"
select select "6"
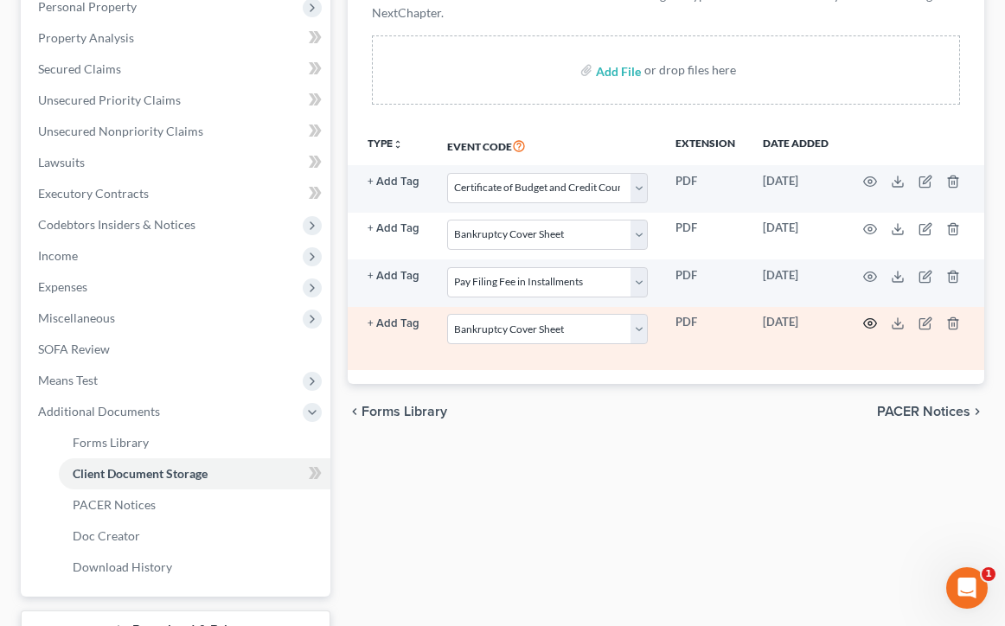
scroll to position [310, 0]
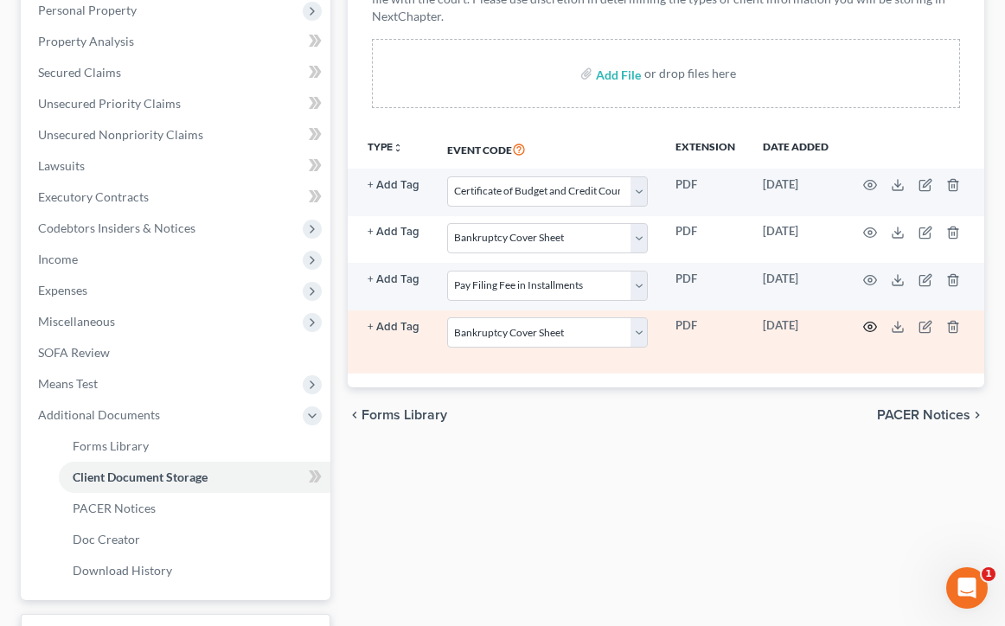
click at [866, 332] on icon "button" at bounding box center [870, 328] width 13 height 10
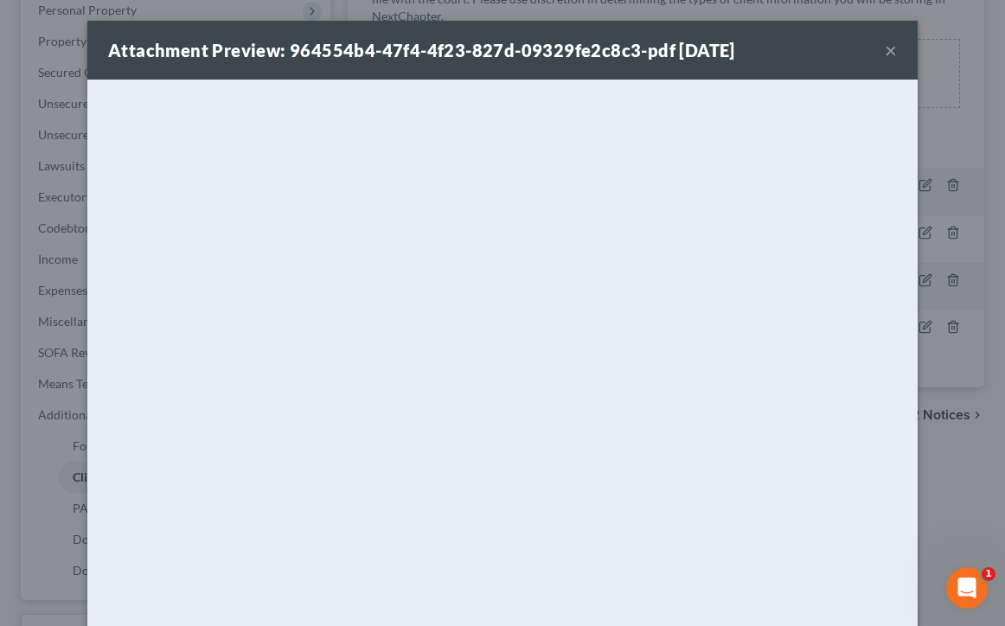
click at [897, 50] on div "Attachment Preview: 964554b4-47f4-4f23-827d-09329fe2c8c3-pdf 08/18/2025 ×" at bounding box center [502, 50] width 830 height 59
click at [889, 51] on button "×" at bounding box center [891, 50] width 12 height 21
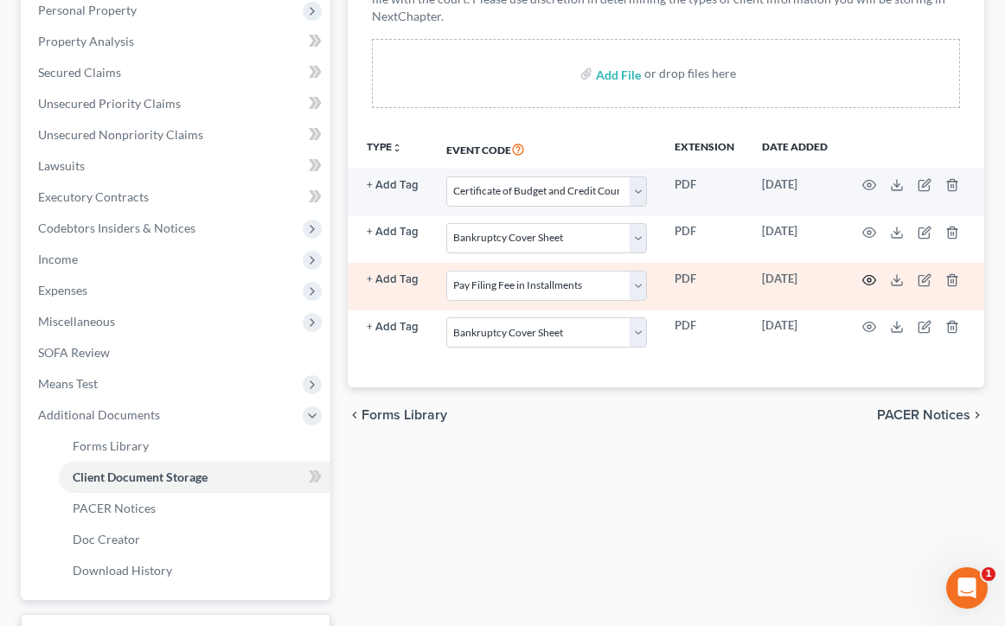
scroll to position [0, 148]
click at [867, 287] on icon "button" at bounding box center [870, 280] width 14 height 14
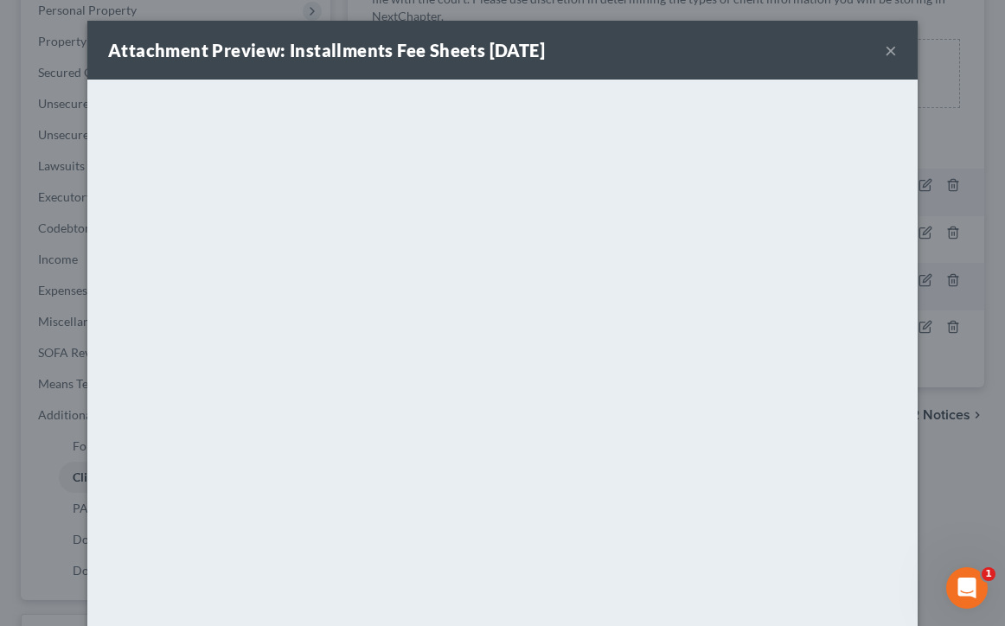
click at [892, 54] on button "×" at bounding box center [891, 50] width 12 height 21
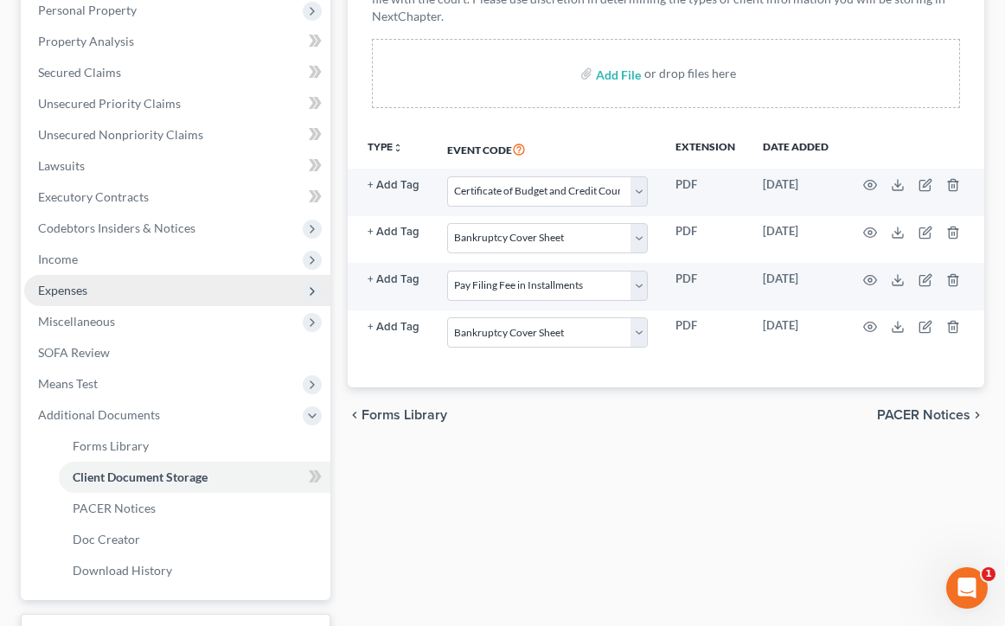
click at [220, 277] on span "Expenses" at bounding box center [177, 290] width 306 height 31
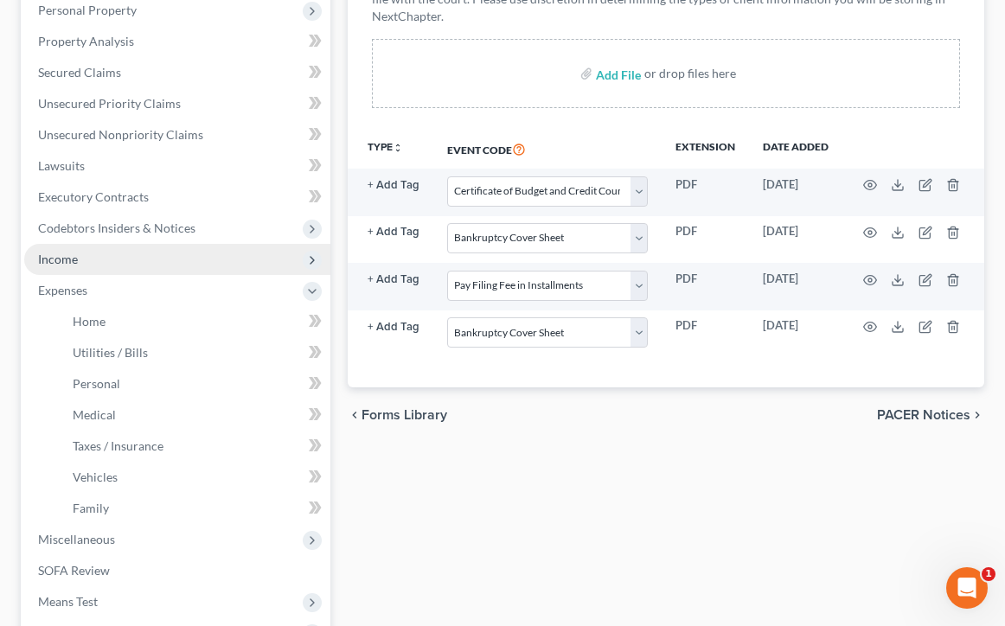
click at [224, 267] on span "Income" at bounding box center [177, 259] width 306 height 31
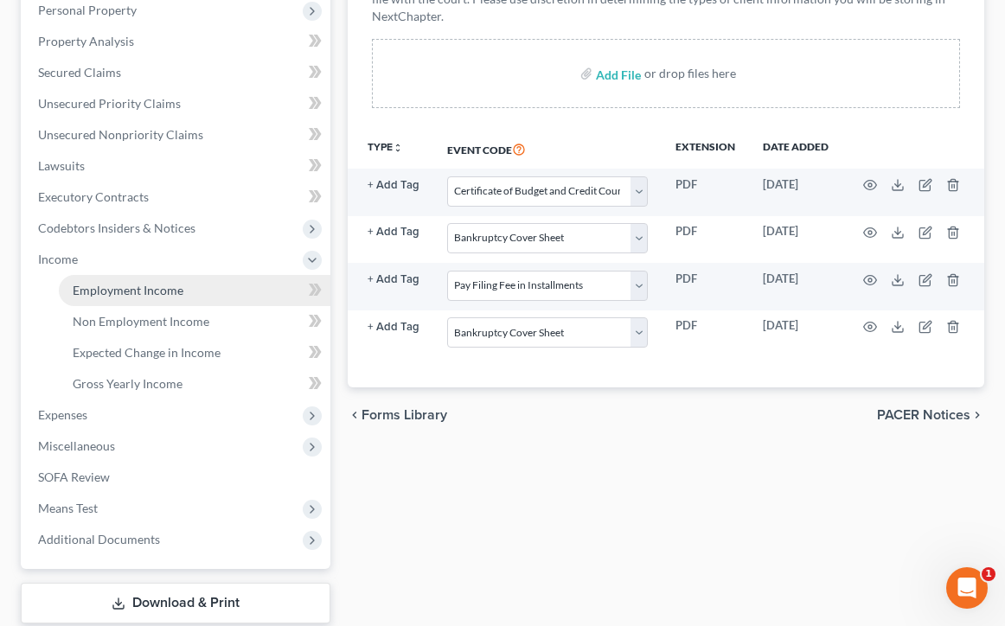
click at [216, 303] on link "Employment Income" at bounding box center [195, 290] width 272 height 31
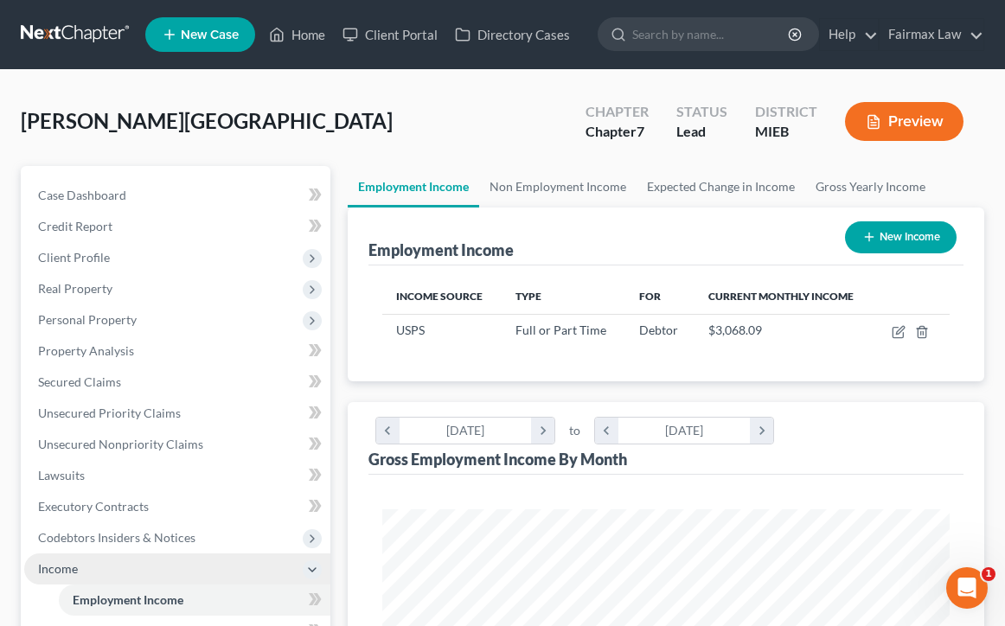
scroll to position [284, 602]
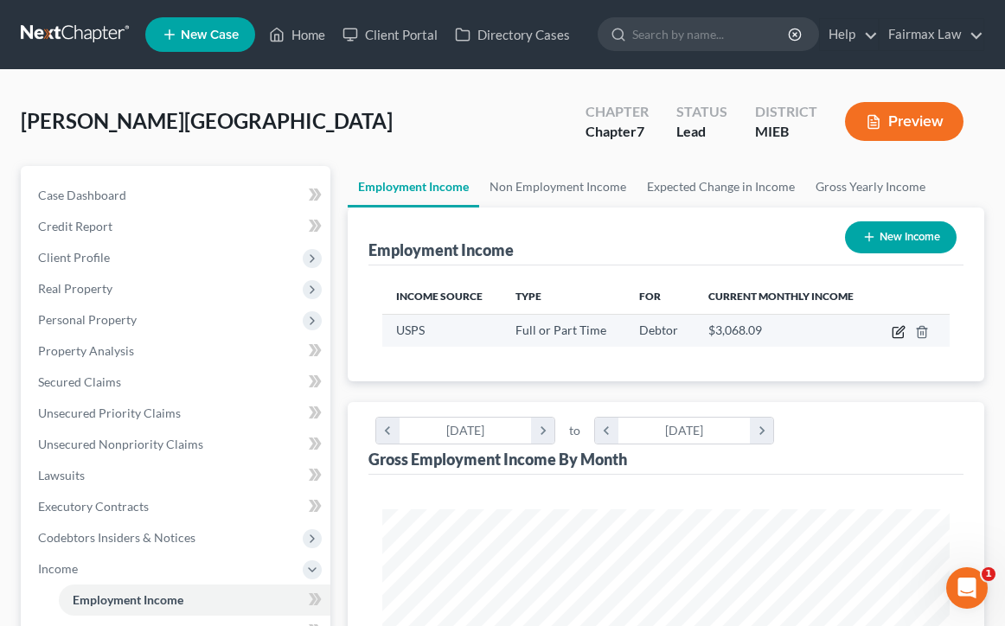
click at [893, 335] on icon "button" at bounding box center [897, 333] width 10 height 10
select select "0"
select select "36"
select select "2"
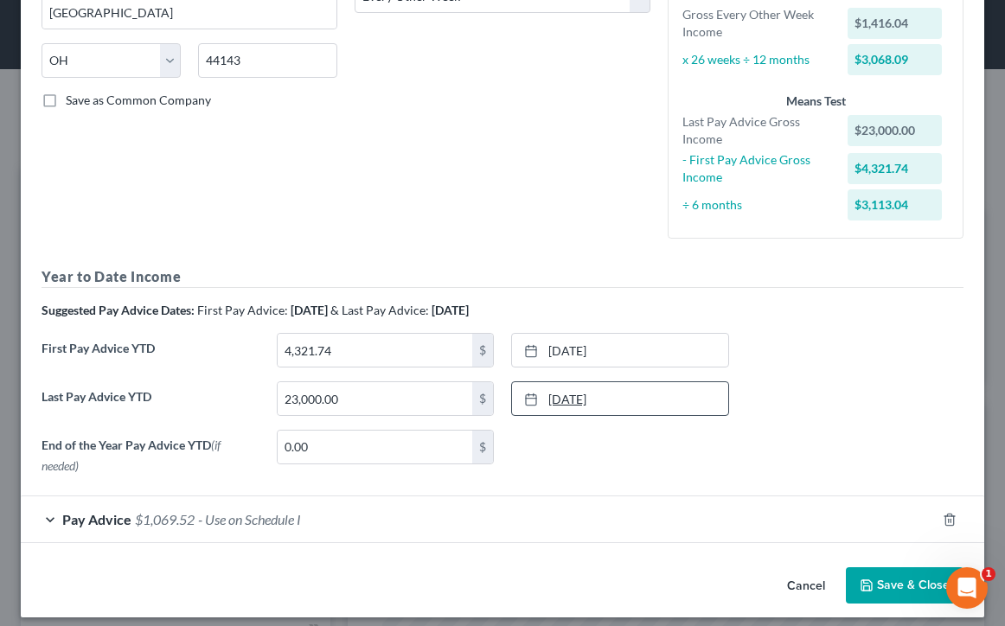
scroll to position [313, 0]
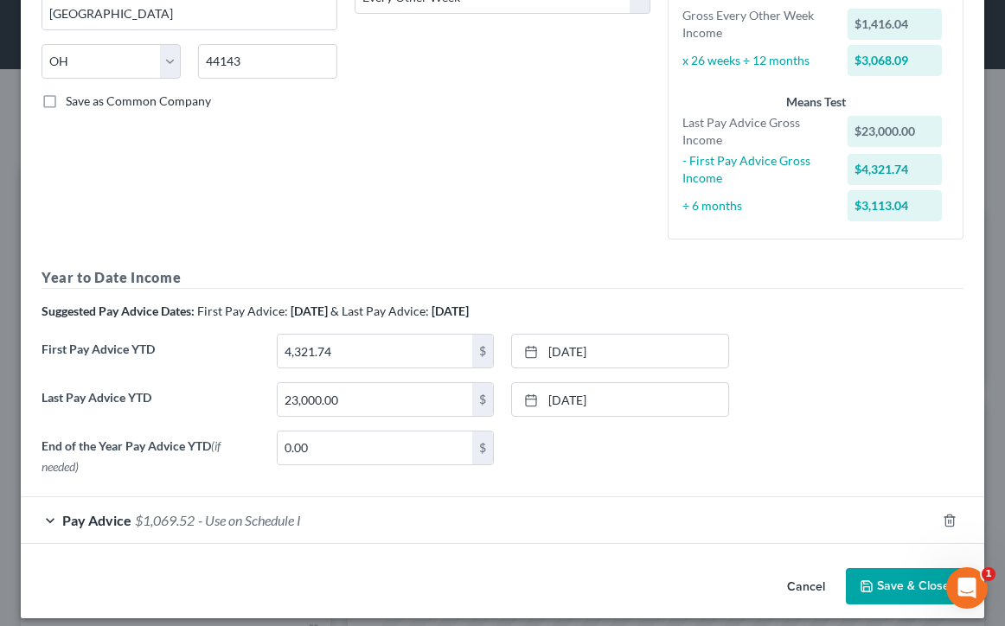
click at [42, 518] on div "Pay Advice $1,069.52 - Use on Schedule I" at bounding box center [478, 520] width 915 height 46
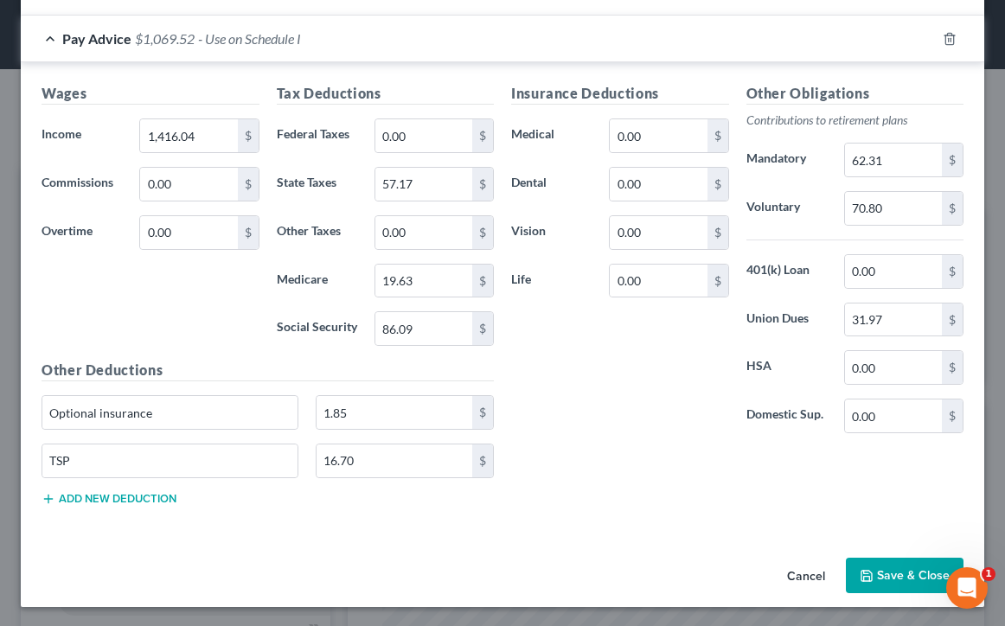
scroll to position [794, 0]
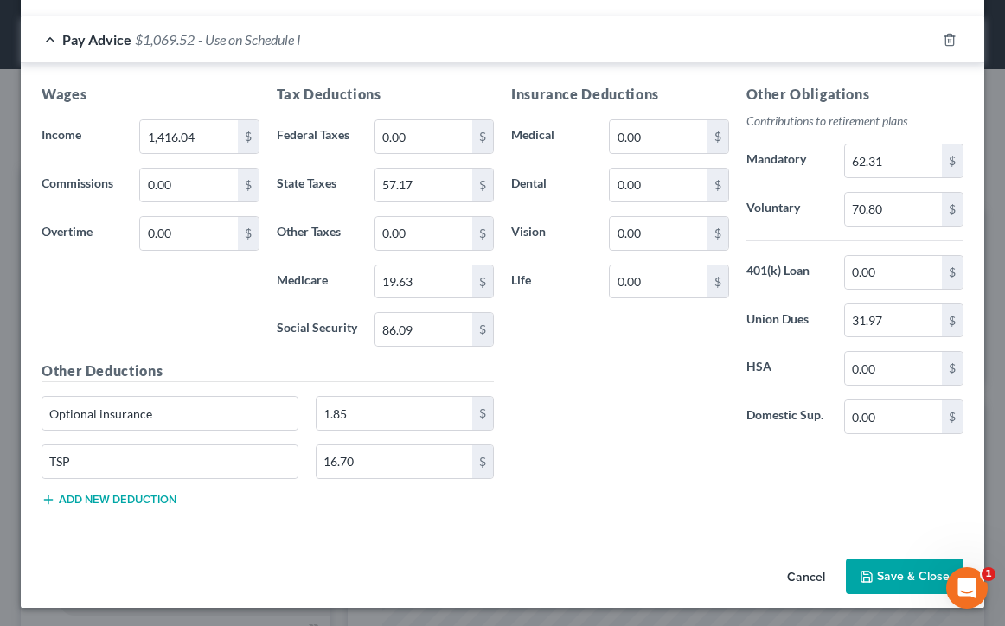
click at [875, 579] on button "Save & Close" at bounding box center [905, 577] width 118 height 36
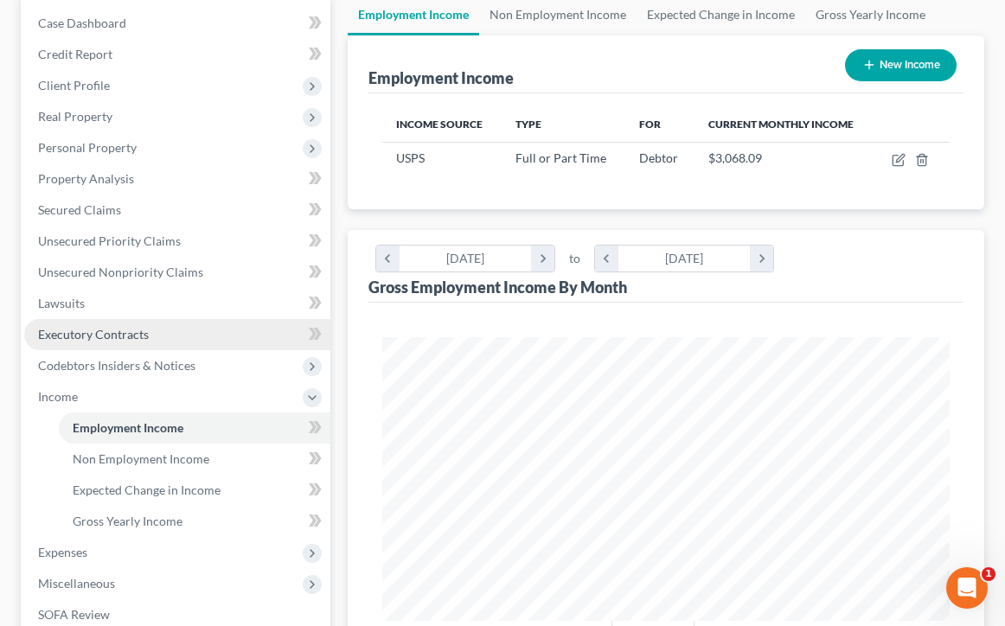
scroll to position [278, 0]
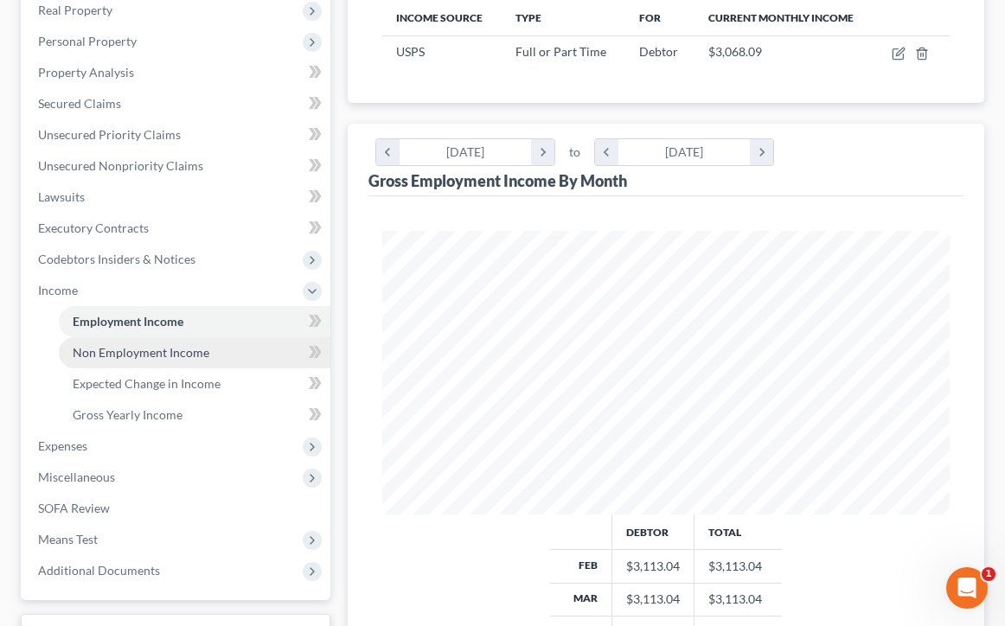
click at [156, 355] on span "Non Employment Income" at bounding box center [141, 352] width 137 height 15
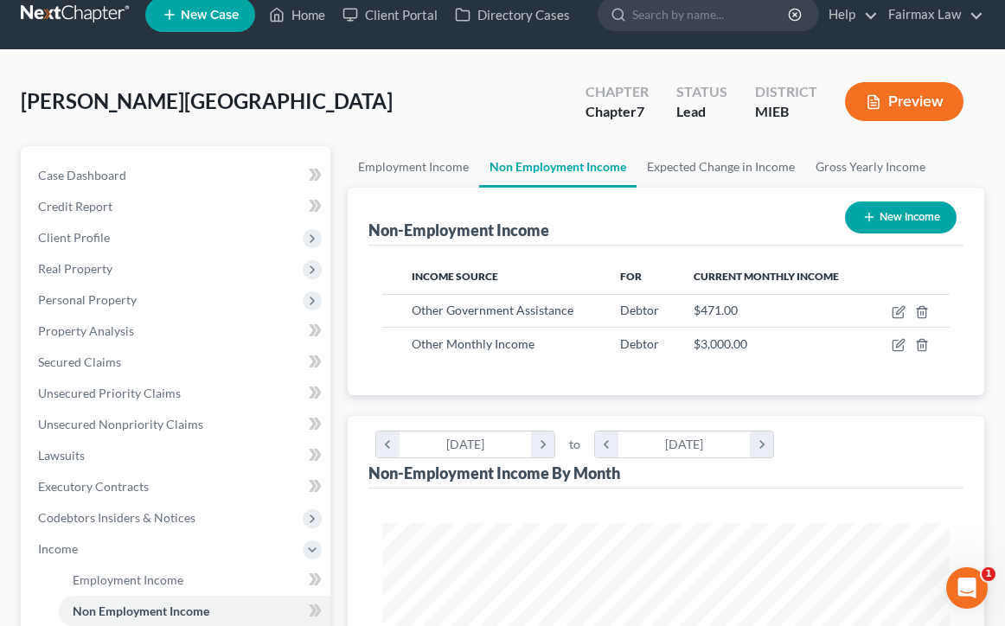
scroll to position [24, 0]
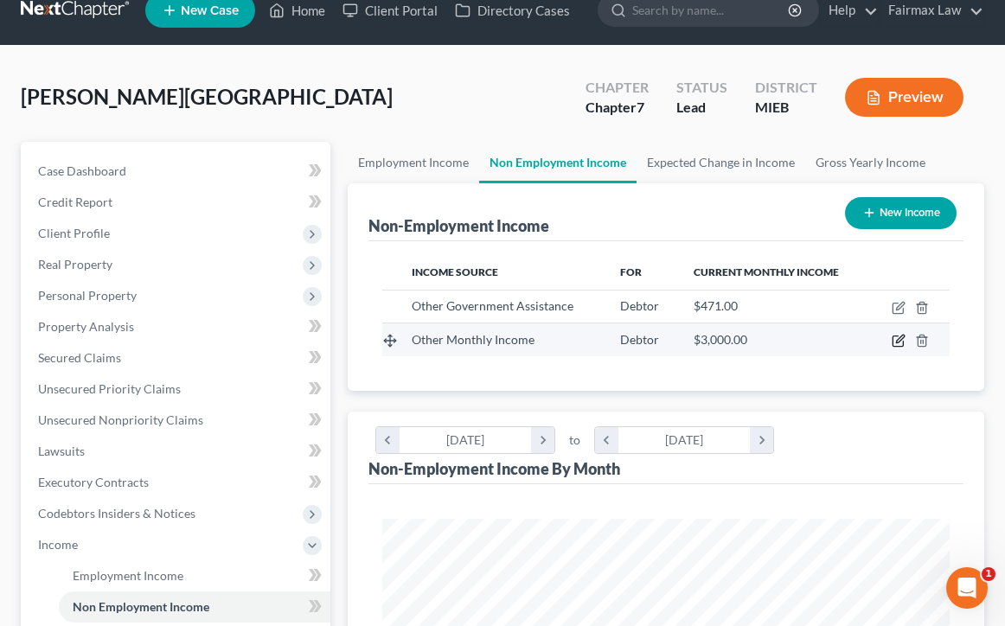
click at [901, 336] on icon "button" at bounding box center [900, 340] width 8 height 8
select select "13"
select select "0"
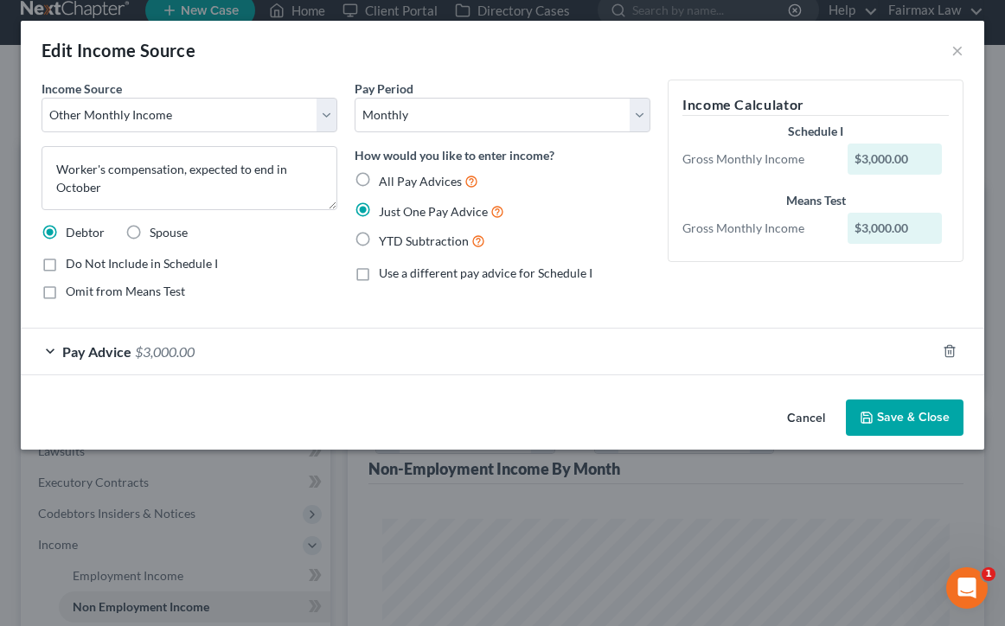
click at [92, 346] on span "Pay Advice" at bounding box center [96, 351] width 69 height 16
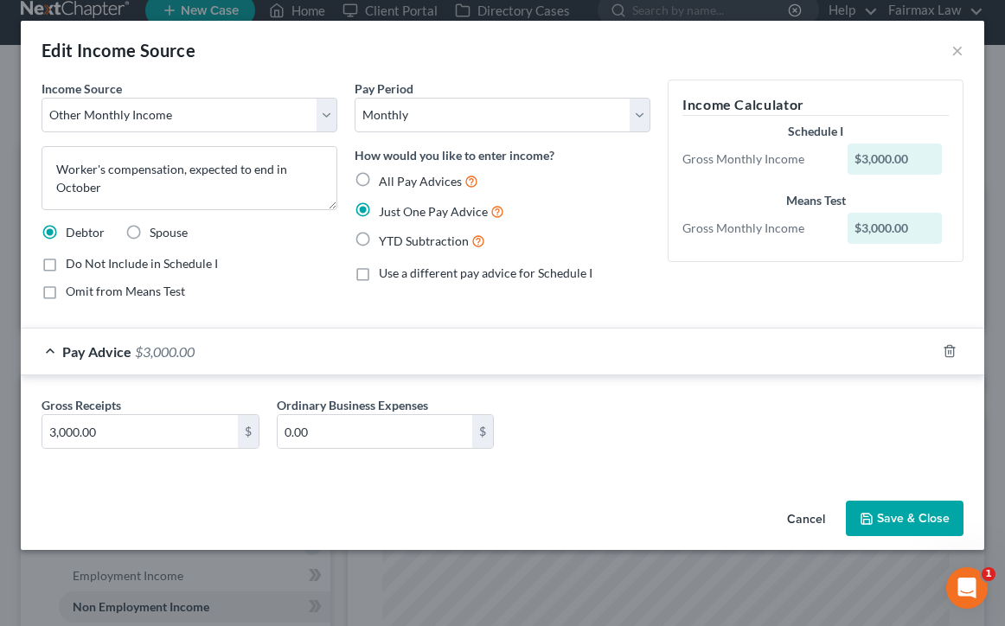
click at [93, 346] on span "Pay Advice" at bounding box center [96, 351] width 69 height 16
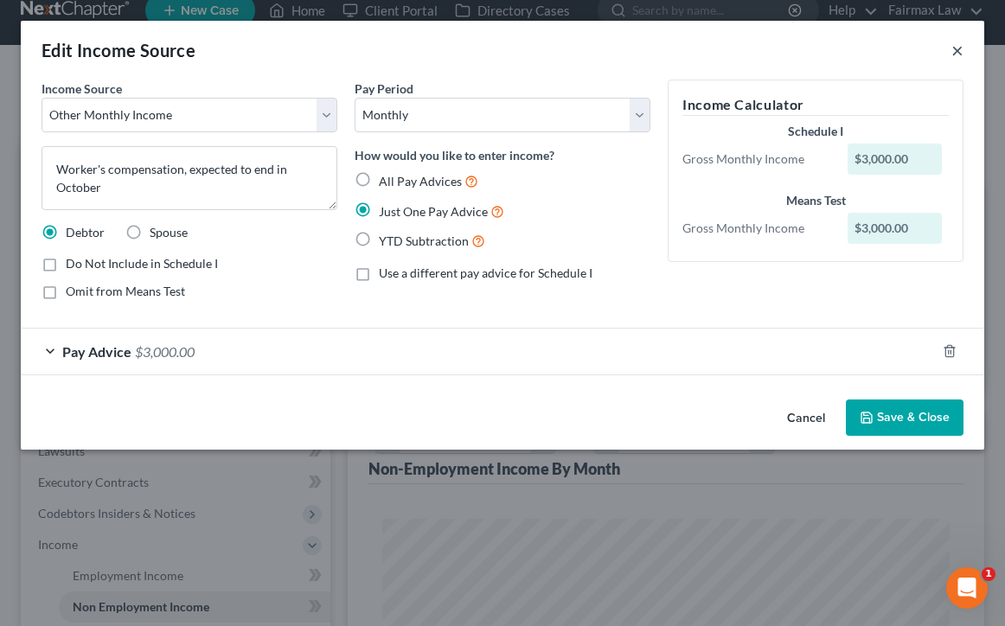
click at [954, 49] on button "×" at bounding box center [957, 50] width 12 height 21
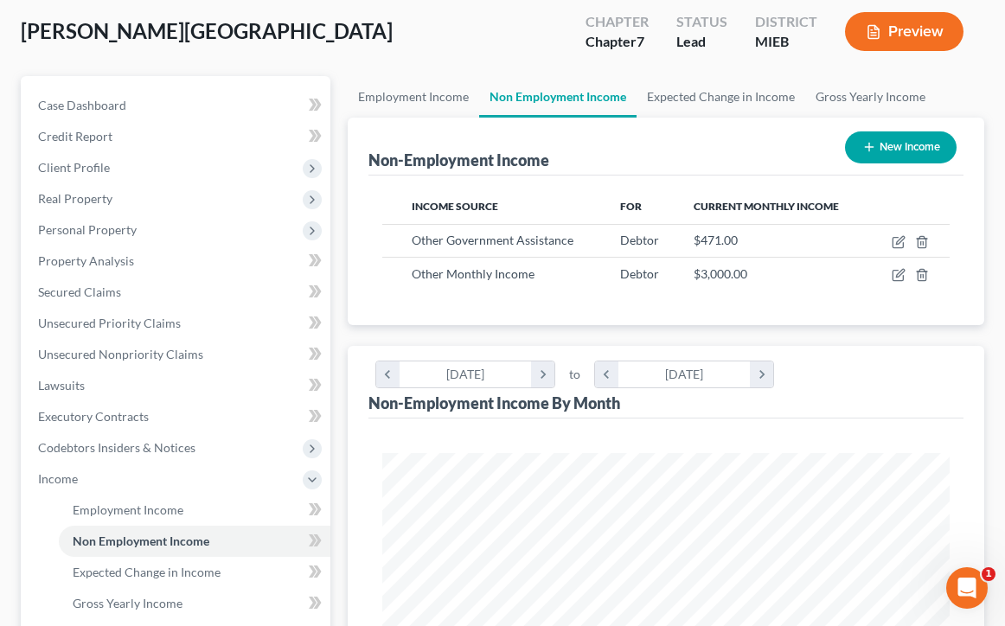
scroll to position [172, 0]
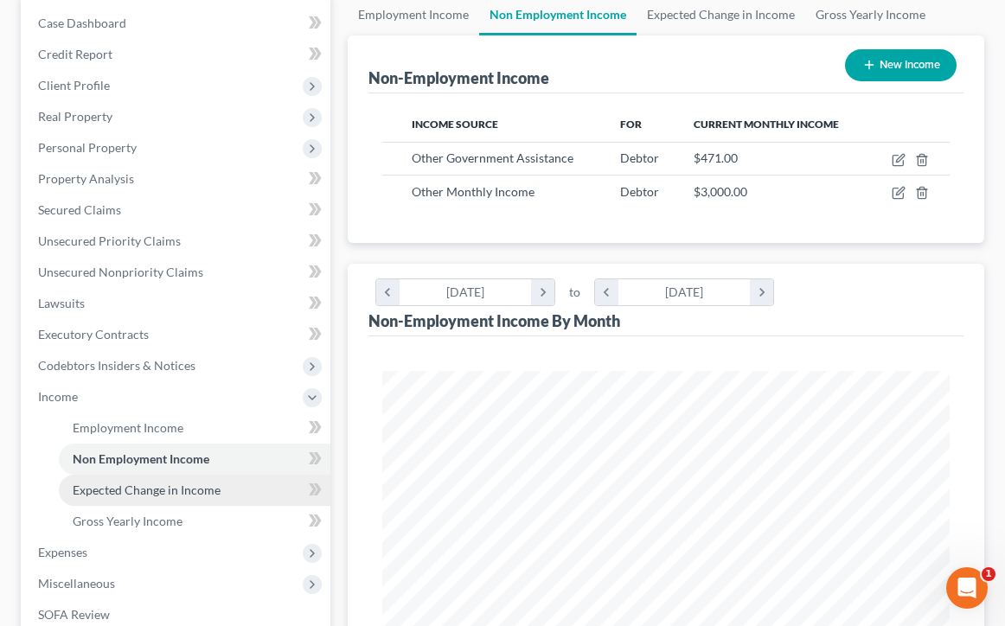
click at [200, 492] on span "Expected Change in Income" at bounding box center [147, 490] width 148 height 15
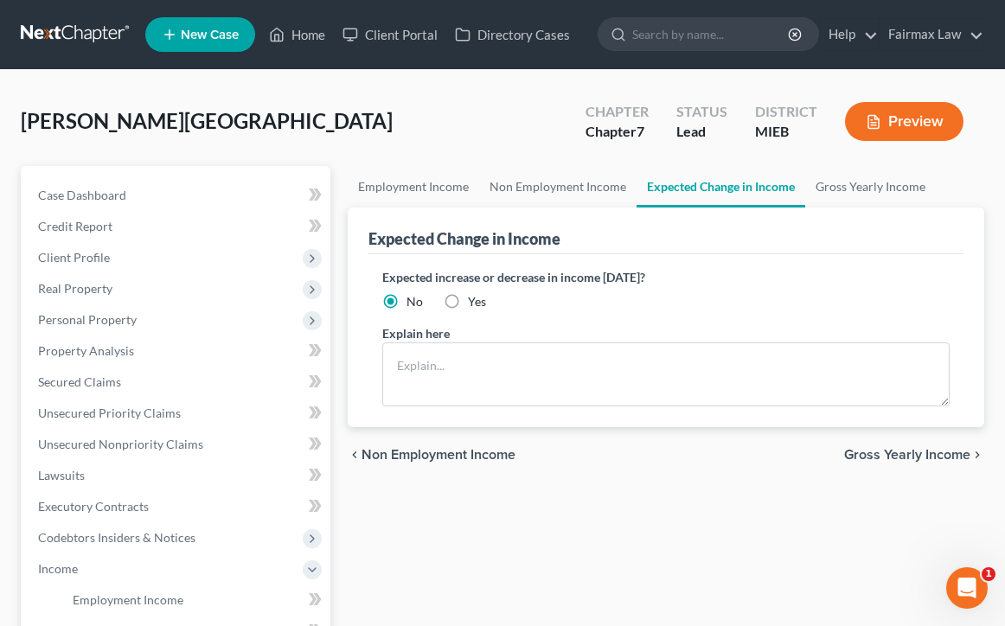
click at [468, 304] on span "Yes" at bounding box center [477, 301] width 18 height 15
click at [475, 304] on input "Yes" at bounding box center [480, 298] width 11 height 11
radio input "true"
click at [413, 304] on span "No" at bounding box center [414, 301] width 16 height 15
click at [413, 304] on input "No" at bounding box center [418, 298] width 11 height 11
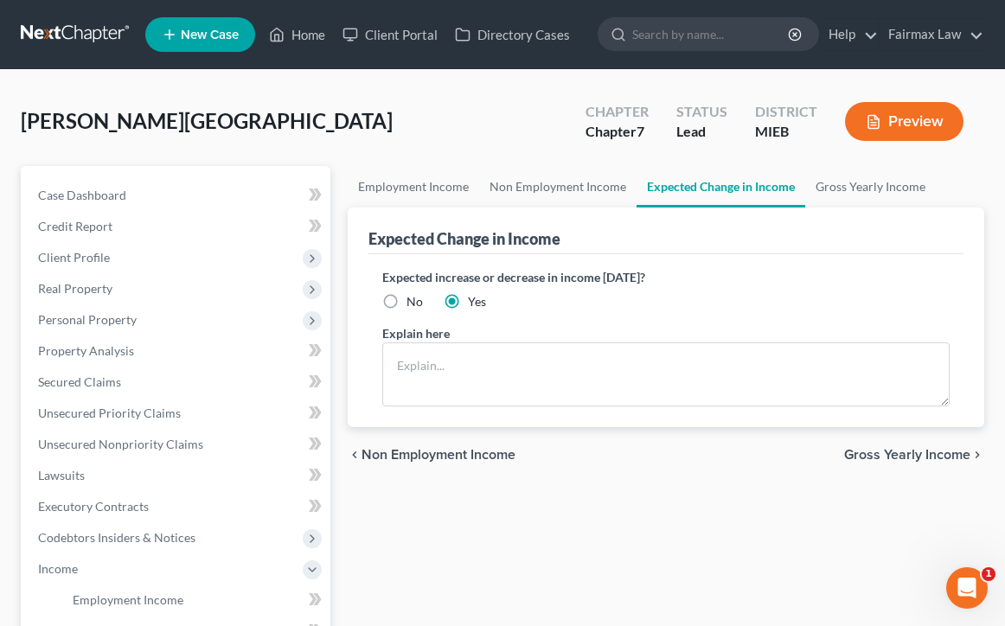
radio input "true"
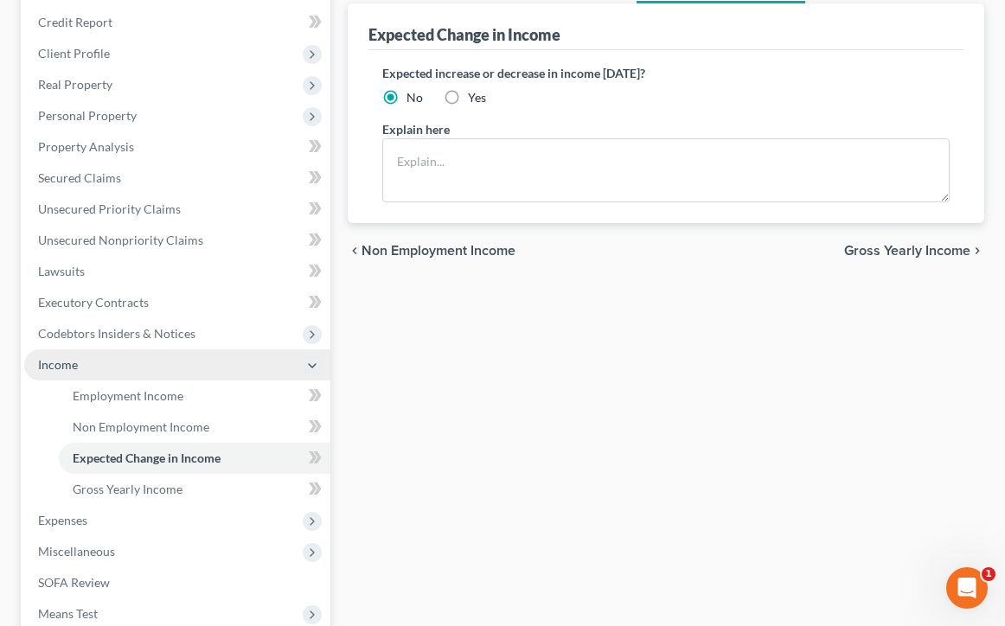
scroll to position [208, 0]
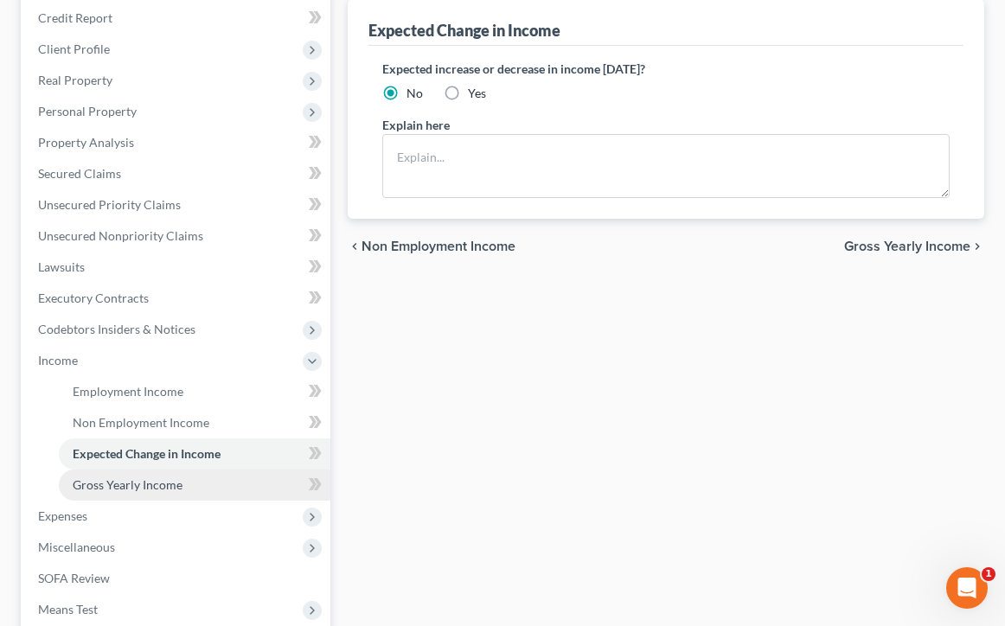
click at [173, 482] on span "Gross Yearly Income" at bounding box center [128, 484] width 110 height 15
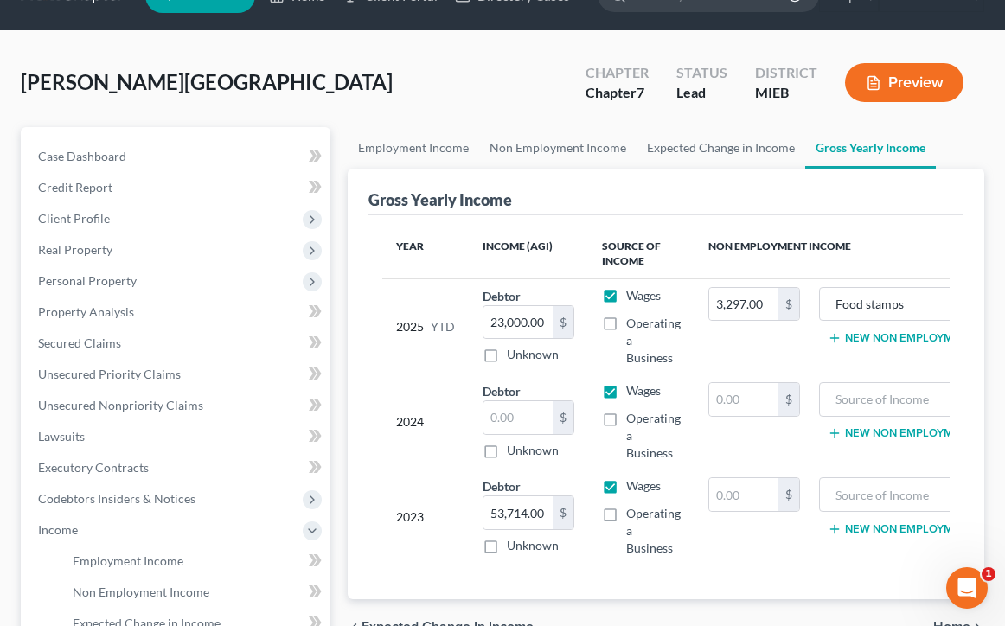
scroll to position [45, 0]
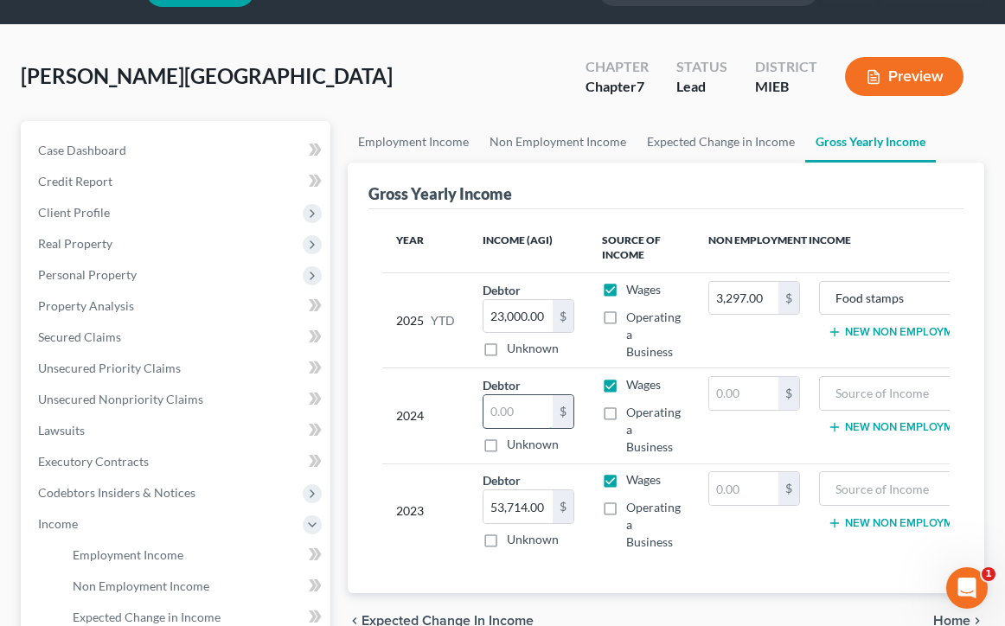
click at [511, 406] on input "text" at bounding box center [517, 411] width 69 height 33
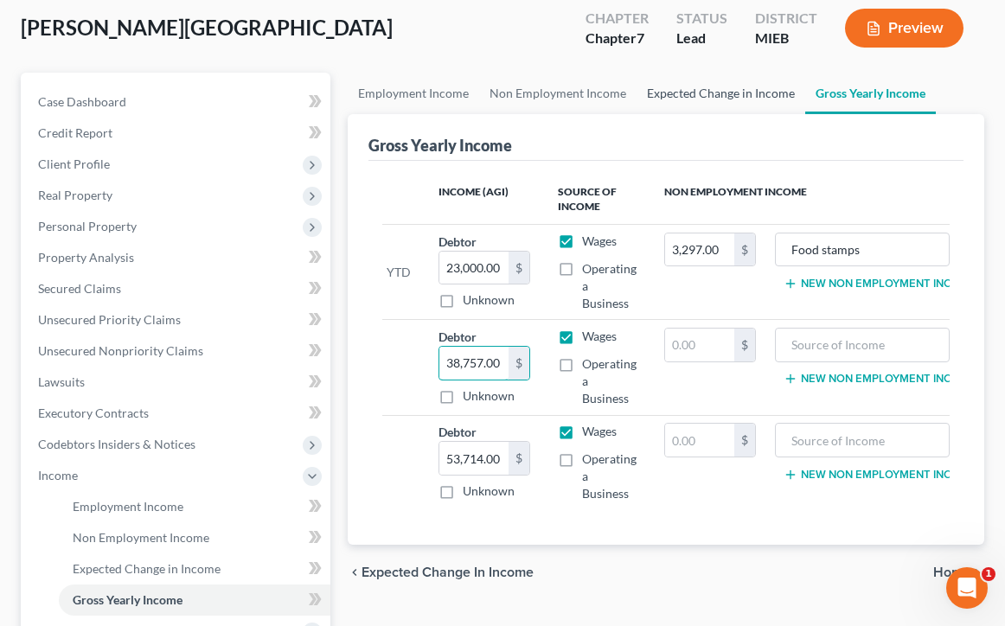
scroll to position [49, 0]
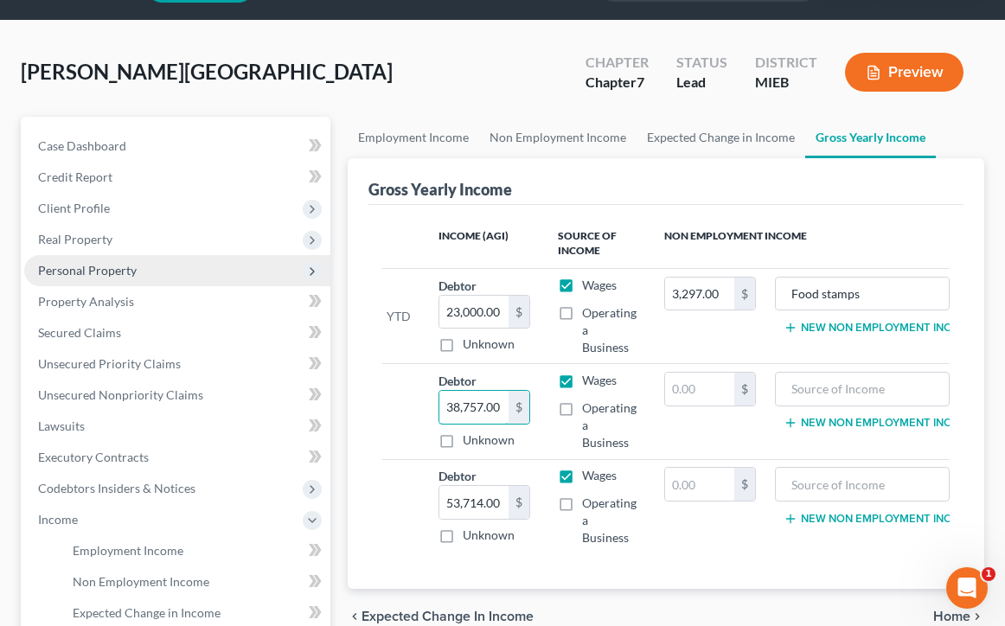
type input "38,757.00"
click at [132, 268] on span "Personal Property" at bounding box center [87, 270] width 99 height 15
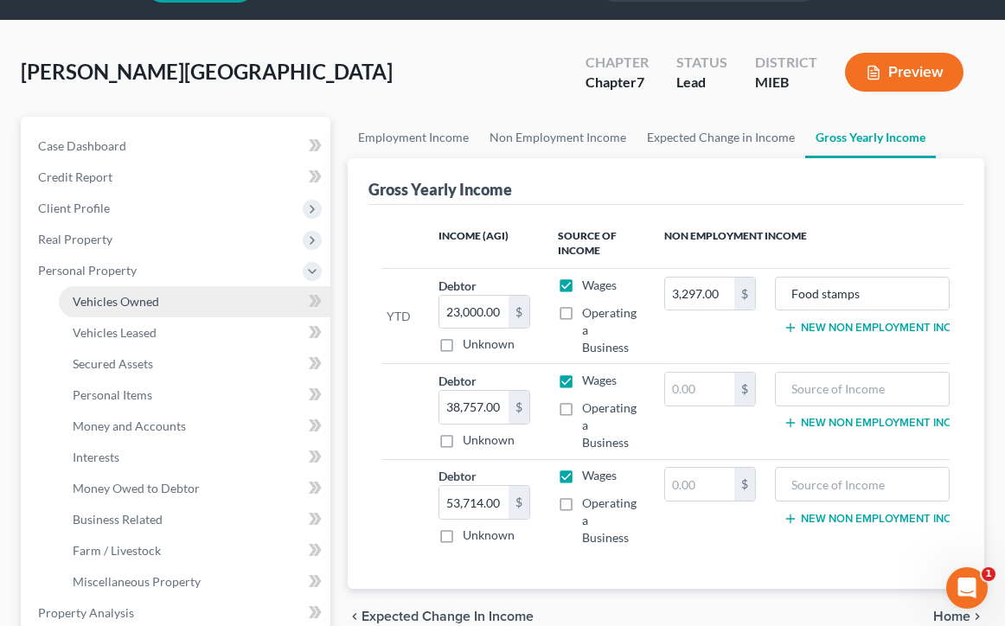
click at [131, 298] on span "Vehicles Owned" at bounding box center [116, 301] width 86 height 15
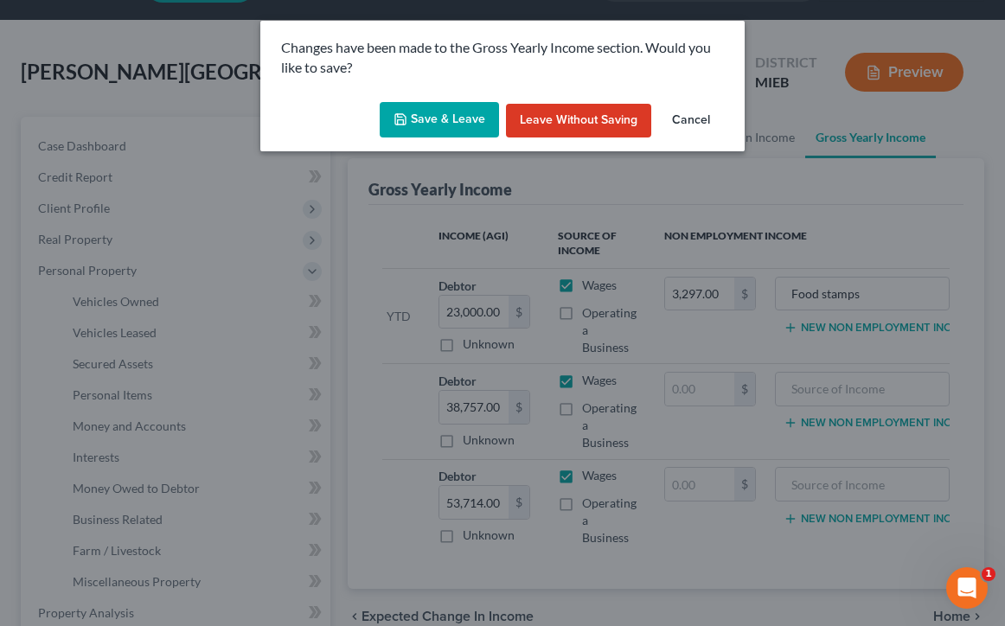
click at [471, 118] on button "Save & Leave" at bounding box center [439, 120] width 119 height 36
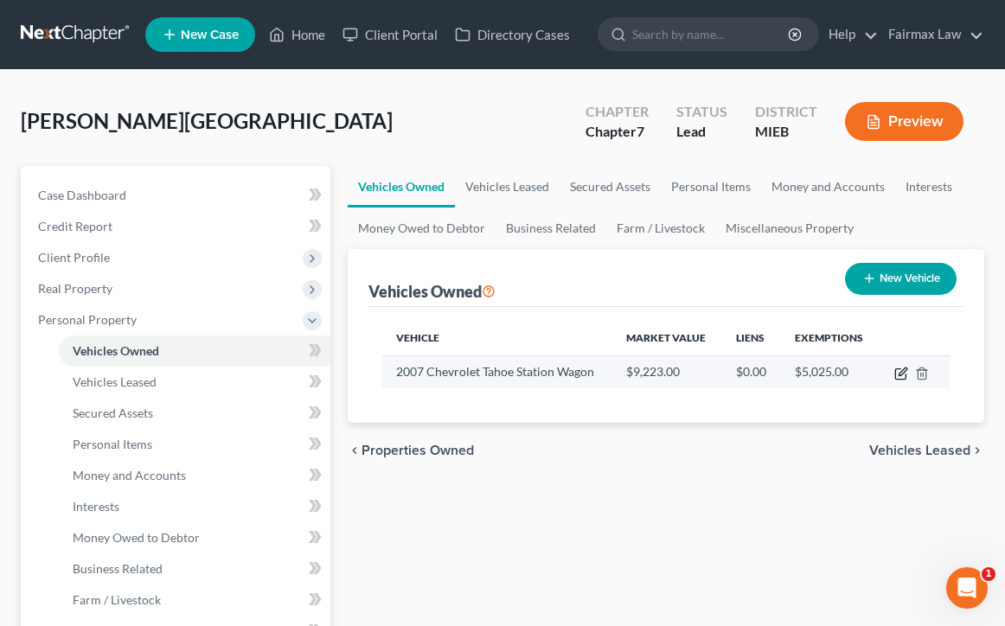
click at [902, 368] on icon "button" at bounding box center [901, 374] width 14 height 14
select select "0"
select select "19"
select select "3"
select select "0"
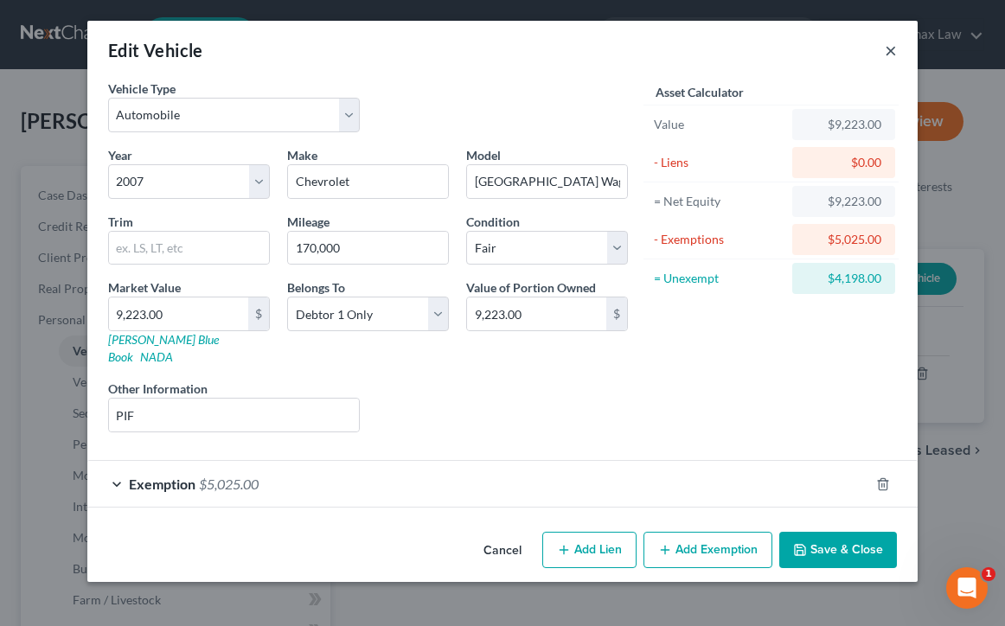
click at [889, 54] on button "×" at bounding box center [891, 50] width 12 height 21
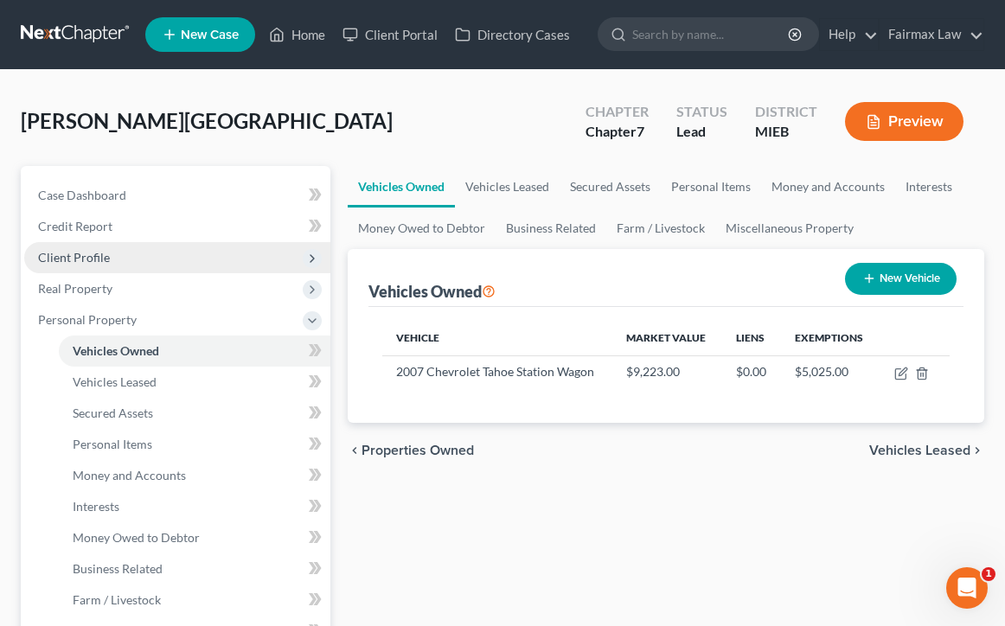
click at [84, 264] on span "Client Profile" at bounding box center [74, 257] width 72 height 15
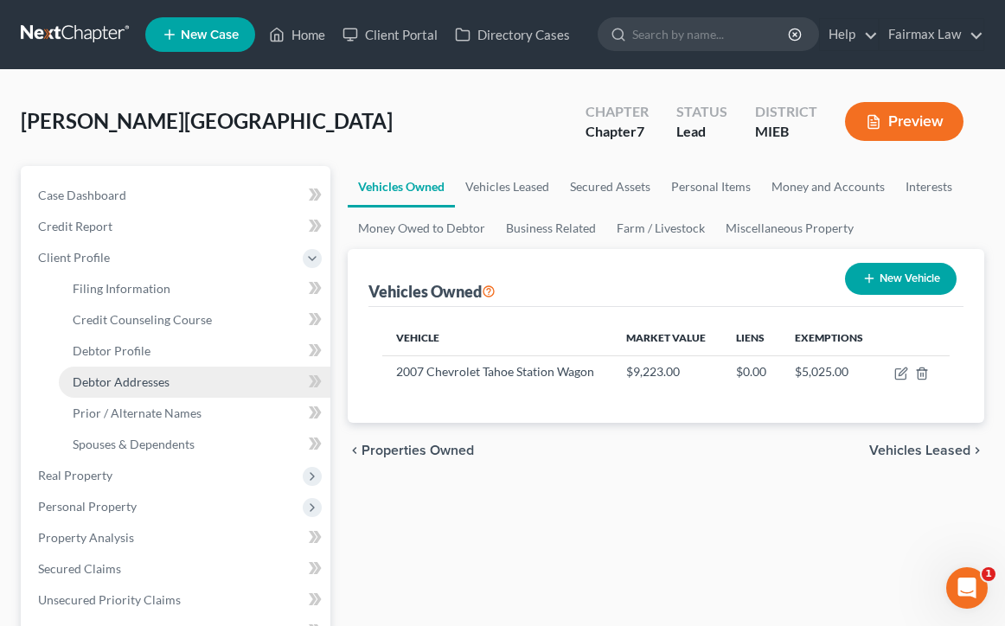
click at [117, 380] on span "Debtor Addresses" at bounding box center [121, 381] width 97 height 15
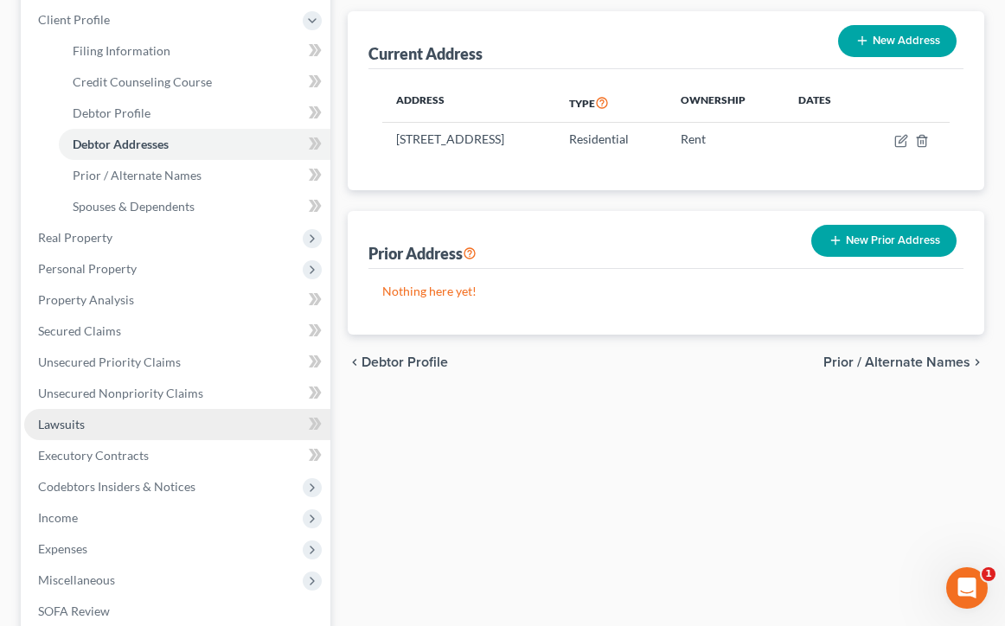
scroll to position [304, 0]
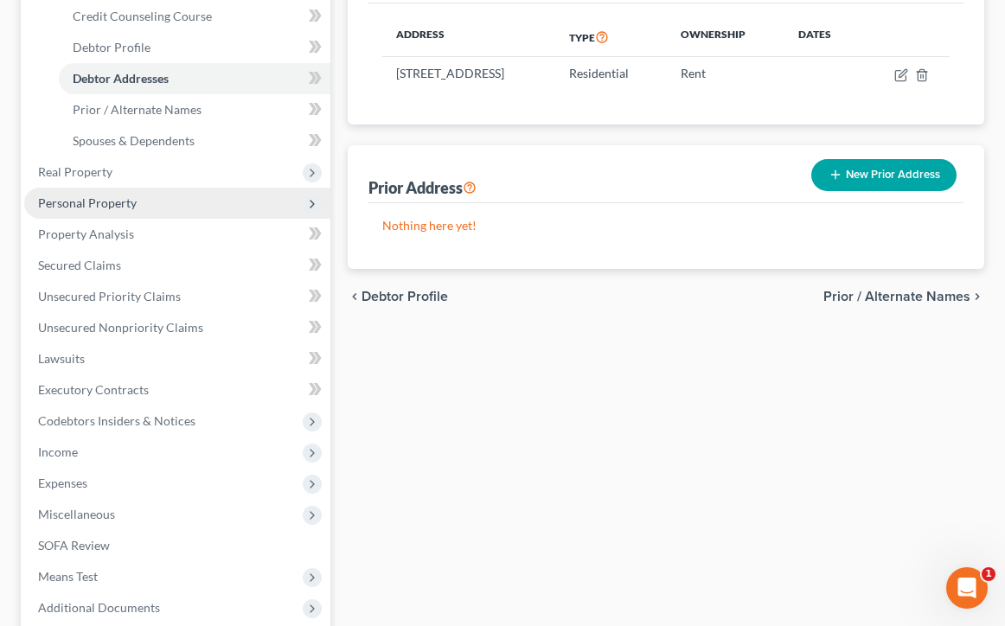
click at [164, 206] on span "Personal Property" at bounding box center [177, 203] width 306 height 31
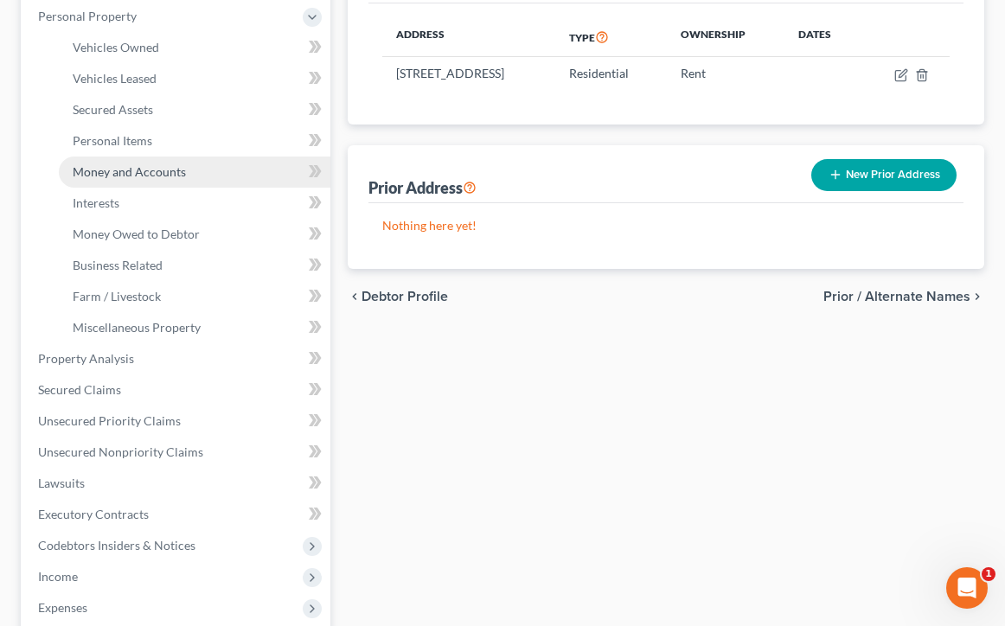
scroll to position [150, 0]
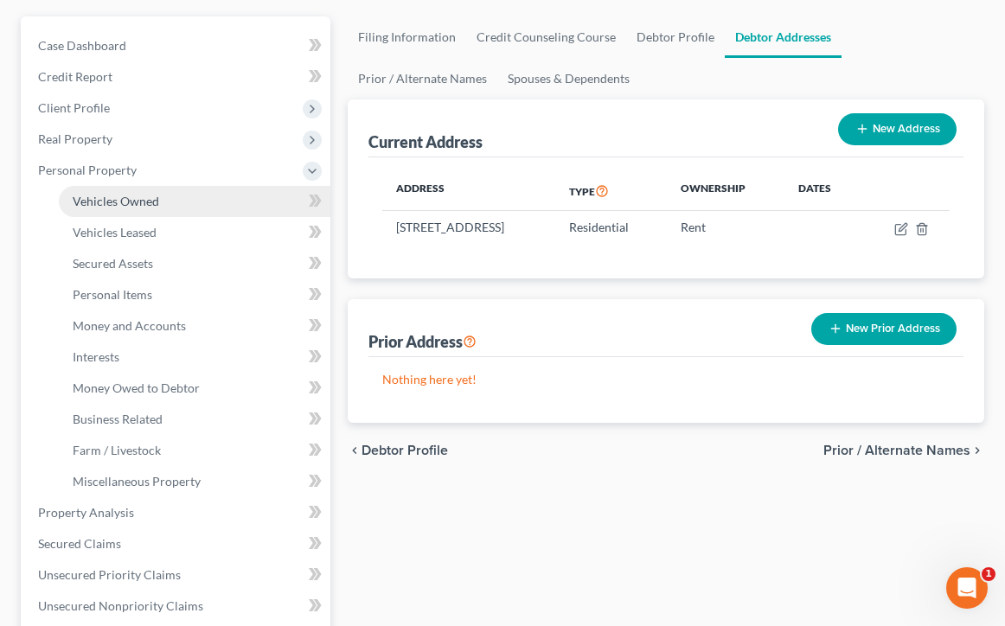
click at [138, 195] on span "Vehicles Owned" at bounding box center [116, 201] width 86 height 15
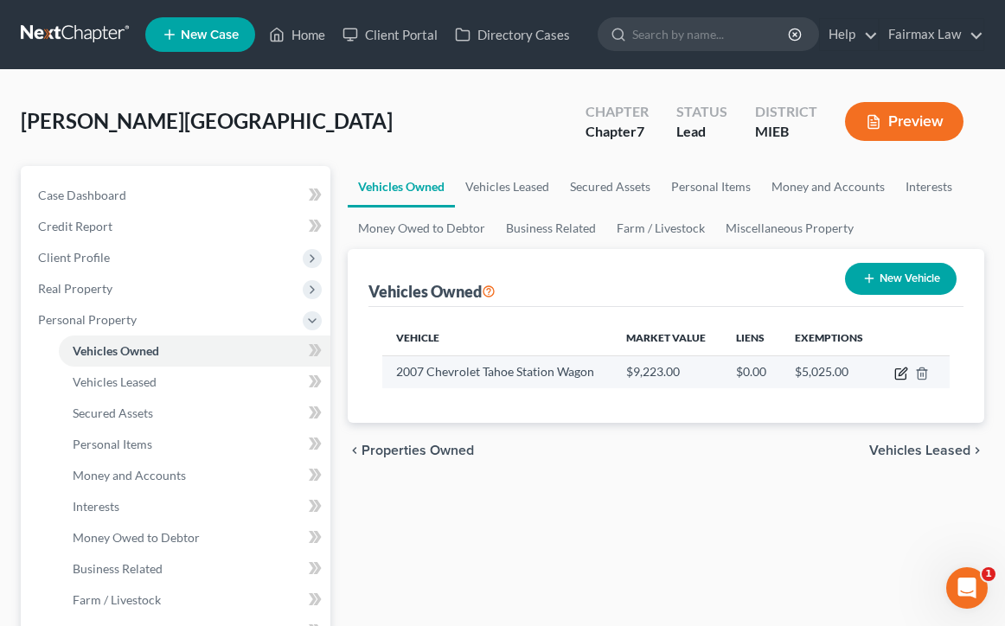
click at [904, 374] on icon "button" at bounding box center [901, 374] width 14 height 14
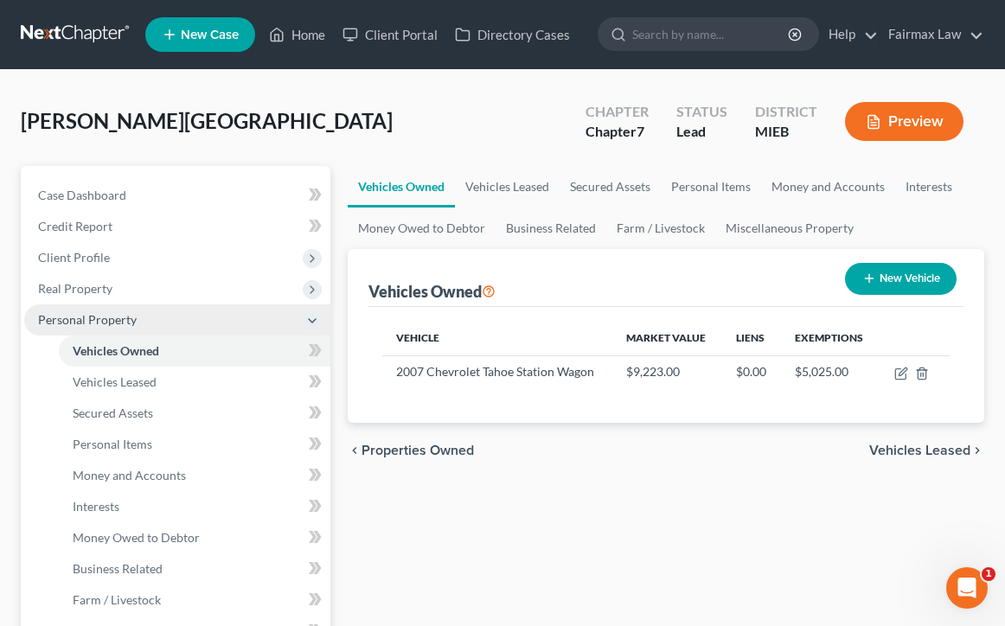
select select "0"
select select "19"
select select "3"
select select "0"
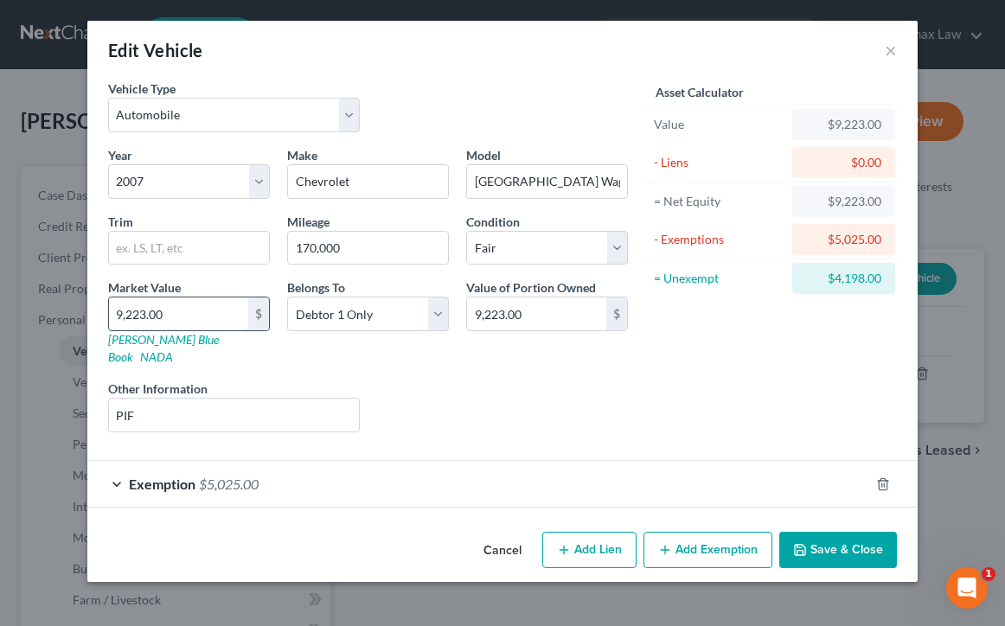
click at [187, 312] on input "9,223.00" at bounding box center [178, 313] width 139 height 33
type input "9,22"
type input "922.00"
type input "92"
type input "92.00"
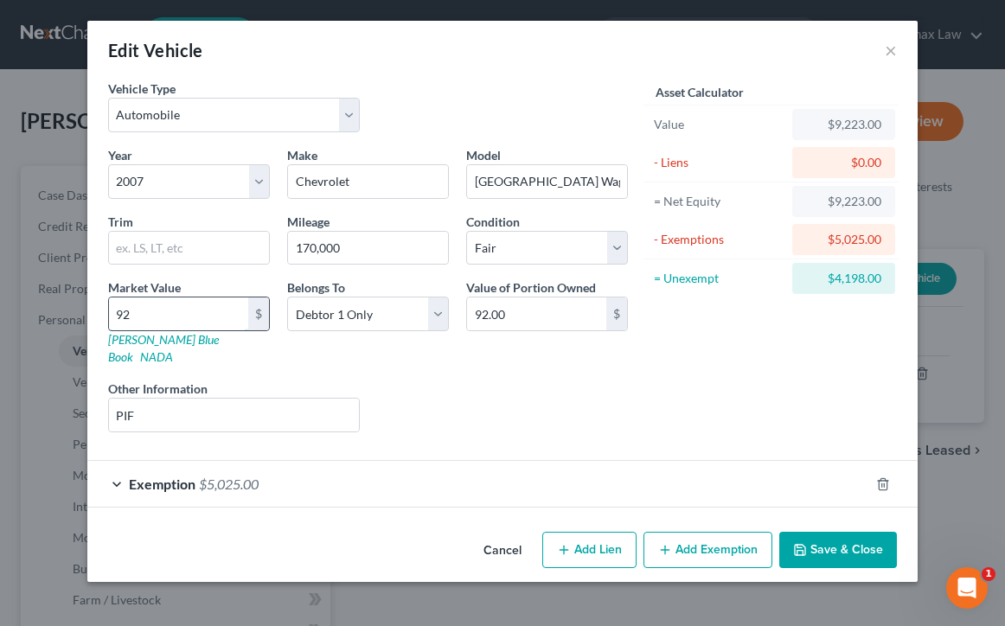
type input "9"
type input "9.00"
type input "5"
type input "5.00"
type input "58"
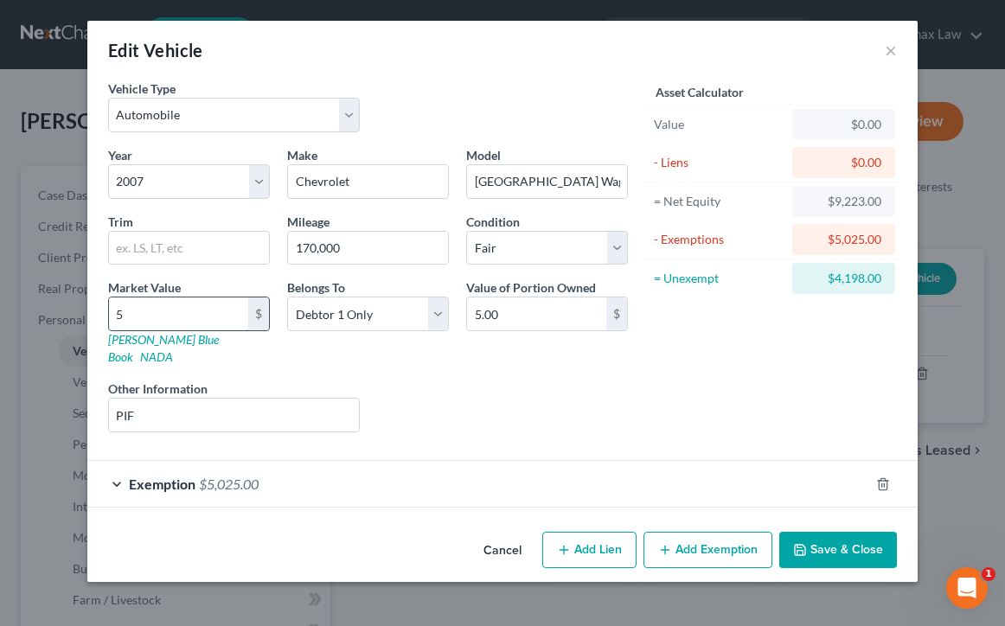
type input "58.00"
type input "583"
type input "583.00"
type input "5832"
type input "5,832.00"
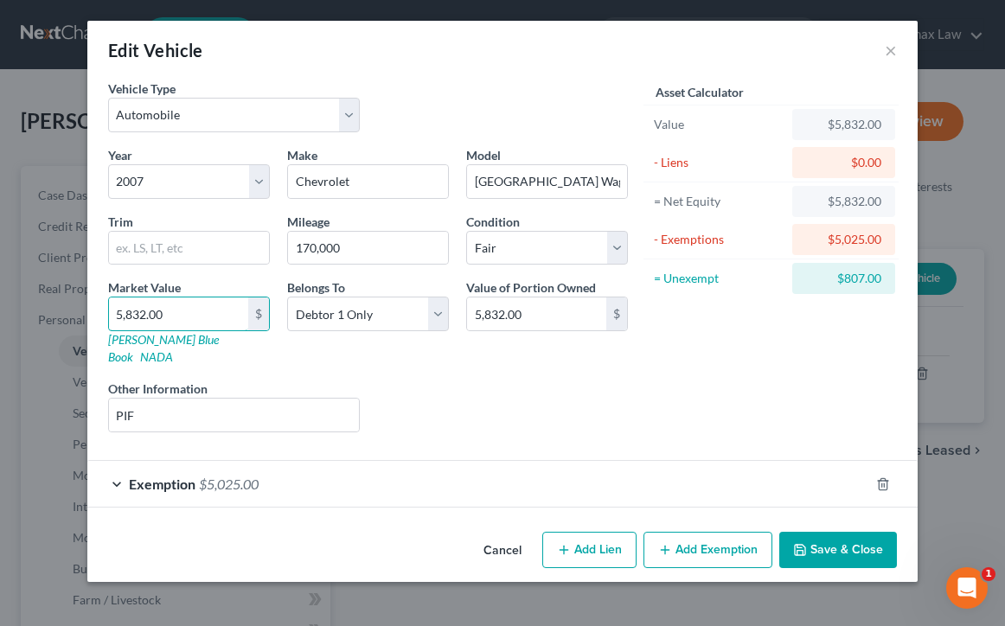
type input "5,832.00"
click at [844, 544] on button "Save & Close" at bounding box center [838, 550] width 118 height 36
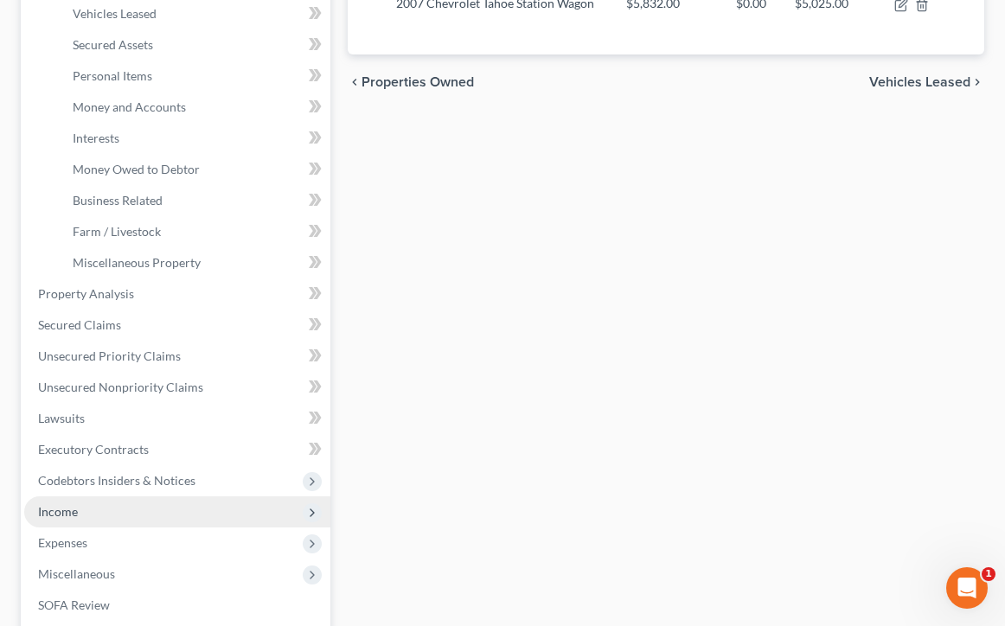
scroll to position [369, 0]
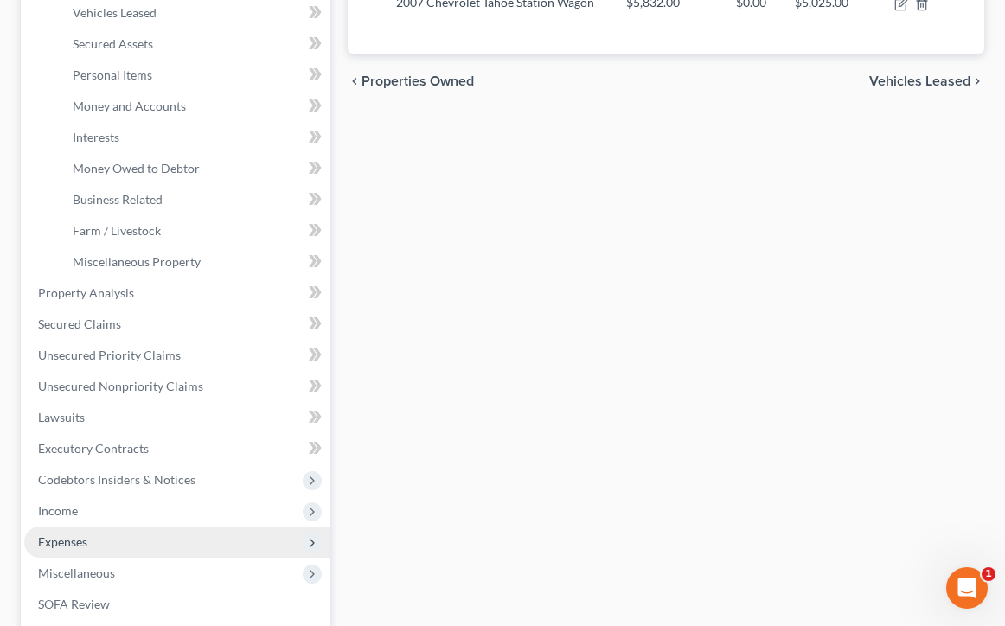
click at [235, 537] on span "Expenses" at bounding box center [177, 542] width 306 height 31
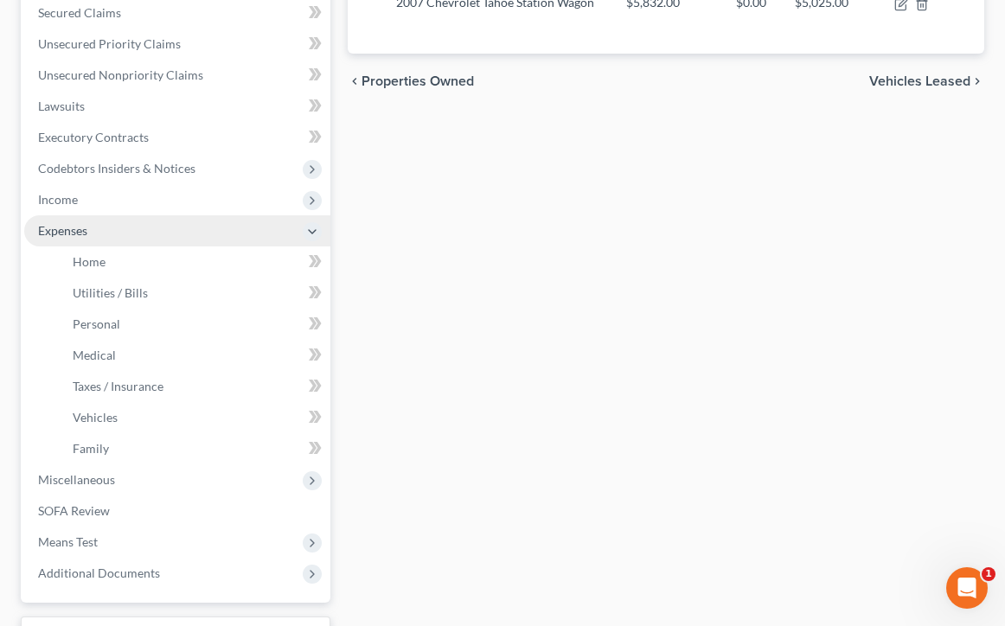
click at [194, 232] on span "Expenses" at bounding box center [177, 230] width 306 height 31
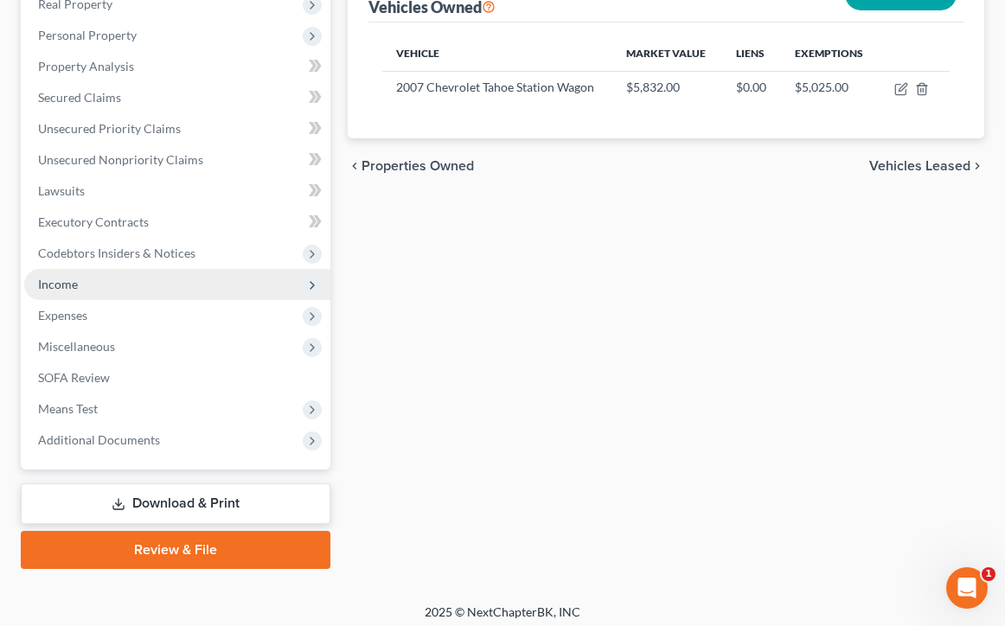
scroll to position [282, 0]
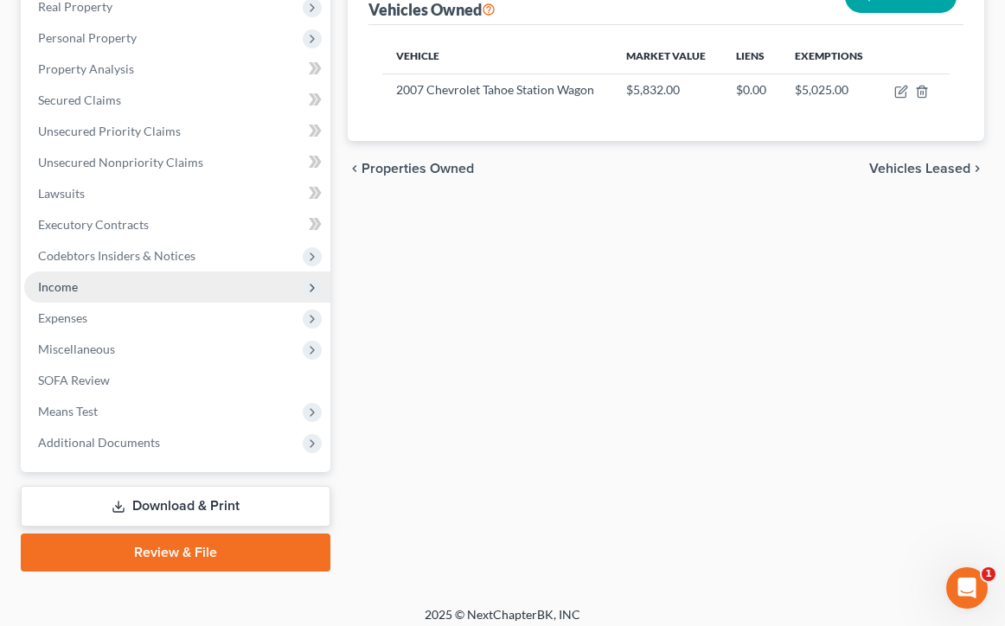
click at [254, 279] on span "Income" at bounding box center [177, 287] width 306 height 31
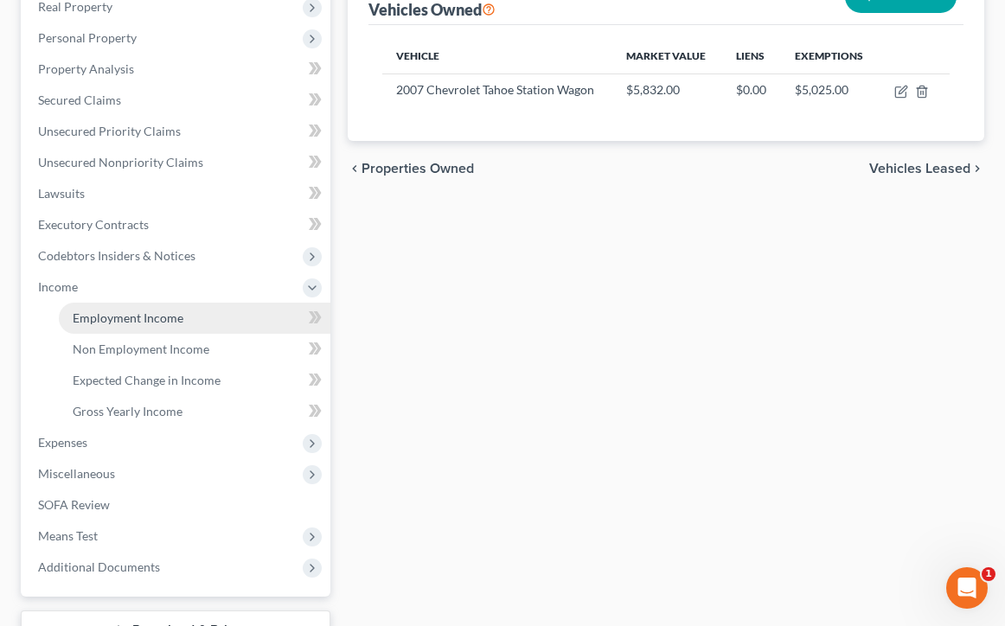
click at [241, 321] on link "Employment Income" at bounding box center [195, 318] width 272 height 31
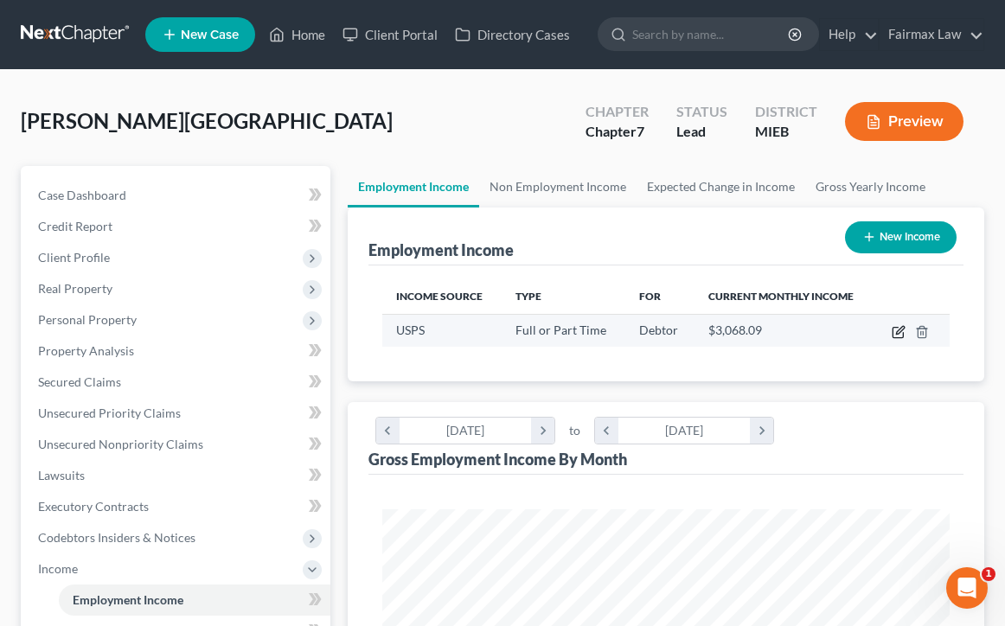
click at [899, 336] on icon "button" at bounding box center [899, 332] width 14 height 14
select select "0"
select select "36"
select select "2"
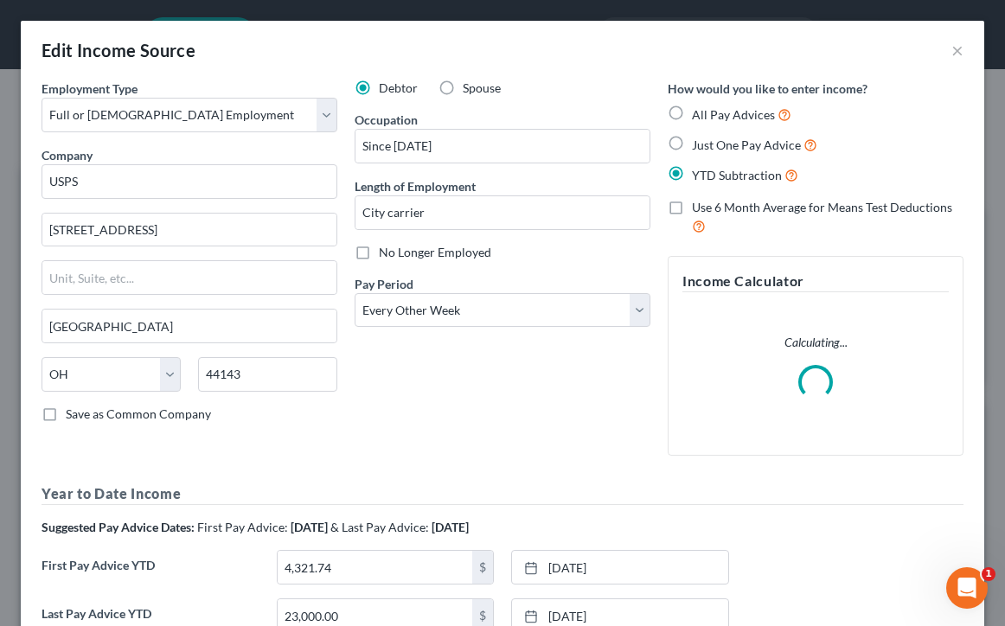
click at [761, 150] on span "Just One Pay Advice" at bounding box center [746, 144] width 109 height 15
click at [710, 146] on input "Just One Pay Advice" at bounding box center [704, 140] width 11 height 11
radio input "true"
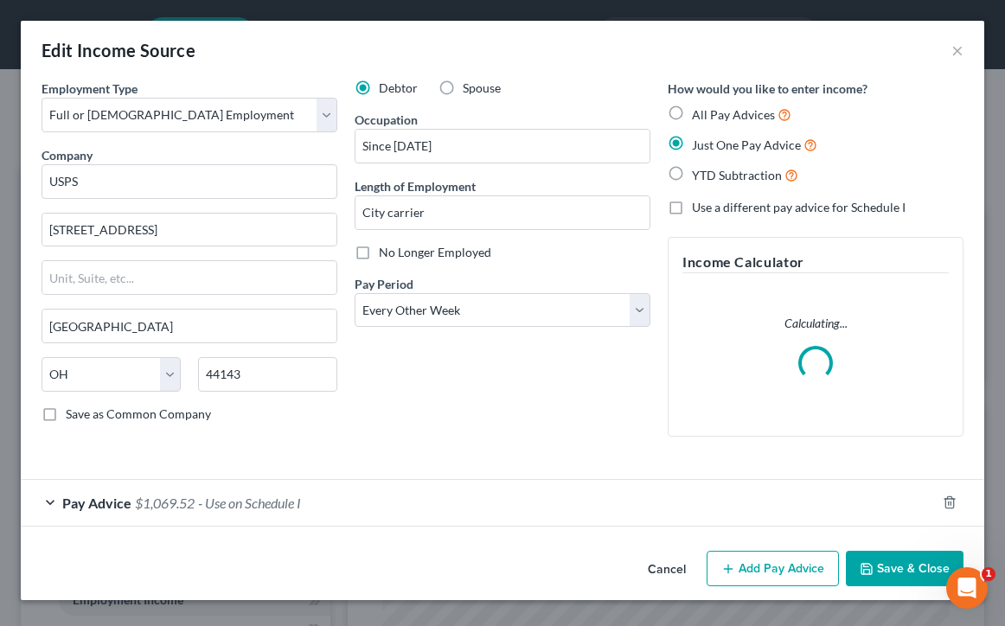
click at [755, 114] on span "All Pay Advices" at bounding box center [733, 114] width 83 height 15
click at [710, 114] on input "All Pay Advices" at bounding box center [704, 110] width 11 height 11
radio input "true"
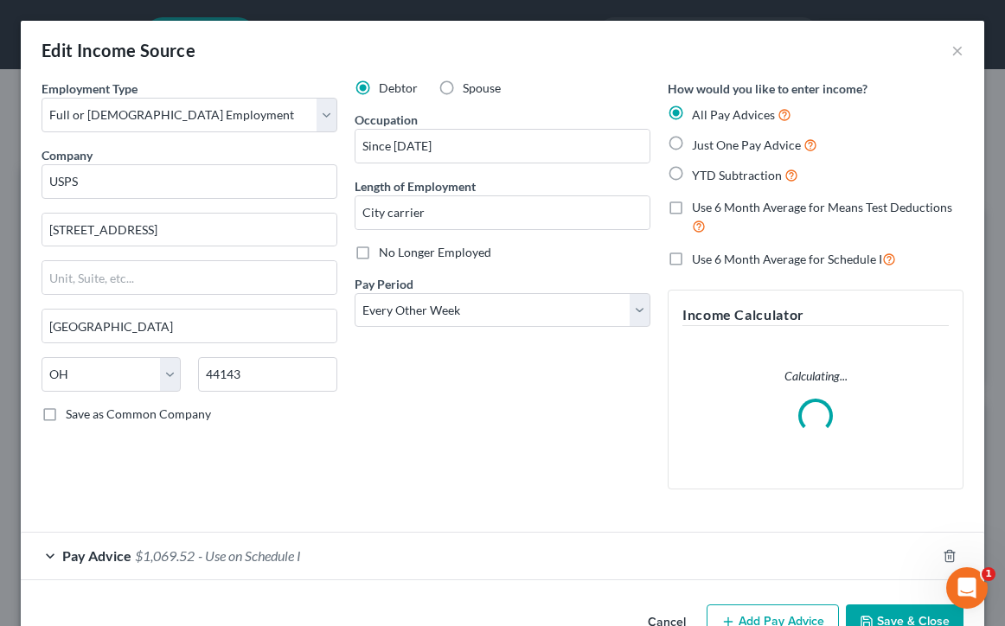
click at [735, 172] on span "YTD Subtraction" at bounding box center [737, 175] width 90 height 15
click at [710, 172] on input "YTD Subtraction" at bounding box center [704, 170] width 11 height 11
radio input "true"
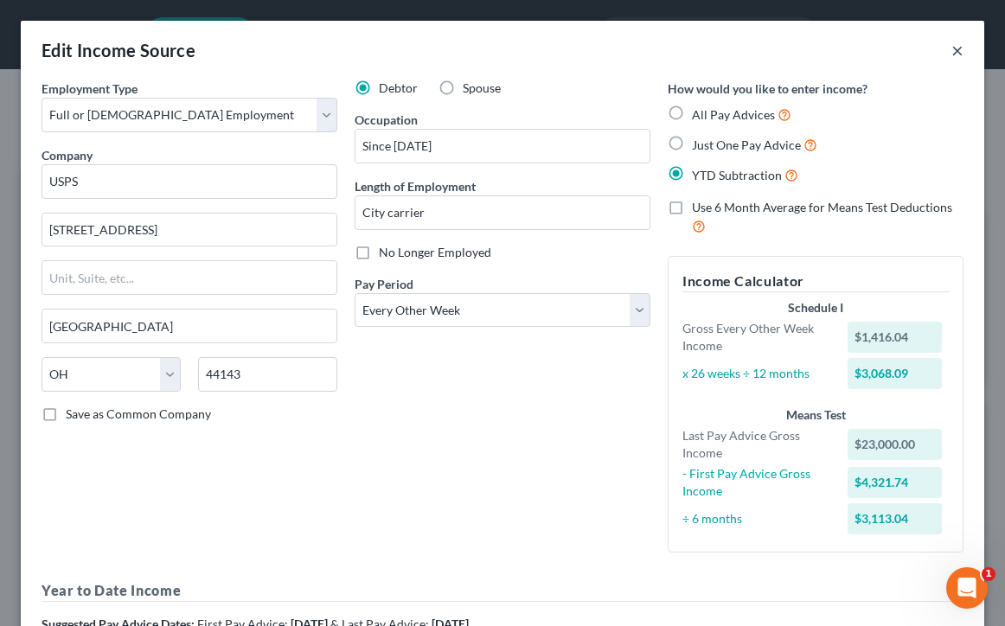
click at [958, 50] on button "×" at bounding box center [957, 50] width 12 height 21
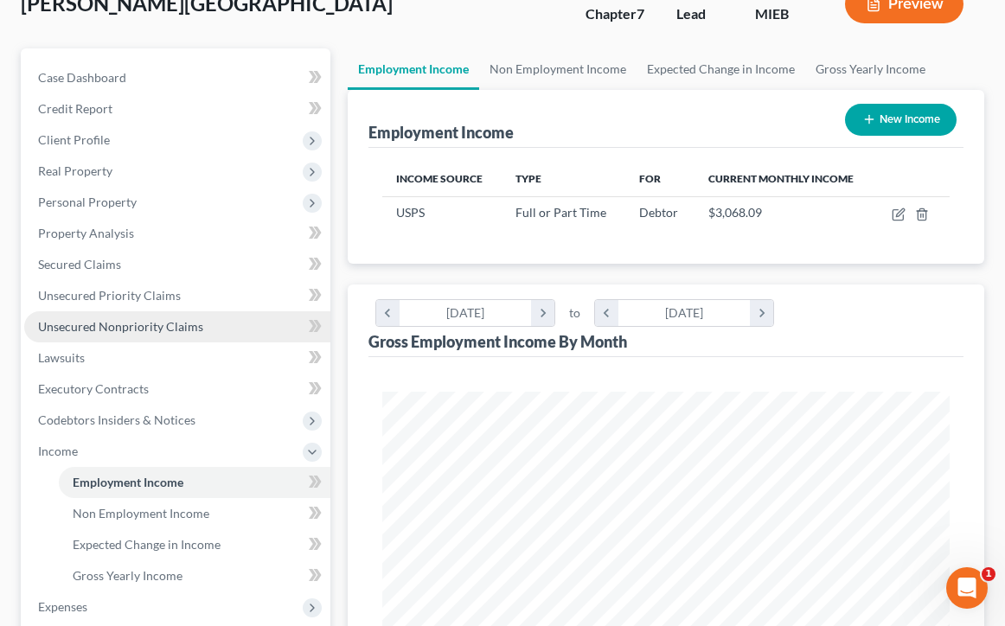
scroll to position [160, 0]
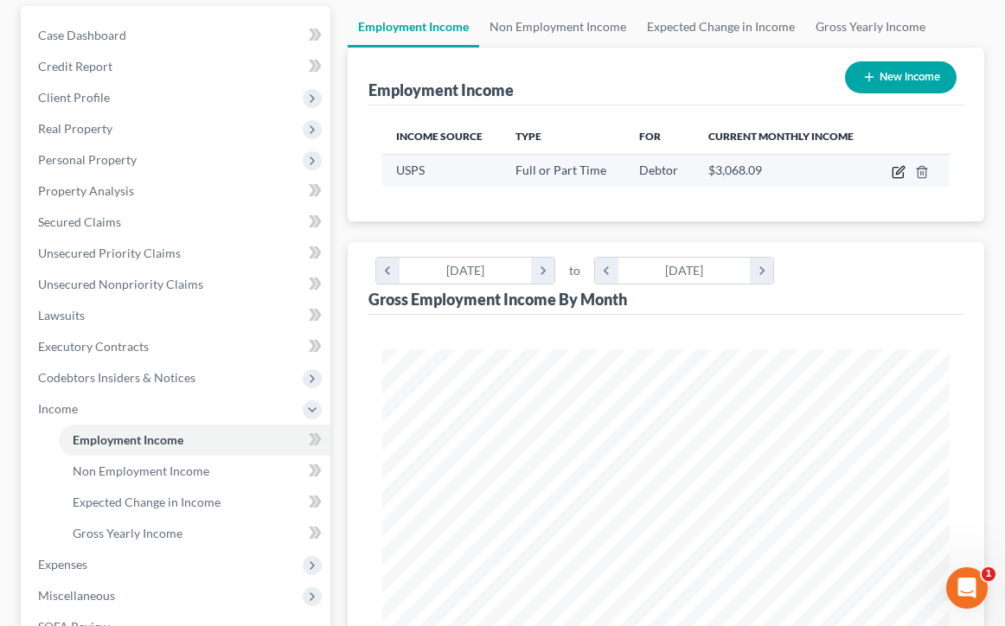
click at [894, 175] on icon "button" at bounding box center [899, 172] width 14 height 14
select select "0"
select select "36"
select select "2"
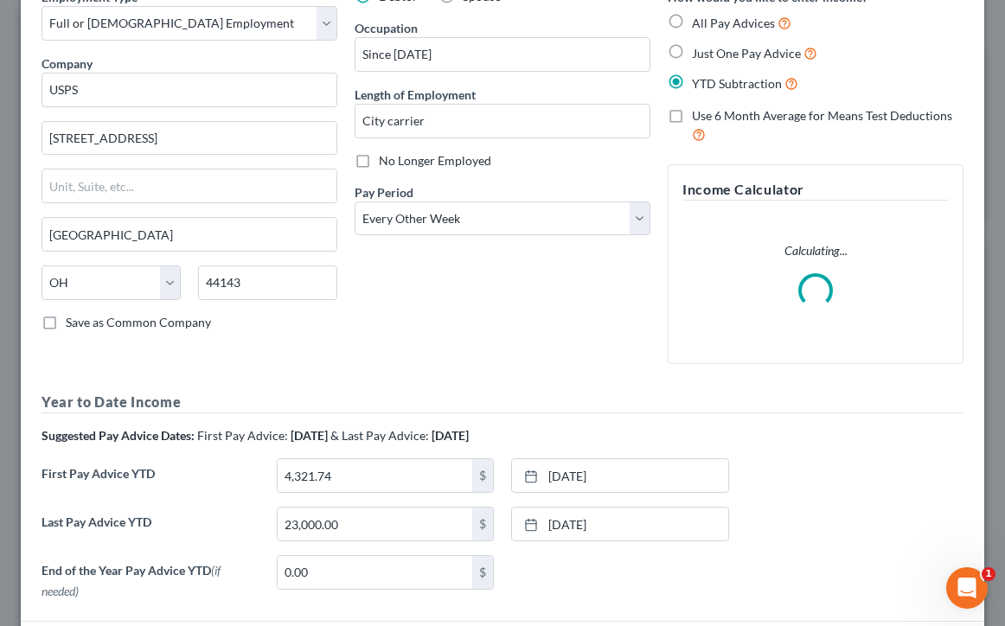
scroll to position [95, 0]
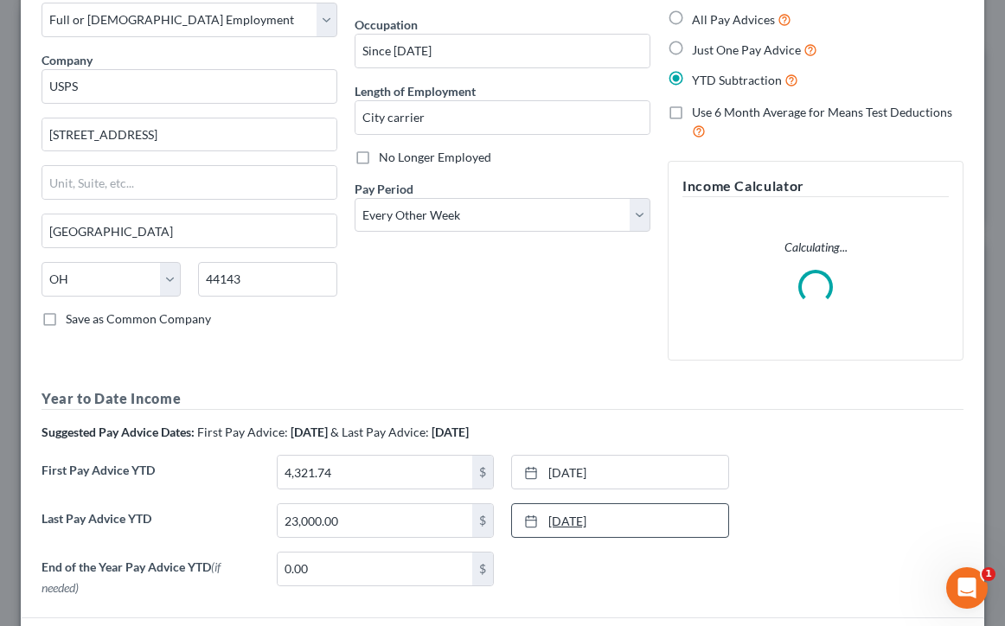
click at [644, 514] on link "7/8/2025" at bounding box center [620, 520] width 216 height 33
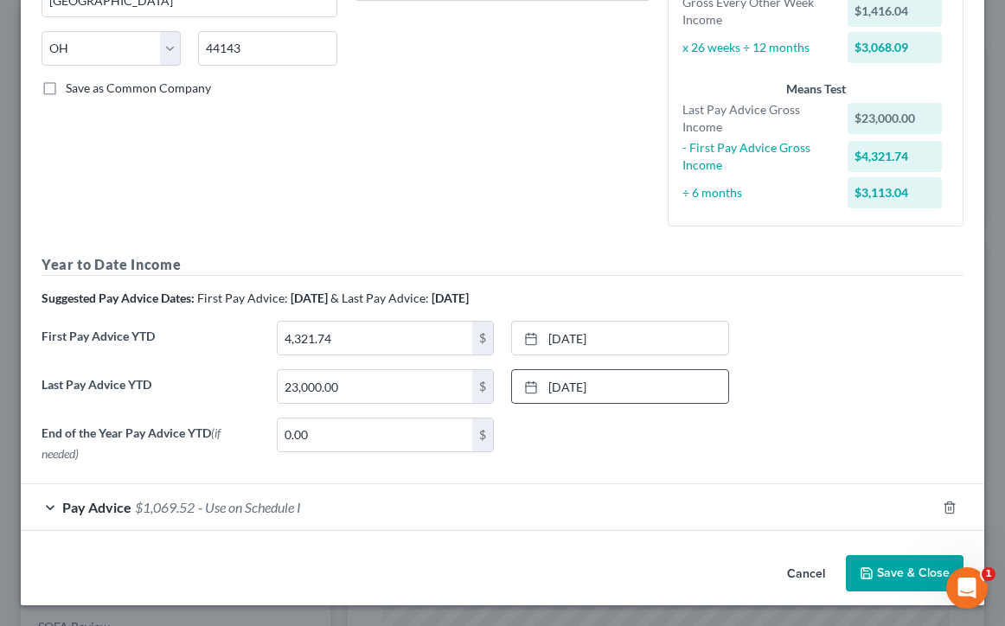
scroll to position [323, 0]
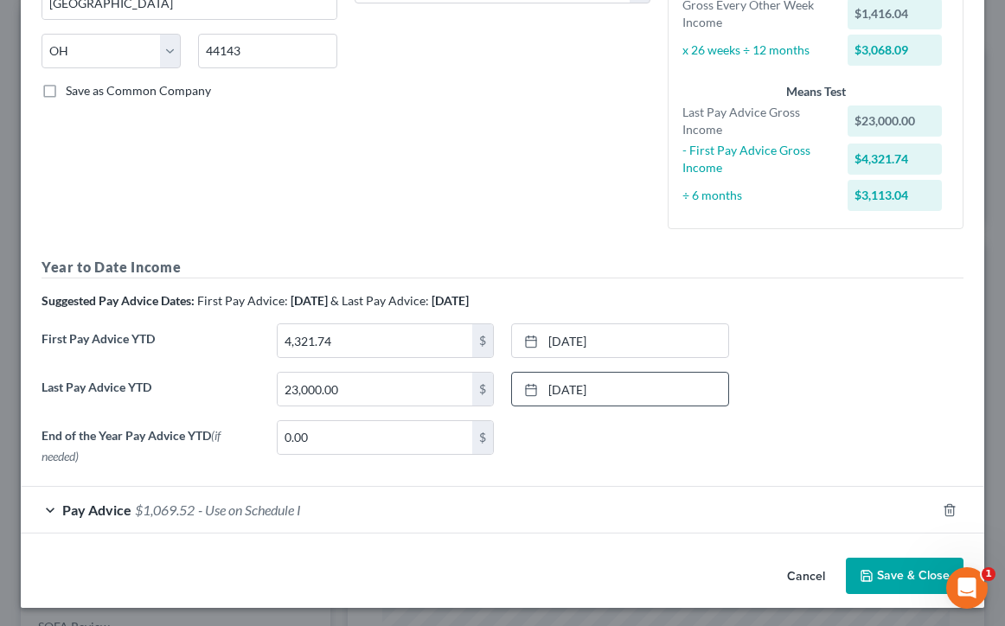
click at [918, 577] on button "Save & Close" at bounding box center [905, 576] width 118 height 36
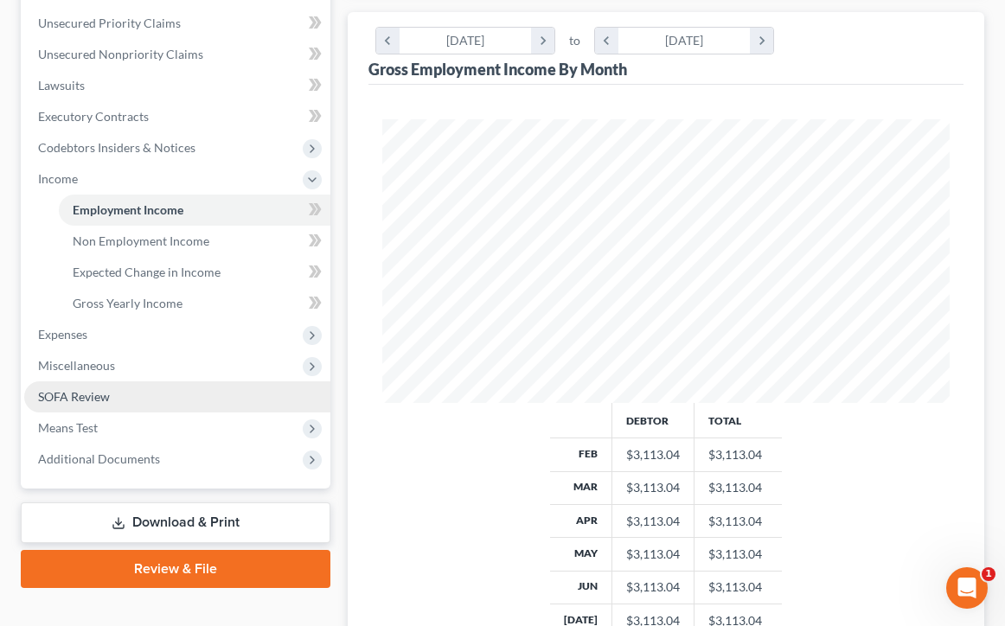
scroll to position [404, 0]
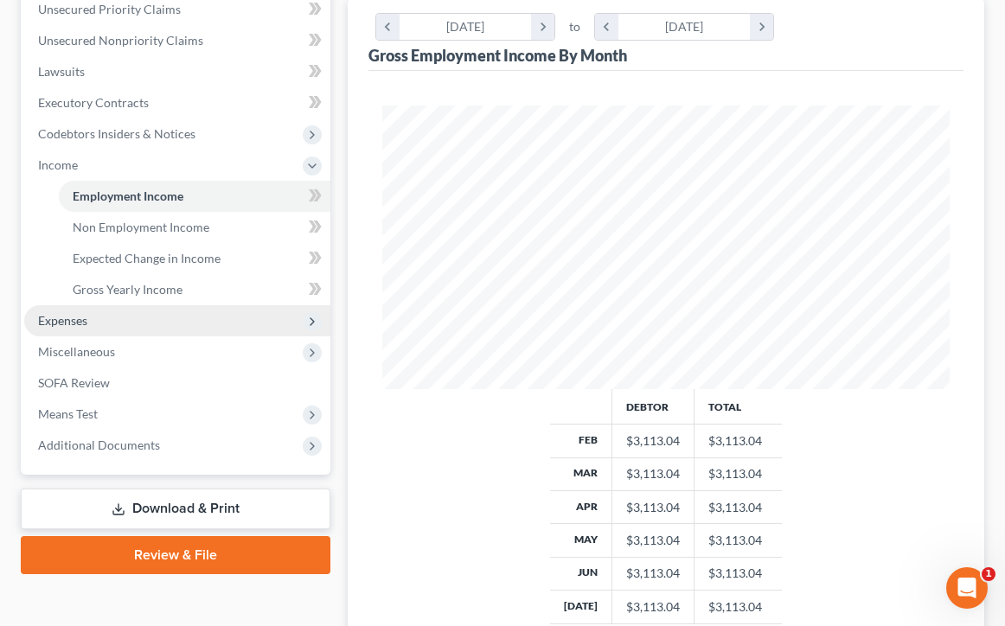
click at [178, 327] on span "Expenses" at bounding box center [177, 320] width 306 height 31
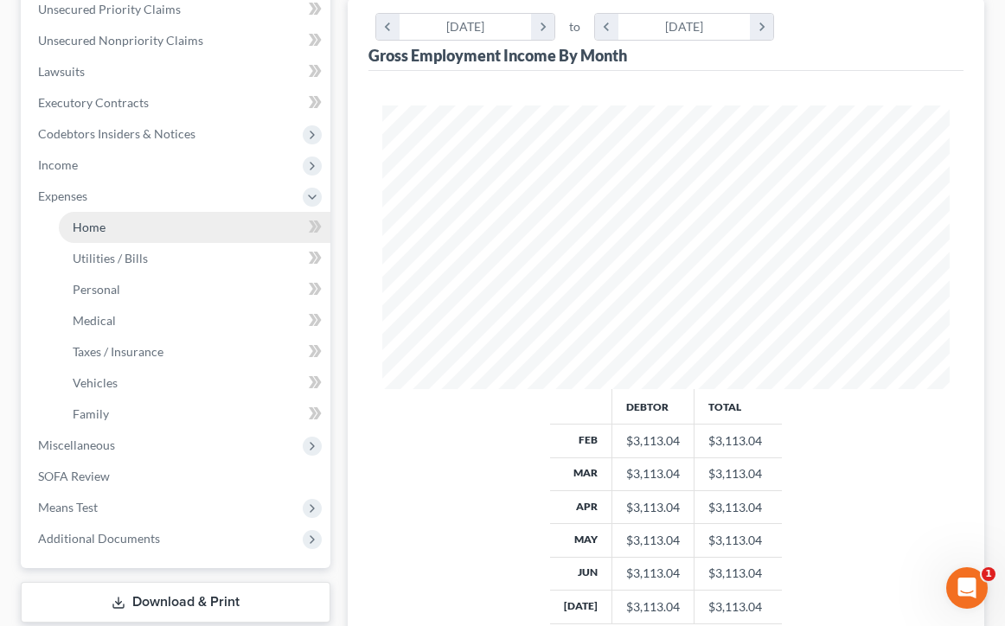
click at [142, 229] on link "Home" at bounding box center [195, 227] width 272 height 31
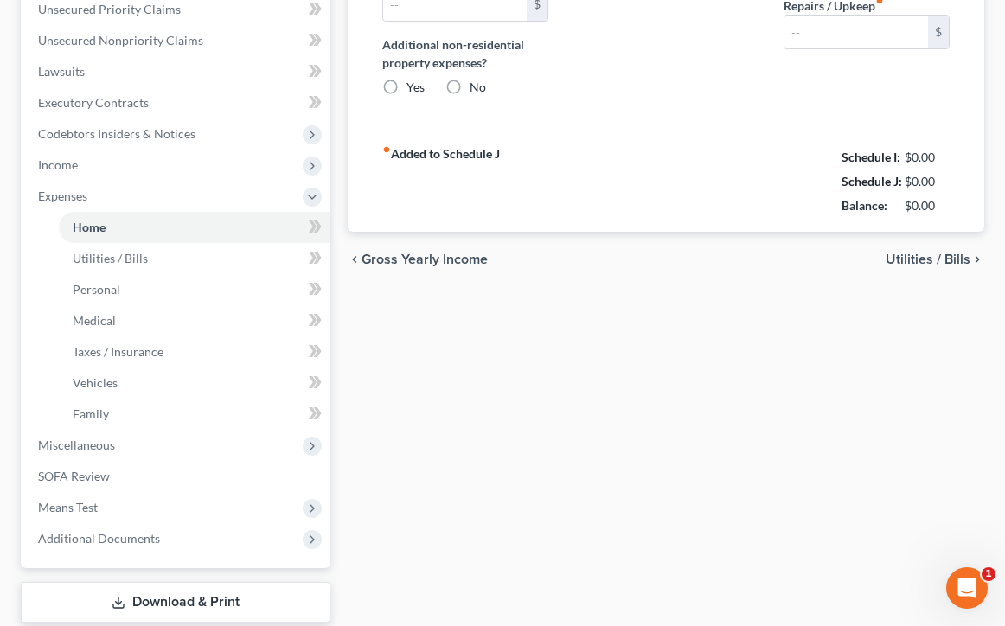
scroll to position [20, 0]
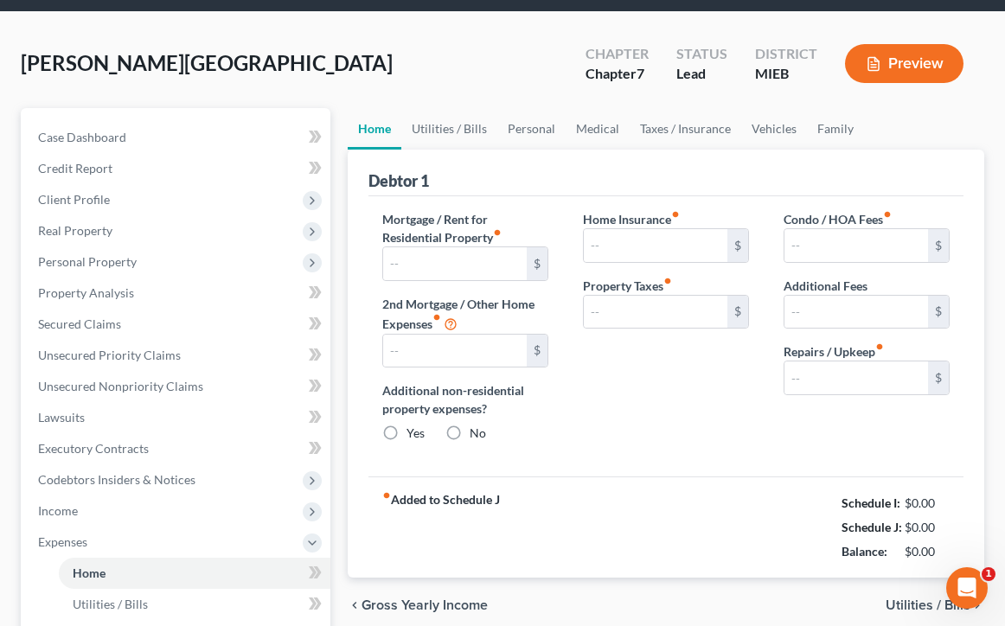
type input "1,200.00"
type input "0.00"
radio input "true"
type input "0.00"
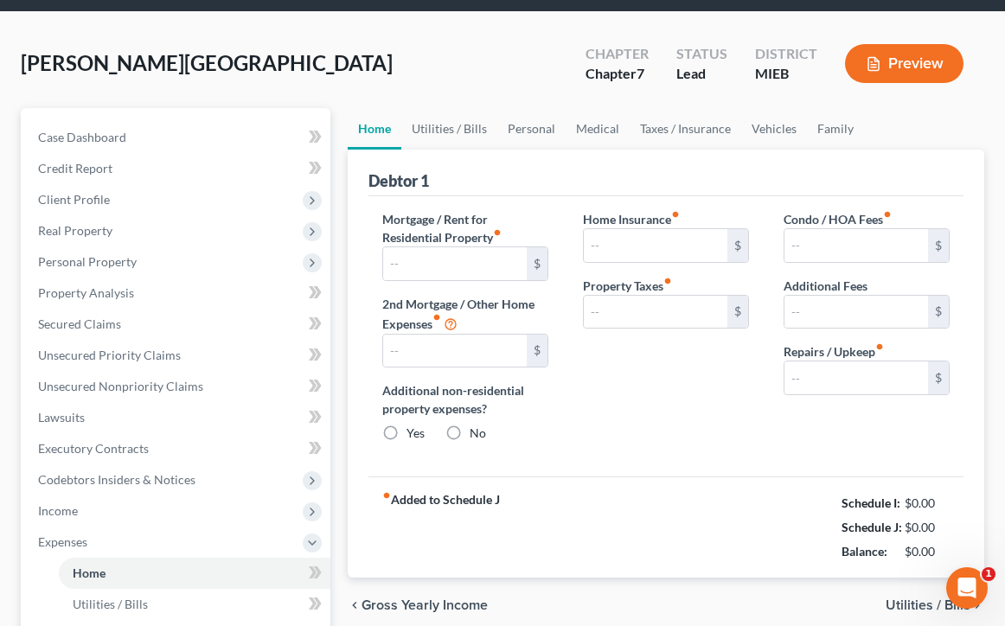
type input "0.00"
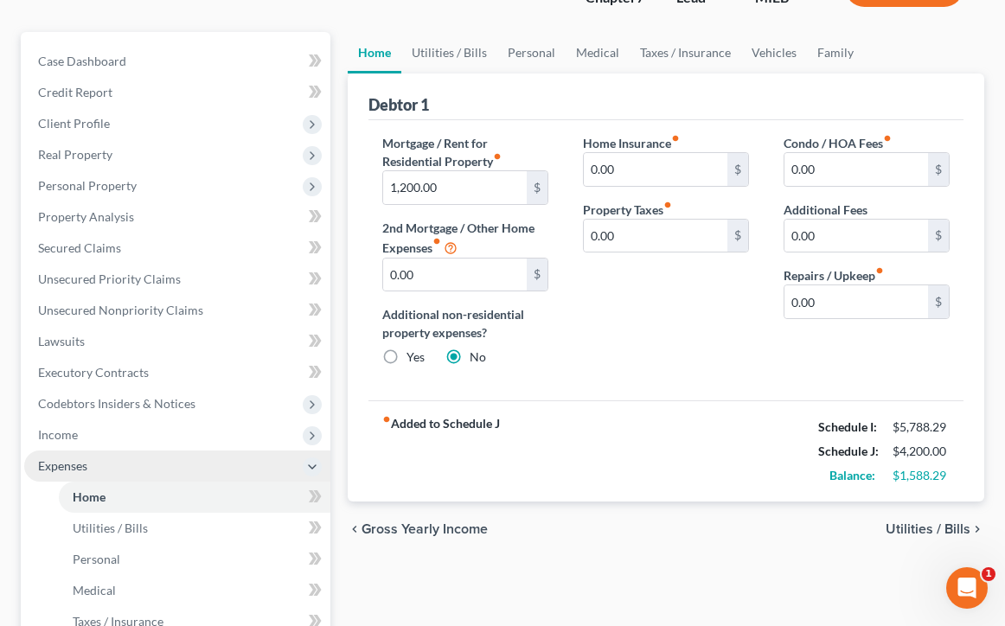
scroll to position [151, 0]
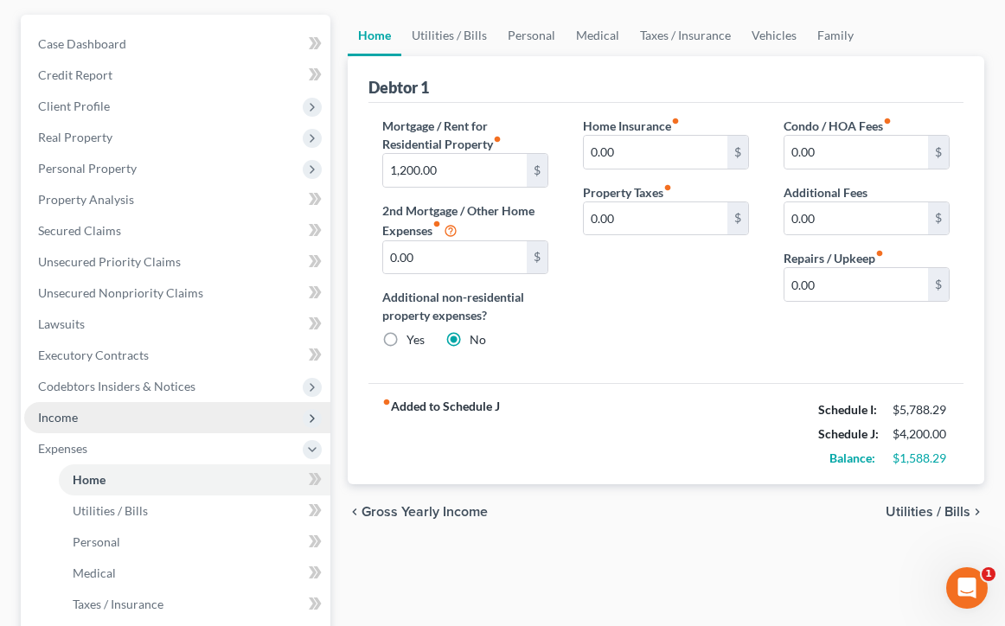
click at [194, 430] on span "Income" at bounding box center [177, 417] width 306 height 31
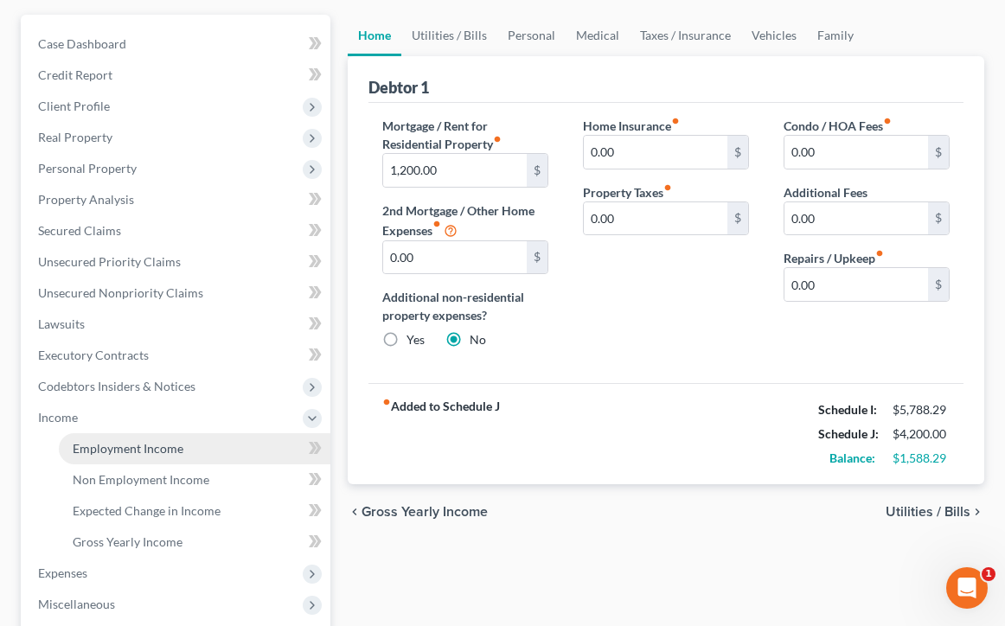
click at [183, 451] on link "Employment Income" at bounding box center [195, 448] width 272 height 31
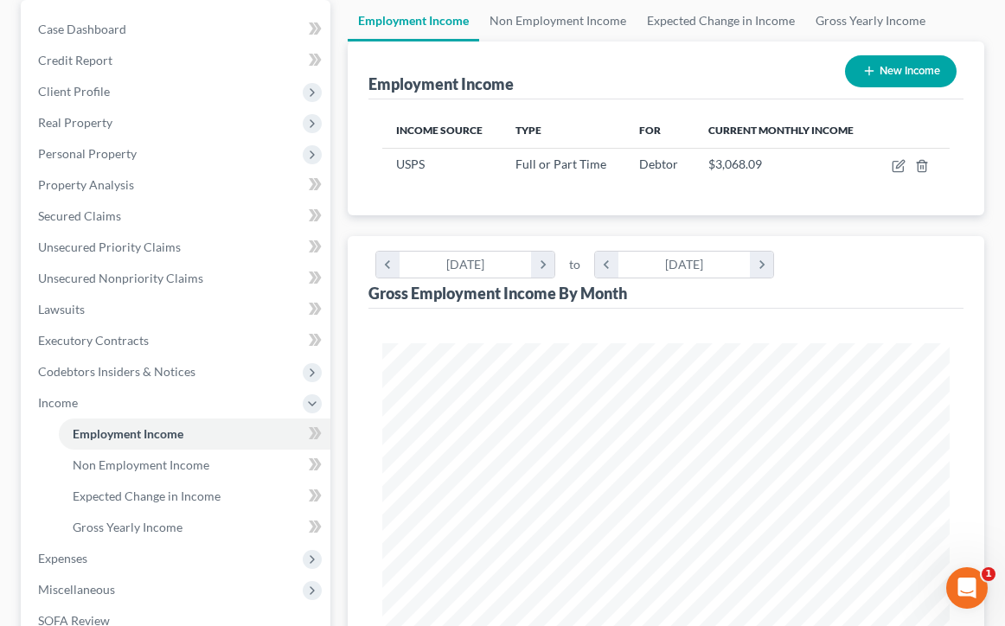
scroll to position [179, 0]
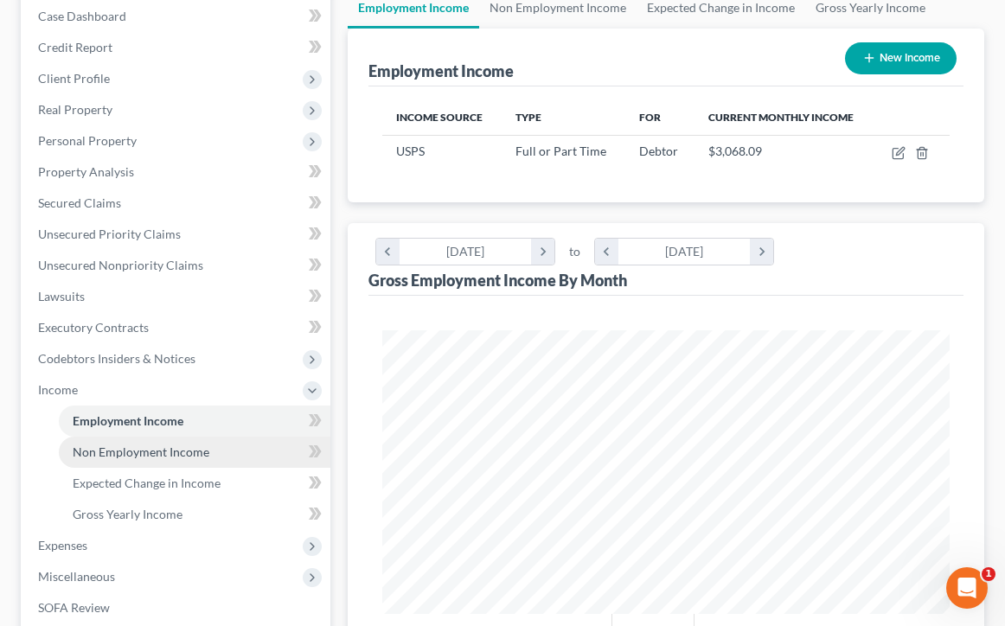
click at [234, 460] on link "Non Employment Income" at bounding box center [195, 452] width 272 height 31
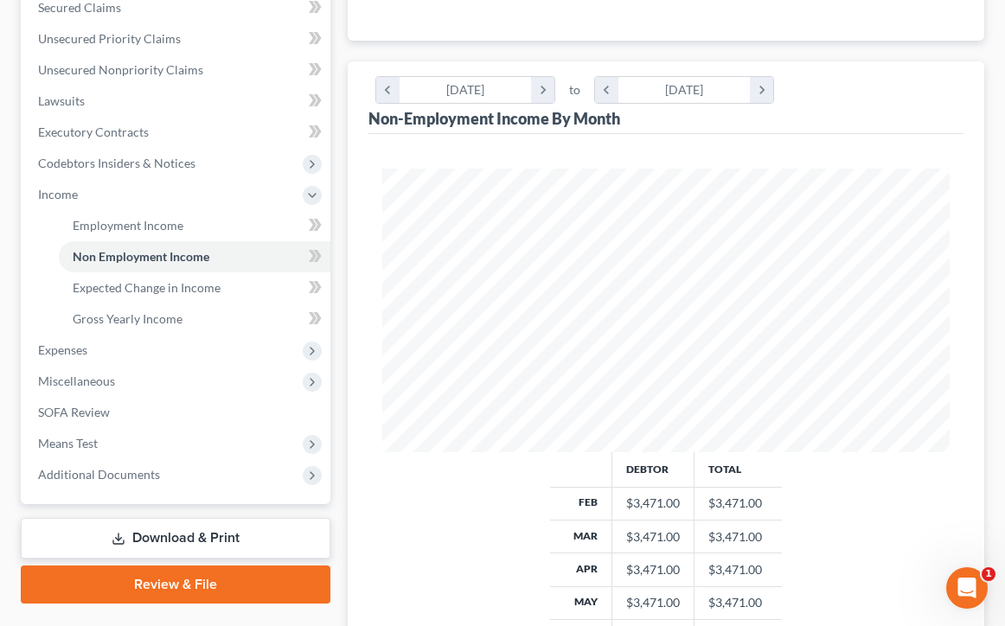
scroll to position [381, 0]
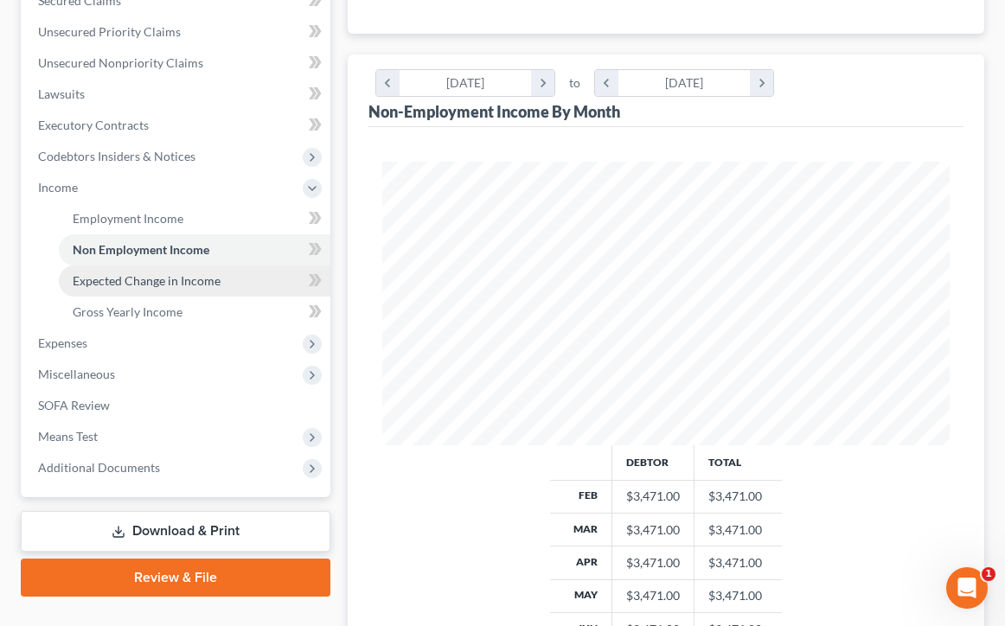
click at [179, 278] on span "Expected Change in Income" at bounding box center [147, 280] width 148 height 15
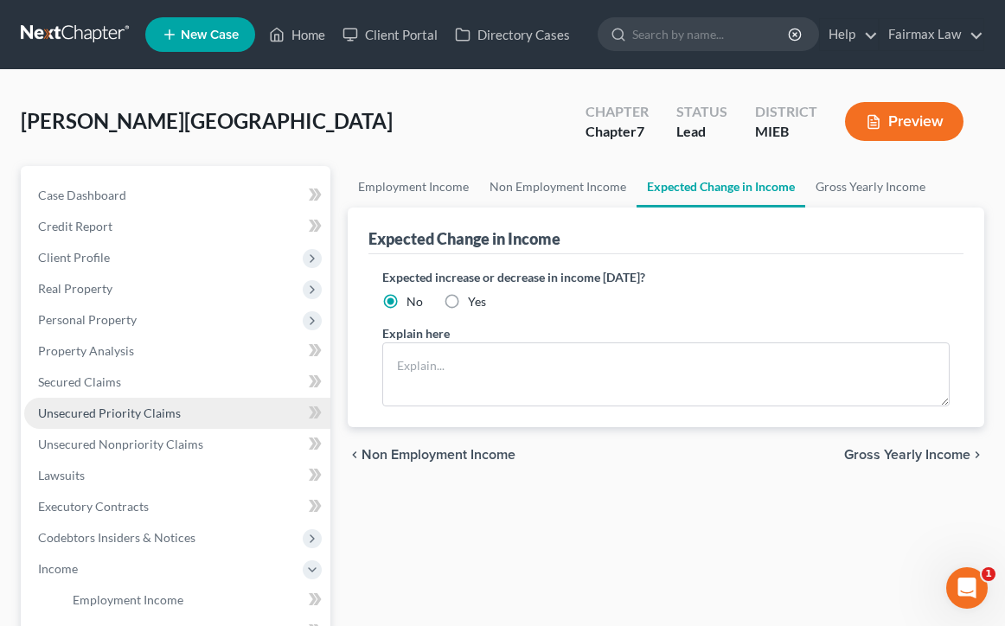
scroll to position [214, 0]
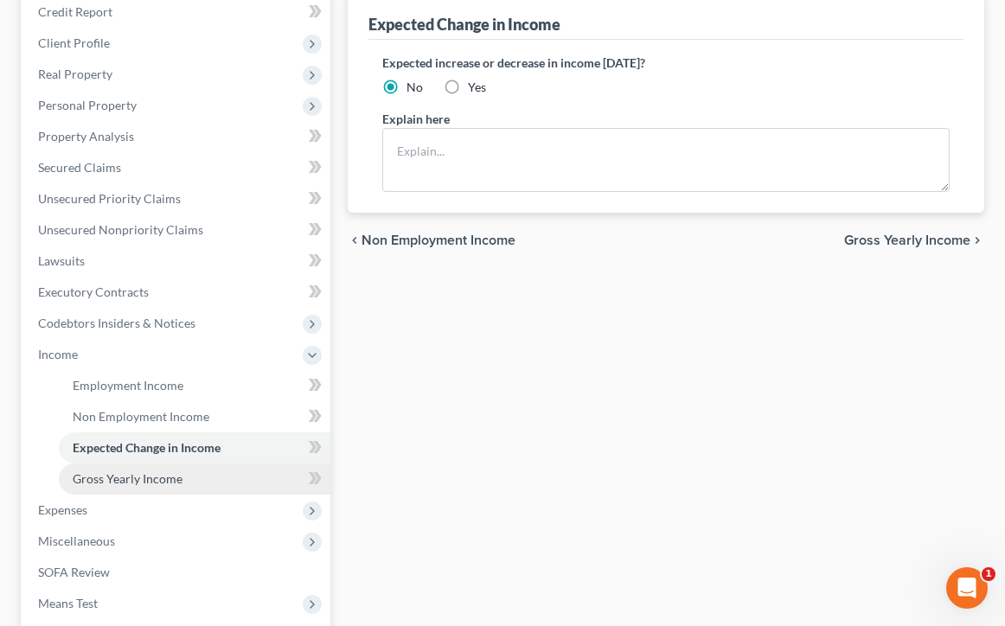
click at [136, 475] on span "Gross Yearly Income" at bounding box center [128, 478] width 110 height 15
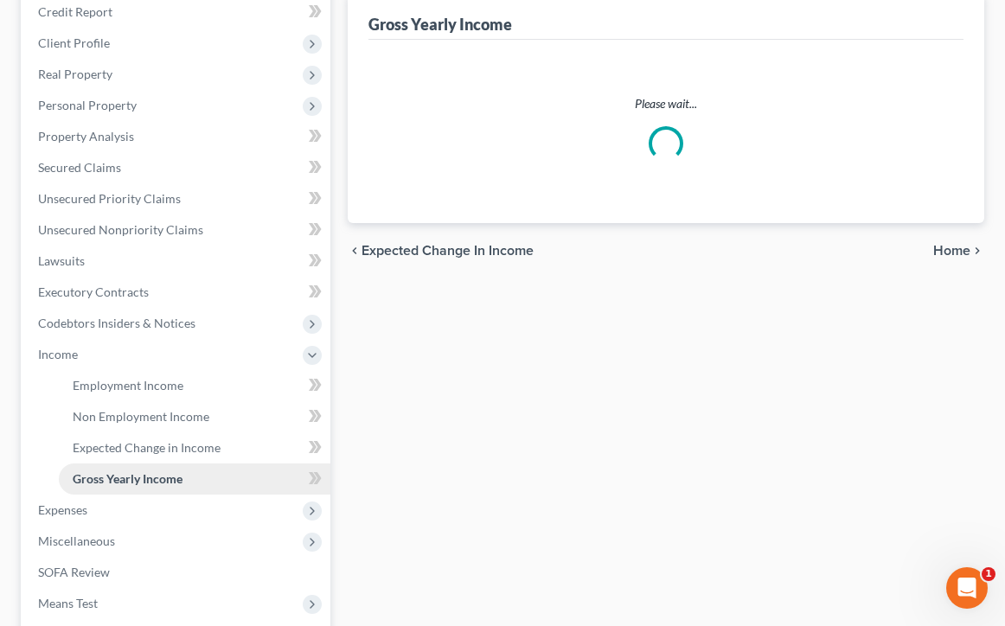
scroll to position [38, 0]
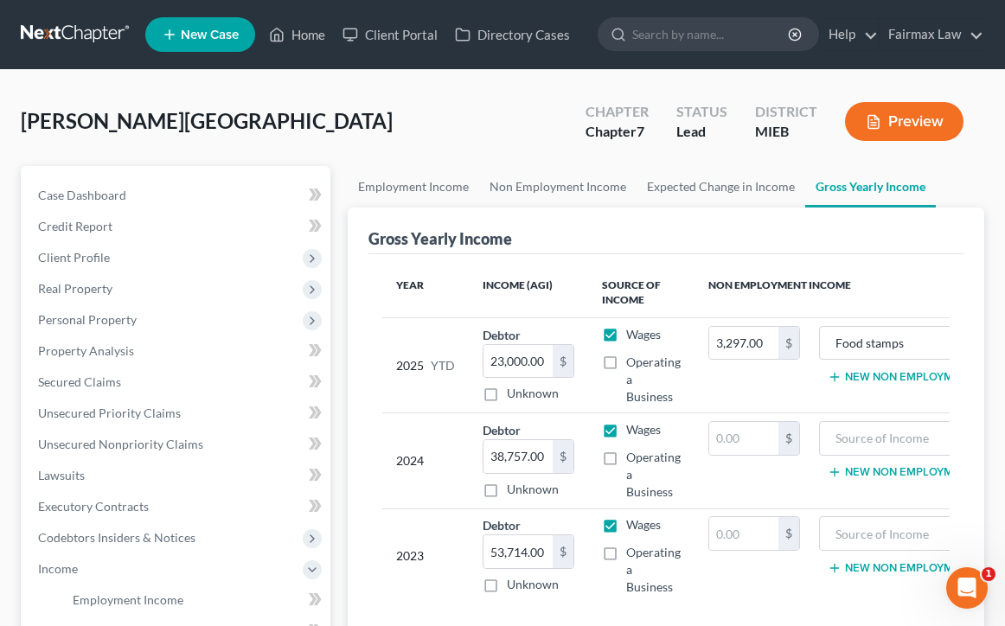
click at [883, 131] on button "Preview" at bounding box center [904, 121] width 118 height 39
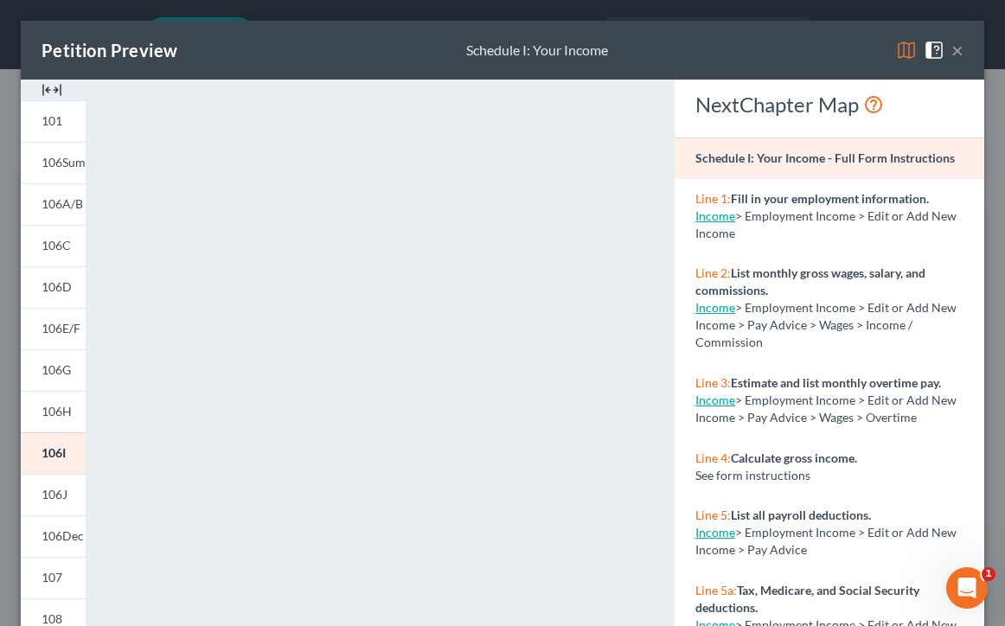
scroll to position [0, 0]
click at [959, 42] on button "×" at bounding box center [957, 50] width 12 height 21
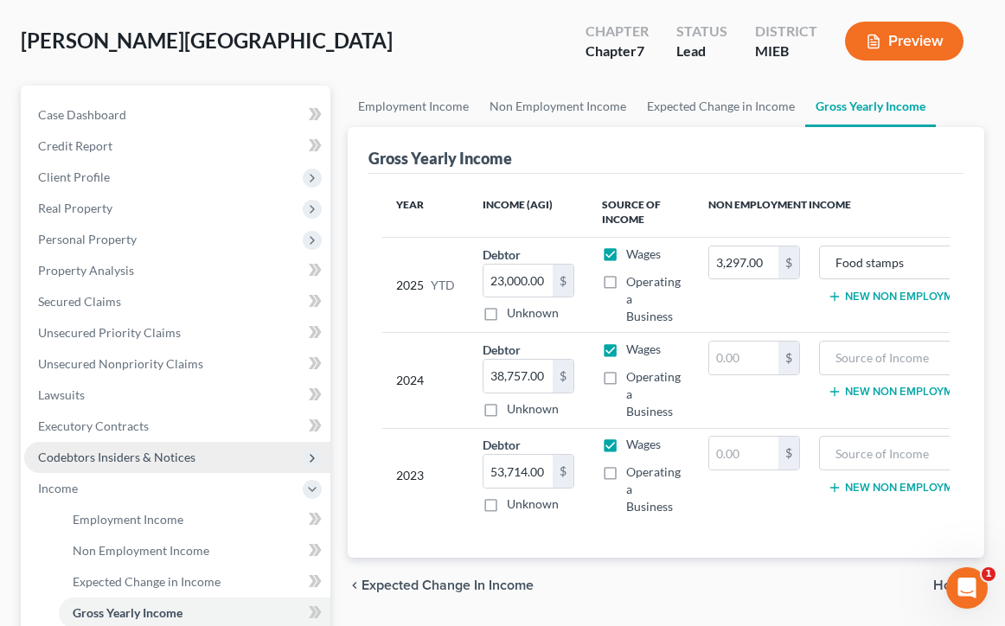
scroll to position [167, 0]
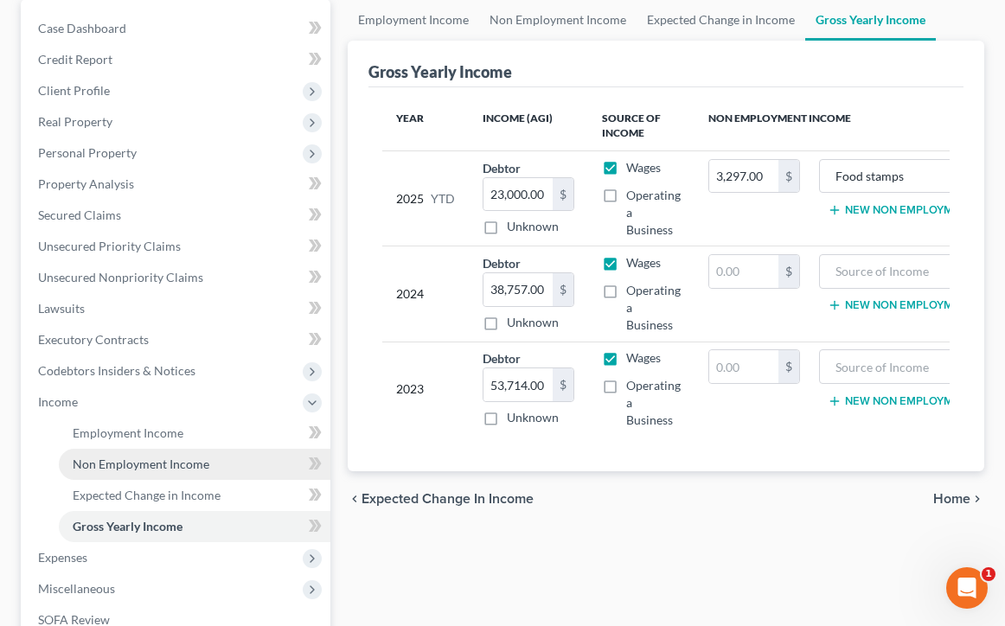
click at [140, 471] on link "Non Employment Income" at bounding box center [195, 464] width 272 height 31
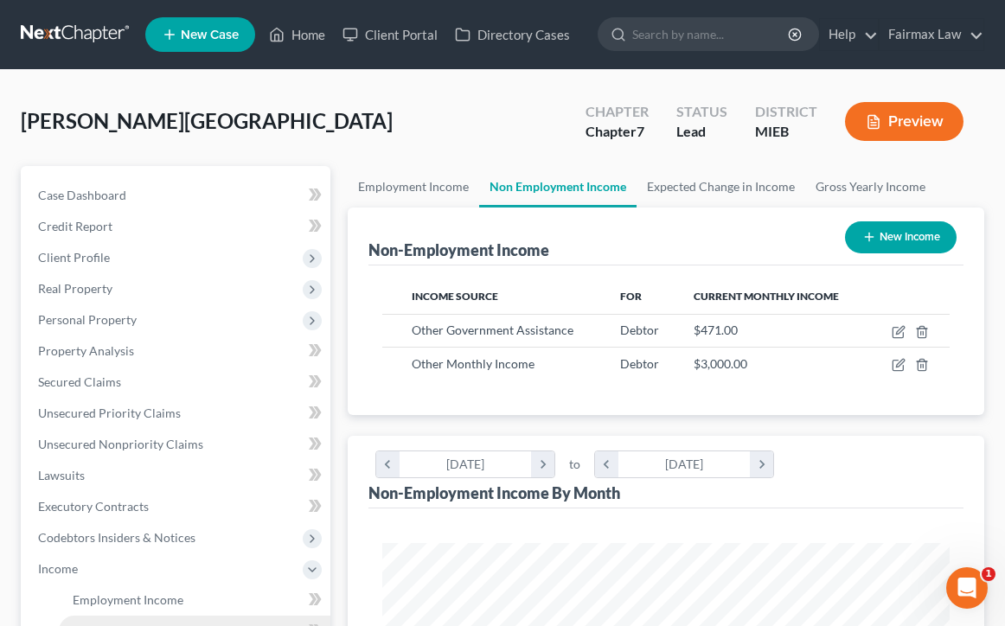
scroll to position [284, 602]
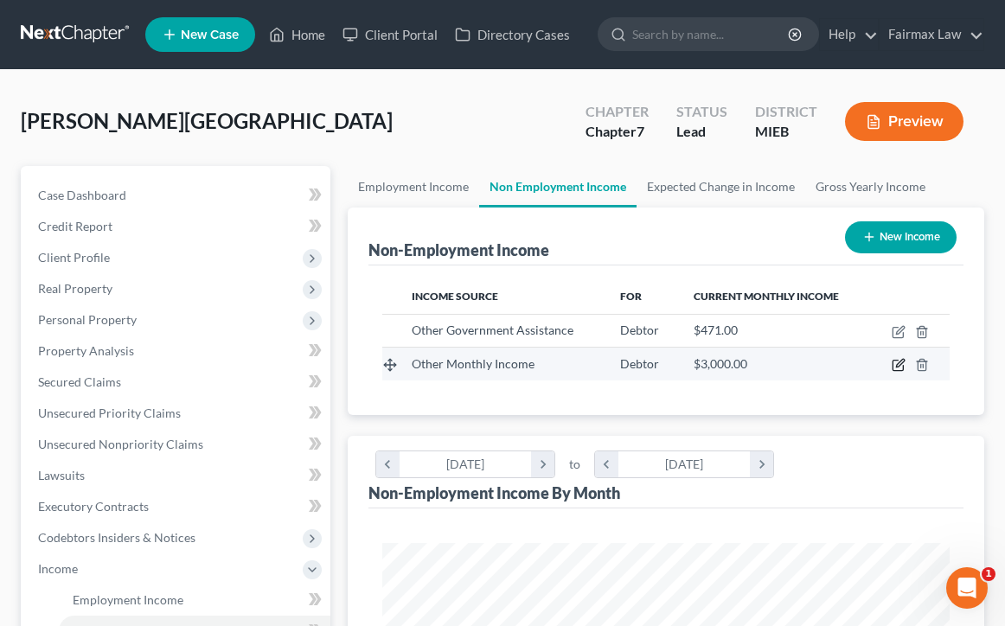
click at [898, 368] on icon "button" at bounding box center [899, 365] width 14 height 14
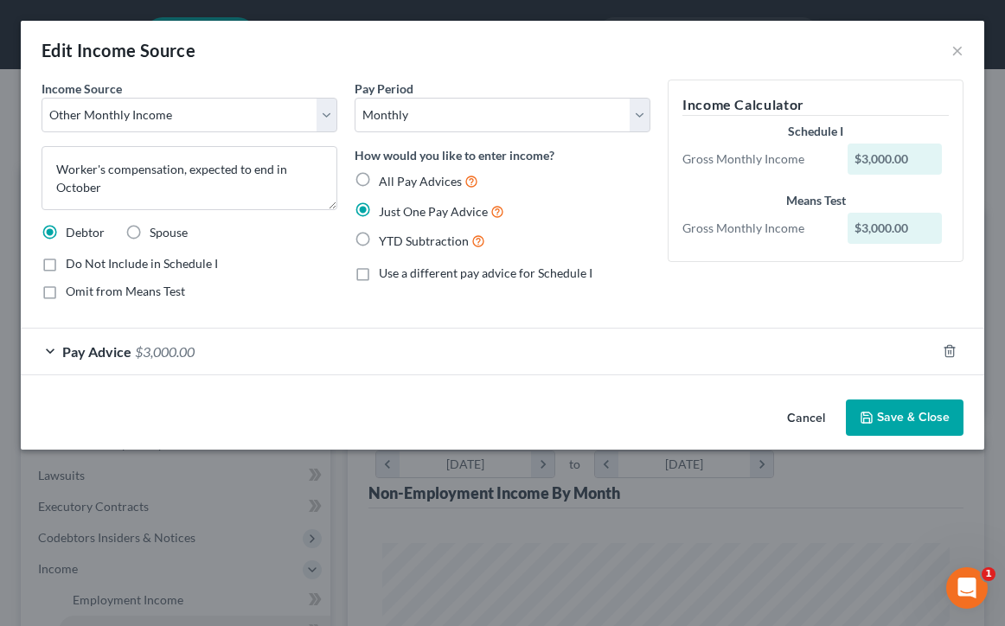
click at [876, 417] on button "Save & Close" at bounding box center [905, 418] width 118 height 36
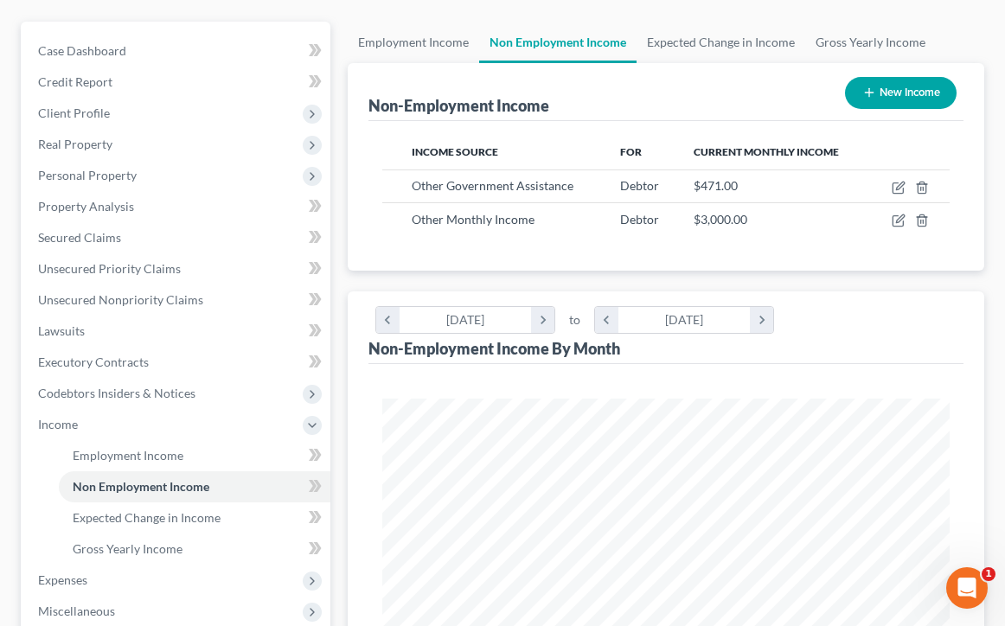
scroll to position [182, 0]
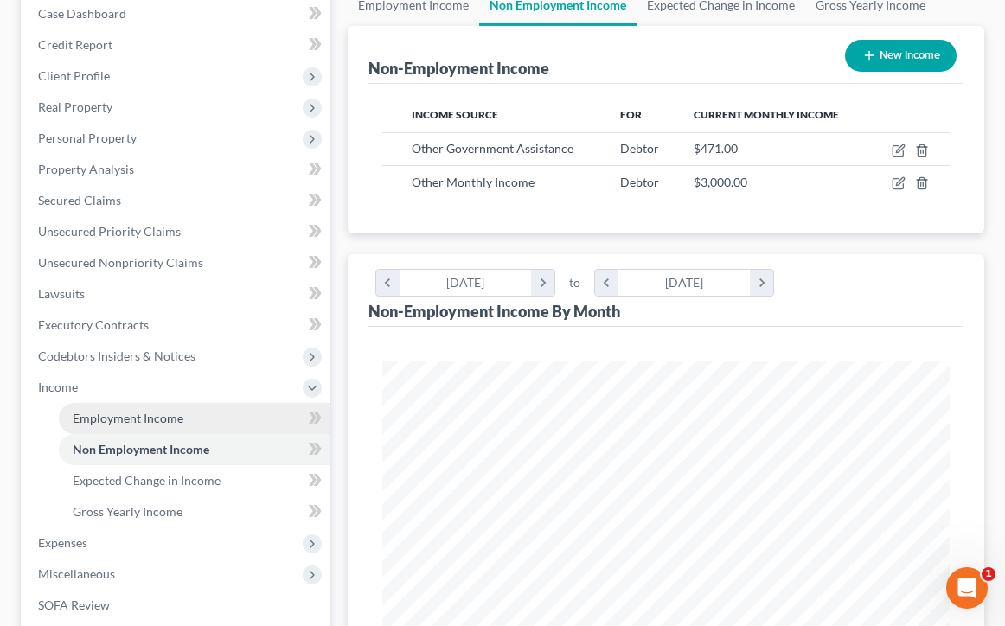
click at [189, 430] on link "Employment Income" at bounding box center [195, 418] width 272 height 31
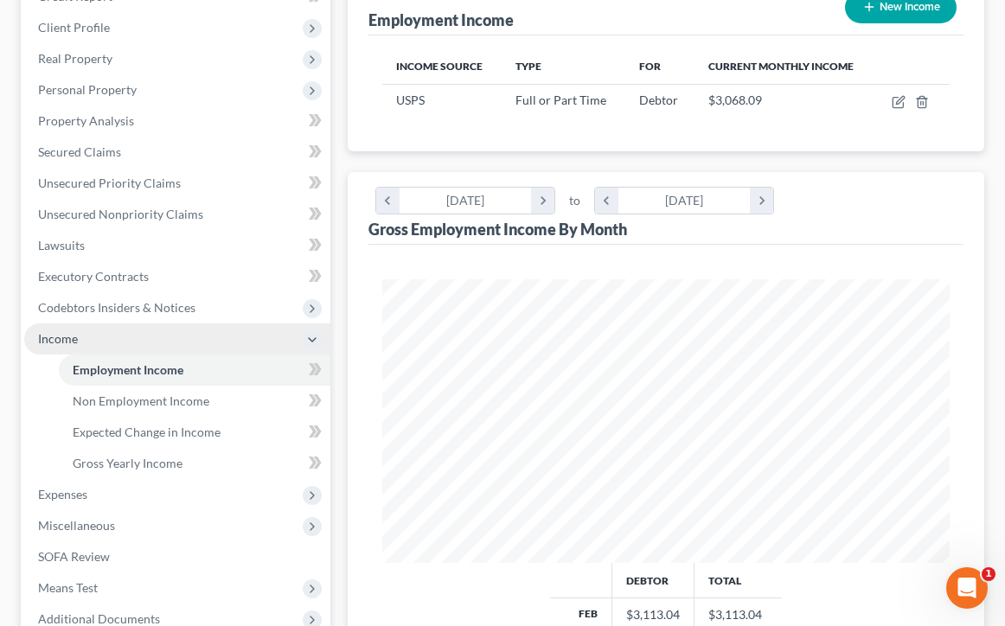
scroll to position [233, 0]
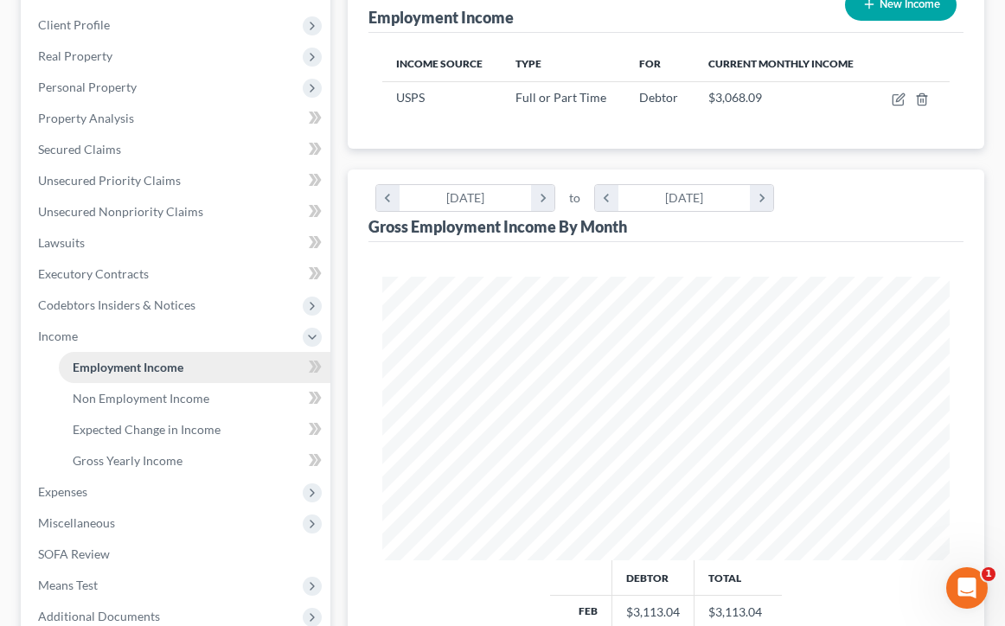
click at [206, 368] on link "Employment Income" at bounding box center [195, 367] width 272 height 31
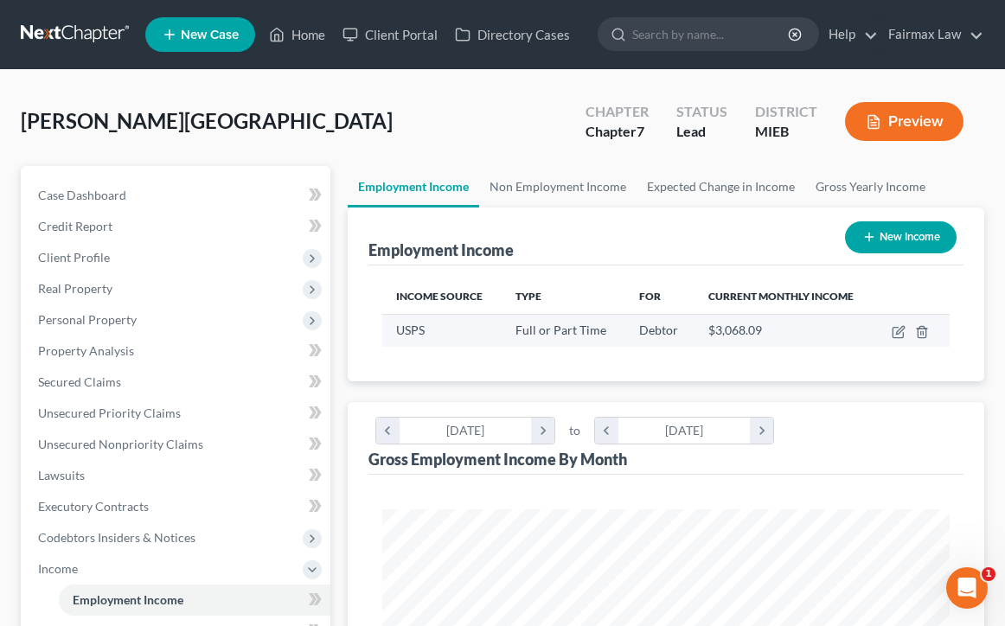
scroll to position [0, 0]
click at [895, 336] on icon "button" at bounding box center [899, 332] width 14 height 14
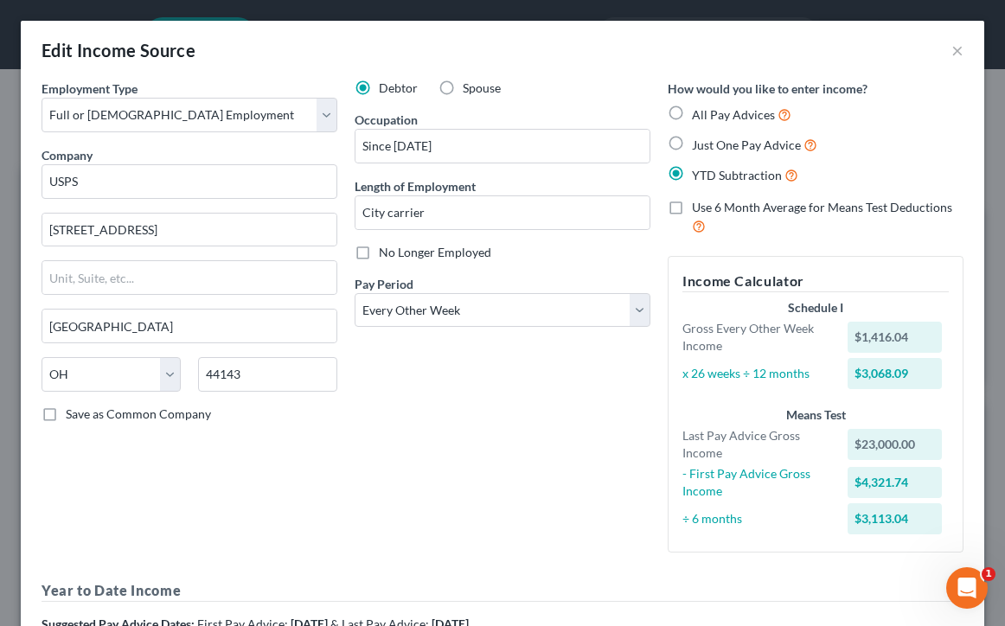
scroll to position [10, 0]
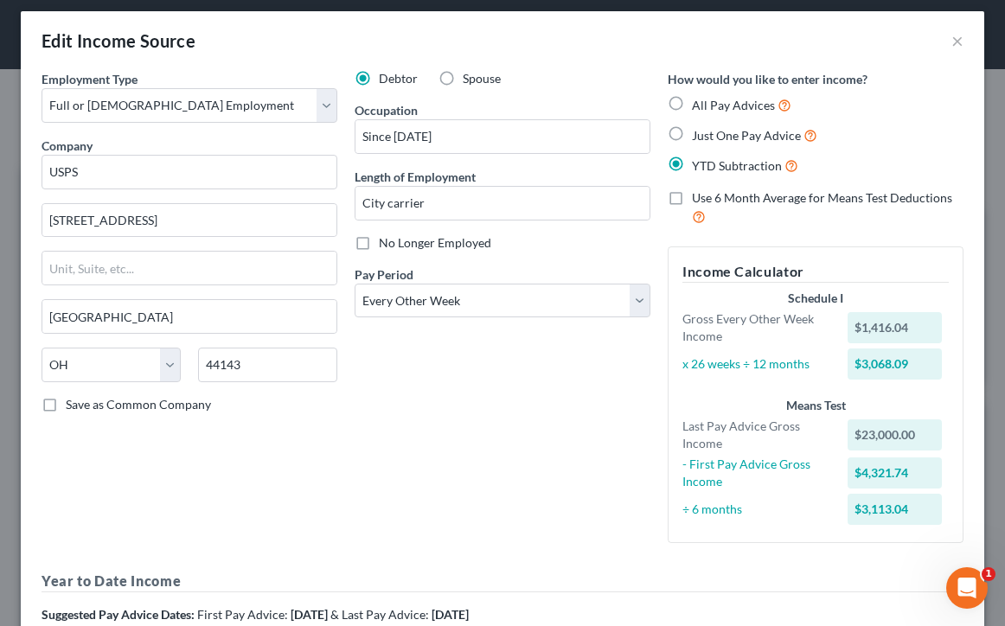
click at [463, 240] on span "No Longer Employed" at bounding box center [435, 242] width 112 height 15
click at [397, 240] on input "No Longer Employed" at bounding box center [391, 239] width 11 height 11
click at [379, 245] on label "No Longer Employed" at bounding box center [435, 242] width 112 height 17
click at [386, 245] on input "No Longer Employed" at bounding box center [391, 239] width 11 height 11
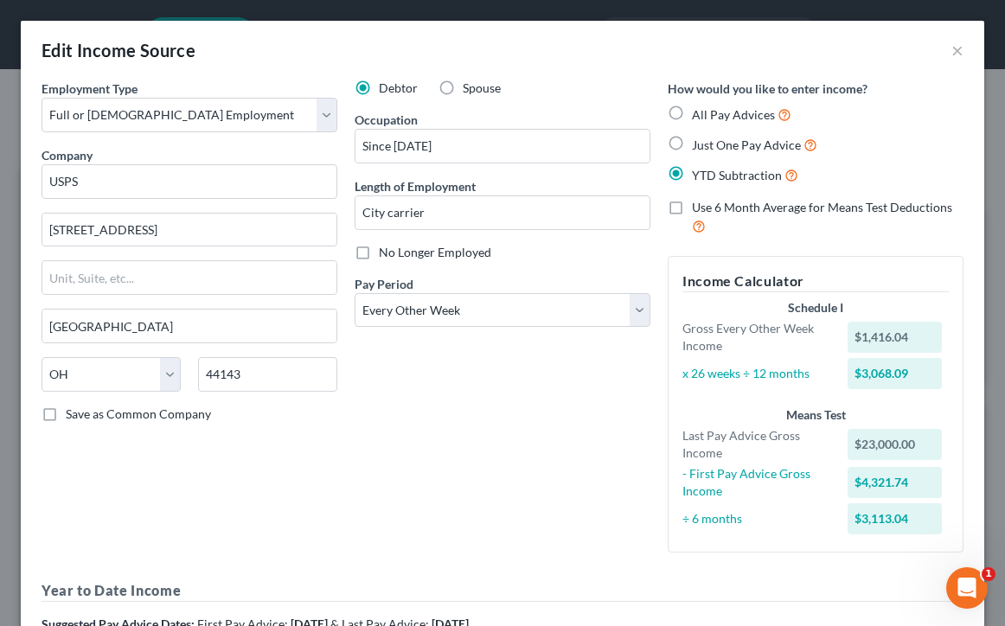
scroll to position [3, 0]
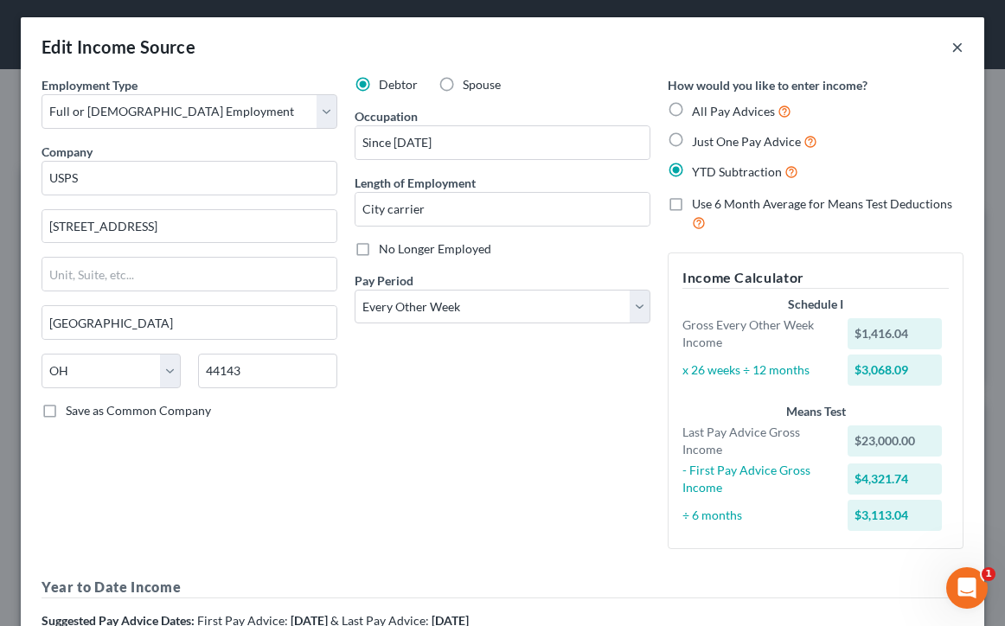
click at [957, 45] on button "×" at bounding box center [957, 46] width 12 height 21
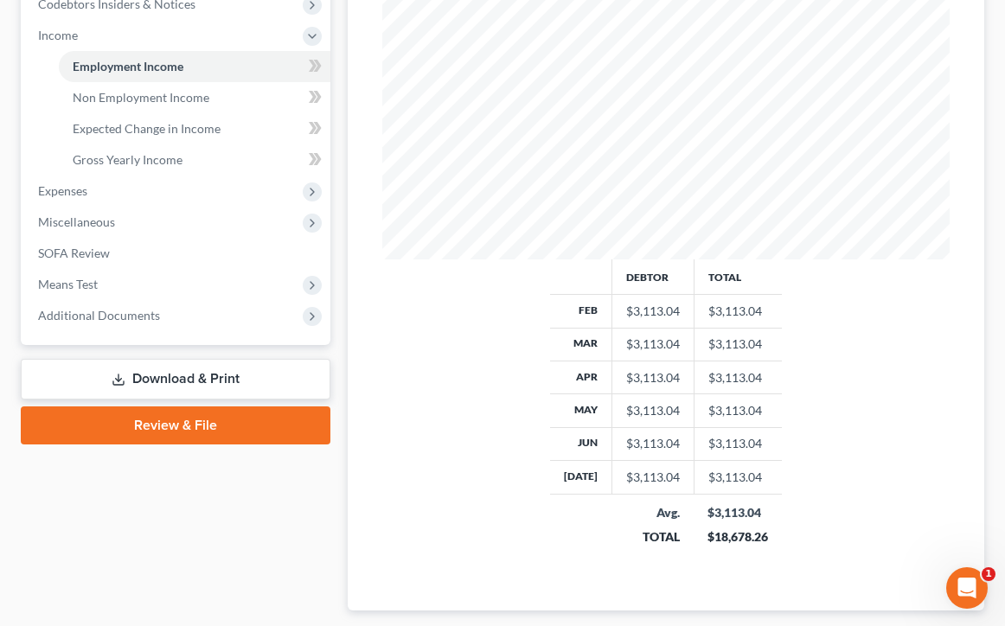
scroll to position [478, 0]
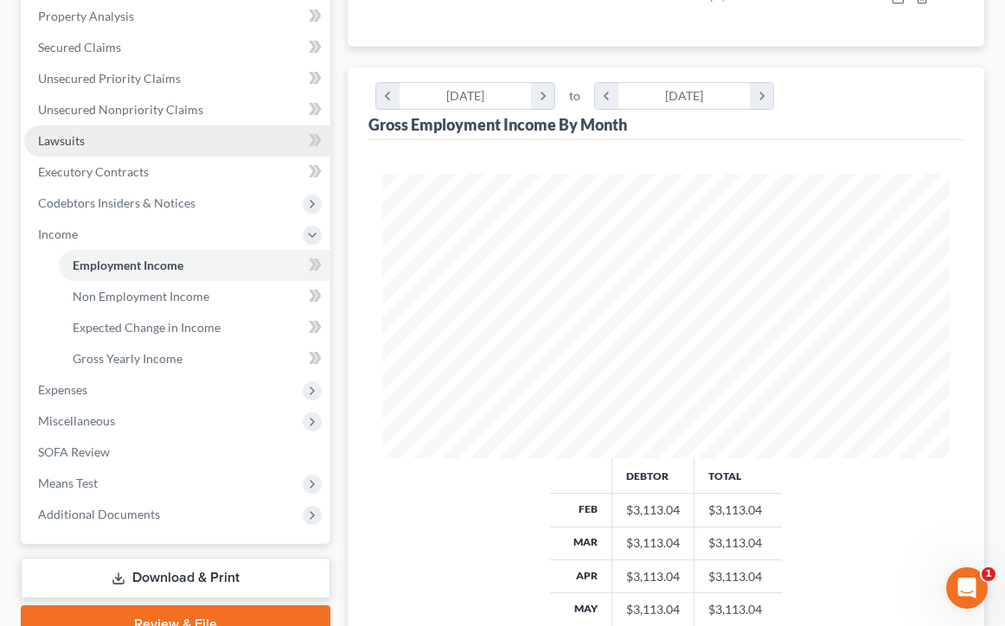
click at [142, 149] on link "Lawsuits" at bounding box center [177, 140] width 306 height 31
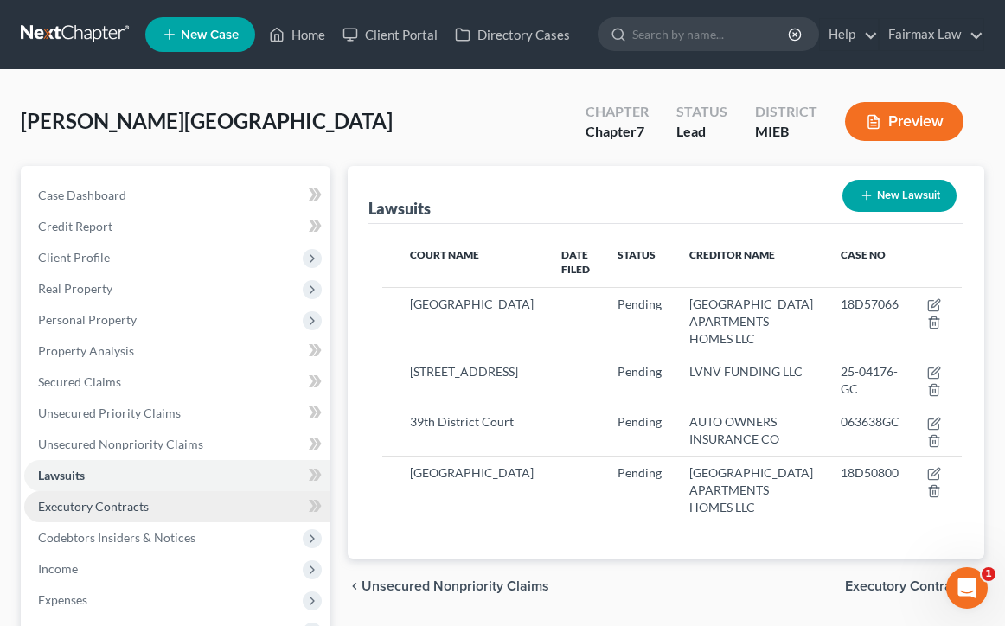
click at [109, 519] on link "Executory Contracts" at bounding box center [177, 506] width 306 height 31
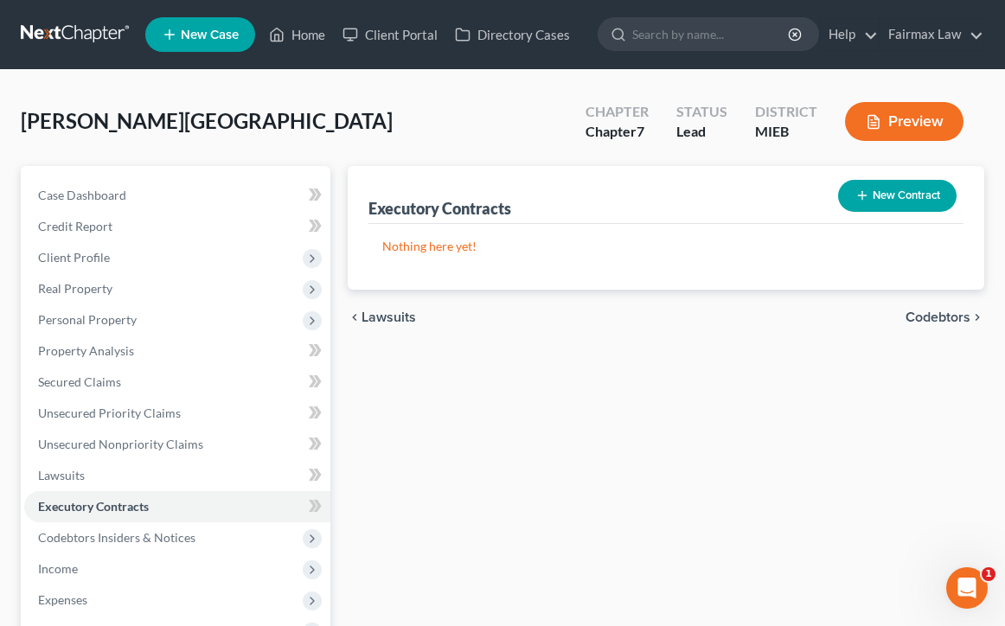
click at [883, 205] on button "New Contract" at bounding box center [897, 196] width 118 height 32
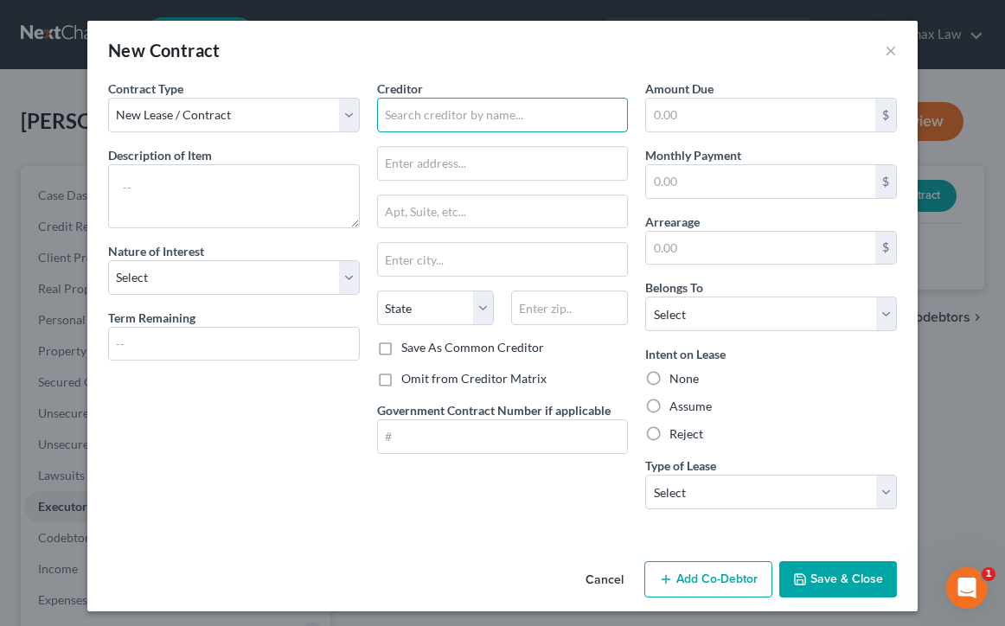
click at [451, 112] on input "text" at bounding box center [503, 115] width 252 height 35
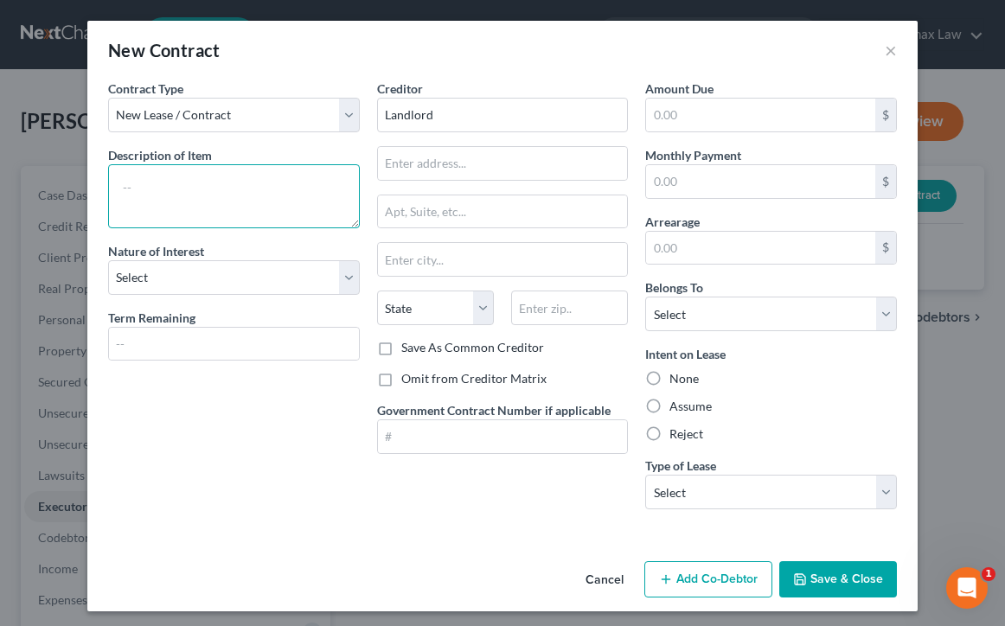
click at [208, 212] on textarea at bounding box center [234, 196] width 252 height 64
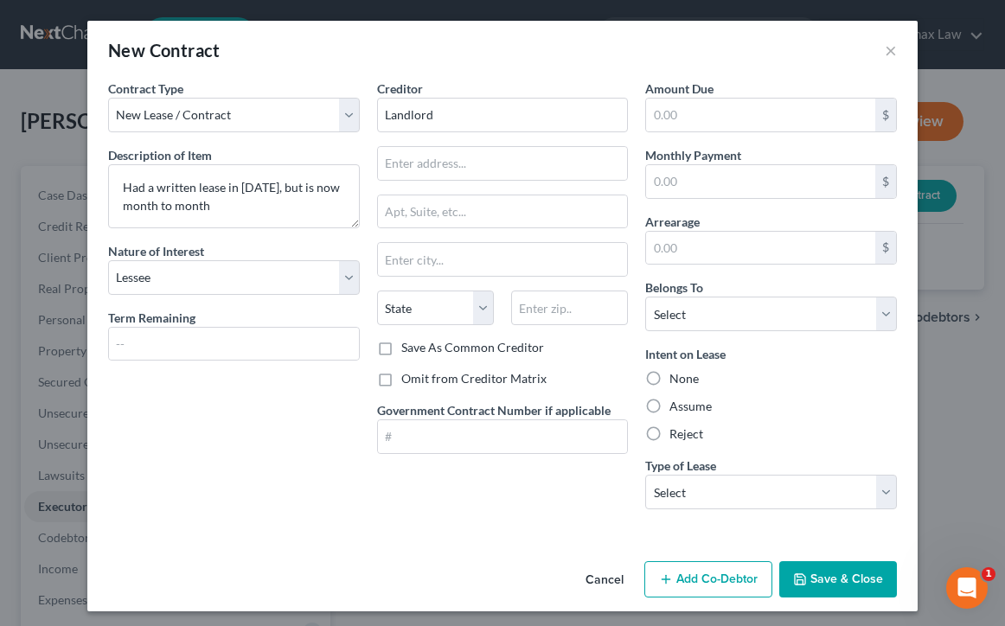
click at [273, 419] on div "Contract Type New Lease / Contract New Timeshare Description of non-residential…" at bounding box center [233, 302] width 269 height 444
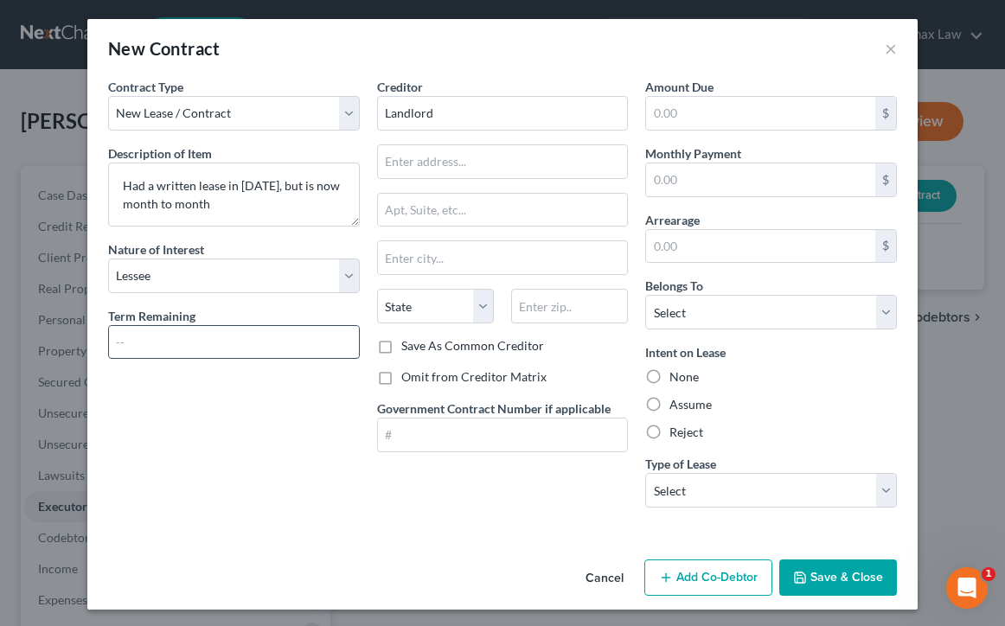
click at [251, 336] on input "text" at bounding box center [234, 342] width 250 height 33
click at [255, 439] on div "Contract Type New Lease / Contract New Timeshare Description of non-residential…" at bounding box center [233, 300] width 269 height 444
click at [461, 558] on div "Cancel Add Co-Debtor Save & Close" at bounding box center [502, 581] width 830 height 57
click at [563, 502] on div "Creditor * Landlord State AL AK AR AZ CA CO CT DE DC FL GA GU HI ID IL IN IA KS…" at bounding box center [502, 300] width 269 height 444
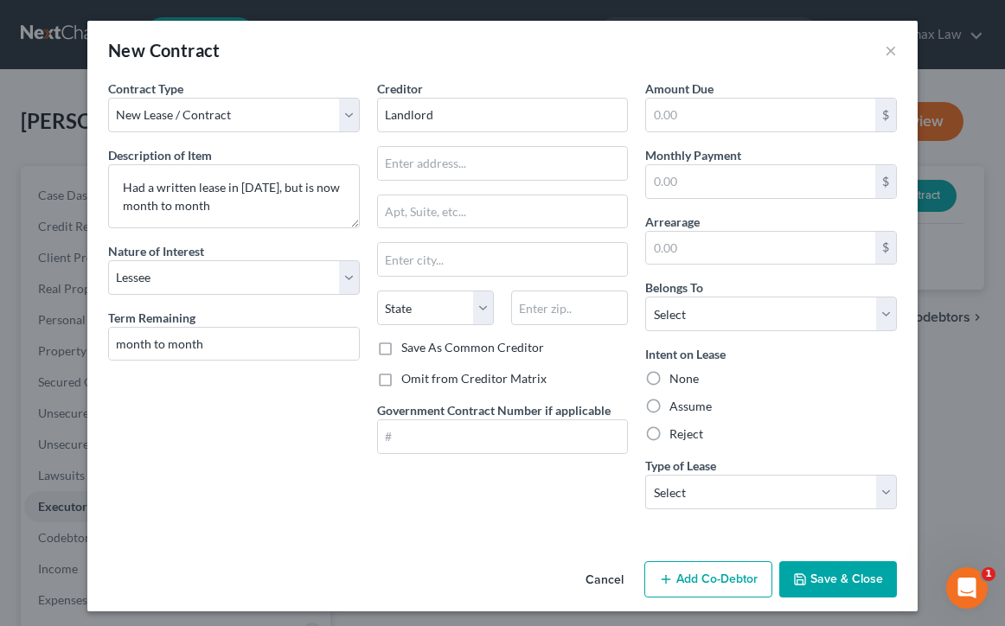
scroll to position [0, 0]
click at [703, 184] on input "text" at bounding box center [760, 181] width 229 height 33
click at [521, 494] on div "Creditor * Landlord State AL AK AR AZ CA CO CT DE DC FL GA GU HI ID IL IN IA KS…" at bounding box center [502, 302] width 269 height 444
click at [888, 48] on button "×" at bounding box center [891, 50] width 12 height 21
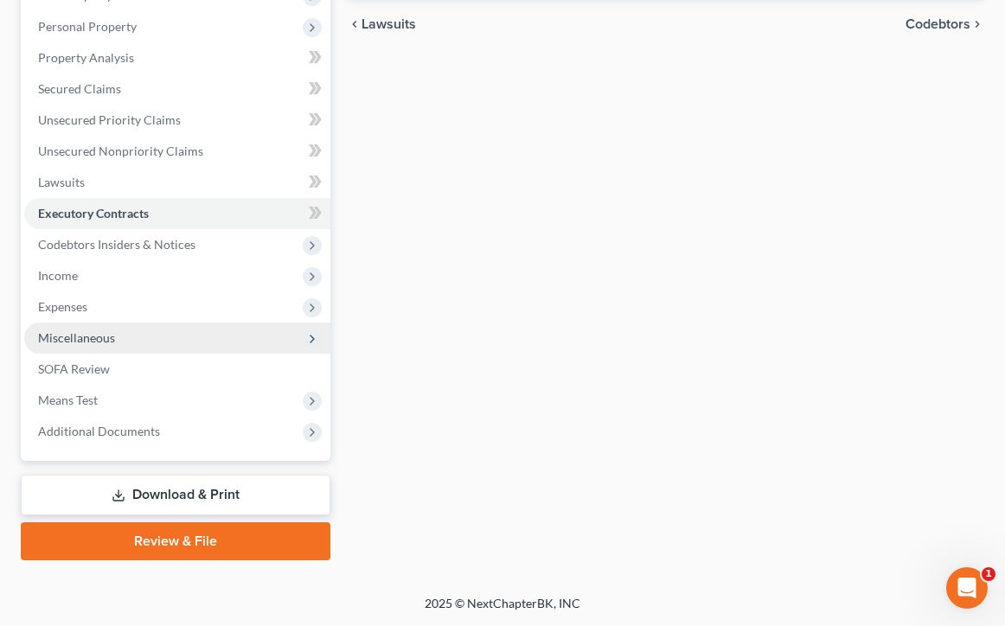
scroll to position [293, 0]
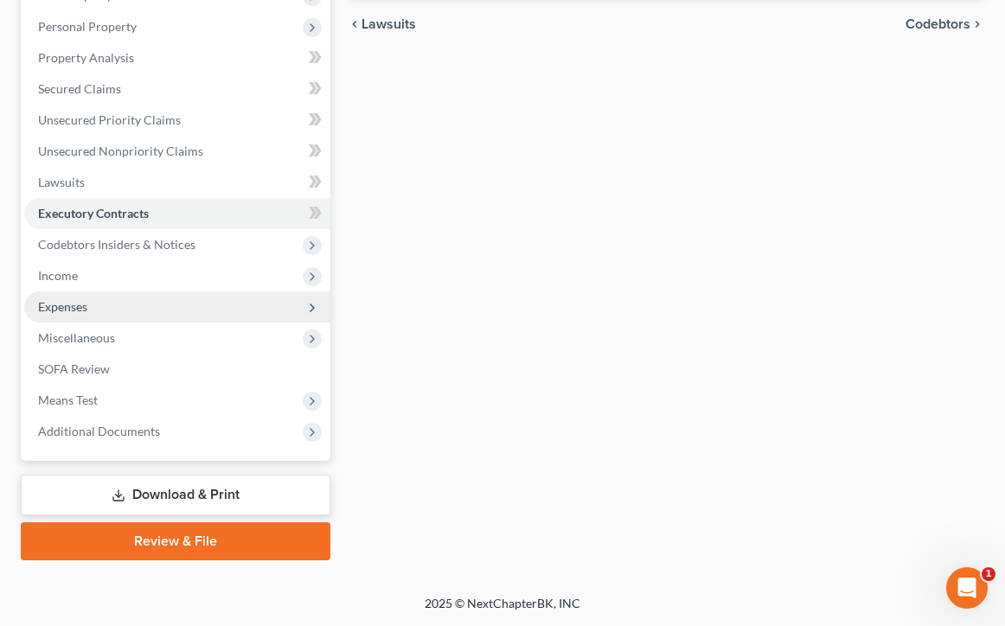
click at [170, 317] on span "Expenses" at bounding box center [177, 306] width 306 height 31
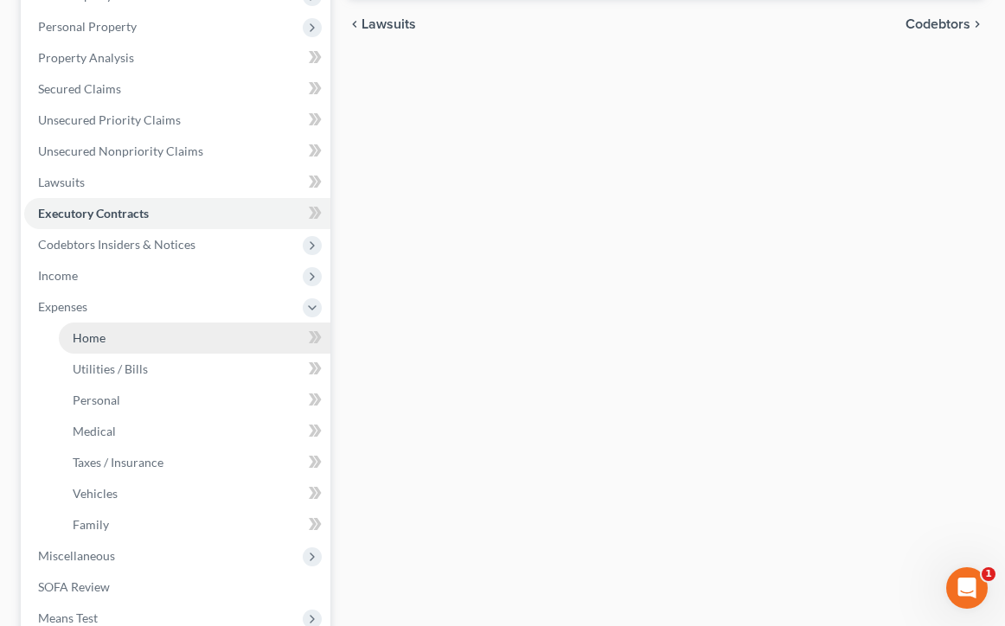
click at [170, 340] on link "Home" at bounding box center [195, 338] width 272 height 31
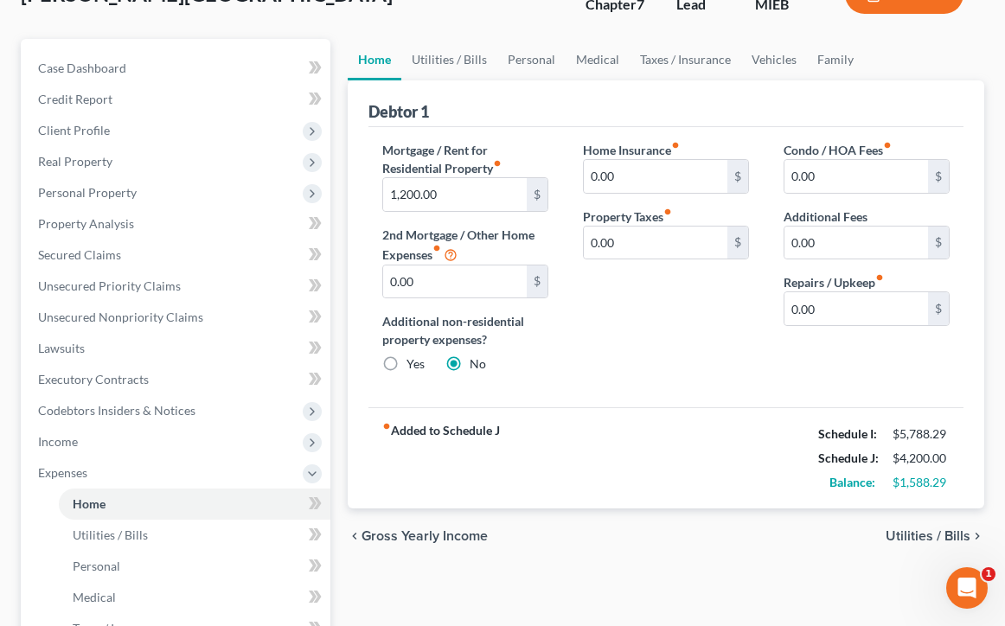
scroll to position [125, 0]
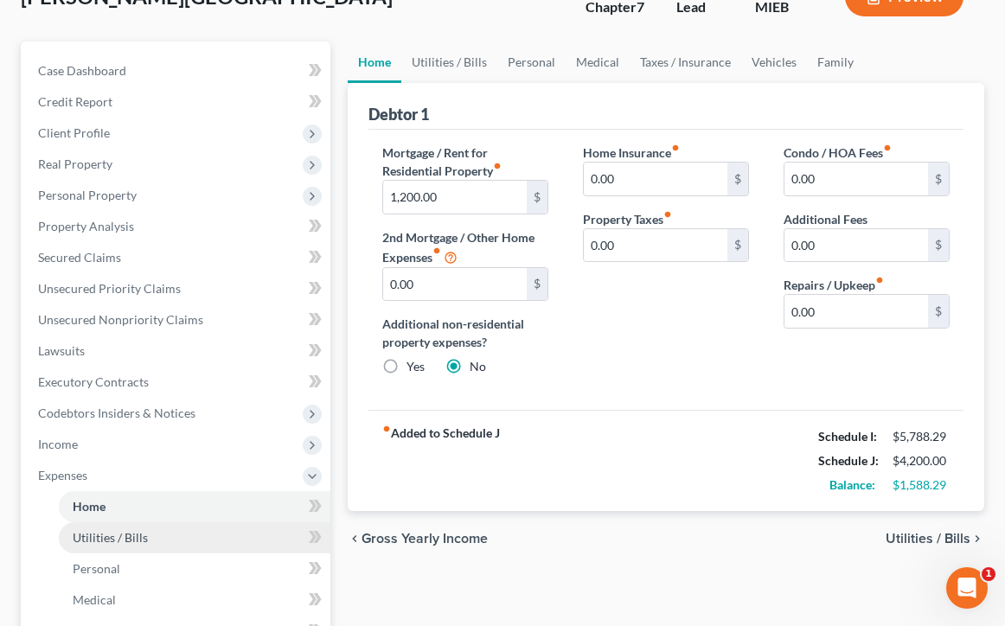
click at [196, 533] on link "Utilities / Bills" at bounding box center [195, 537] width 272 height 31
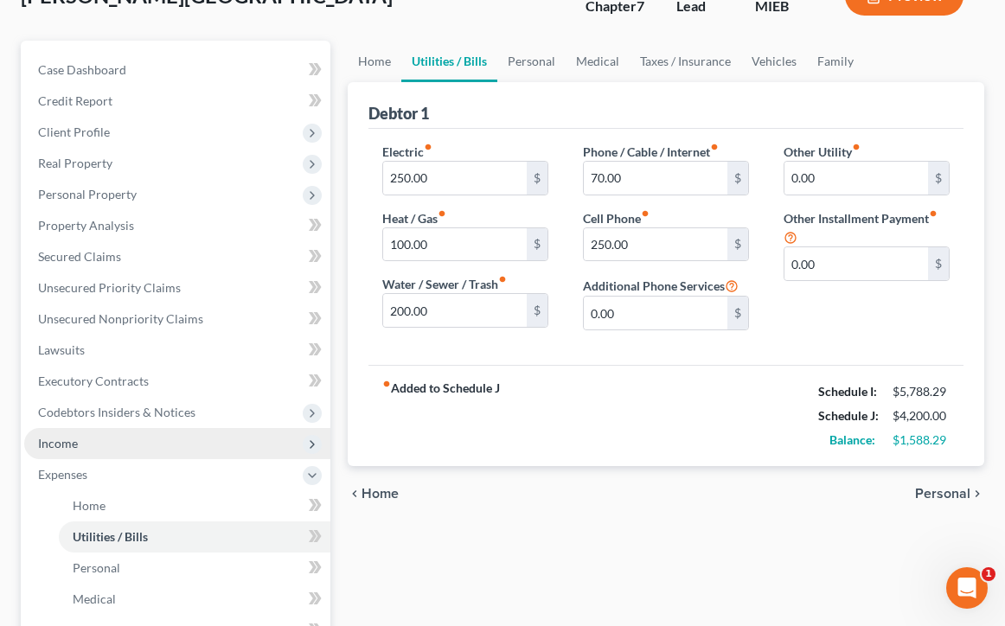
scroll to position [128, 0]
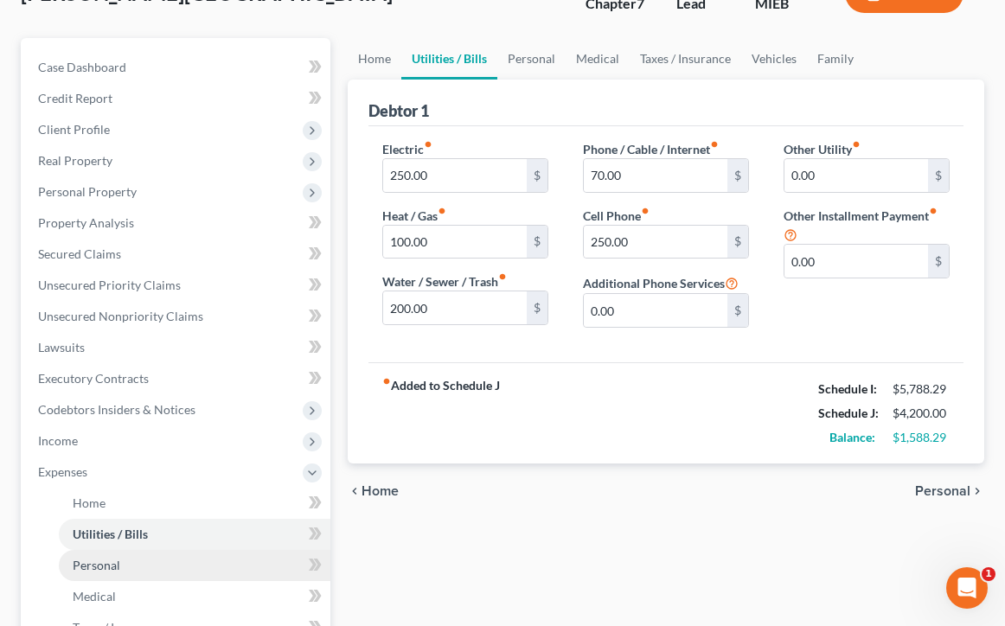
click at [245, 559] on link "Personal" at bounding box center [195, 565] width 272 height 31
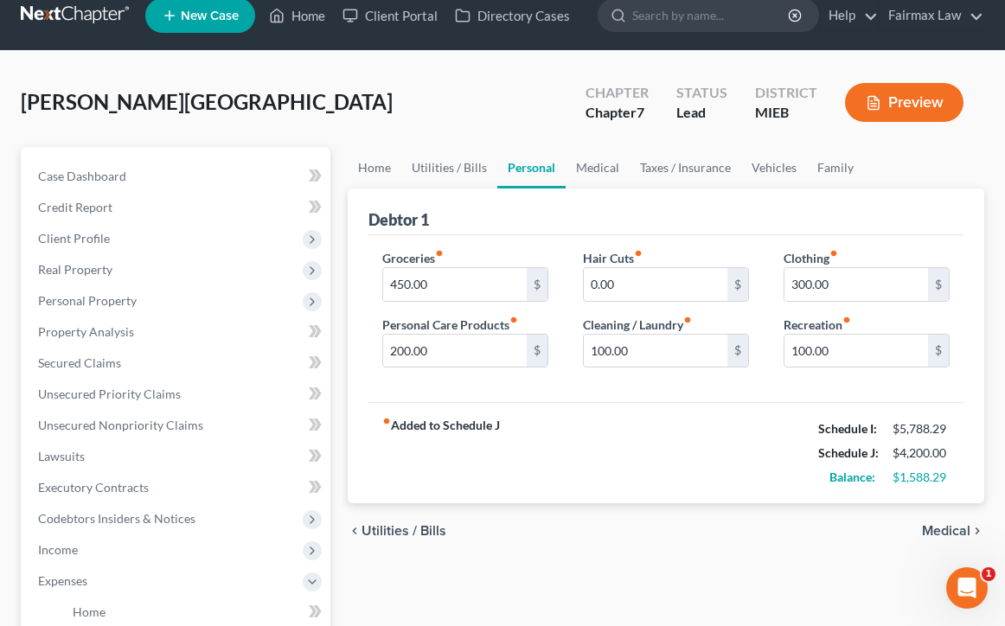
scroll to position [22, 0]
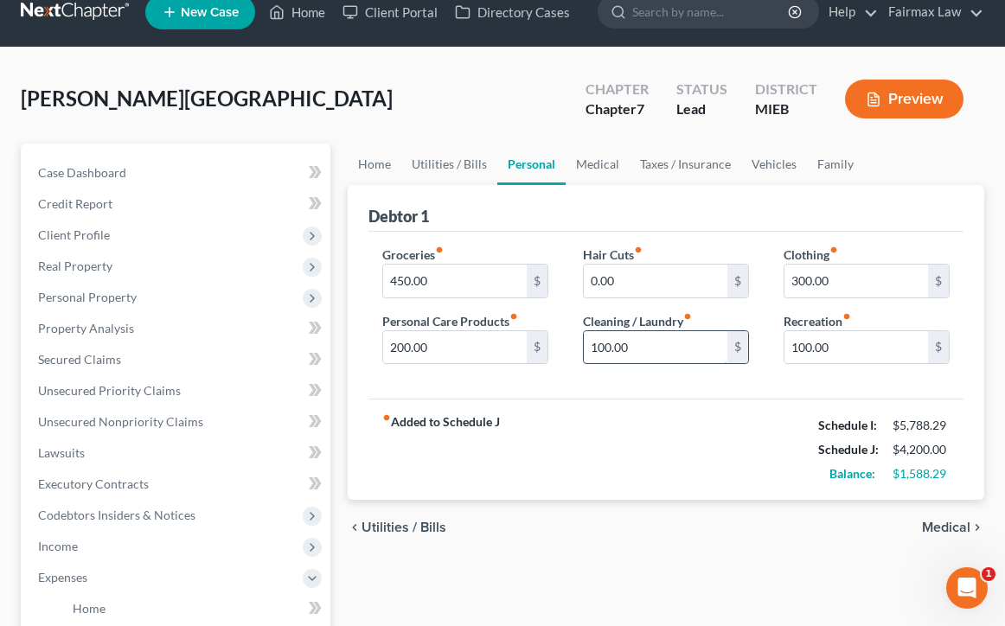
click at [602, 355] on input "100.00" at bounding box center [656, 347] width 144 height 33
click at [605, 350] on input "100.00" at bounding box center [656, 347] width 144 height 33
click at [618, 368] on div "Hair Cuts fiber_manual_record 0.00 $ Cleaning / Laundry fiber_manual_record 0.0…" at bounding box center [666, 312] width 201 height 133
click at [806, 284] on input "300.00" at bounding box center [856, 281] width 144 height 33
click at [712, 418] on div "fiber_manual_record Added to Schedule J Schedule I: $5,788.29 Schedule J: $6,30…" at bounding box center [665, 449] width 595 height 101
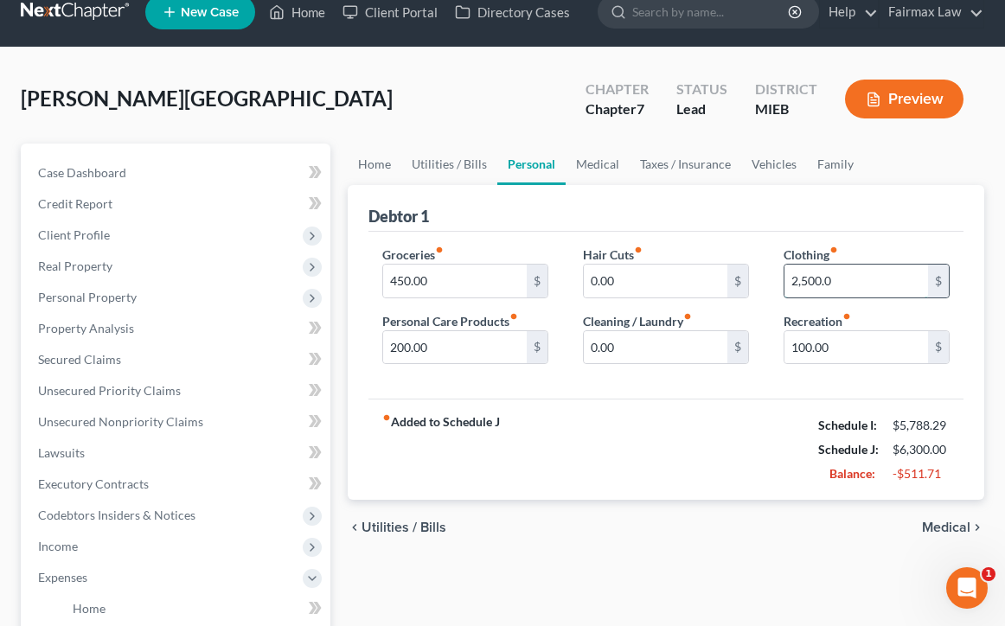
click at [817, 283] on input "2,500.0" at bounding box center [856, 281] width 144 height 33
click at [726, 432] on div "fiber_manual_record Added to Schedule J Schedule I: $5,788.29 Schedule J: $4,05…" at bounding box center [665, 449] width 595 height 101
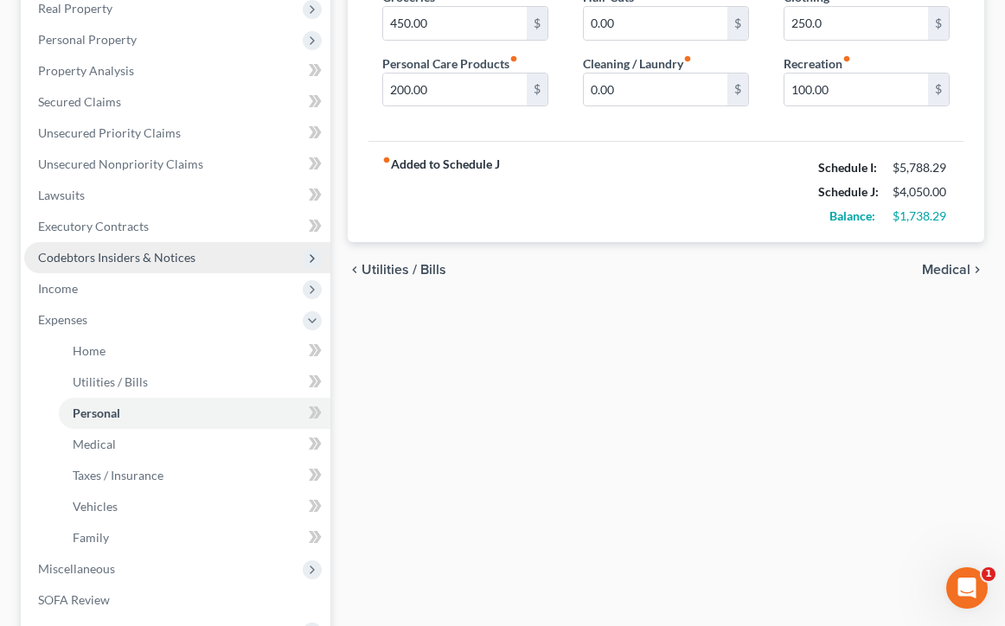
scroll to position [314, 0]
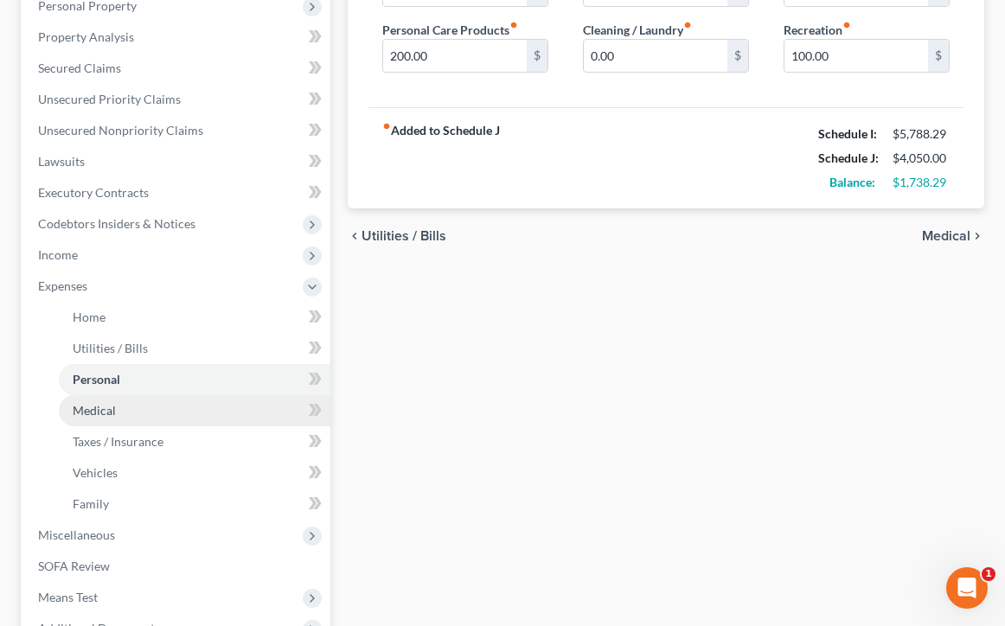
click at [195, 417] on link "Medical" at bounding box center [195, 410] width 272 height 31
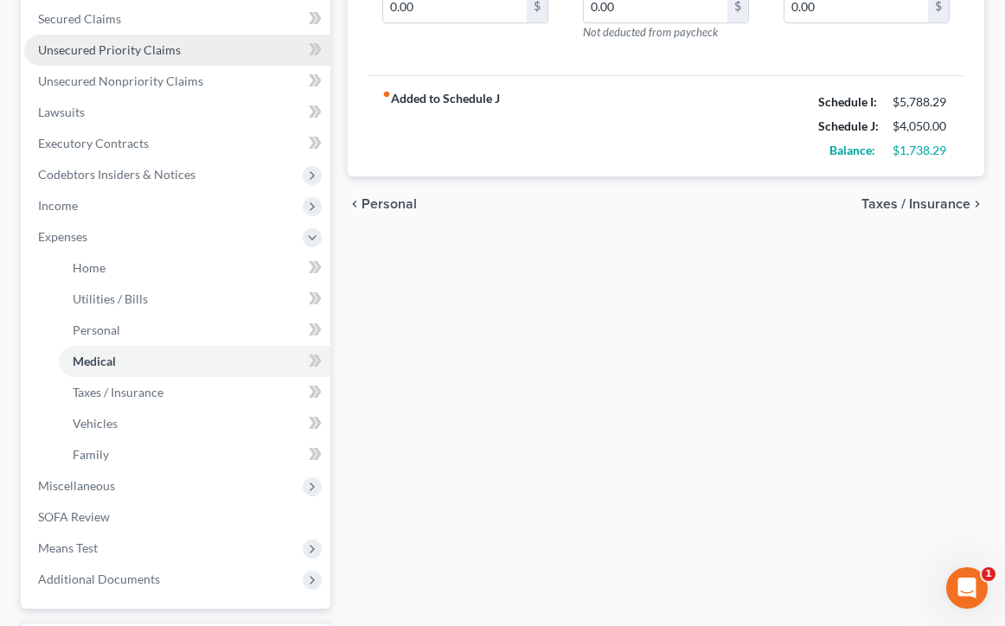
scroll to position [432, 0]
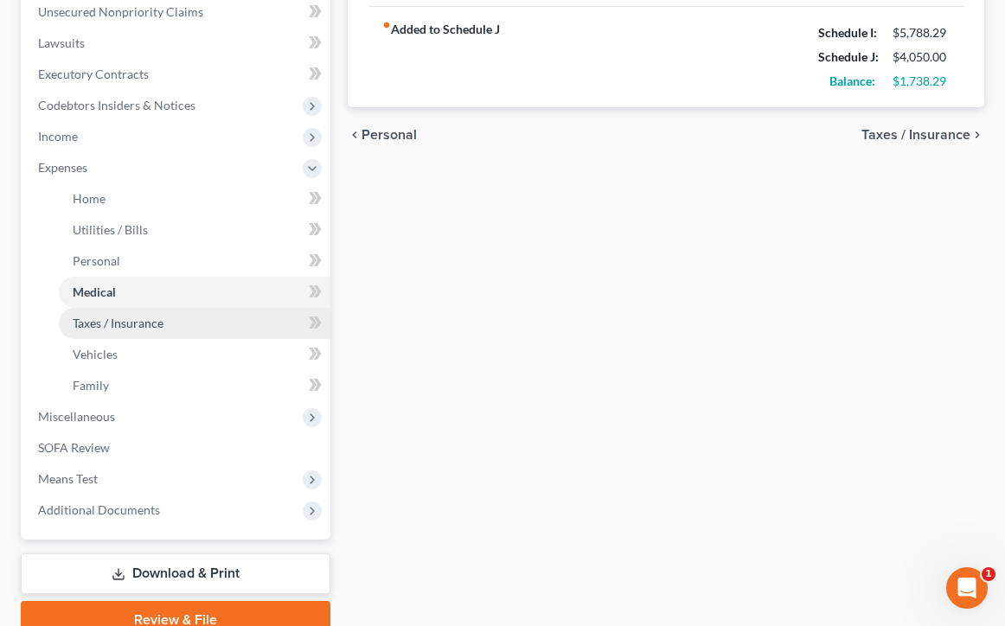
click at [167, 326] on link "Taxes / Insurance" at bounding box center [195, 323] width 272 height 31
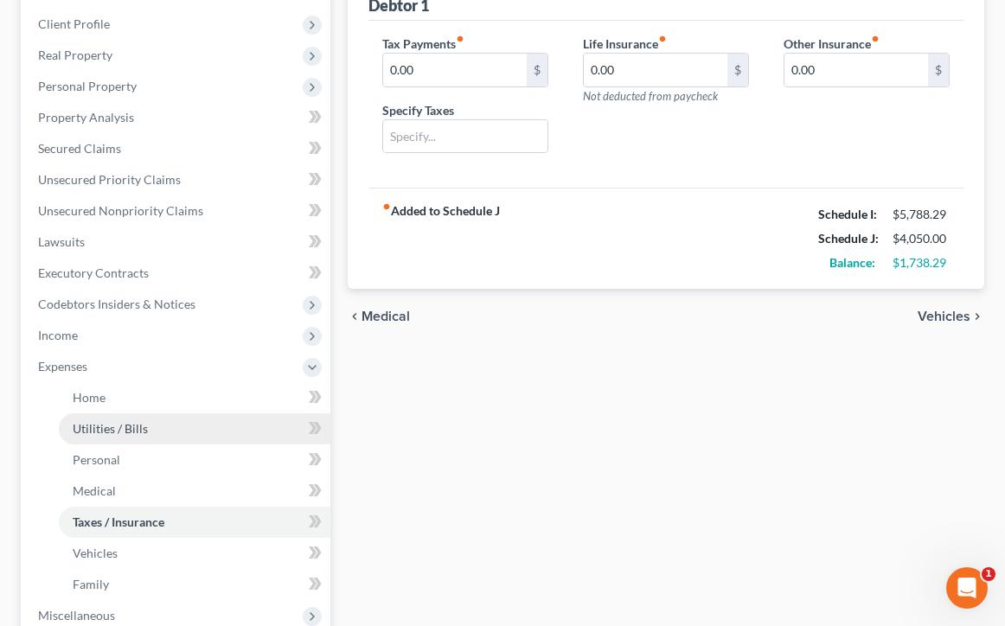
scroll to position [234, 0]
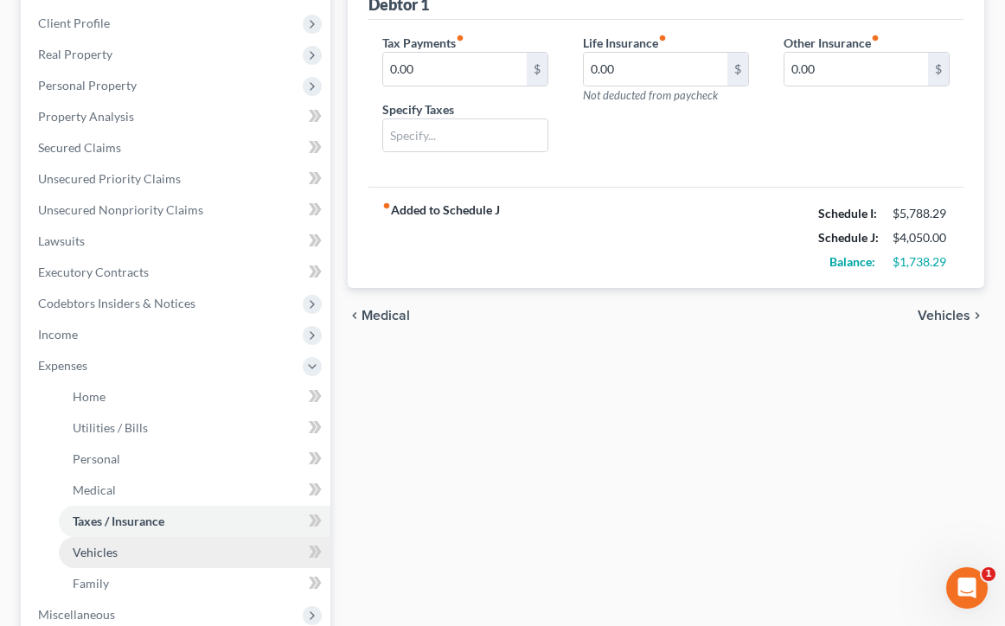
click at [150, 548] on link "Vehicles" at bounding box center [195, 552] width 272 height 31
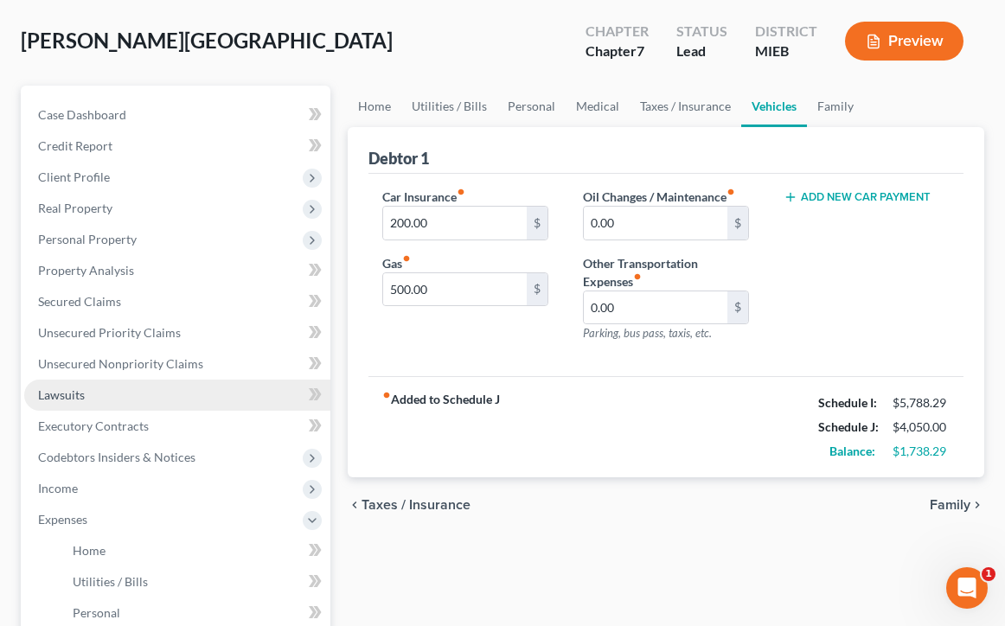
scroll to position [93, 0]
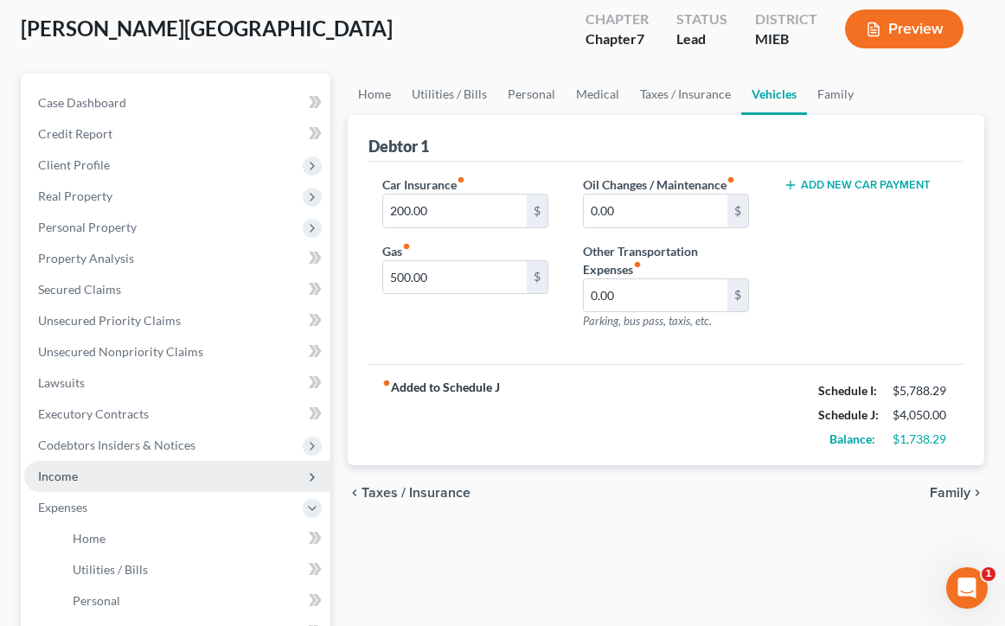
click at [237, 485] on span "Income" at bounding box center [177, 476] width 306 height 31
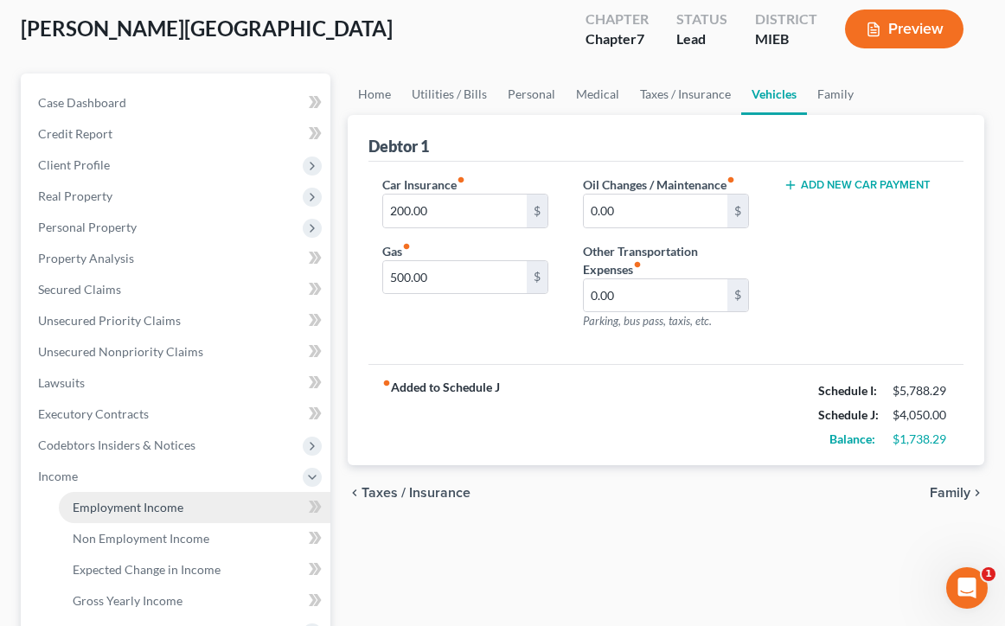
click at [239, 515] on link "Employment Income" at bounding box center [195, 507] width 272 height 31
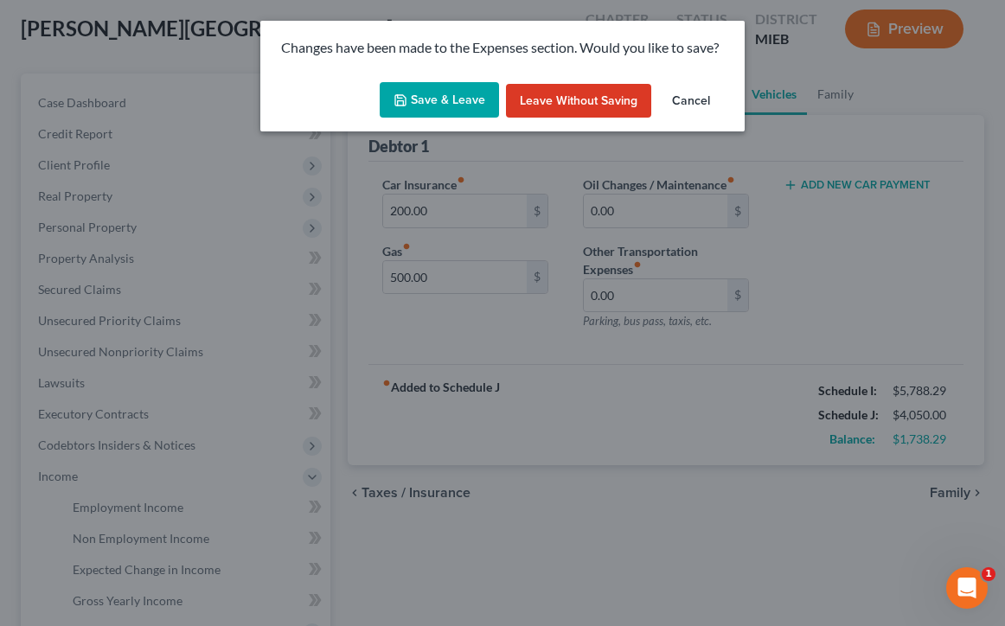
click at [460, 98] on button "Save & Leave" at bounding box center [439, 100] width 119 height 36
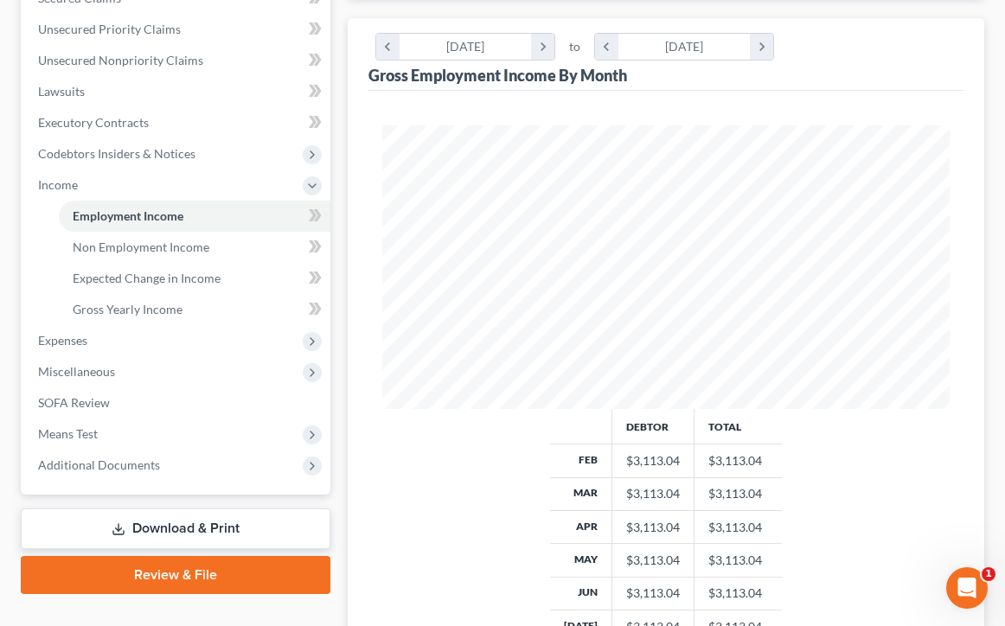
scroll to position [388, 0]
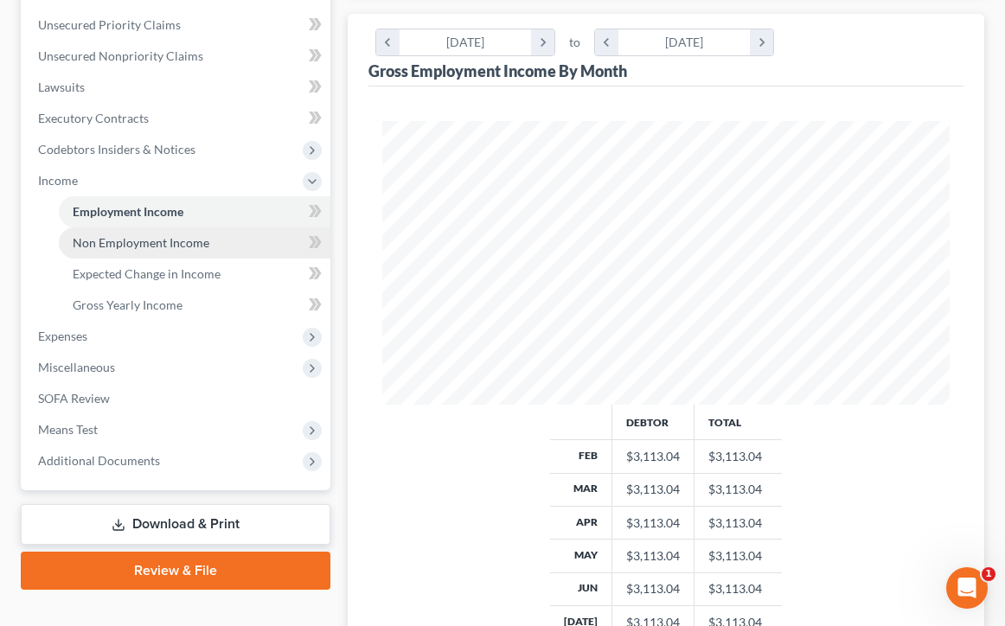
click at [145, 251] on link "Non Employment Income" at bounding box center [195, 242] width 272 height 31
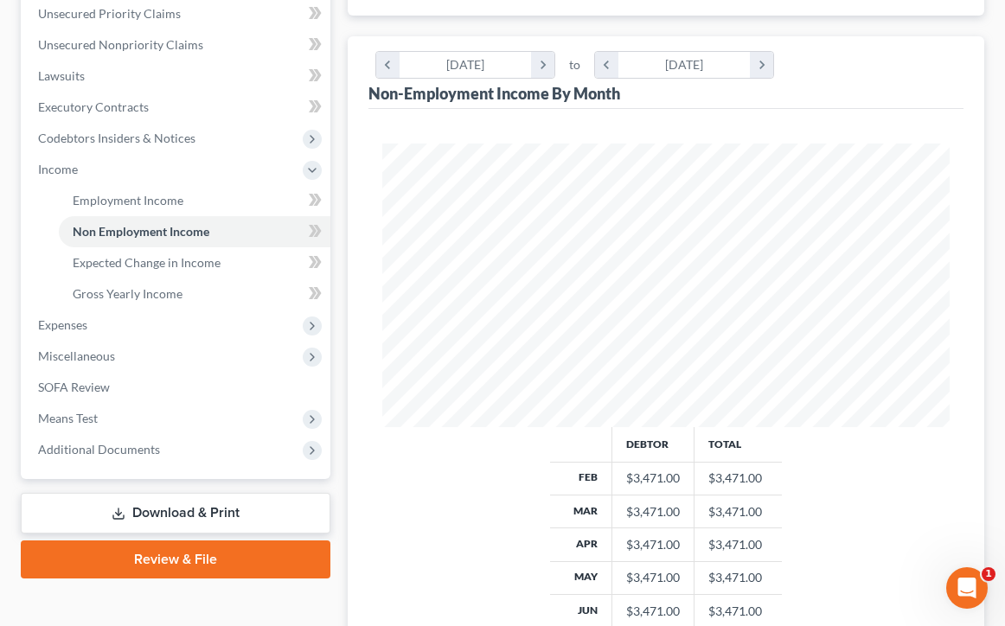
scroll to position [274, 0]
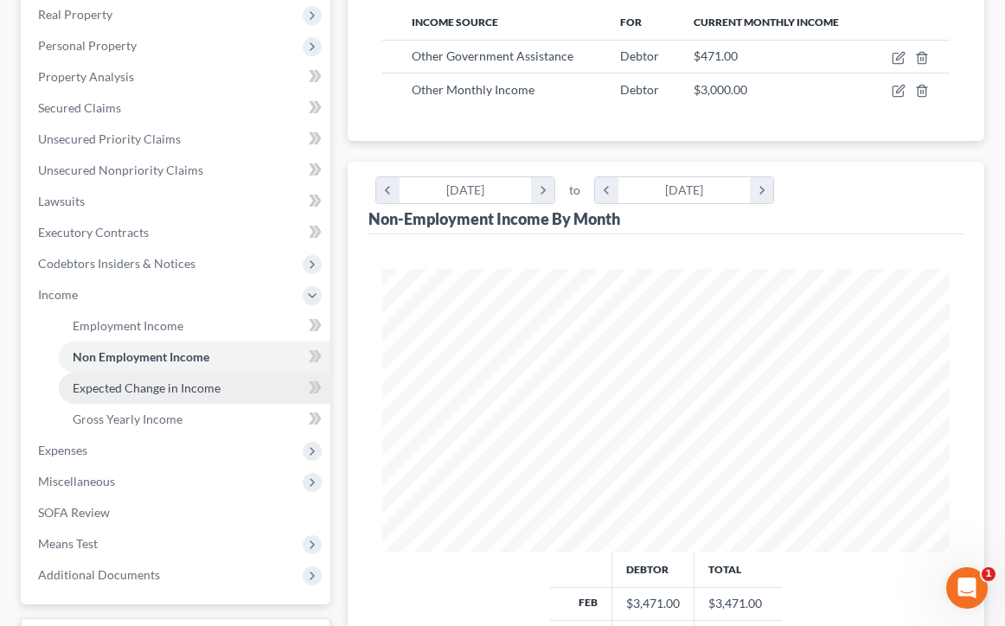
click at [239, 387] on link "Expected Change in Income" at bounding box center [195, 388] width 272 height 31
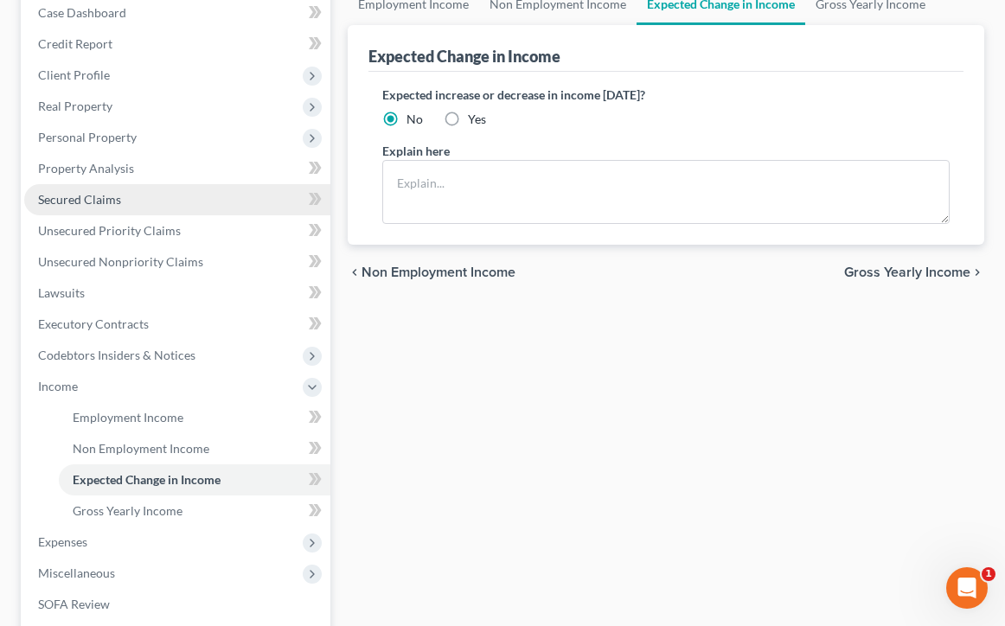
scroll to position [199, 0]
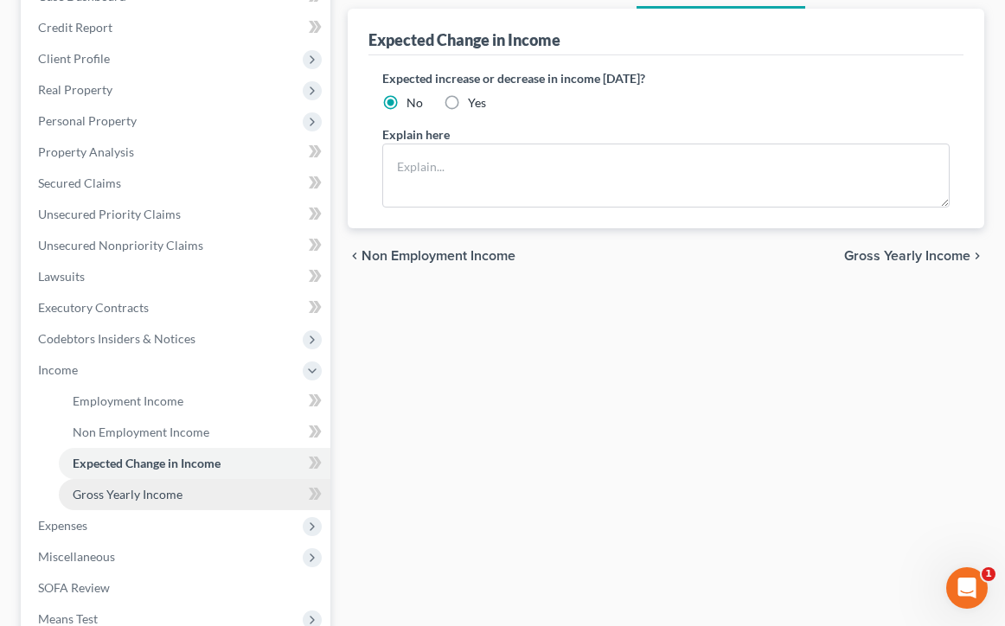
click at [183, 487] on link "Gross Yearly Income" at bounding box center [195, 494] width 272 height 31
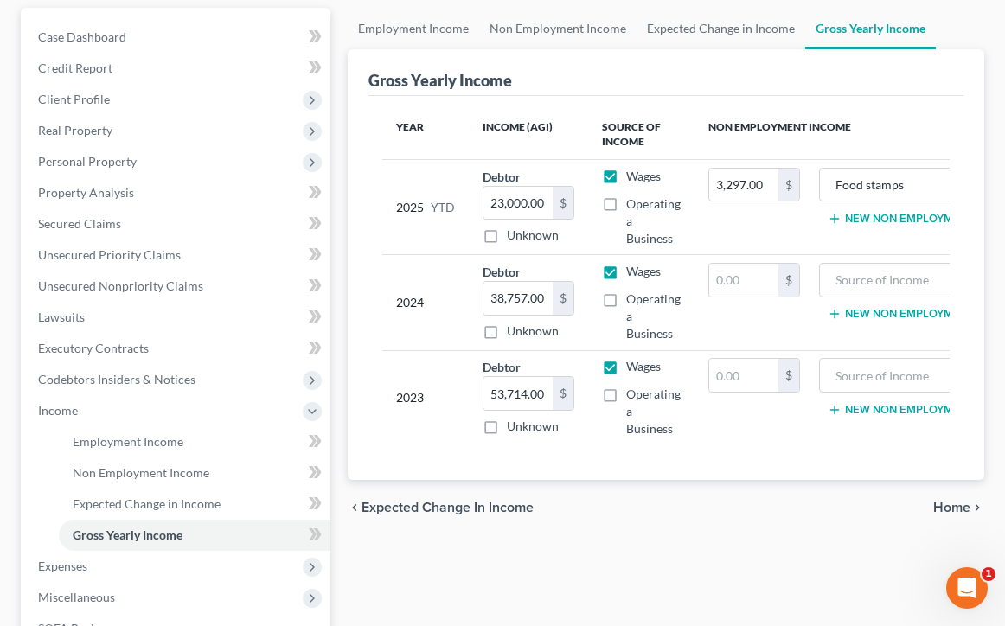
scroll to position [71, 0]
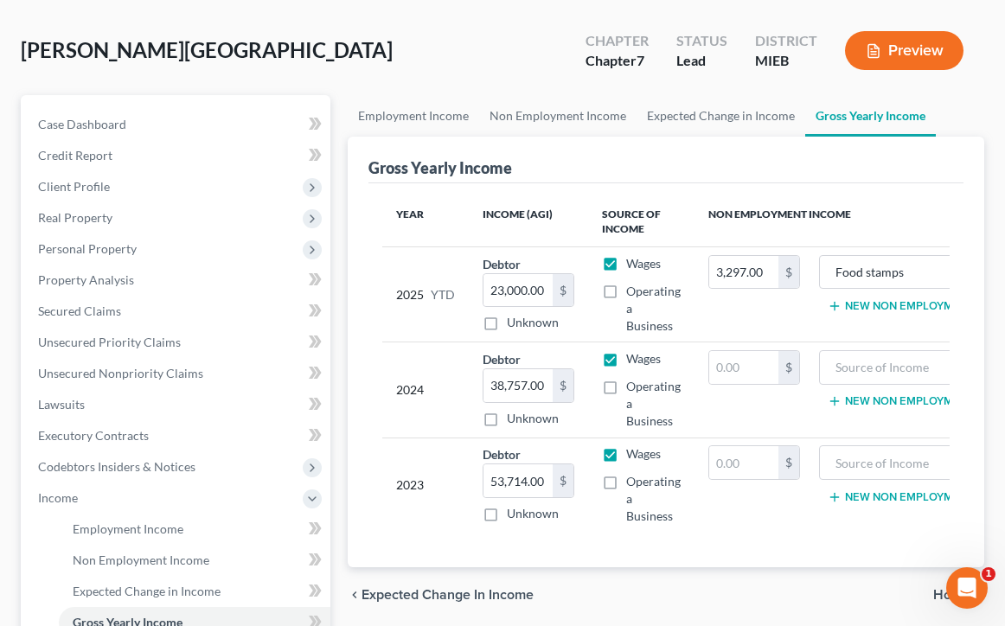
click at [906, 48] on button "Preview" at bounding box center [904, 50] width 118 height 39
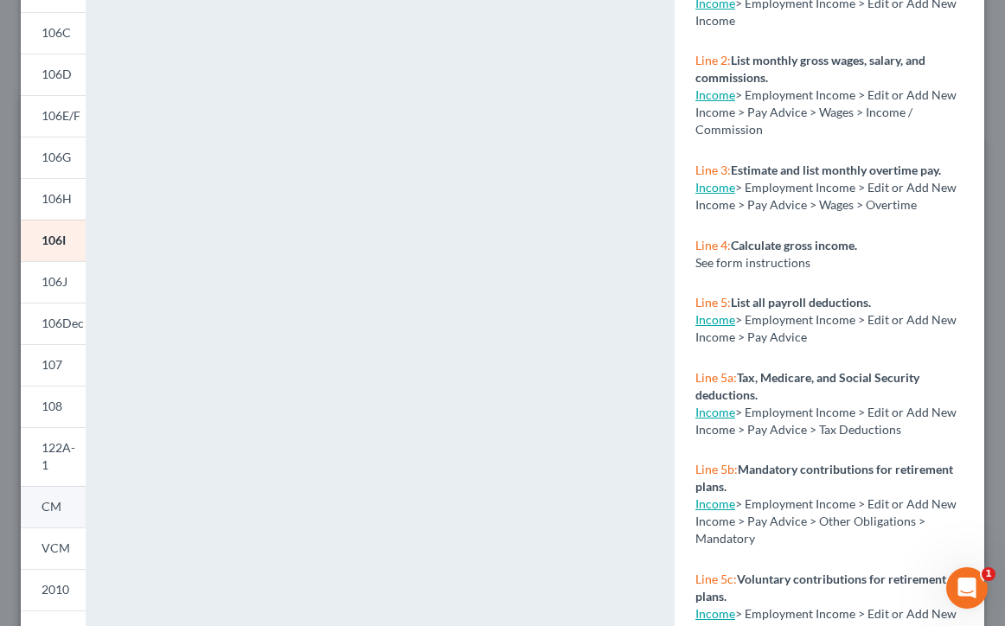
scroll to position [215, 0]
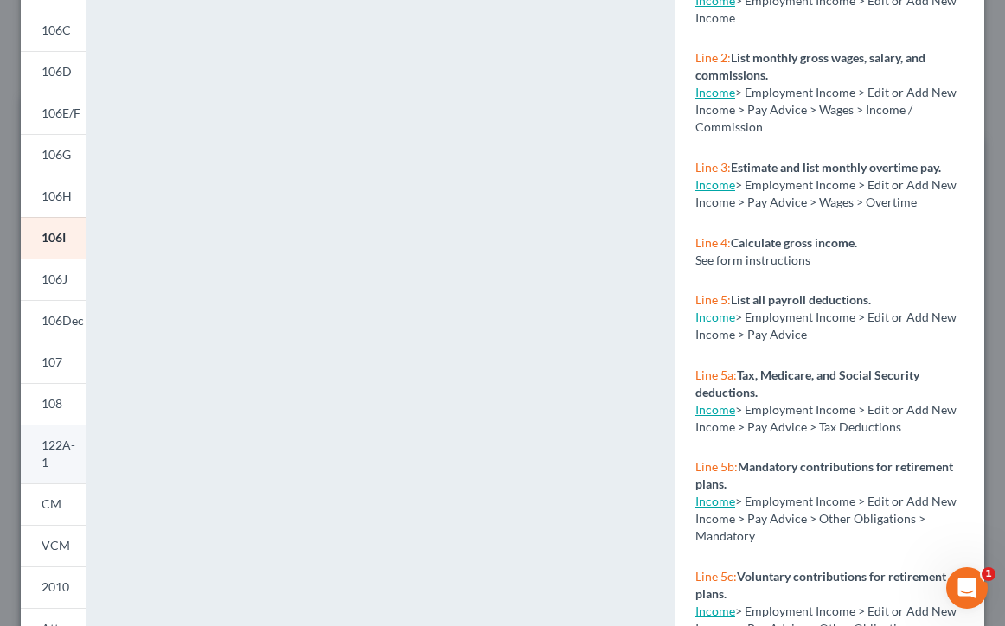
click at [67, 444] on span "122A-1" at bounding box center [59, 454] width 34 height 32
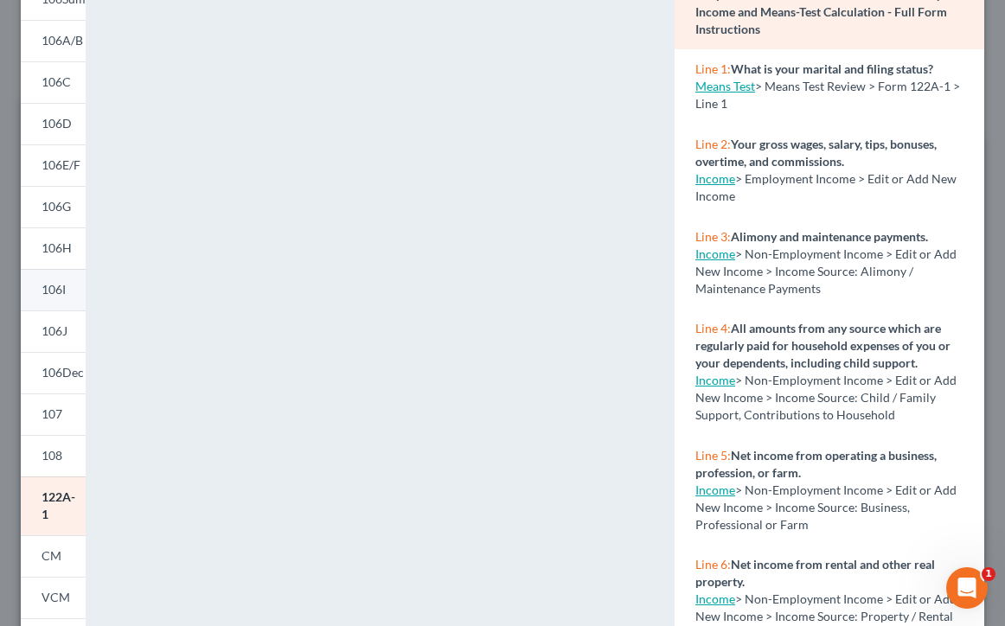
scroll to position [163, 0]
click at [68, 558] on link "CM" at bounding box center [53, 556] width 65 height 42
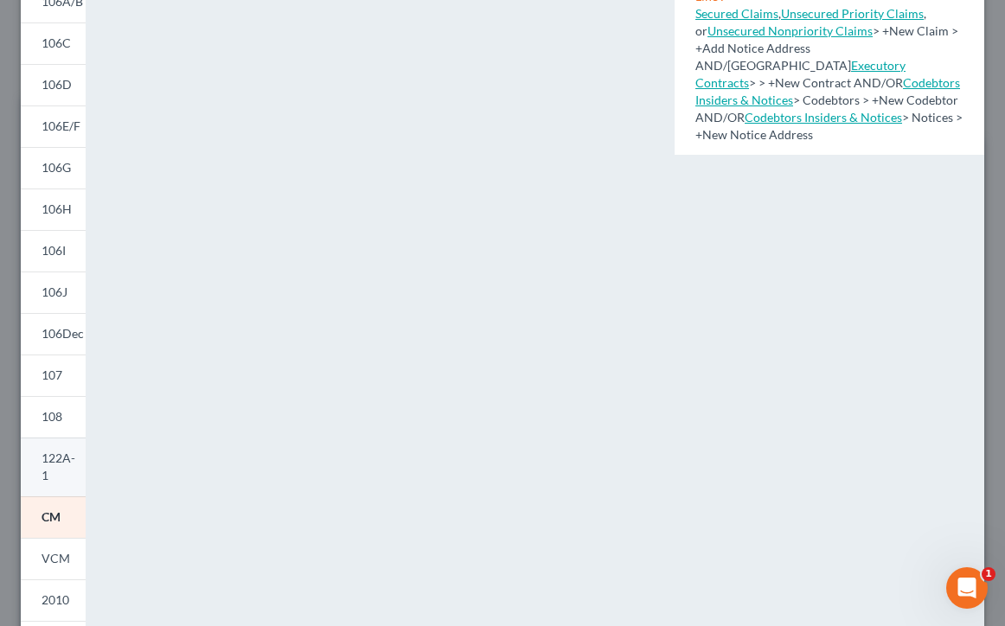
scroll to position [125, 0]
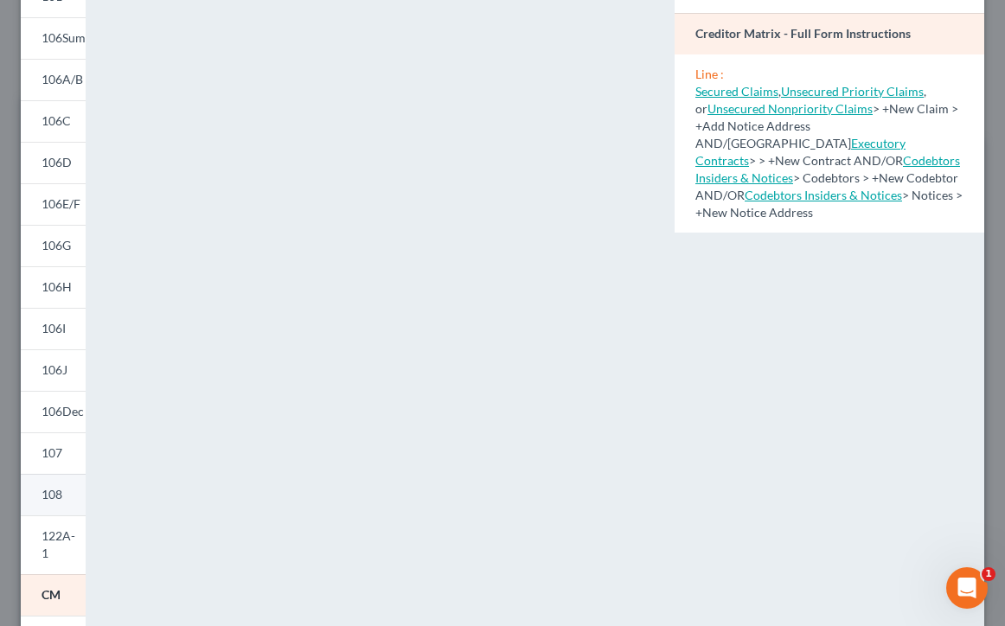
click at [67, 503] on link "108" at bounding box center [53, 495] width 65 height 42
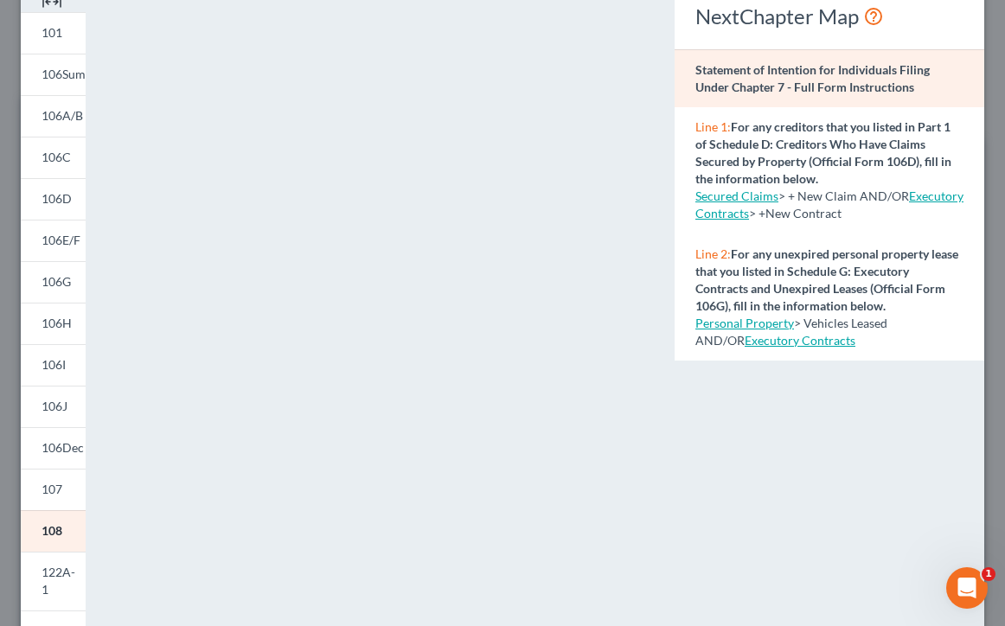
scroll to position [85, 0]
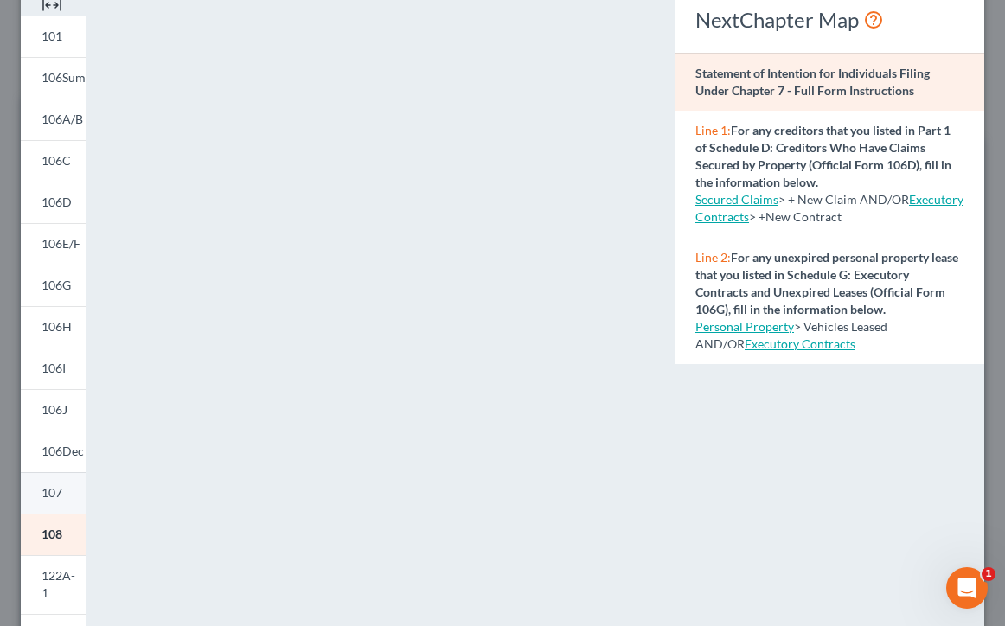
click at [64, 489] on link "107" at bounding box center [53, 493] width 65 height 42
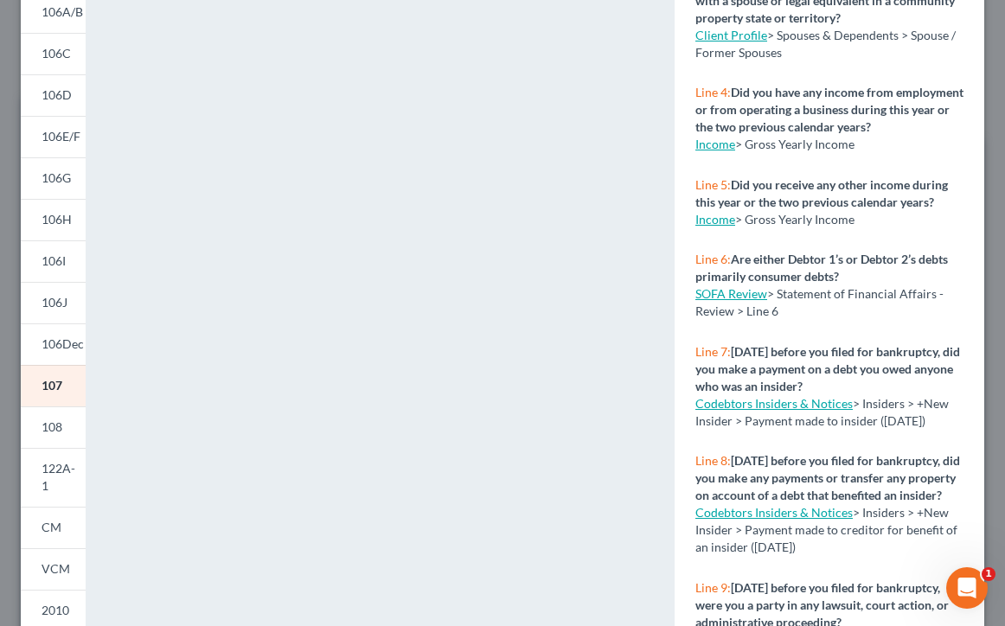
scroll to position [395, 0]
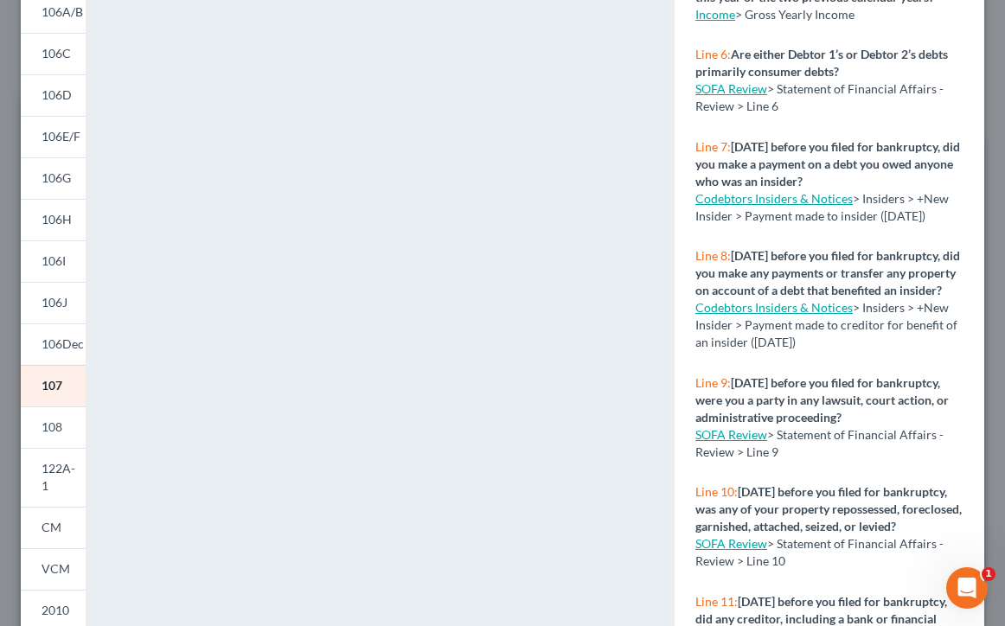
click at [722, 199] on link "Codebtors Insiders & Notices" at bounding box center [773, 198] width 157 height 15
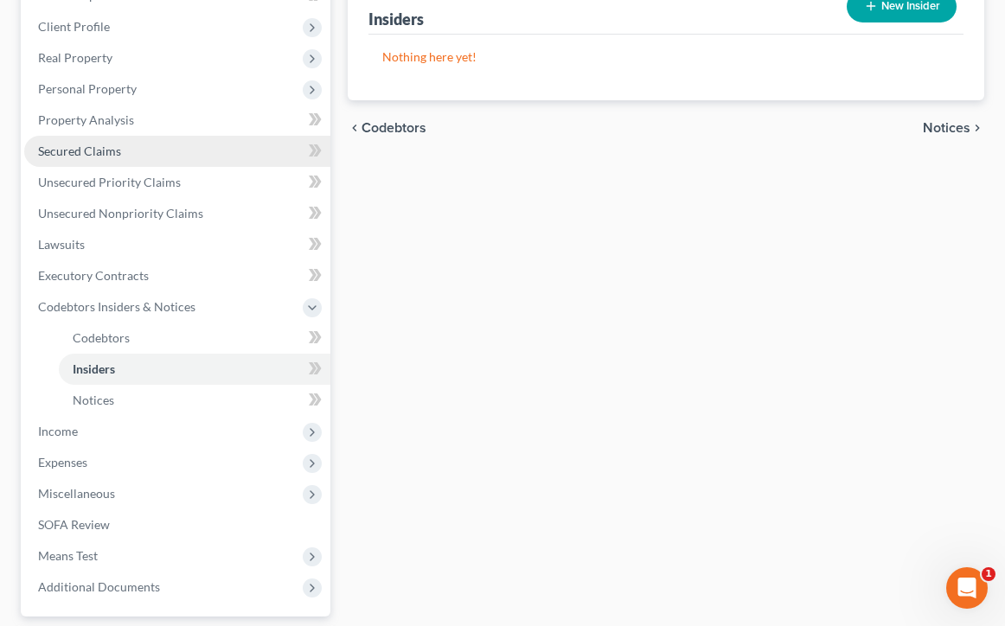
scroll to position [233, 0]
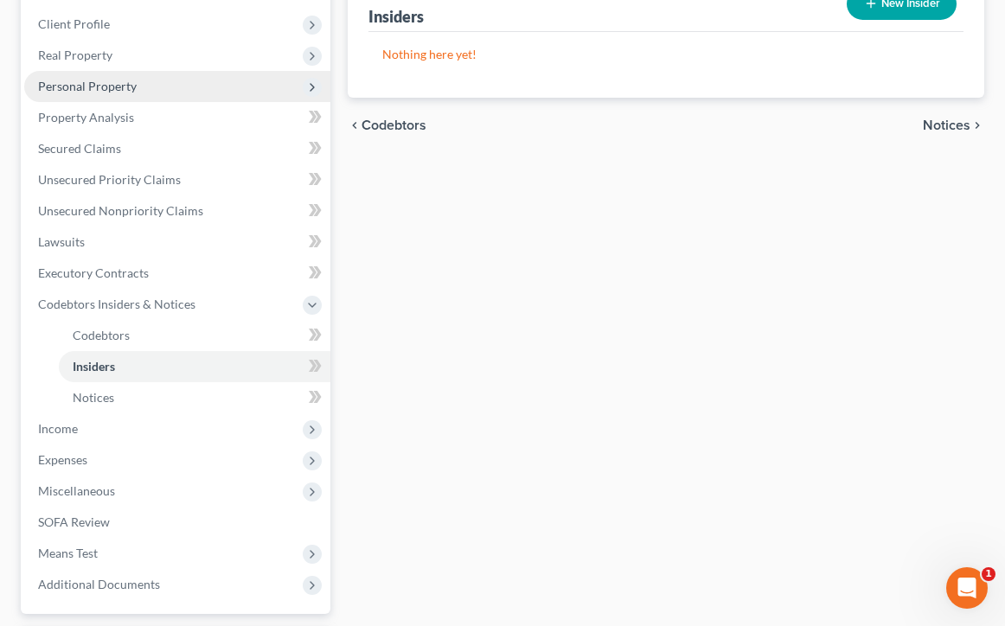
click at [182, 87] on span "Personal Property" at bounding box center [177, 86] width 306 height 31
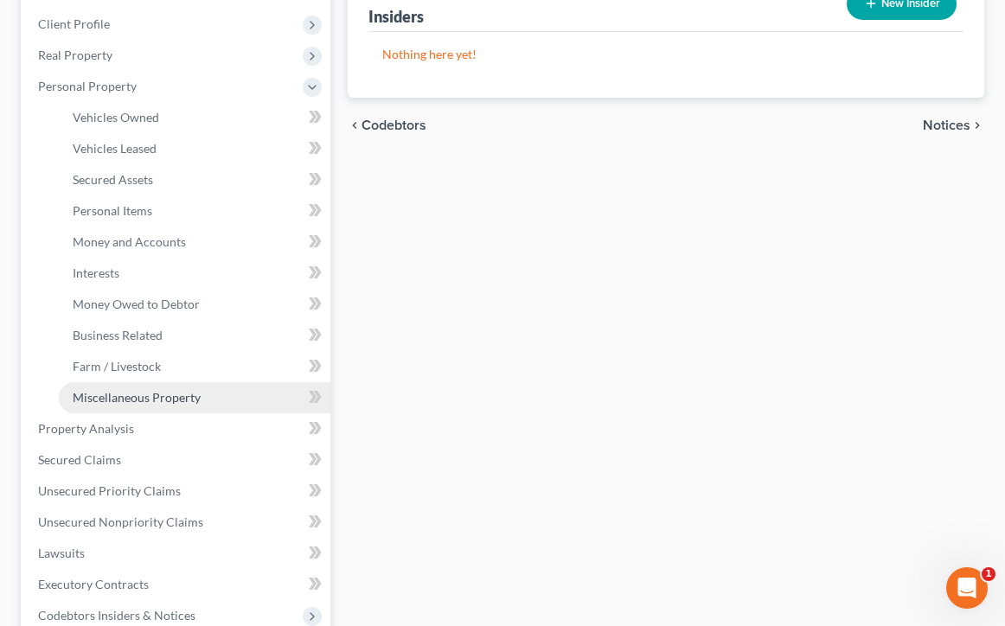
click at [173, 391] on span "Miscellaneous Property" at bounding box center [137, 397] width 128 height 15
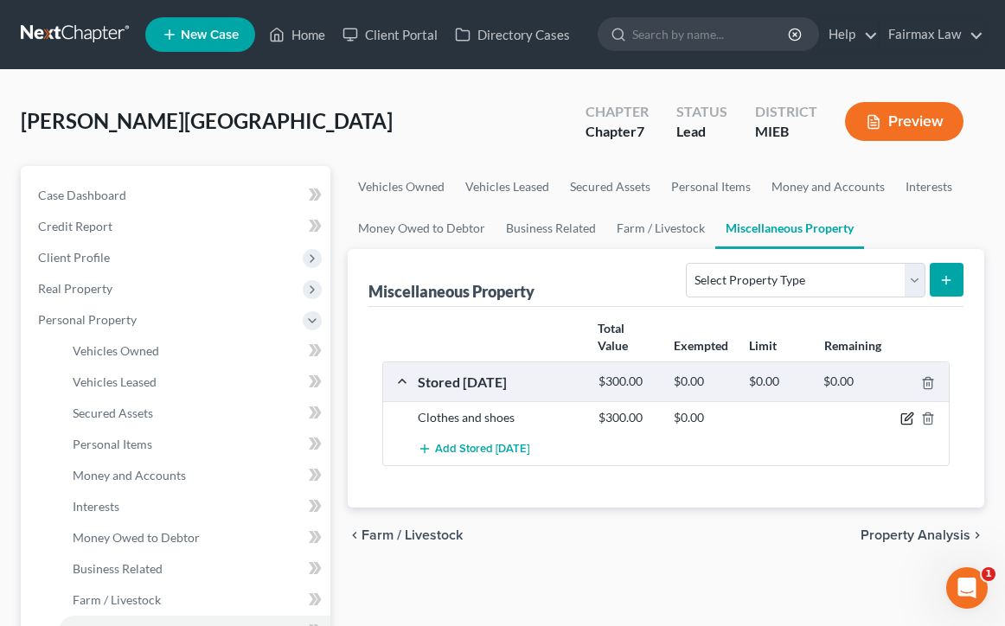
click at [911, 414] on icon "button" at bounding box center [907, 419] width 14 height 14
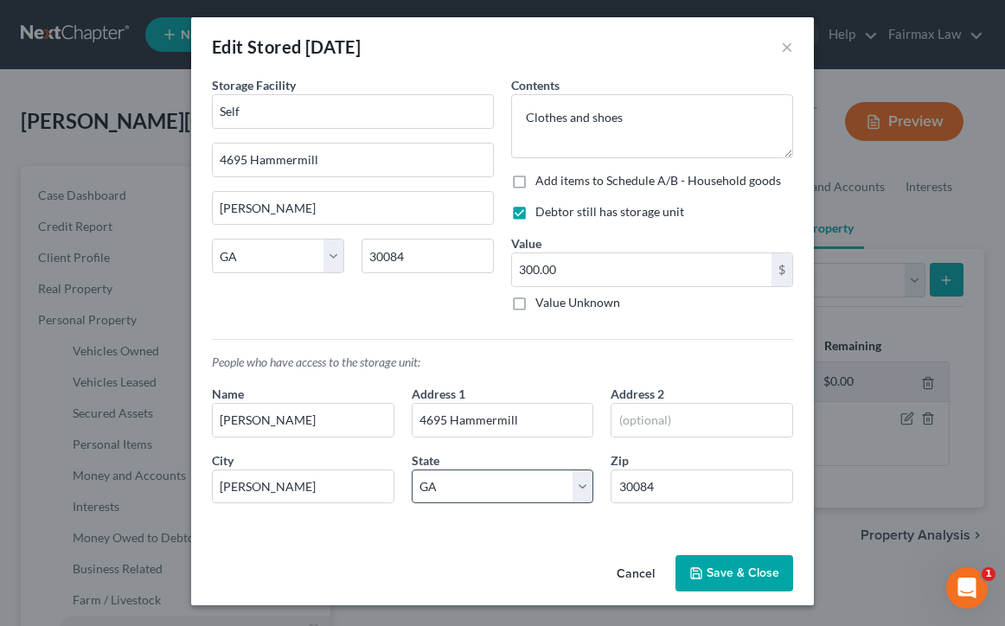
scroll to position [3, 0]
drag, startPoint x: 547, startPoint y: 415, endPoint x: 277, endPoint y: 393, distance: 271.5
drag, startPoint x: 385, startPoint y: 476, endPoint x: 157, endPoint y: 470, distance: 228.4
drag, startPoint x: 323, startPoint y: 485, endPoint x: 186, endPoint y: 482, distance: 136.7
click at [186, 482] on div "Edit Stored Within 1 Year × An exemption set must first be selected from the Fi…" at bounding box center [502, 313] width 1005 height 626
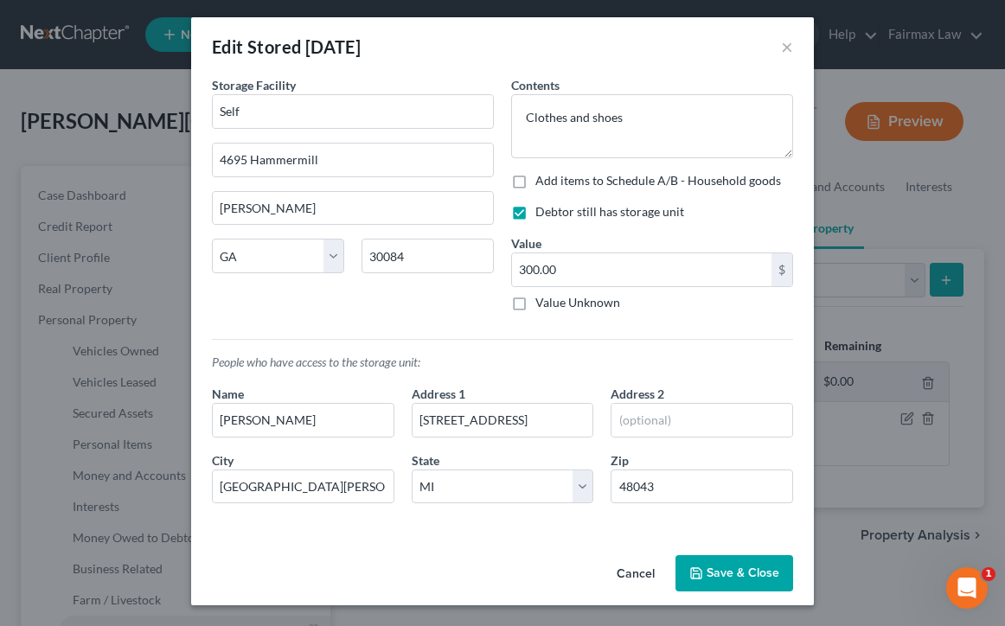
click at [745, 567] on button "Save & Close" at bounding box center [734, 573] width 118 height 36
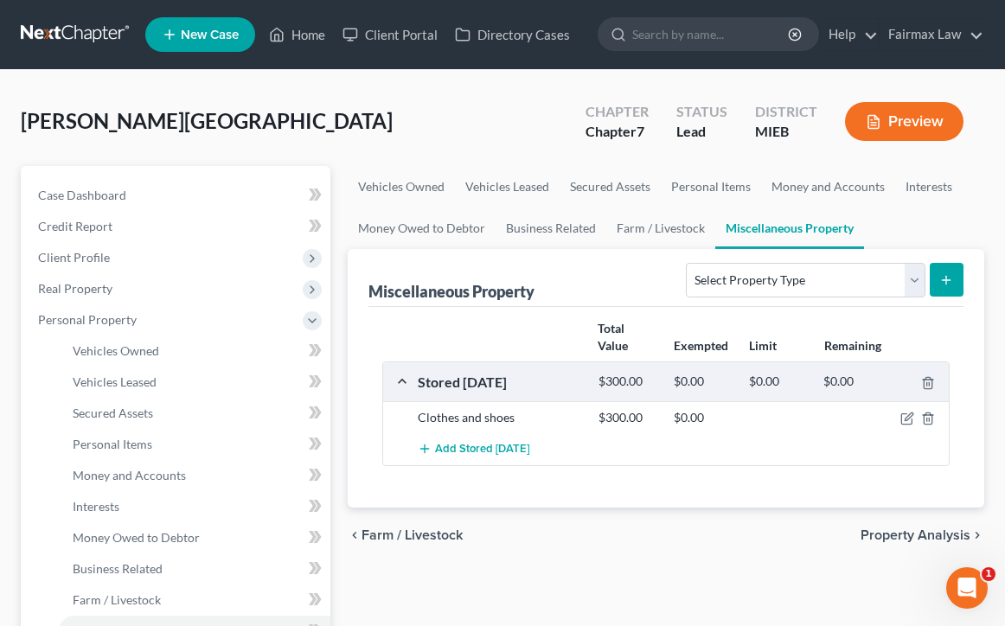
scroll to position [0, 0]
